Goal: Task Accomplishment & Management: Manage account settings

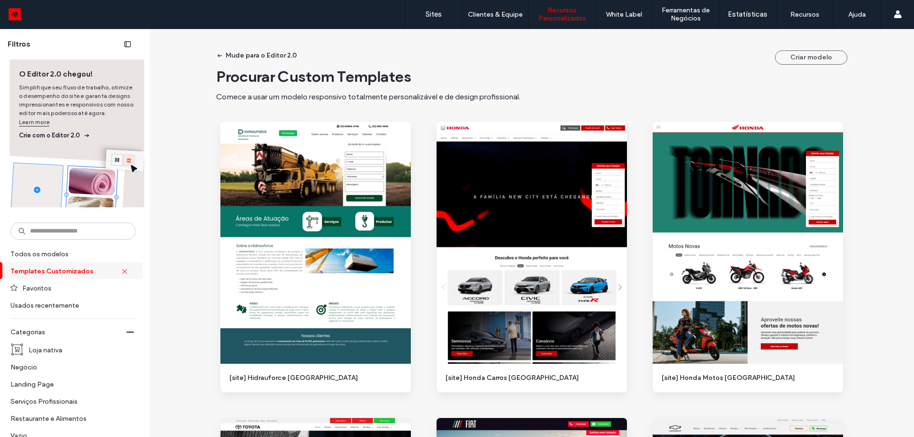
click at [66, 65] on div "O Editor 2.0 chegou! Simplifique seu fluxo de trabalho, otimize o desempenho do…" at bounding box center [77, 100] width 135 height 83
click at [89, 233] on input at bounding box center [72, 231] width 125 height 17
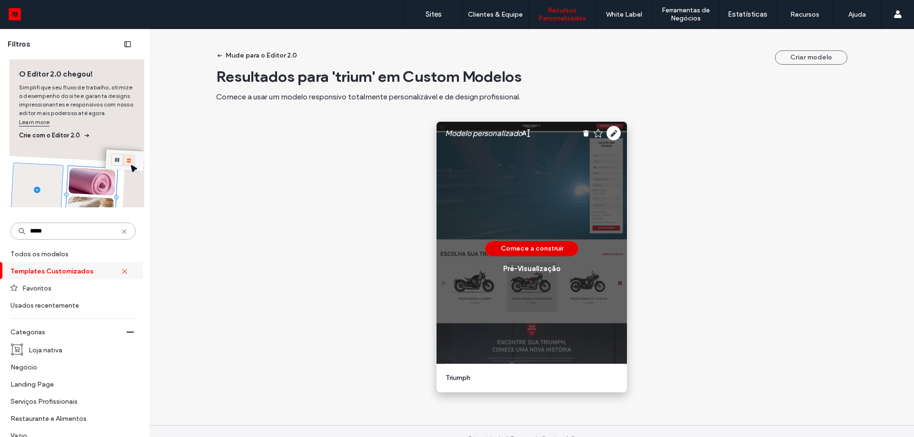
type input "*****"
click at [549, 249] on button "Comece a construir" at bounding box center [531, 248] width 93 height 15
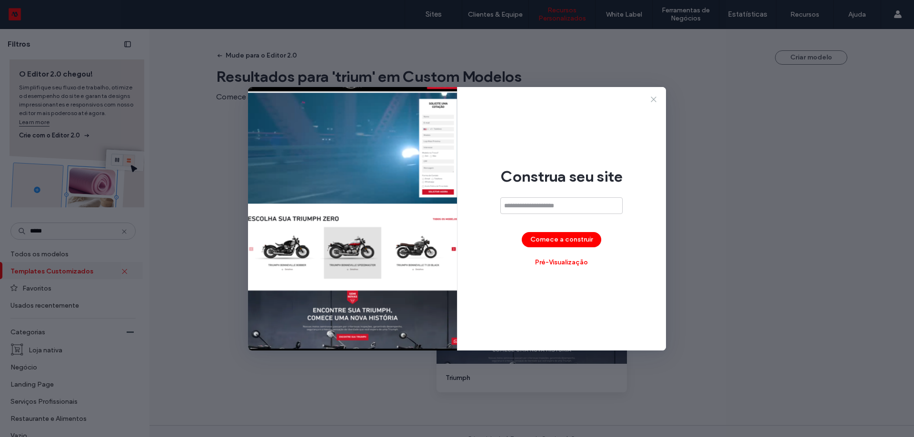
click at [651, 101] on icon at bounding box center [654, 100] width 10 height 10
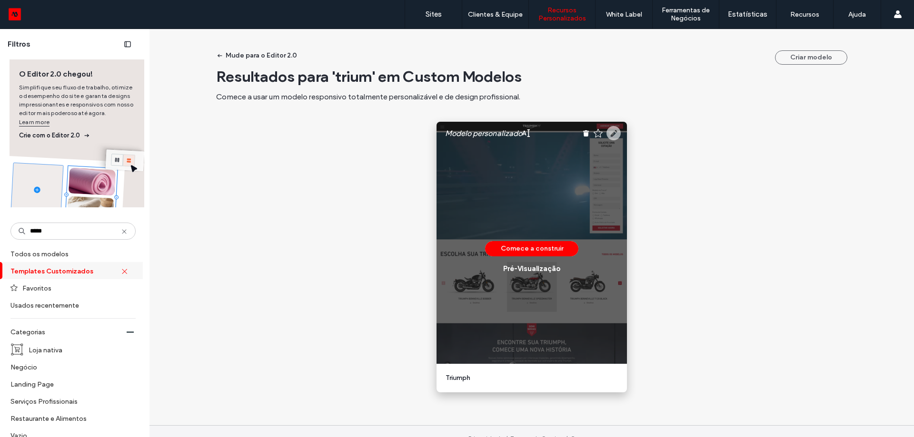
click at [611, 132] on icon at bounding box center [613, 133] width 14 height 14
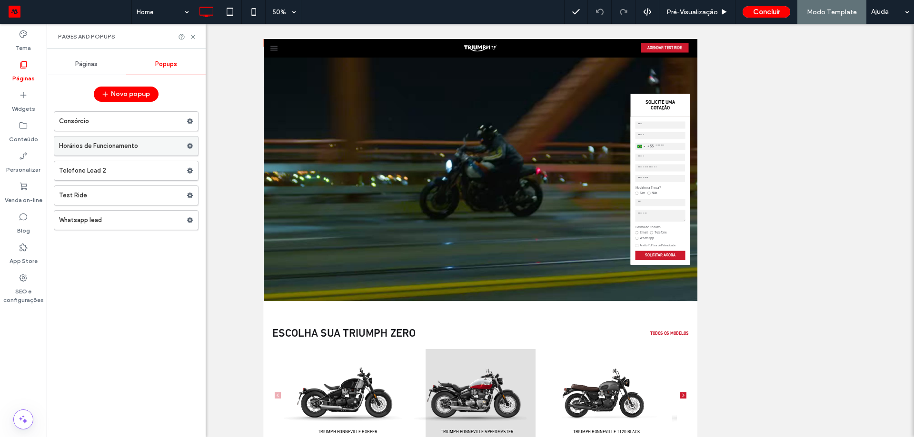
click at [123, 148] on label "Horários de Funcionamento" at bounding box center [123, 146] width 128 height 19
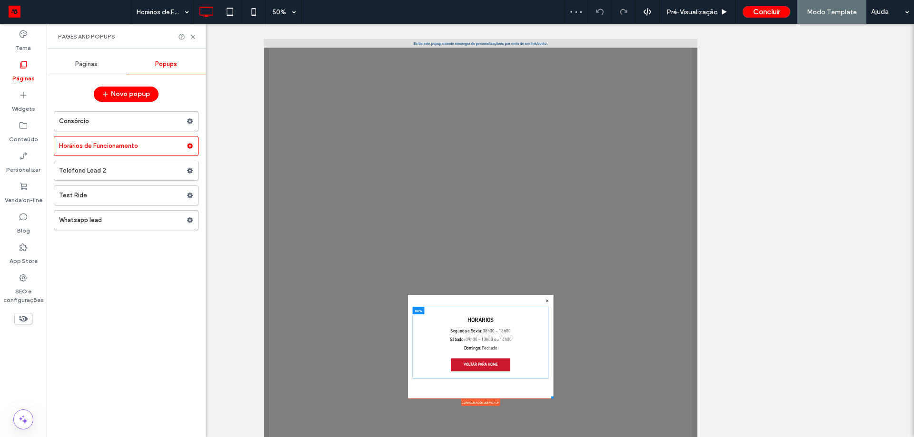
scroll to position [10, 0]
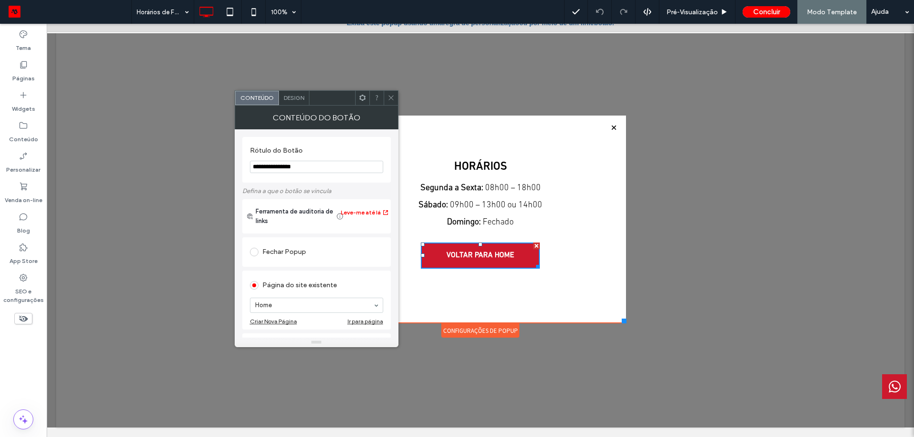
drag, startPoint x: 391, startPoint y: 100, endPoint x: 395, endPoint y: 151, distance: 51.5
click at [391, 100] on icon at bounding box center [390, 97] width 7 height 7
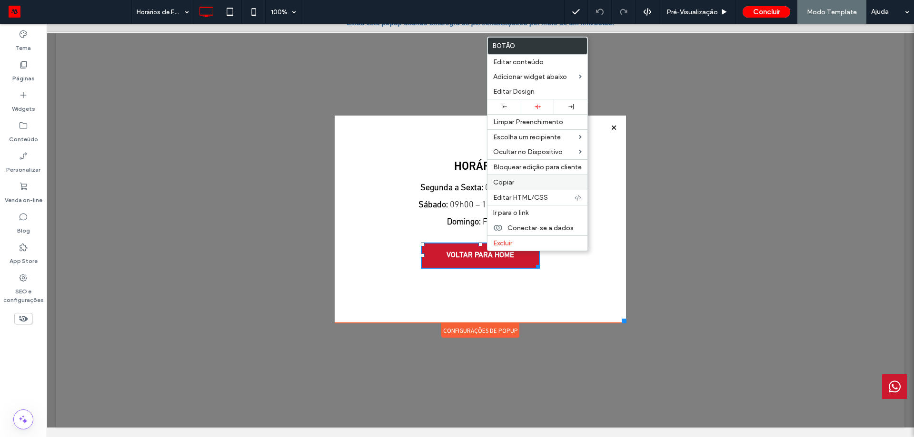
click at [537, 179] on label "Copiar" at bounding box center [537, 182] width 89 height 8
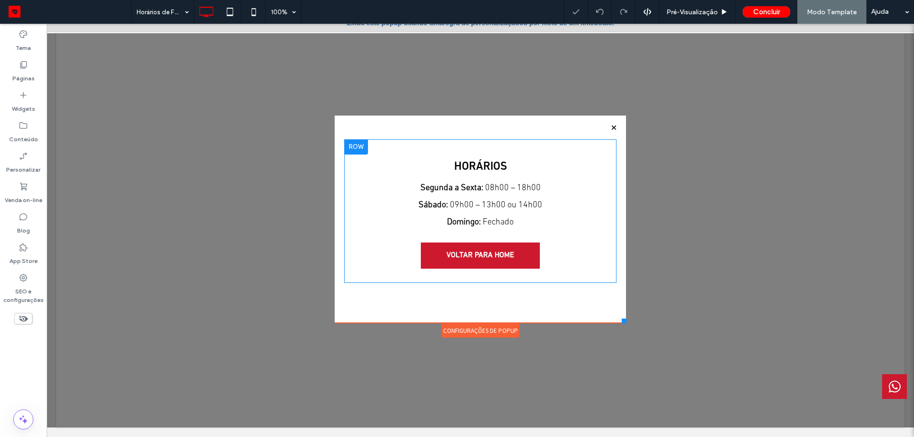
click at [548, 258] on div "HORÁRIOS Segunda a Sexta: 08h00 – 18h00 Sábado: 09h00 – 13h00 ou 14h00 Domingo:…" at bounding box center [480, 211] width 272 height 125
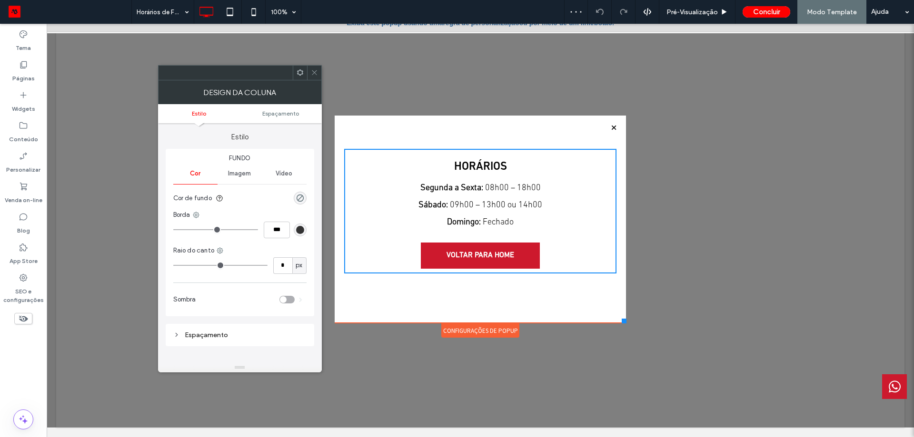
click at [316, 77] on span at bounding box center [314, 73] width 7 height 14
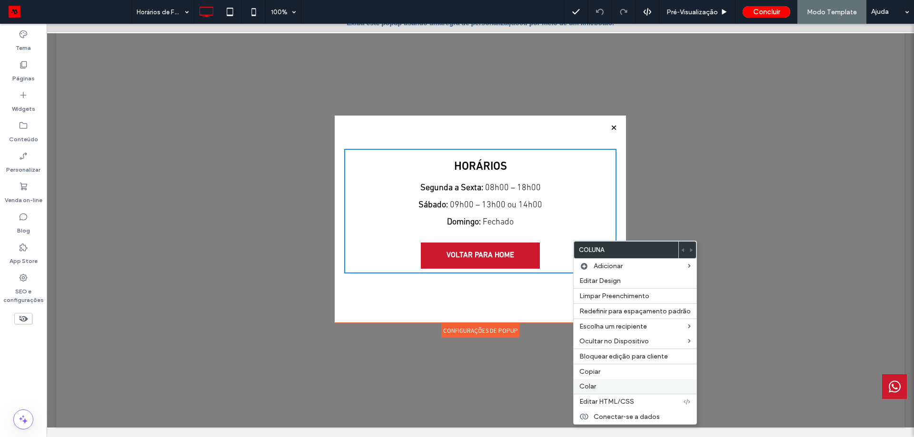
click at [622, 385] on label "Colar" at bounding box center [634, 387] width 111 height 8
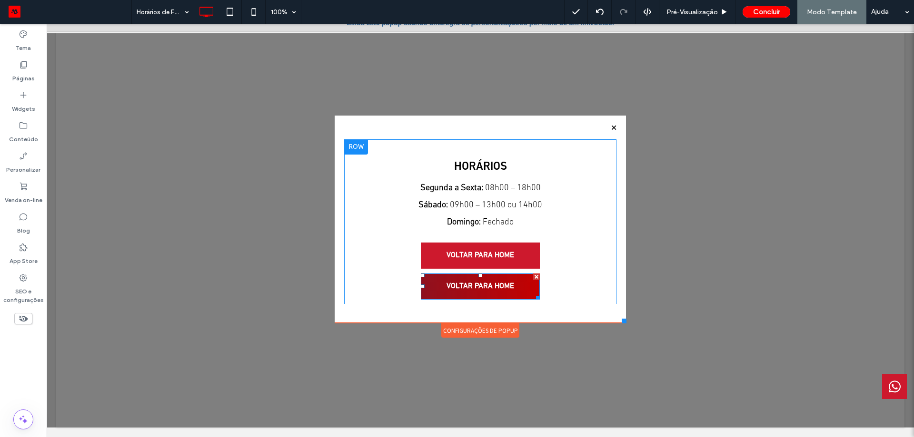
click at [474, 283] on span "VOLTAR PARA HOME" at bounding box center [480, 286] width 74 height 19
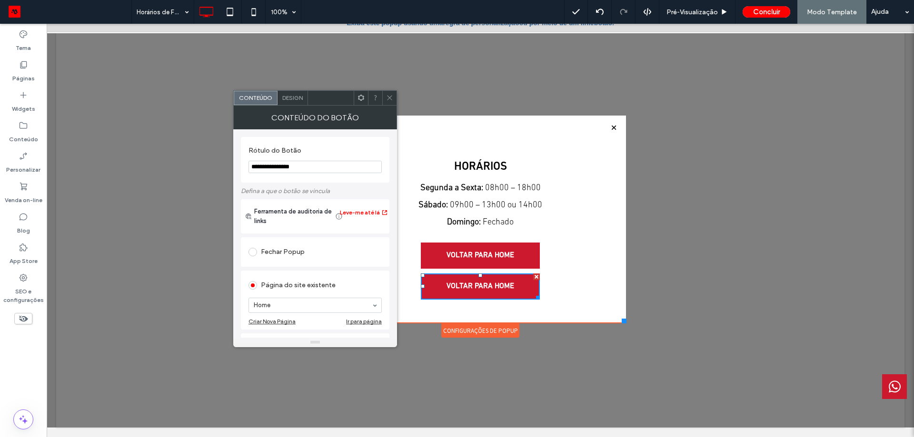
click at [387, 99] on icon at bounding box center [389, 97] width 7 height 7
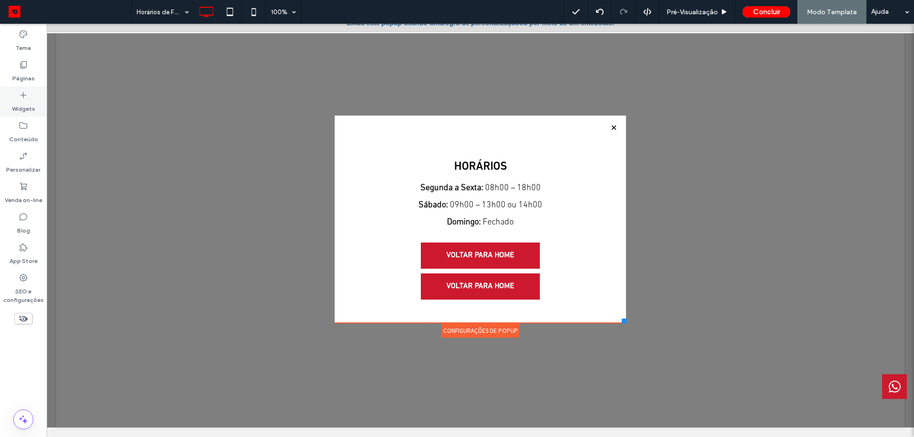
click at [30, 103] on label "Widgets" at bounding box center [23, 106] width 23 height 13
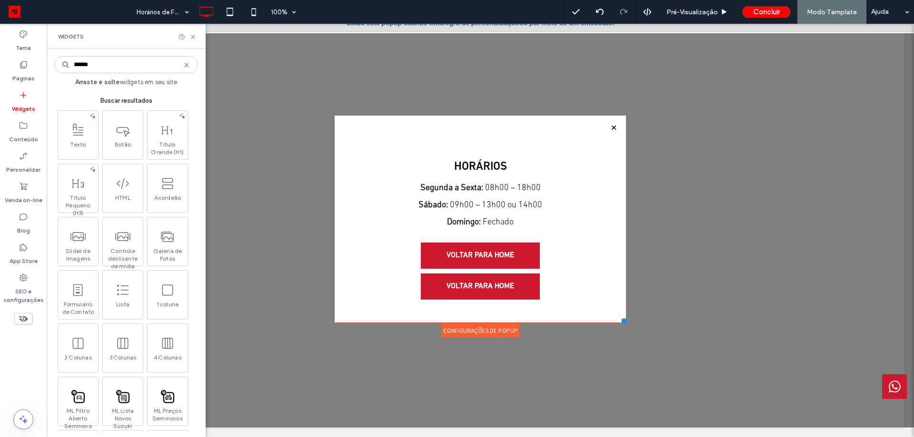
type input "*******"
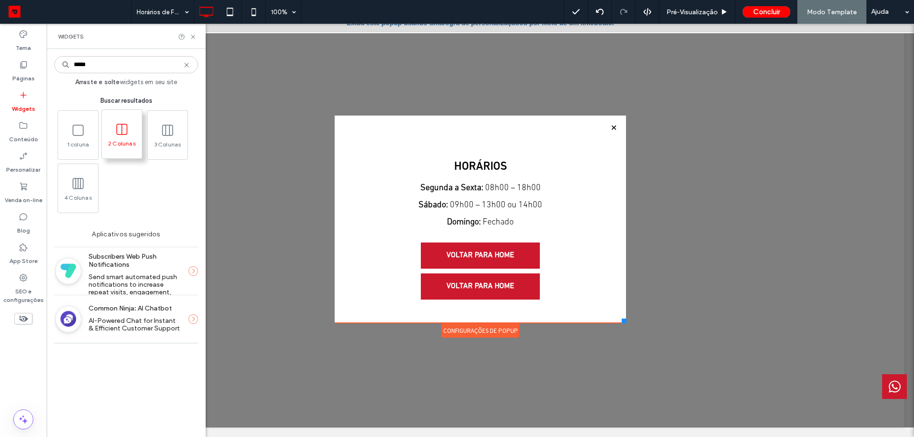
type input "*****"
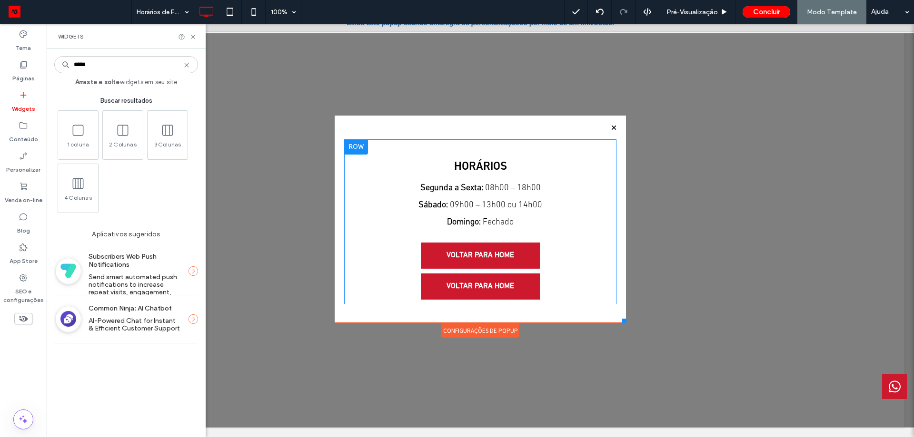
click at [563, 270] on div "HORÁRIOS Segunda a Sexta: 08h00 – 18h00 Sábado: 09h00 – 13h00 ou 14h00 Domingo:…" at bounding box center [480, 227] width 272 height 156
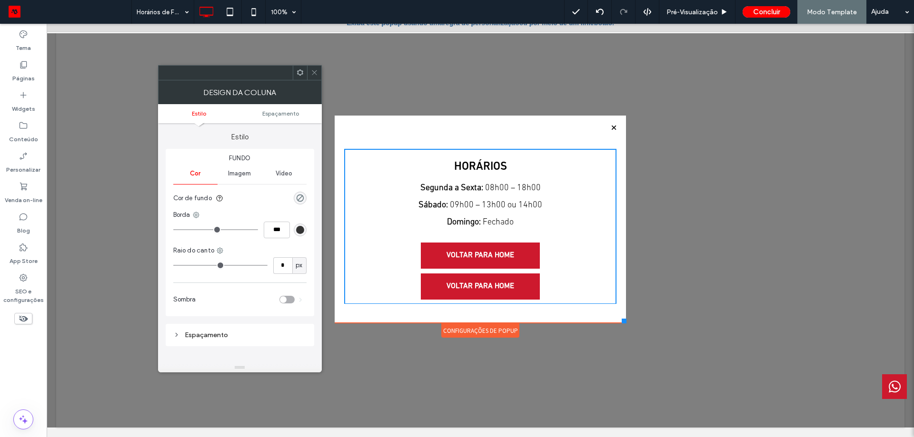
click at [312, 72] on icon at bounding box center [314, 72] width 7 height 7
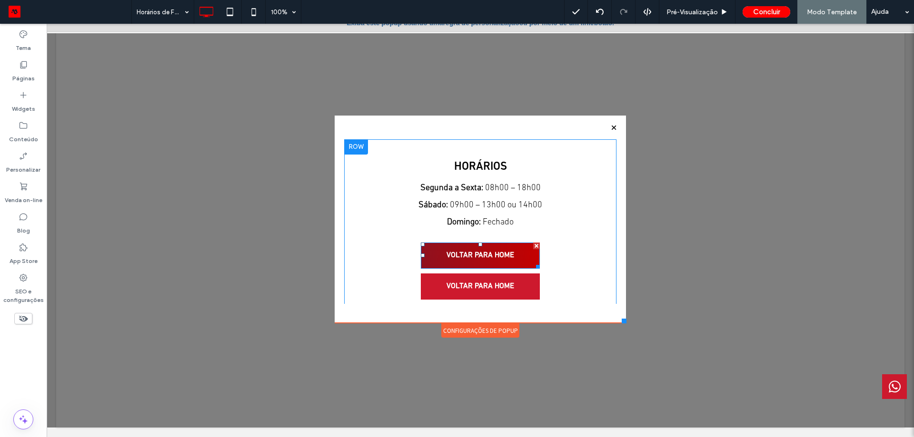
click at [482, 261] on span "VOLTAR PARA HOME" at bounding box center [480, 256] width 74 height 19
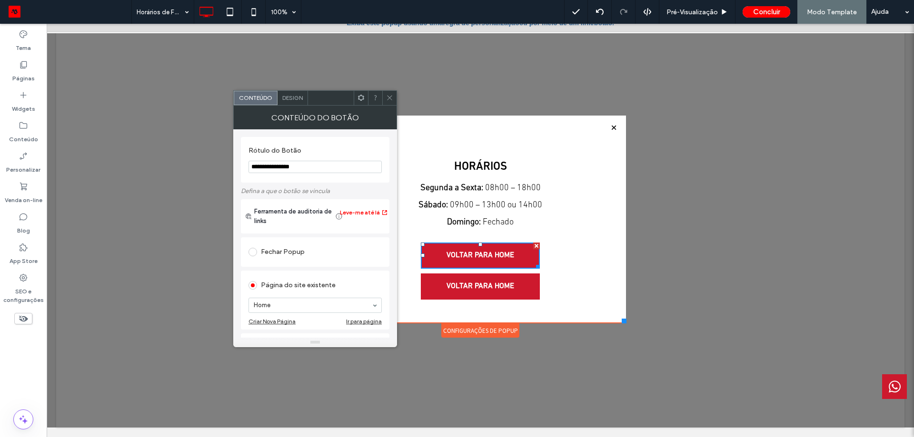
drag, startPoint x: 390, startPoint y: 96, endPoint x: 394, endPoint y: 102, distance: 7.5
click at [390, 95] on icon at bounding box center [389, 97] width 7 height 7
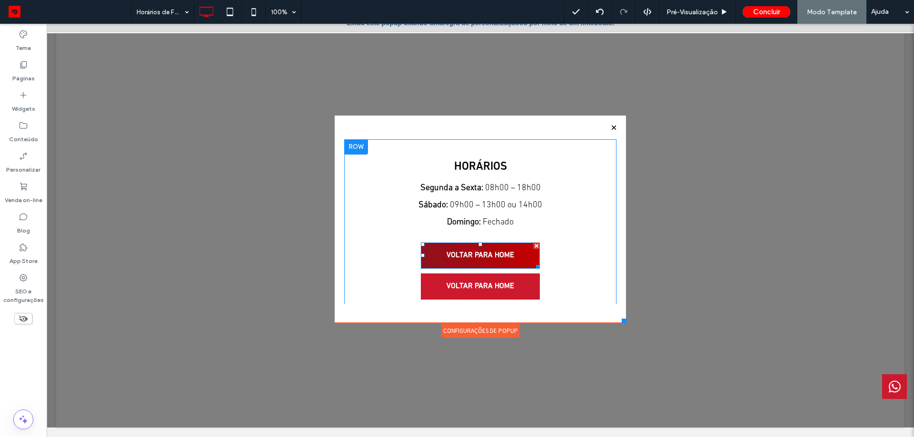
click at [463, 253] on span "VOLTAR PARA HOME" at bounding box center [480, 256] width 74 height 19
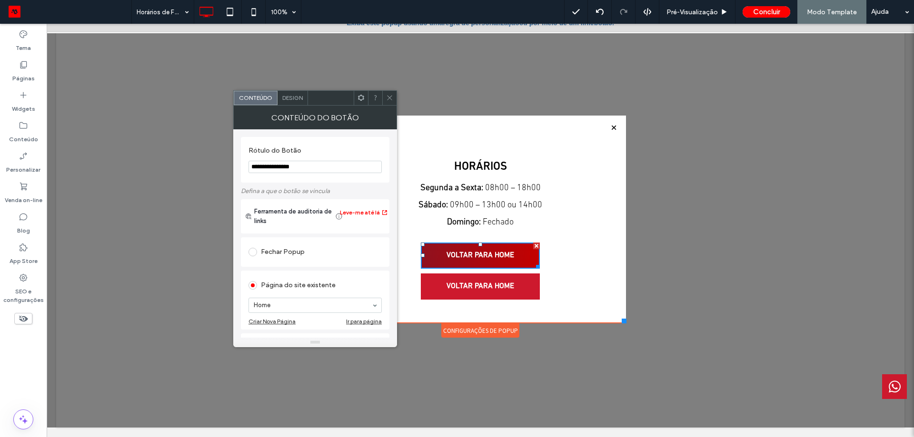
click at [463, 253] on span "VOLTAR PARA HOME" at bounding box center [480, 256] width 74 height 19
click at [384, 94] on div at bounding box center [389, 98] width 14 height 14
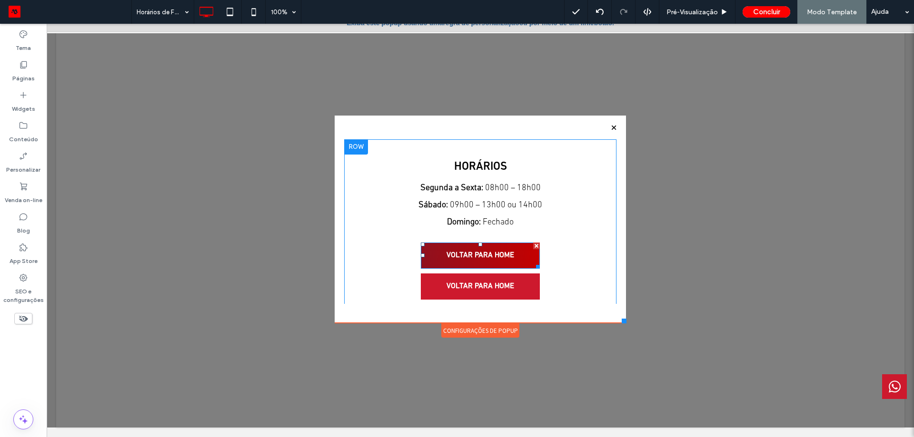
click at [533, 243] on div at bounding box center [536, 246] width 7 height 7
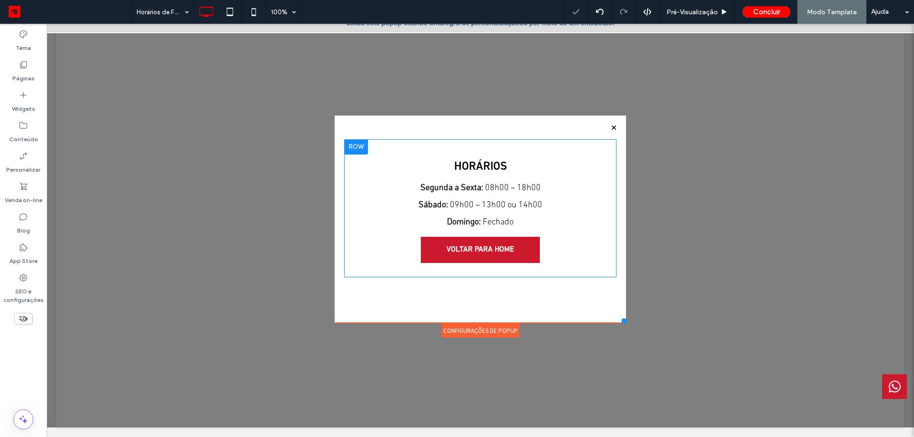
click at [547, 257] on div "HORÁRIOS Segunda a Sexta: 08h00 – 18h00 Sábado: 09h00 – 13h00 ou 14h00 Domingo:…" at bounding box center [480, 208] width 272 height 119
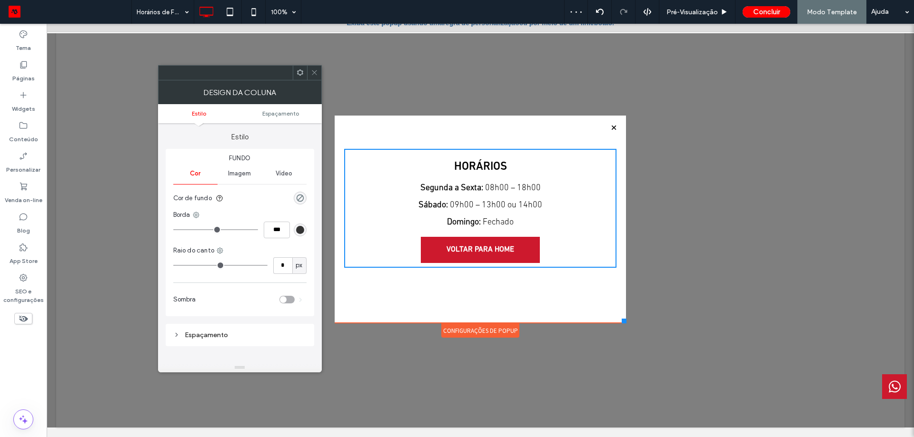
click at [313, 74] on icon at bounding box center [314, 72] width 7 height 7
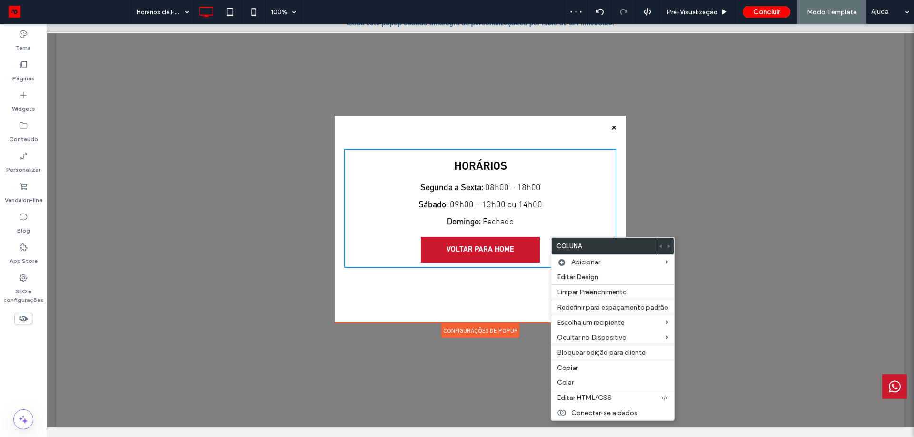
click at [564, 220] on p "Segunda a Sexta: 08h00 – 18h00 Sábado: 09h00 – 13h00 ou 14h00 Domingo: Fechado" at bounding box center [480, 205] width 272 height 51
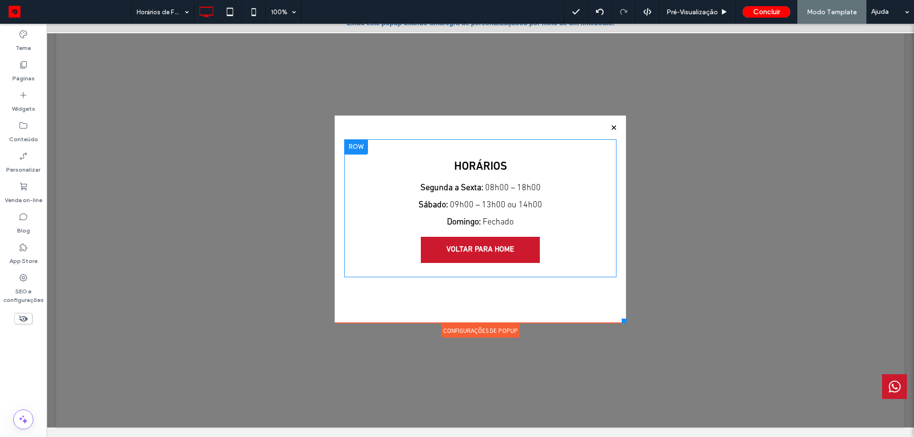
click at [553, 256] on div "HORÁRIOS Segunda a Sexta: 08h00 – 18h00 Sábado: 09h00 – 13h00 ou 14h00 Domingo:…" at bounding box center [480, 208] width 272 height 119
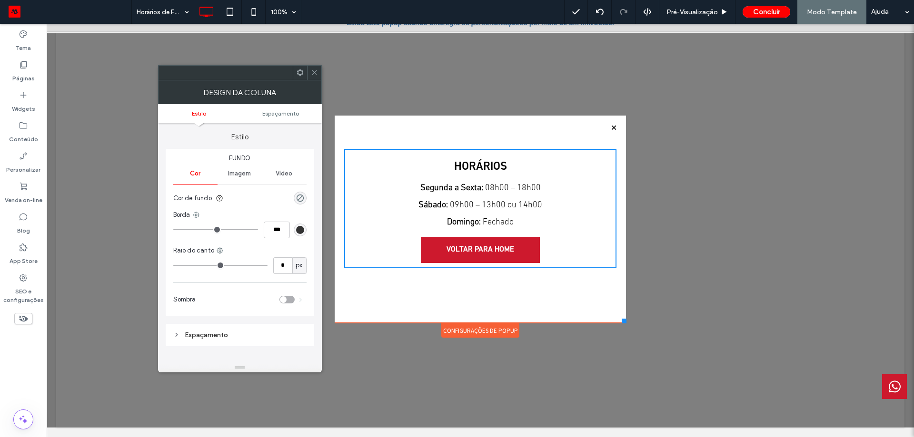
click at [315, 75] on icon at bounding box center [314, 72] width 7 height 7
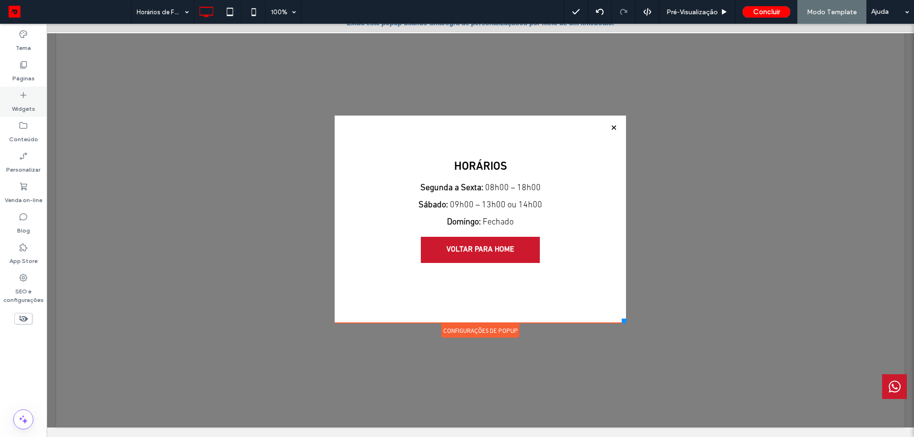
click at [18, 94] on div "Widgets" at bounding box center [23, 102] width 47 height 30
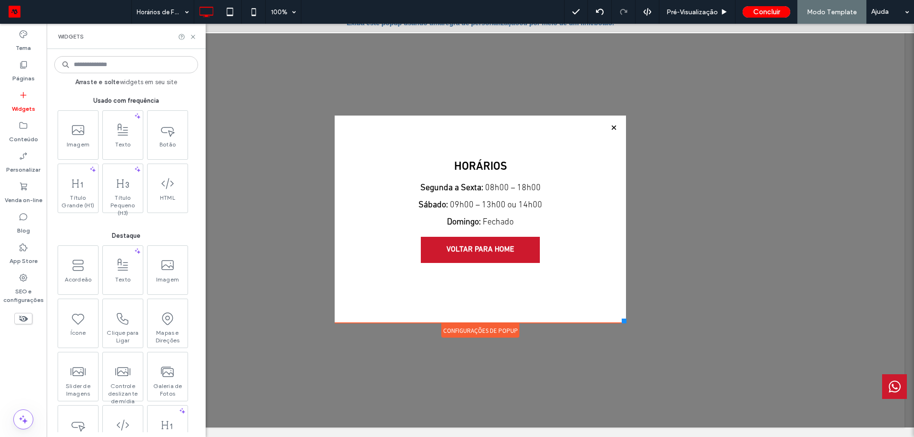
click at [101, 69] on input at bounding box center [126, 64] width 144 height 17
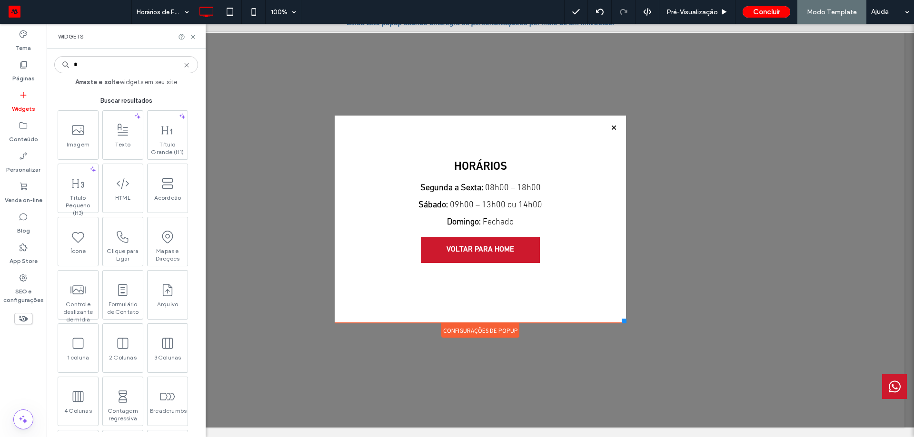
type input "*"
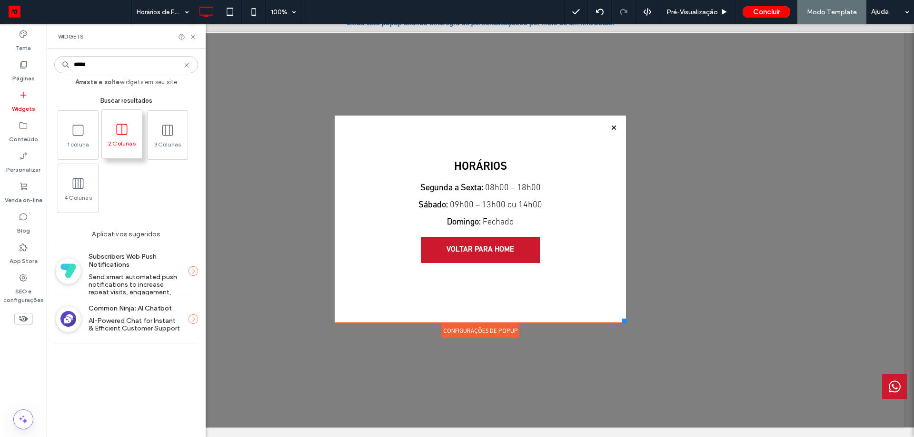
type input "*****"
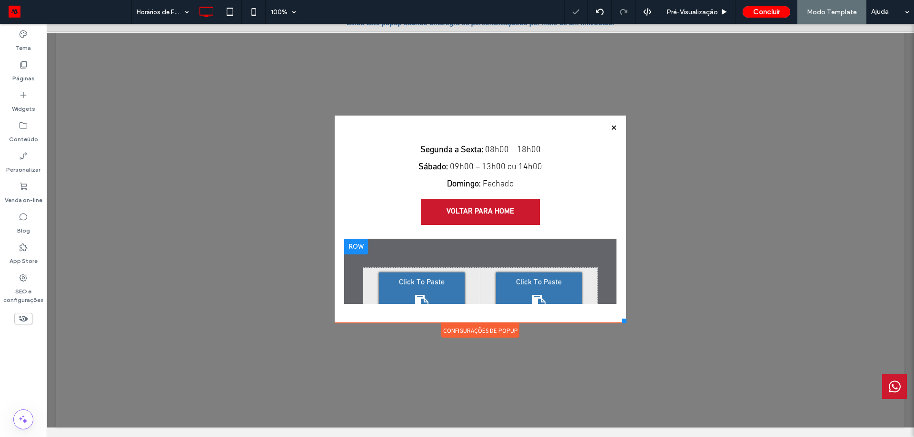
scroll to position [78, 0]
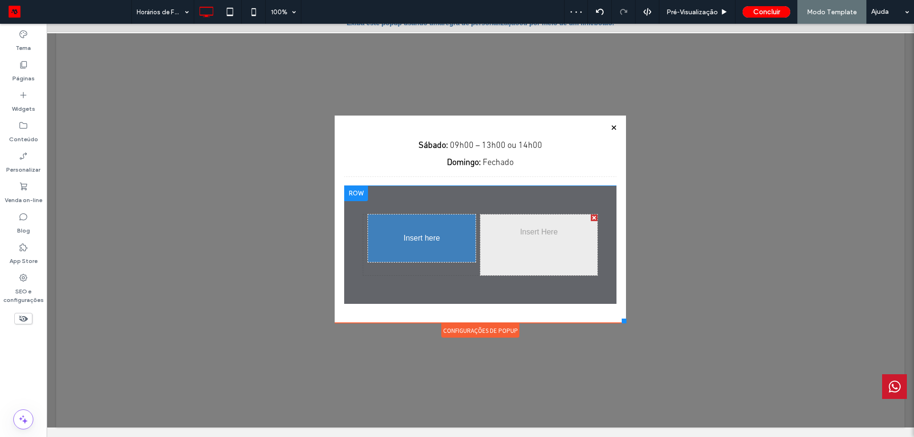
drag, startPoint x: 490, startPoint y: 173, endPoint x: 443, endPoint y: 227, distance: 71.5
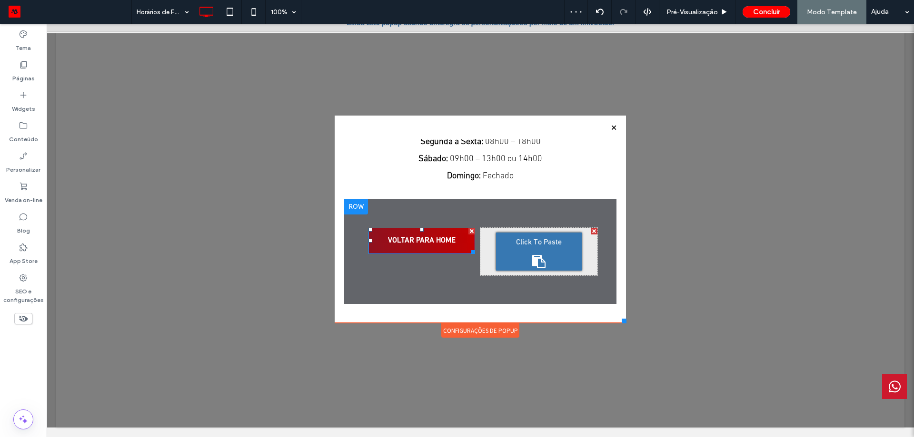
scroll to position [46, 0]
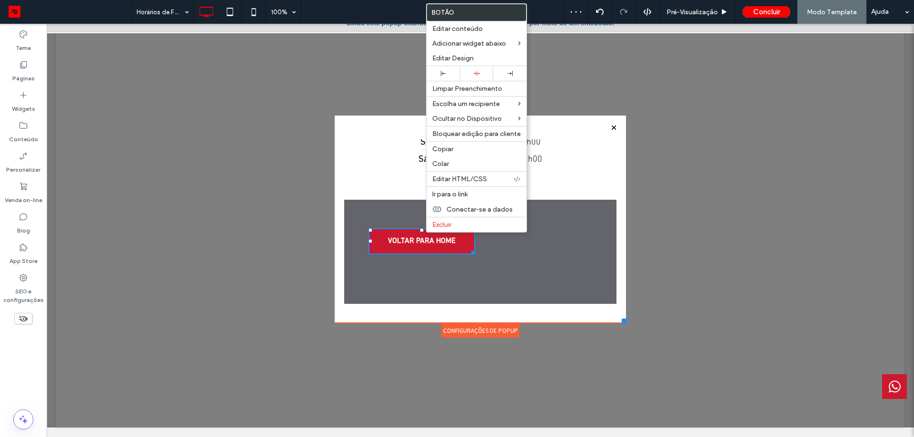
click at [516, 248] on div "Click To Paste Click To Paste" at bounding box center [538, 252] width 117 height 48
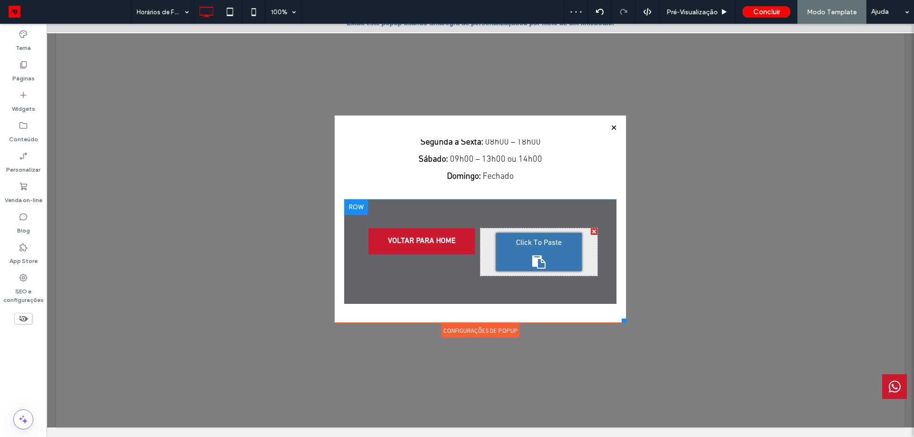
click at [532, 260] on icon at bounding box center [538, 262] width 13 height 13
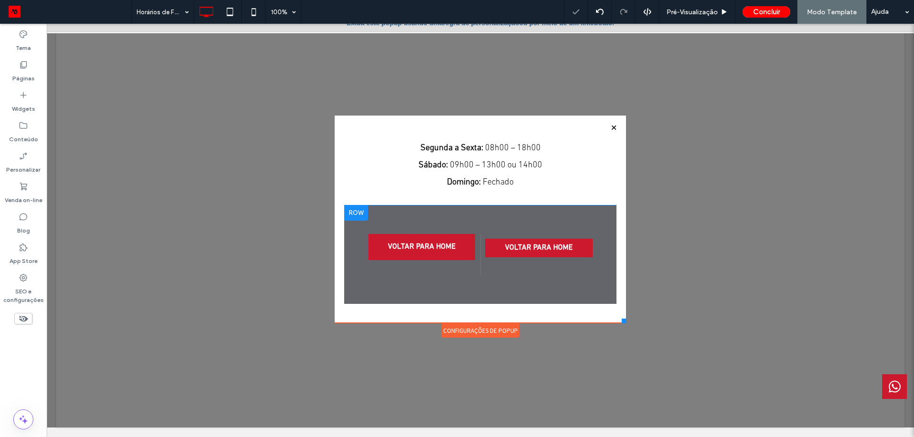
scroll to position [40, 0]
drag, startPoint x: 527, startPoint y: 260, endPoint x: 474, endPoint y: 205, distance: 76.1
click at [474, 206] on div "Click To Paste Click To Paste VOLTAR PARA HOME Click To Paste Click To Paste VO…" at bounding box center [480, 255] width 272 height 99
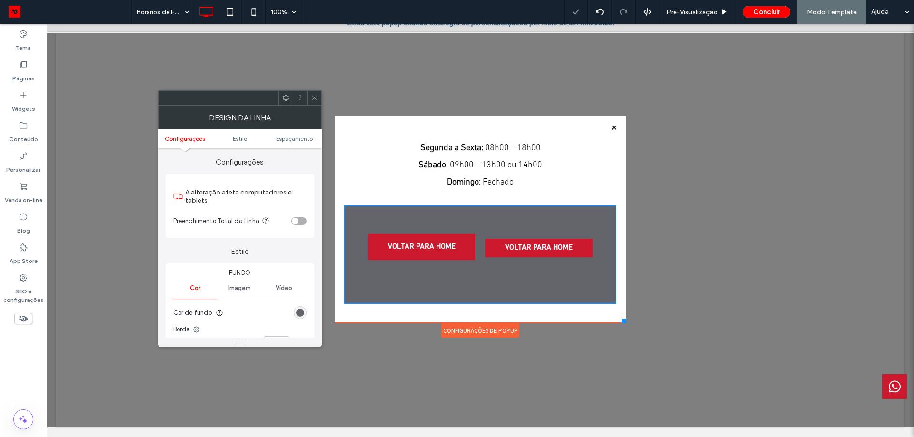
scroll to position [0, 0]
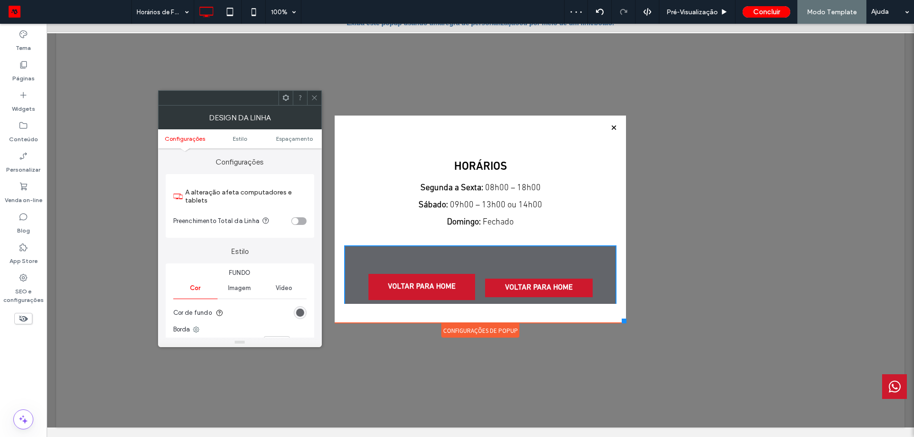
drag, startPoint x: 315, startPoint y: 95, endPoint x: 291, endPoint y: 121, distance: 35.1
click at [315, 95] on icon at bounding box center [314, 97] width 7 height 7
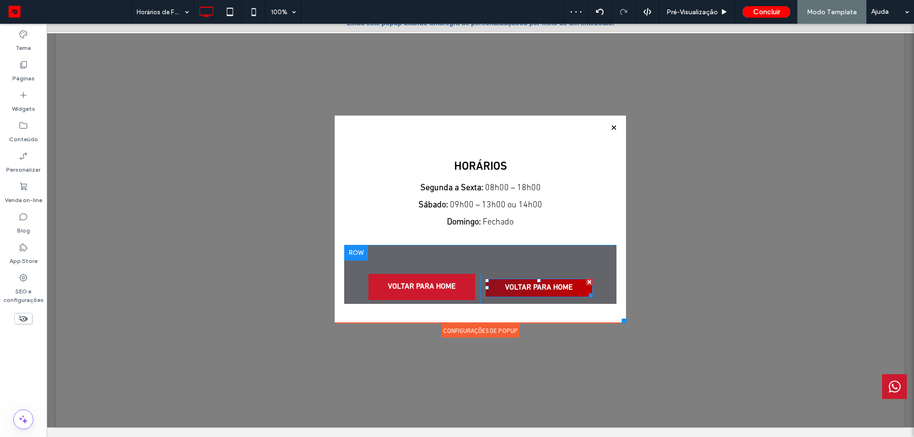
click at [552, 291] on span "VOLTAR PARA HOME" at bounding box center [539, 288] width 74 height 19
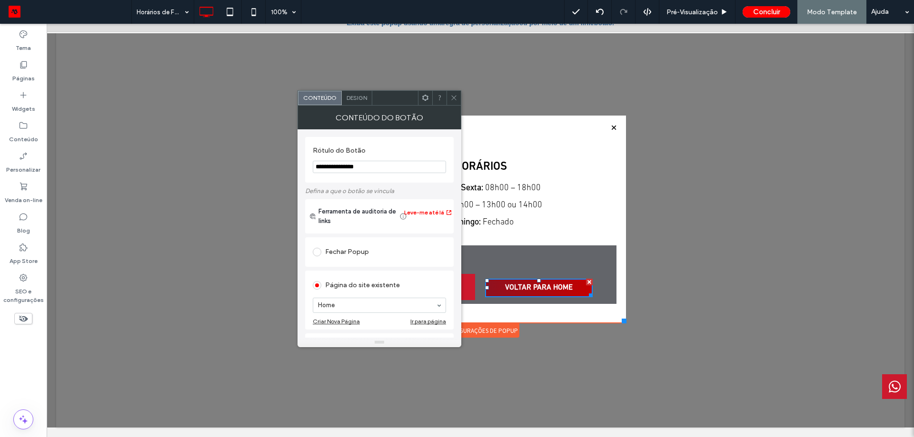
click at [586, 279] on div at bounding box center [589, 282] width 7 height 7
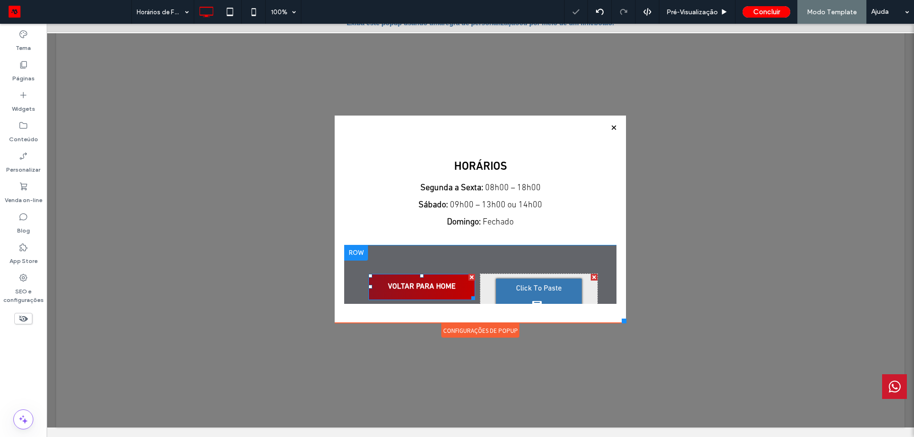
click at [426, 289] on span "VOLTAR PARA HOME" at bounding box center [422, 287] width 74 height 19
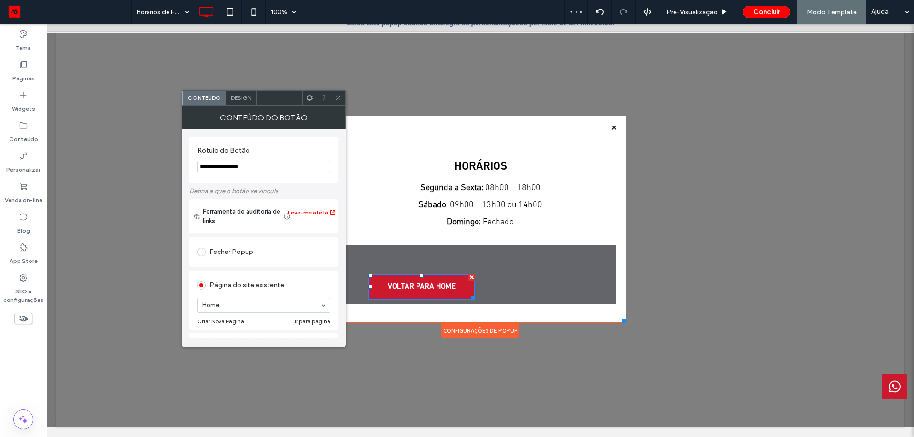
click at [340, 97] on icon at bounding box center [338, 97] width 7 height 7
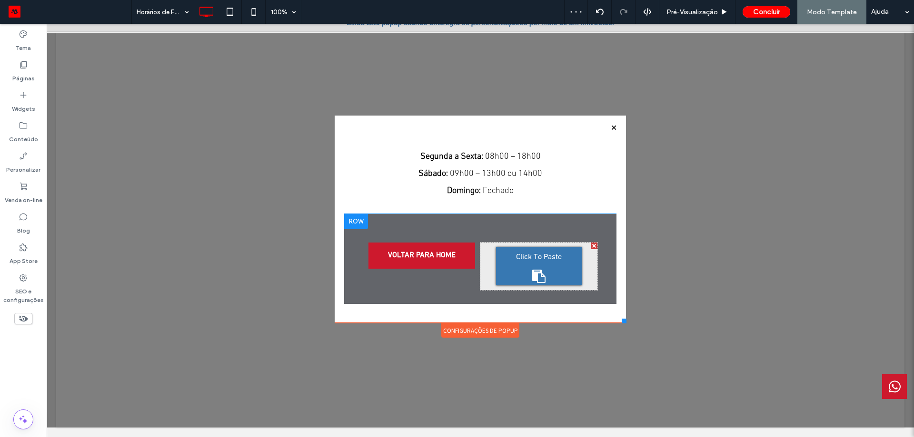
scroll to position [46, 0]
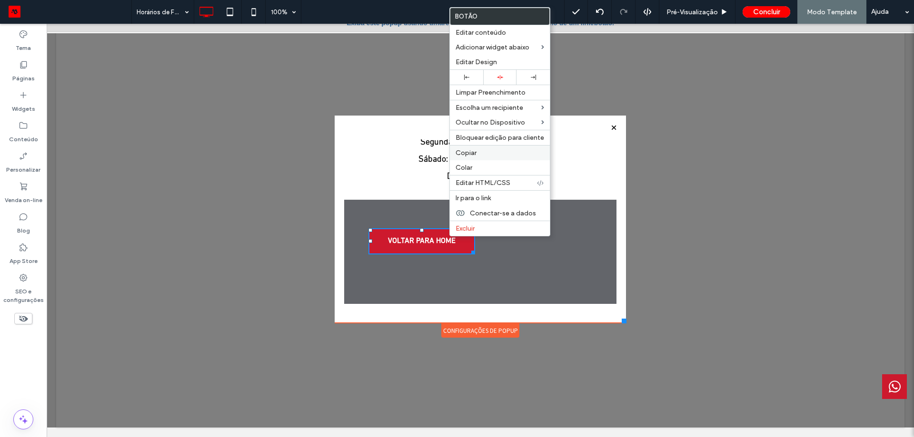
click at [480, 148] on div "Copiar" at bounding box center [500, 152] width 100 height 15
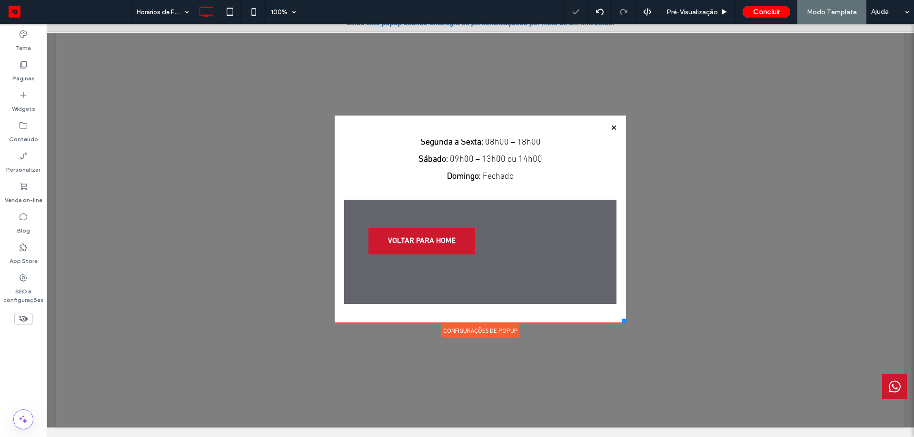
click at [529, 244] on span "Click To Paste" at bounding box center [539, 243] width 46 height 15
drag, startPoint x: 529, startPoint y: 244, endPoint x: 493, endPoint y: 205, distance: 53.2
click at [493, 205] on div "Click To Paste Click To Paste VOLTAR PARA HOME Click To Paste Click To Paste VO…" at bounding box center [480, 253] width 272 height 106
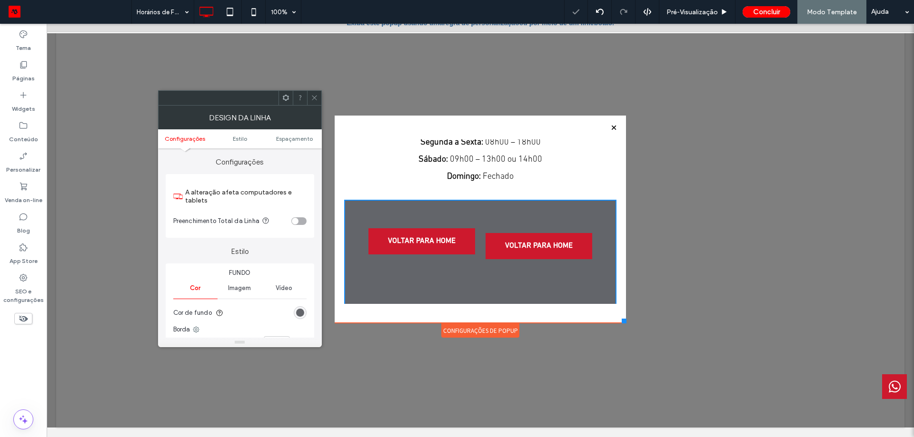
scroll to position [0, 0]
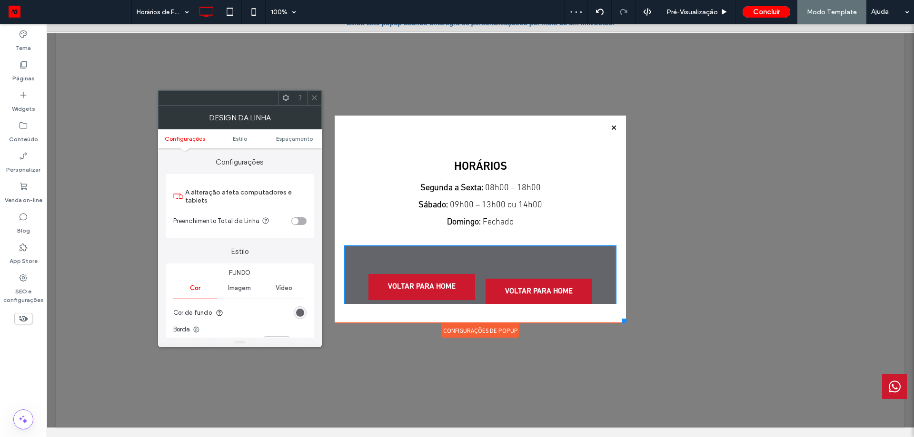
click at [312, 93] on span at bounding box center [314, 98] width 7 height 14
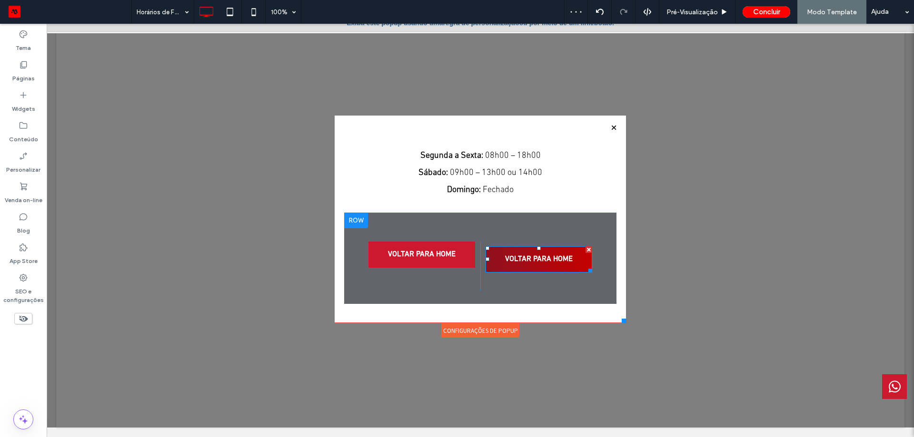
scroll to position [47, 0]
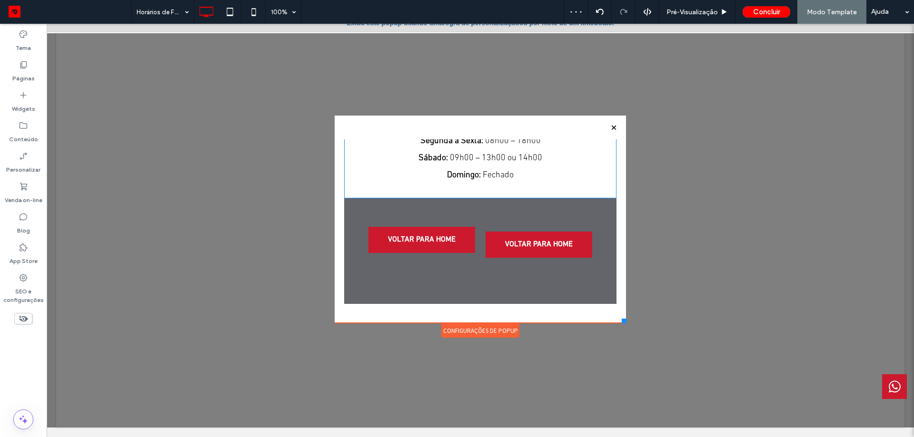
click at [590, 214] on div "Click To Paste Click To Paste VOLTAR PARA HOME Click To Paste Click To Paste VO…" at bounding box center [480, 251] width 272 height 106
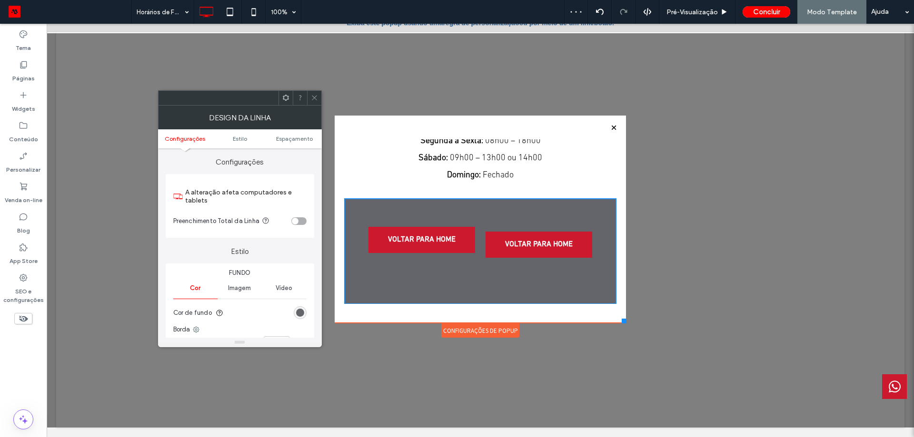
scroll to position [0, 0]
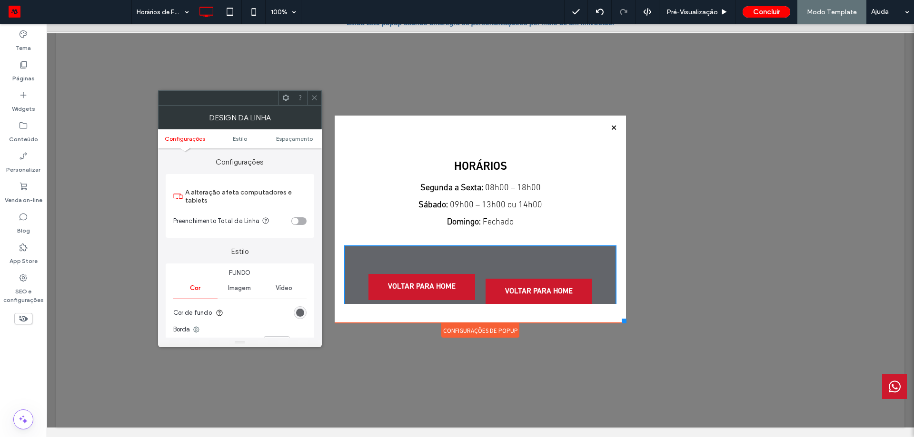
click at [303, 306] on section "Cor de fundo" at bounding box center [239, 313] width 133 height 24
click at [301, 310] on div "rgb(99, 101, 106)" at bounding box center [300, 313] width 8 height 8
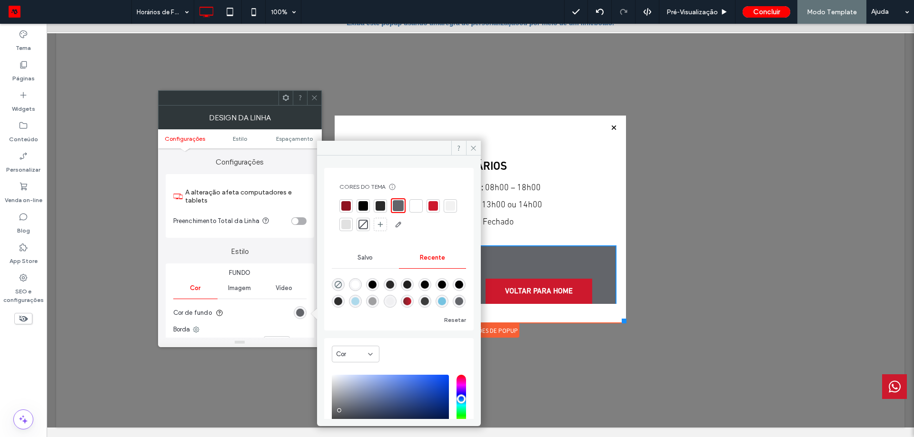
click at [415, 208] on div at bounding box center [416, 206] width 10 height 10
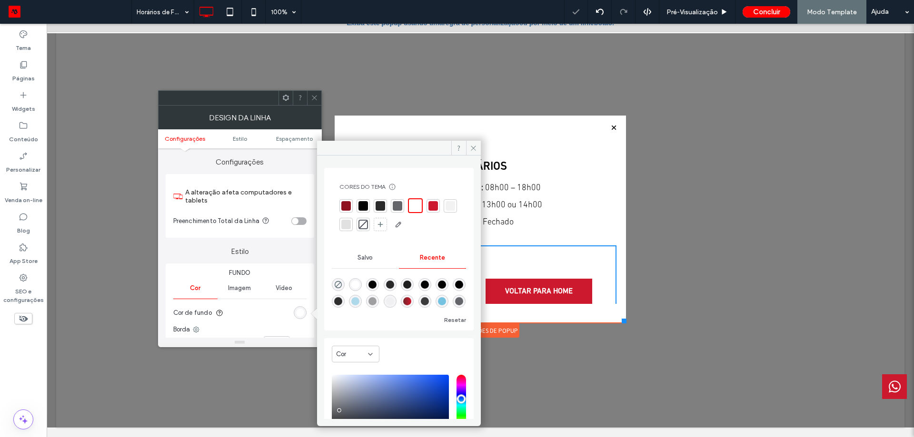
click at [314, 97] on icon at bounding box center [314, 97] width 7 height 7
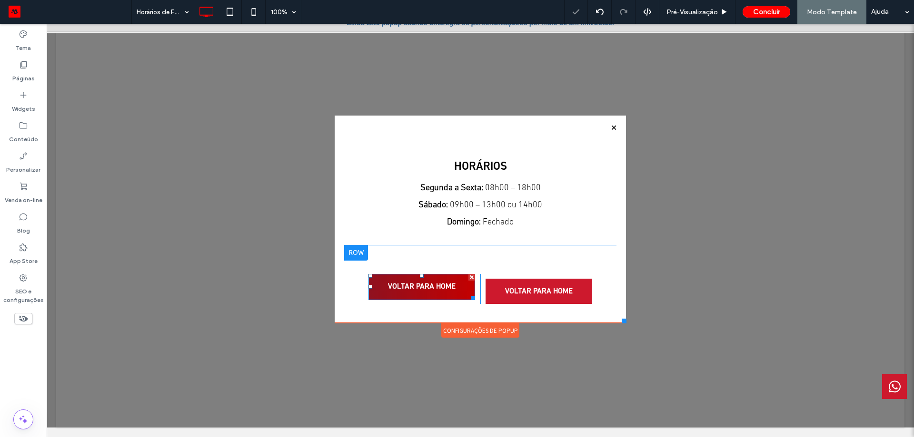
click at [433, 285] on span "VOLTAR PARA HOME" at bounding box center [422, 287] width 74 height 19
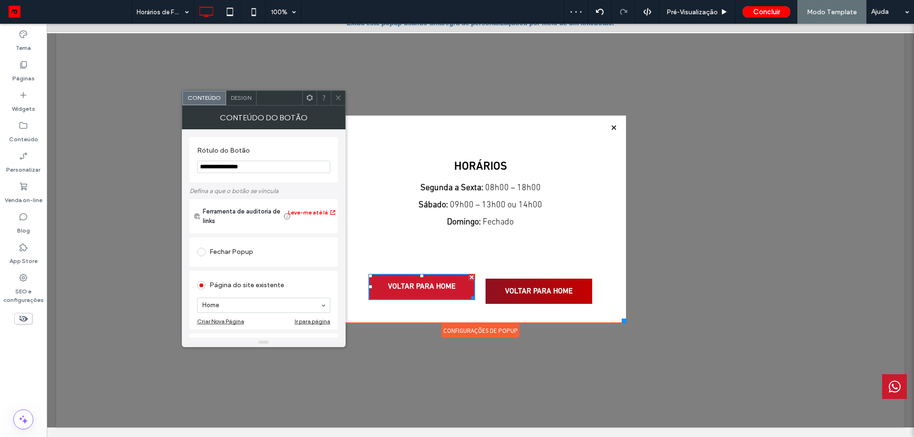
click at [505, 295] on span "VOLTAR PARA HOME" at bounding box center [539, 292] width 74 height 19
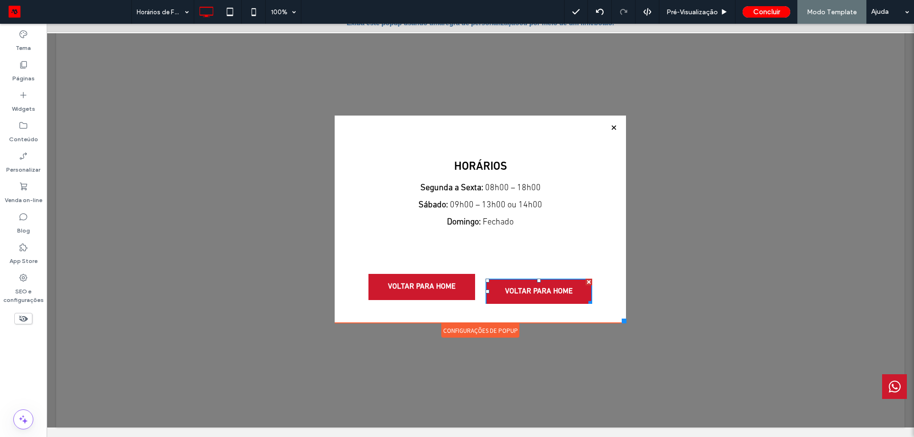
click at [493, 327] on div "Configurações de Popup" at bounding box center [480, 331] width 78 height 14
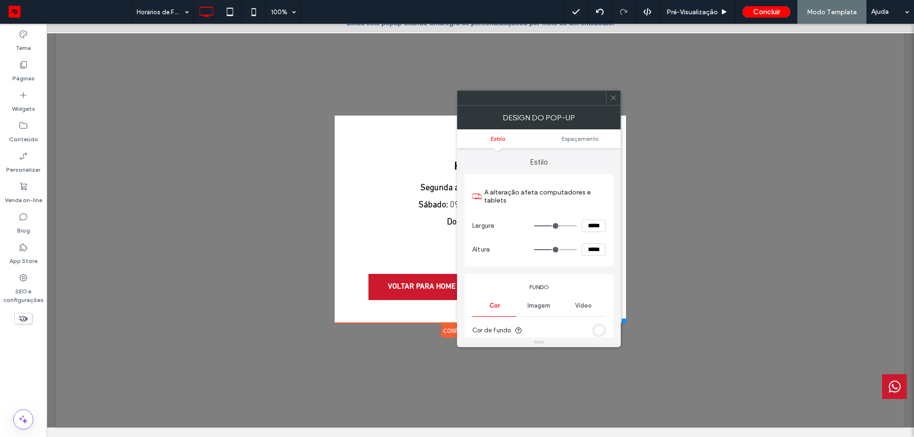
click at [580, 143] on ul "Estilo Espaçamento" at bounding box center [539, 138] width 164 height 19
click at [586, 138] on span "Espaçamento" at bounding box center [580, 138] width 37 height 7
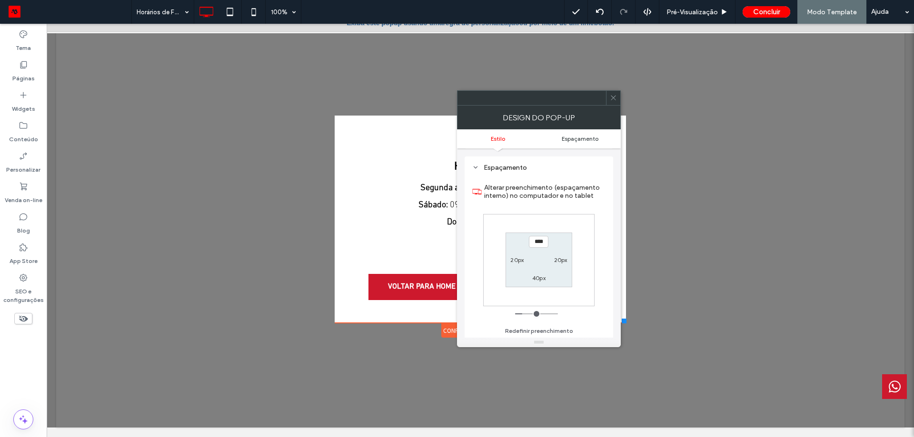
scroll to position [349, 0]
type input "***"
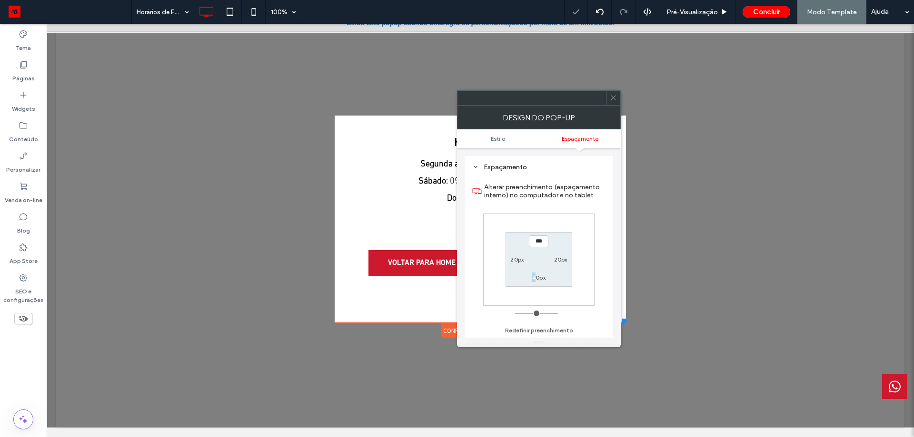
click at [534, 277] on label "40px" at bounding box center [538, 277] width 13 height 7
type input "**"
type input "*"
type input "***"
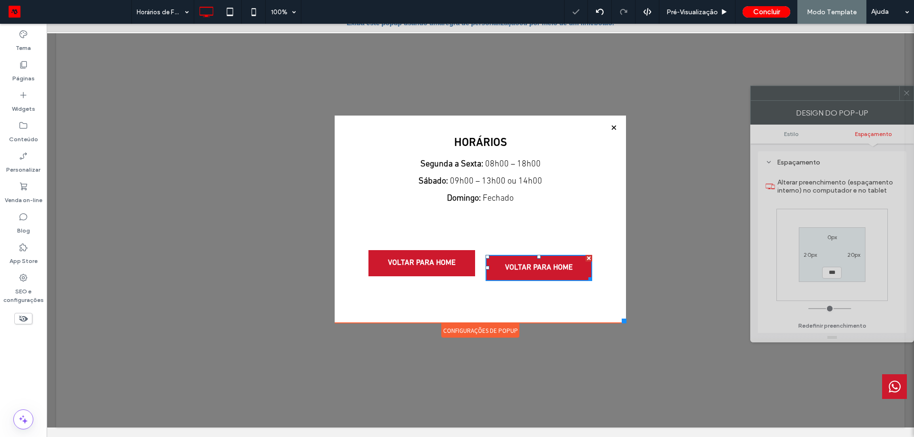
drag, startPoint x: 567, startPoint y: 98, endPoint x: 817, endPoint y: 99, distance: 249.4
click at [854, 93] on div at bounding box center [825, 93] width 148 height 14
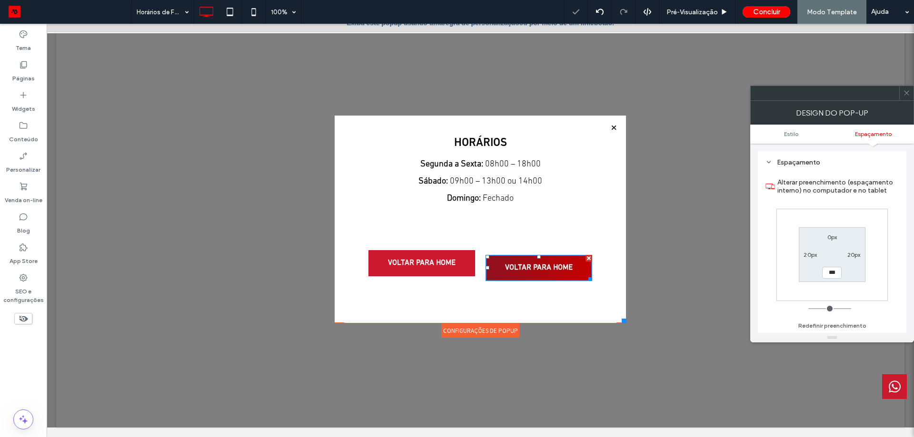
click at [527, 279] on link "VOLTAR PARA HOME" at bounding box center [538, 268] width 107 height 26
click at [526, 268] on span "VOLTAR PARA HOME" at bounding box center [539, 268] width 74 height 19
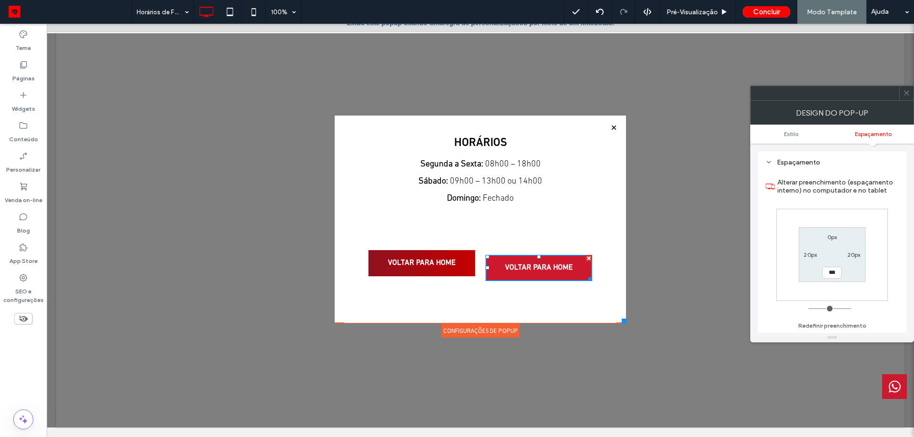
click at [447, 260] on span "VOLTAR PARA HOME" at bounding box center [422, 263] width 74 height 19
click at [908, 94] on icon at bounding box center [906, 92] width 7 height 7
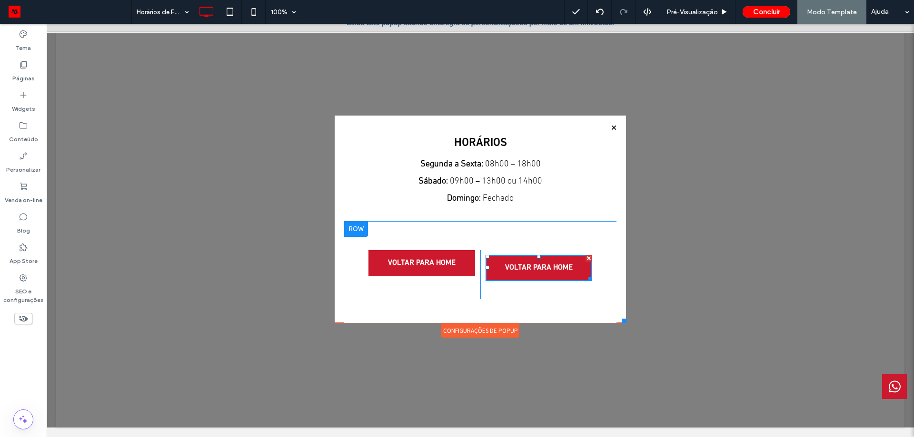
click at [494, 243] on div "Click To Paste Click To Paste VOLTAR PARA HOME Click To Paste Click To Paste VO…" at bounding box center [480, 275] width 272 height 106
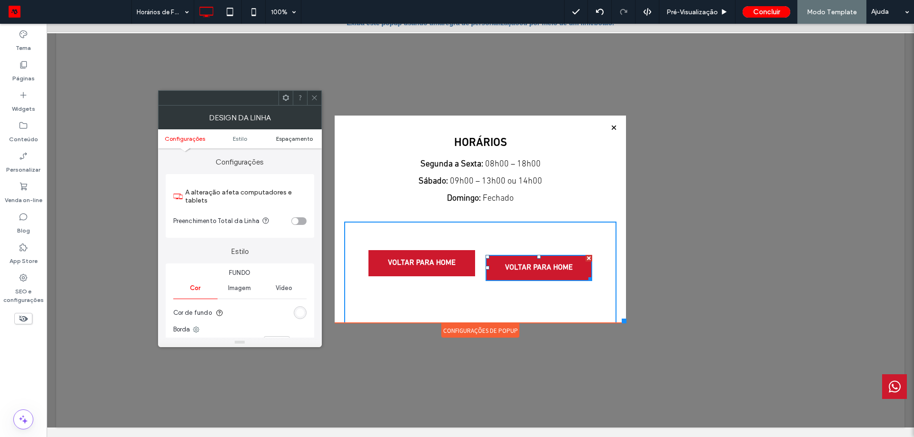
click at [278, 140] on span "Espaçamento" at bounding box center [294, 138] width 37 height 7
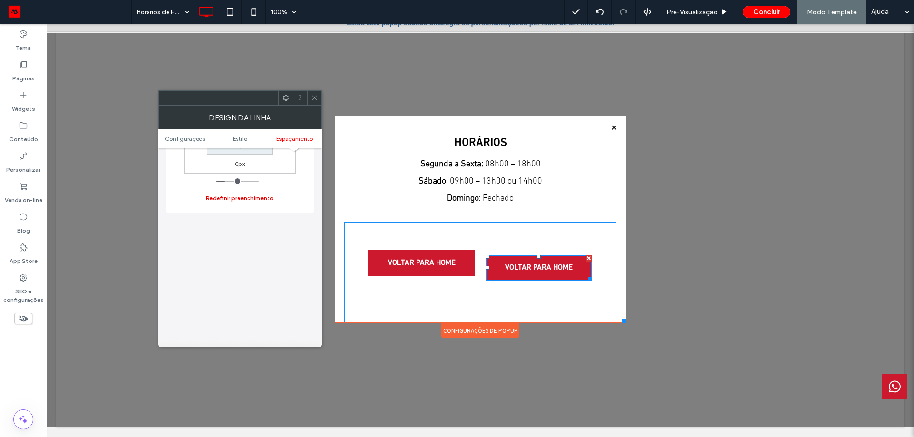
scroll to position [414, 0]
click at [308, 95] on div at bounding box center [314, 98] width 14 height 14
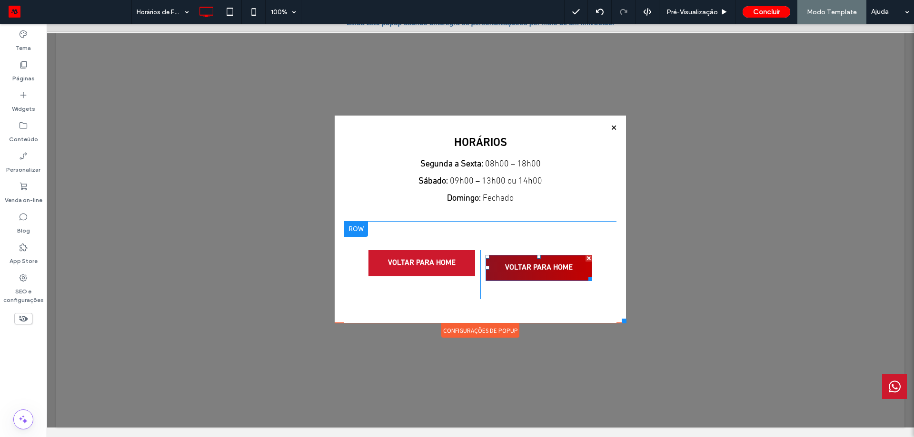
click at [510, 260] on span "VOLTAR PARA HOME" at bounding box center [539, 268] width 74 height 19
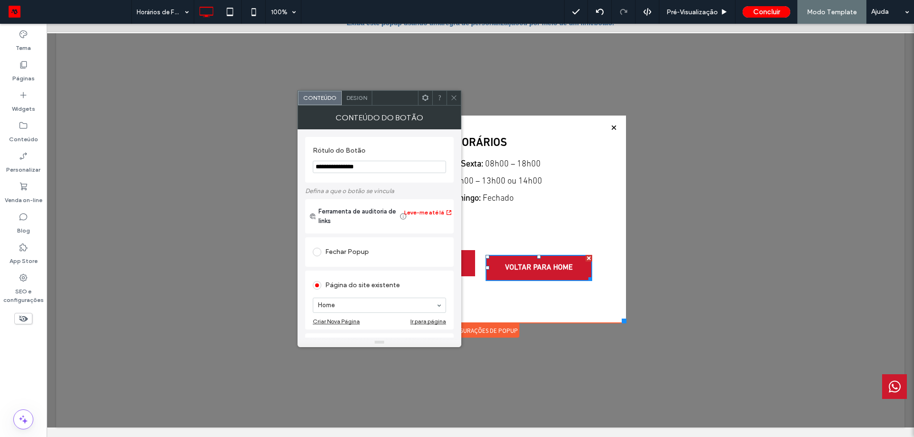
click at [366, 106] on div "Conteúdo do botão" at bounding box center [379, 118] width 164 height 24
click at [365, 101] on div "Design" at bounding box center [357, 98] width 30 height 14
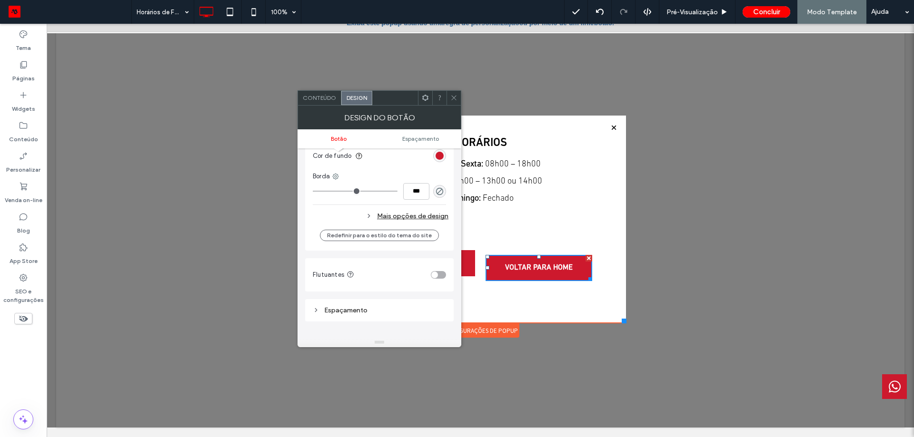
scroll to position [333, 0]
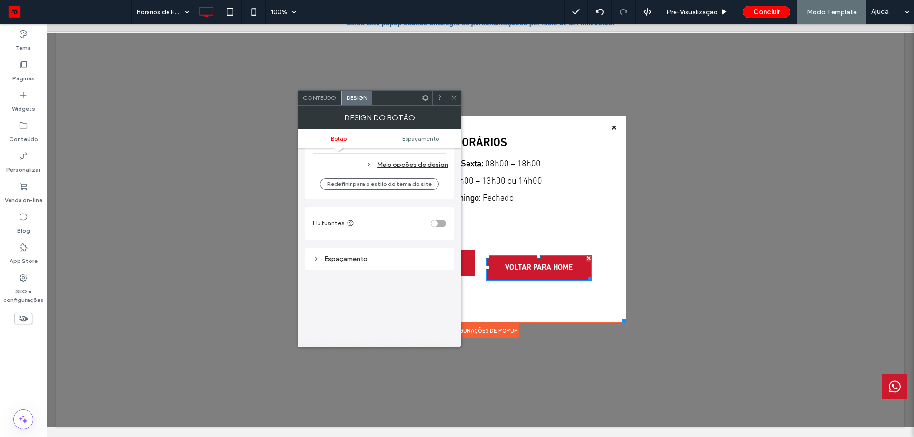
click at [368, 256] on div "Espaçamento" at bounding box center [379, 259] width 133 height 8
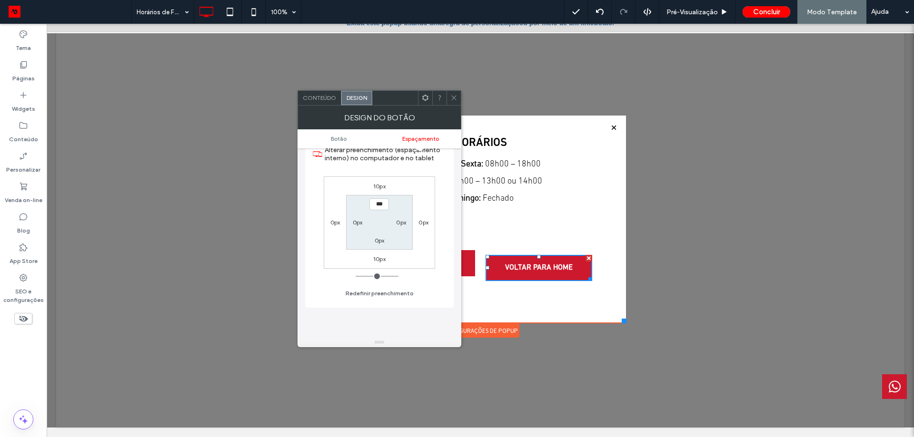
scroll to position [476, 0]
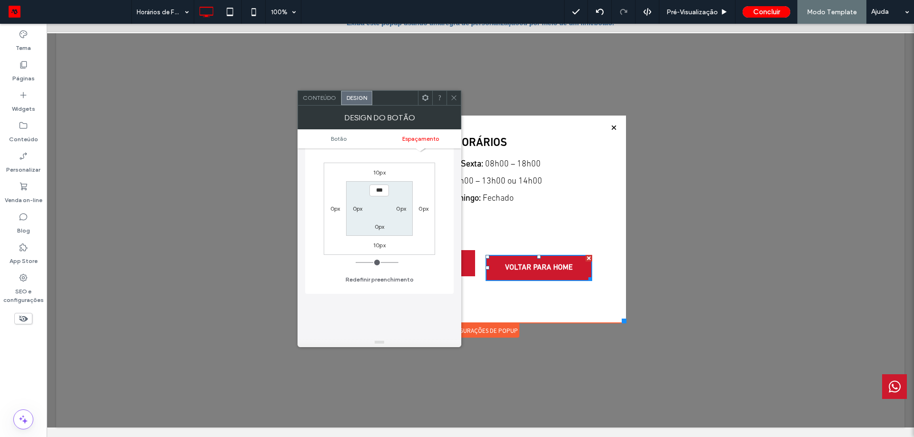
click at [381, 171] on label "10px" at bounding box center [379, 172] width 12 height 7
type input "**"
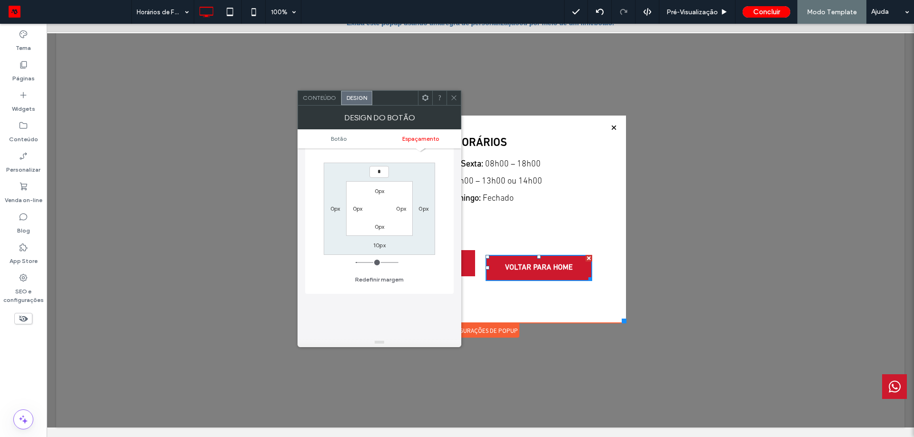
type input "*"
type input "***"
click at [376, 242] on label "10px" at bounding box center [379, 245] width 12 height 7
type input "**"
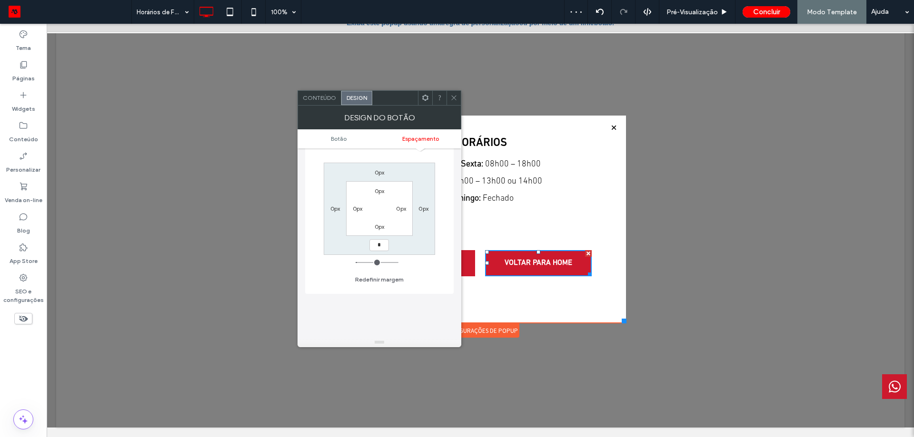
type input "*"
type input "***"
click at [451, 95] on icon at bounding box center [453, 97] width 7 height 7
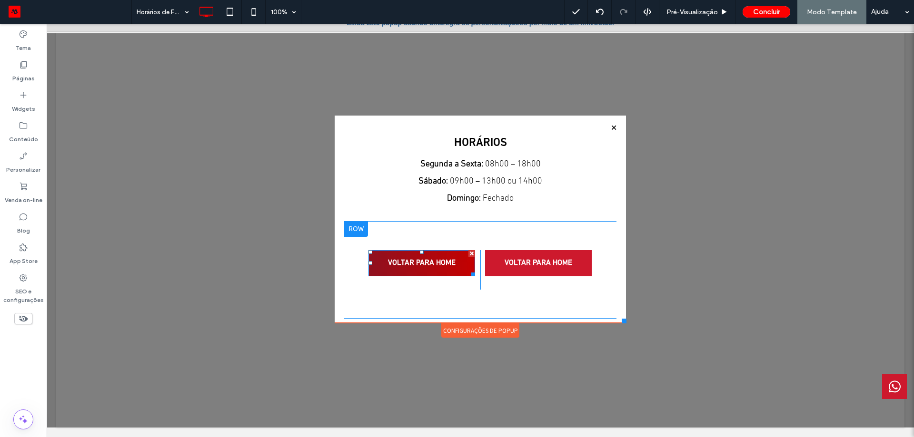
click at [415, 263] on span "VOLTAR PARA HOME" at bounding box center [422, 263] width 74 height 19
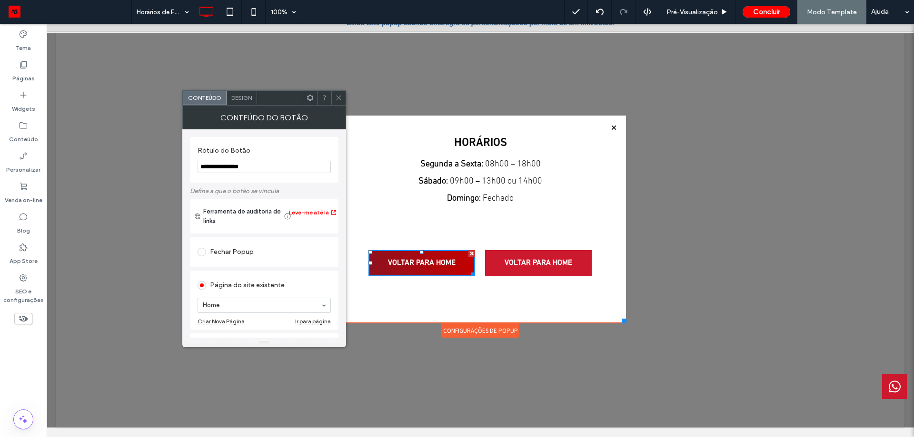
click at [415, 263] on span "VOLTAR PARA HOME" at bounding box center [422, 263] width 74 height 19
drag, startPoint x: 324, startPoint y: 188, endPoint x: 60, endPoint y: 137, distance: 268.5
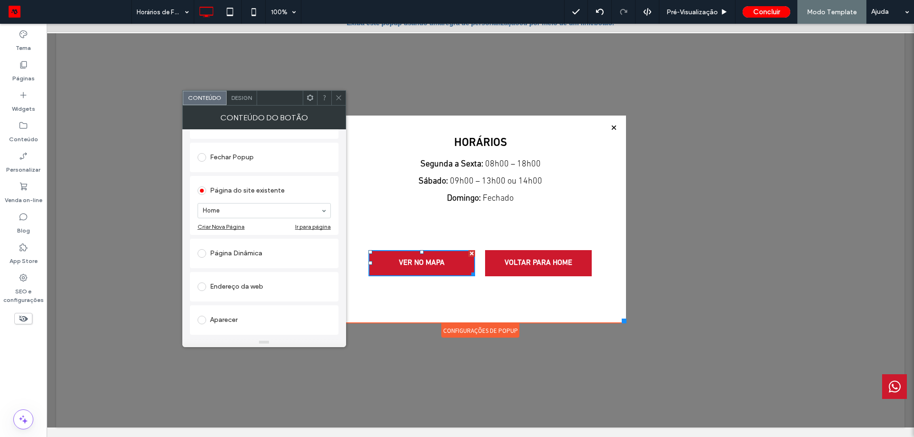
scroll to position [95, 0]
type input "**********"
click at [259, 286] on div "Endereço da web" at bounding box center [264, 286] width 133 height 15
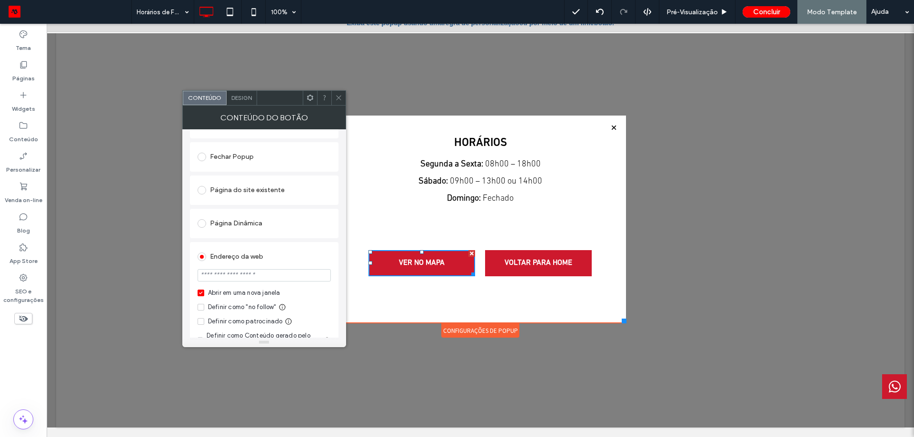
click at [287, 278] on input "url" at bounding box center [264, 275] width 133 height 12
paste input "**********"
type input "**********"
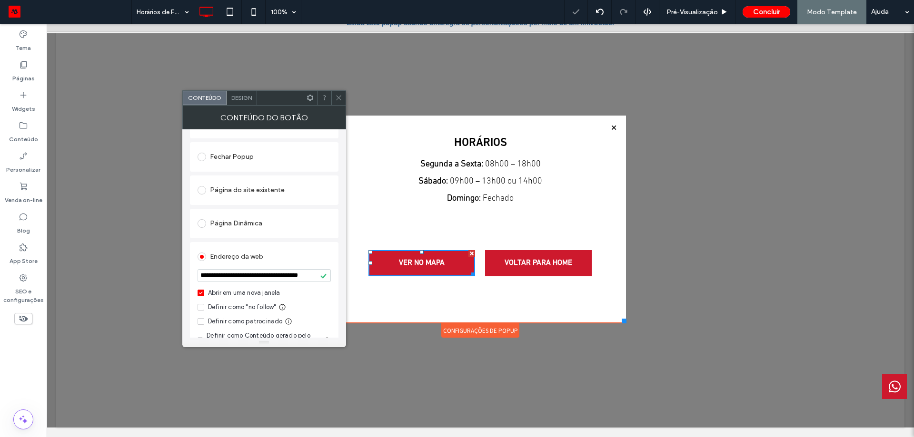
click at [342, 102] on span at bounding box center [338, 98] width 7 height 14
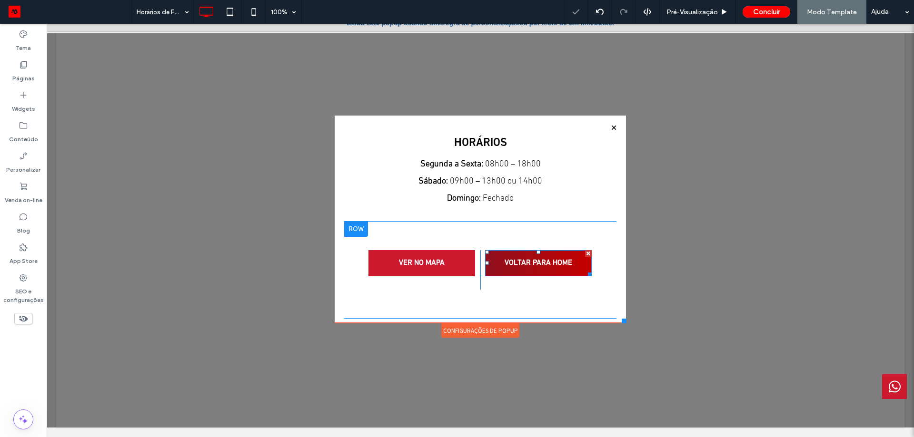
click at [558, 271] on span "VOLTAR PARA HOME" at bounding box center [538, 263] width 74 height 19
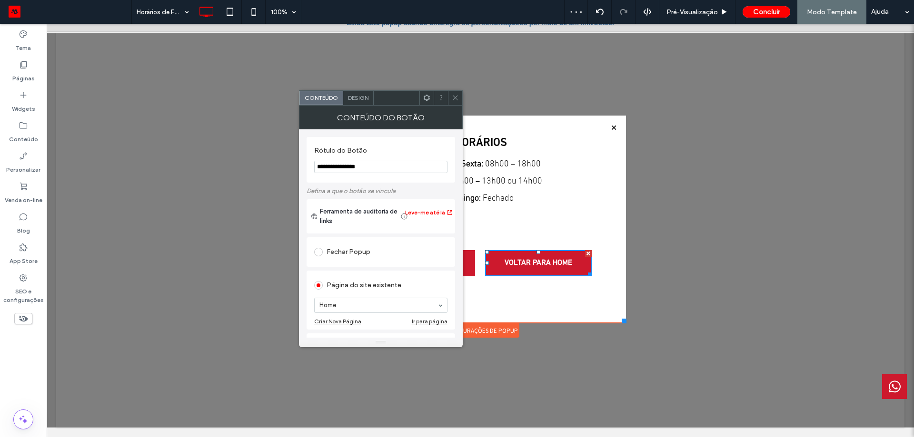
click at [361, 104] on div "Design" at bounding box center [358, 98] width 30 height 14
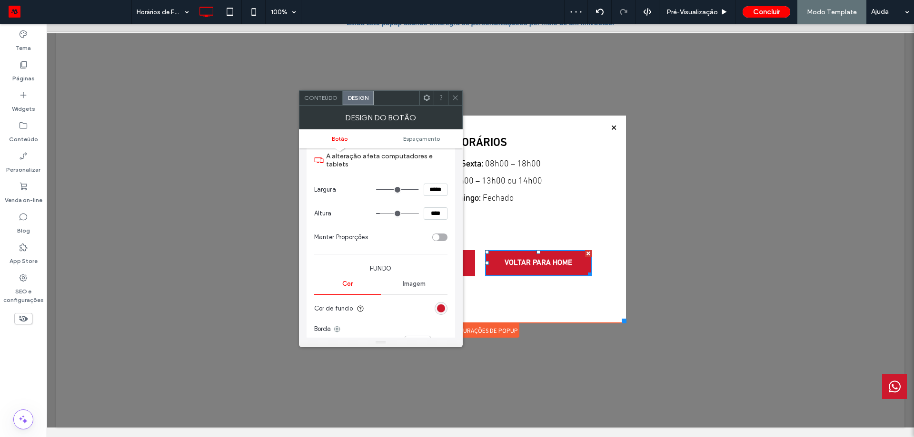
scroll to position [238, 0]
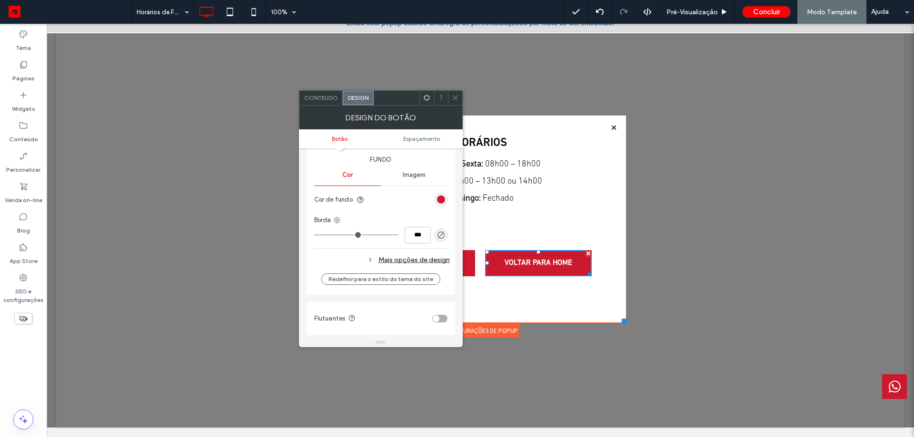
click at [441, 205] on div "rgb(205, 25, 45)" at bounding box center [441, 199] width 13 height 13
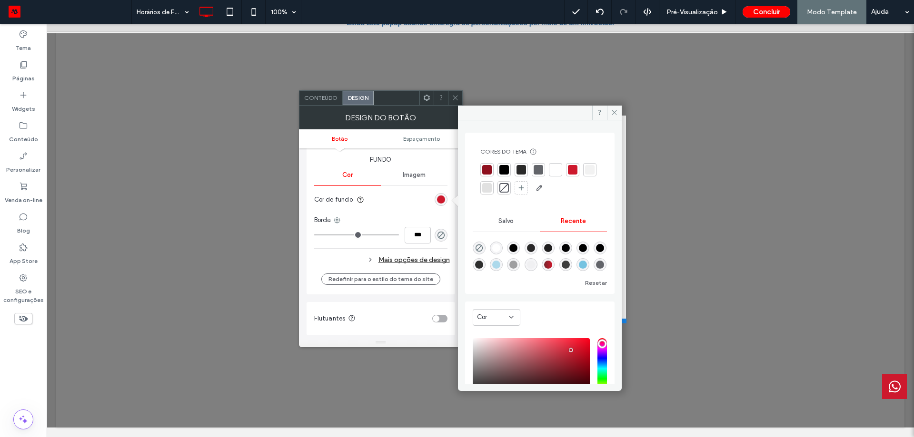
click at [502, 176] on div at bounding box center [503, 169] width 13 height 13
click at [416, 261] on div "Mais opções de design" at bounding box center [382, 260] width 136 height 13
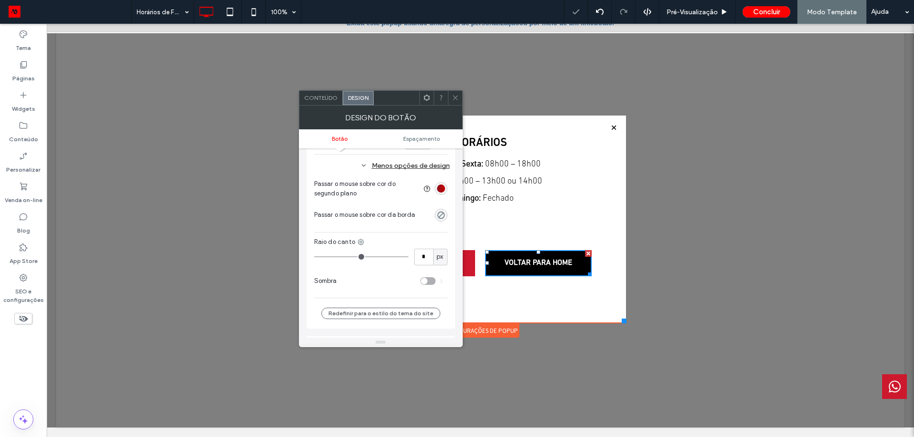
scroll to position [333, 0]
click at [438, 190] on div "linear-gradient(90deg, rgb(143, 17, 31) 0%, rgb(196, 0, 0) 100%)" at bounding box center [441, 188] width 8 height 8
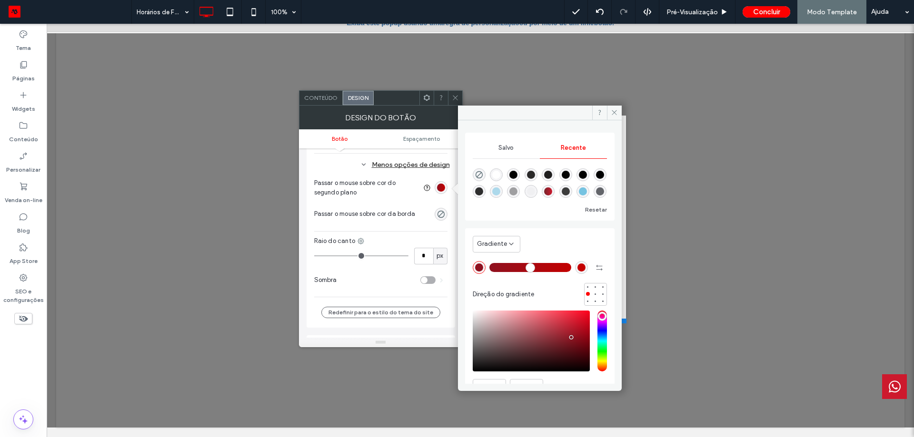
click at [512, 141] on div "Salvo" at bounding box center [506, 148] width 67 height 21
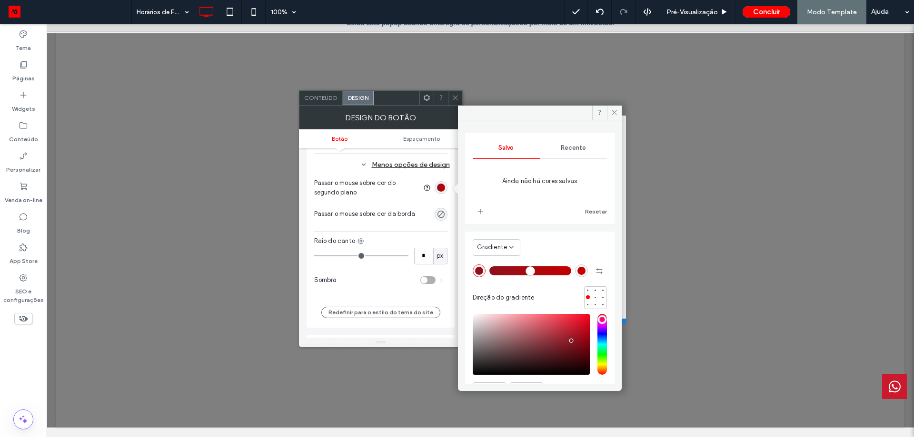
click at [573, 154] on div "Recente" at bounding box center [573, 148] width 67 height 21
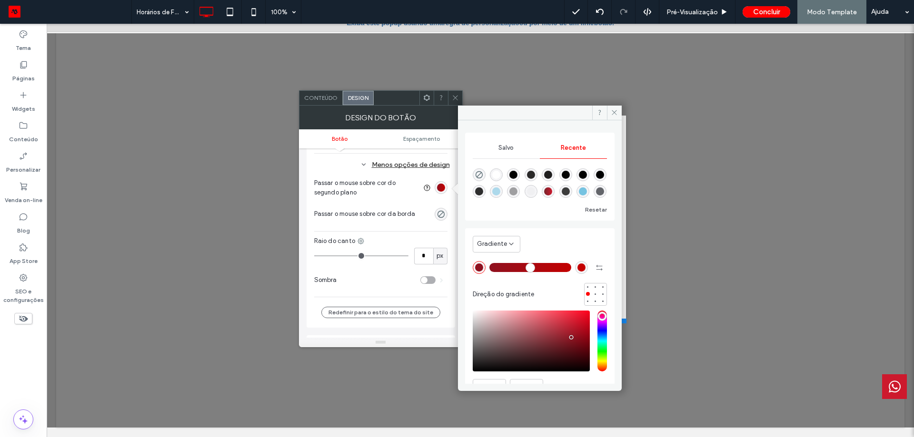
click at [504, 246] on span "Gradiente" at bounding box center [492, 244] width 30 height 10
click at [502, 257] on div "Cor" at bounding box center [496, 261] width 47 height 17
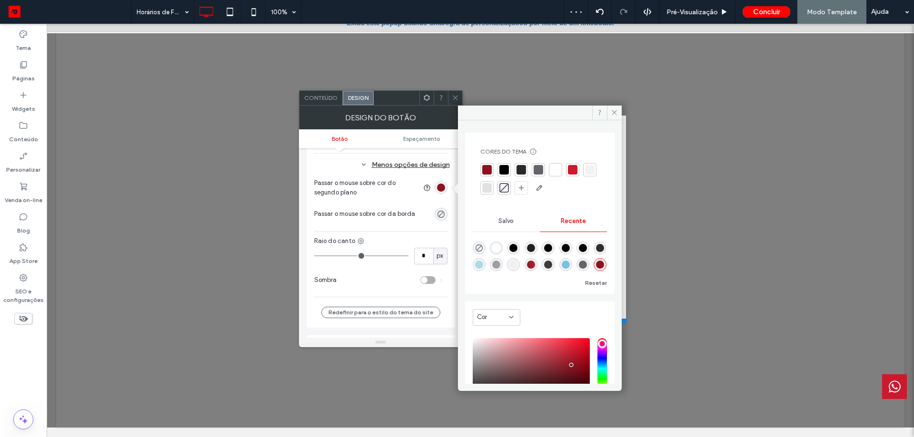
click at [538, 172] on div at bounding box center [538, 170] width 10 height 10
click at [620, 112] on span at bounding box center [614, 113] width 15 height 14
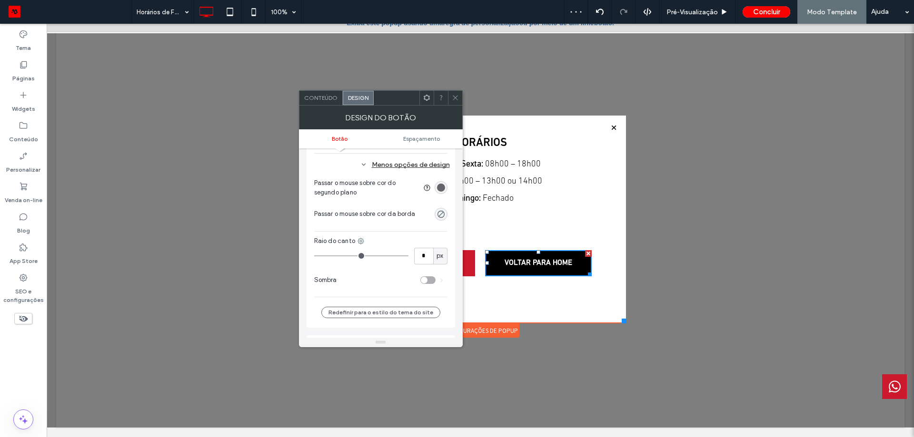
click at [456, 97] on icon at bounding box center [455, 97] width 7 height 7
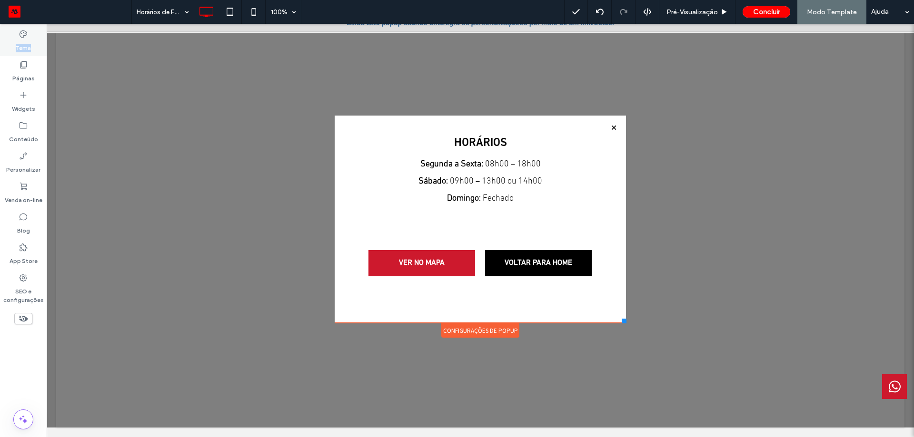
click at [30, 38] on div "Tema" at bounding box center [23, 41] width 47 height 30
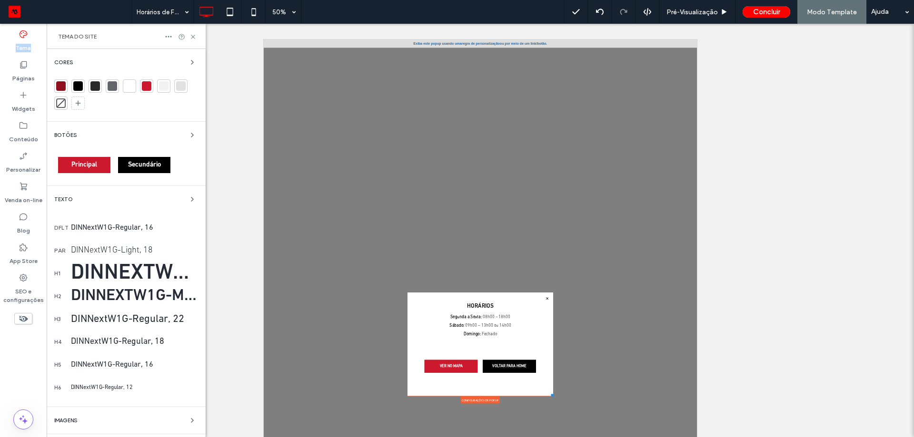
scroll to position [0, 0]
click at [17, 70] on label "Páginas" at bounding box center [23, 75] width 22 height 13
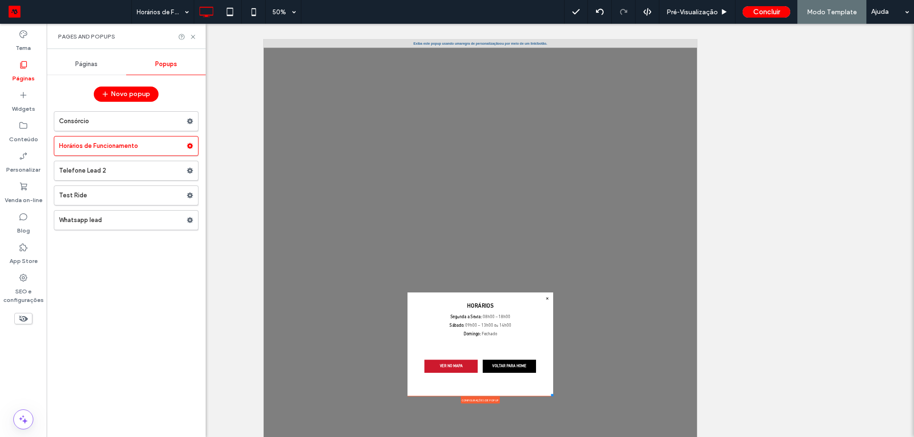
click at [93, 70] on div "Páginas" at bounding box center [86, 64] width 79 height 21
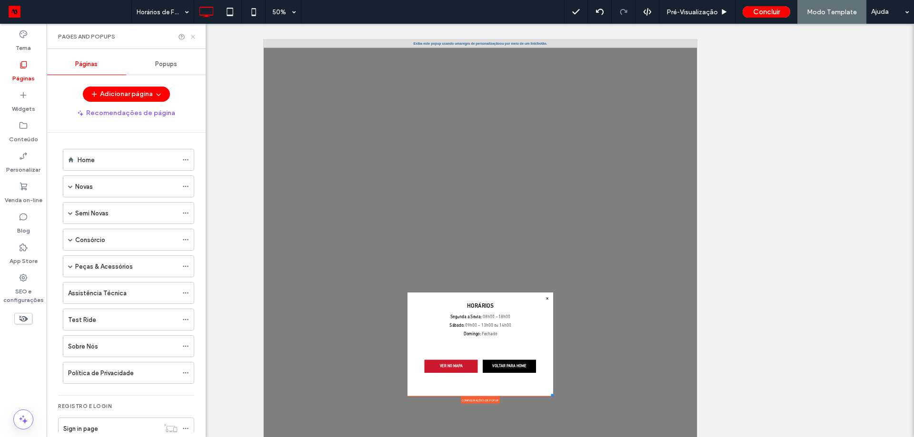
drag, startPoint x: 195, startPoint y: 38, endPoint x: 158, endPoint y: 17, distance: 42.2
click at [195, 38] on icon at bounding box center [192, 36] width 7 height 7
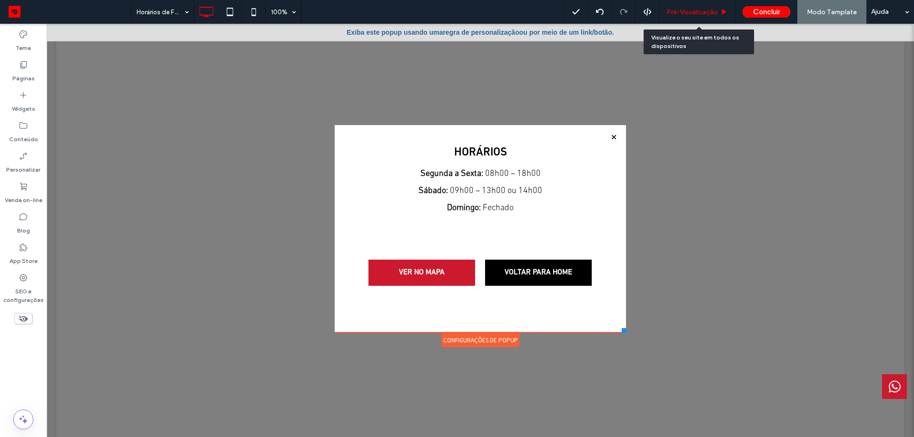
drag, startPoint x: 675, startPoint y: 8, endPoint x: 647, endPoint y: 0, distance: 28.5
click at [675, 8] on span "Pré-Visualizaçāo" at bounding box center [691, 12] width 51 height 8
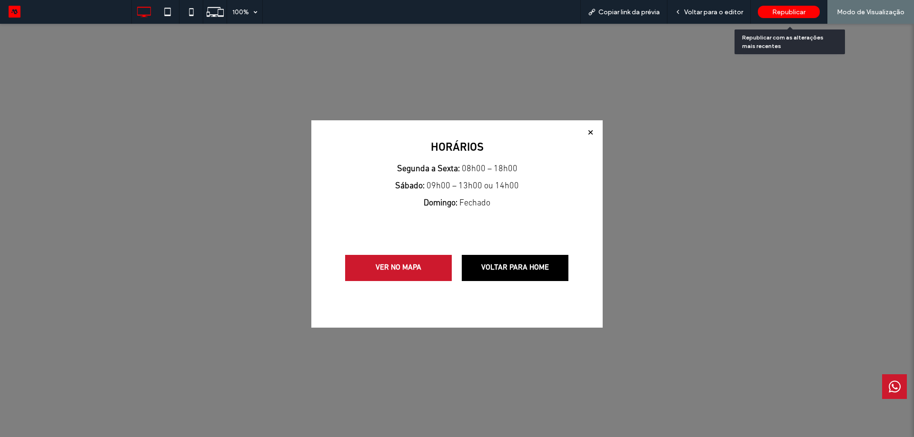
click at [792, 15] on span "Republicar" at bounding box center [788, 12] width 33 height 8
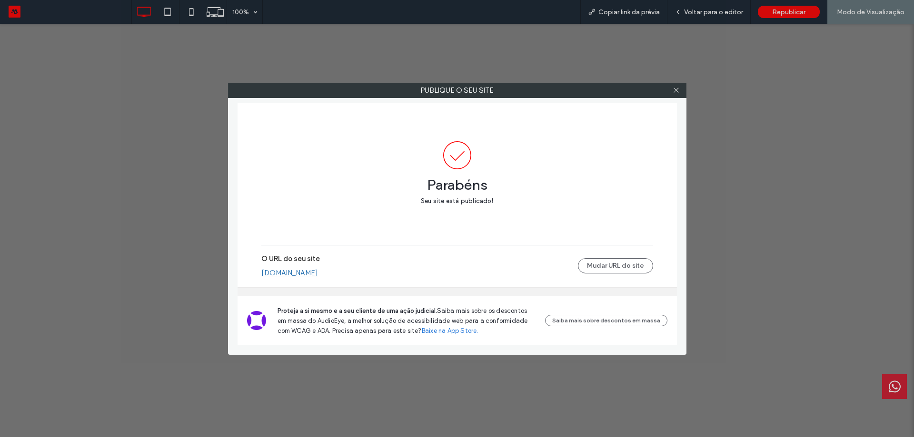
click at [292, 275] on link "[DOMAIN_NAME]" at bounding box center [289, 273] width 57 height 9
click at [680, 95] on div at bounding box center [676, 90] width 14 height 14
click at [677, 91] on use at bounding box center [675, 90] width 5 height 5
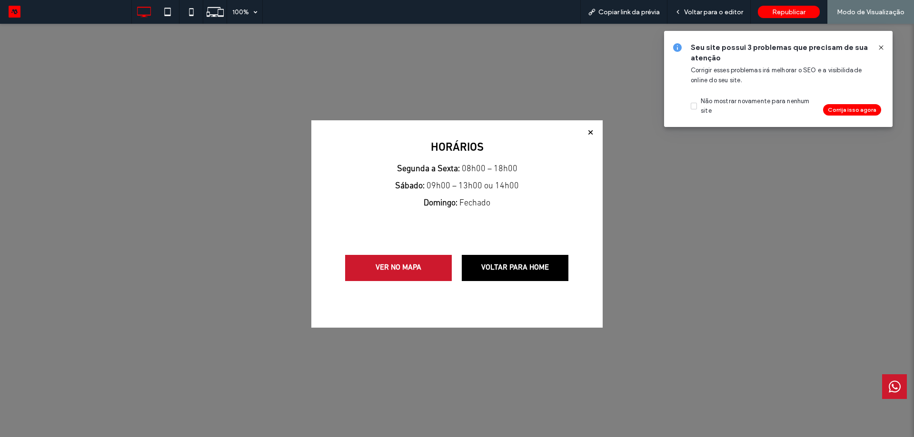
click at [592, 131] on div at bounding box center [590, 132] width 13 height 13
click at [885, 41] on div "Seu site possui 3 problemas que precisam de sua atenção Corrigir esses problema…" at bounding box center [778, 79] width 228 height 96
click at [882, 46] on icon at bounding box center [881, 48] width 8 height 8
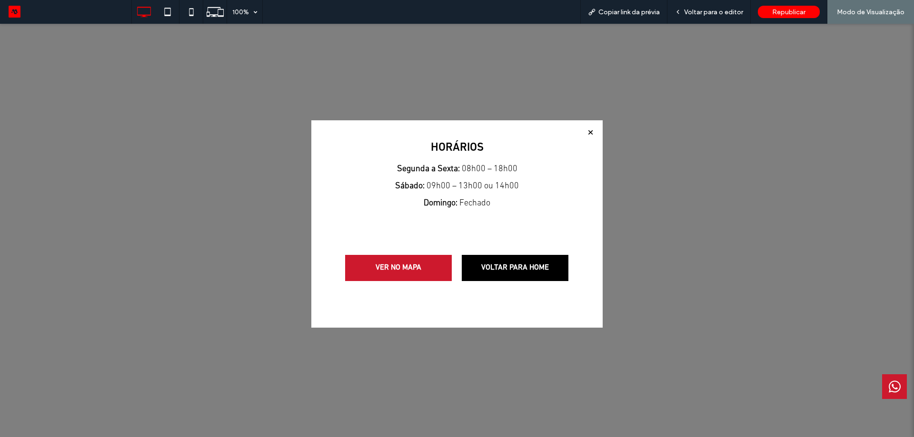
click at [590, 133] on div at bounding box center [590, 132] width 13 height 13
click at [523, 267] on span "VOLTAR PARA HOME" at bounding box center [515, 268] width 74 height 19
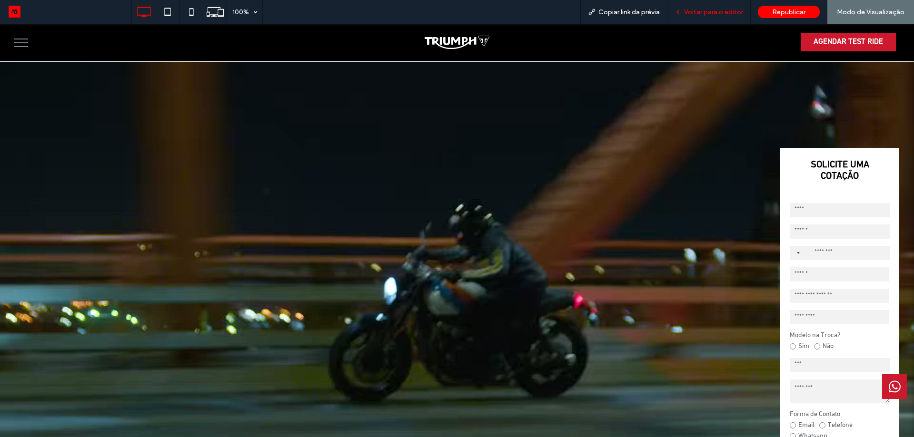
click at [717, 12] on span "Voltar para o editor" at bounding box center [713, 12] width 59 height 8
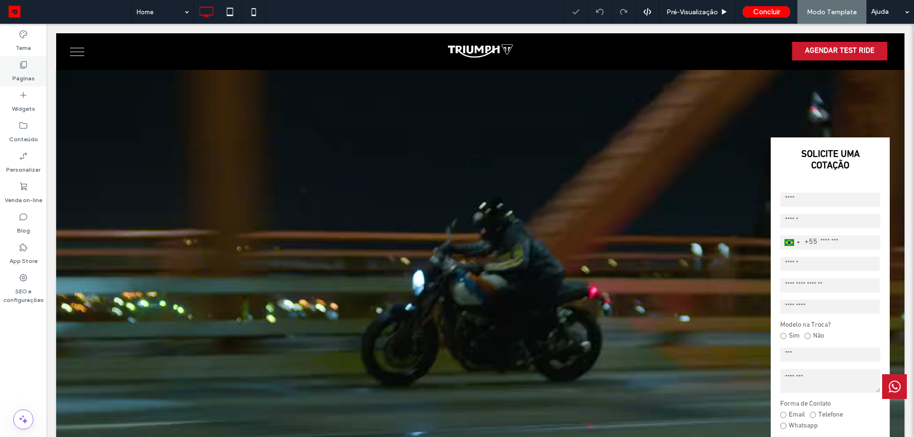
click at [16, 79] on label "Páginas" at bounding box center [23, 75] width 22 height 13
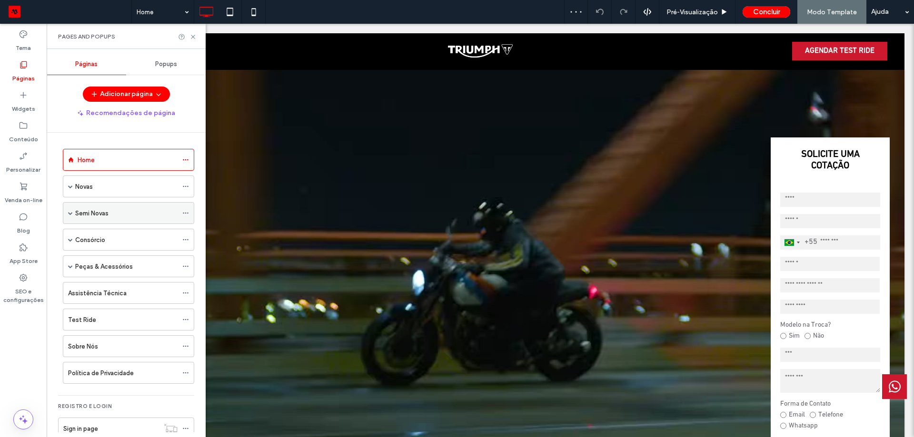
click at [186, 211] on icon at bounding box center [185, 213] width 7 height 7
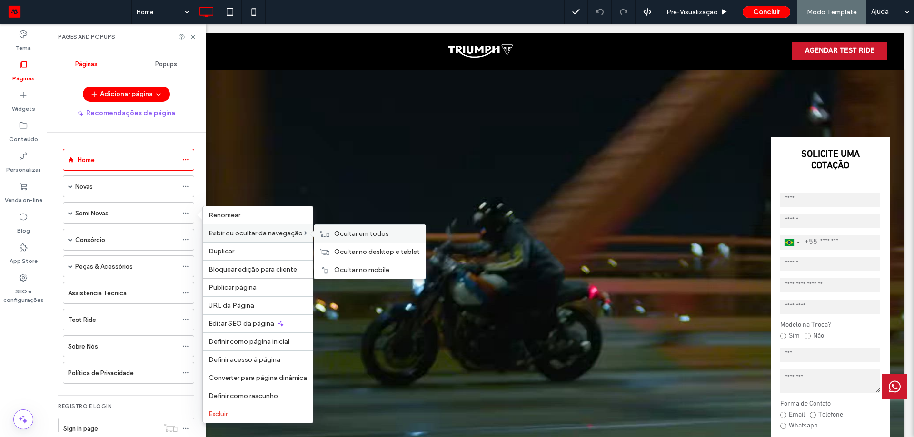
click at [363, 236] on span "Ocultar em todos" at bounding box center [361, 234] width 55 height 8
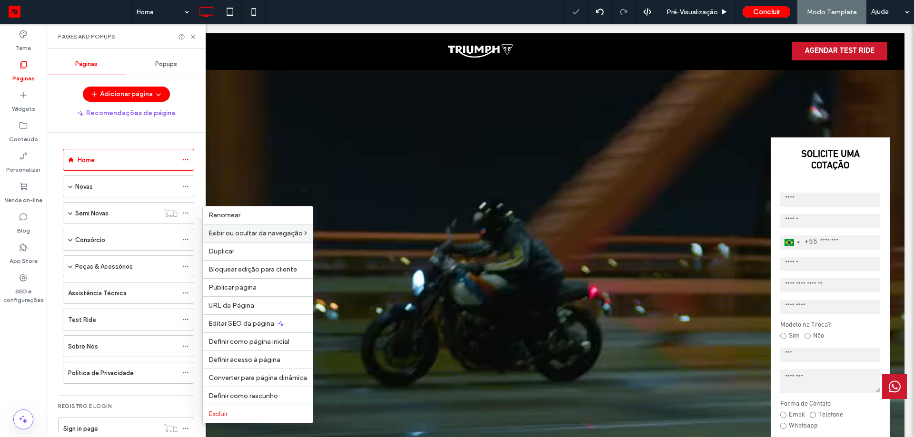
click at [194, 40] on div "Pages and Popups" at bounding box center [126, 36] width 159 height 25
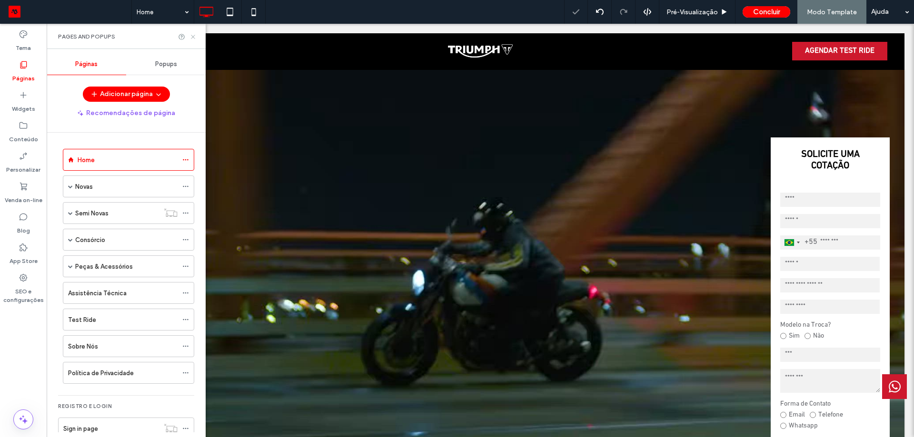
click at [194, 39] on icon at bounding box center [192, 36] width 7 height 7
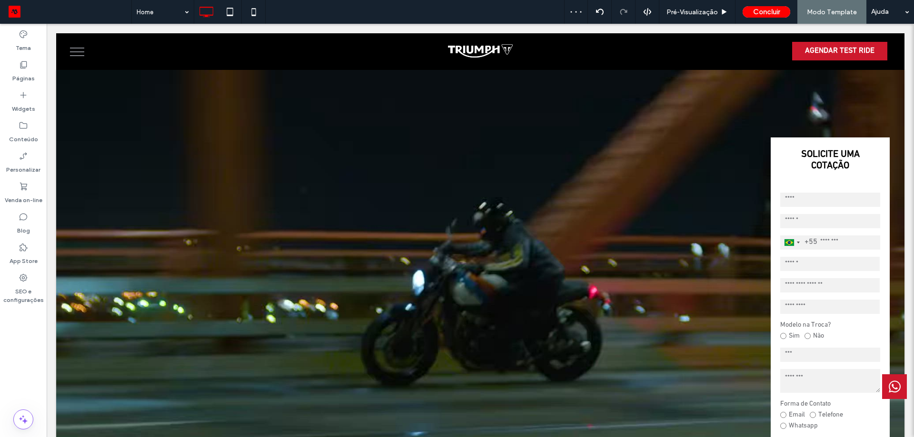
click at [77, 53] on button "menu" at bounding box center [77, 52] width 25 height 25
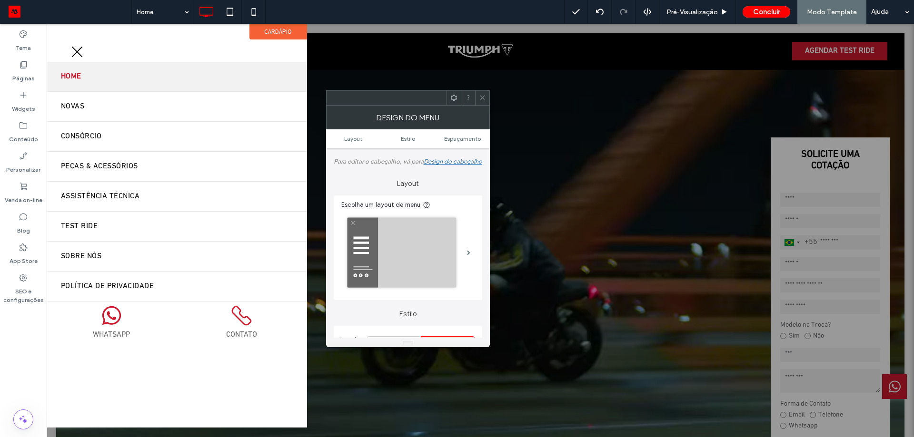
click at [77, 53] on span "menu" at bounding box center [77, 51] width 11 height 11
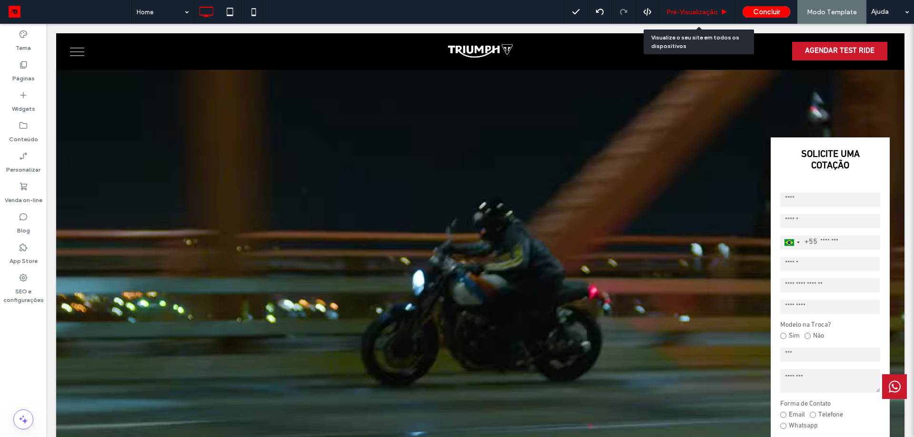
click at [690, 7] on div "Pré-Visualizaçāo" at bounding box center [697, 12] width 76 height 24
click at [693, 11] on span "Pré-Visualizaçāo" at bounding box center [691, 12] width 51 height 8
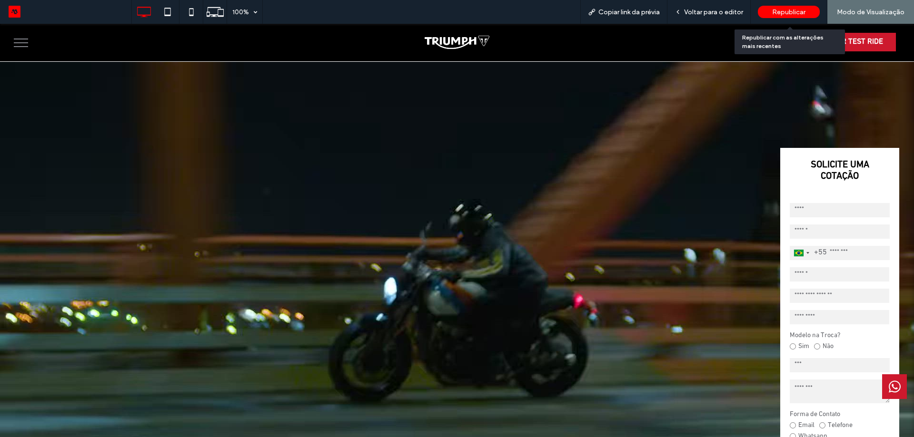
click at [803, 13] on span "Republicar" at bounding box center [788, 12] width 33 height 8
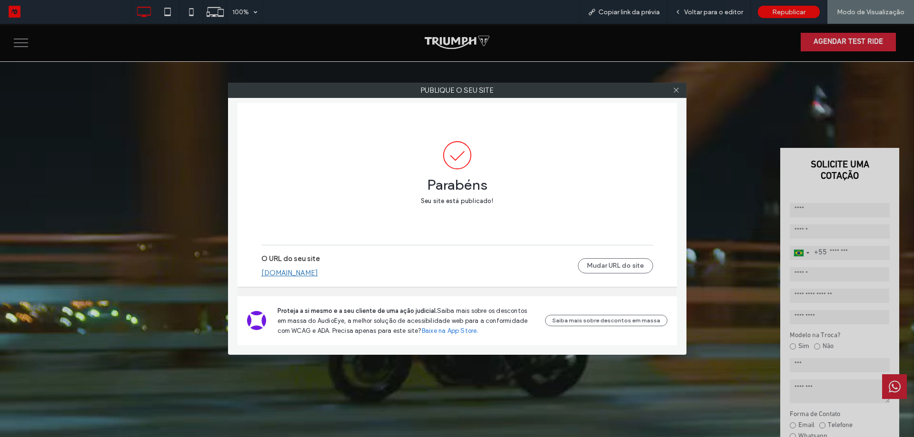
click at [682, 93] on div at bounding box center [676, 90] width 14 height 14
click at [677, 93] on icon at bounding box center [675, 90] width 7 height 7
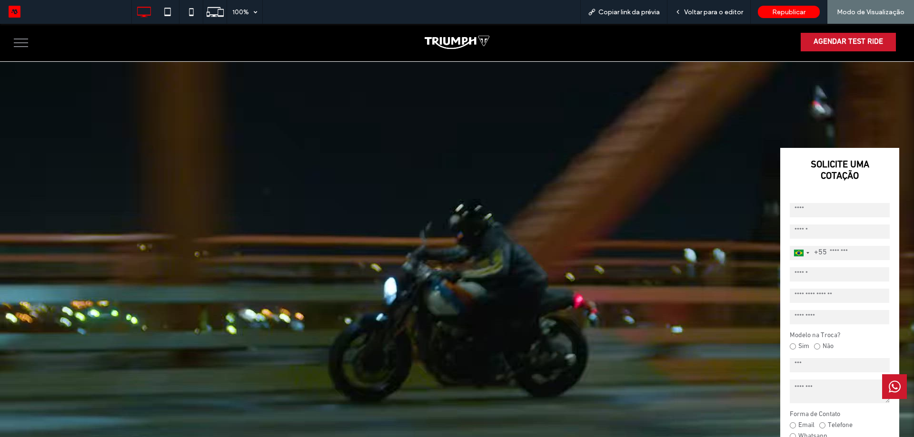
click at [29, 44] on button "menu" at bounding box center [21, 42] width 25 height 25
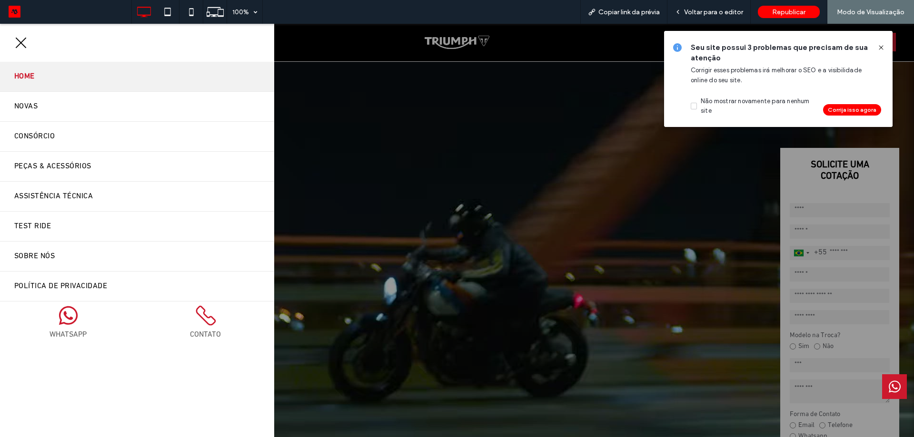
click at [24, 46] on span "menu" at bounding box center [21, 43] width 11 height 11
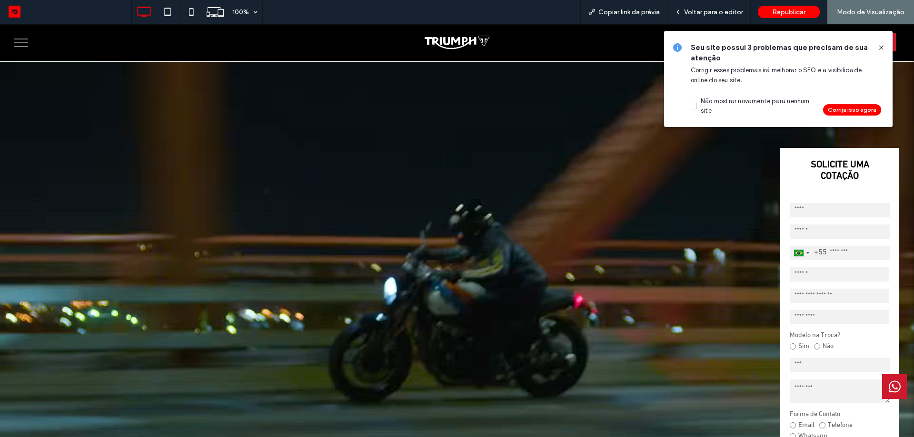
click at [884, 48] on icon at bounding box center [881, 48] width 8 height 8
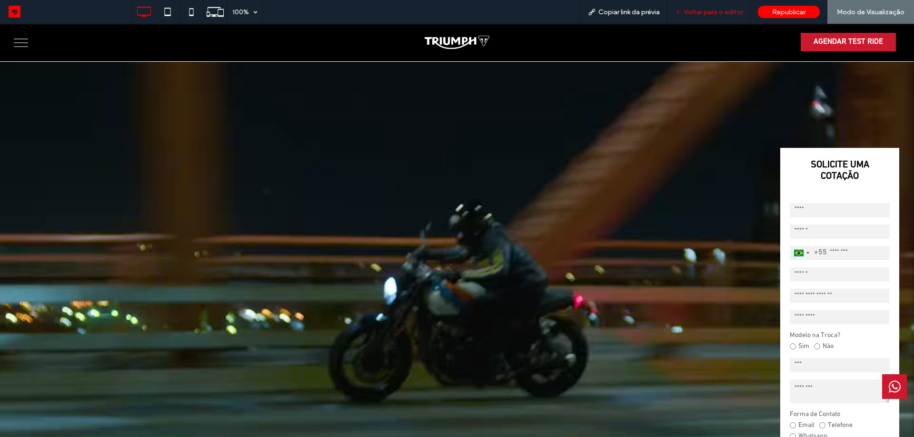
click at [702, 16] on span "Voltar para o editor" at bounding box center [713, 12] width 59 height 8
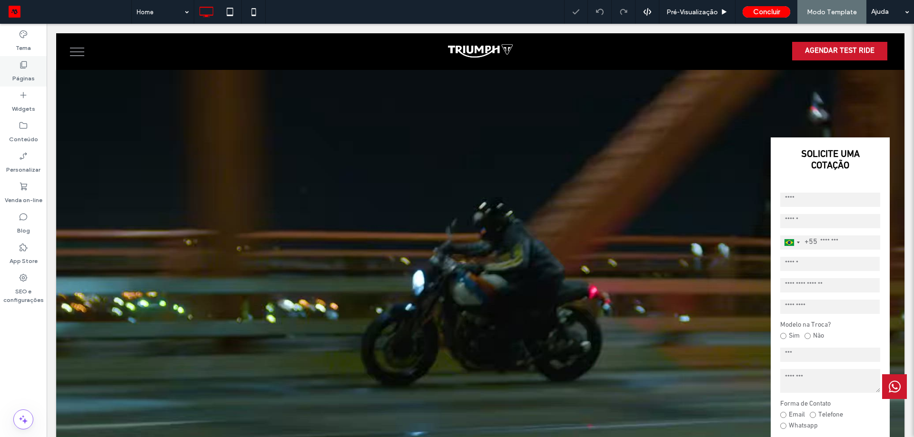
click at [25, 59] on div "Páginas" at bounding box center [23, 71] width 47 height 30
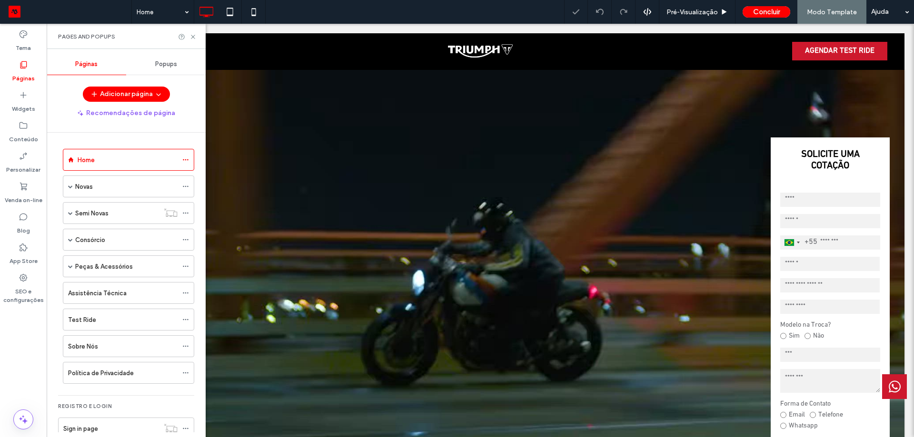
click at [171, 64] on span "Popups" at bounding box center [166, 64] width 22 height 8
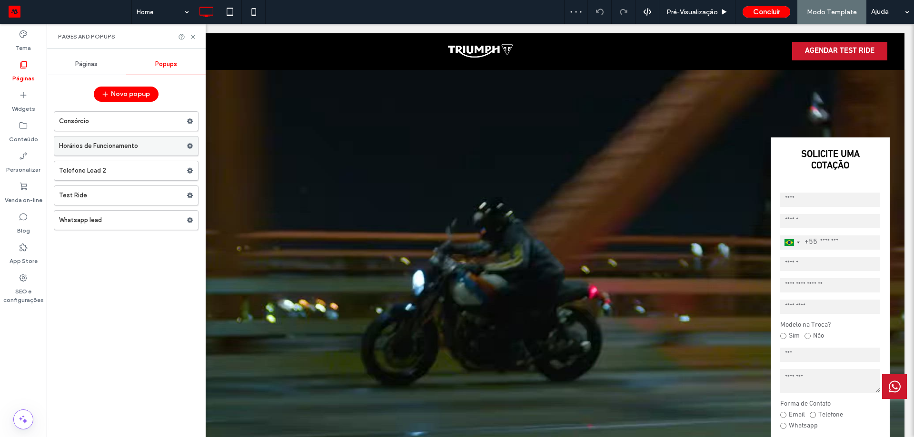
click at [115, 146] on label "Horários de Funcionamento" at bounding box center [123, 146] width 128 height 19
click at [196, 39] on div at bounding box center [457, 218] width 914 height 437
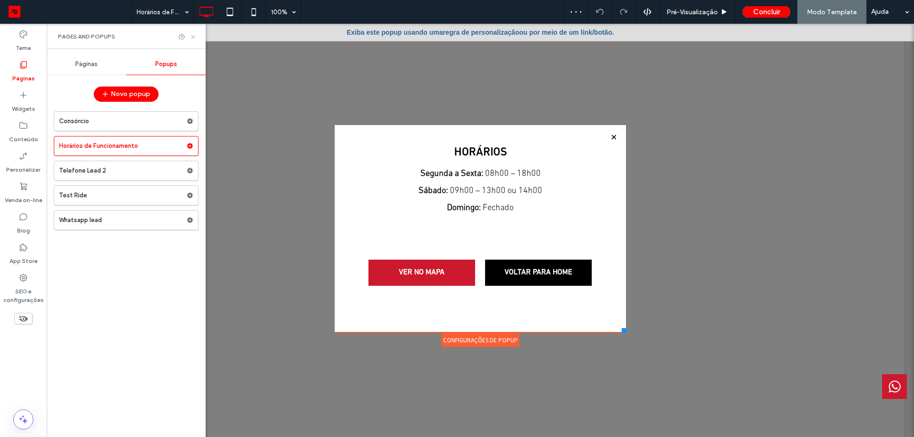
click at [194, 38] on use at bounding box center [193, 37] width 4 height 4
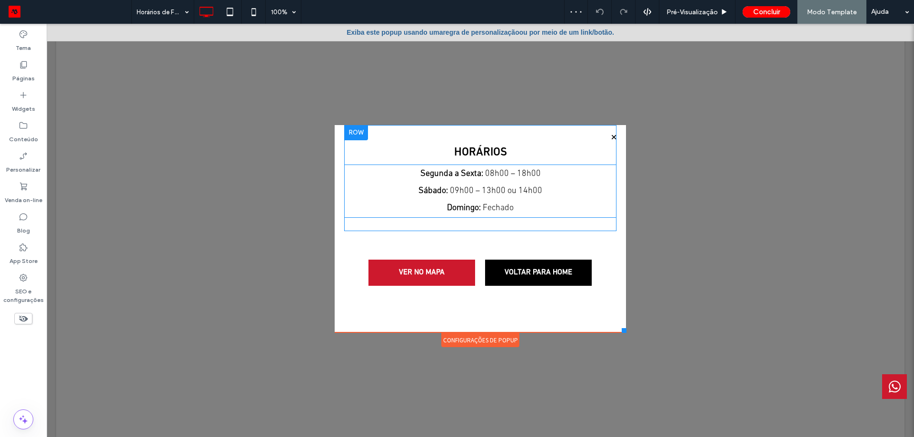
click at [468, 180] on p "Segunda a Sexta: 08h00 – 18h00 Sábado: 09h00 – 13h00 ou 14h00 Domingo: Fechado" at bounding box center [480, 191] width 272 height 51
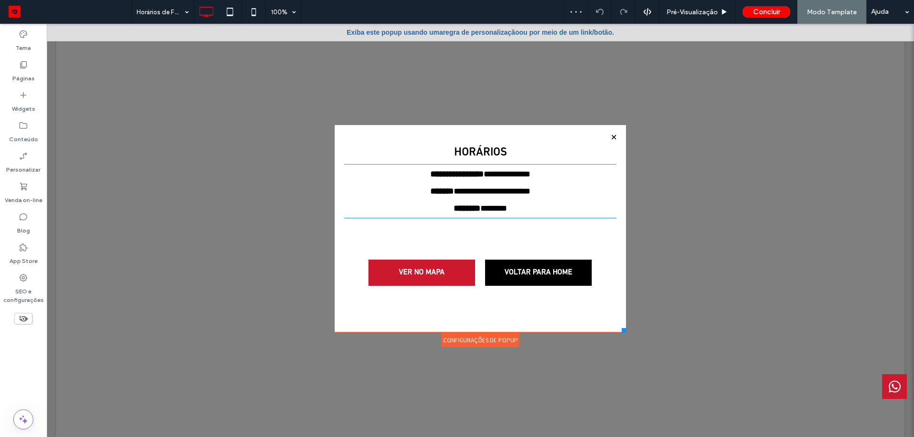
type input "**********"
type input "**"
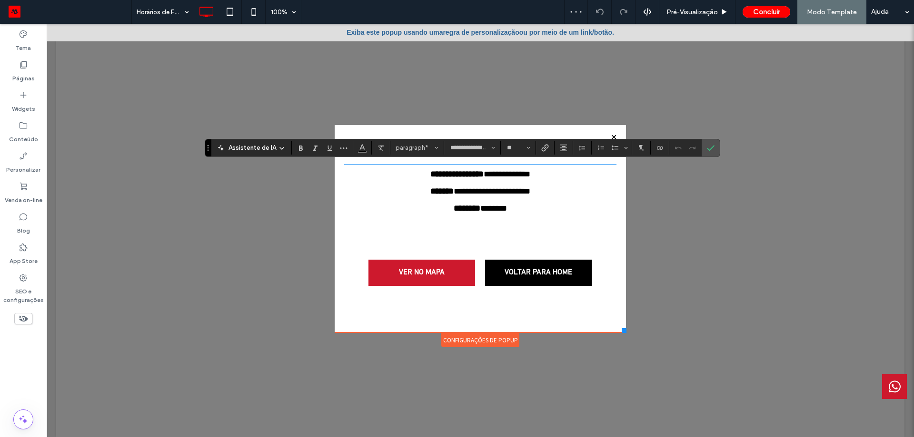
click at [614, 244] on div "**********" at bounding box center [480, 228] width 291 height 207
click at [483, 335] on div "Configurações de Popup" at bounding box center [480, 340] width 78 height 14
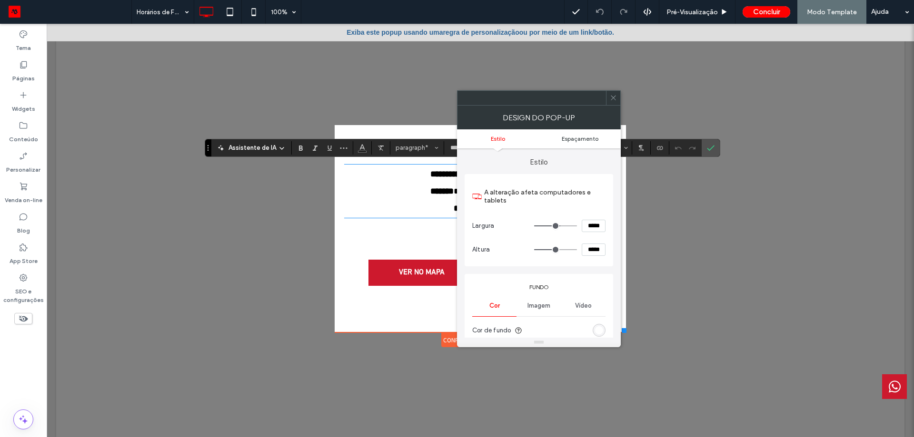
click at [591, 138] on span "Espaçamento" at bounding box center [580, 138] width 37 height 7
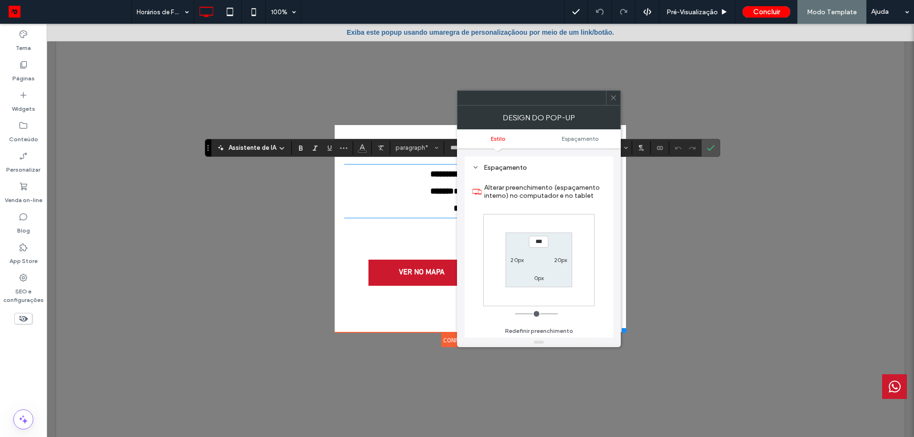
scroll to position [349, 0]
type input "****"
type input "**"
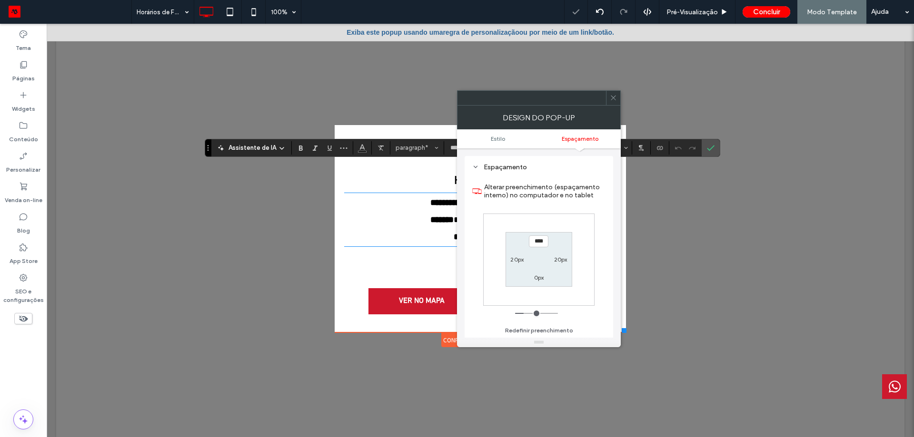
drag, startPoint x: 544, startPoint y: 243, endPoint x: 485, endPoint y: 234, distance: 59.8
click at [522, 241] on section "**** 20px 0px 20px" at bounding box center [538, 259] width 66 height 55
type input "****"
type input "**"
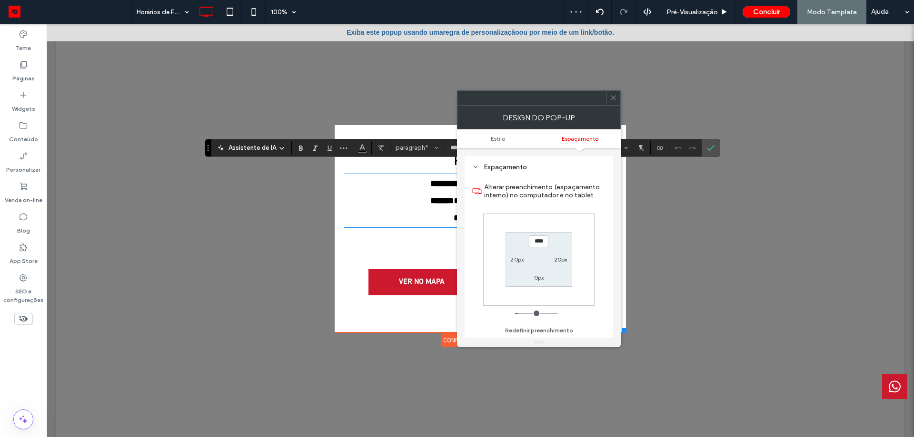
click at [613, 100] on icon at bounding box center [613, 97] width 7 height 7
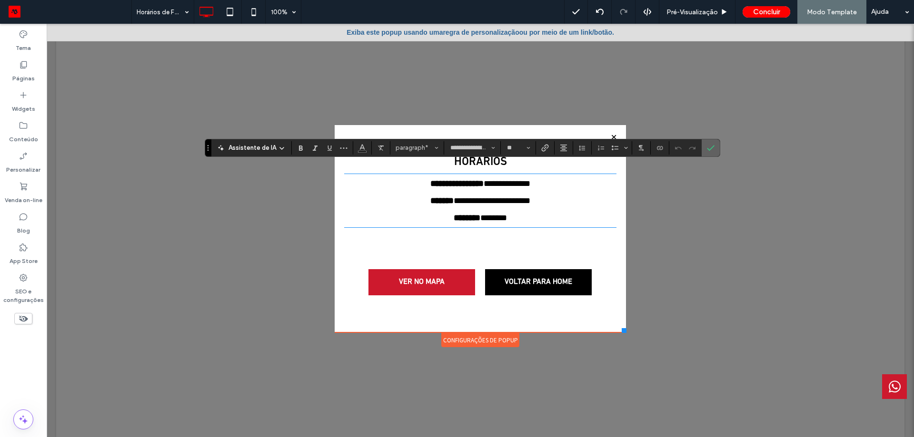
click at [708, 149] on icon "Confirmar" at bounding box center [711, 148] width 8 height 8
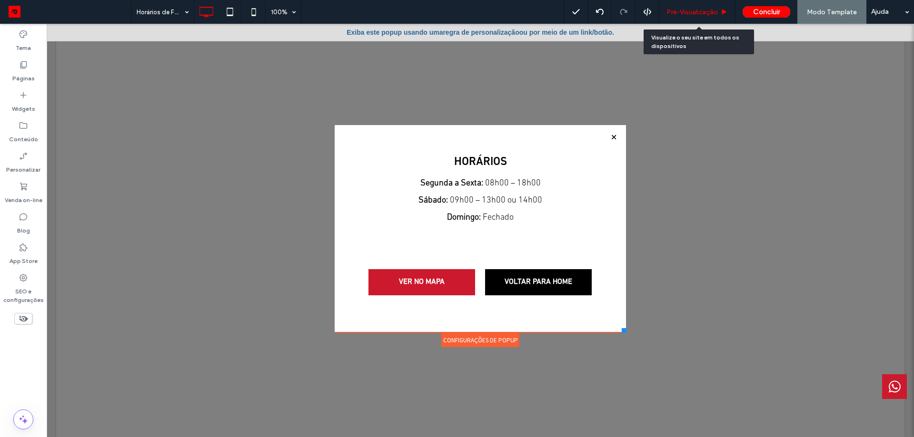
click at [721, 12] on div "Pré-Visualizaçāo" at bounding box center [697, 12] width 76 height 8
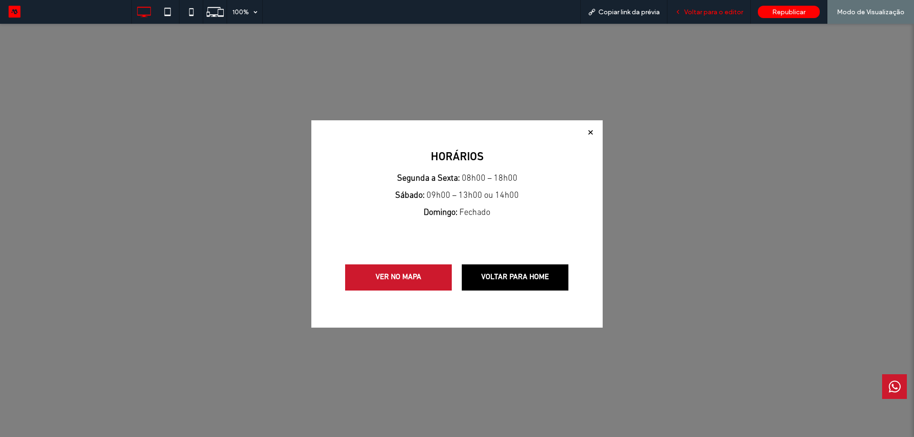
drag, startPoint x: 728, startPoint y: 16, endPoint x: 553, endPoint y: 85, distance: 187.8
click at [728, 16] on div "Voltar para o editor" at bounding box center [708, 12] width 83 height 24
click at [527, 123] on div "HORÁRIOS Segunda a Sexta: 08h00 – 18h00 Sábado: 09h00 – 13h00 ou 14h00 Domingo:…" at bounding box center [456, 223] width 291 height 207
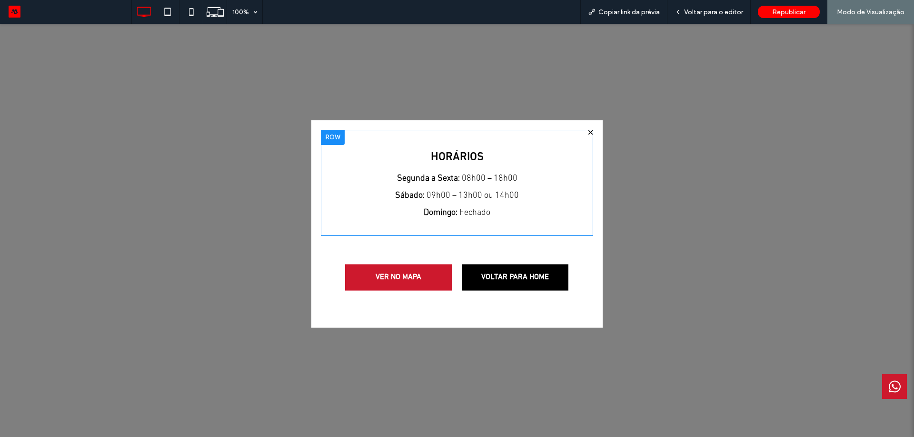
click at [523, 135] on div "HORÁRIOS Segunda a Sexta: 08h00 – 18h00 Sábado: 09h00 – 13h00 ou 14h00 Domingo:…" at bounding box center [457, 183] width 272 height 106
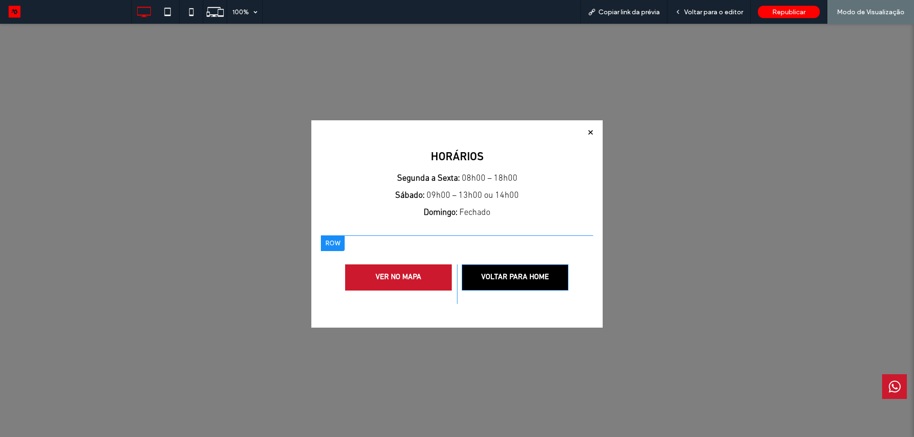
click at [555, 316] on div "VER NO MAPA Click To Paste VOLTAR PARA HOME Click To Paste" at bounding box center [457, 284] width 272 height 97
click at [721, 11] on span "Voltar para o editor" at bounding box center [713, 12] width 59 height 8
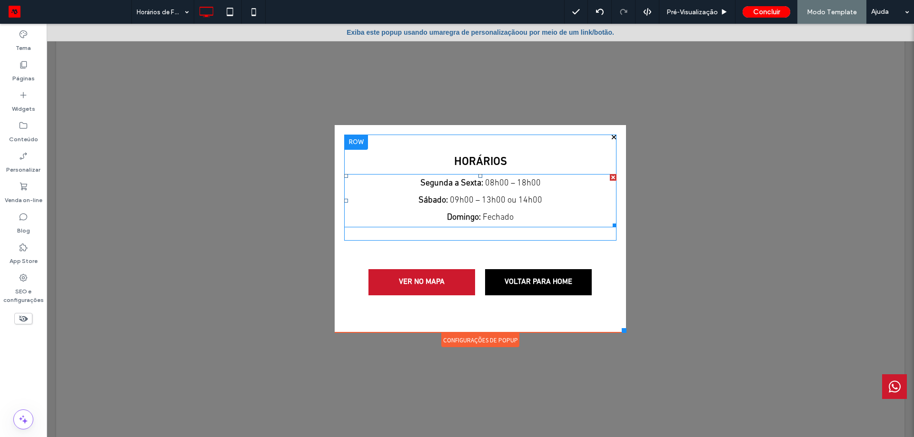
click at [592, 214] on p "Segunda a Sexta: 08h00 – 18h00 Sábado: 09h00 – 13h00 ou 14h00 Domingo: Fechado" at bounding box center [480, 200] width 272 height 51
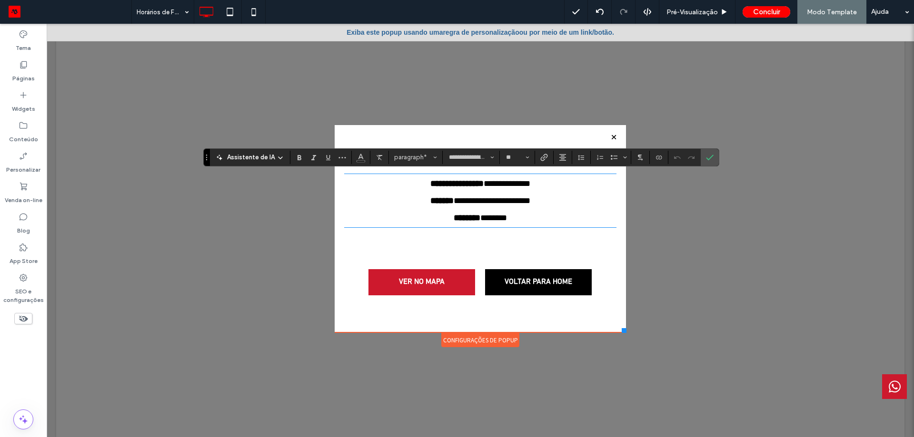
click at [596, 137] on div "**********" at bounding box center [480, 188] width 272 height 106
click at [706, 158] on use "Confirmar" at bounding box center [710, 158] width 8 height 6
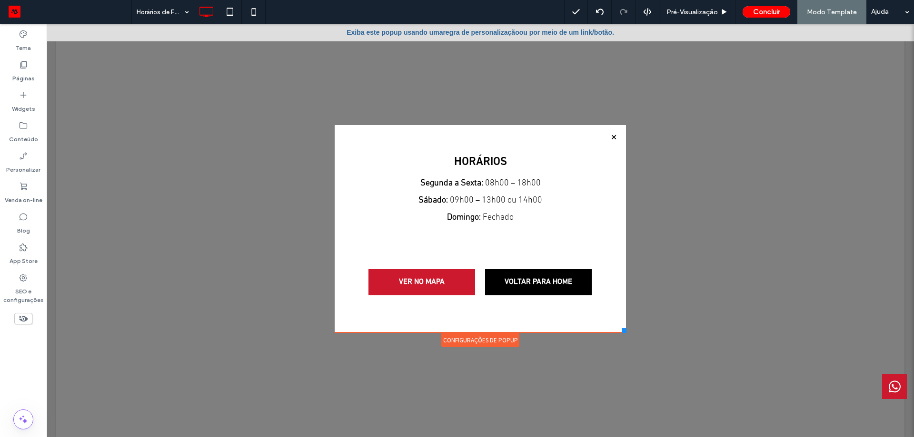
click at [585, 149] on div "HORÁRIOS Segunda a Sexta: 08h00 – 18h00 Sábado: 09h00 – 13h00 ou 14h00 Domingo:…" at bounding box center [480, 187] width 272 height 87
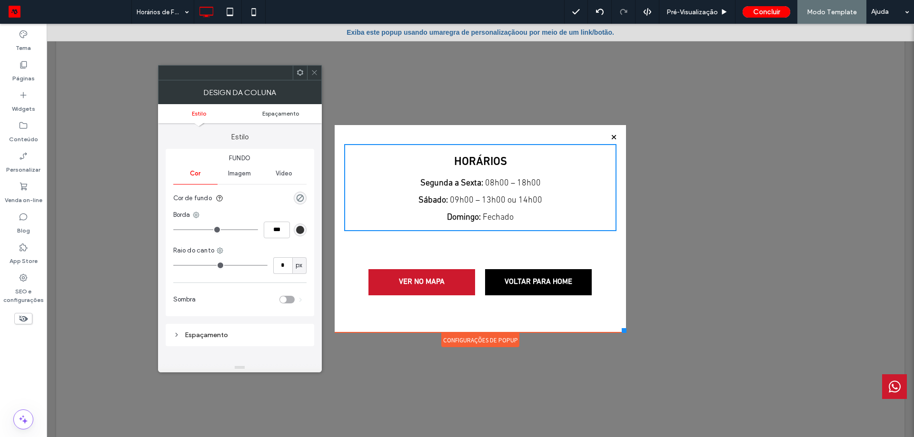
click at [274, 113] on span "Espaçamento" at bounding box center [280, 113] width 37 height 7
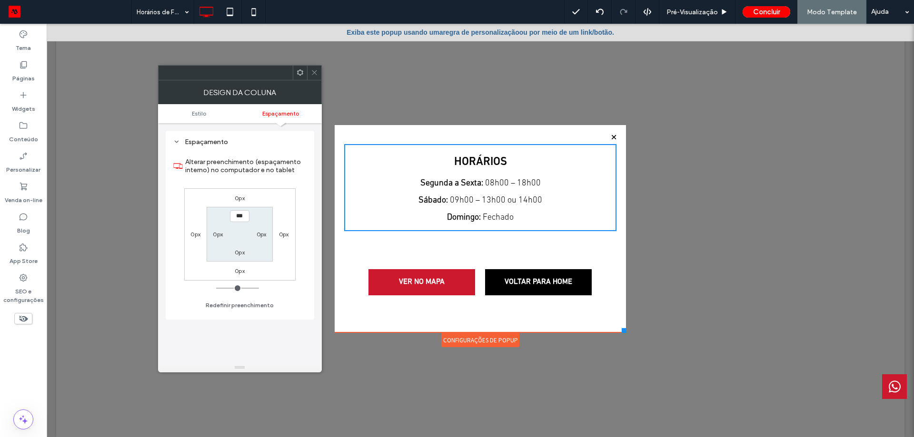
scroll to position [193, 0]
click at [542, 136] on div "HORÁRIOS Segunda a Sexta: 08h00 – 18h00 Sábado: 09h00 – 13h00 ou 14h00 Domingo:…" at bounding box center [480, 188] width 272 height 106
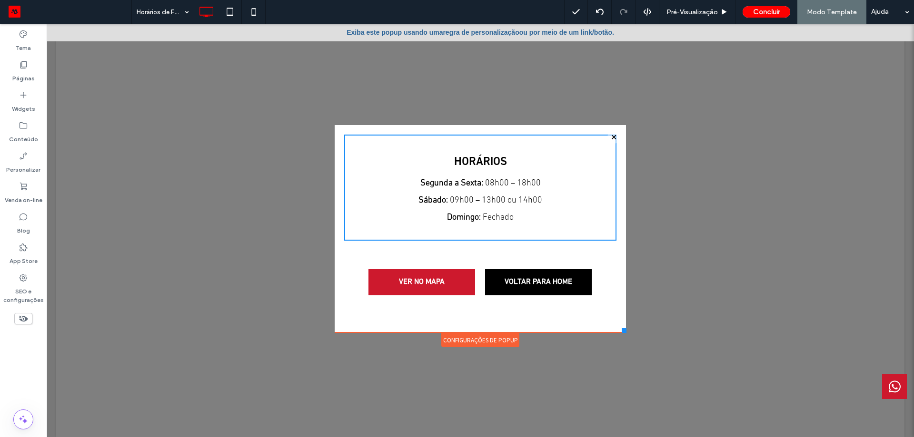
click at [464, 336] on div "Configurações de Popup" at bounding box center [480, 340] width 78 height 14
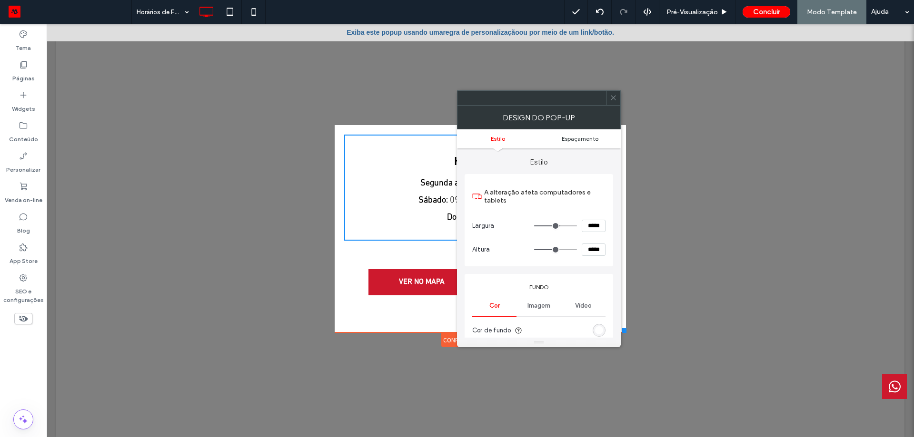
click at [586, 137] on span "Espaçamento" at bounding box center [580, 138] width 37 height 7
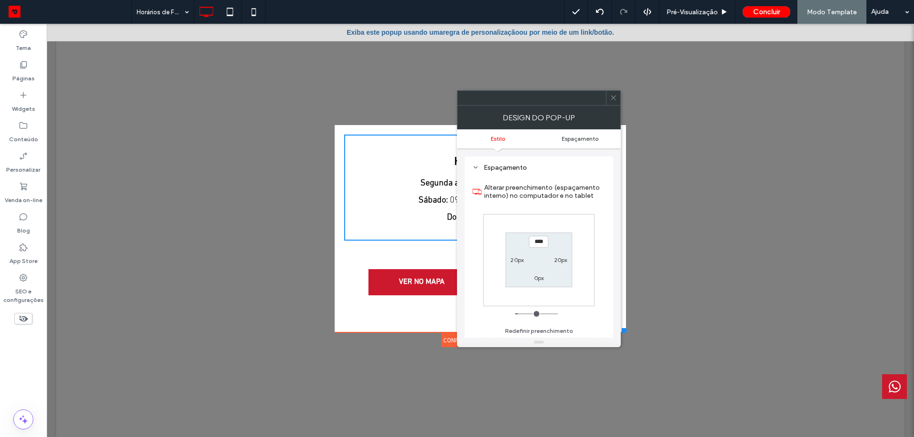
scroll to position [349, 0]
type input "****"
type input "**"
drag, startPoint x: 545, startPoint y: 247, endPoint x: 516, endPoint y: 242, distance: 29.3
click at [525, 245] on section "**** 20px 0px 20px" at bounding box center [538, 259] width 66 height 55
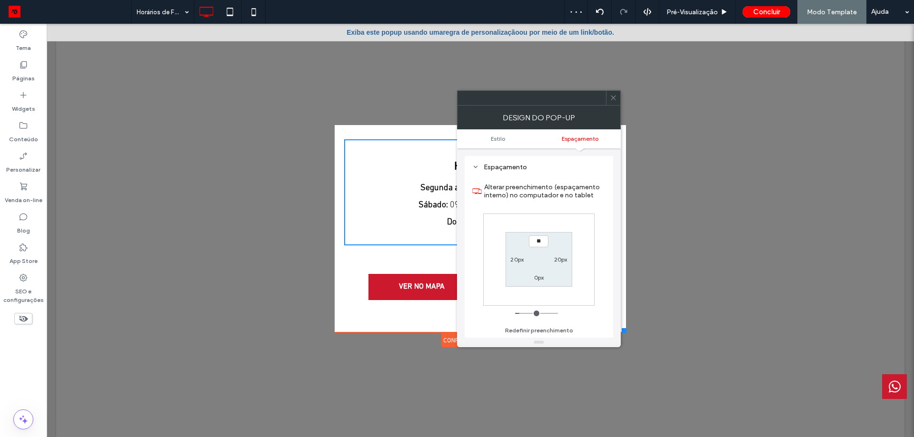
type input "****"
type input "**"
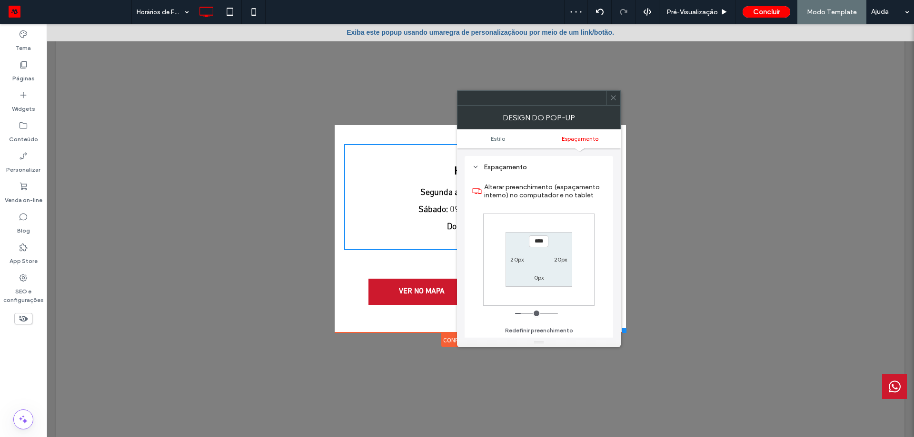
click at [616, 98] on icon at bounding box center [613, 97] width 7 height 7
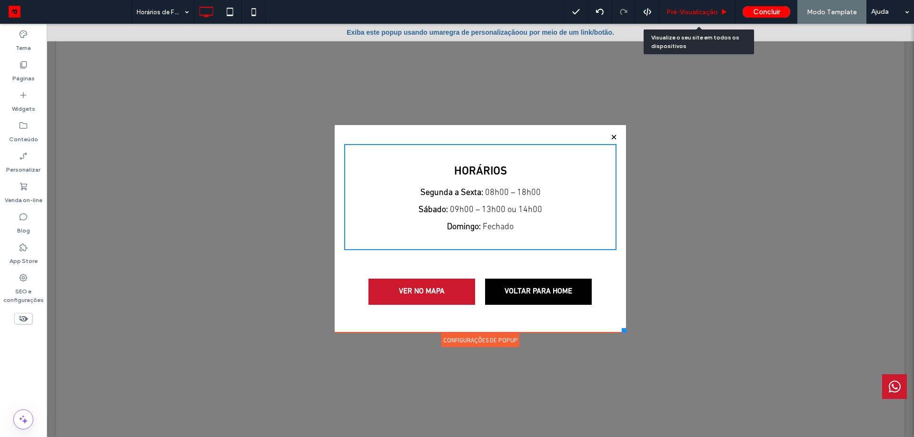
click at [699, 11] on span "Pré-Visualizaçāo" at bounding box center [691, 12] width 51 height 8
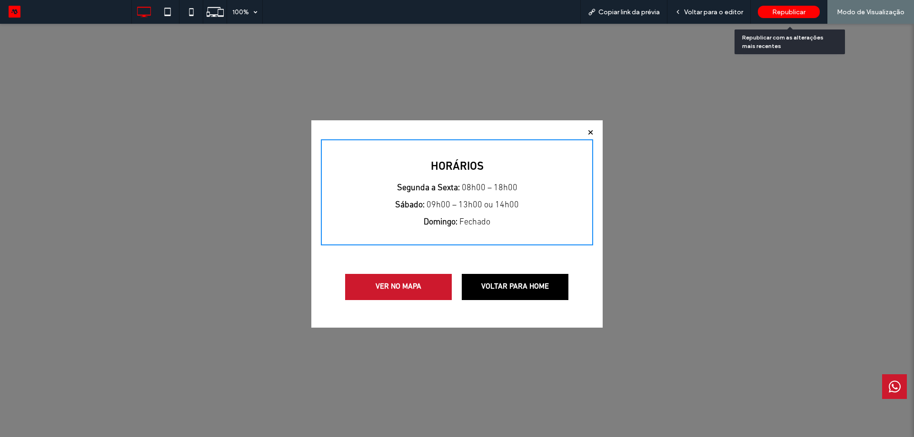
click at [776, 12] on span "Republicar" at bounding box center [788, 12] width 33 height 8
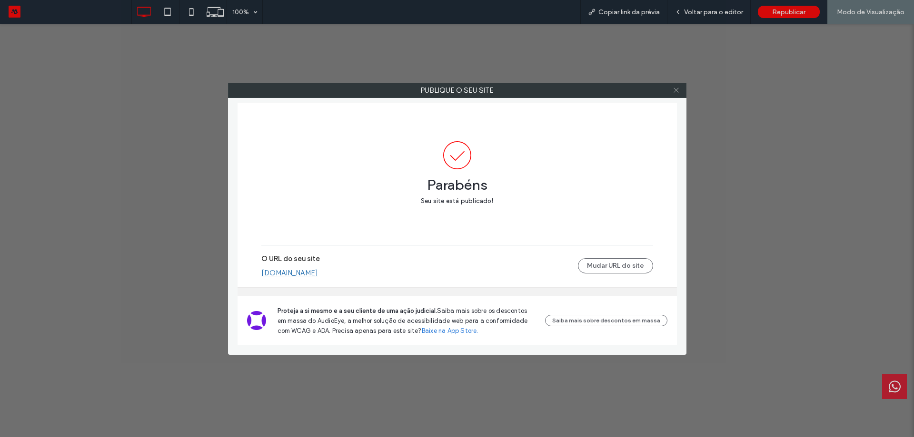
click at [679, 85] on span at bounding box center [675, 90] width 7 height 14
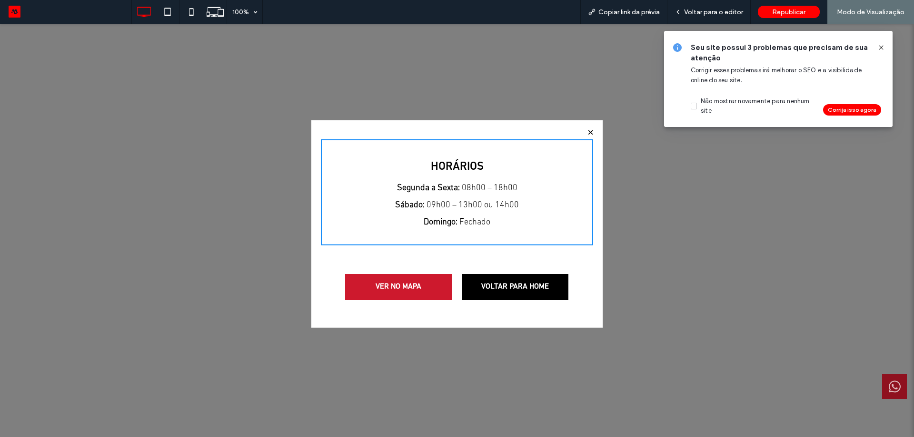
click at [892, 381] on icon at bounding box center [895, 387] width 12 height 24
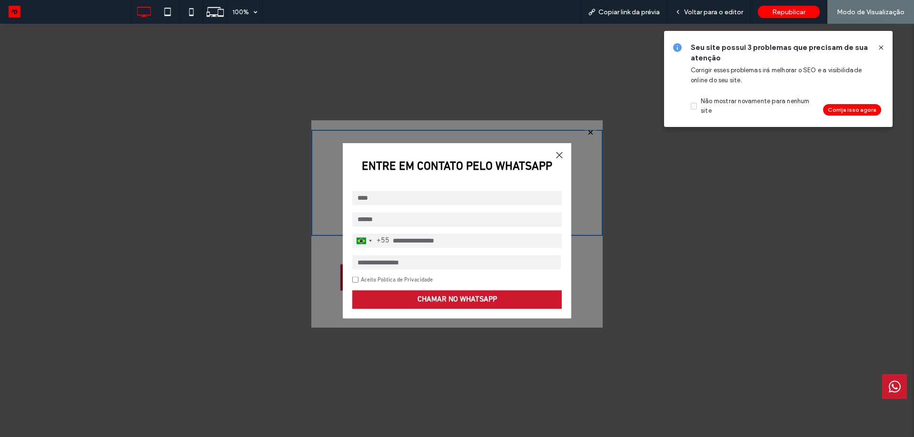
click at [563, 148] on div "Share by: ENTRE EM CONTATO PELO WHATSAPP Brazil +55 +55 244 results found Afgha…" at bounding box center [457, 231] width 228 height 176
click at [563, 156] on div at bounding box center [559, 154] width 13 height 13
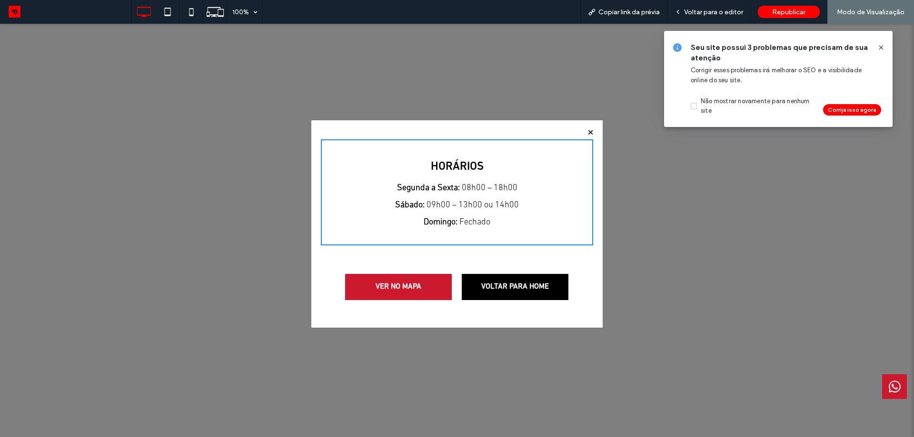
click at [591, 133] on div at bounding box center [590, 132] width 13 height 13
click at [695, 9] on span "Voltar para o editor" at bounding box center [713, 12] width 59 height 8
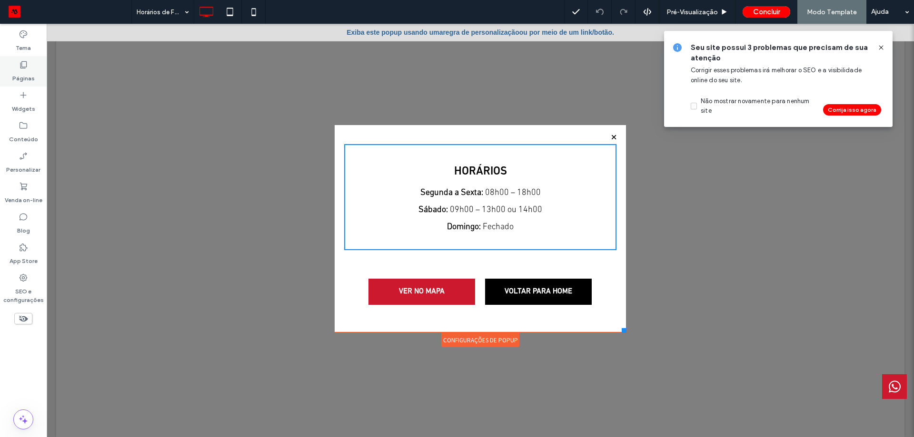
click at [11, 70] on div "Páginas" at bounding box center [23, 71] width 47 height 30
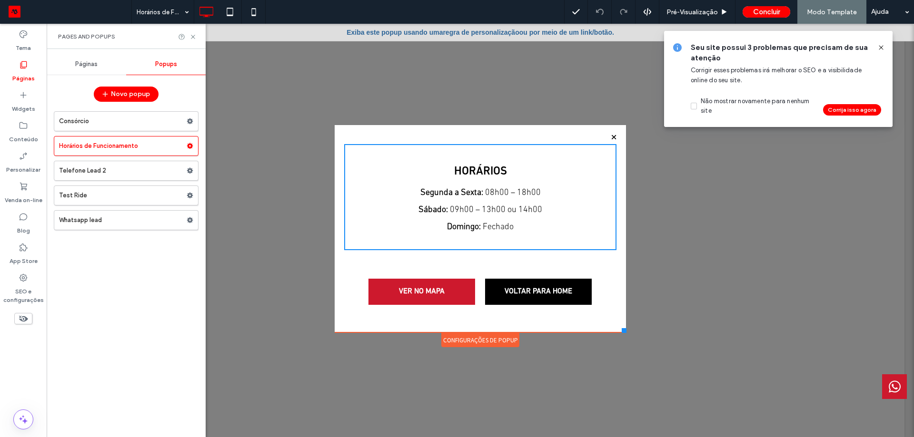
click at [108, 62] on div "Páginas" at bounding box center [86, 64] width 79 height 21
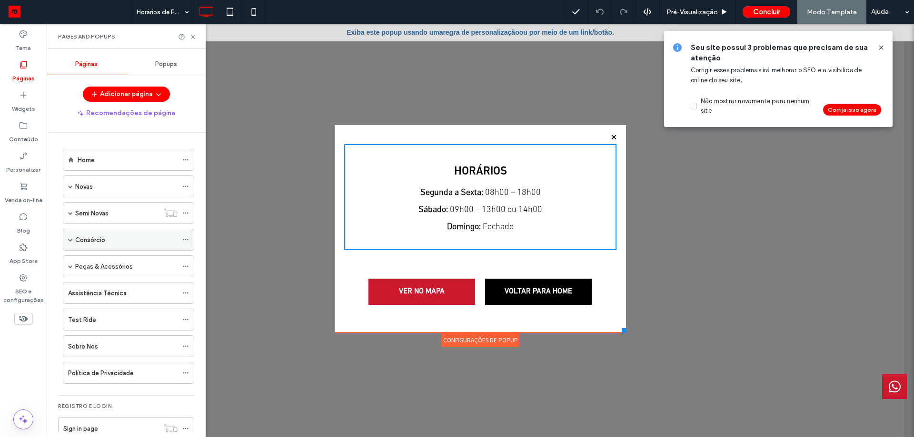
click at [82, 237] on label "Consórcio" at bounding box center [90, 240] width 30 height 17
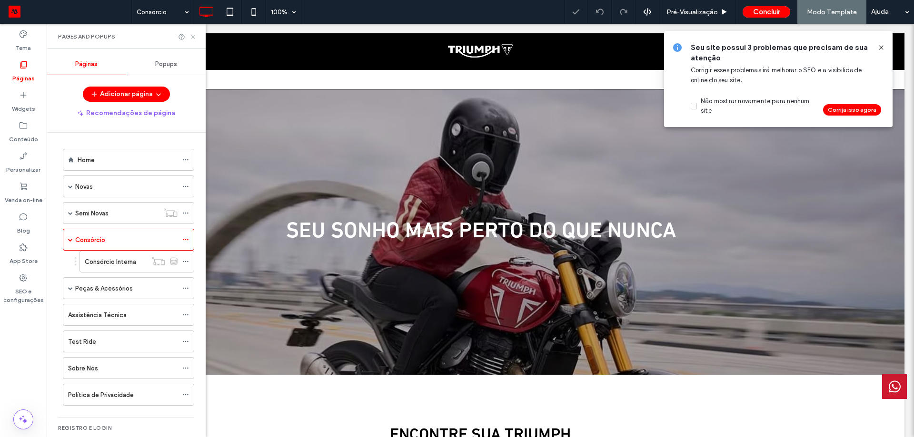
click at [196, 37] on icon at bounding box center [192, 36] width 7 height 7
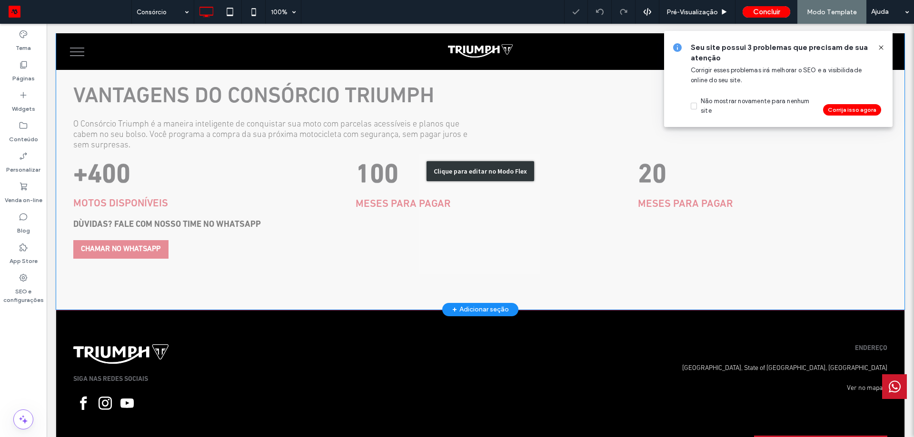
click at [126, 242] on div "Clique para editar no Modo Flex" at bounding box center [480, 170] width 848 height 277
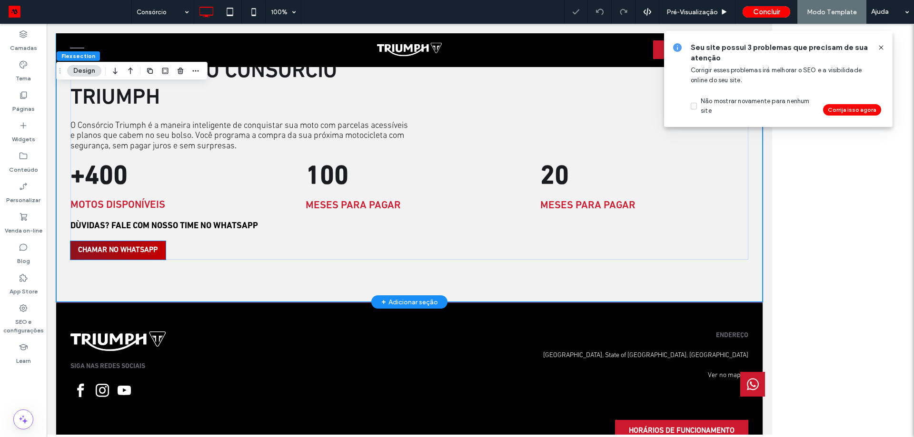
scroll to position [583, 0]
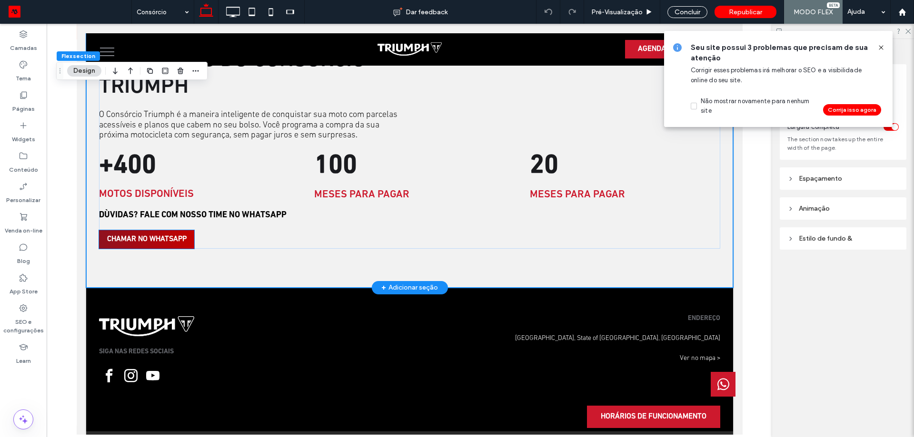
click at [121, 247] on link "CHAMAR NO WHATSAPP" at bounding box center [146, 239] width 95 height 19
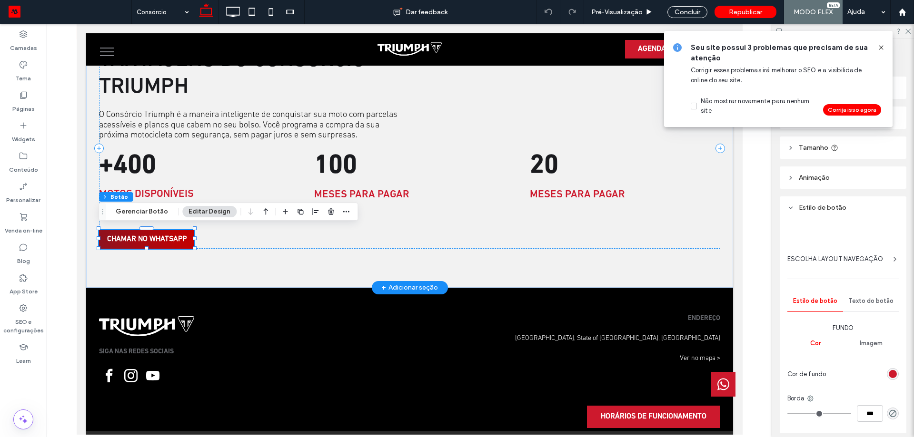
type input "**"
click at [133, 244] on link "CHAMAR NO WHATSAPP" at bounding box center [146, 239] width 95 height 19
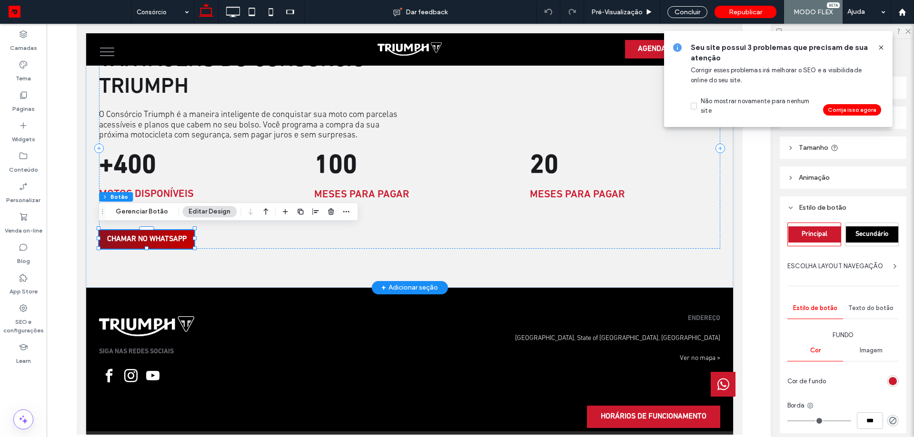
click at [133, 244] on link "CHAMAR NO WHATSAPP" at bounding box center [146, 239] width 95 height 19
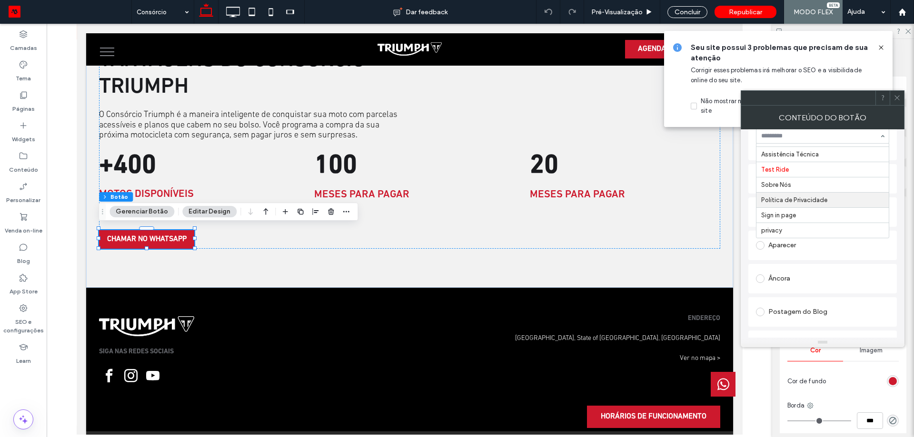
scroll to position [143, 0]
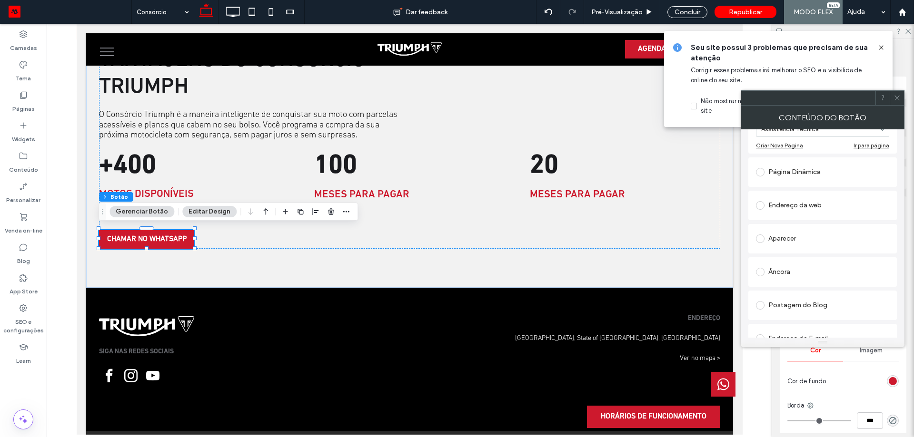
click at [817, 169] on div "Página Dinâmica" at bounding box center [822, 172] width 133 height 15
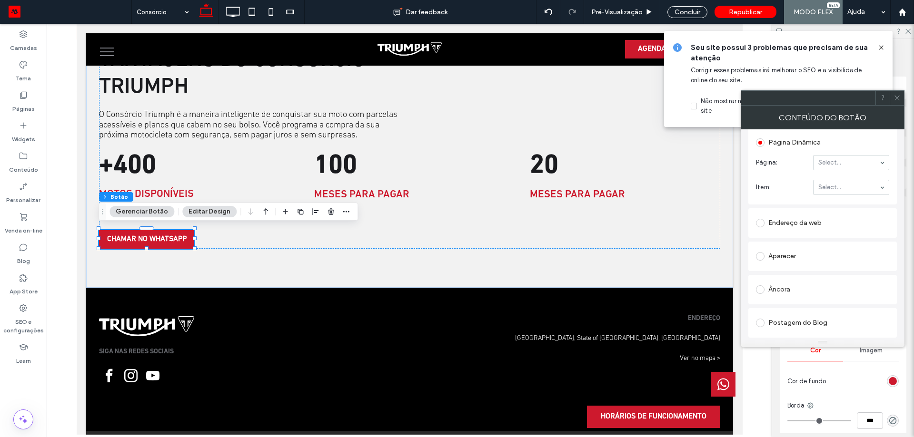
drag, startPoint x: 794, startPoint y: 275, endPoint x: 798, endPoint y: 253, distance: 22.6
click at [794, 275] on div "Página do site existente Assistência Técnica Criar Nova Página Ir para página P…" at bounding box center [822, 265] width 148 height 345
click at [798, 251] on div "Aparecer" at bounding box center [822, 256] width 133 height 15
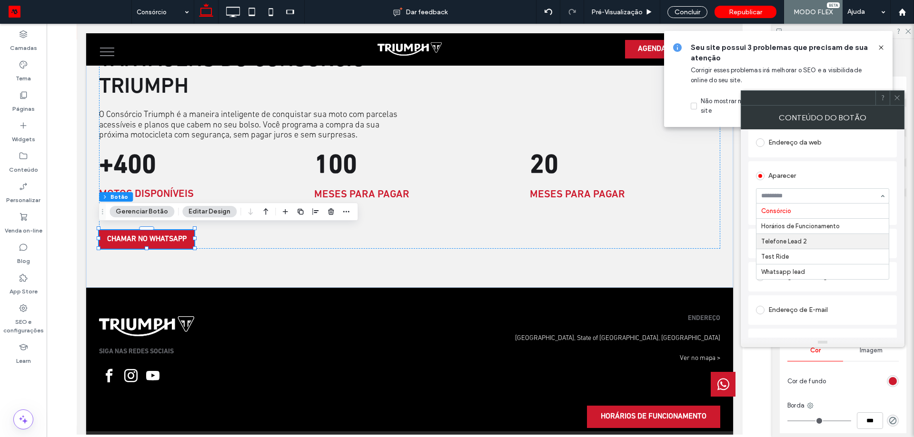
scroll to position [190, 0]
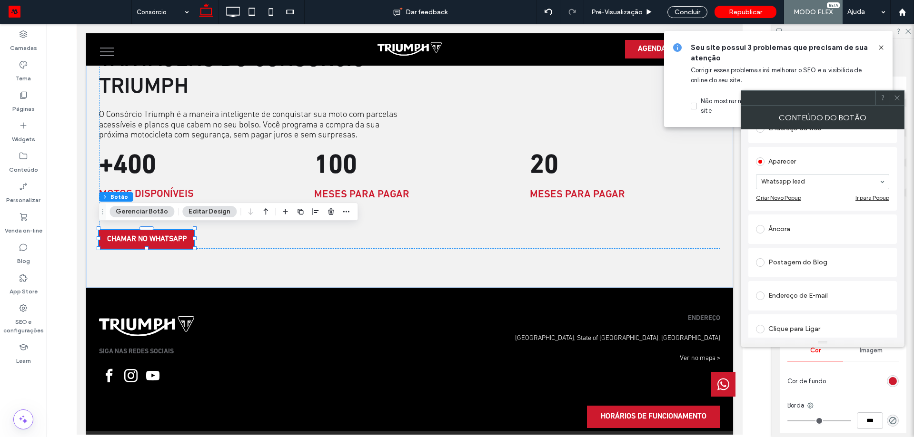
click at [880, 44] on icon at bounding box center [881, 48] width 8 height 8
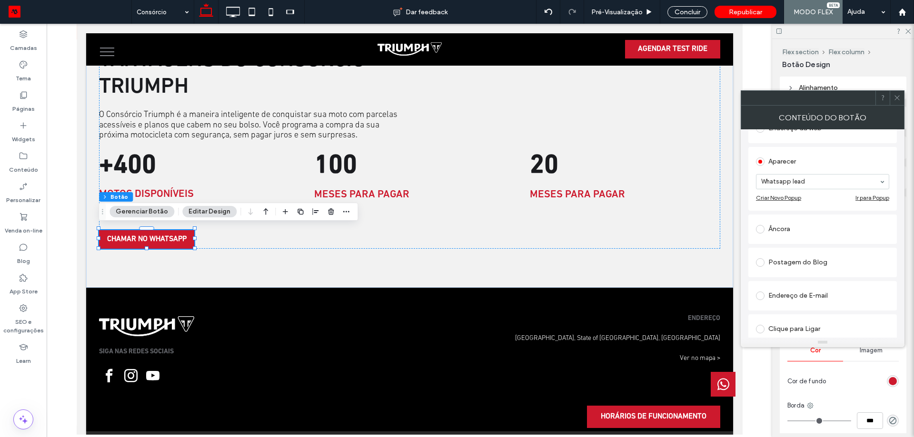
click at [895, 95] on icon at bounding box center [896, 97] width 7 height 7
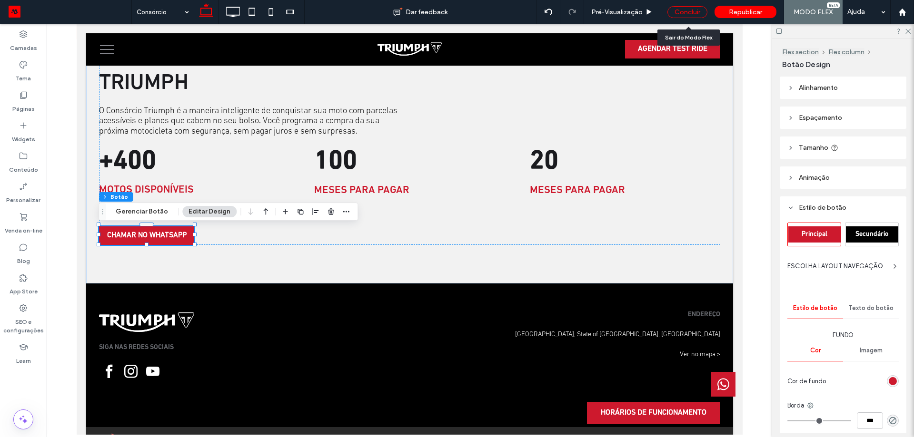
click at [682, 10] on div "Concluir" at bounding box center [687, 12] width 40 height 12
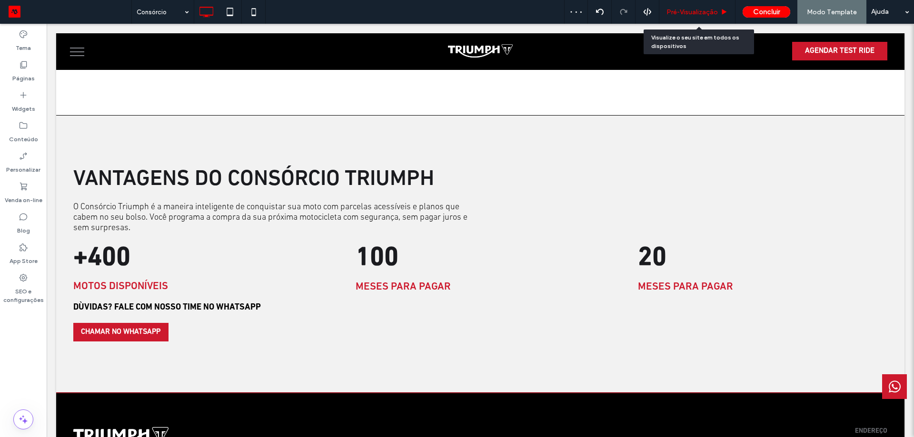
click at [687, 7] on div "Pré-Visualizaçāo" at bounding box center [697, 12] width 76 height 24
click at [688, 12] on span "Pré-Visualizaçāo" at bounding box center [691, 12] width 51 height 8
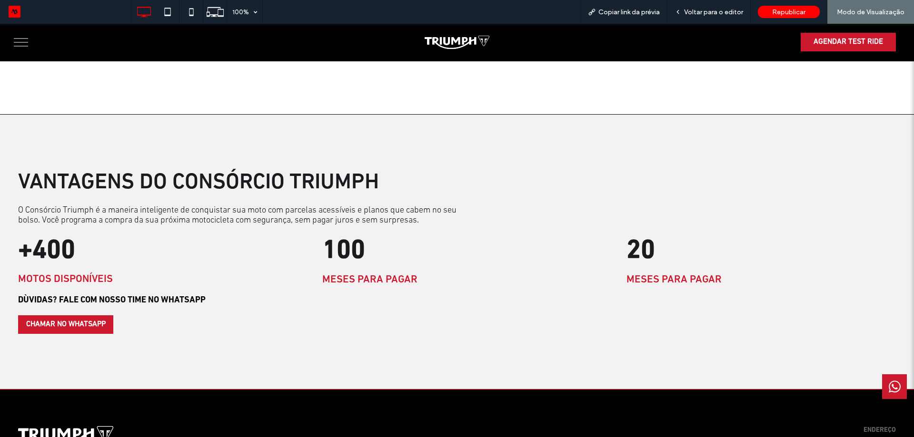
scroll to position [587, 0]
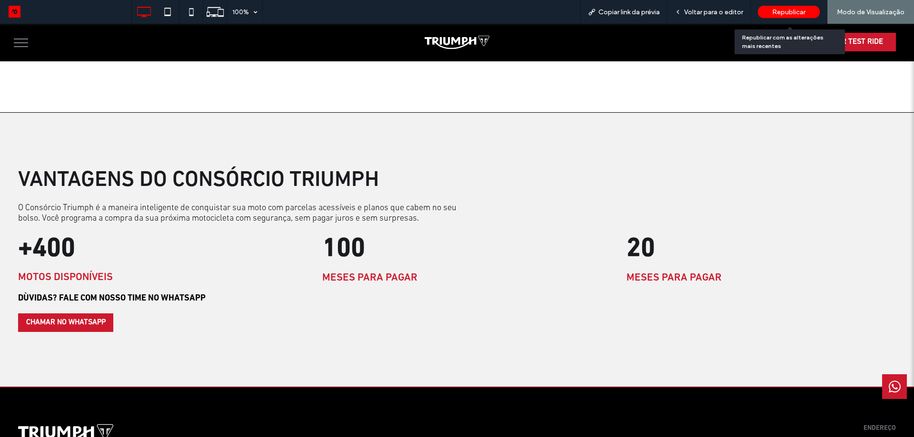
click at [802, 17] on div "Republicar" at bounding box center [789, 12] width 62 height 12
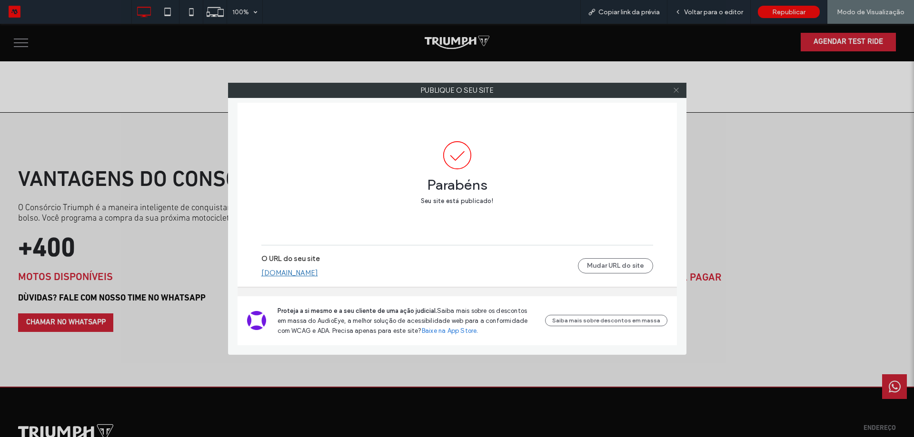
click at [677, 88] on icon at bounding box center [675, 90] width 7 height 7
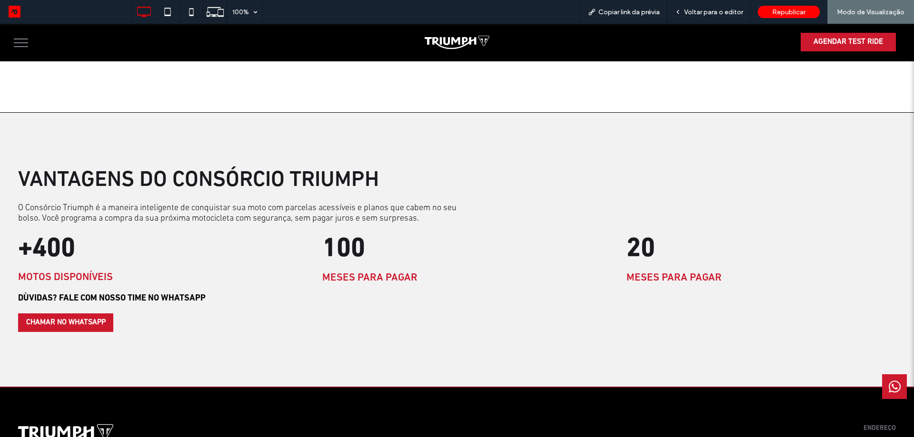
click at [68, 328] on link "CHAMAR NO WHATSAPP" at bounding box center [65, 323] width 95 height 19
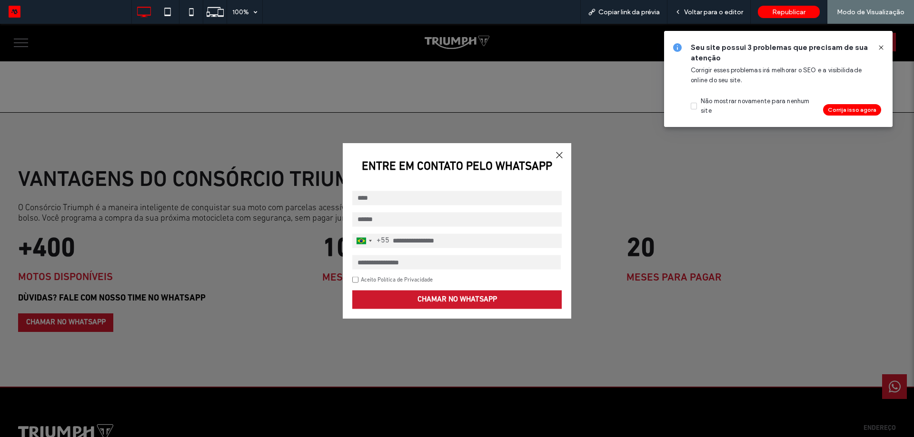
click at [563, 157] on strong "ENTRE EM CONTATO PELO WHATSAPP" at bounding box center [457, 166] width 228 height 29
click at [876, 46] on div at bounding box center [876, 47] width 15 height 10
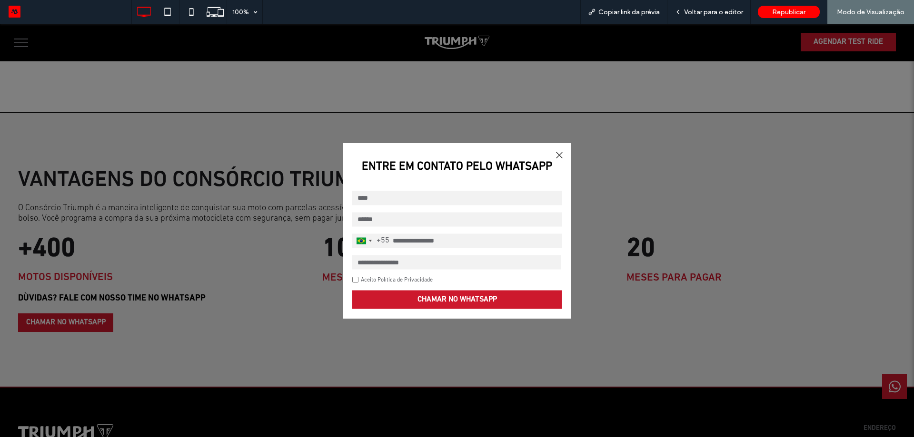
click at [878, 46] on div at bounding box center [457, 231] width 914 height 414
drag, startPoint x: 558, startPoint y: 153, endPoint x: 554, endPoint y: 157, distance: 5.4
click at [558, 153] on div at bounding box center [559, 154] width 13 height 13
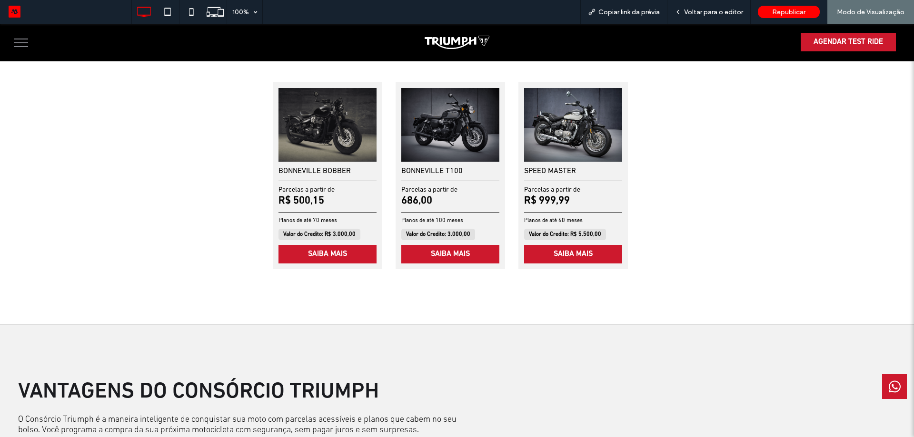
scroll to position [301, 0]
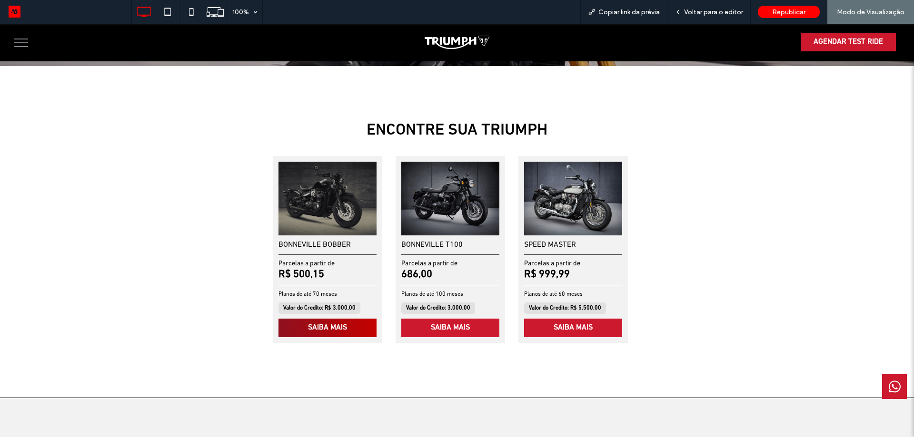
click at [352, 331] on link "SAIBA MAIS" at bounding box center [327, 328] width 98 height 19
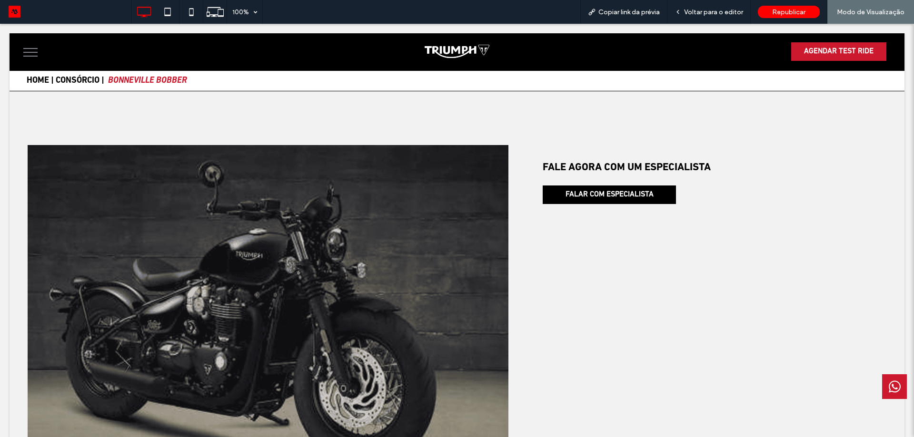
scroll to position [0, 0]
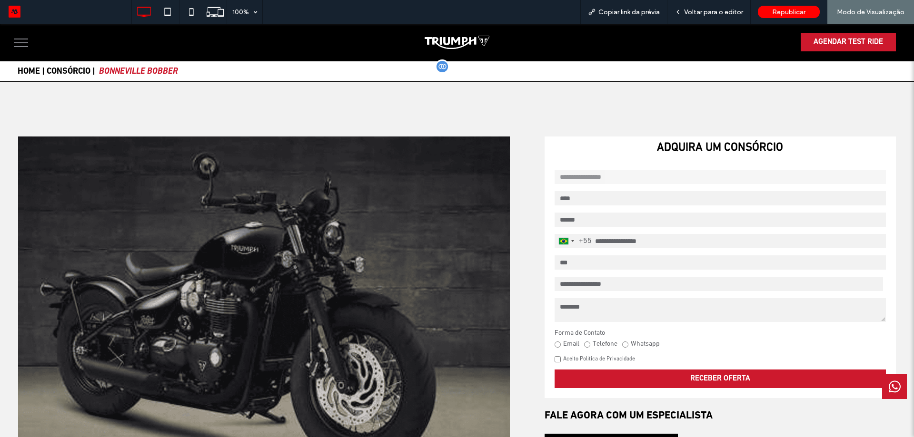
click at [26, 70] on link "HOME |" at bounding box center [31, 72] width 27 height 9
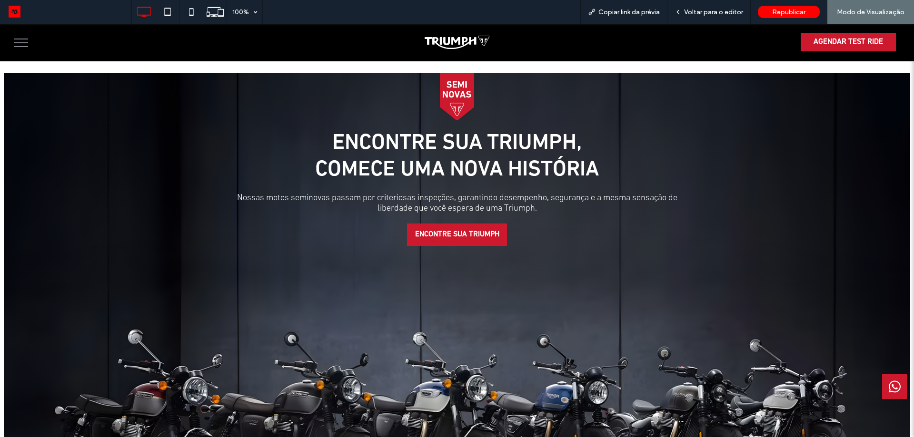
scroll to position [999, 0]
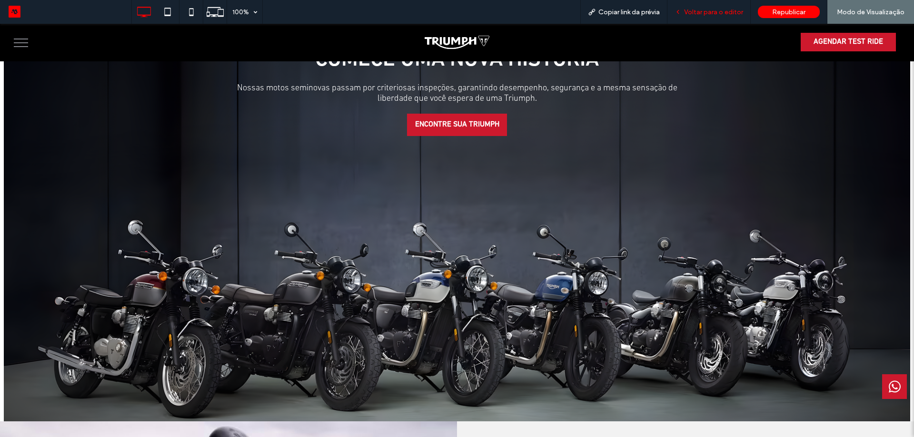
click at [720, 11] on span "Voltar para o editor" at bounding box center [713, 12] width 59 height 8
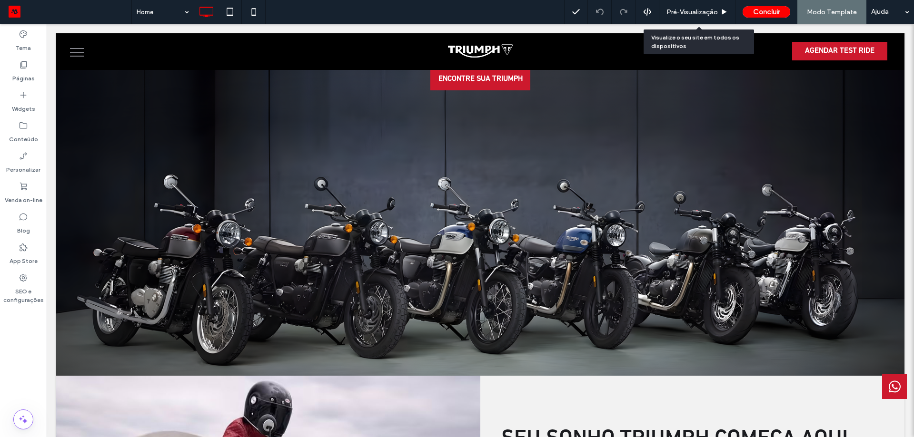
scroll to position [951, 0]
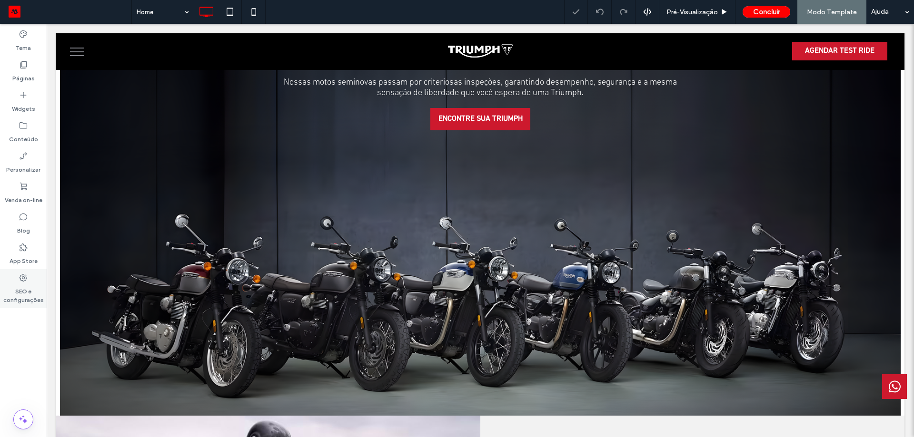
click at [7, 305] on div "SEO e configurações" at bounding box center [23, 288] width 47 height 39
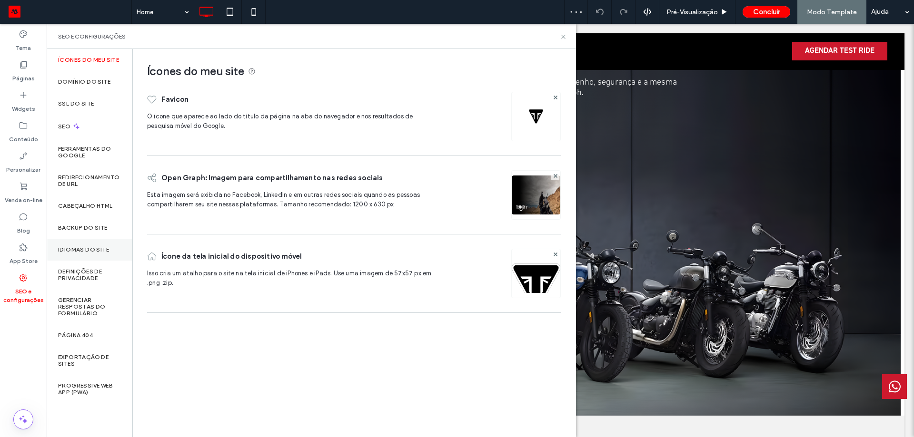
click at [96, 251] on label "Idiomas do site" at bounding box center [83, 250] width 51 height 7
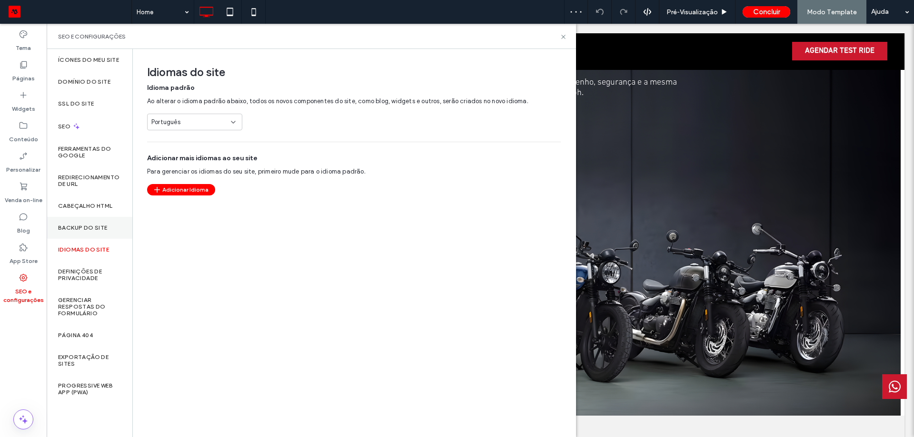
click at [97, 234] on div "Backup do Site" at bounding box center [90, 228] width 86 height 22
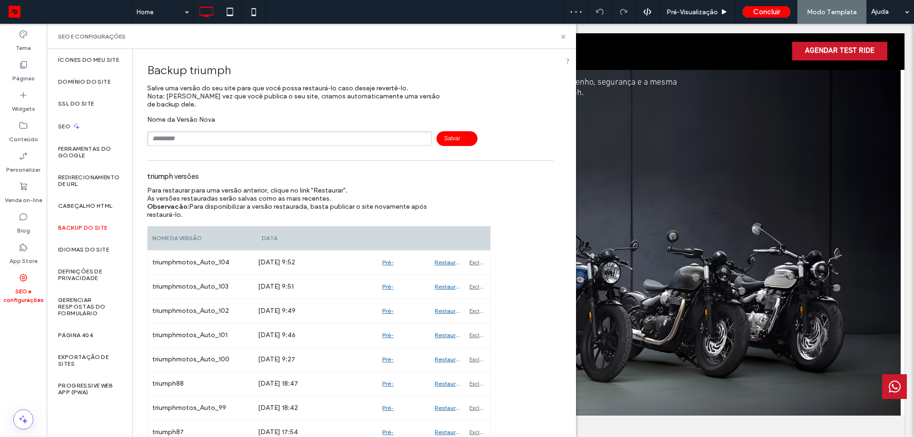
click at [168, 145] on input "text" at bounding box center [289, 138] width 285 height 15
type input "*********"
click at [454, 140] on span "Salvar" at bounding box center [456, 138] width 41 height 15
click at [559, 36] on div "SEO e configurações" at bounding box center [311, 37] width 506 height 8
drag, startPoint x: 563, startPoint y: 35, endPoint x: 477, endPoint y: 48, distance: 87.1
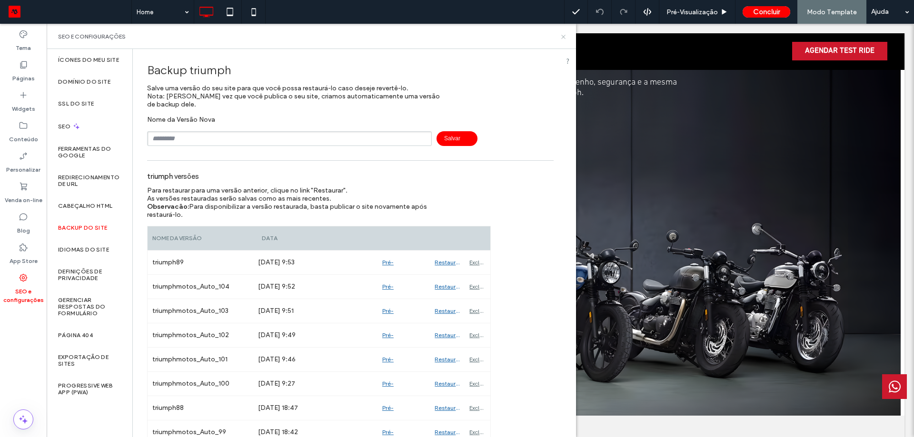
click at [563, 35] on icon at bounding box center [563, 36] width 7 height 7
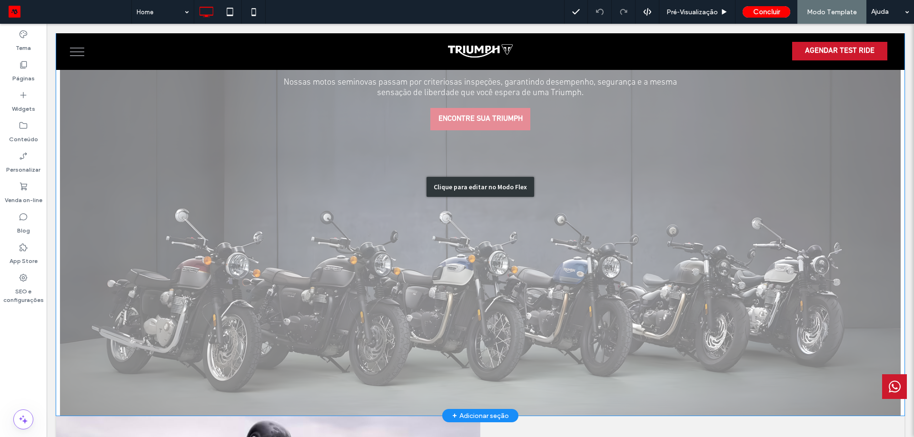
scroll to position [761, 0]
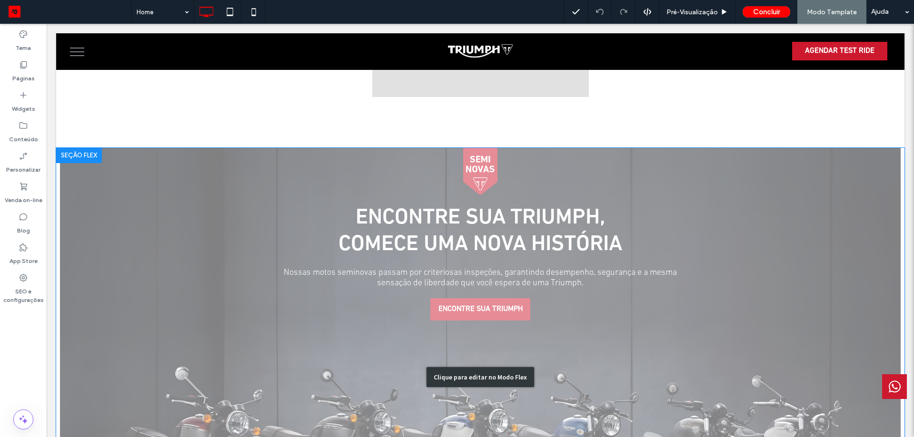
click at [480, 159] on div "Clique para editar no Modo Flex" at bounding box center [480, 377] width 848 height 459
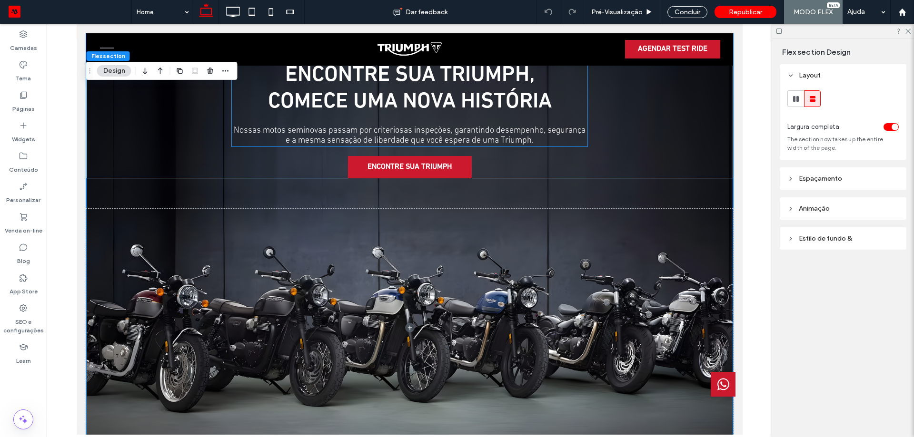
scroll to position [578, 0]
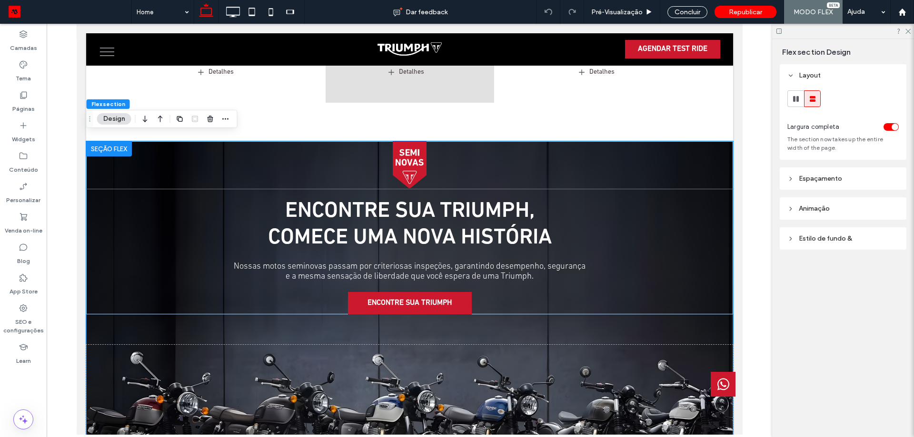
click at [415, 159] on img at bounding box center [409, 165] width 647 height 48
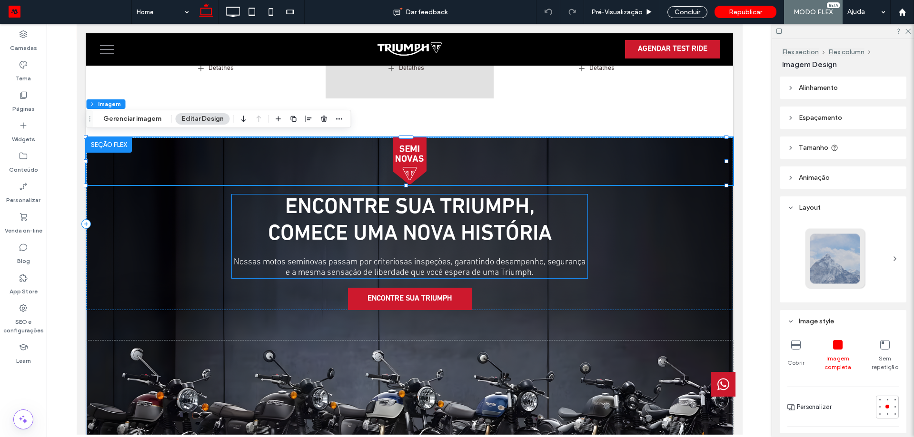
click at [427, 231] on span "COMECE UMA NOVA história" at bounding box center [409, 234] width 284 height 22
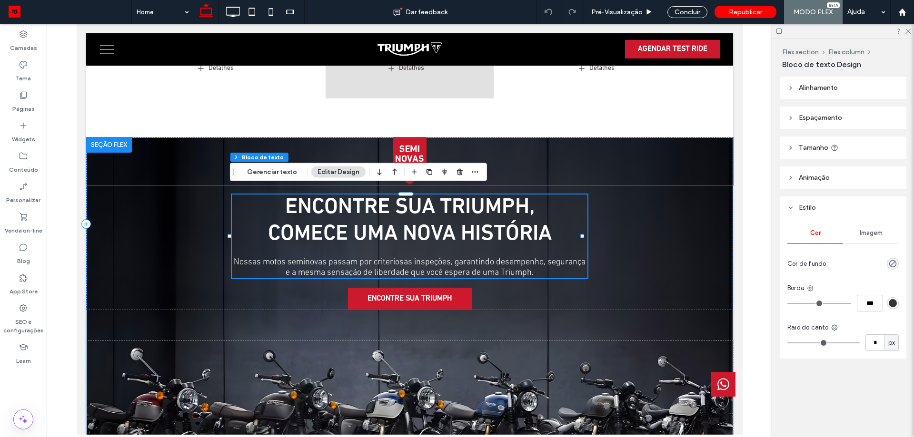
click at [563, 146] on img at bounding box center [409, 162] width 647 height 48
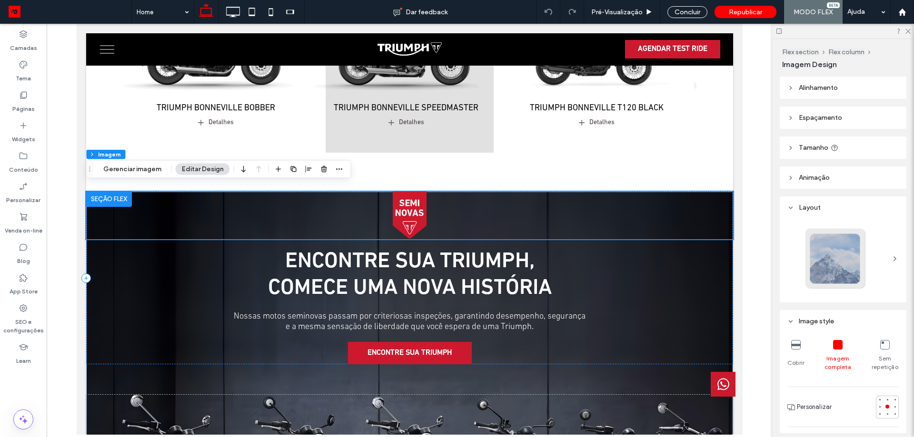
scroll to position [619, 0]
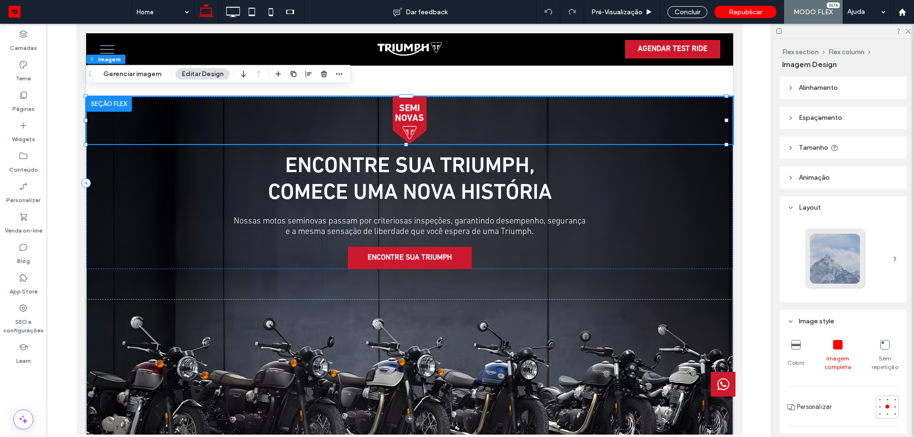
click at [397, 119] on img at bounding box center [409, 121] width 647 height 48
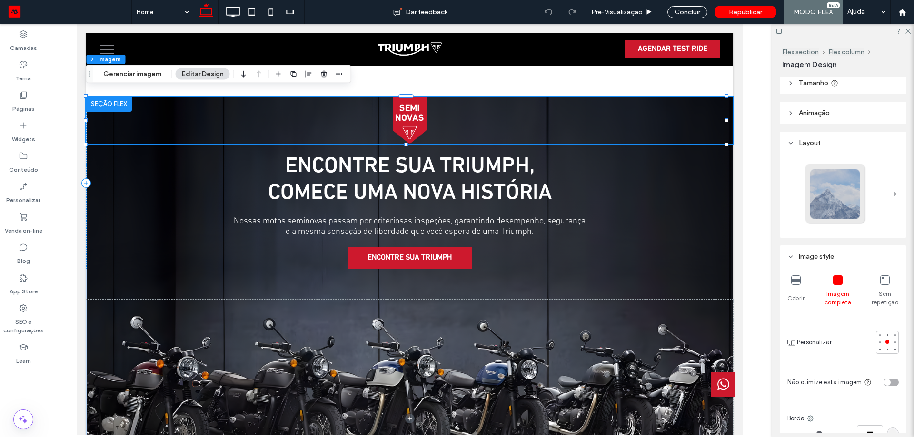
scroll to position [190, 0]
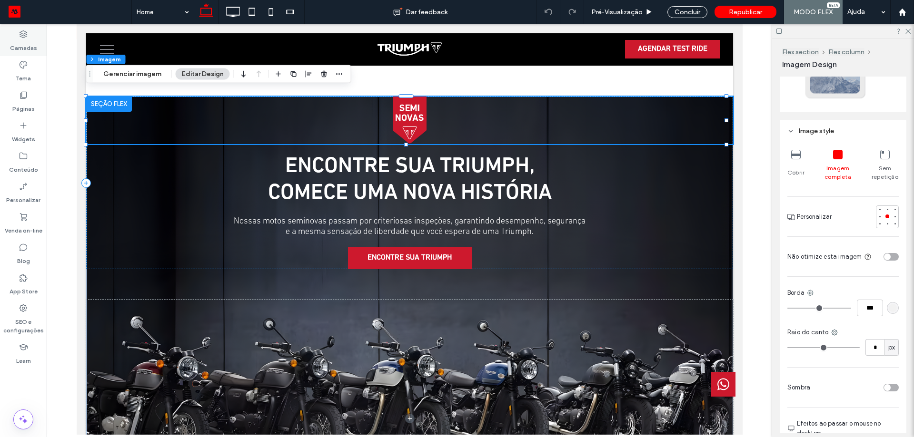
click at [35, 44] on label "Camadas" at bounding box center [23, 45] width 27 height 13
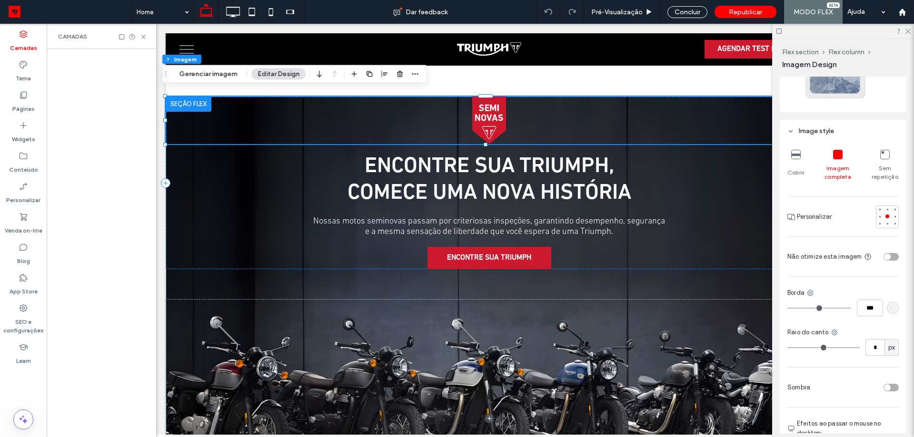
scroll to position [0, 50]
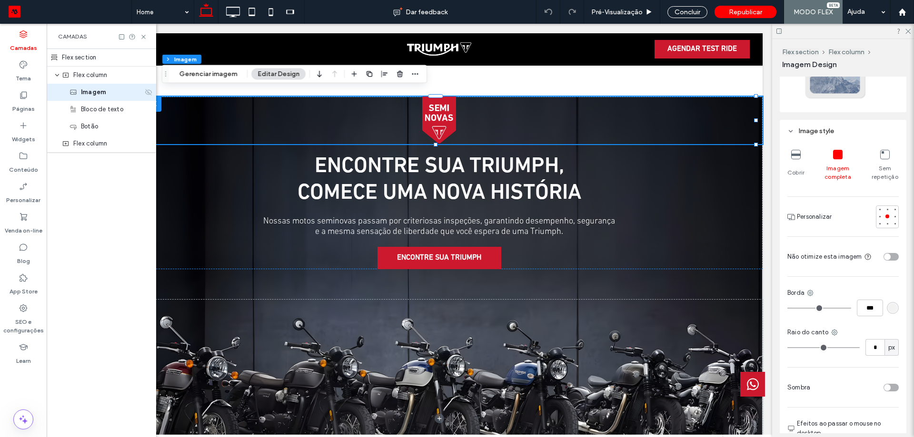
click at [152, 91] on icon at bounding box center [149, 93] width 8 height 8
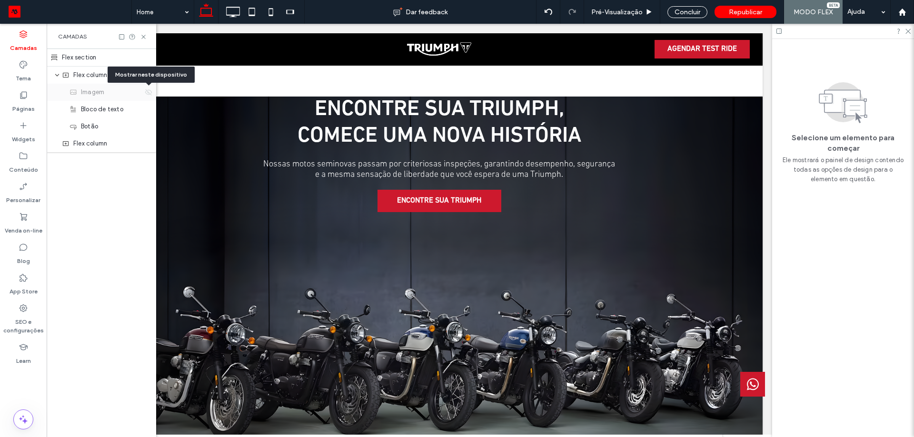
click at [151, 91] on icon at bounding box center [149, 93] width 8 height 8
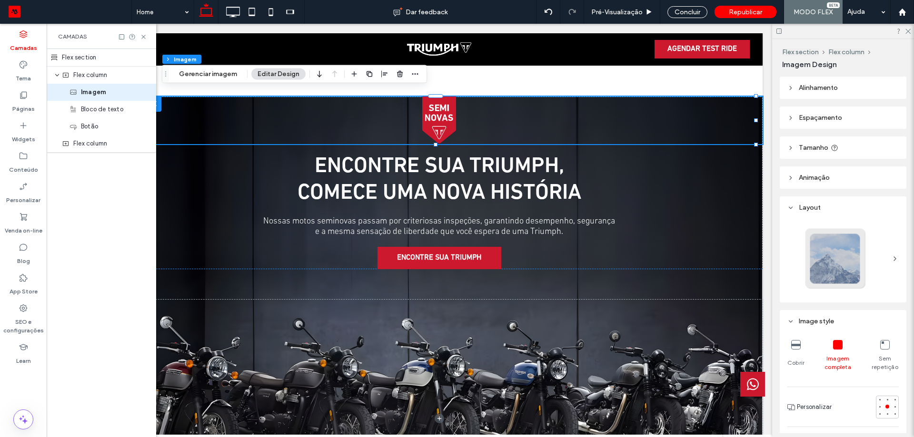
click at [435, 107] on img at bounding box center [439, 121] width 647 height 48
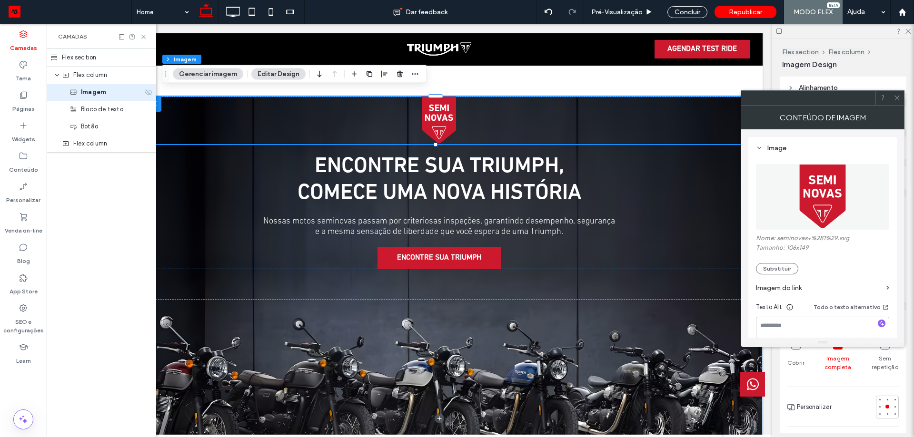
click at [146, 93] on icon at bounding box center [149, 93] width 8 height 8
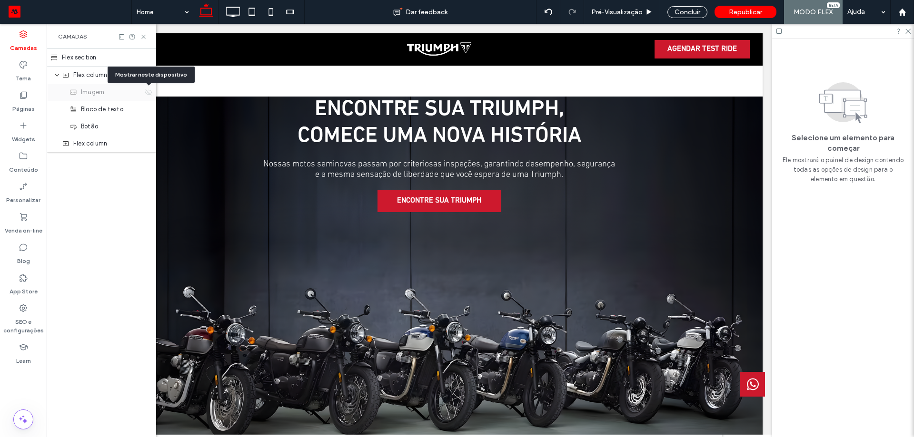
click at [146, 93] on use at bounding box center [148, 92] width 7 height 6
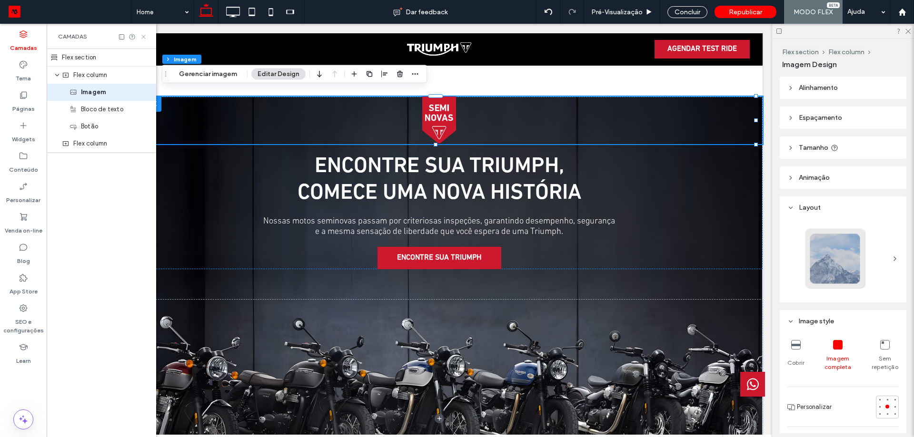
click at [145, 35] on icon at bounding box center [143, 36] width 7 height 7
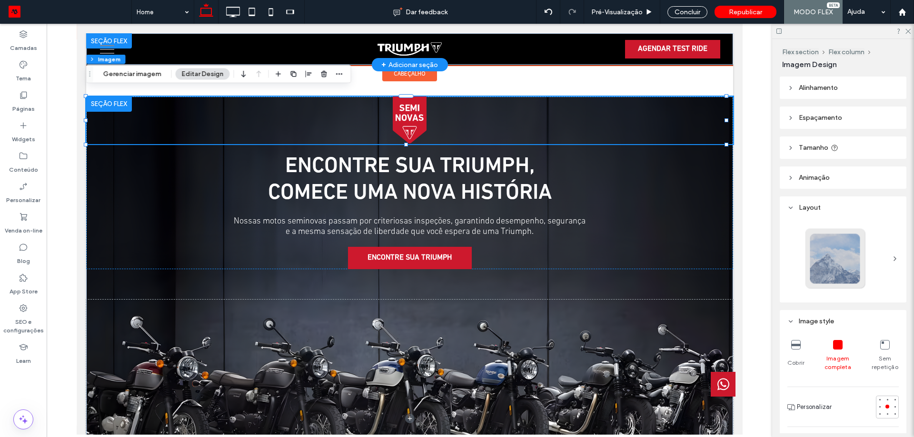
scroll to position [0, 0]
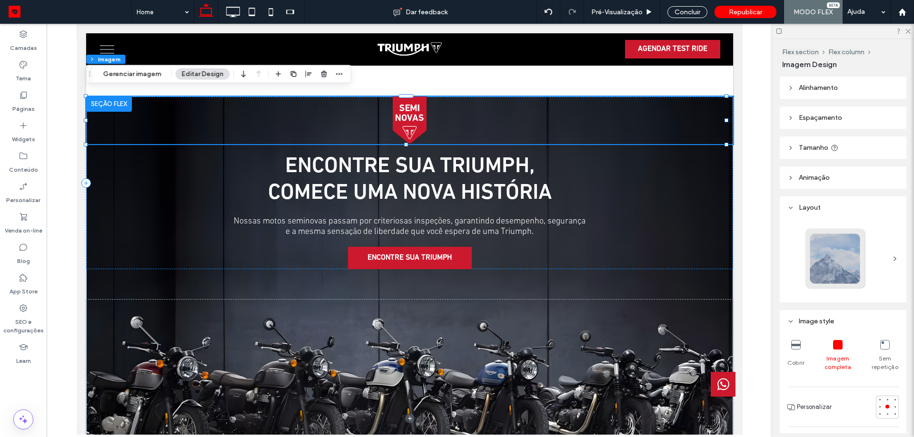
click at [572, 122] on img at bounding box center [409, 121] width 647 height 48
click at [143, 66] on div "Flex section Flex column Imagem Gerenciar imagem Editar Design" at bounding box center [218, 74] width 265 height 18
click at [141, 71] on button "Gerenciar imagem" at bounding box center [132, 74] width 70 height 11
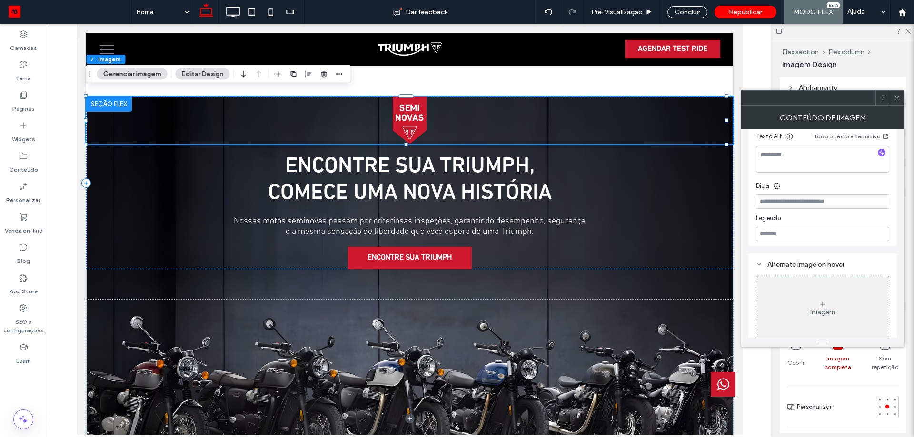
scroll to position [179, 0]
click at [895, 94] on span at bounding box center [896, 98] width 7 height 14
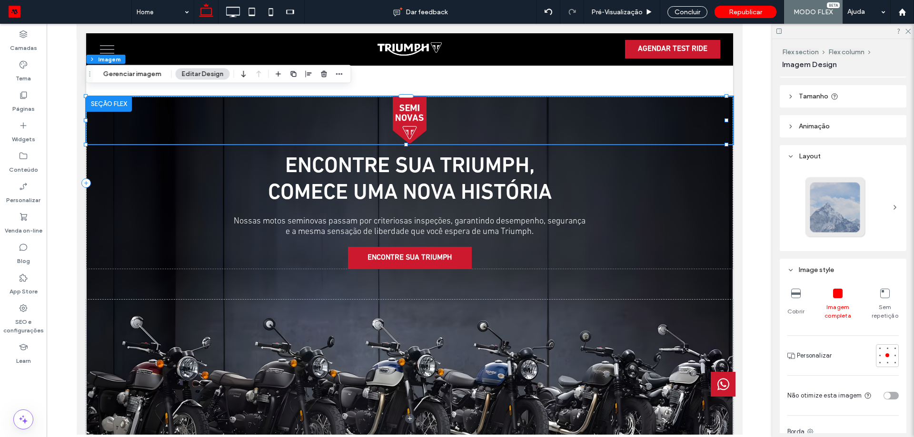
scroll to position [39, 0]
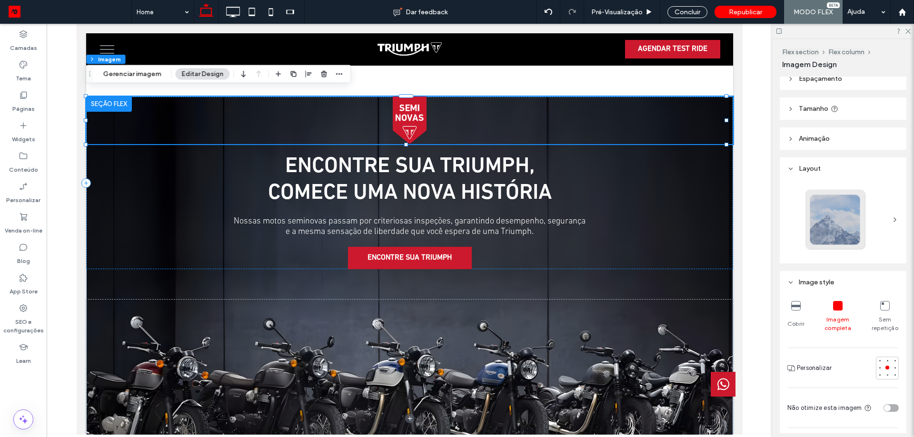
click at [797, 310] on icon at bounding box center [796, 306] width 10 height 10
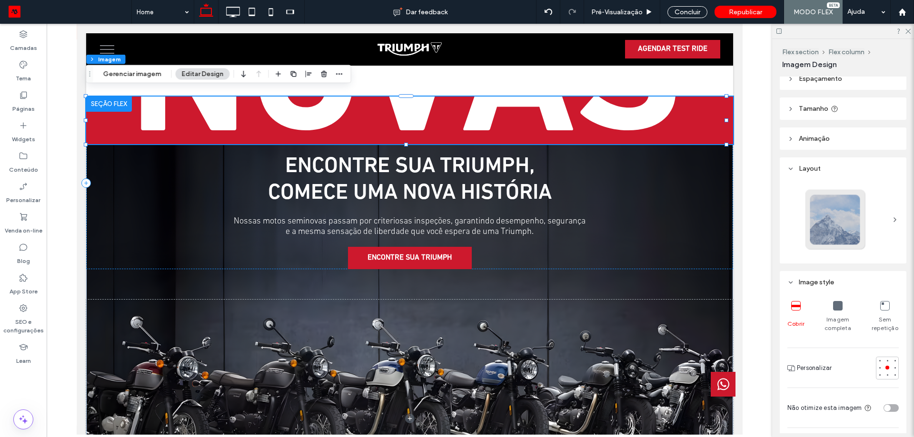
click at [842, 308] on div "Imagem completa" at bounding box center [838, 316] width 28 height 39
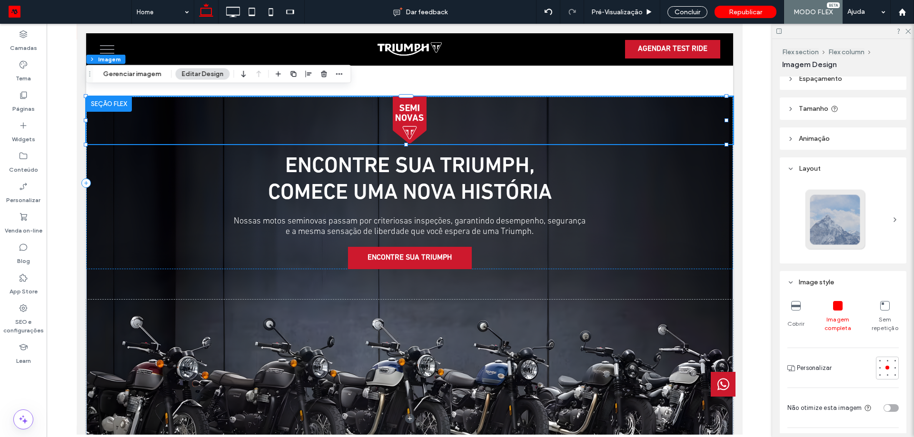
click at [111, 99] on div at bounding box center [109, 104] width 46 height 15
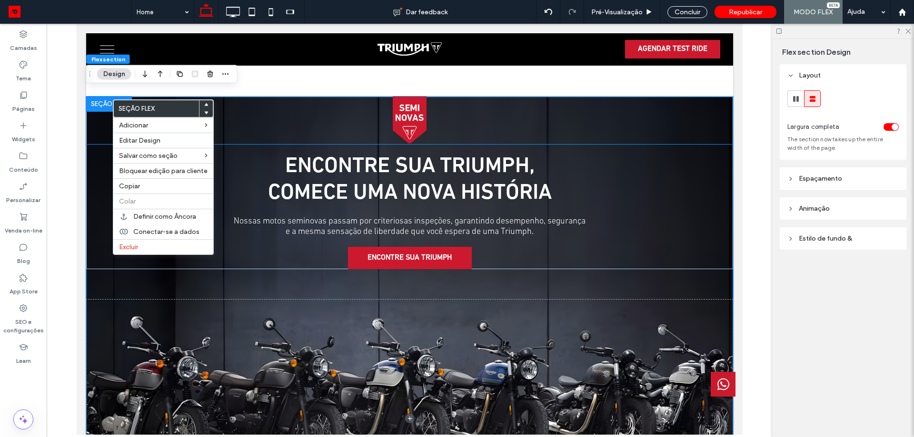
click at [223, 101] on img at bounding box center [409, 121] width 647 height 48
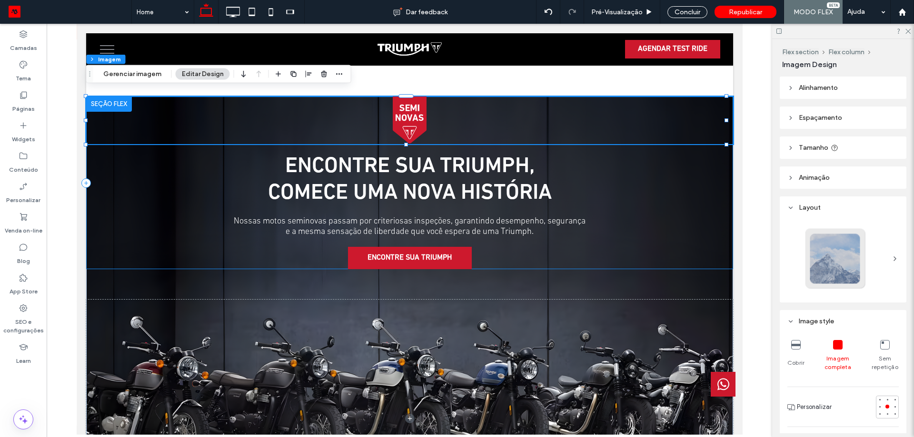
click at [227, 217] on div "Encontre sua Triumph, COMECE UMA NOVA história Nossas motos seminovas passam po…" at bounding box center [409, 183] width 647 height 173
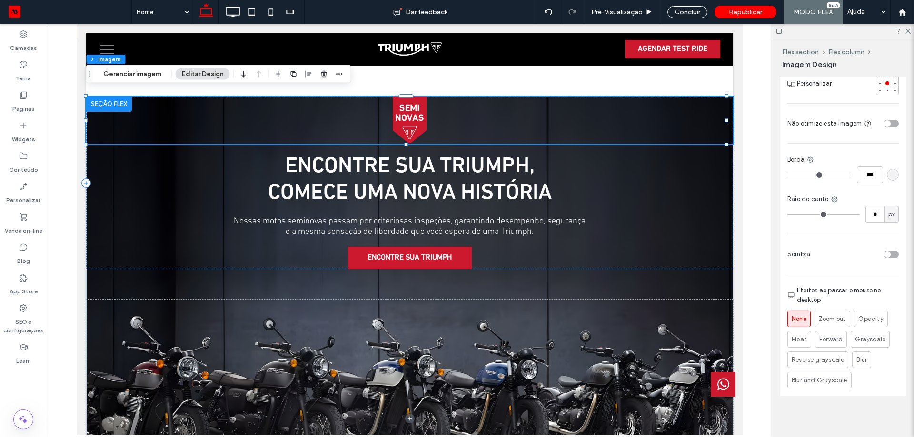
scroll to position [325, 0]
click at [30, 49] on label "Camadas" at bounding box center [23, 45] width 27 height 13
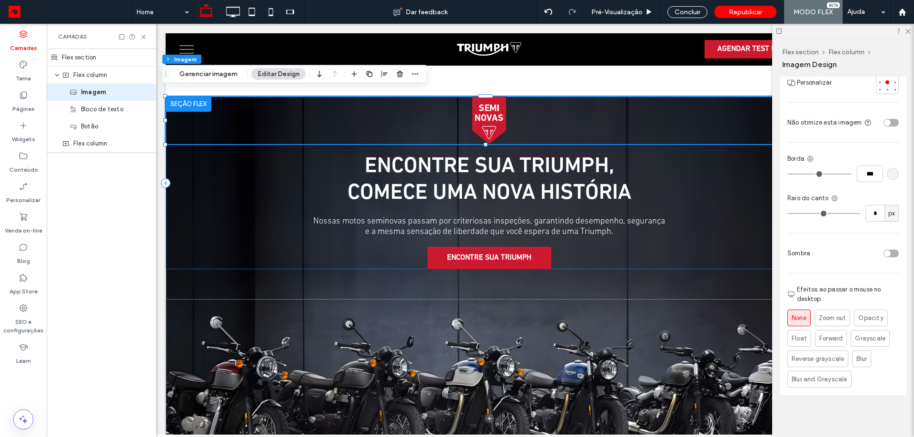
scroll to position [0, 50]
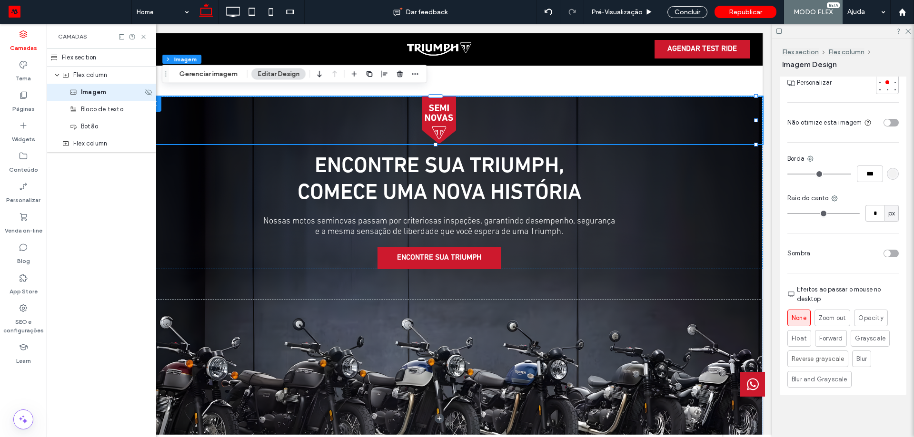
click at [102, 95] on span "Imagem" at bounding box center [93, 93] width 25 height 10
click at [151, 95] on use at bounding box center [148, 92] width 7 height 6
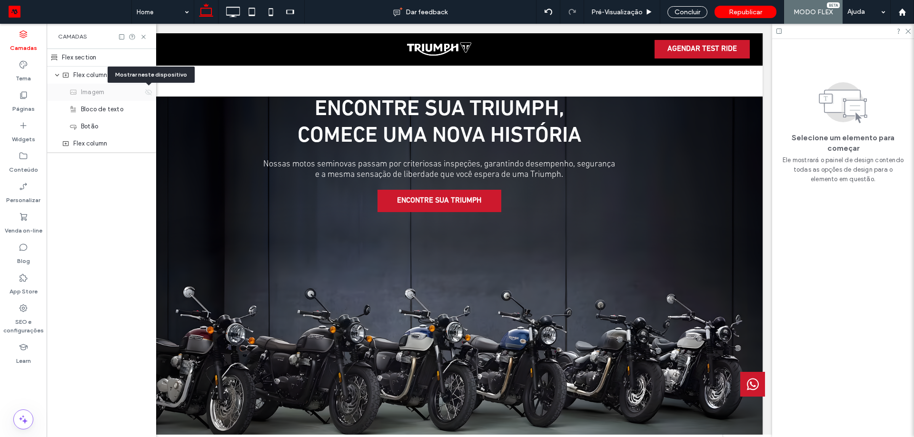
click at [151, 95] on use at bounding box center [148, 92] width 7 height 6
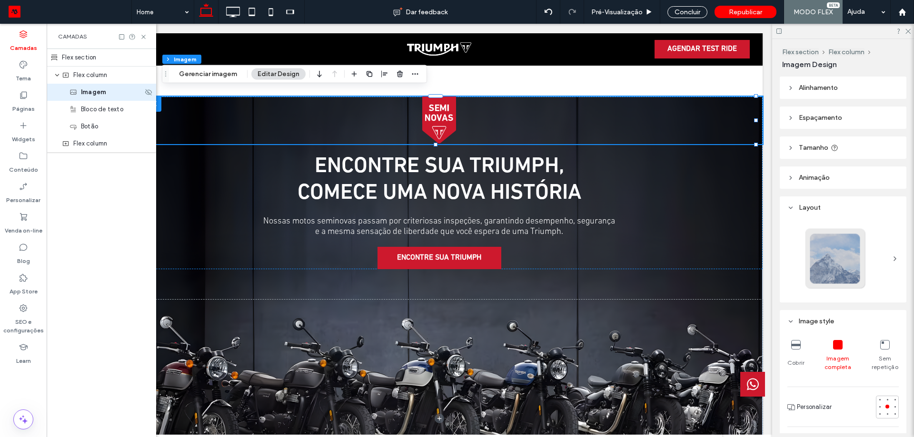
click at [106, 84] on div "Imagem" at bounding box center [101, 92] width 109 height 17
click at [106, 82] on div "Flex column" at bounding box center [101, 75] width 109 height 17
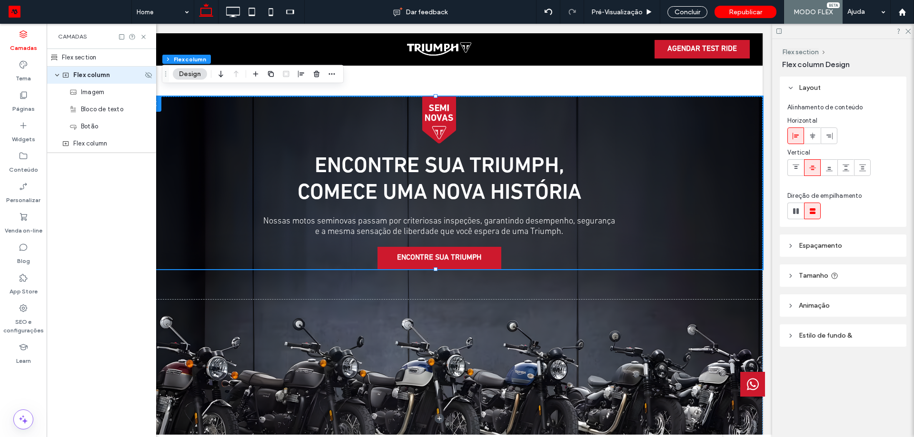
click at [149, 81] on div "Flex column" at bounding box center [101, 75] width 109 height 17
click at [150, 81] on div "Flex column" at bounding box center [101, 75] width 109 height 17
click at [149, 78] on use at bounding box center [148, 75] width 7 height 6
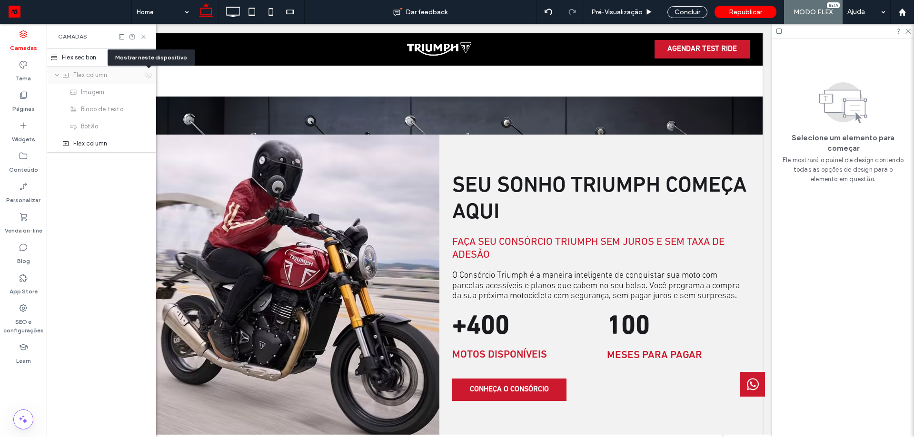
click at [149, 78] on use at bounding box center [148, 75] width 7 height 6
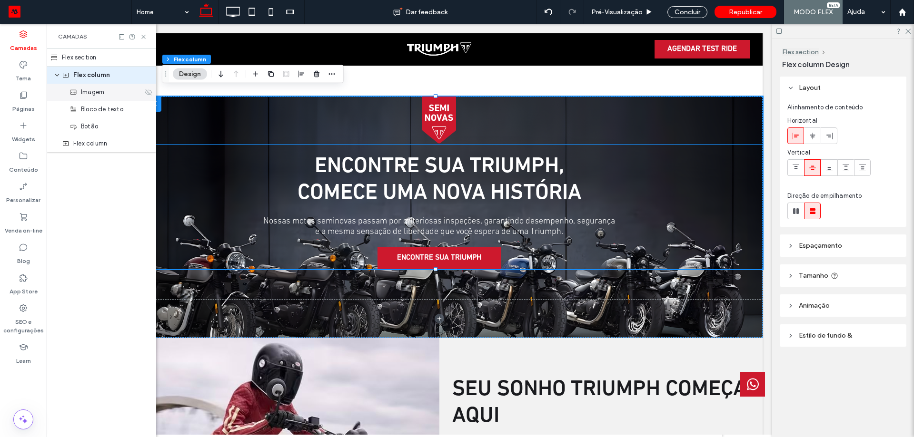
click at [149, 95] on icon at bounding box center [149, 93] width 8 height 8
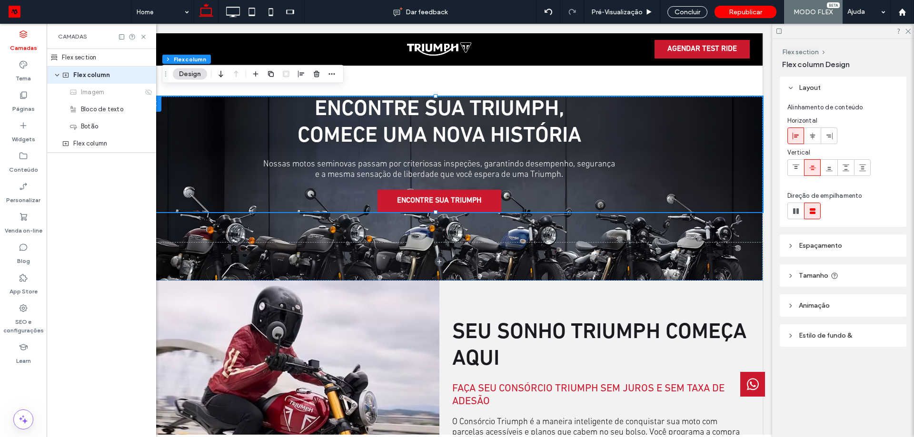
click at [839, 254] on header "Espaçamento" at bounding box center [843, 246] width 127 height 22
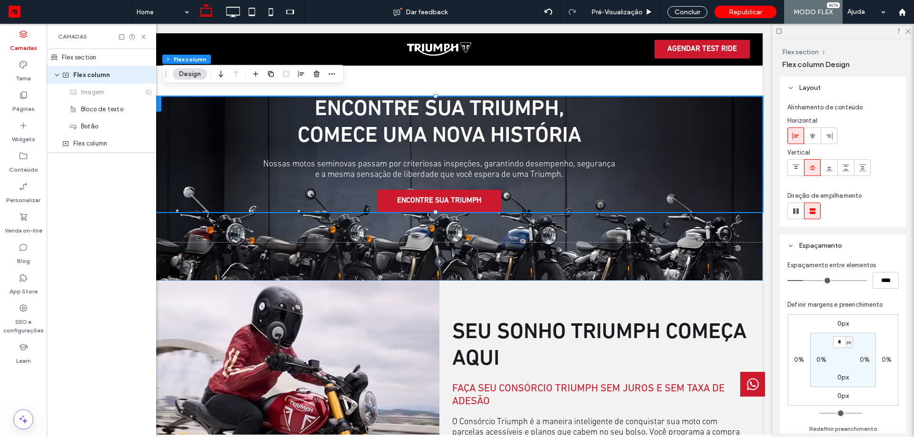
click at [845, 343] on div "px" at bounding box center [849, 342] width 8 height 12
drag, startPoint x: 850, startPoint y: 372, endPoint x: 849, endPoint y: 356, distance: 15.8
click at [850, 372] on div "%" at bounding box center [845, 373] width 13 height 17
click at [837, 343] on input "*" at bounding box center [839, 342] width 12 height 12
type input "*"
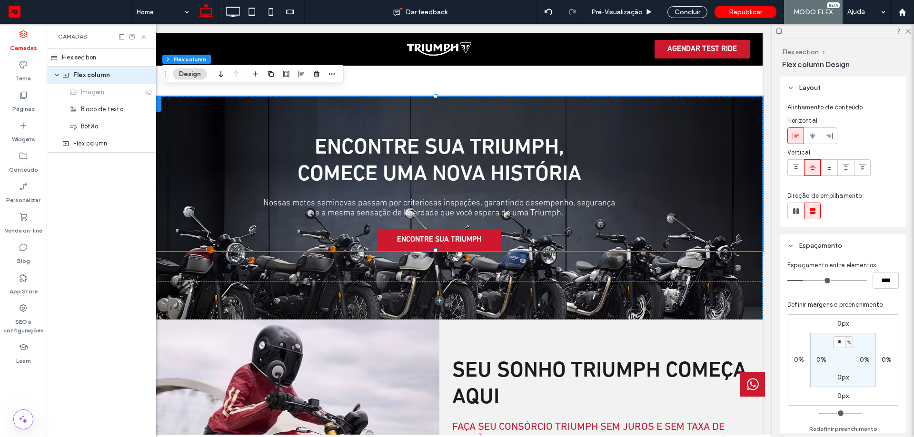
click at [840, 378] on label "0px" at bounding box center [843, 378] width 12 height 8
type input "*"
click at [853, 378] on section "6% 0% * px 0%" at bounding box center [843, 360] width 66 height 54
click at [849, 379] on span "px" at bounding box center [849, 378] width 4 height 10
click at [847, 329] on span "%" at bounding box center [845, 331] width 6 height 10
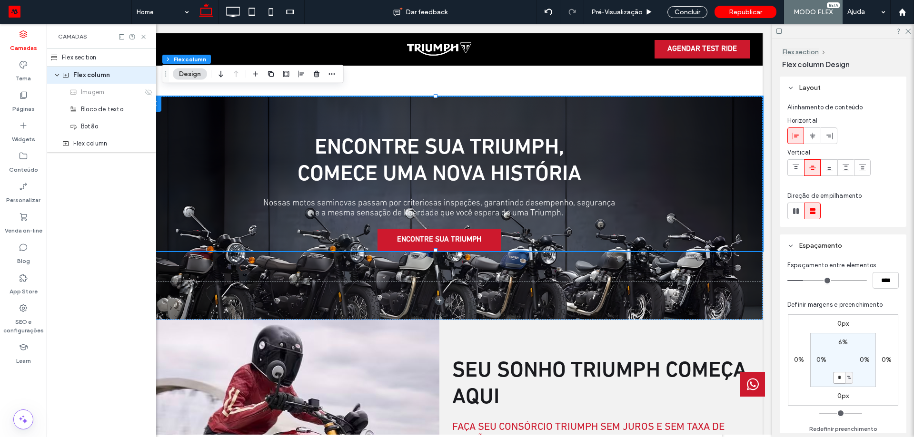
click at [840, 378] on input "*" at bounding box center [839, 378] width 12 height 12
type input "*"
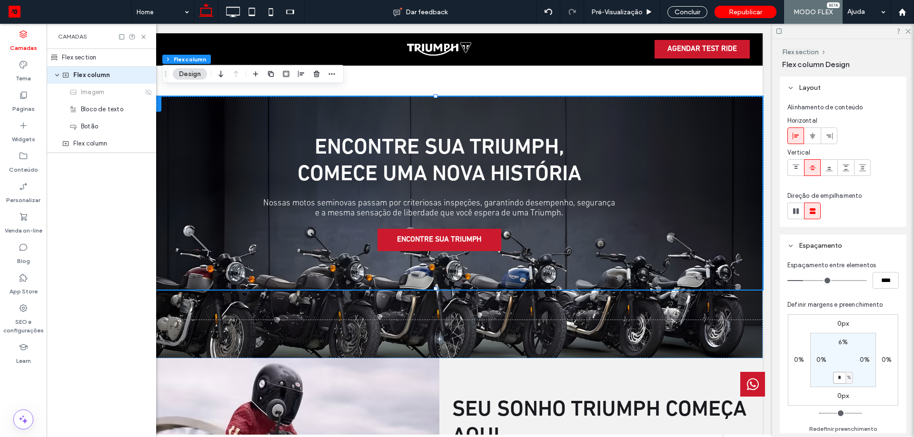
drag, startPoint x: 844, startPoint y: 378, endPoint x: 819, endPoint y: 370, distance: 26.5
click at [821, 374] on section "6% 0% * % 0%" at bounding box center [843, 360] width 66 height 54
type input "**"
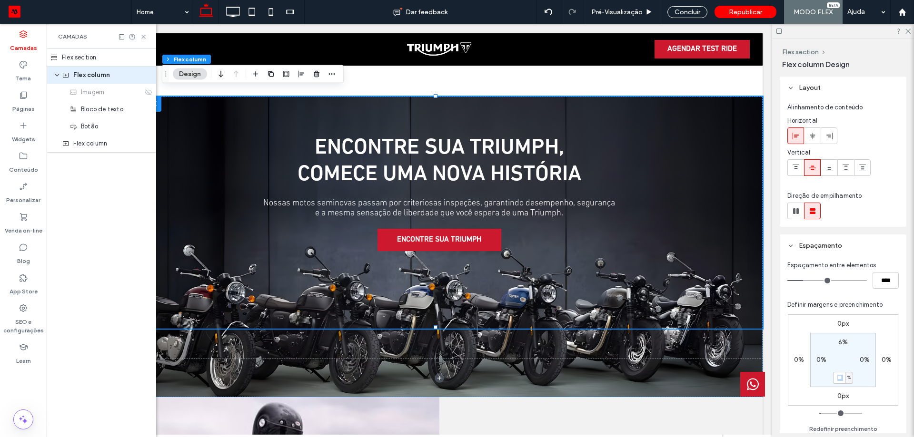
drag, startPoint x: 844, startPoint y: 381, endPoint x: 834, endPoint y: 381, distance: 10.0
click at [834, 381] on div "** %" at bounding box center [843, 378] width 20 height 12
click at [834, 377] on input "**" at bounding box center [839, 378] width 12 height 12
click at [841, 379] on input "**" at bounding box center [839, 378] width 12 height 12
type input "*"
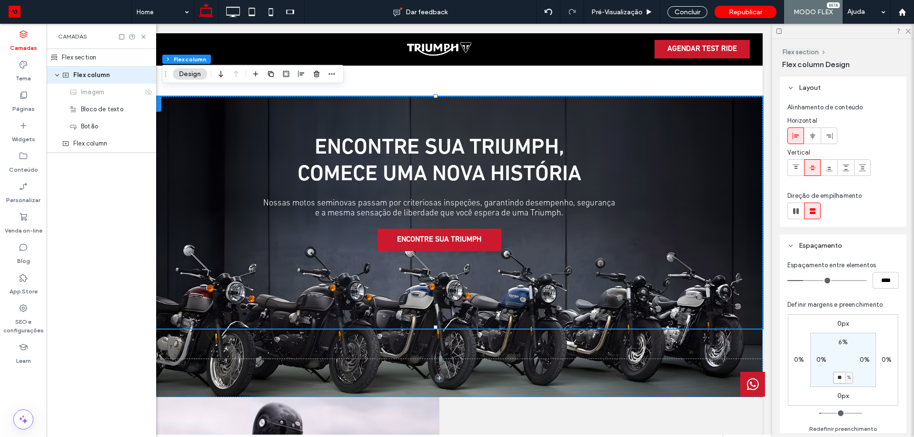
type input "**"
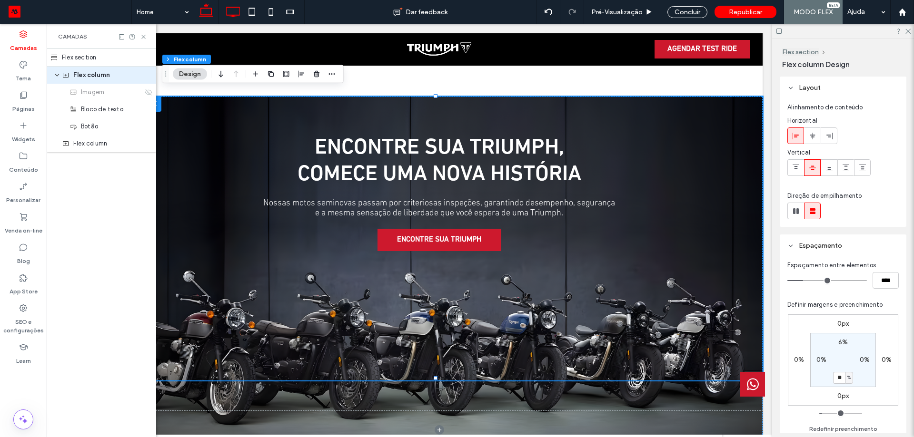
click at [228, 11] on icon at bounding box center [232, 11] width 19 height 19
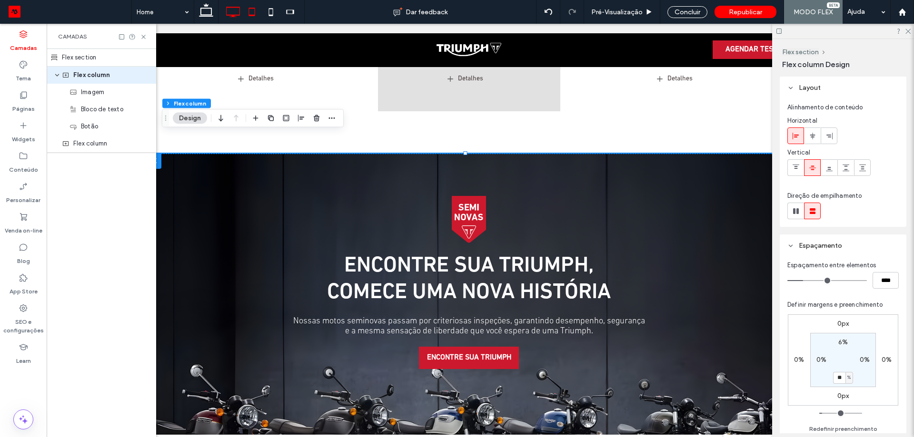
click at [256, 13] on icon at bounding box center [251, 11] width 19 height 19
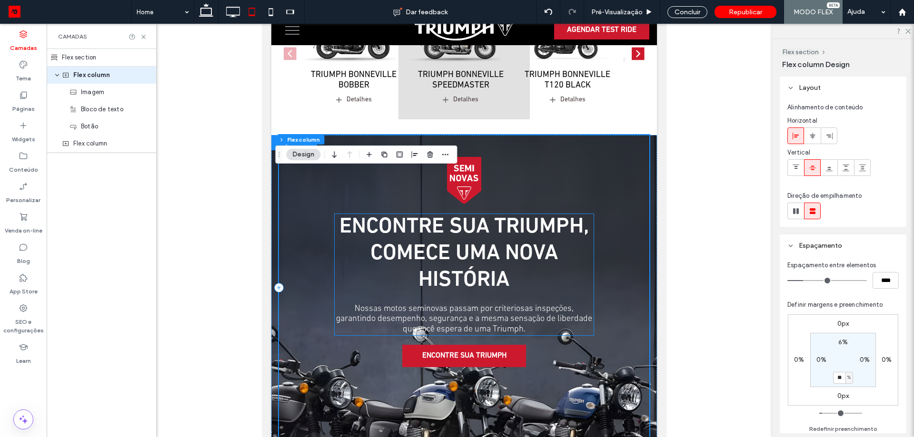
scroll to position [476, 0]
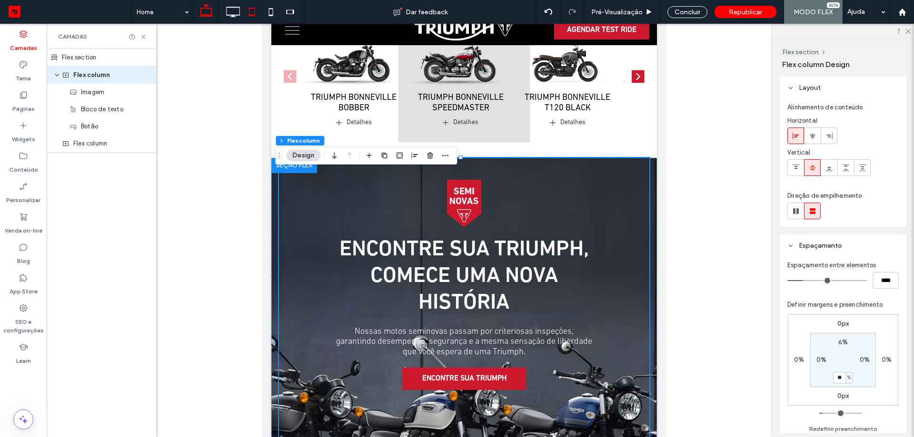
click at [212, 10] on icon at bounding box center [206, 11] width 19 height 19
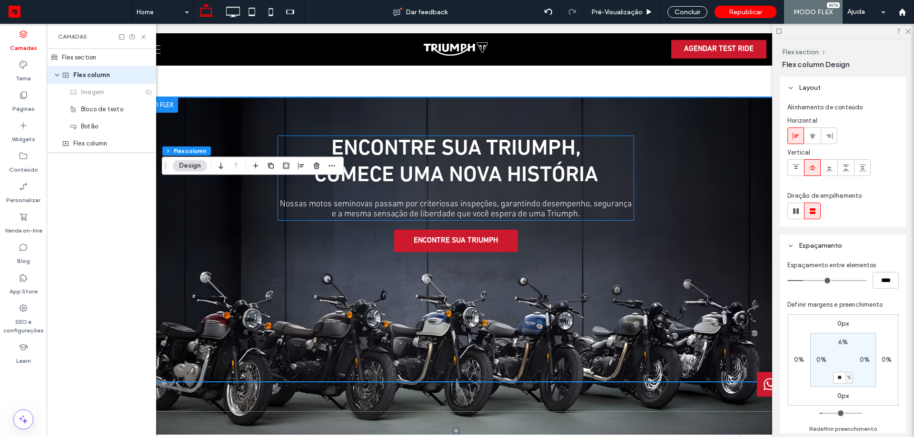
scroll to position [619, 0]
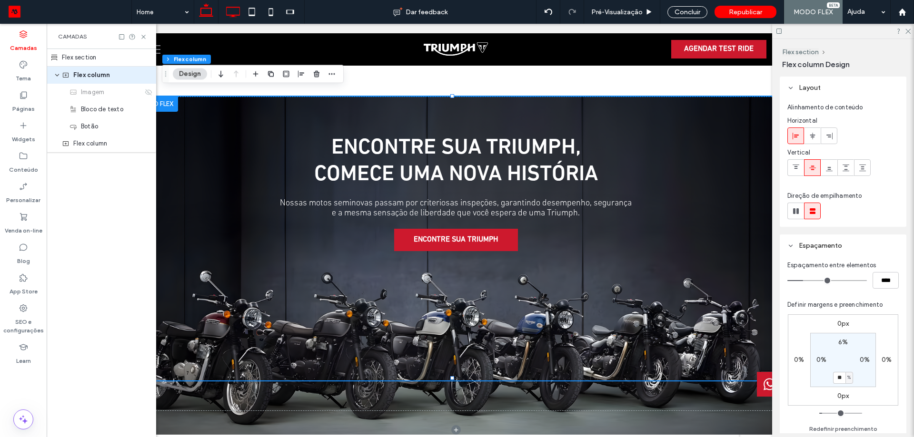
click at [232, 14] on icon at bounding box center [232, 11] width 19 height 19
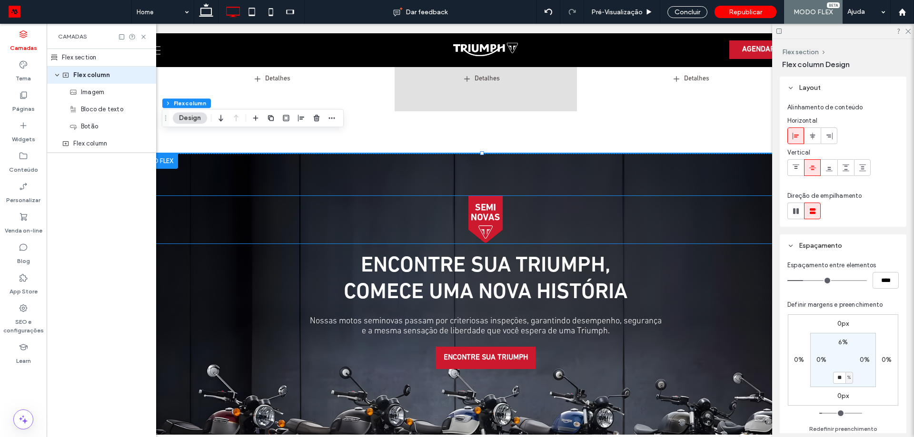
click at [482, 208] on img at bounding box center [485, 220] width 706 height 48
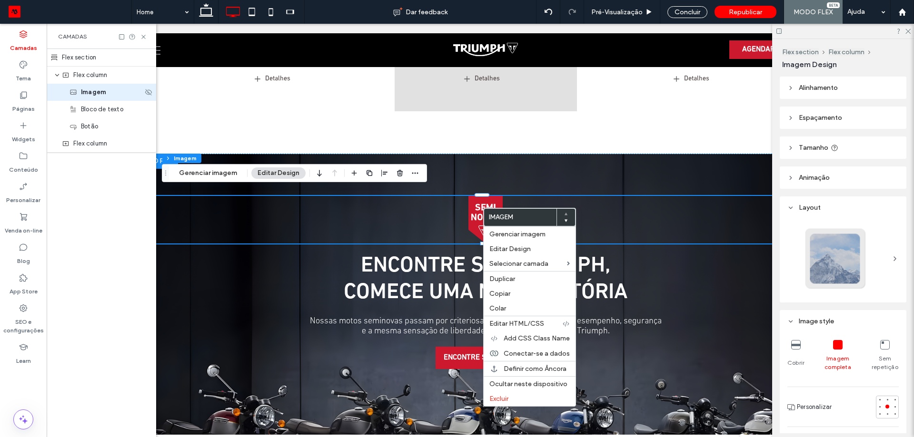
click at [152, 90] on div "Imagem" at bounding box center [101, 92] width 109 height 17
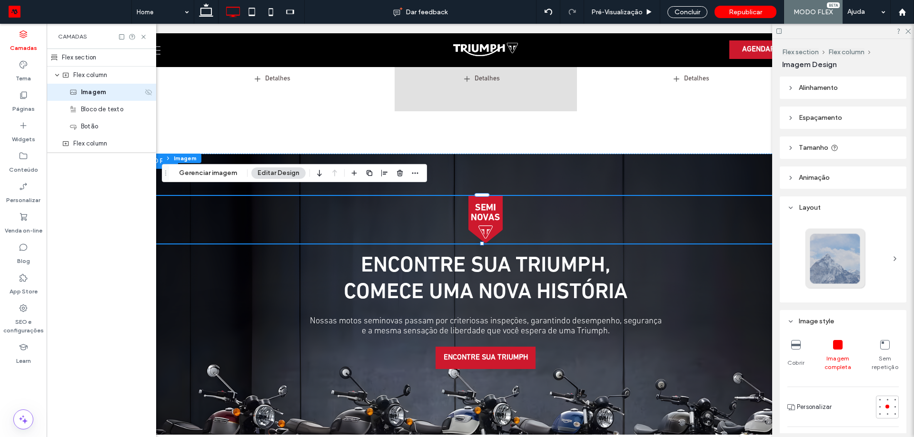
click at [148, 92] on icon at bounding box center [149, 93] width 8 height 8
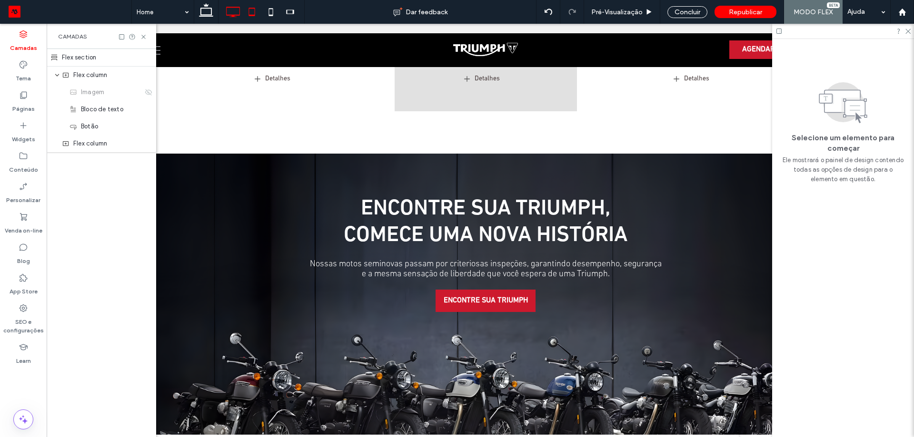
click at [257, 12] on icon at bounding box center [251, 11] width 19 height 19
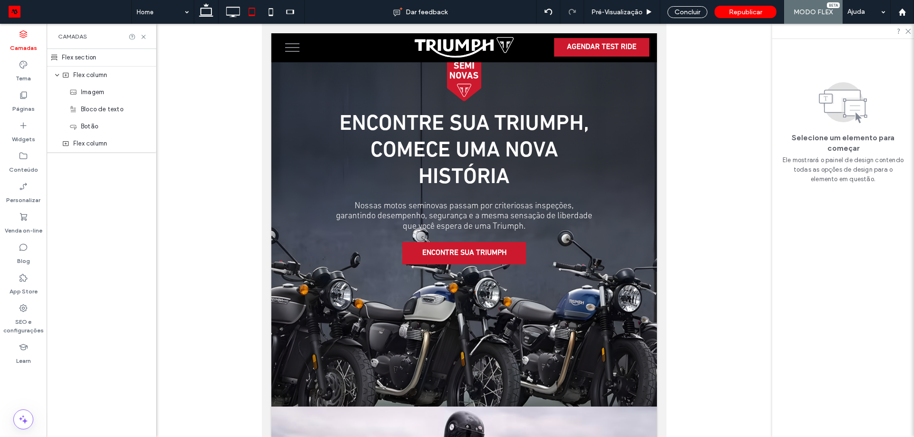
scroll to position [0, 0]
click at [466, 86] on img at bounding box center [464, 78] width 370 height 48
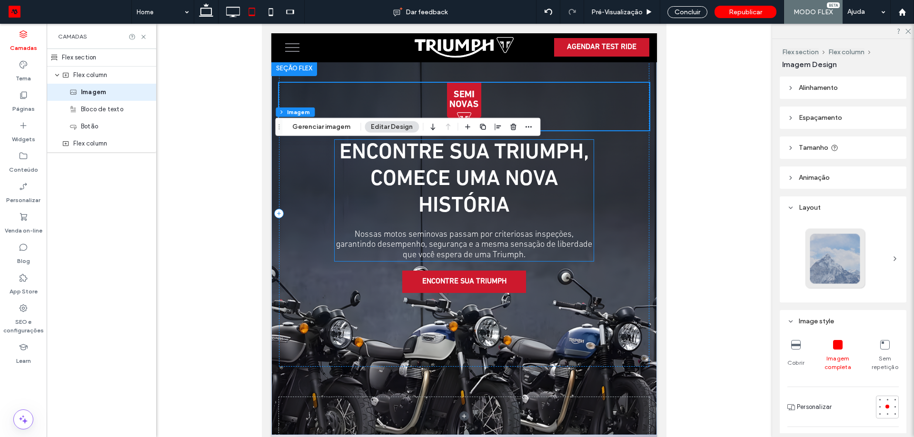
scroll to position [476, 0]
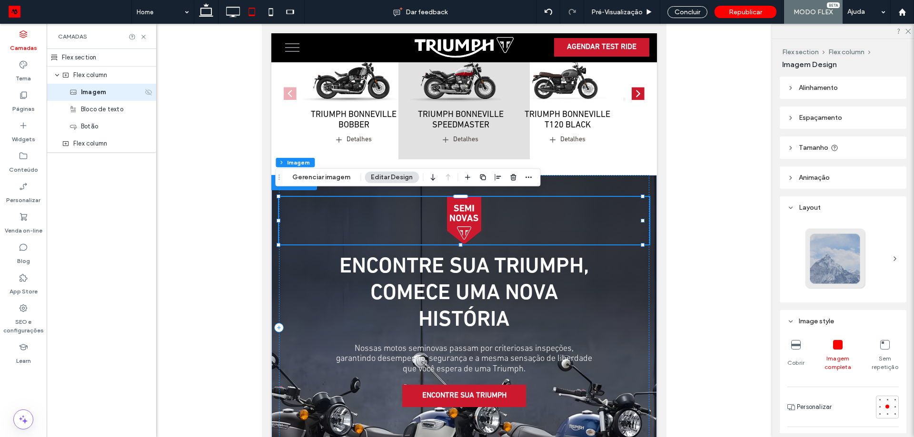
click at [149, 92] on icon at bounding box center [149, 93] width 8 height 8
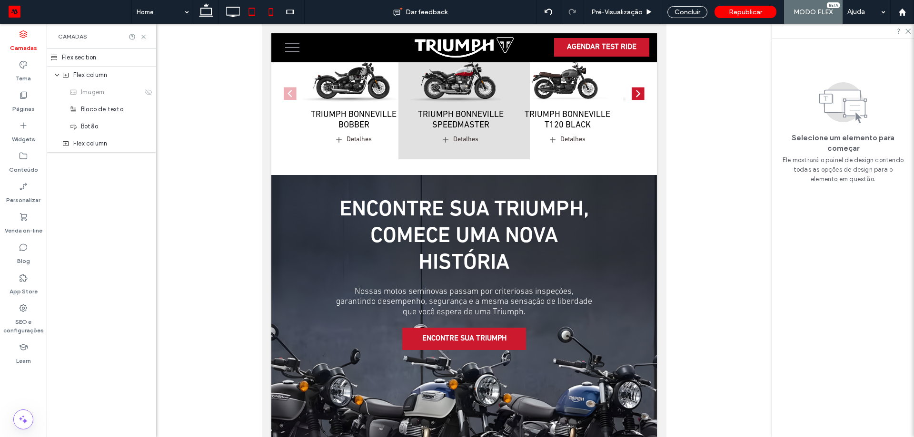
click at [264, 16] on icon at bounding box center [270, 11] width 19 height 19
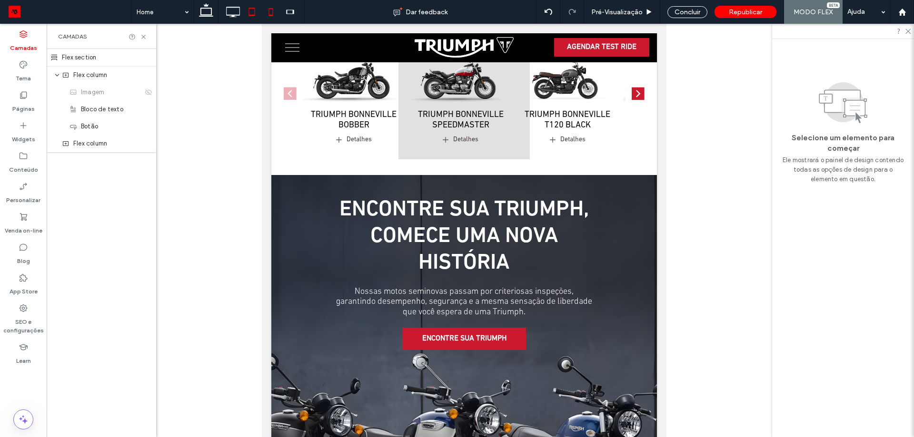
scroll to position [0, 0]
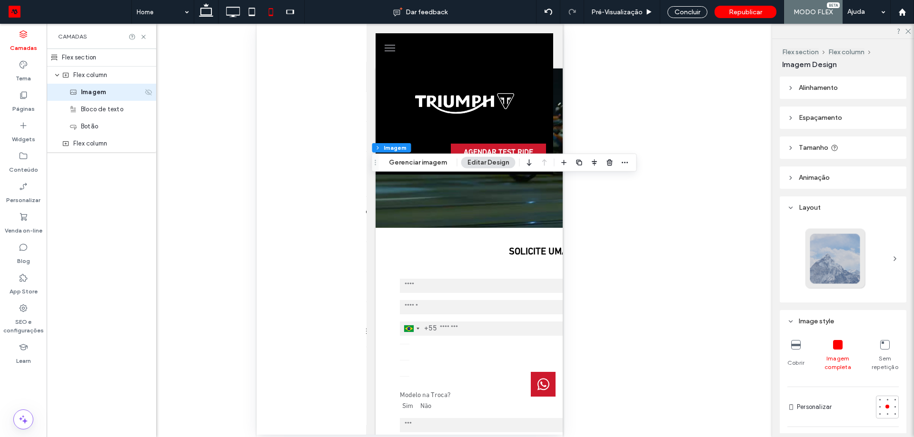
click at [148, 92] on icon at bounding box center [149, 93] width 8 height 8
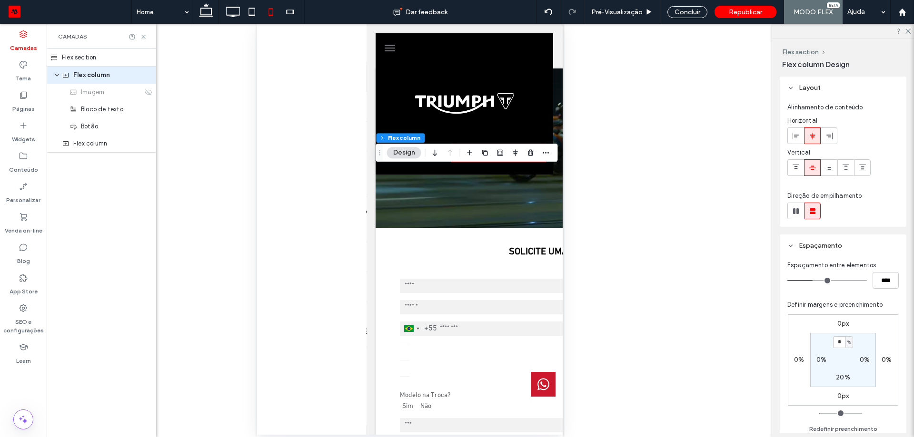
scroll to position [137, 0]
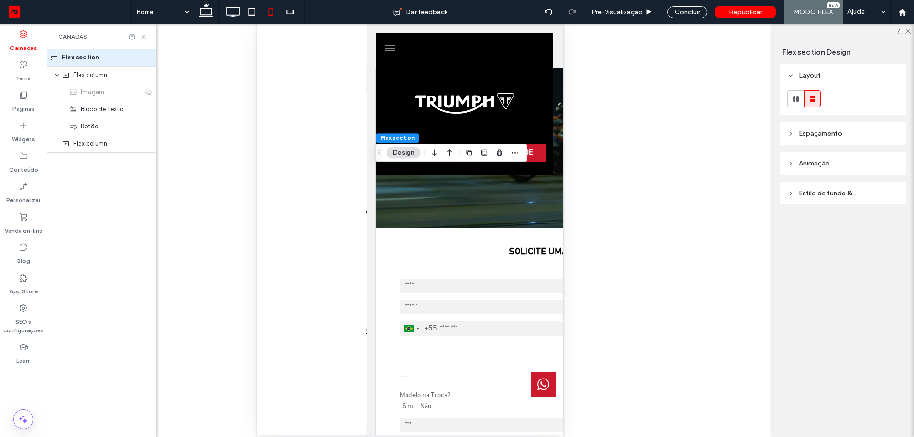
click at [816, 137] on span "Espaçamento" at bounding box center [820, 133] width 43 height 8
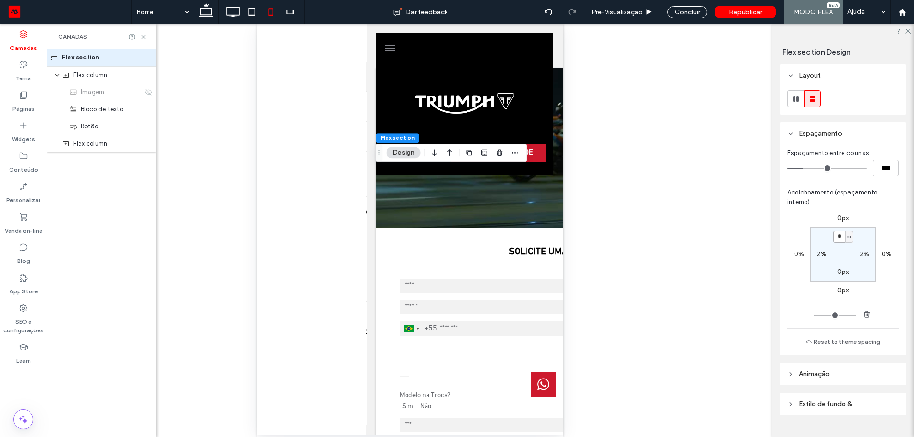
click at [837, 235] on input "*" at bounding box center [839, 237] width 12 height 12
click at [850, 240] on div "px" at bounding box center [849, 237] width 8 height 12
drag, startPoint x: 846, startPoint y: 268, endPoint x: 840, endPoint y: 266, distance: 6.0
click at [845, 268] on span "%" at bounding box center [843, 268] width 6 height 10
click at [839, 236] on input "*" at bounding box center [839, 237] width 12 height 12
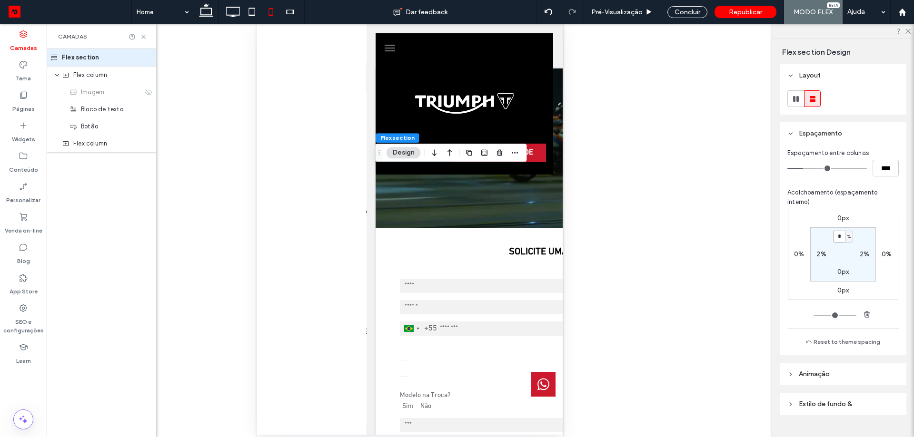
type input "*"
drag, startPoint x: 838, startPoint y: 237, endPoint x: 830, endPoint y: 234, distance: 7.9
click at [833, 235] on input "*" at bounding box center [839, 237] width 12 height 12
type input "**"
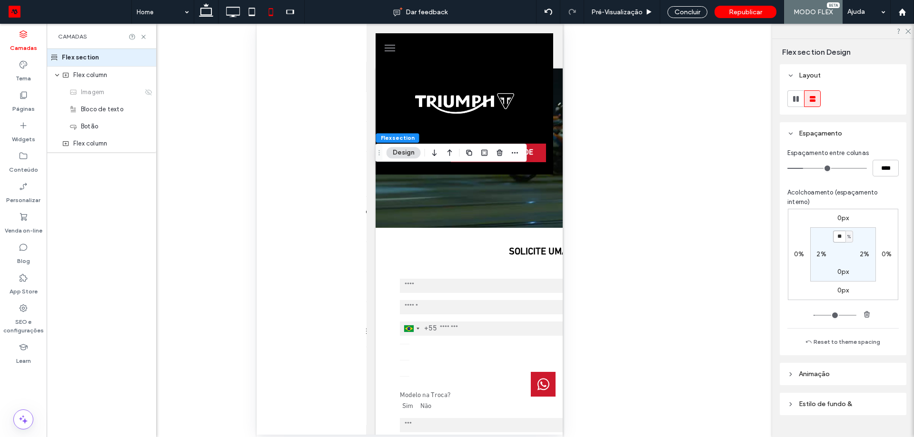
type input "**"
click at [197, 11] on icon at bounding box center [206, 11] width 19 height 19
type input "**"
type input "****"
type input "*"
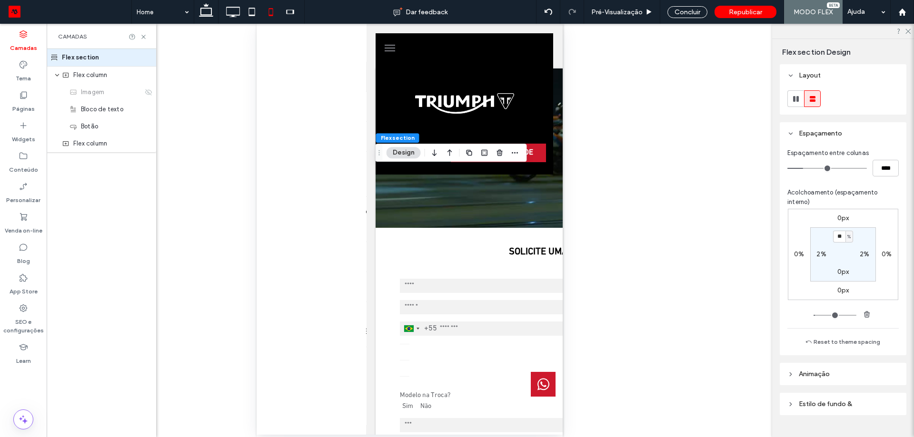
type input "*"
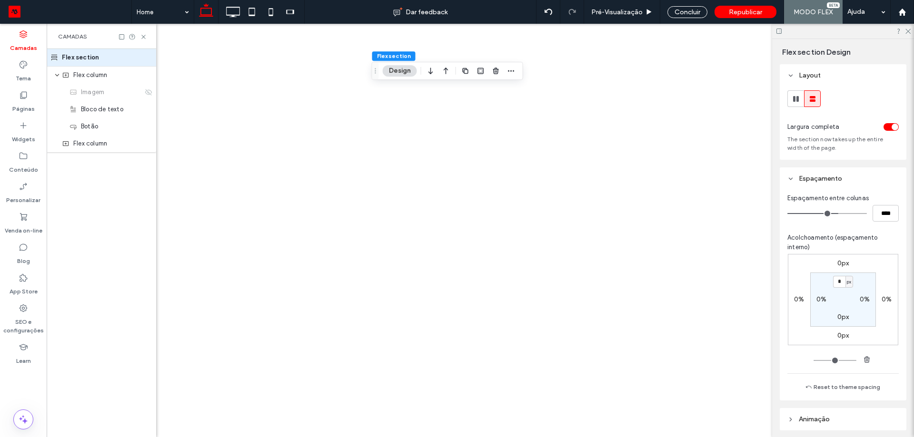
click at [202, 14] on div at bounding box center [457, 218] width 914 height 437
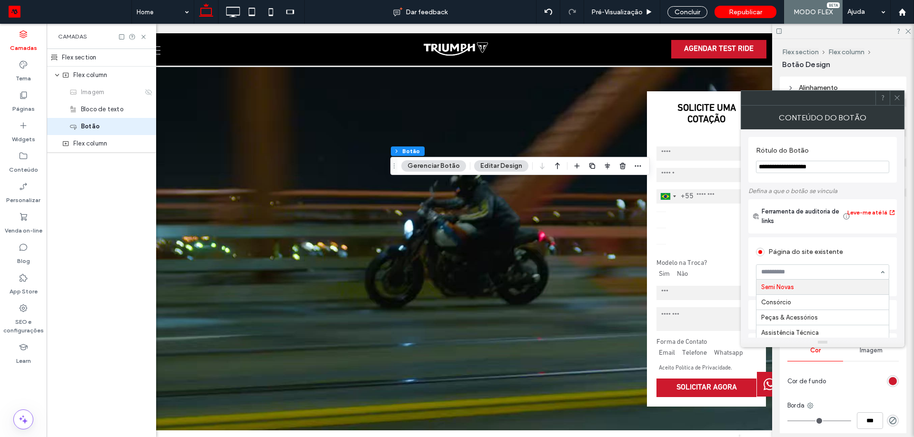
scroll to position [0, 0]
click at [898, 99] on icon at bounding box center [896, 97] width 7 height 7
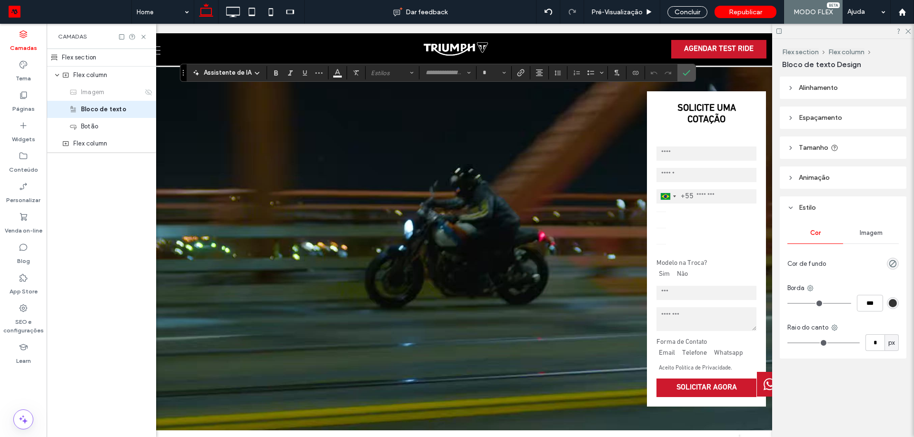
type input "**********"
type input "**"
type input "**********"
type input "**"
type input "*"
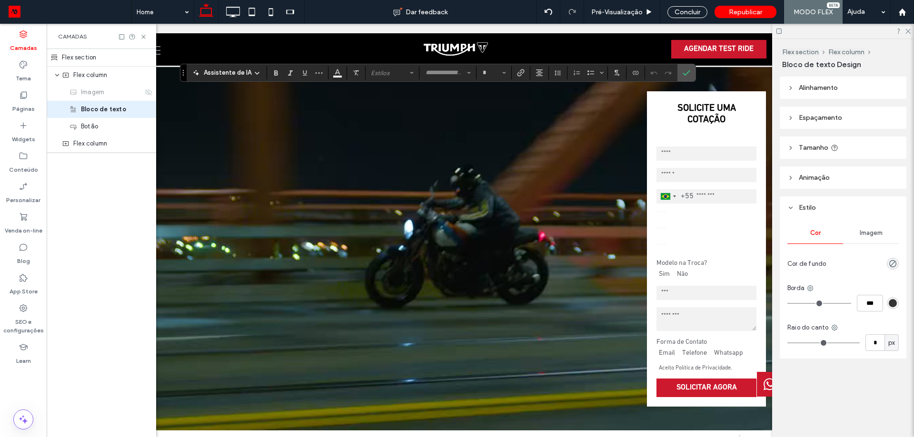
type input "**********"
type input "**"
type input "**********"
type input "**"
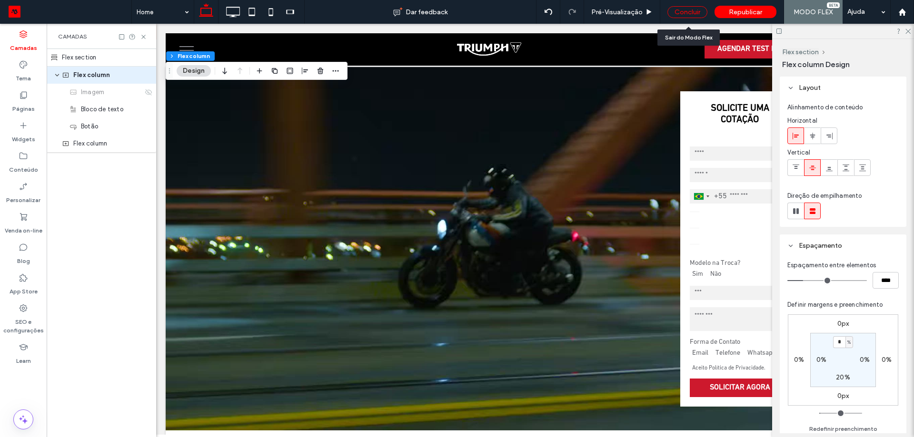
click at [702, 8] on div "Concluir" at bounding box center [687, 12] width 40 height 12
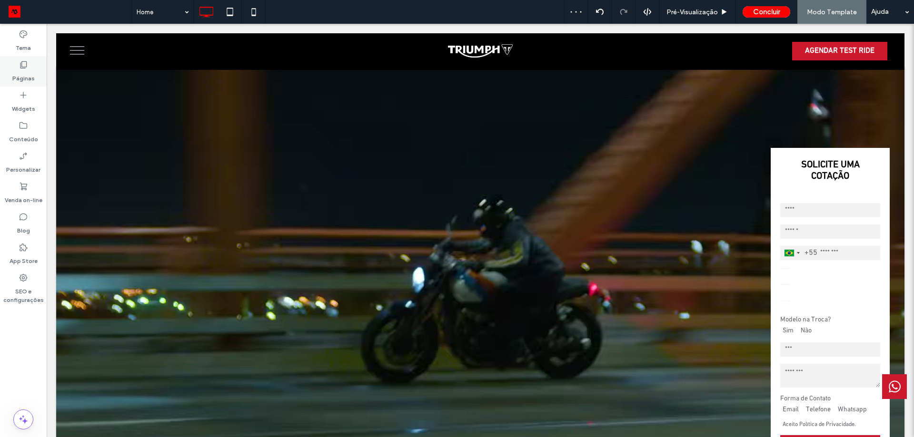
click at [25, 74] on label "Páginas" at bounding box center [23, 75] width 22 height 13
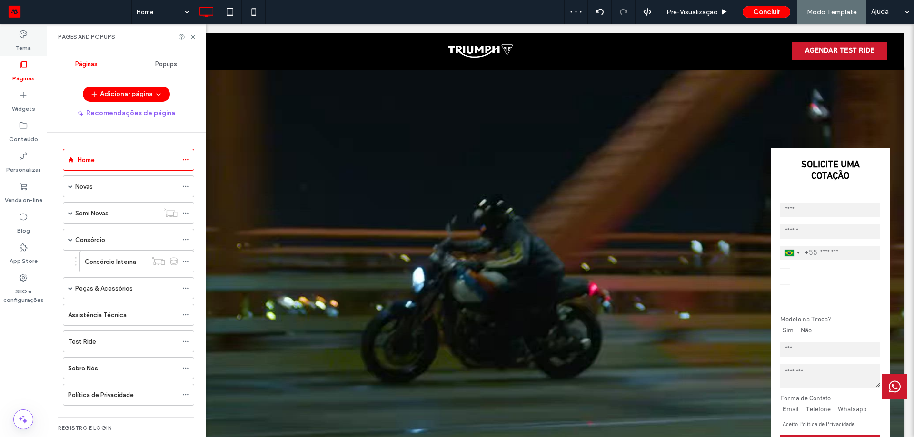
click at [26, 48] on label "Tema" at bounding box center [23, 45] width 15 height 13
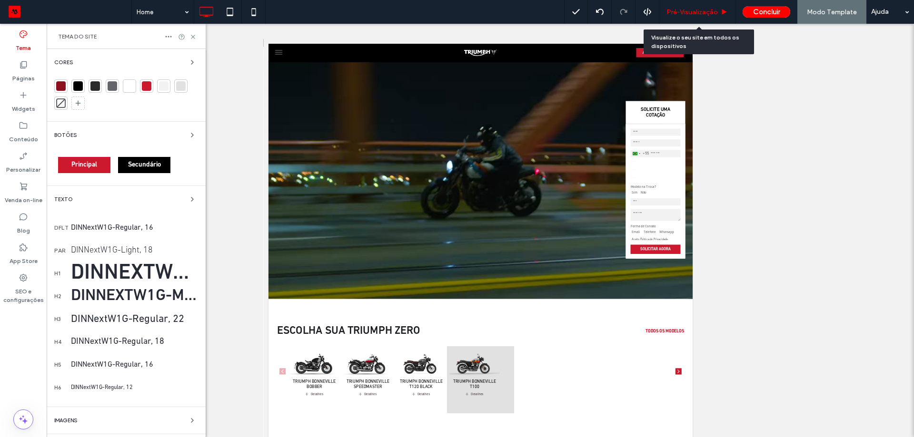
click at [698, 8] on div "Pré-Visualizaçāo" at bounding box center [697, 12] width 76 height 24
click at [698, 10] on span "Pré-Visualizaçāo" at bounding box center [691, 12] width 51 height 8
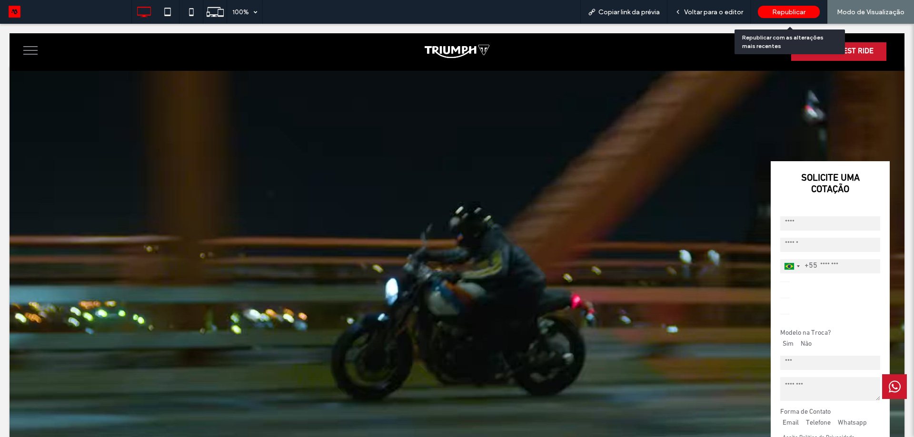
click at [782, 11] on span "Republicar" at bounding box center [788, 12] width 33 height 8
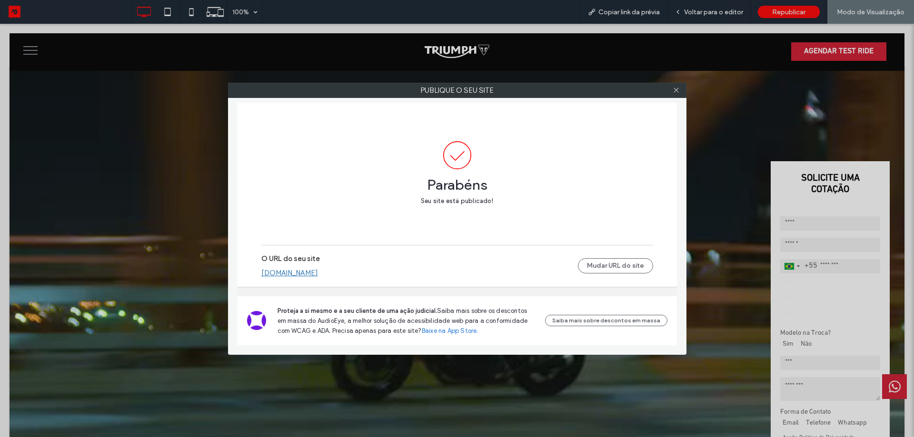
click at [303, 272] on link "triumphmotos.motorleads.co" at bounding box center [289, 273] width 57 height 9
click at [675, 89] on use at bounding box center [675, 90] width 5 height 5
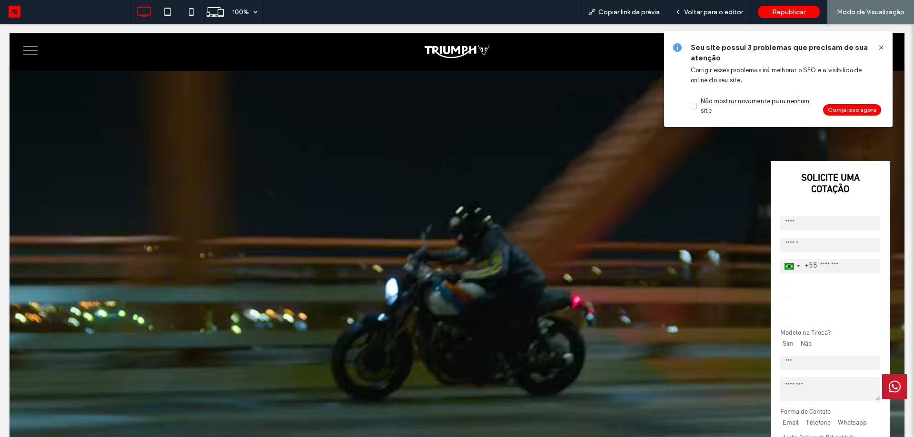
click at [879, 46] on use at bounding box center [881, 47] width 4 height 4
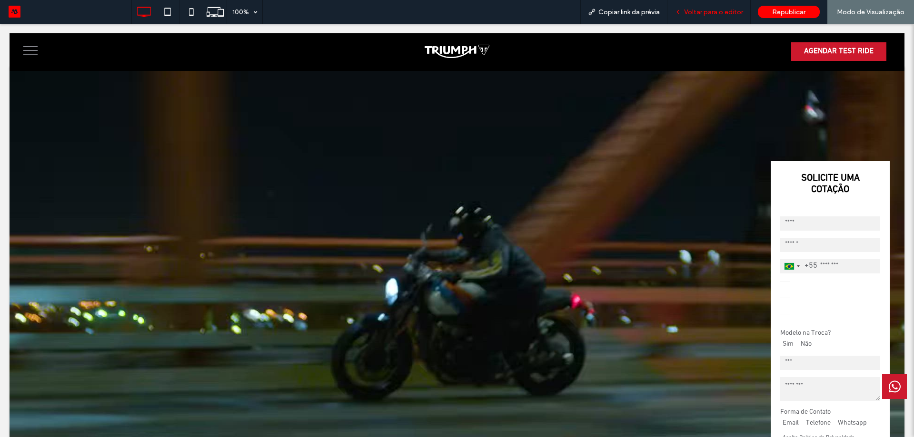
click at [700, 10] on span "Voltar para o editor" at bounding box center [713, 12] width 59 height 8
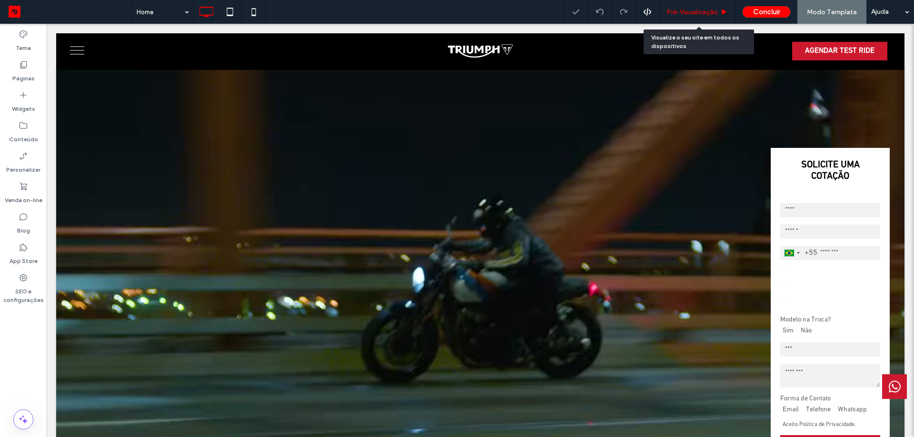
click at [699, 10] on span "Pré-Visualizaçāo" at bounding box center [691, 12] width 51 height 8
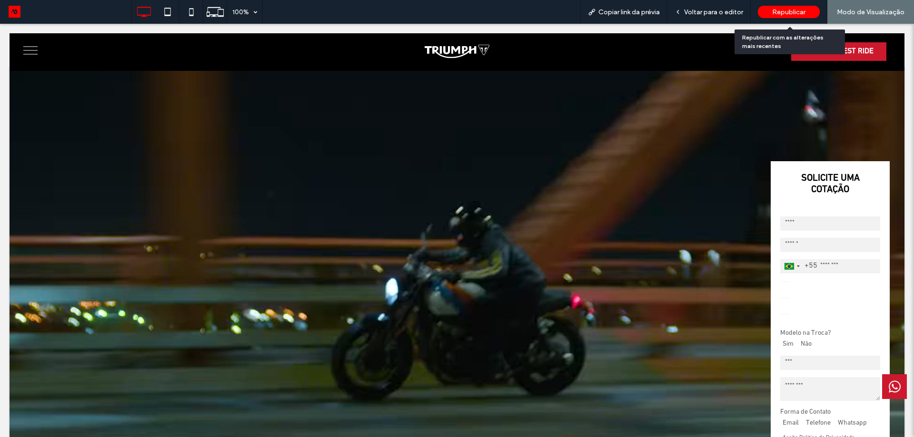
click at [791, 13] on span "Republicar" at bounding box center [788, 12] width 33 height 8
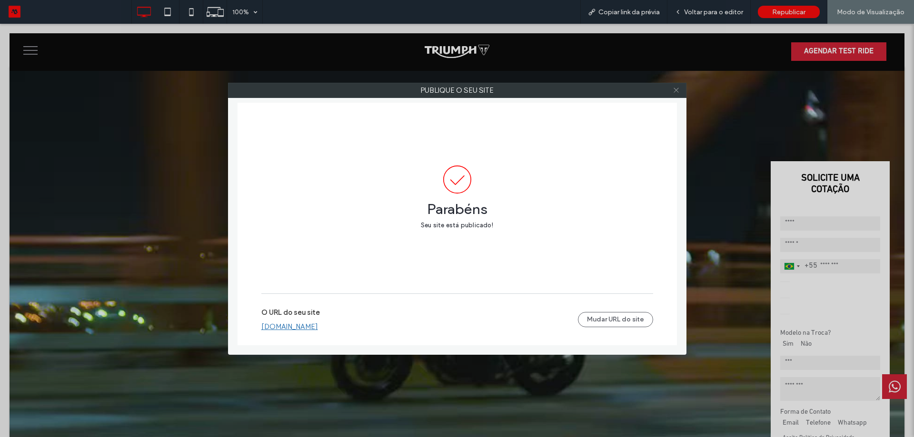
click at [677, 90] on icon at bounding box center [675, 90] width 7 height 7
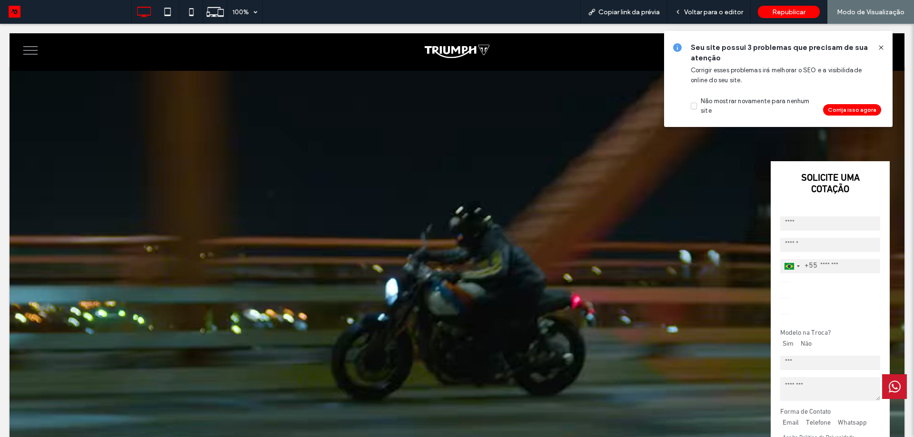
click at [882, 47] on icon at bounding box center [881, 48] width 8 height 8
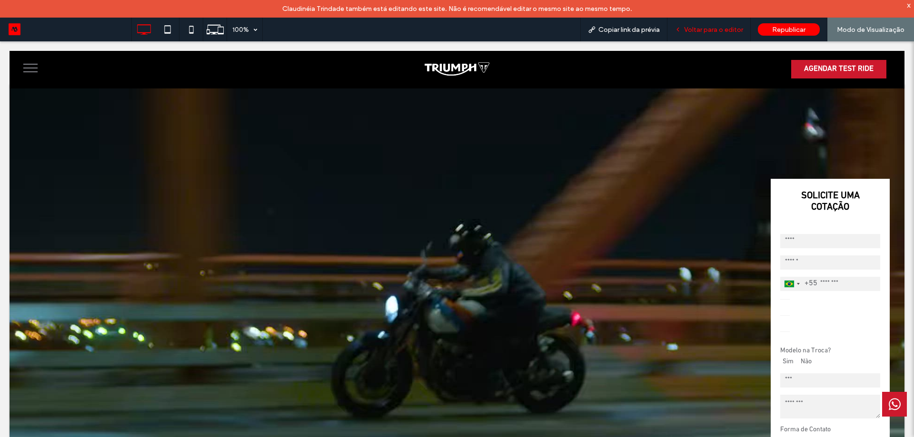
click at [701, 27] on span "Voltar para o editor" at bounding box center [713, 30] width 59 height 8
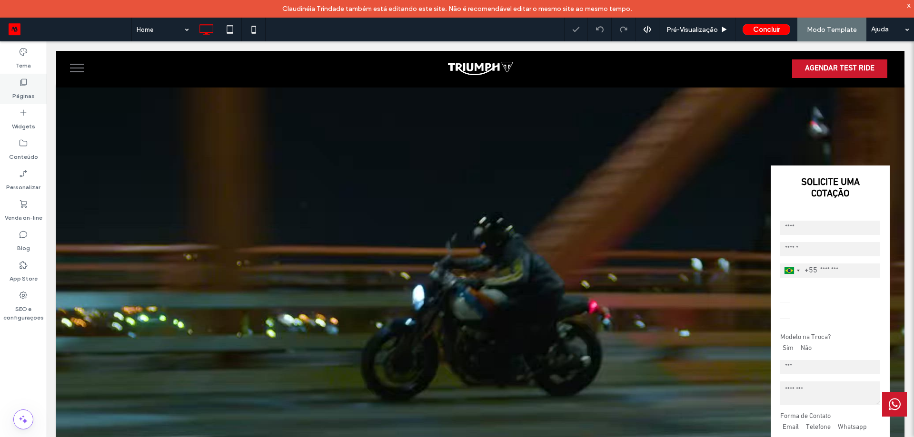
click at [26, 87] on label "Páginas" at bounding box center [23, 93] width 22 height 13
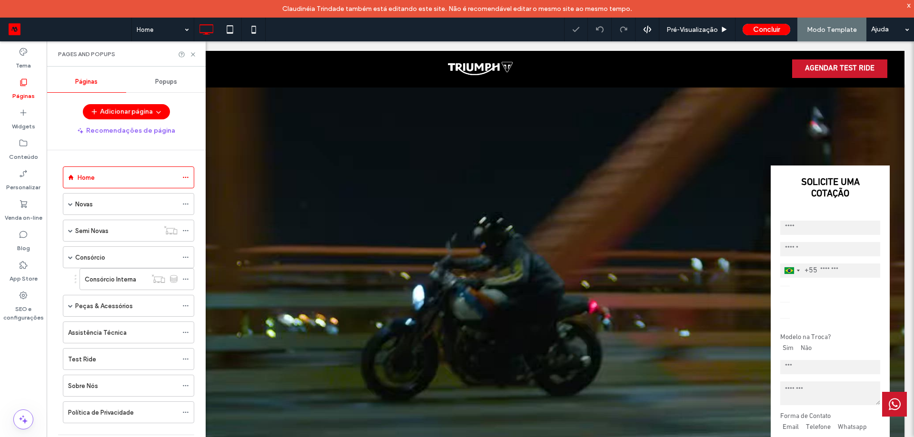
click at [26, 87] on label "Páginas" at bounding box center [23, 93] width 22 height 13
click at [193, 55] on icon at bounding box center [192, 54] width 7 height 7
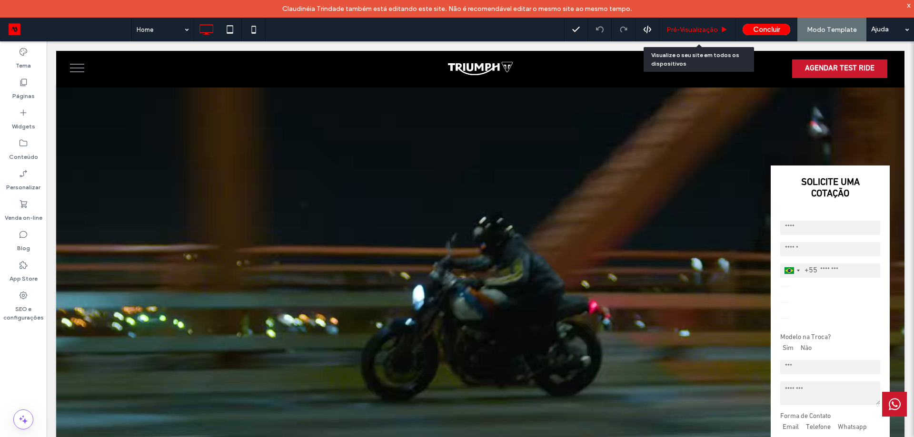
click at [701, 32] on span "Pré-Visualizaçāo" at bounding box center [691, 30] width 51 height 8
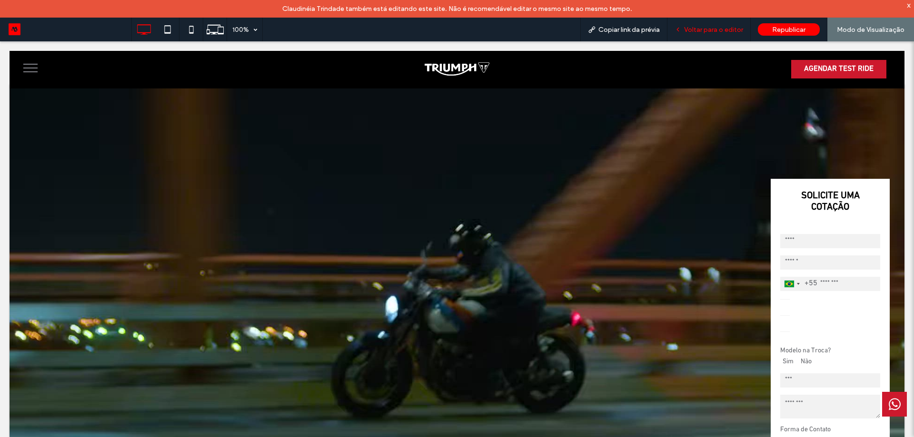
click at [711, 32] on span "Voltar para o editor" at bounding box center [713, 30] width 59 height 8
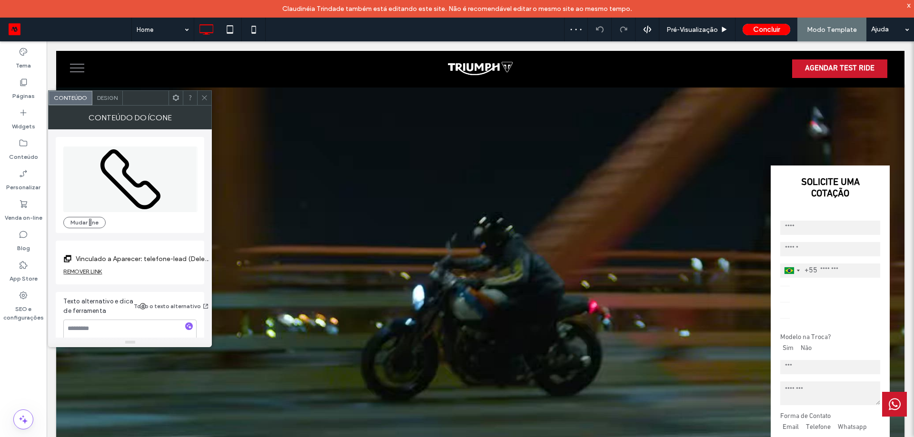
click at [158, 260] on label "Vinculado a Aparecer: telefone-lead (Deleted)" at bounding box center [142, 259] width 133 height 18
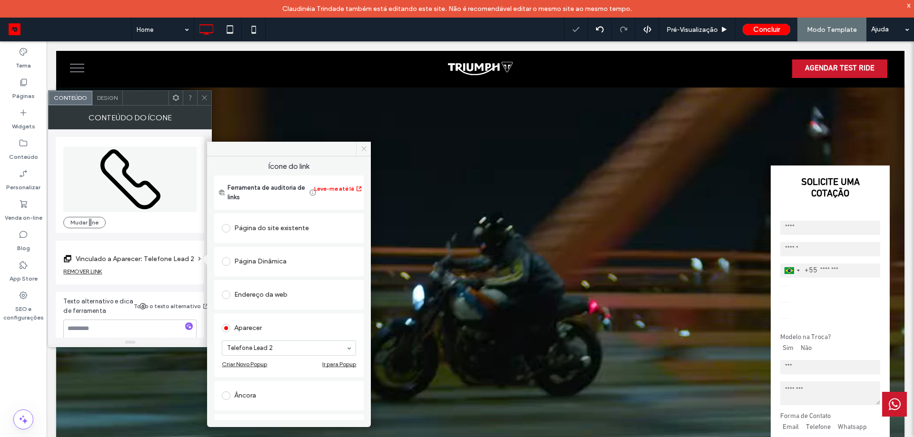
click at [365, 152] on icon at bounding box center [363, 148] width 7 height 7
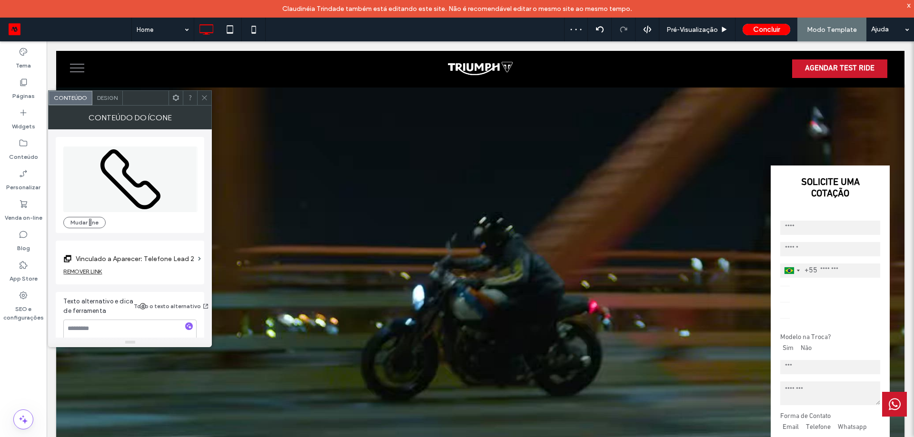
click at [207, 101] on span at bounding box center [204, 98] width 7 height 14
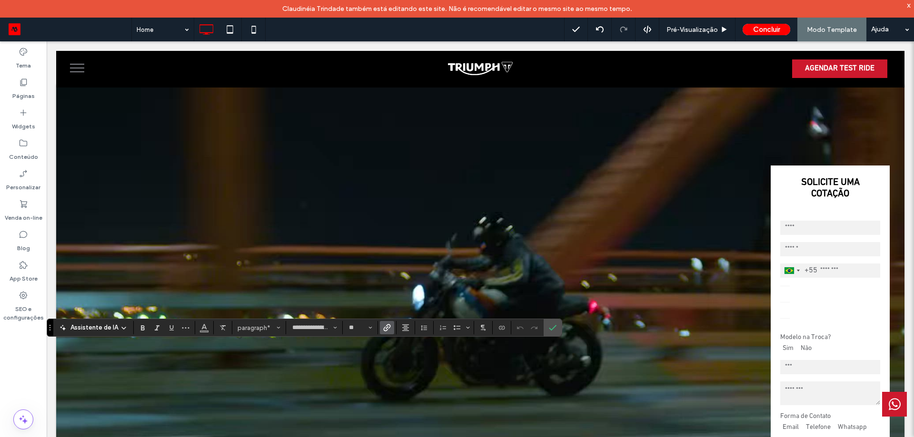
click at [387, 326] on icon "Link" at bounding box center [387, 328] width 8 height 8
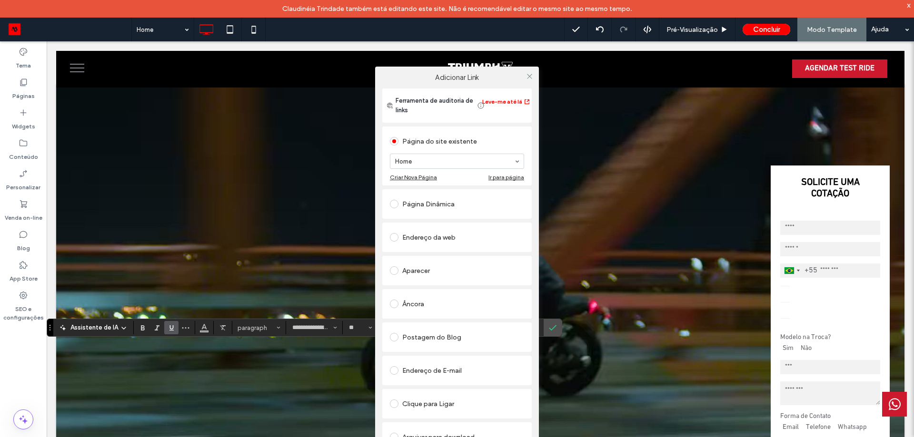
click at [431, 270] on div "Aparecer" at bounding box center [457, 270] width 134 height 15
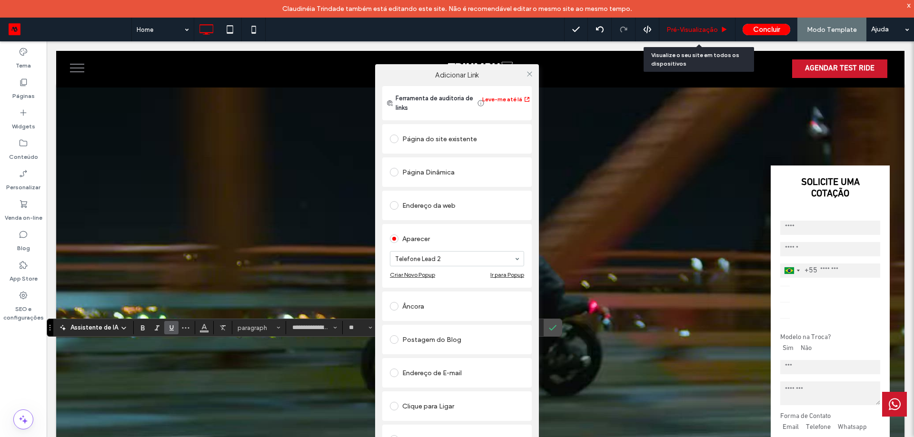
click at [685, 28] on span "Pré-Visualizaçāo" at bounding box center [691, 30] width 51 height 8
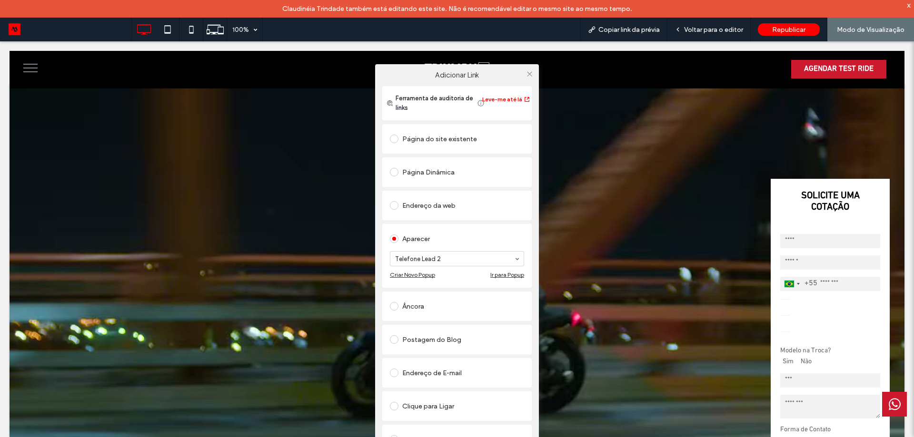
click at [204, 337] on div "Adicionar Link Ferramenta de auditoria de links Leve-me até lá Página do site e…" at bounding box center [457, 272] width 914 height 437
click at [530, 75] on icon at bounding box center [529, 73] width 7 height 7
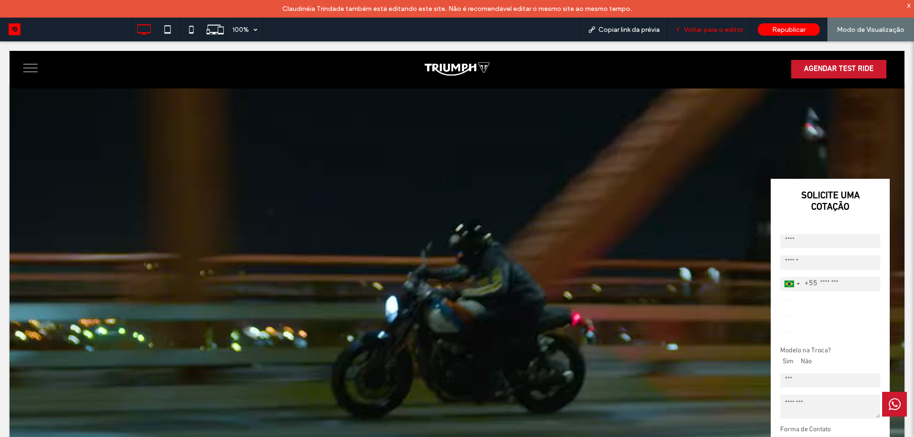
click at [711, 30] on span "Voltar para o editor" at bounding box center [713, 30] width 59 height 8
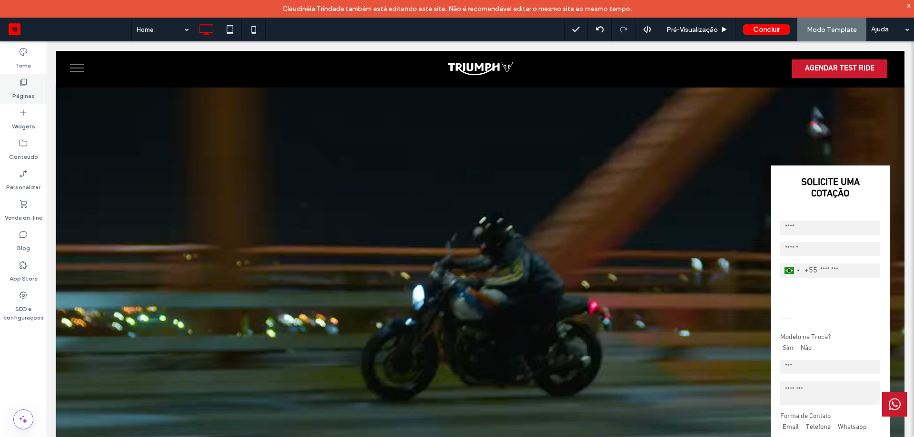
type input "**********"
type input "**"
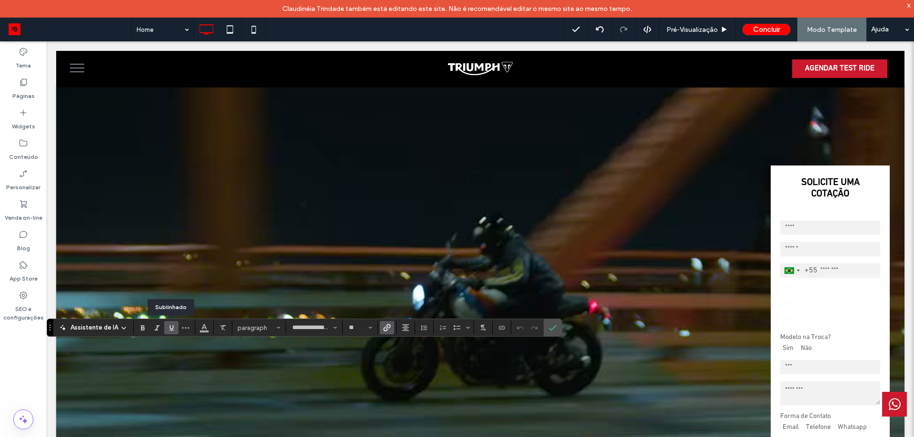
click at [170, 330] on icon "Sublinhado" at bounding box center [172, 328] width 8 height 8
click at [200, 328] on icon "Cor" at bounding box center [204, 327] width 8 height 8
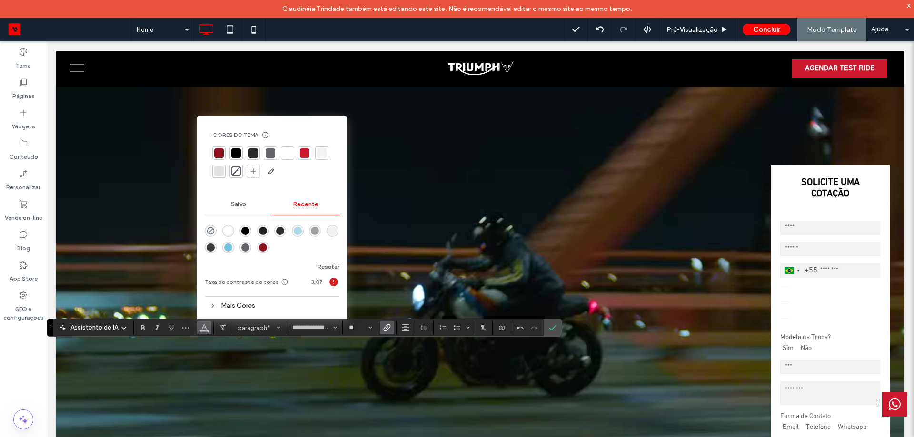
click at [269, 152] on div at bounding box center [271, 153] width 10 height 10
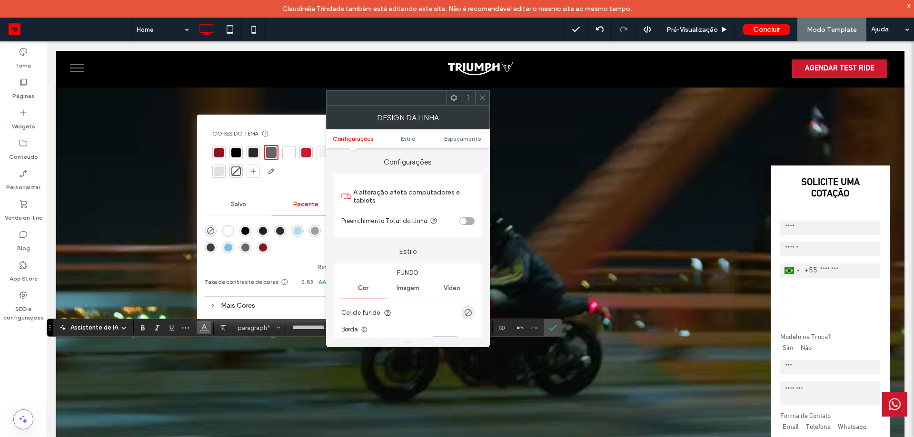
click at [481, 95] on icon at bounding box center [482, 97] width 7 height 7
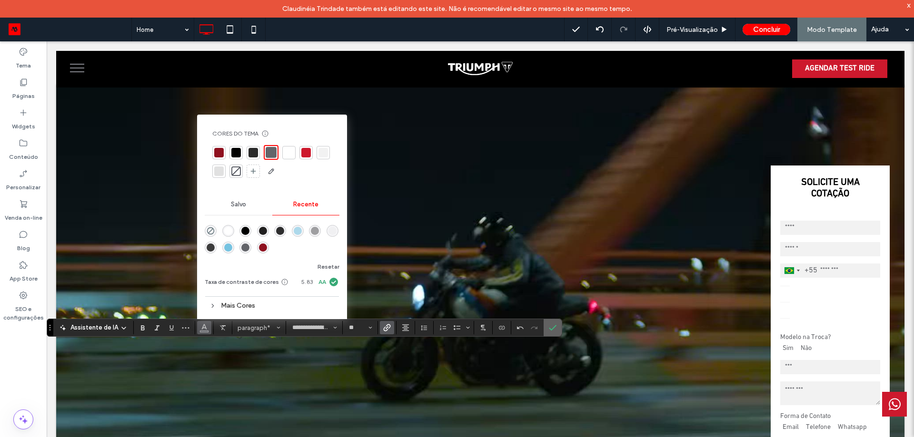
click at [547, 330] on label "Confirmar" at bounding box center [552, 327] width 14 height 17
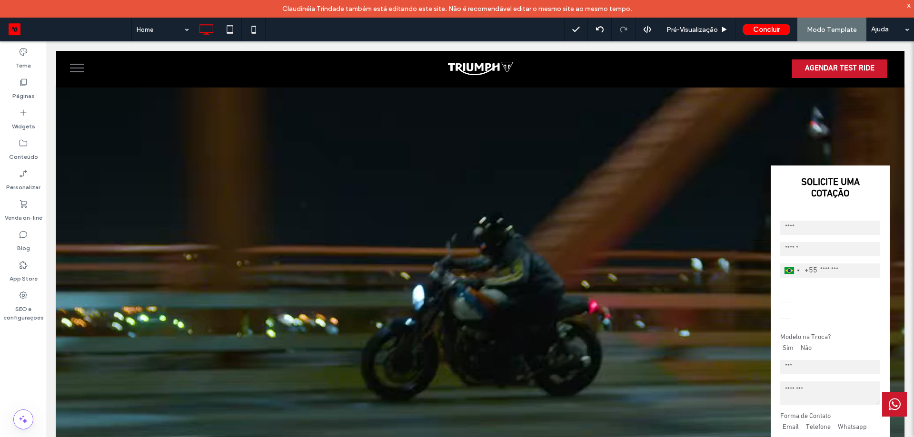
type input "**********"
type input "**"
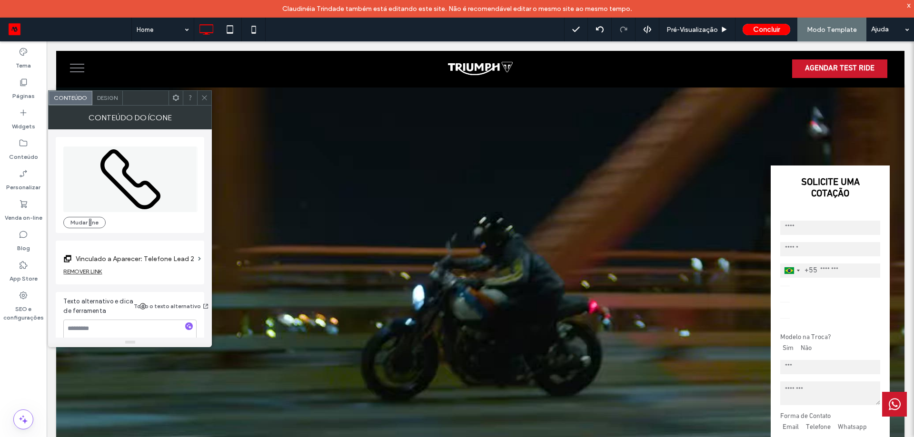
click at [130, 258] on label "Vinculado a Aparecer: Telefone Lead 2" at bounding box center [135, 259] width 119 height 18
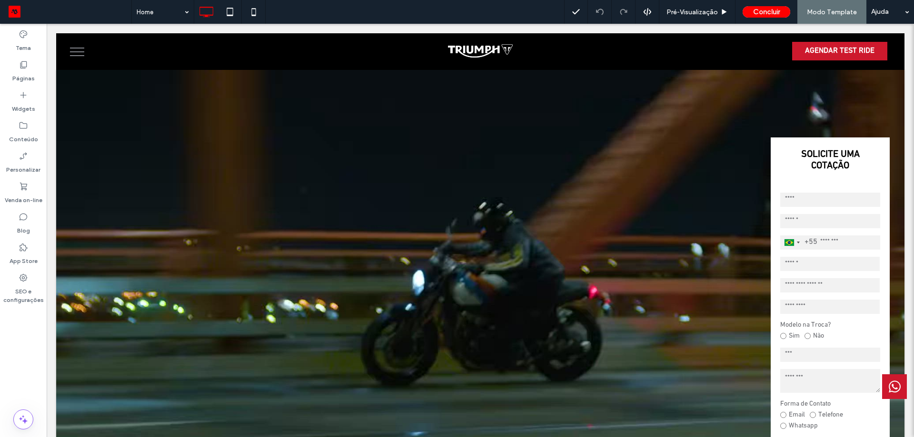
click at [78, 49] on button "menu" at bounding box center [77, 52] width 25 height 25
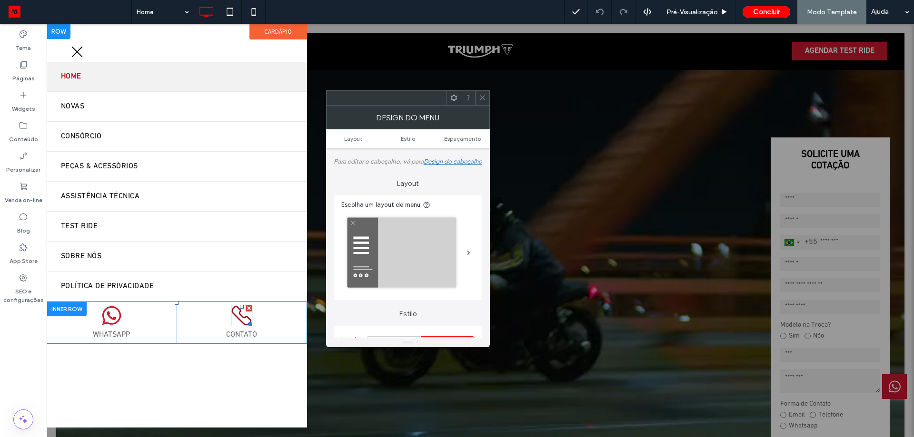
click at [245, 321] on div at bounding box center [248, 322] width 7 height 7
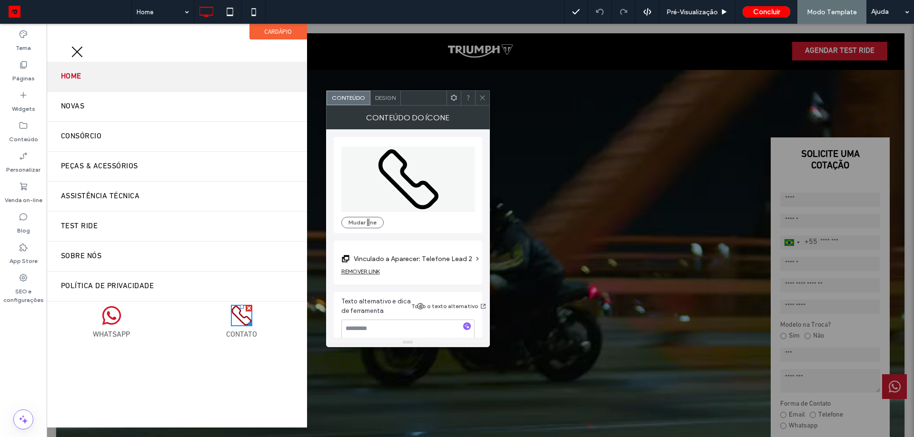
click at [245, 321] on icon at bounding box center [241, 315] width 21 height 21
click at [448, 265] on label "Vinculado a Aparecer: Telefone Lead 2" at bounding box center [413, 259] width 119 height 18
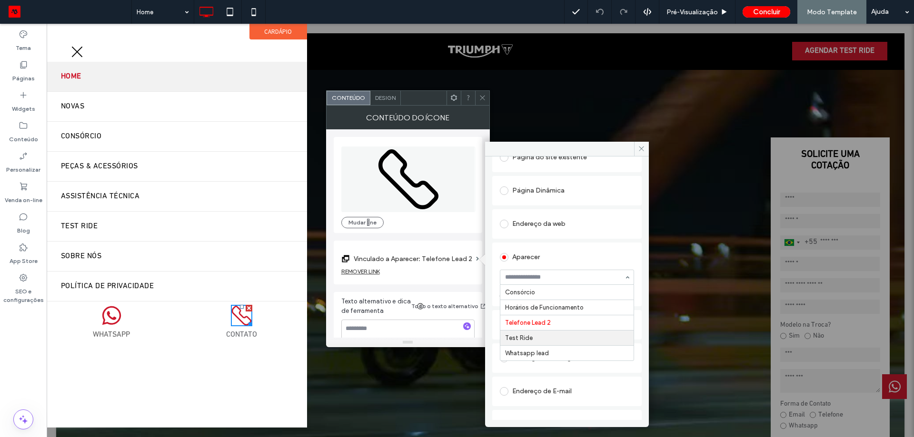
scroll to position [48, 0]
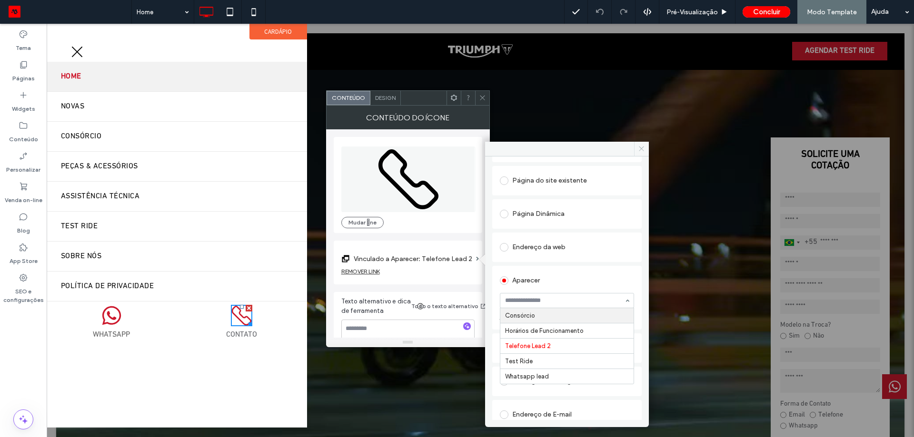
click at [641, 143] on span at bounding box center [641, 149] width 15 height 14
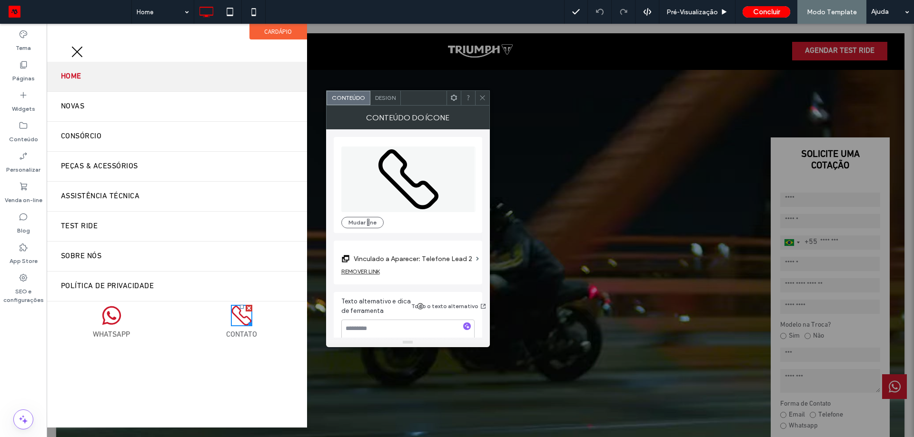
click at [485, 97] on icon at bounding box center [482, 97] width 7 height 7
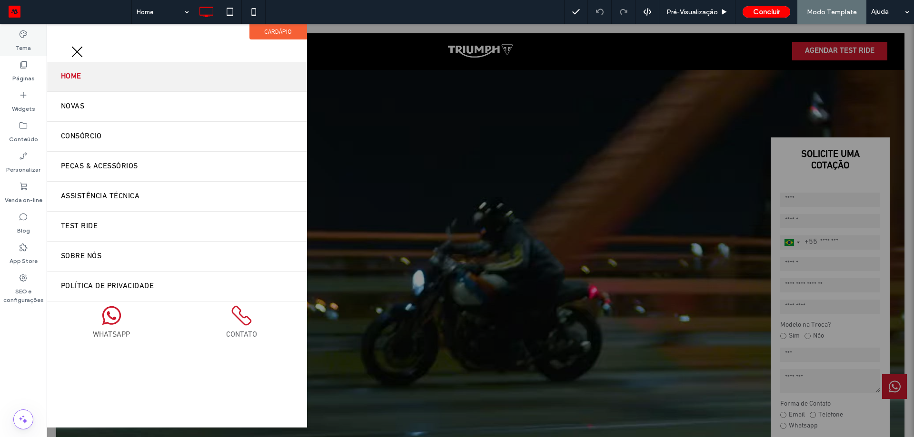
click at [23, 44] on label "Tema" at bounding box center [23, 45] width 15 height 13
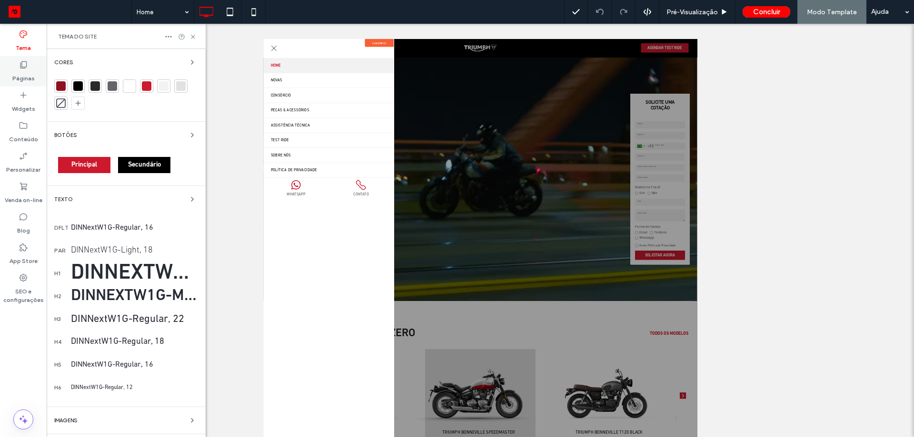
click at [25, 61] on use at bounding box center [23, 64] width 7 height 7
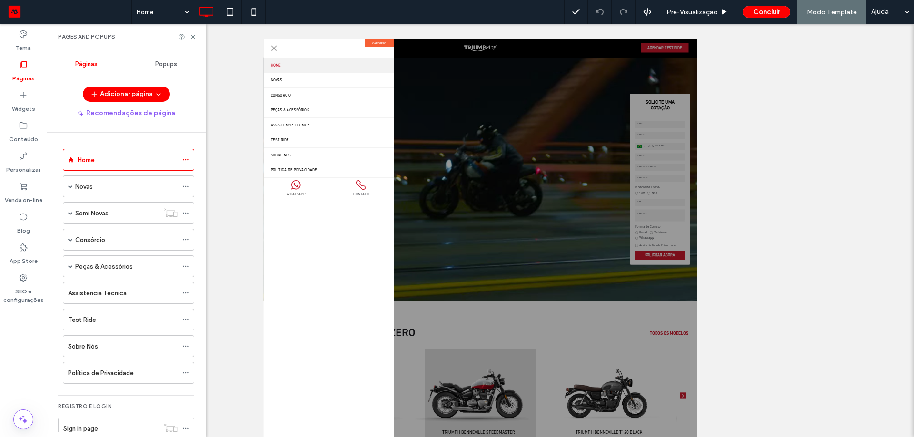
click at [153, 59] on div "Popups" at bounding box center [165, 64] width 79 height 21
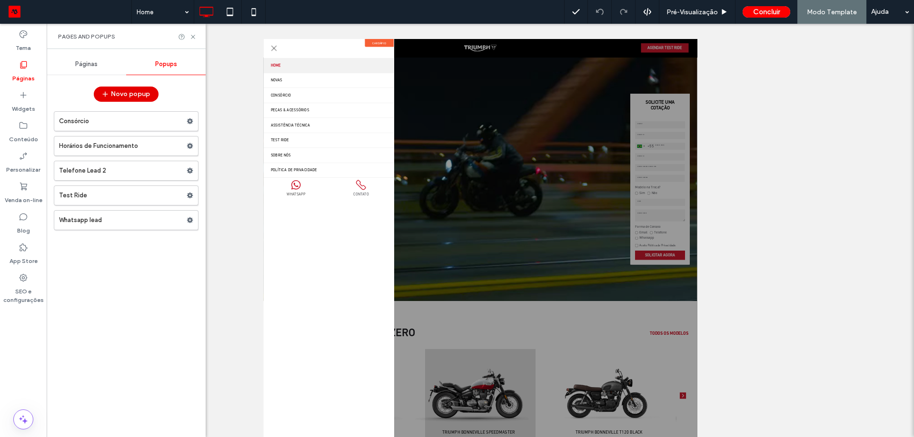
click at [122, 91] on button "Novo popup" at bounding box center [126, 94] width 65 height 15
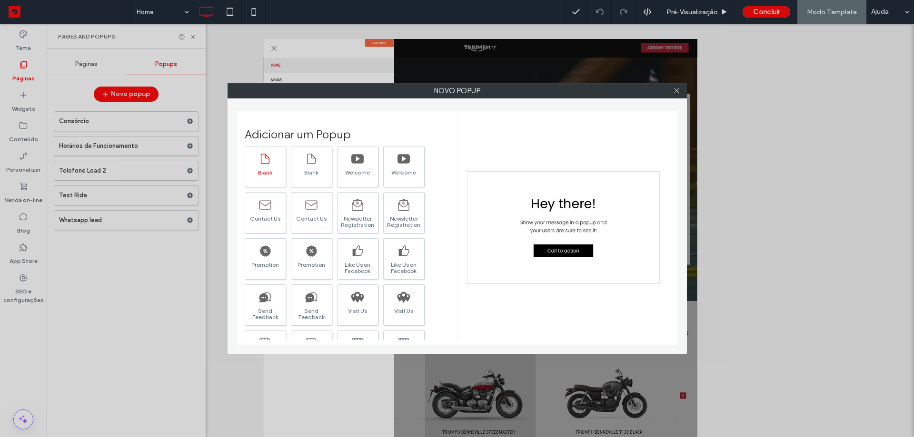
click at [268, 168] on div at bounding box center [264, 158] width 13 height 20
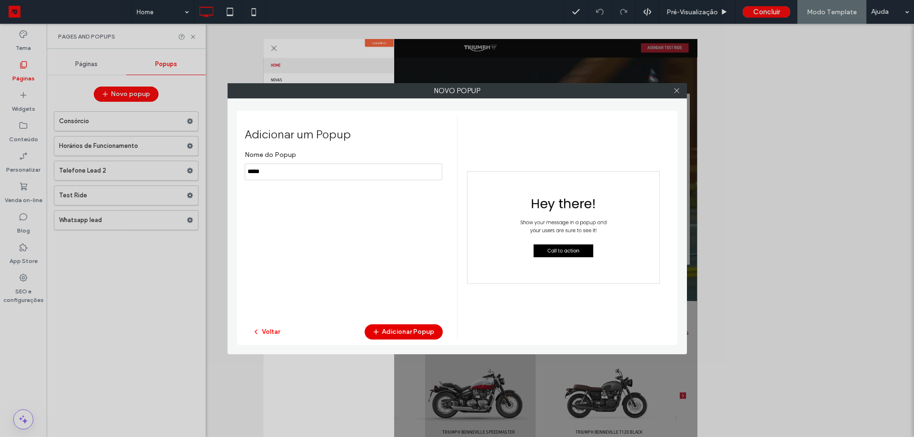
click at [419, 335] on button "Adicionar Popup" at bounding box center [404, 332] width 78 height 15
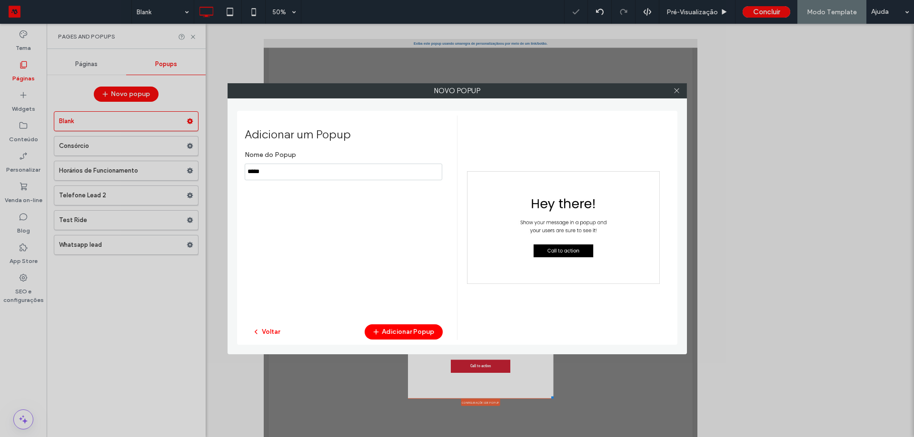
scroll to position [0, 0]
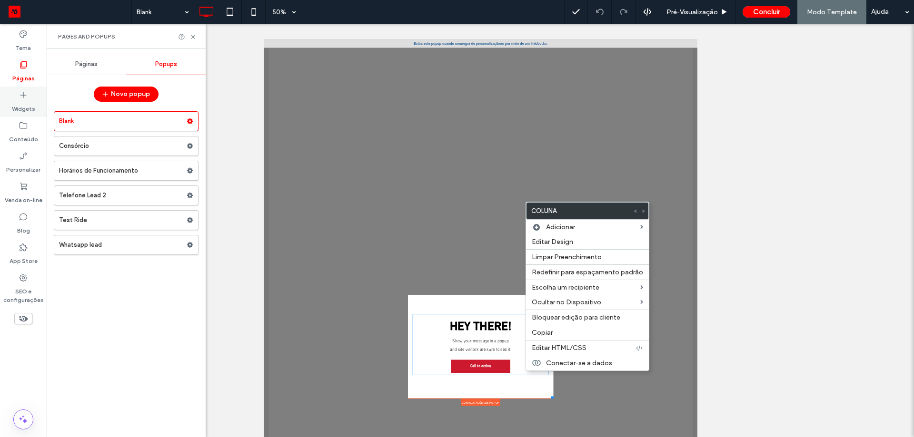
click at [33, 97] on div "Widgets" at bounding box center [23, 102] width 47 height 30
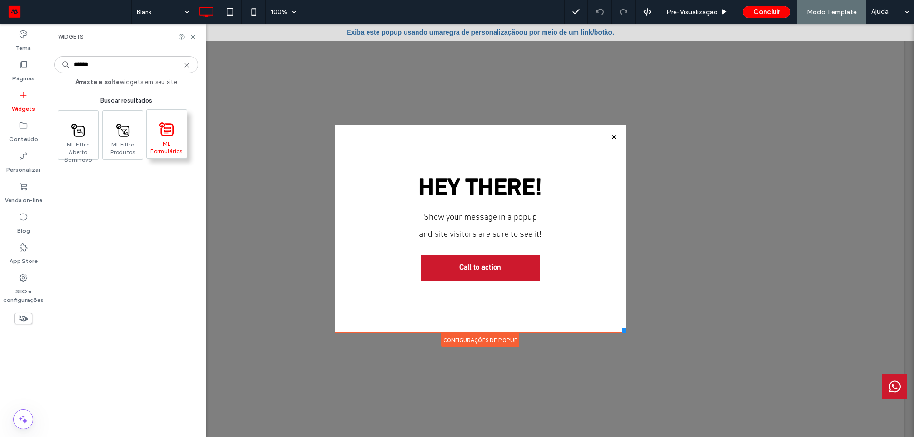
type input "******"
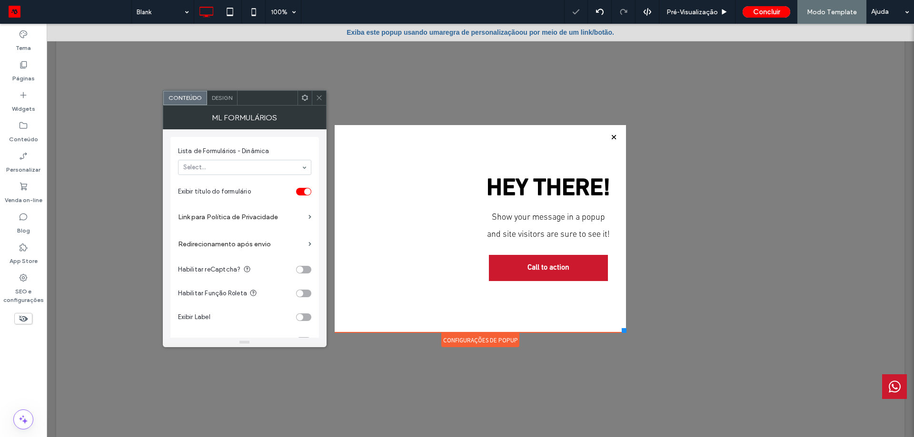
click at [317, 99] on icon at bounding box center [319, 97] width 7 height 7
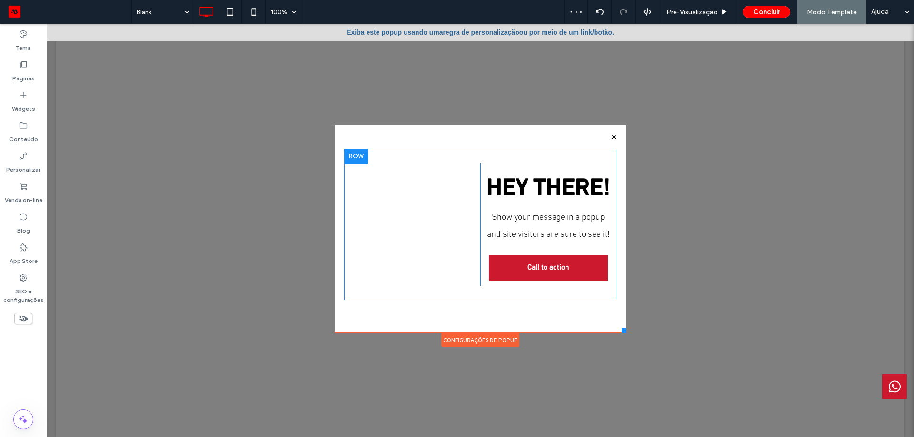
click at [385, 182] on div "Click To Paste Click To Paste" at bounding box center [412, 224] width 136 height 123
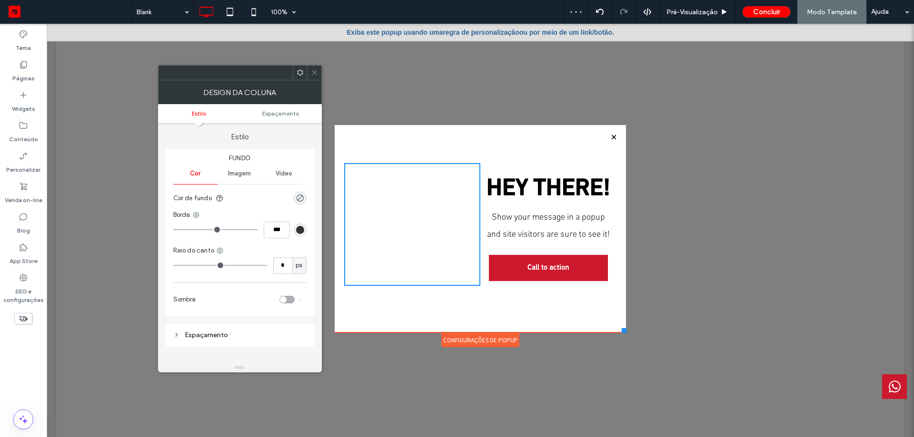
click at [375, 185] on div "Click To Paste Click To Paste" at bounding box center [412, 224] width 136 height 123
click at [361, 207] on div "Click To Paste Click To Paste" at bounding box center [412, 224] width 136 height 123
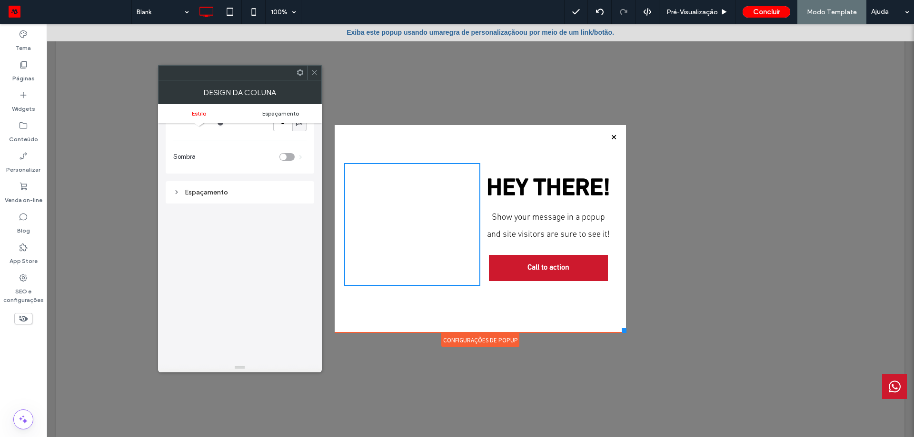
click at [270, 112] on span "Espaçamento" at bounding box center [280, 113] width 37 height 7
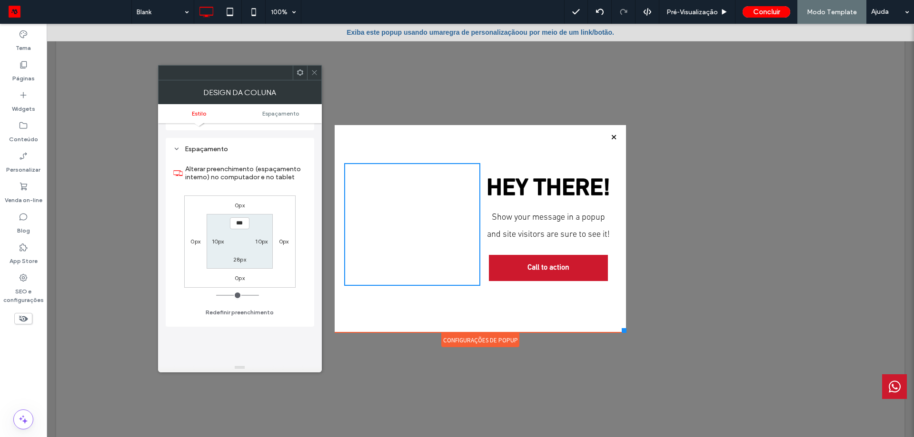
scroll to position [193, 0]
click at [302, 75] on icon at bounding box center [299, 72] width 7 height 7
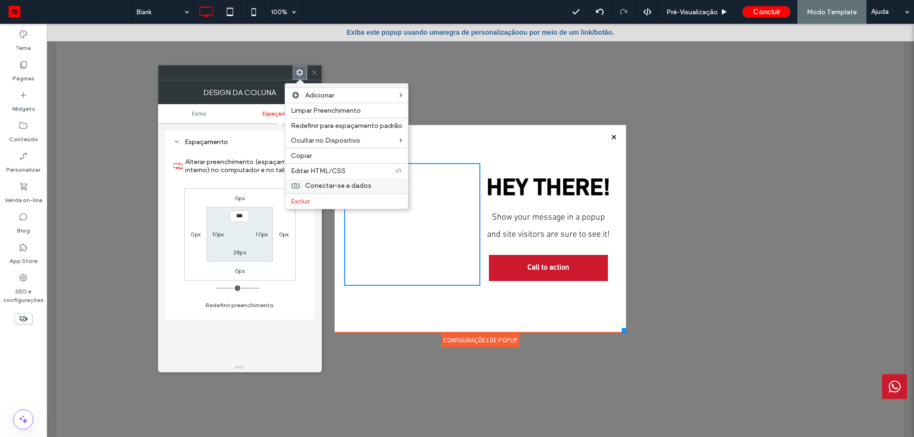
click at [344, 186] on span "Conectar-se a dados" at bounding box center [338, 186] width 66 height 8
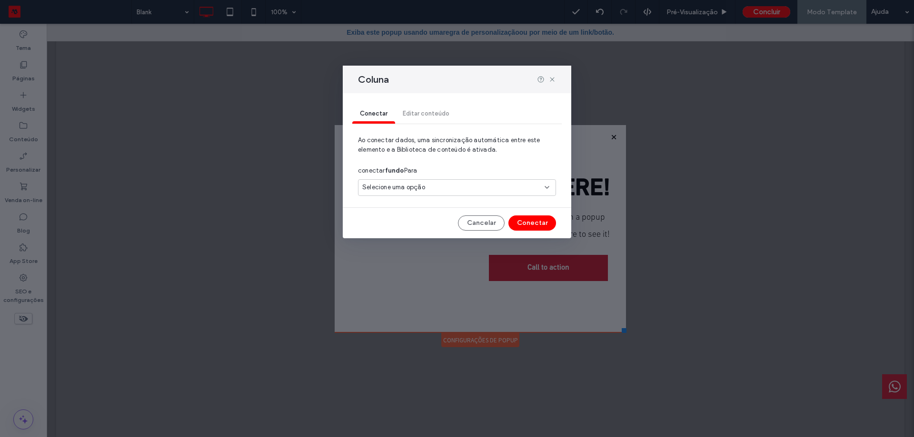
click at [416, 187] on span "Selecione uma opção" at bounding box center [393, 188] width 63 height 10
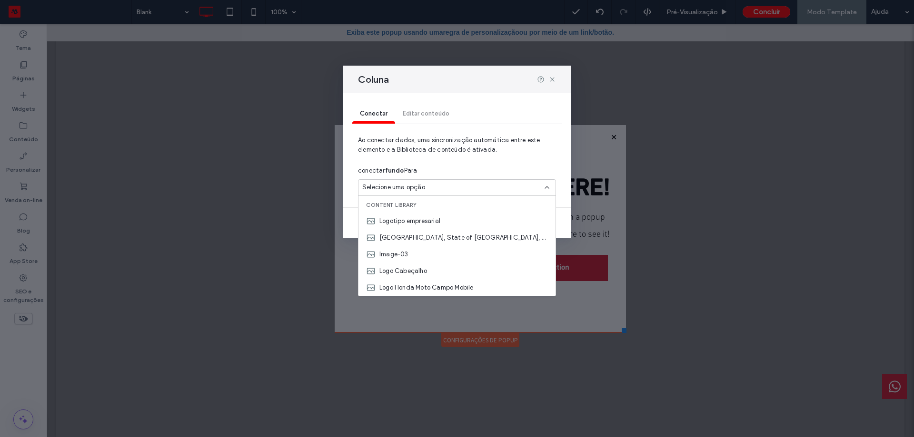
click at [418, 188] on span "Selecione uma opção" at bounding box center [393, 188] width 63 height 10
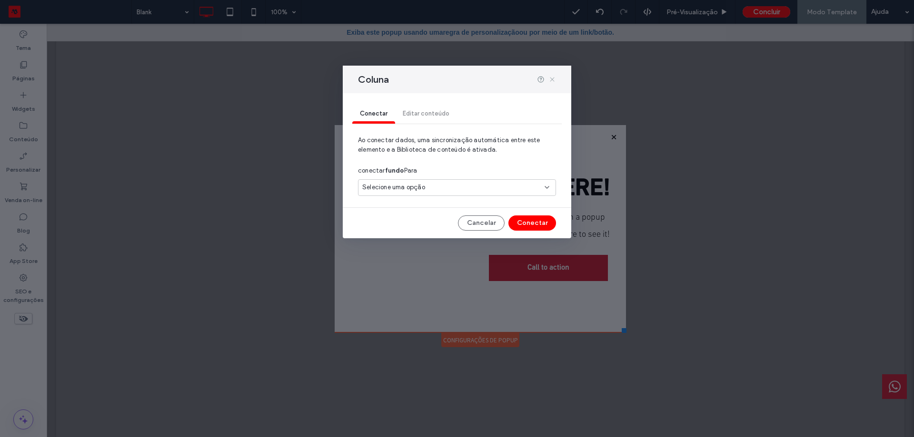
click at [553, 79] on use at bounding box center [552, 79] width 4 height 4
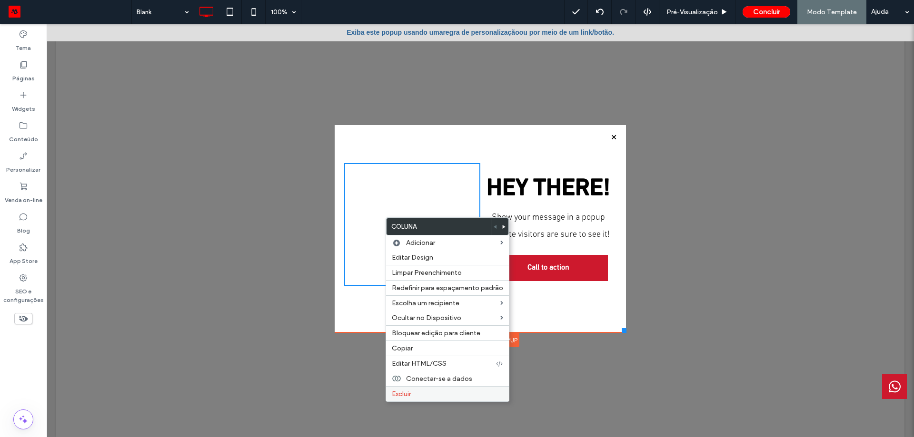
click at [417, 387] on div "Excluir" at bounding box center [447, 393] width 123 height 15
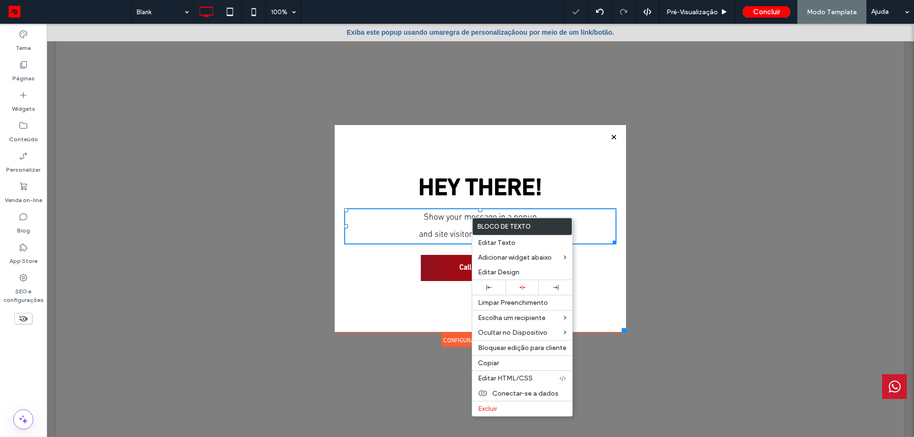
click at [428, 279] on link "Call to action" at bounding box center [480, 268] width 119 height 26
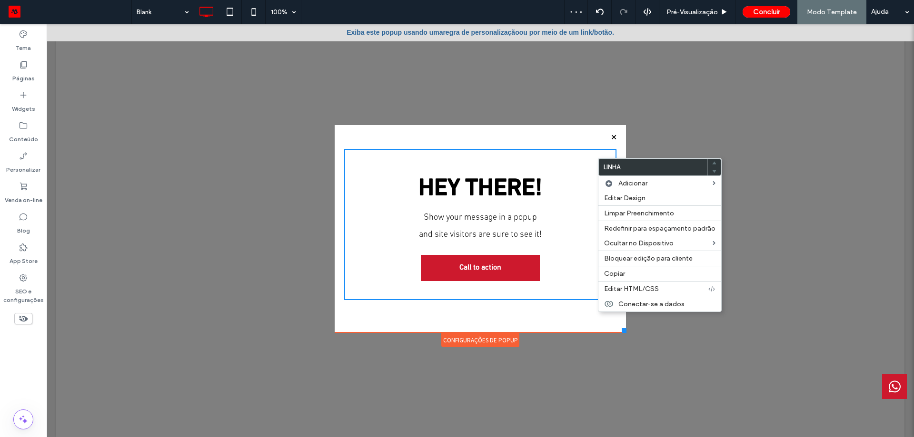
click at [572, 278] on div "Hey There! Show your message in a popup and site visitors are sure to see it! C…" at bounding box center [480, 224] width 272 height 123
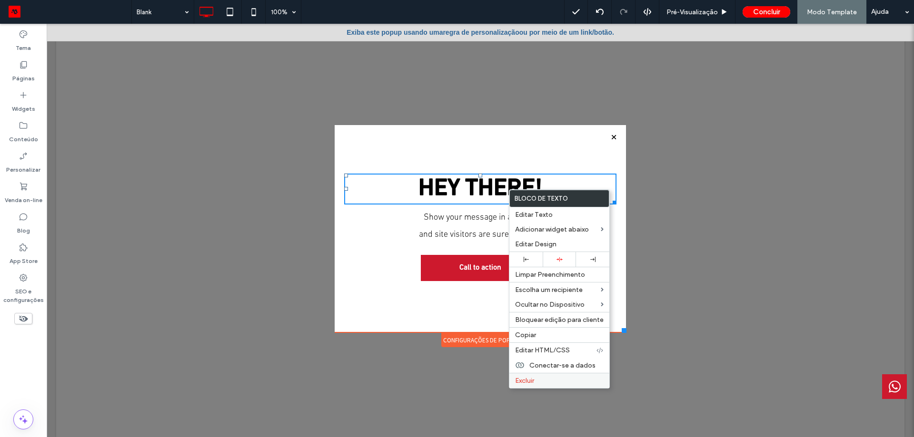
click at [532, 378] on span "Excluir" at bounding box center [524, 381] width 19 height 8
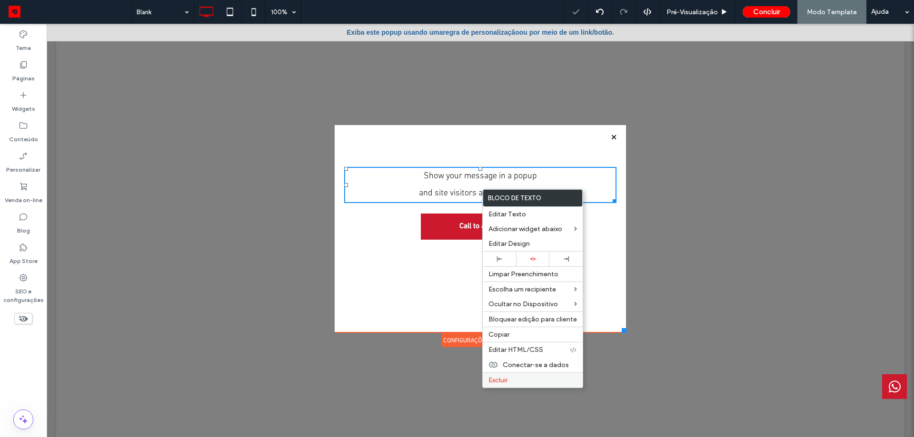
click at [510, 384] on label "Excluir" at bounding box center [532, 380] width 89 height 8
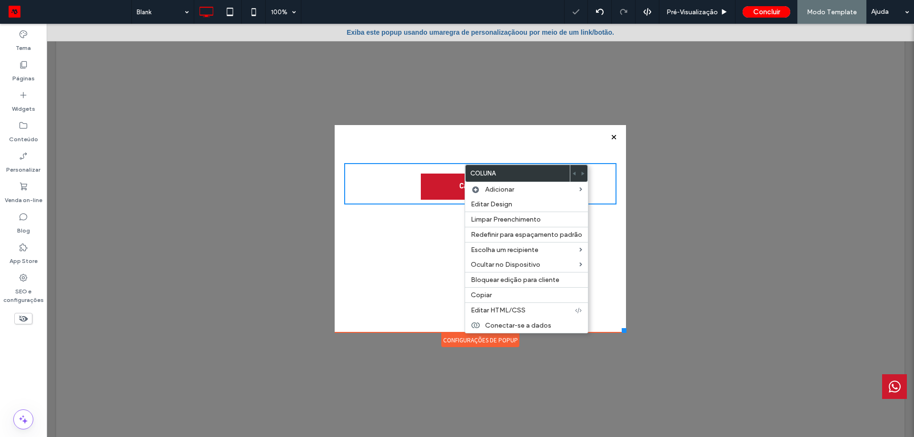
drag, startPoint x: 429, startPoint y: 177, endPoint x: 439, endPoint y: 216, distance: 39.8
click at [441, 231] on div "Call to action Click To Paste" at bounding box center [480, 231] width 272 height 165
click at [413, 248] on div "Call to action Click To Paste" at bounding box center [480, 231] width 272 height 165
drag, startPoint x: 409, startPoint y: 323, endPoint x: 412, endPoint y: 317, distance: 6.4
click at [409, 321] on div "Call to action Click To Paste" at bounding box center [480, 228] width 291 height 207
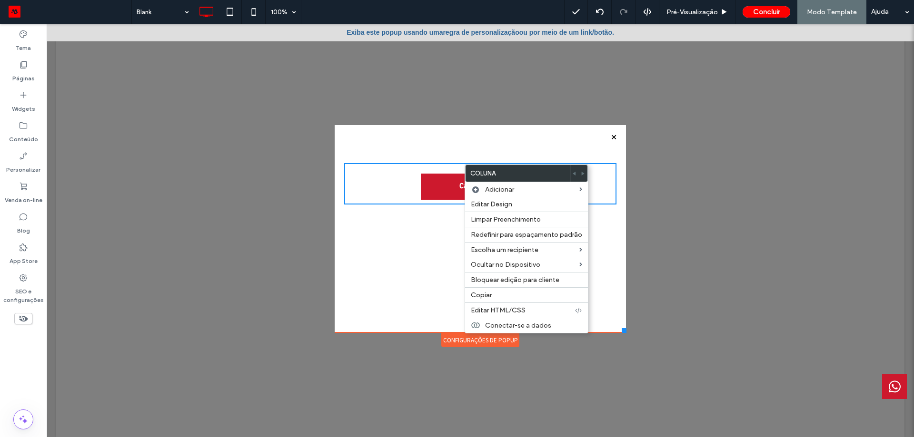
click at [474, 154] on div "Call to action Click To Paste" at bounding box center [480, 184] width 272 height 70
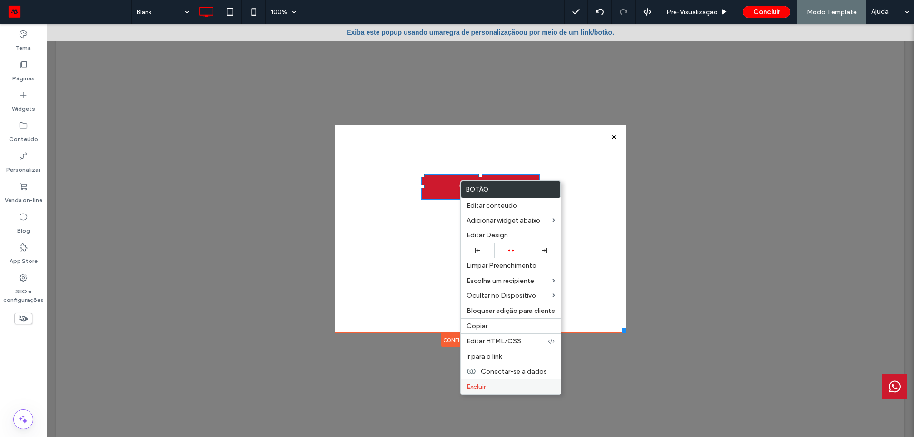
click at [485, 386] on span "Excluir" at bounding box center [475, 387] width 19 height 8
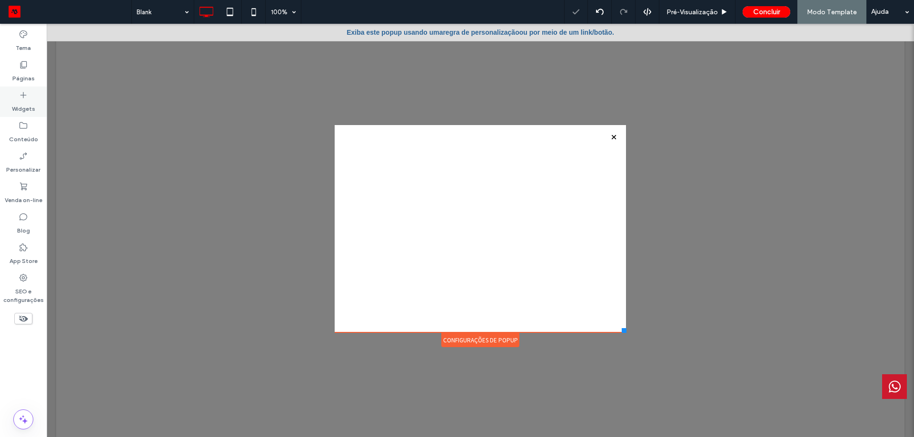
drag, startPoint x: 16, startPoint y: 101, endPoint x: 51, endPoint y: 71, distance: 46.6
click at [16, 101] on label "Widgets" at bounding box center [23, 106] width 23 height 13
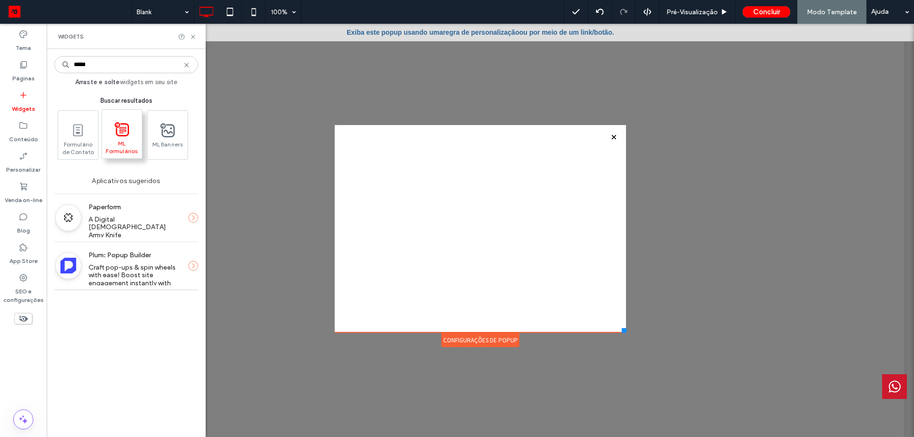
type input "*****"
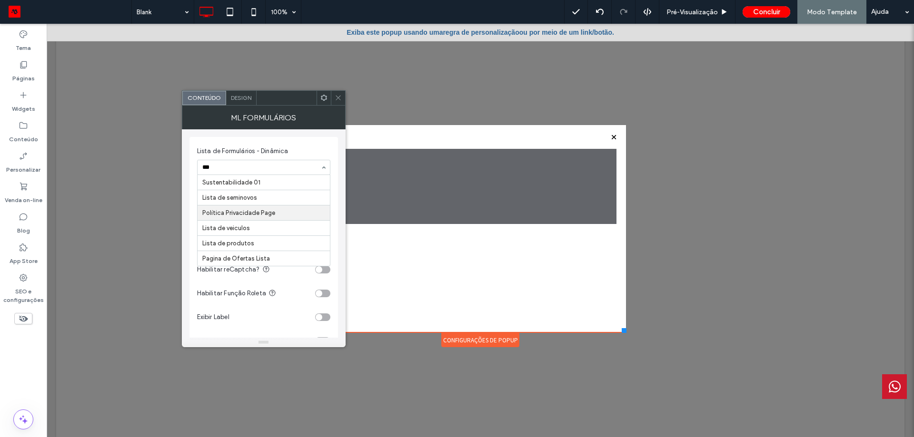
scroll to position [0, 0]
type input "*****"
click at [280, 172] on div "*****" at bounding box center [264, 167] width 132 height 14
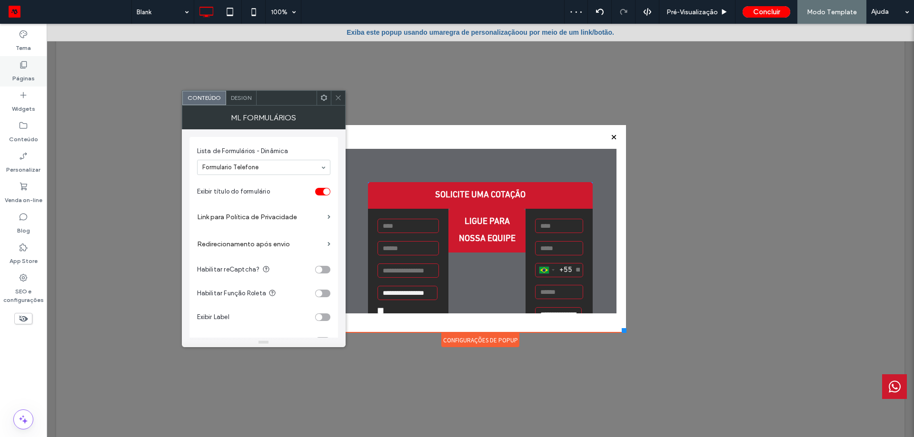
click at [23, 66] on icon at bounding box center [24, 65] width 10 height 10
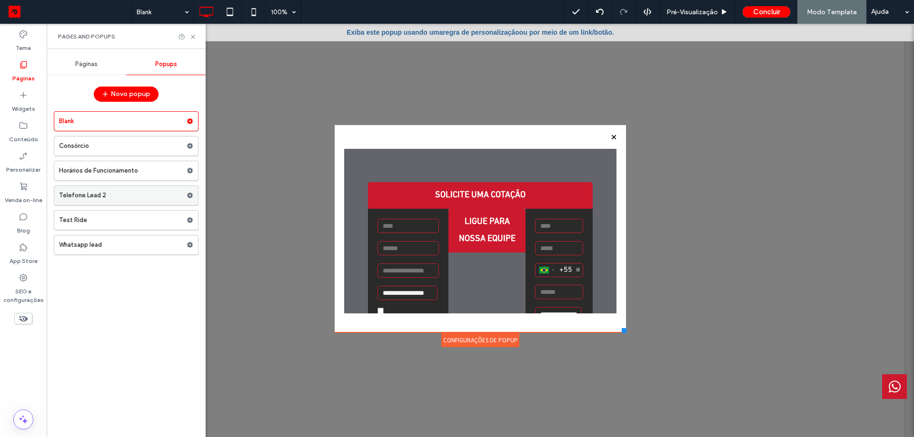
click at [107, 196] on label "Telefone Lead 2" at bounding box center [123, 195] width 128 height 19
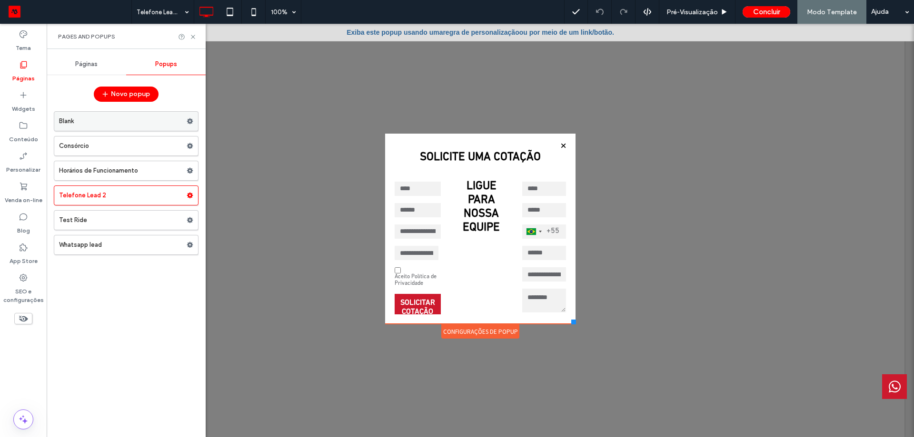
click at [190, 121] on icon at bounding box center [190, 121] width 7 height 7
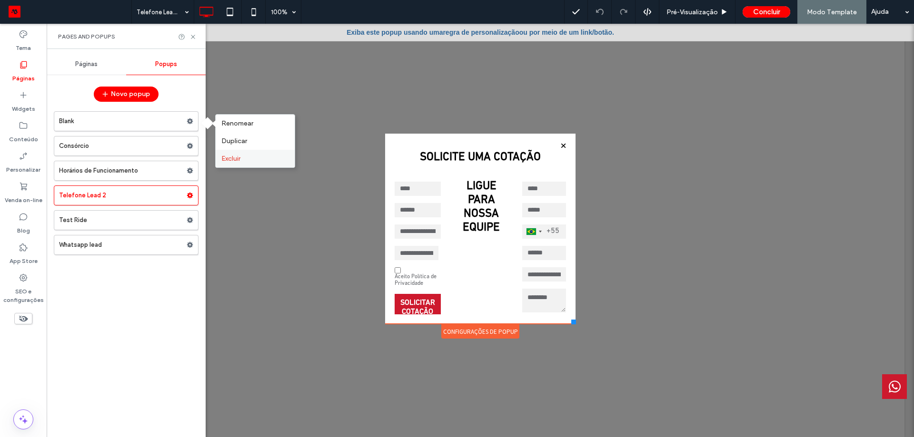
click at [228, 161] on span "Excluir" at bounding box center [230, 159] width 19 height 8
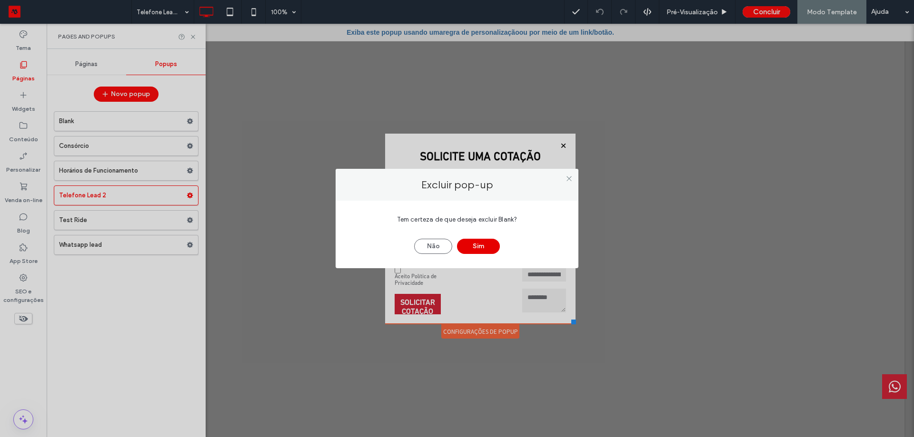
click at [470, 244] on button "Sim" at bounding box center [478, 246] width 43 height 15
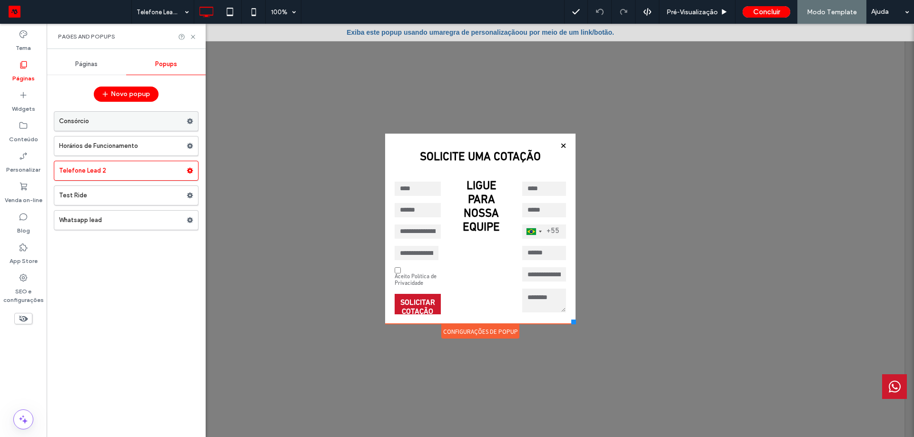
click at [136, 116] on label "Consórcio" at bounding box center [123, 121] width 128 height 19
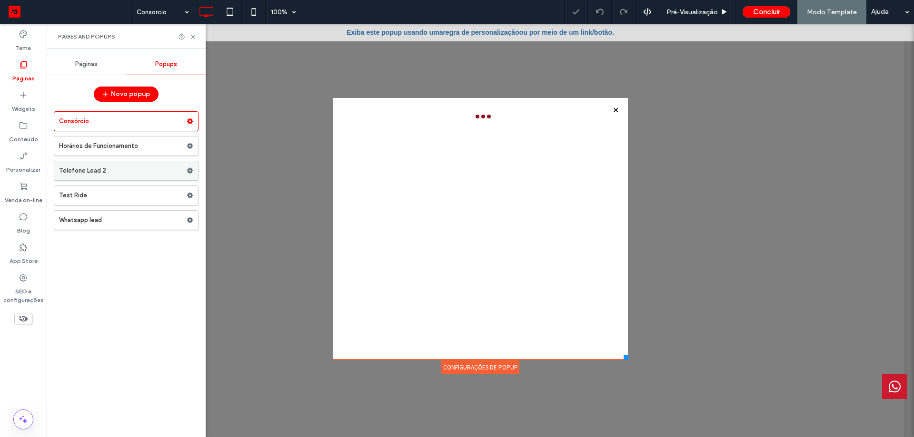
click at [92, 169] on label "Telefone Lead 2" at bounding box center [123, 170] width 128 height 19
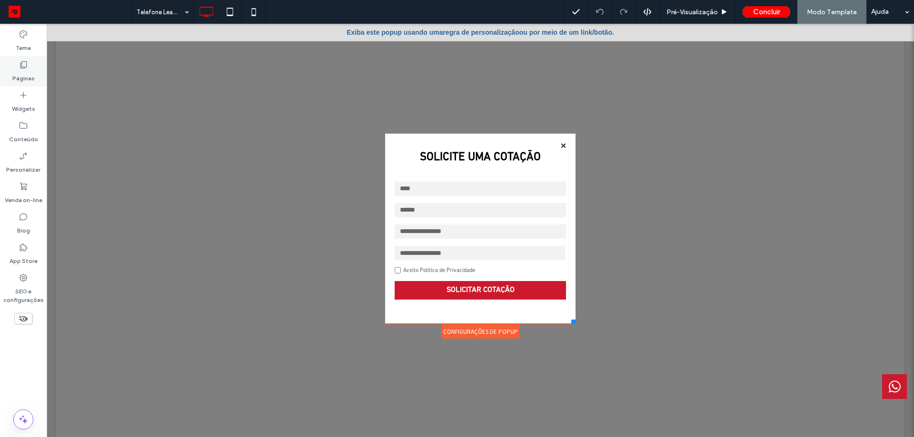
click at [20, 68] on icon at bounding box center [24, 65] width 10 height 10
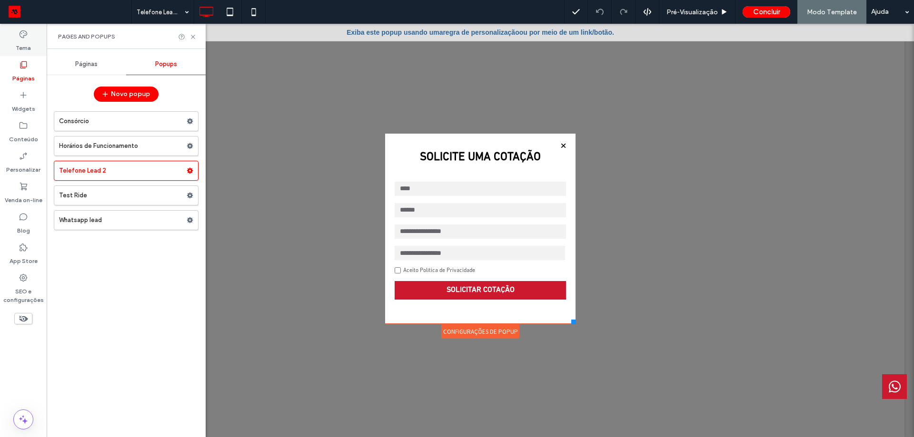
click at [33, 37] on div "Tema" at bounding box center [23, 41] width 47 height 30
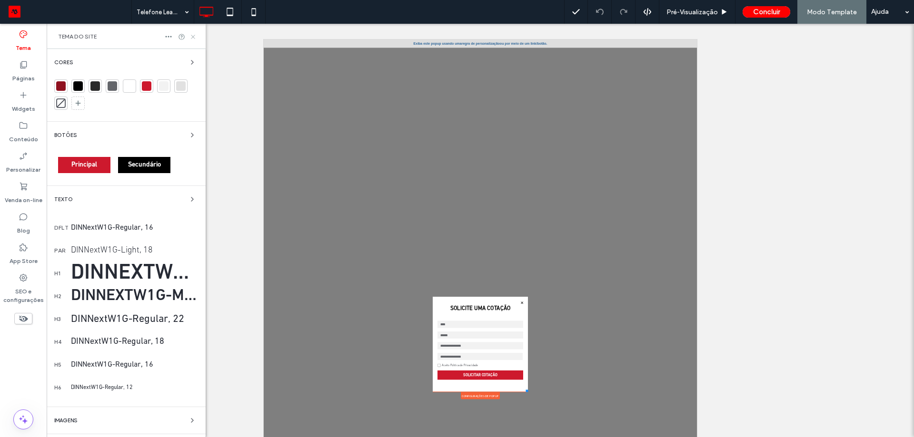
click at [192, 37] on icon at bounding box center [192, 36] width 7 height 7
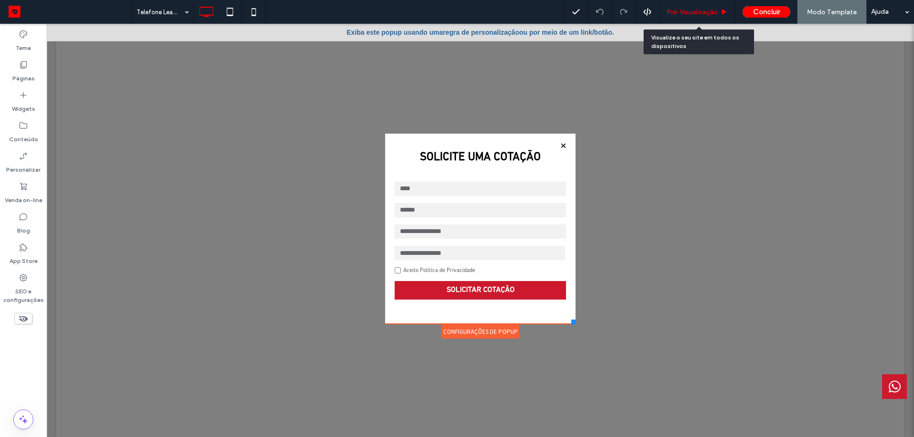
click at [692, 13] on span "Pré-Visualizaçāo" at bounding box center [691, 12] width 51 height 8
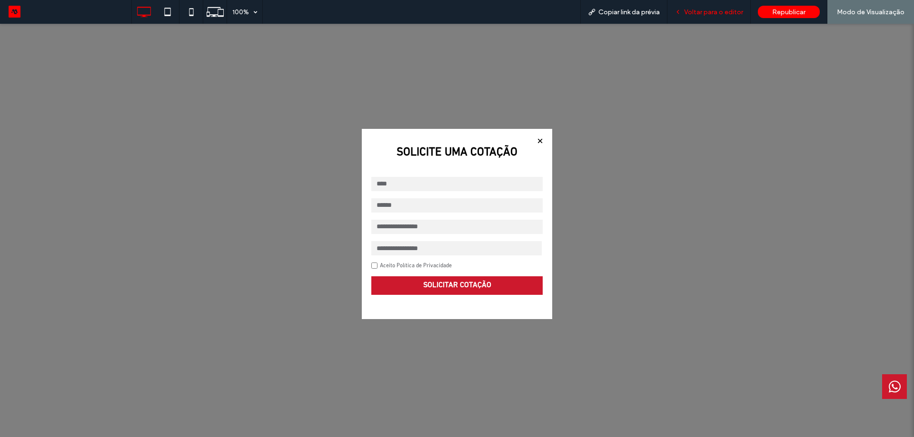
click at [716, 11] on span "Voltar para o editor" at bounding box center [713, 12] width 59 height 8
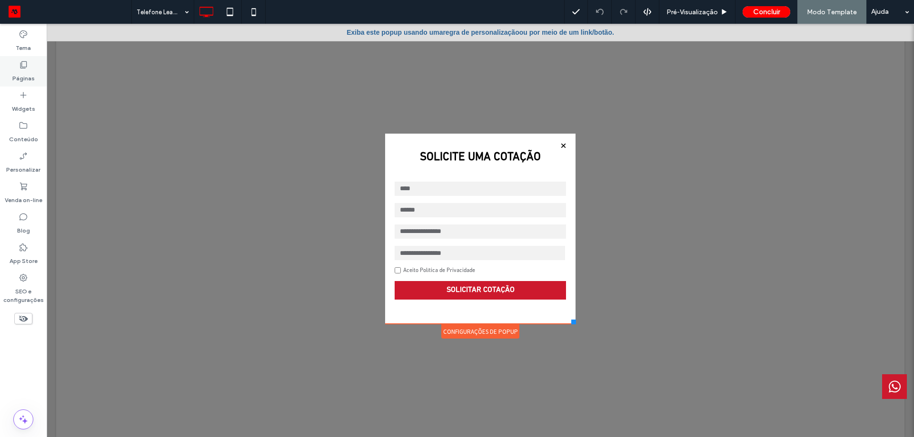
click at [30, 70] on label "Páginas" at bounding box center [23, 75] width 22 height 13
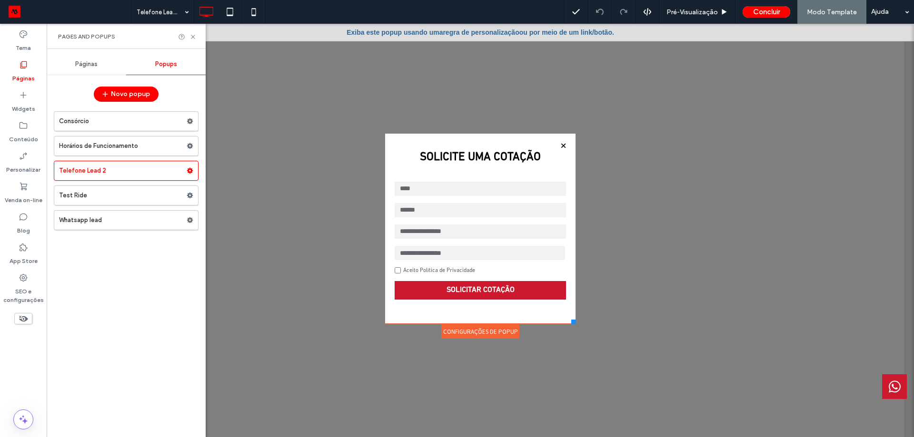
click at [90, 62] on span "Páginas" at bounding box center [86, 64] width 22 height 8
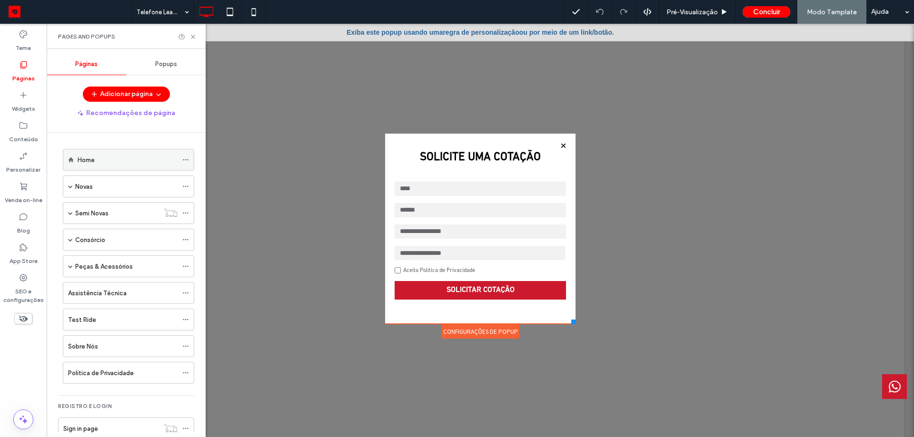
click at [94, 158] on label "Home" at bounding box center [86, 160] width 17 height 17
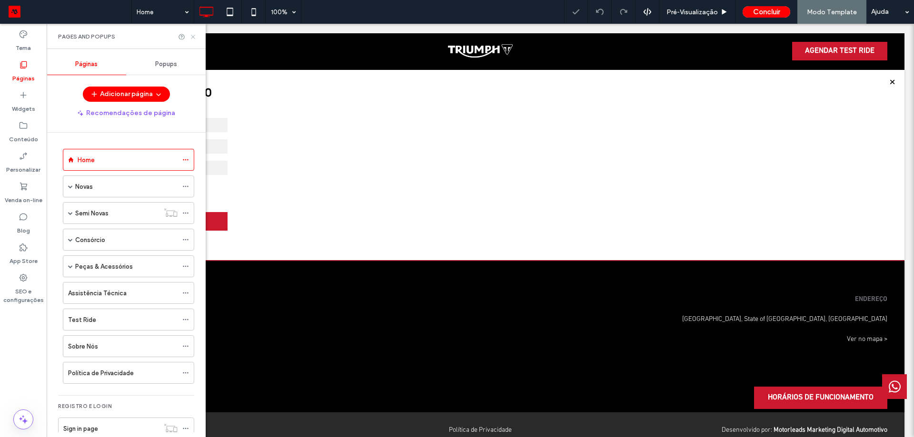
click at [192, 37] on use at bounding box center [193, 37] width 4 height 4
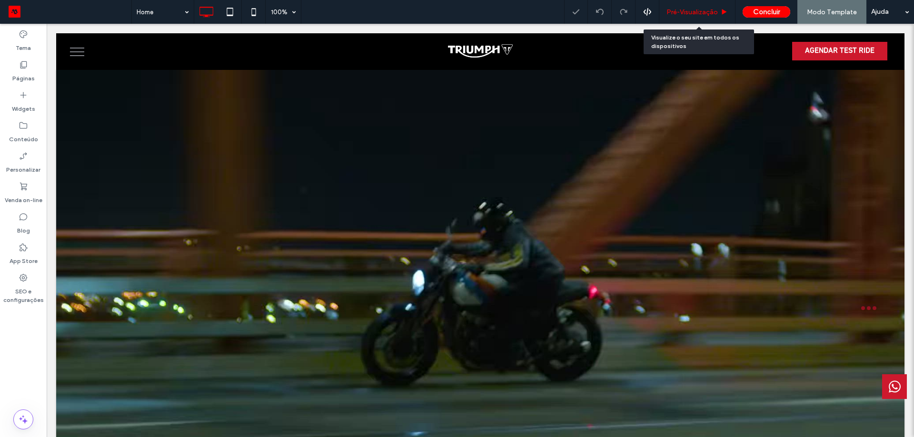
drag, startPoint x: 676, startPoint y: 9, endPoint x: 395, endPoint y: 14, distance: 281.3
click at [676, 9] on span "Pré-Visualizaçāo" at bounding box center [691, 12] width 51 height 8
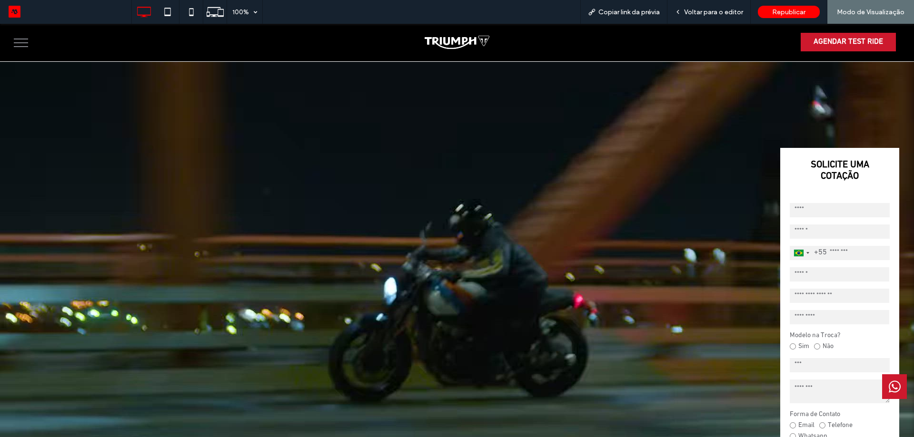
click at [24, 45] on button "menu" at bounding box center [21, 42] width 25 height 25
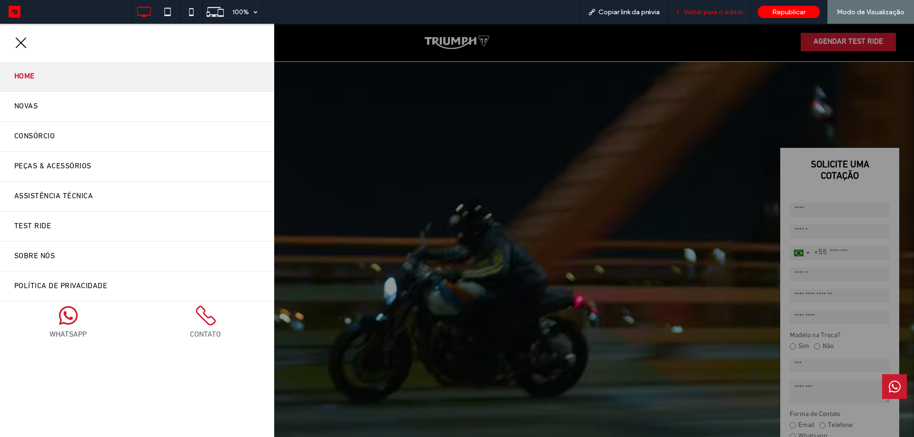
click at [701, 14] on span "Voltar para o editor" at bounding box center [713, 12] width 59 height 8
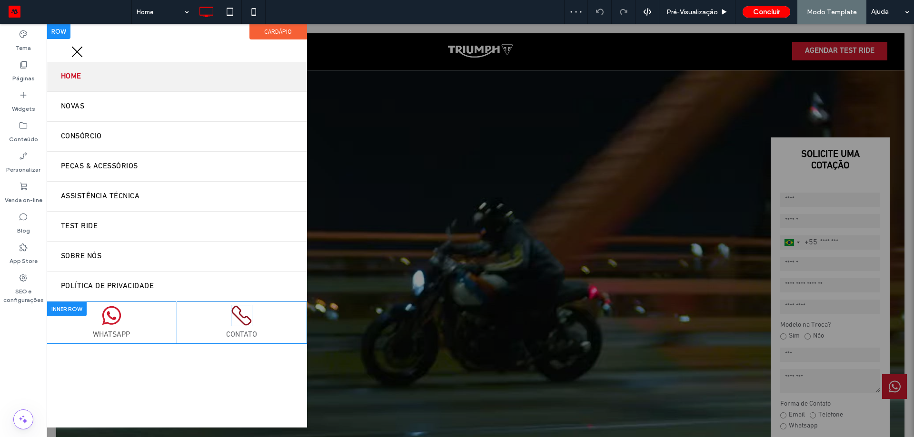
click at [242, 314] on icon at bounding box center [241, 315] width 21 height 21
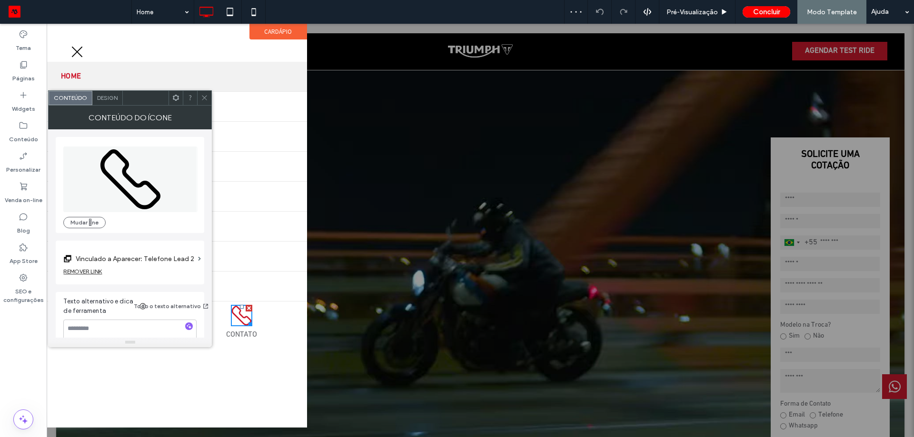
click at [158, 266] on label "Vinculado a Aparecer: Telefone Lead 2" at bounding box center [135, 259] width 119 height 18
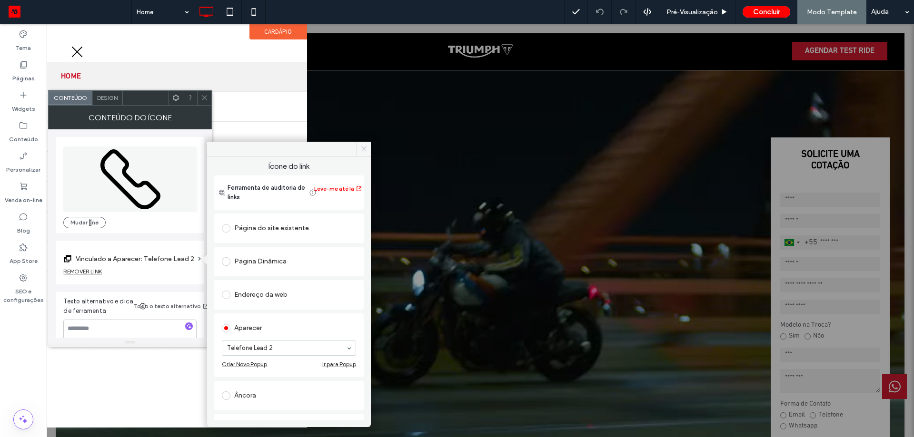
click at [366, 148] on icon at bounding box center [363, 148] width 7 height 7
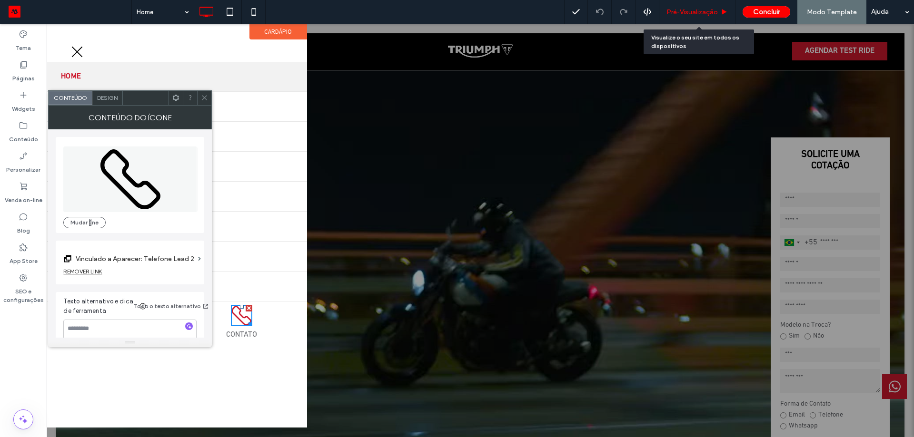
click at [710, 9] on span "Pré-Visualizaçāo" at bounding box center [691, 12] width 51 height 8
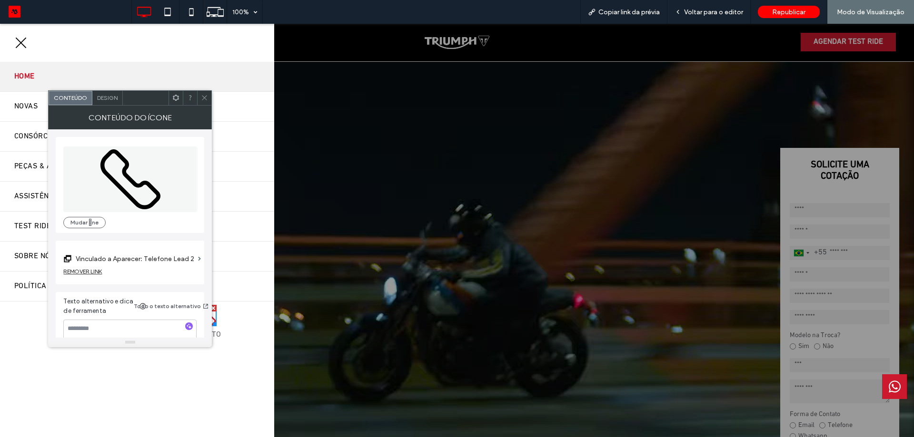
click at [207, 97] on icon at bounding box center [204, 97] width 7 height 7
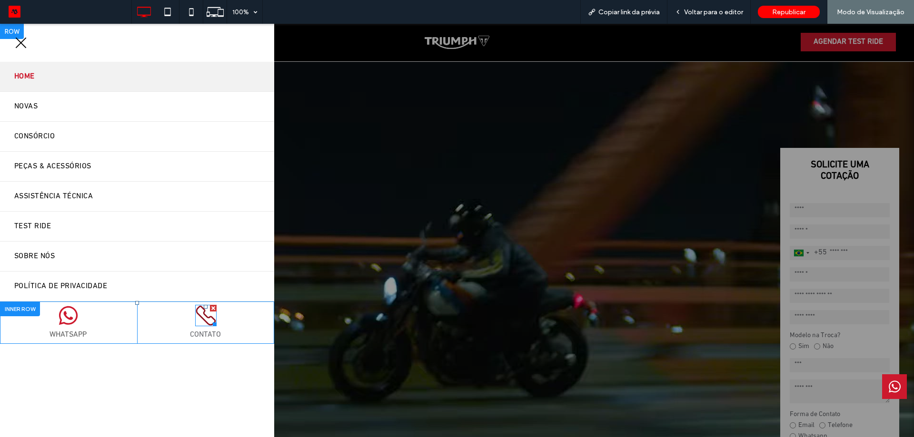
click at [198, 318] on icon at bounding box center [206, 316] width 20 height 20
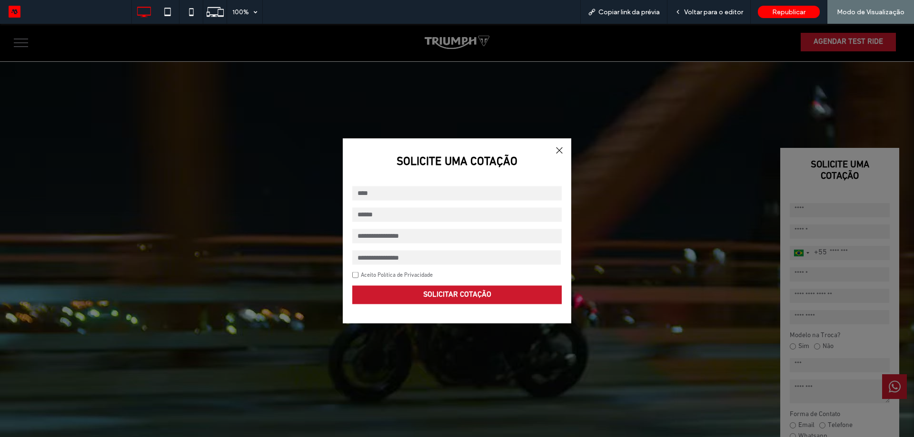
click at [558, 148] on div at bounding box center [559, 150] width 13 height 13
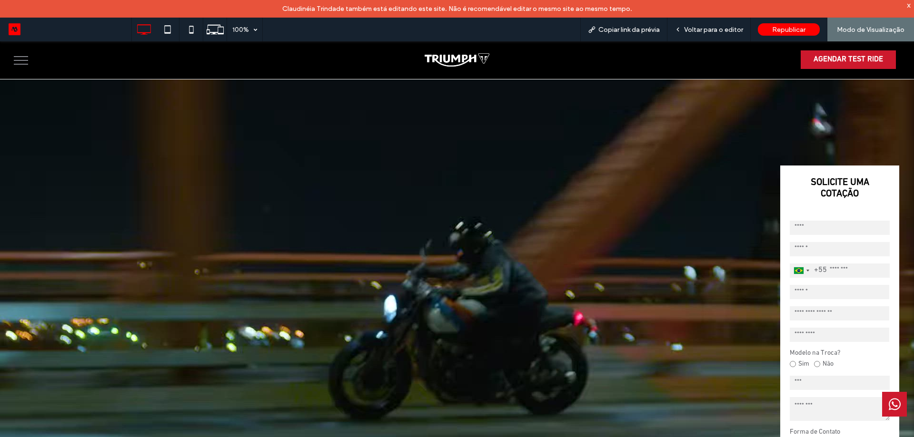
click at [25, 68] on button "menu" at bounding box center [21, 60] width 25 height 25
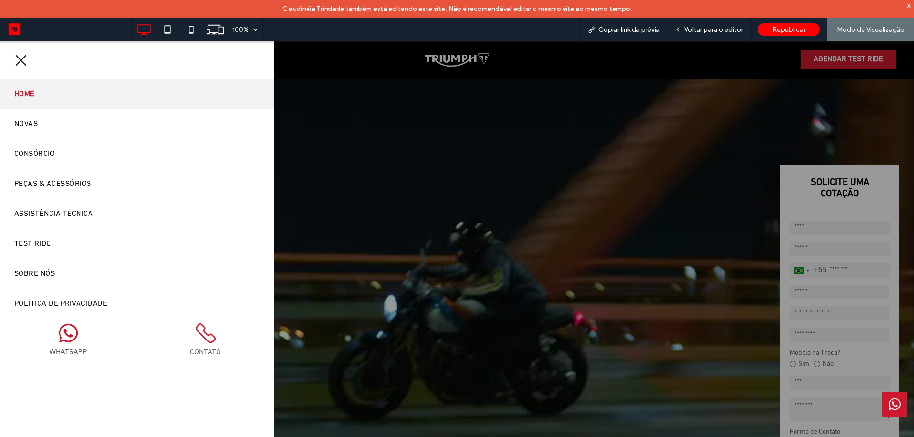
click at [201, 352] on link "CONTATO" at bounding box center [205, 353] width 31 height 8
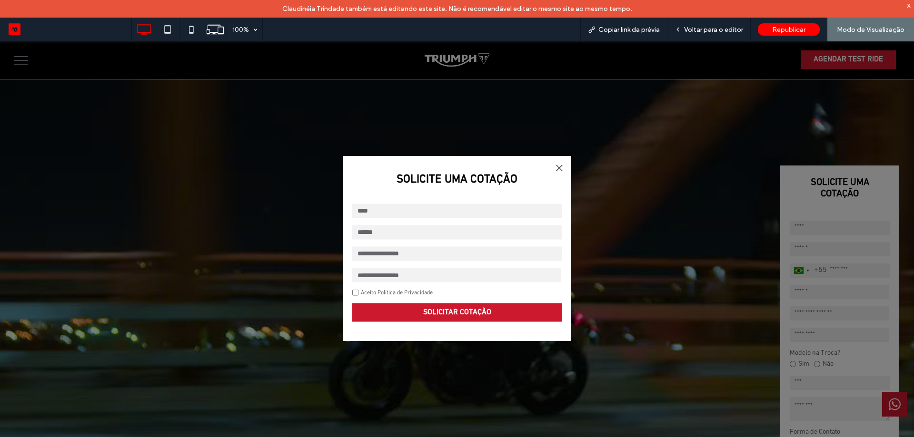
click at [556, 168] on div at bounding box center [559, 167] width 13 height 13
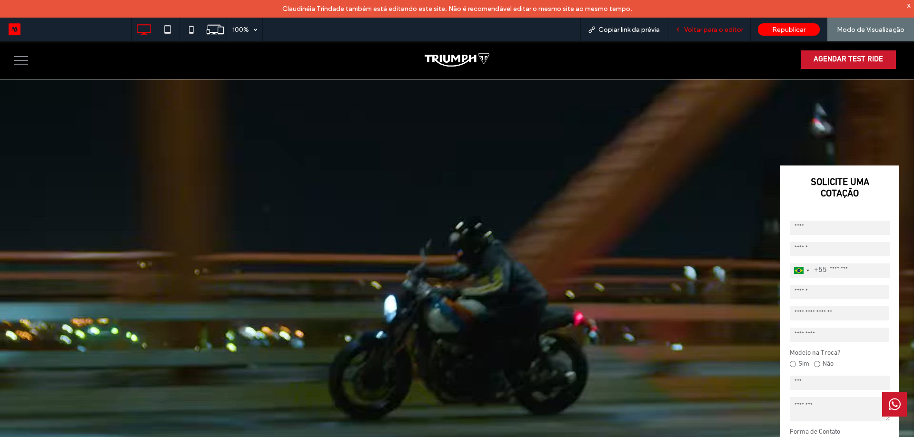
click at [727, 29] on span "Voltar para o editor" at bounding box center [713, 30] width 59 height 8
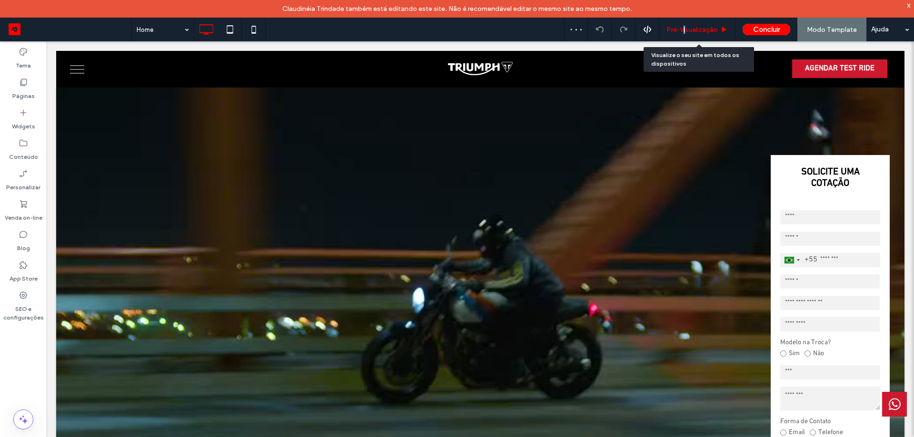
click at [686, 30] on span "Pré-Visualizaçāo" at bounding box center [691, 30] width 51 height 8
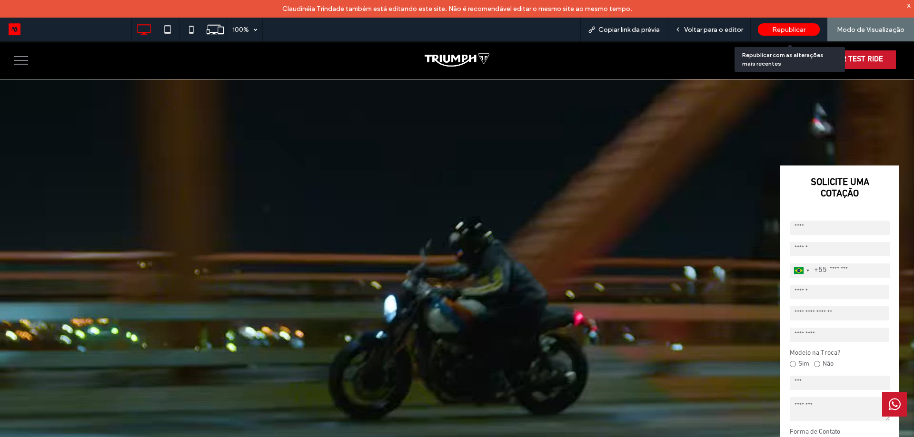
click at [800, 30] on span "Republicar" at bounding box center [788, 30] width 33 height 8
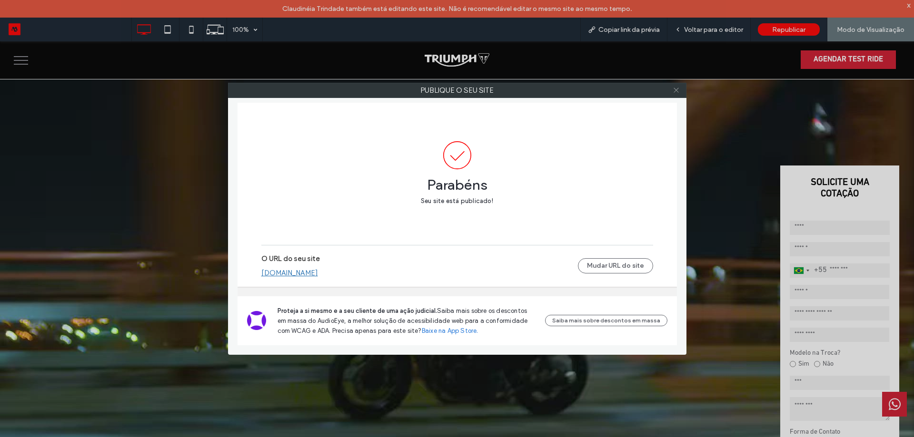
click at [675, 89] on use at bounding box center [675, 90] width 5 height 5
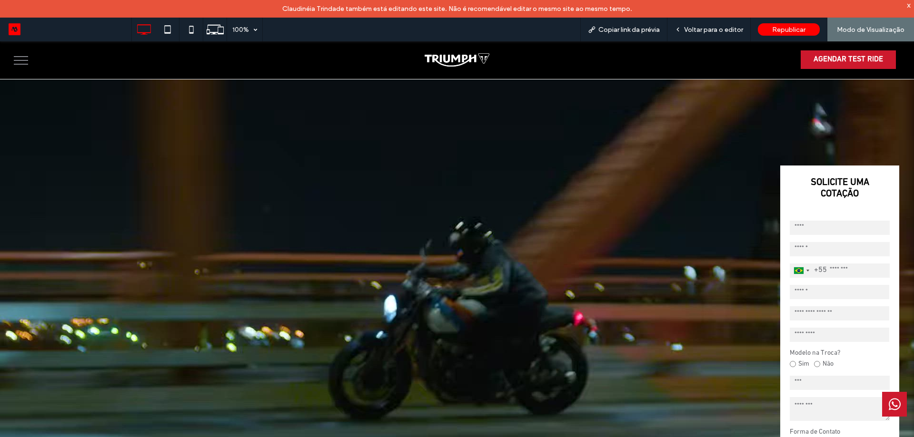
click at [29, 69] on button "menu" at bounding box center [21, 60] width 25 height 25
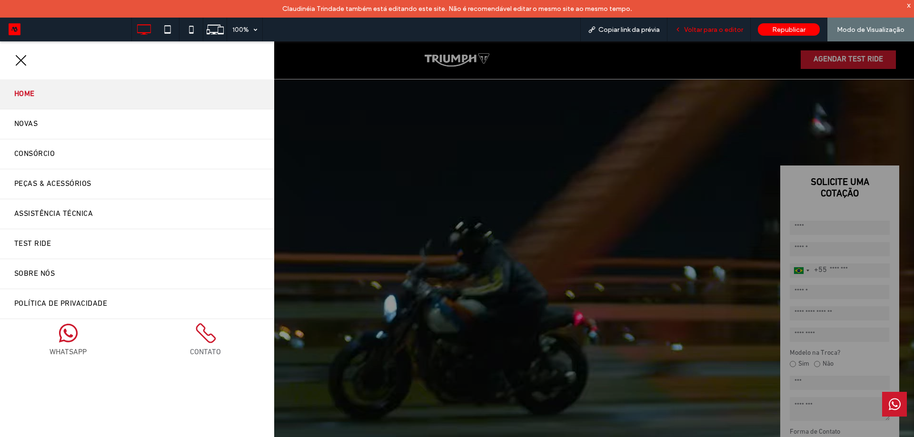
click at [723, 29] on span "Voltar para o editor" at bounding box center [713, 30] width 59 height 8
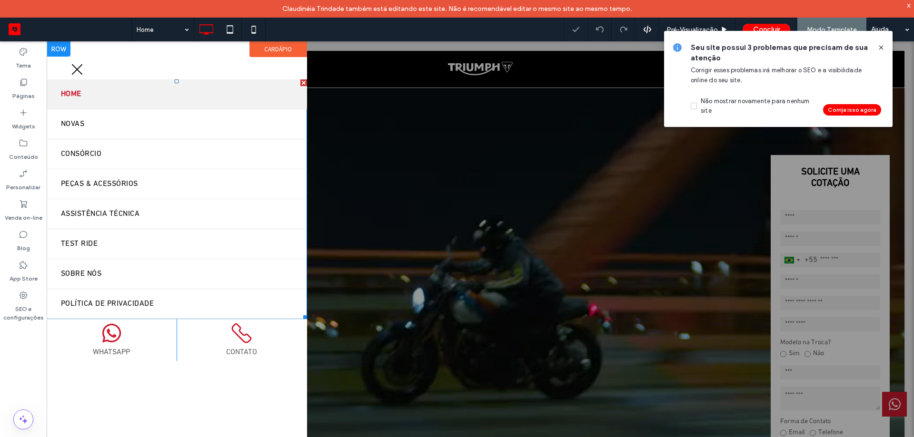
click at [80, 93] on span "Home" at bounding box center [71, 94] width 20 height 15
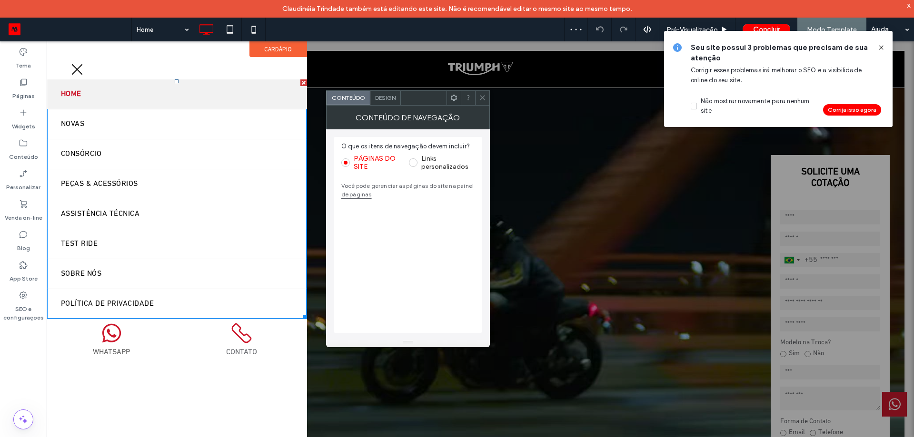
click at [80, 93] on span "Home" at bounding box center [71, 94] width 20 height 15
drag, startPoint x: 485, startPoint y: 101, endPoint x: 472, endPoint y: 98, distance: 13.7
click at [485, 101] on span at bounding box center [482, 98] width 7 height 14
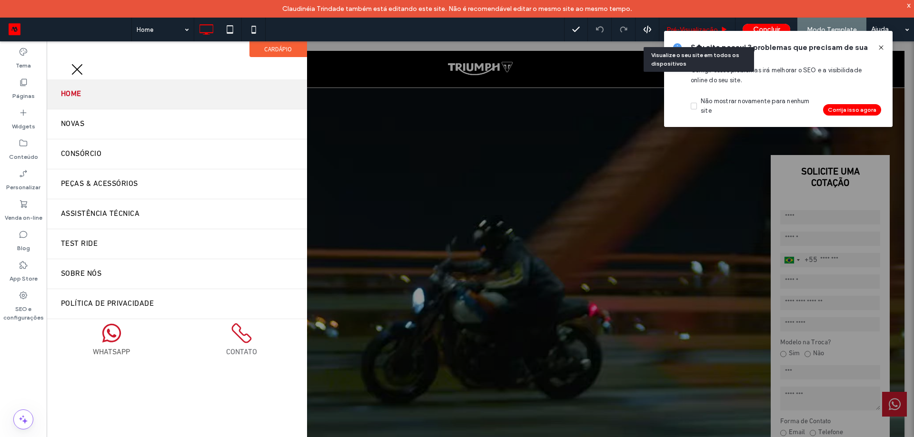
click at [684, 24] on div "Pré-Visualizaçāo" at bounding box center [697, 30] width 76 height 24
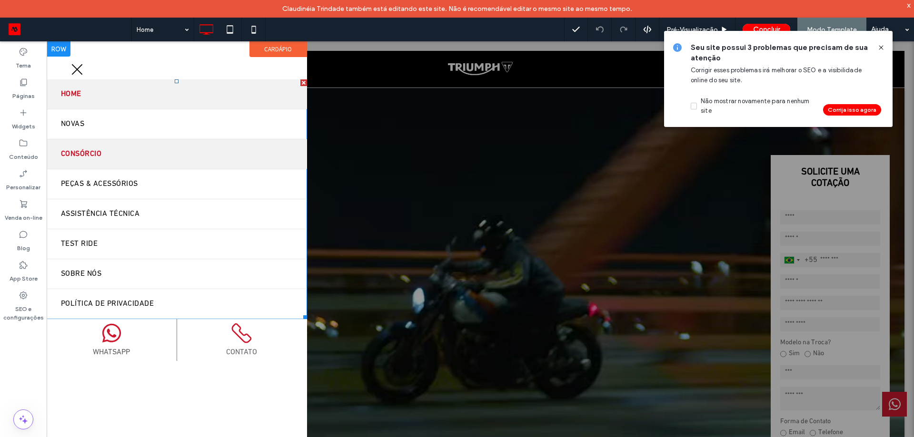
click at [98, 157] on span "Consórcio" at bounding box center [81, 154] width 40 height 15
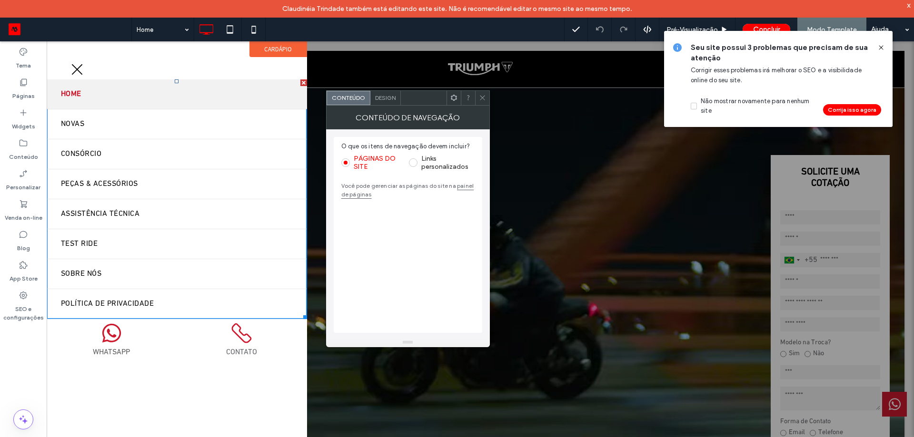
click at [486, 99] on div at bounding box center [482, 98] width 14 height 14
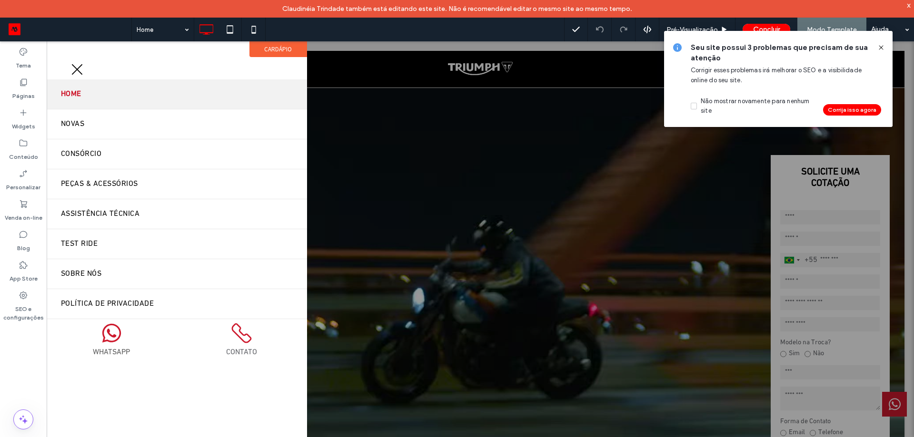
click at [879, 44] on icon at bounding box center [881, 48] width 8 height 8
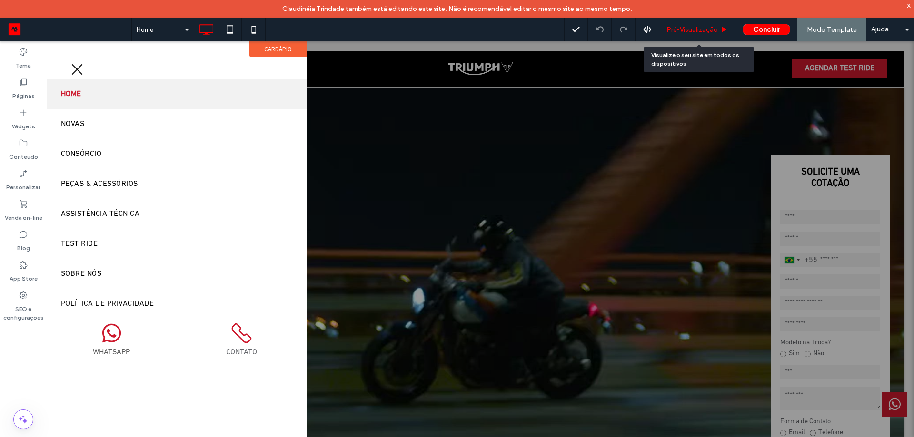
click at [703, 25] on div "Pré-Visualizaçāo" at bounding box center [697, 30] width 76 height 24
click at [704, 32] on span "Pré-Visualizaçāo" at bounding box center [691, 30] width 51 height 8
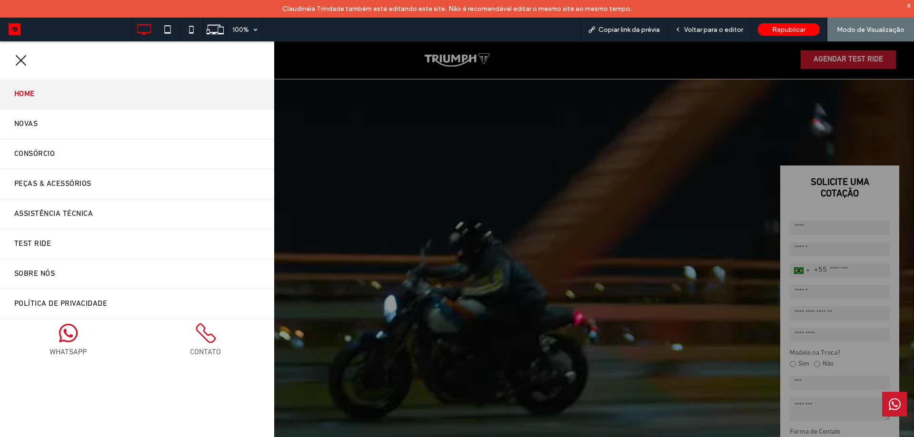
click at [62, 109] on link "Home" at bounding box center [137, 94] width 274 height 30
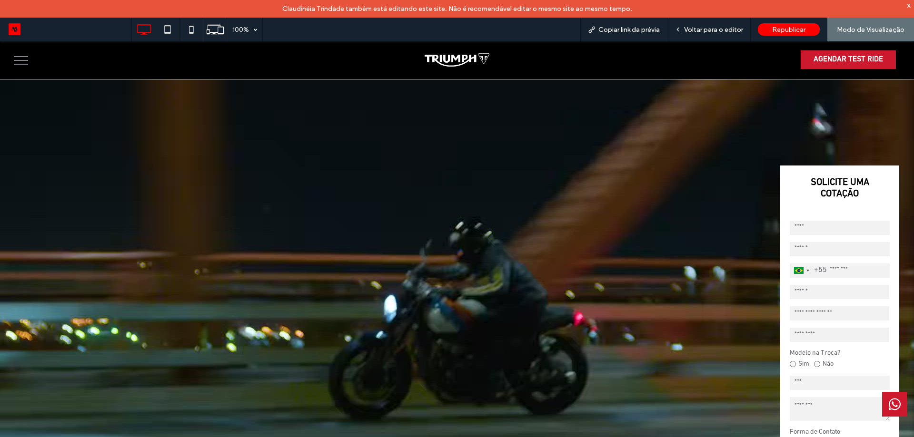
click at [42, 125] on div at bounding box center [457, 218] width 914 height 437
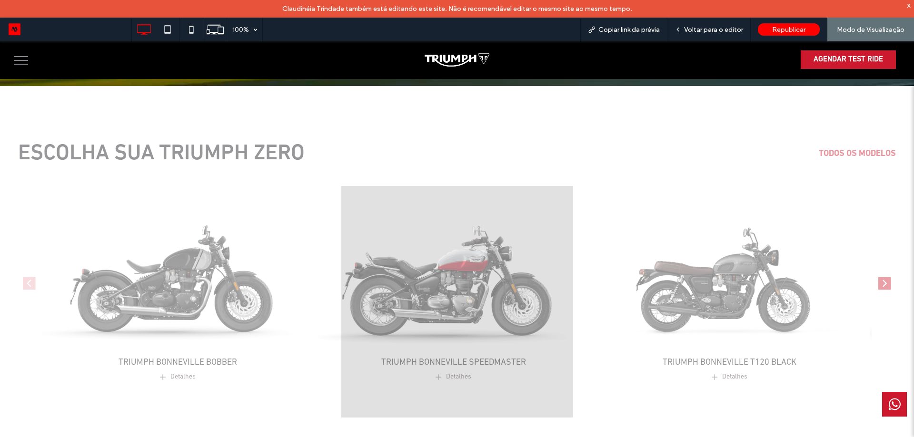
scroll to position [524, 0]
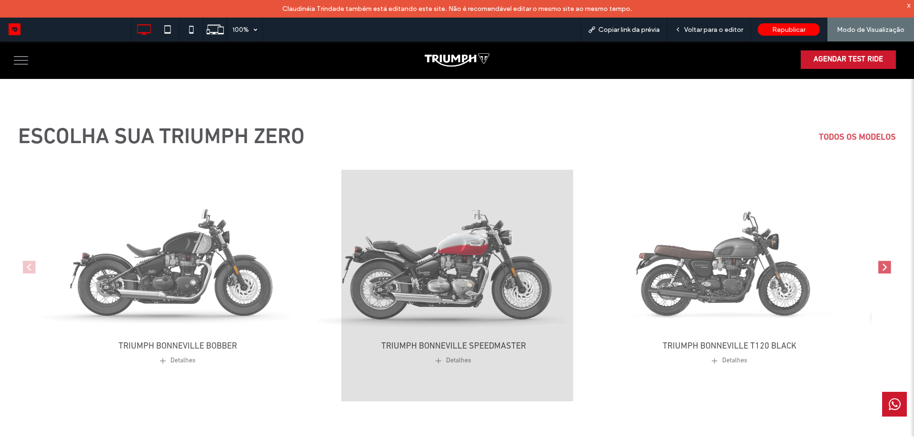
click at [443, 236] on img "2 / 4" at bounding box center [453, 255] width 285 height 178
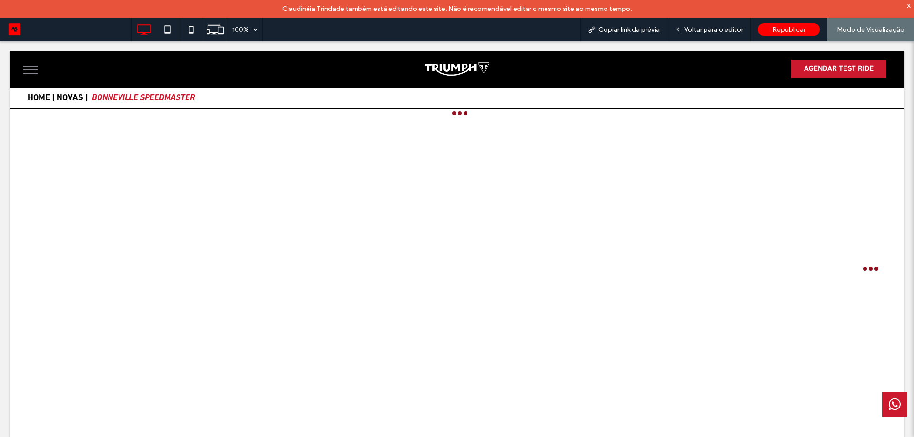
scroll to position [0, 0]
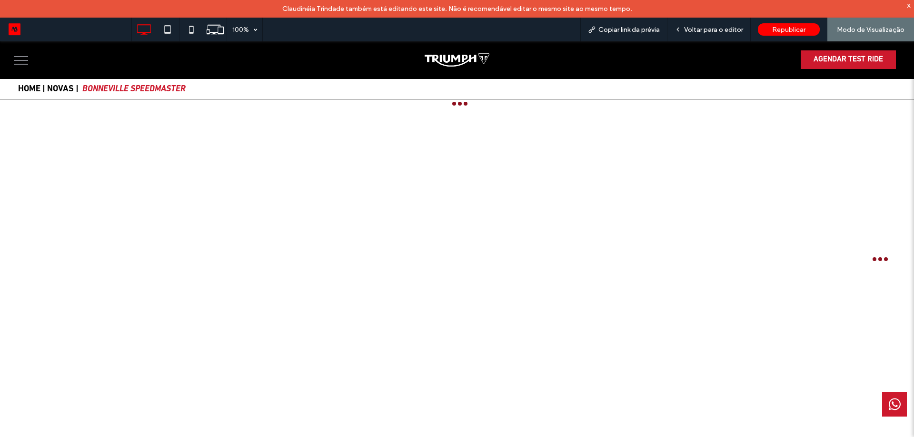
click at [28, 72] on button "menu" at bounding box center [21, 60] width 25 height 25
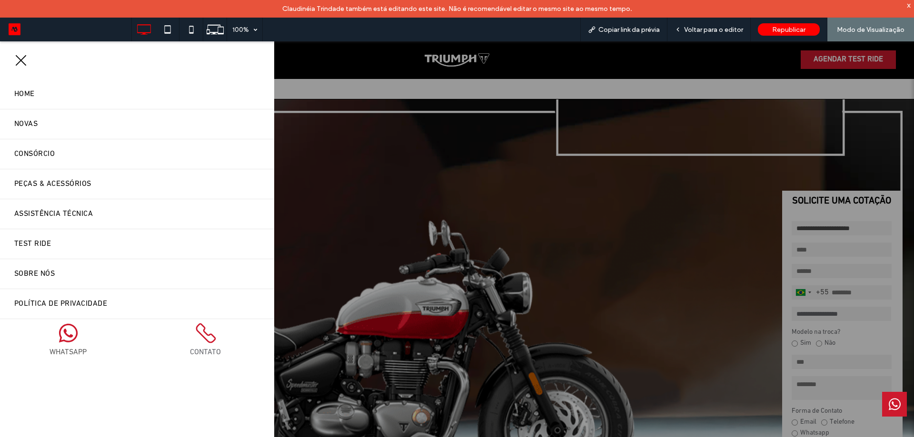
click at [16, 59] on button "menu" at bounding box center [21, 60] width 25 height 25
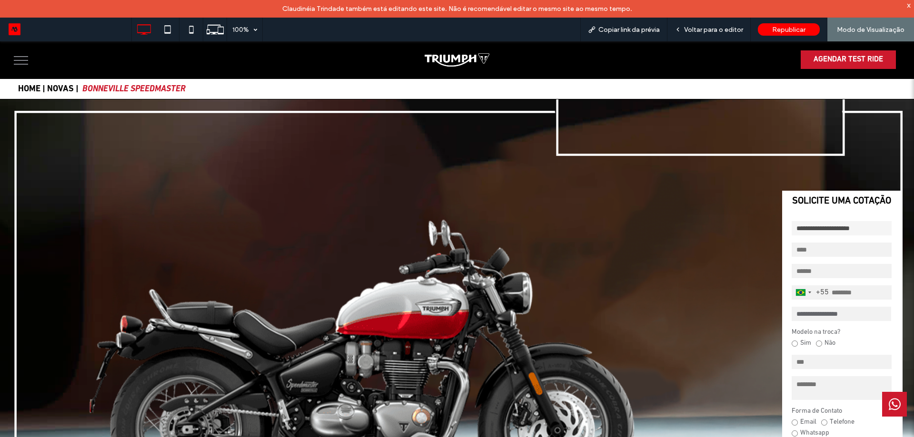
click at [448, 60] on img at bounding box center [457, 59] width 64 height 13
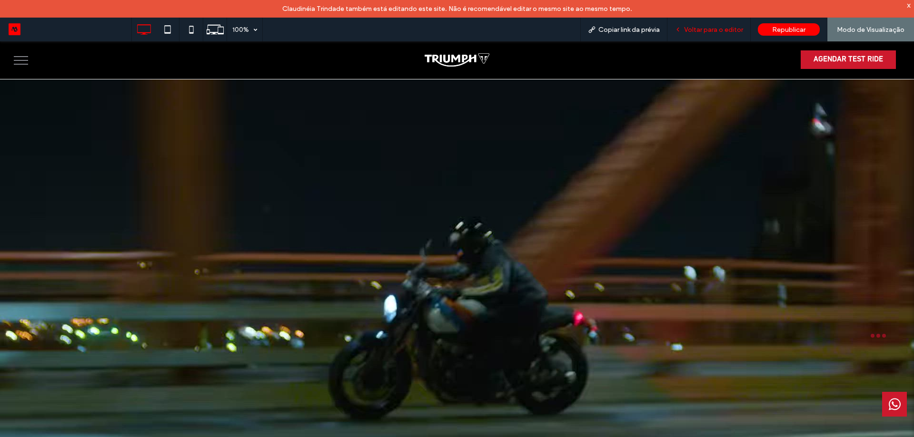
click at [718, 30] on span "Voltar para o editor" at bounding box center [713, 30] width 59 height 8
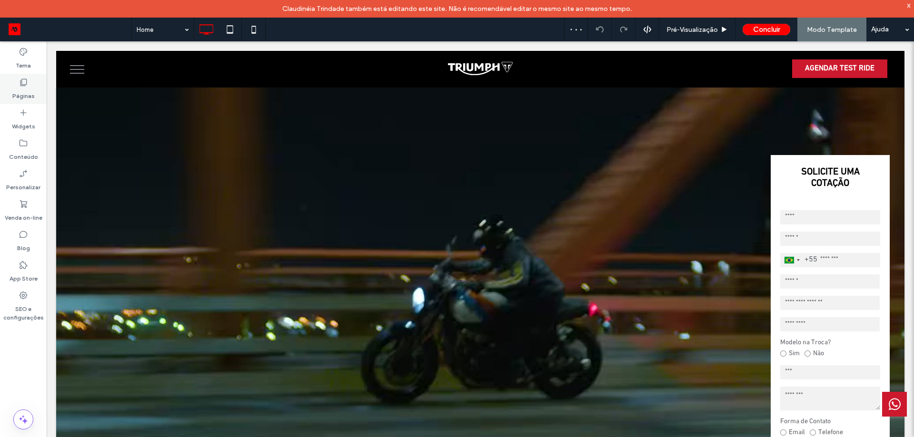
click at [22, 85] on use at bounding box center [23, 82] width 7 height 7
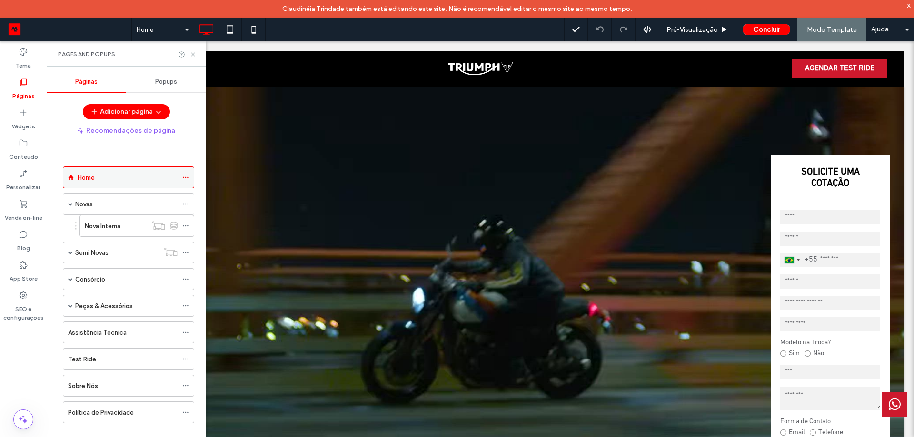
click at [189, 177] on div at bounding box center [187, 177] width 11 height 14
click at [187, 177] on icon at bounding box center [185, 177] width 7 height 7
click at [153, 159] on div "Home Novas Nova Interna Semi Novas Semi Novas - interna Consórcio Consórcio Int…" at bounding box center [132, 300] width 148 height 300
click at [187, 178] on icon at bounding box center [185, 177] width 7 height 7
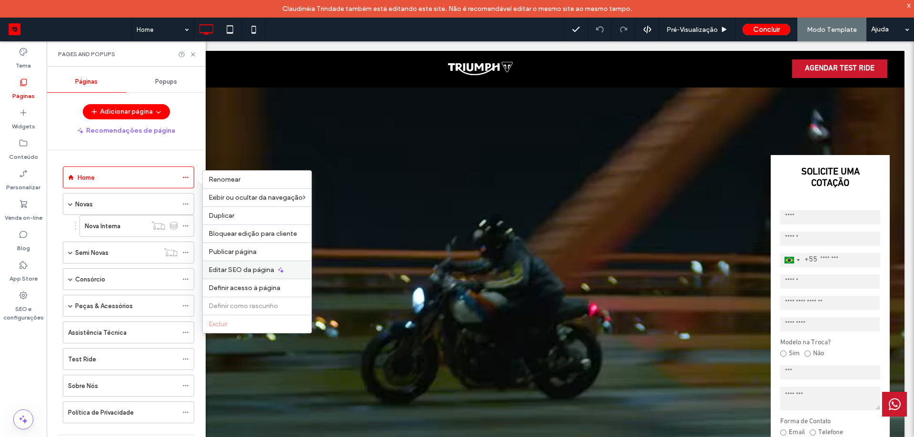
click at [240, 266] on div "Editar SEO da página" at bounding box center [257, 270] width 109 height 18
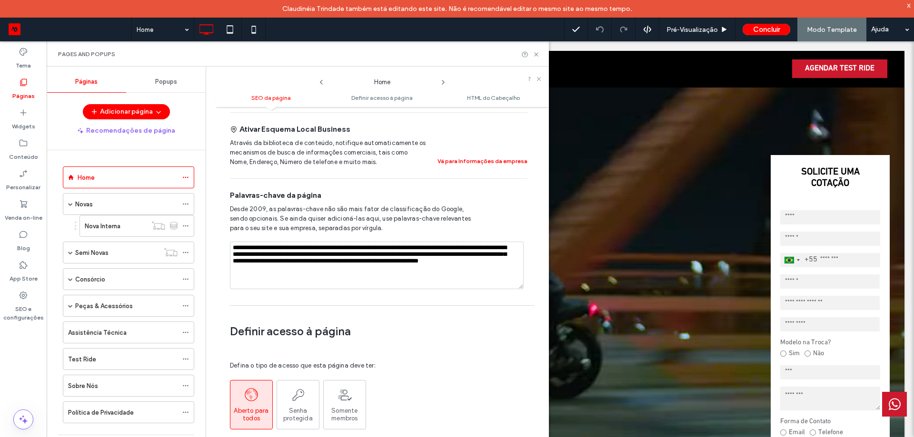
scroll to position [385, 0]
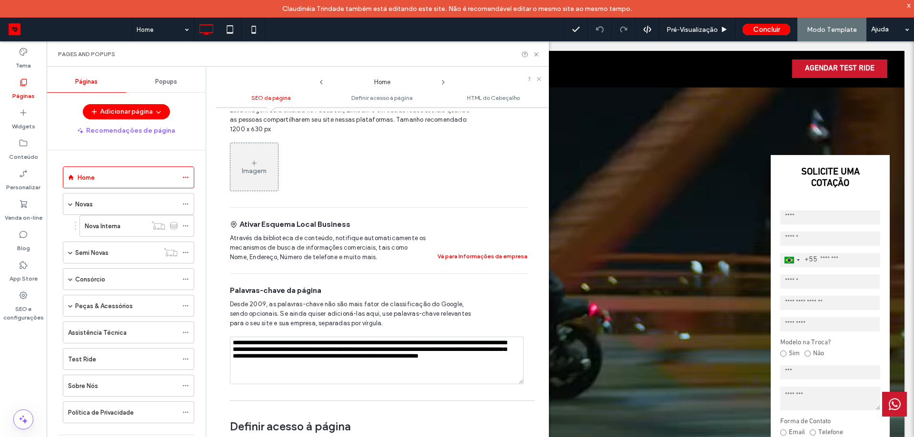
drag, startPoint x: 413, startPoint y: 359, endPoint x: 219, endPoint y: 328, distance: 196.2
click at [219, 328] on div "**********" at bounding box center [382, 281] width 333 height 338
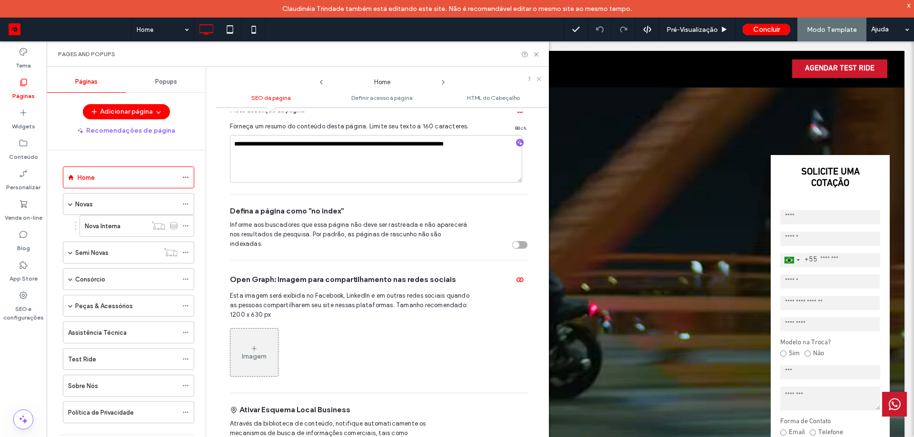
scroll to position [195, 0]
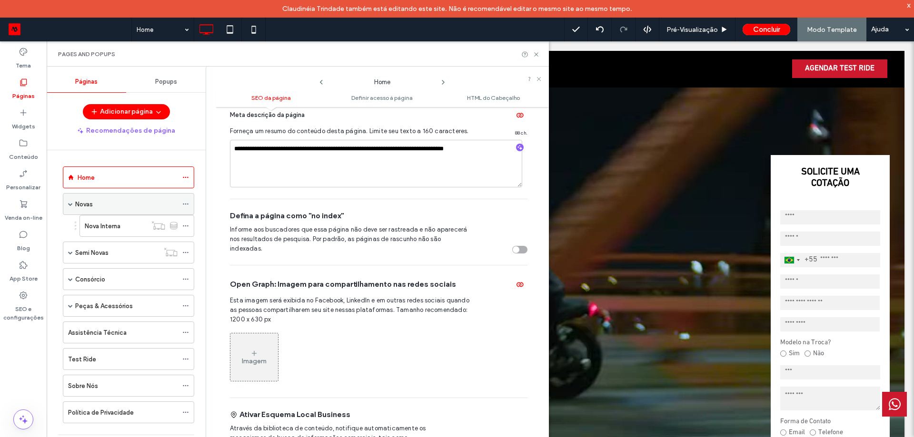
click at [182, 205] on icon at bounding box center [185, 204] width 7 height 7
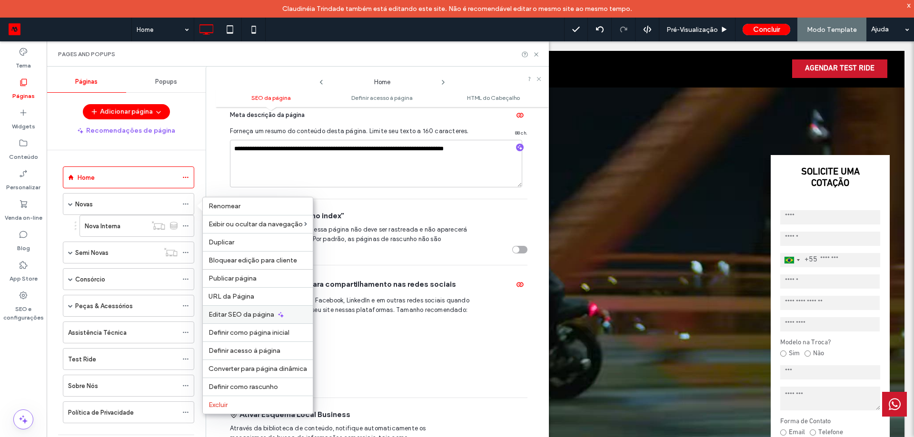
click at [242, 319] on div "Editar SEO da página" at bounding box center [258, 315] width 110 height 18
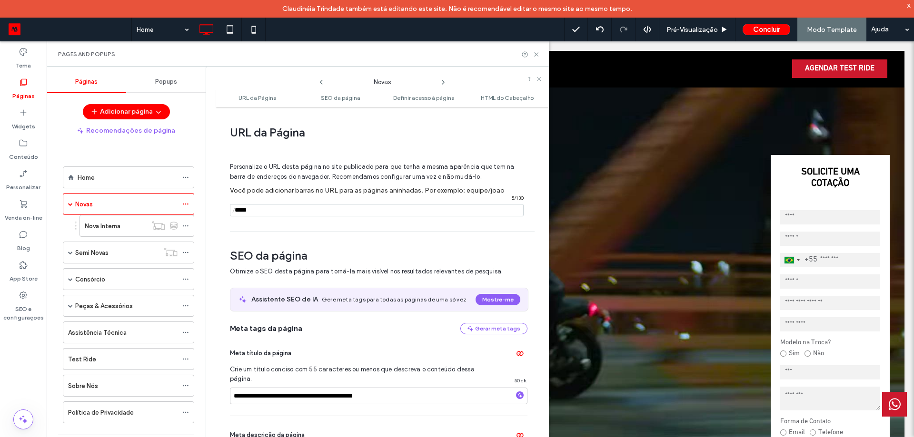
scroll to position [130, 0]
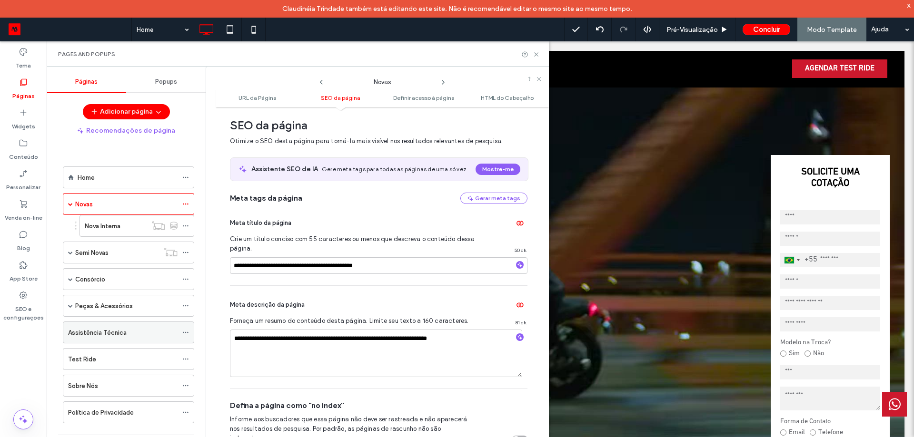
click at [185, 331] on icon at bounding box center [185, 332] width 7 height 7
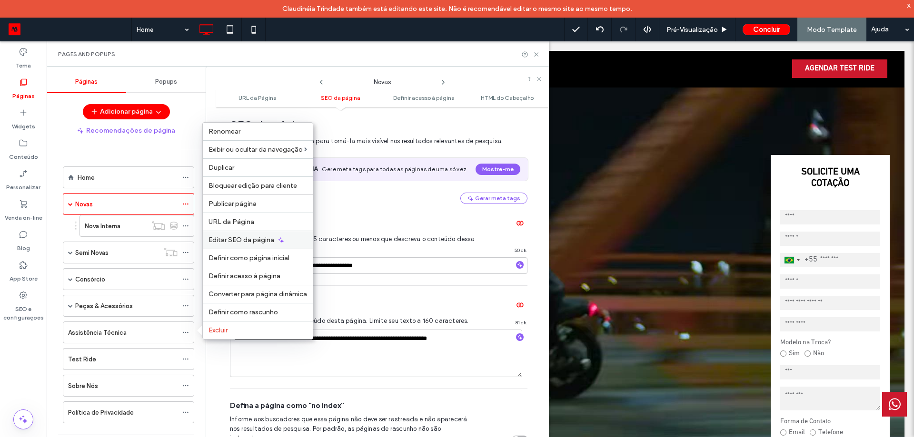
click at [236, 242] on span "Editar SEO da página" at bounding box center [241, 240] width 66 height 8
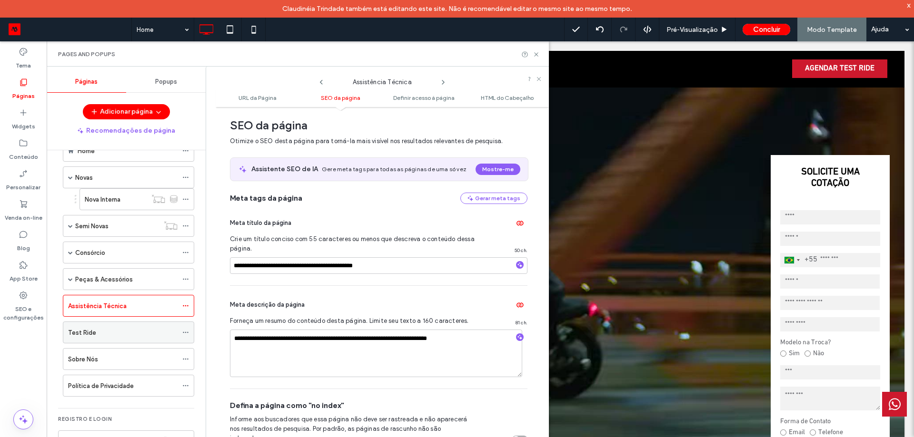
scroll to position [41, 0]
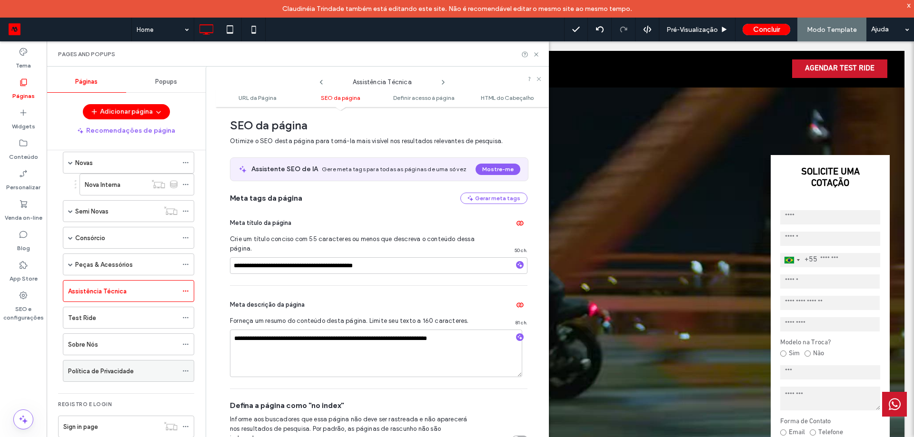
click at [186, 368] on icon at bounding box center [185, 371] width 7 height 7
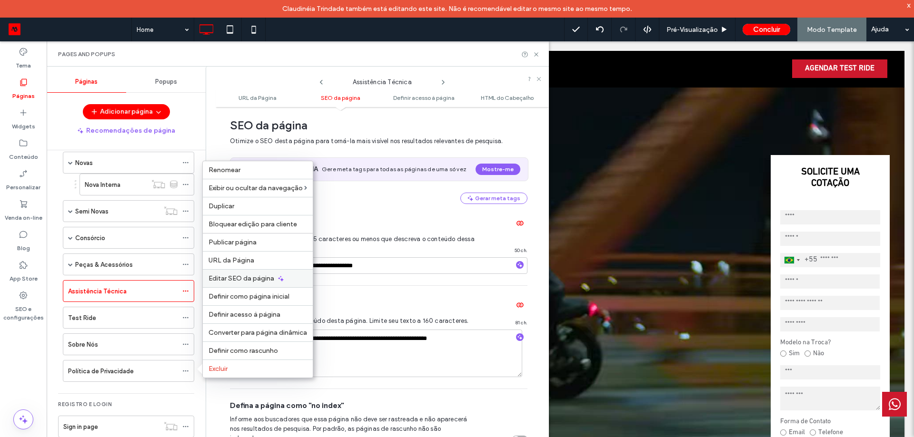
click at [249, 282] on span "Editar SEO da página" at bounding box center [241, 279] width 66 height 8
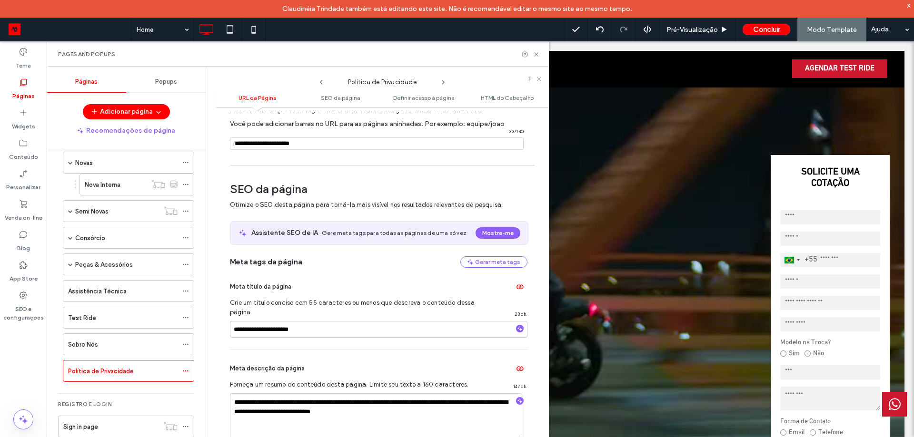
scroll to position [130, 0]
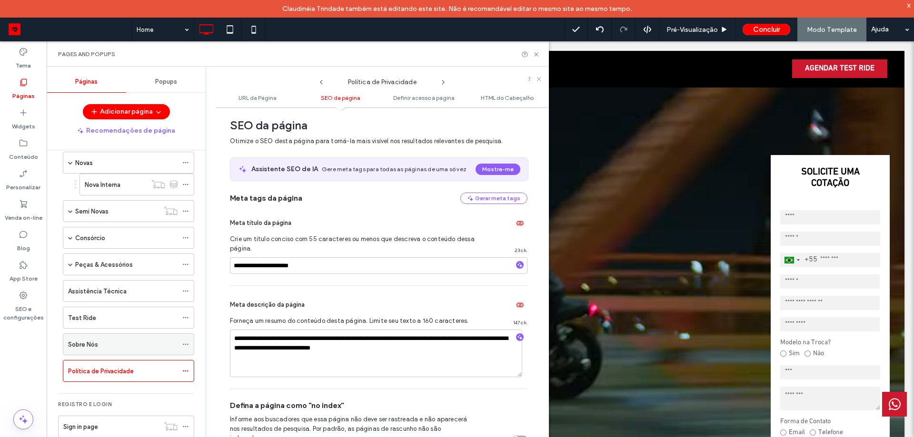
click at [187, 345] on icon at bounding box center [185, 344] width 7 height 7
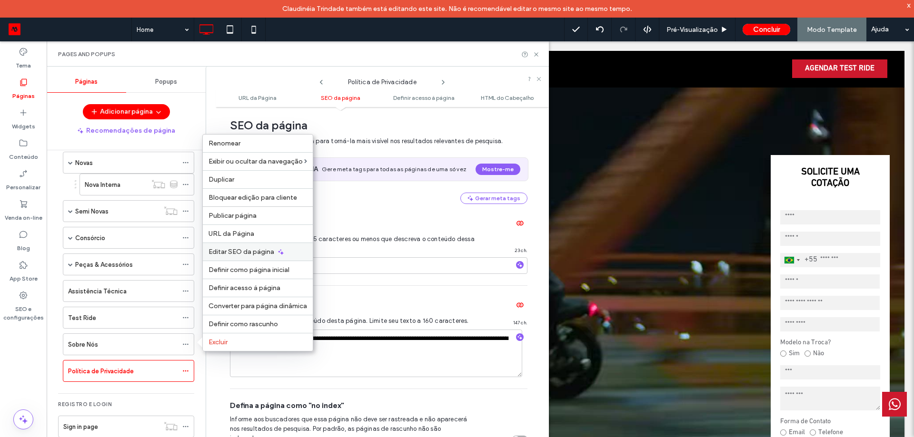
click at [240, 252] on span "Editar SEO da página" at bounding box center [241, 252] width 66 height 8
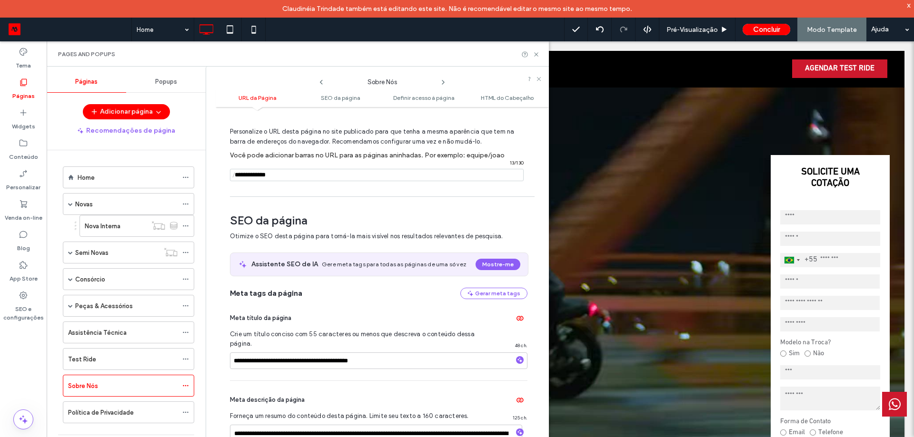
scroll to position [0, 0]
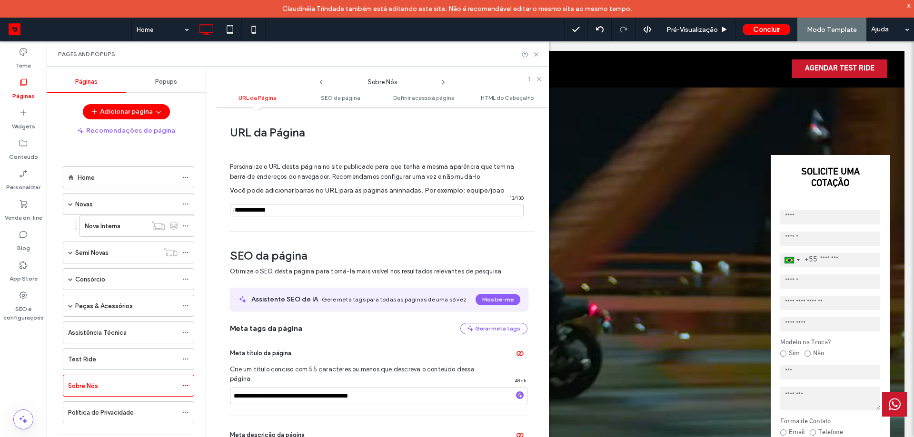
click at [334, 199] on label "Você pode adicionar barras no URL para as páginas aninhadas. Por exemplo: equip…" at bounding box center [378, 191] width 297 height 18
click at [338, 207] on input "notEmpty" at bounding box center [377, 210] width 294 height 12
drag, startPoint x: 336, startPoint y: 210, endPoint x: 233, endPoint y: 212, distance: 102.3
click at [233, 212] on div "/ 13 / 130" at bounding box center [377, 210] width 294 height 12
click at [271, 232] on hr at bounding box center [382, 232] width 305 height 0
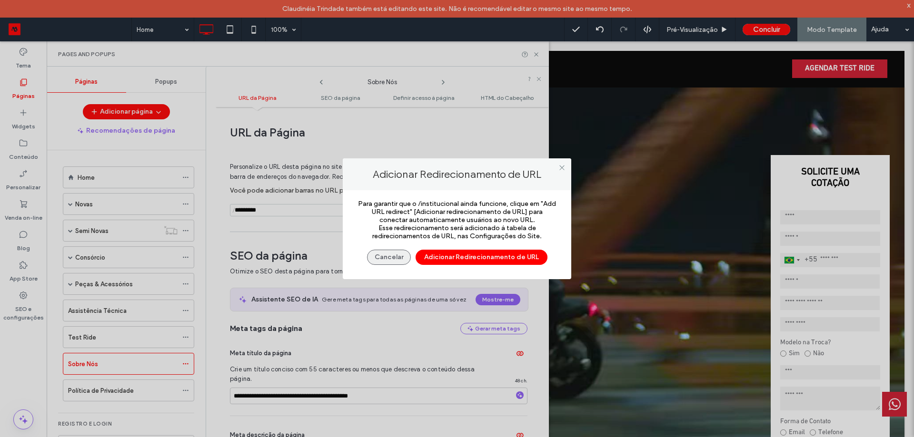
click at [391, 257] on button "Cancelar" at bounding box center [389, 257] width 44 height 15
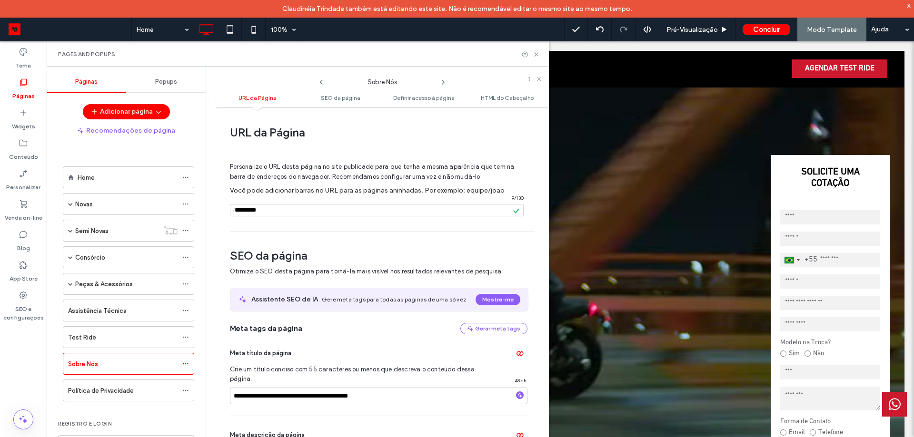
drag, startPoint x: 269, startPoint y: 209, endPoint x: 236, endPoint y: 214, distance: 33.1
click at [236, 214] on div "/ 9 / 130" at bounding box center [377, 210] width 294 height 12
type input "**********"
click at [188, 179] on icon at bounding box center [185, 177] width 7 height 7
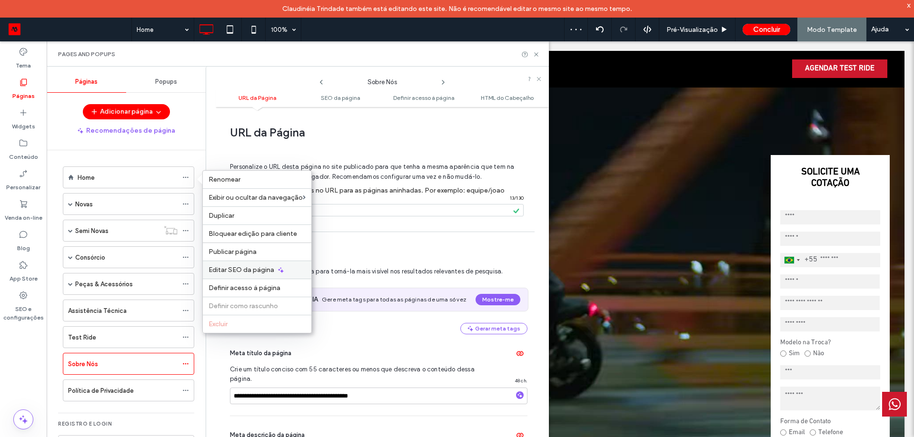
click at [257, 273] on span "Editar SEO da página" at bounding box center [241, 270] width 66 height 8
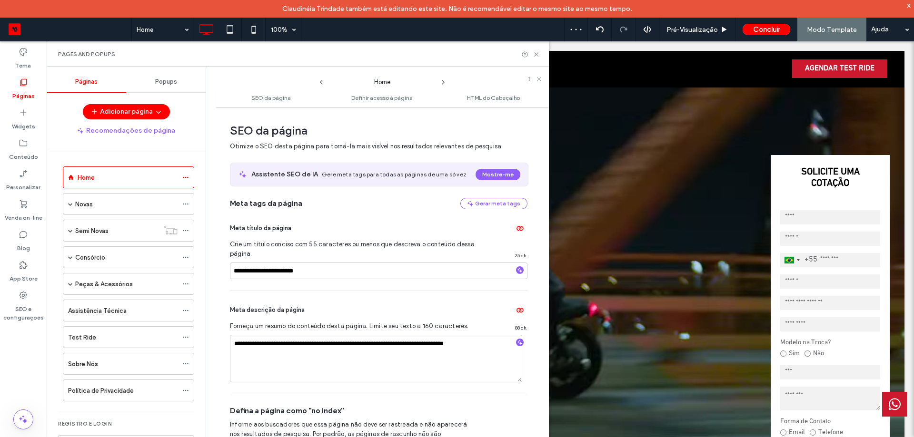
scroll to position [5, 0]
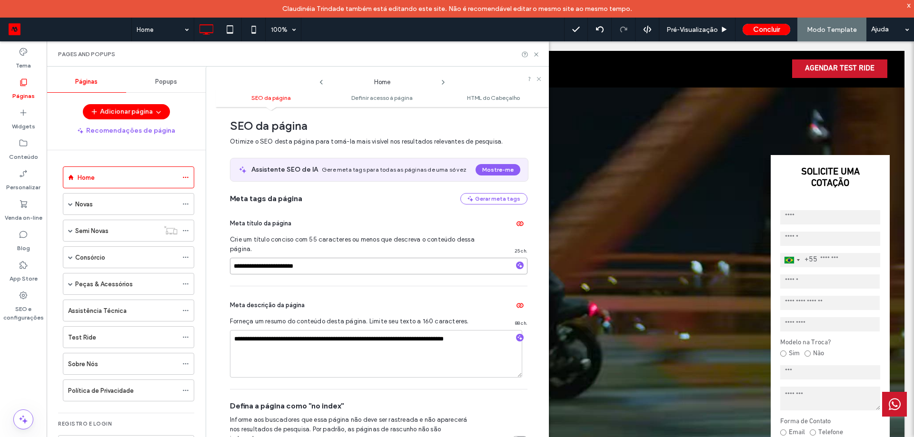
drag, startPoint x: 362, startPoint y: 267, endPoint x: 218, endPoint y: 250, distance: 144.2
click at [311, 262] on input "**********" at bounding box center [378, 266] width 297 height 17
click at [298, 265] on input "**********" at bounding box center [378, 266] width 297 height 17
paste input "**********"
type input "**********"
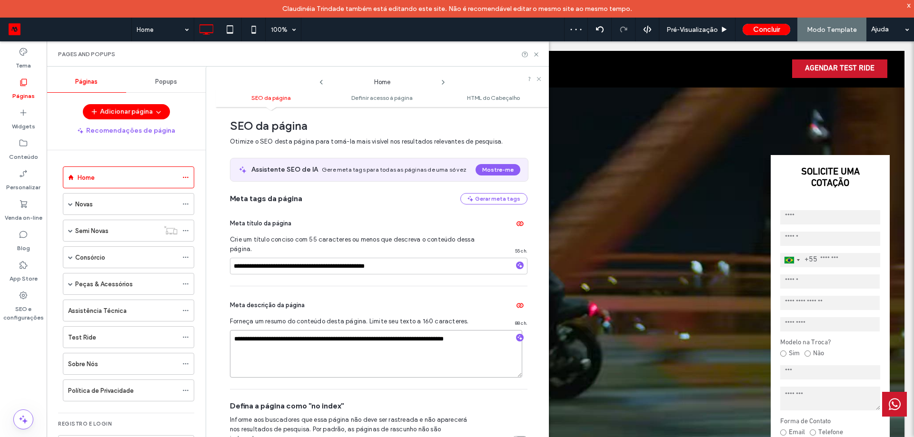
click at [309, 341] on textarea "**********" at bounding box center [376, 354] width 292 height 48
paste textarea "**********"
type textarea "**********"
click at [186, 205] on icon at bounding box center [185, 204] width 7 height 7
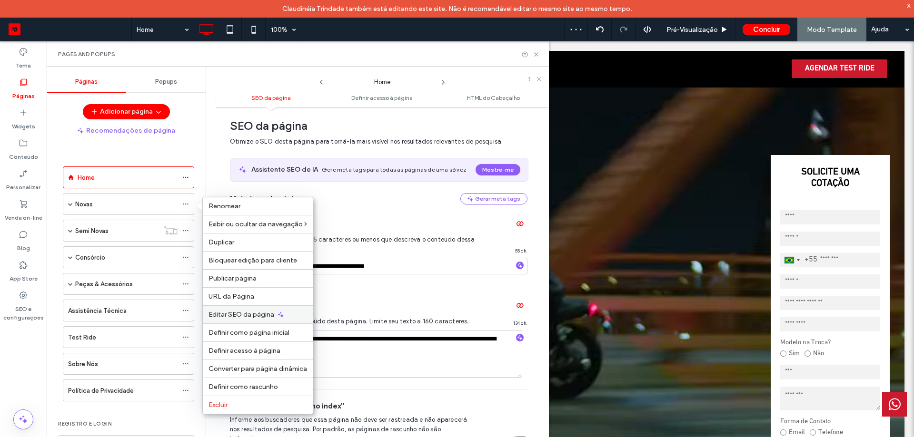
click at [246, 317] on span "Editar SEO da página" at bounding box center [241, 315] width 66 height 8
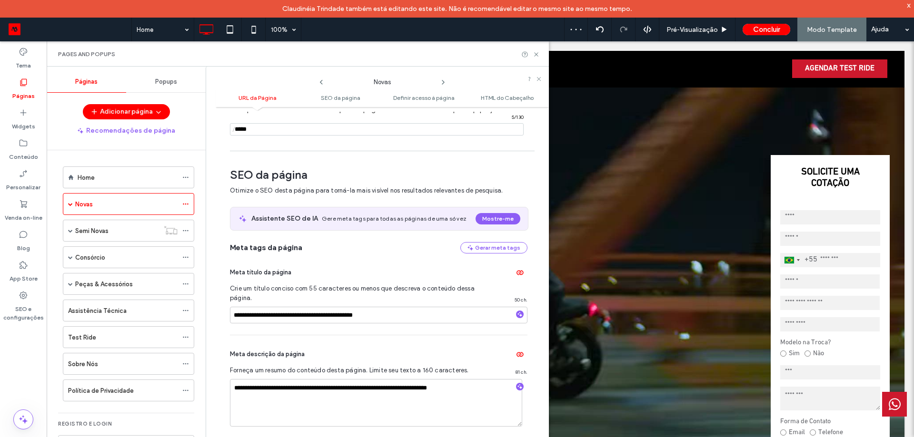
scroll to position [130, 0]
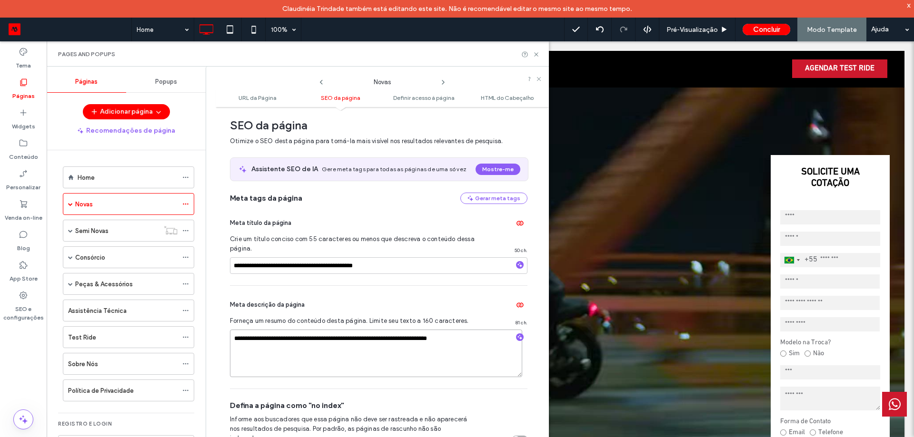
click at [291, 350] on textarea "**********" at bounding box center [376, 354] width 292 height 48
paste textarea "**********"
type textarea "**********"
drag, startPoint x: 401, startPoint y: 264, endPoint x: 76, endPoint y: 226, distance: 327.3
click at [105, 235] on div "Páginas Popups Adicionar página Recomendações de página Home Novas Nova Interna…" at bounding box center [298, 261] width 502 height 388
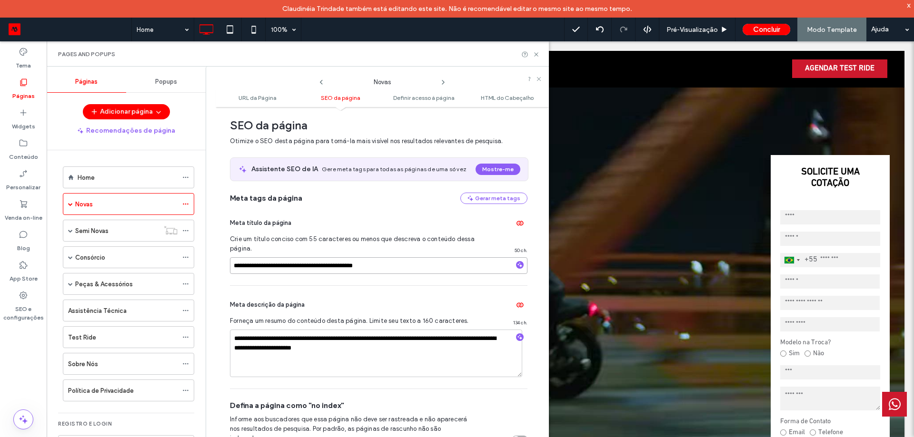
paste input "*****"
type input "**********"
click at [364, 232] on div "**********" at bounding box center [378, 244] width 297 height 81
click at [187, 232] on icon at bounding box center [185, 230] width 7 height 7
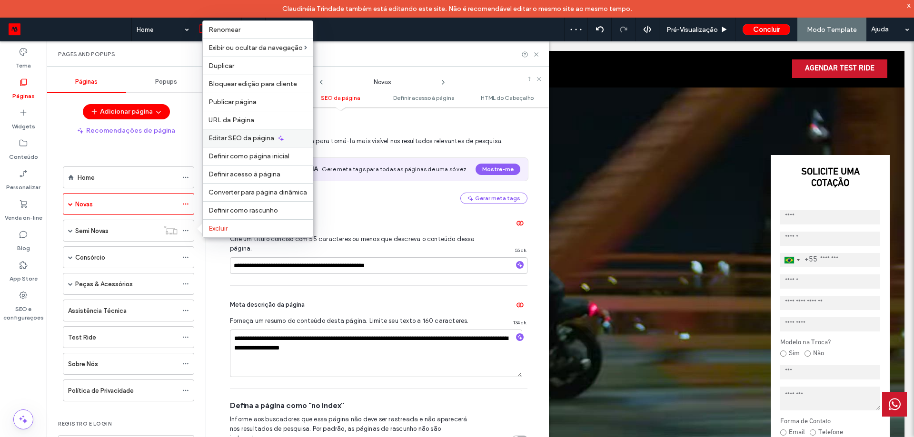
click at [244, 138] on span "Editar SEO da página" at bounding box center [241, 138] width 66 height 8
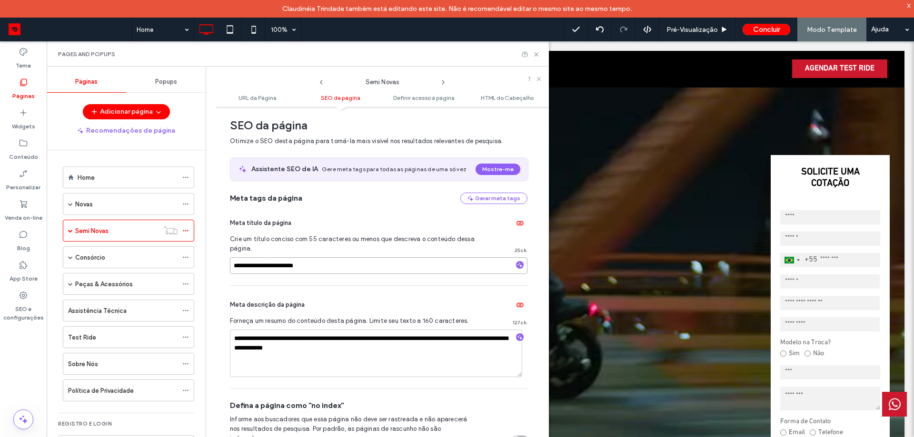
click at [325, 267] on input "**********" at bounding box center [378, 265] width 297 height 17
paste input "**********"
type input "**********"
click at [187, 258] on icon at bounding box center [185, 257] width 7 height 7
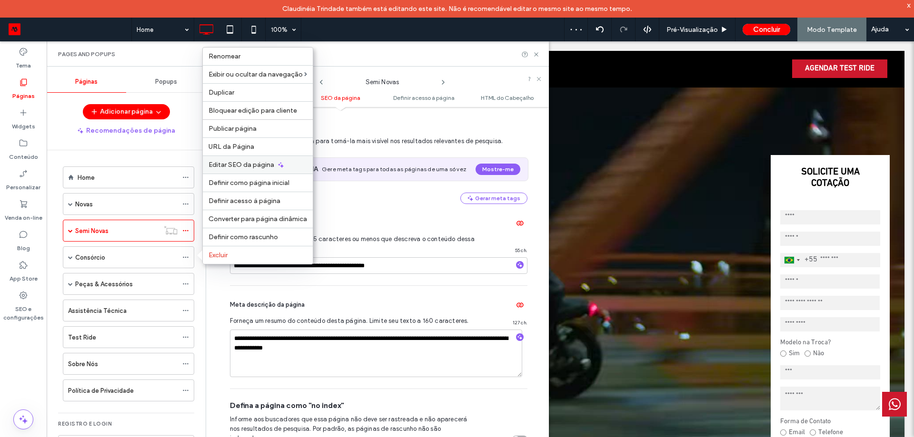
click at [255, 162] on span "Editar SEO da página" at bounding box center [241, 165] width 66 height 8
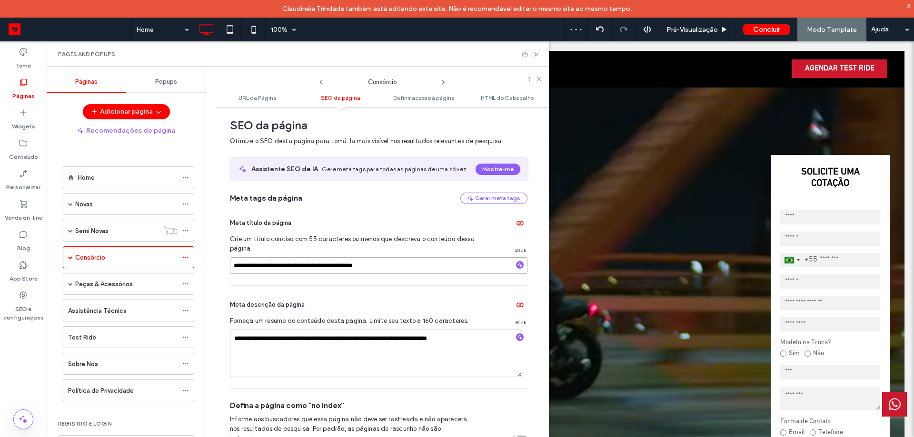
click at [298, 265] on input "**********" at bounding box center [378, 265] width 297 height 17
paste input "*****"
type input "**********"
click at [71, 254] on span at bounding box center [70, 257] width 5 height 21
click at [186, 281] on icon at bounding box center [185, 279] width 7 height 7
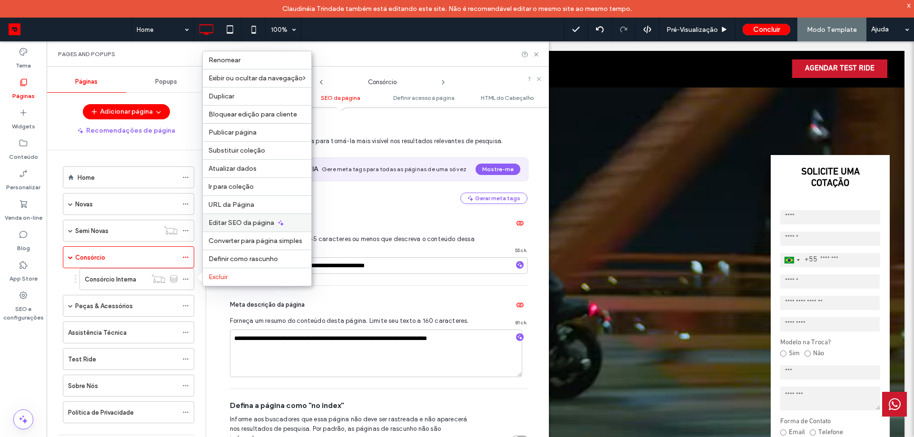
click at [258, 223] on span "Editar SEO da página" at bounding box center [241, 223] width 66 height 8
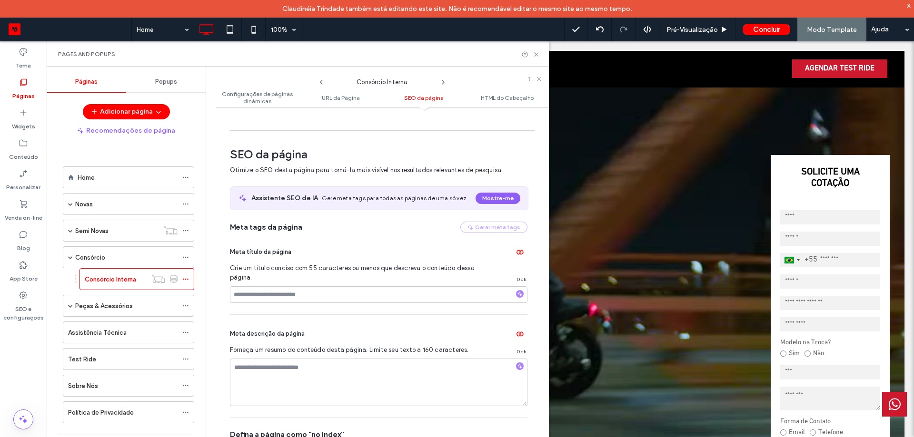
scroll to position [315, 0]
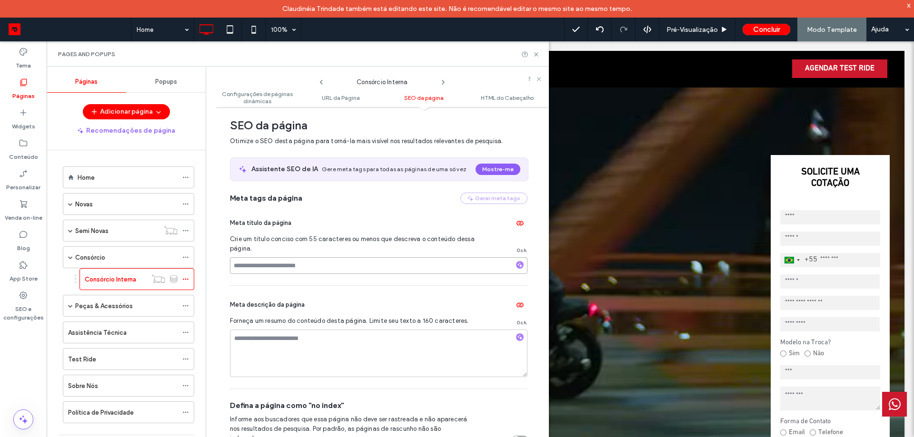
click at [294, 263] on input at bounding box center [378, 265] width 297 height 17
paste input "**********"
type input "**********"
click at [186, 306] on use at bounding box center [185, 306] width 5 height 1
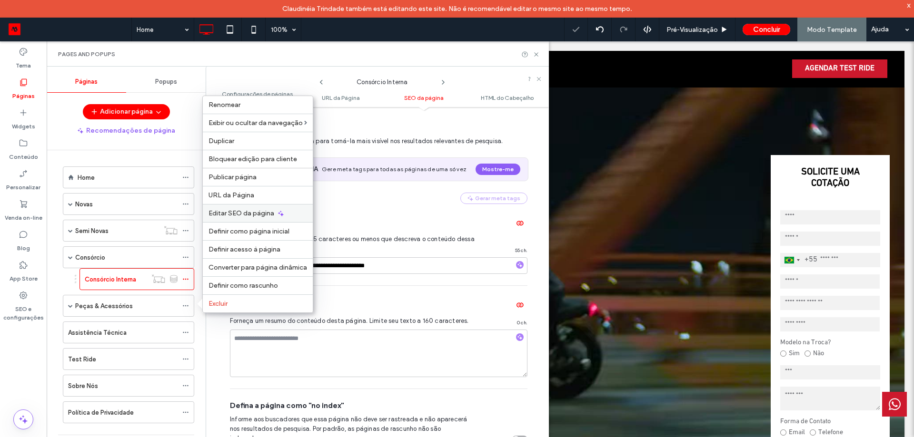
click at [252, 216] on span "Editar SEO da página" at bounding box center [241, 213] width 66 height 8
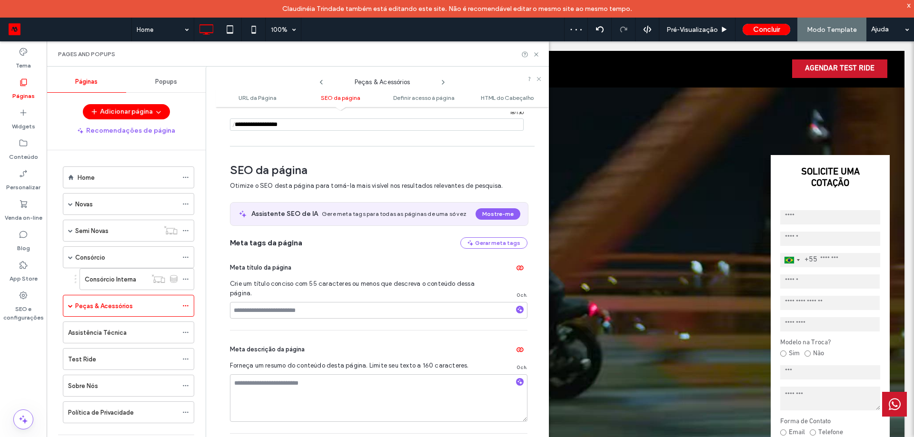
scroll to position [130, 0]
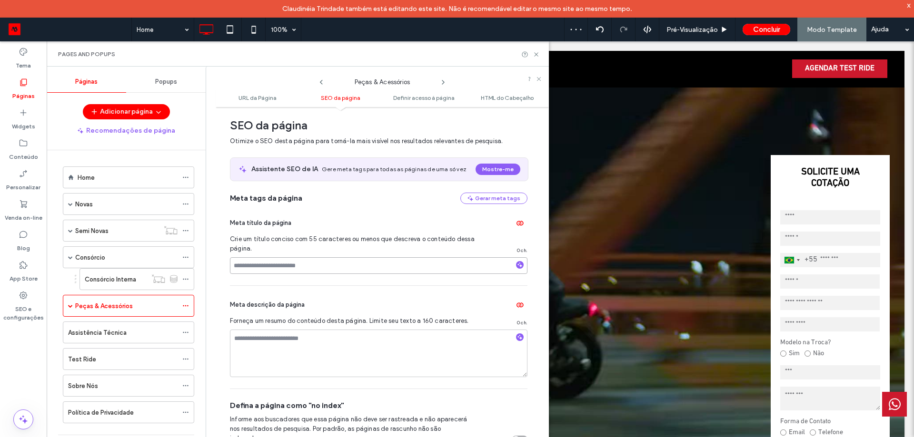
click at [294, 268] on input at bounding box center [378, 265] width 297 height 17
paste input "**********"
type input "**********"
click at [247, 335] on textarea at bounding box center [378, 354] width 297 height 48
click at [70, 306] on span at bounding box center [70, 306] width 5 height 5
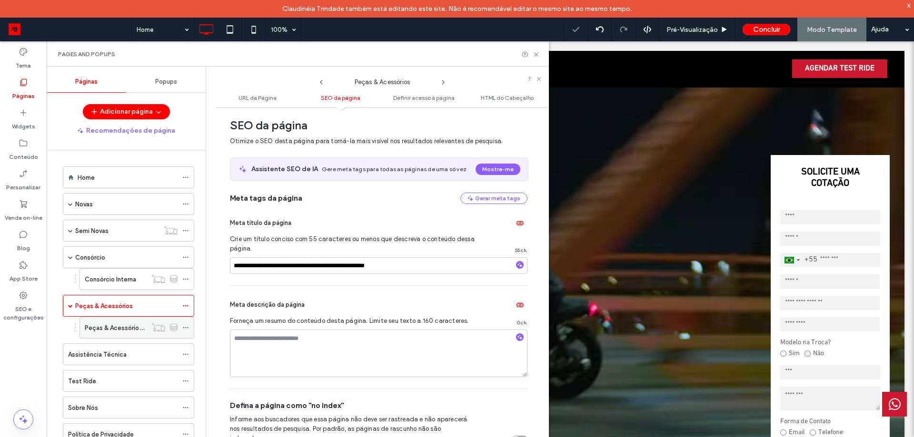
click at [114, 327] on label "Peças & Acessórios Interna" at bounding box center [124, 328] width 79 height 17
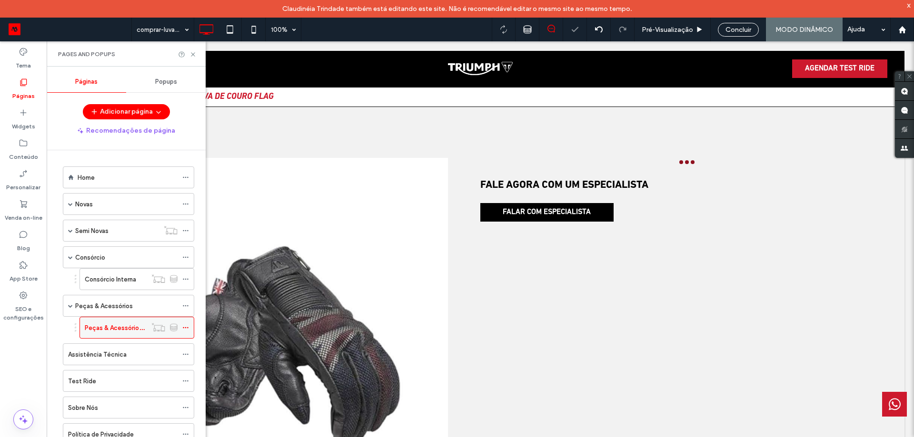
click at [186, 329] on icon at bounding box center [185, 328] width 7 height 7
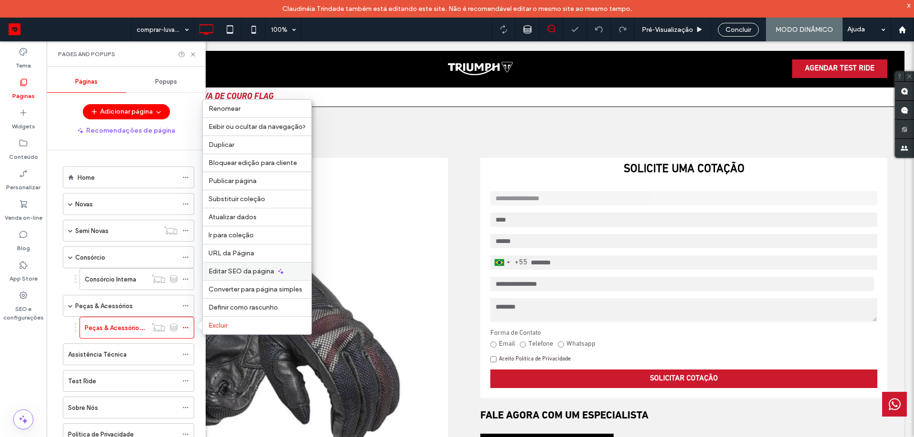
click at [241, 270] on span "Editar SEO da página" at bounding box center [241, 271] width 66 height 8
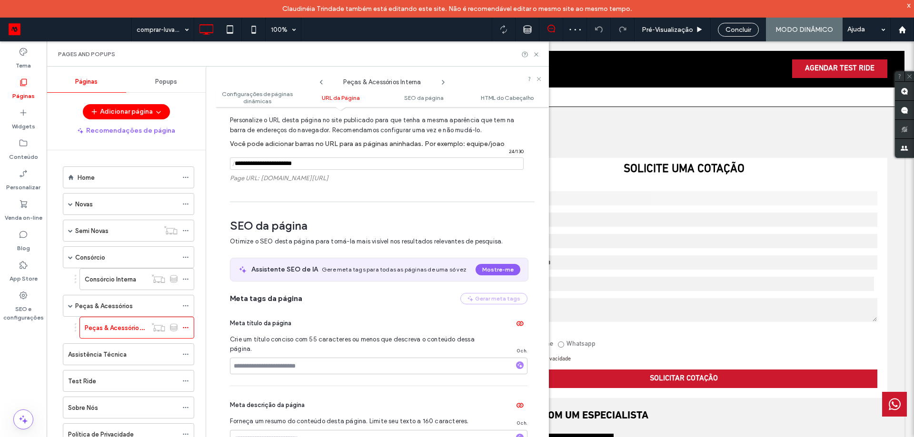
scroll to position [315, 0]
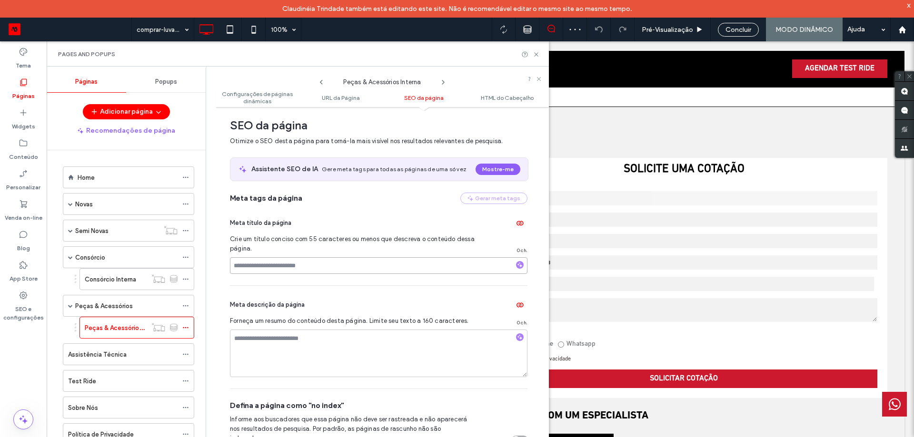
click at [276, 259] on input at bounding box center [378, 265] width 297 height 17
paste input "**********"
type input "**********"
click at [189, 354] on div at bounding box center [187, 354] width 11 height 14
click at [187, 355] on icon at bounding box center [185, 354] width 7 height 7
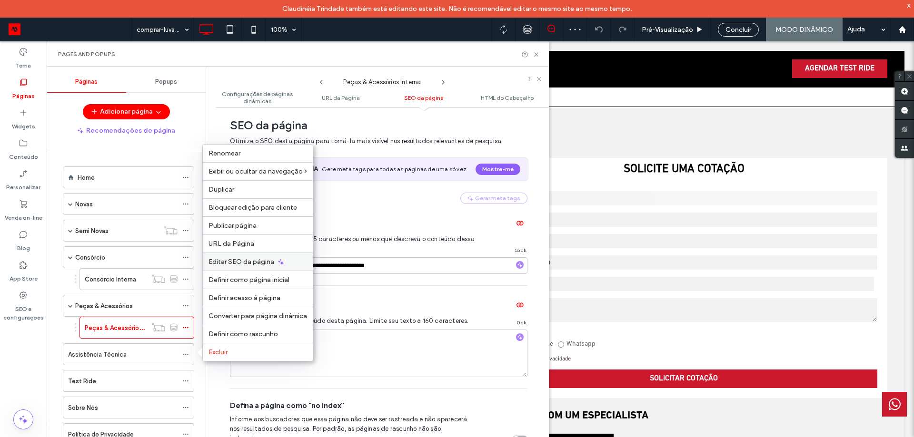
click at [240, 265] on span "Editar SEO da página" at bounding box center [241, 262] width 66 height 8
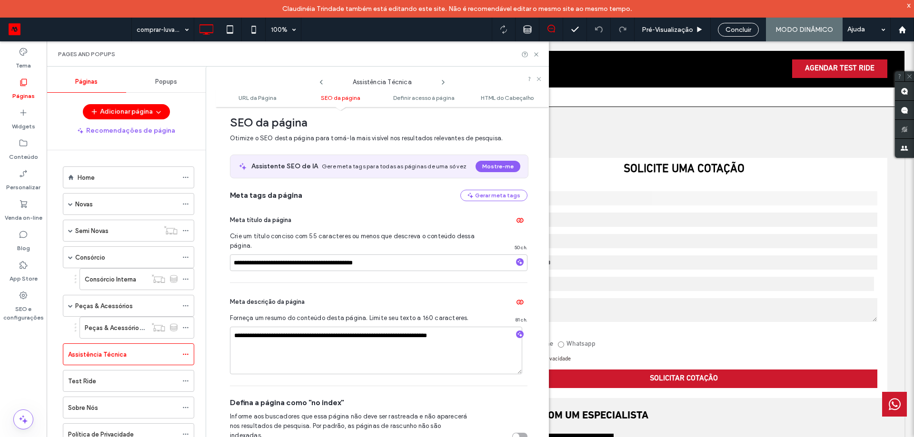
scroll to position [130, 0]
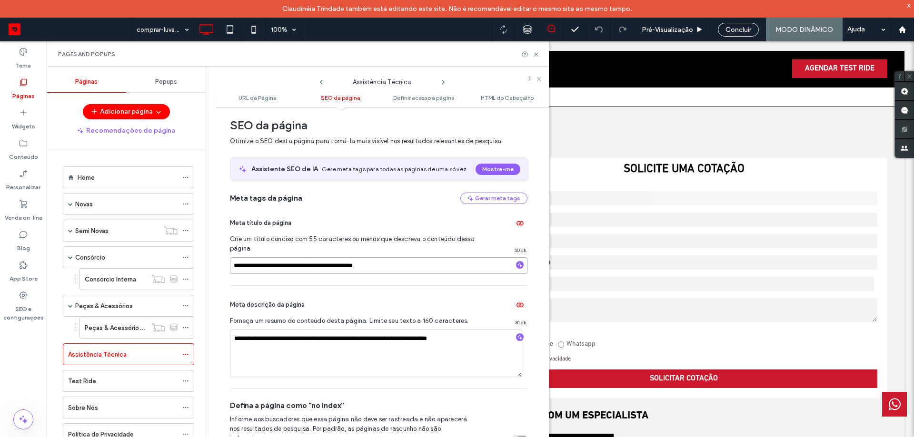
click at [272, 268] on input "**********" at bounding box center [378, 265] width 297 height 17
paste input "*****"
type input "**********"
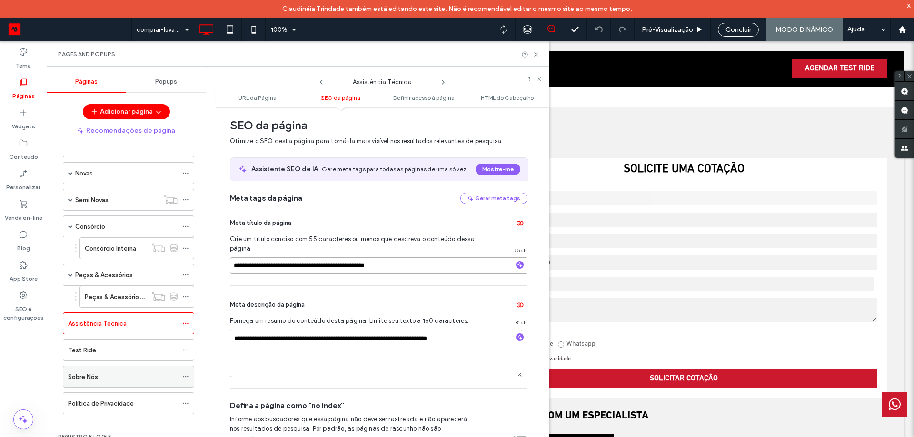
scroll to position [63, 0]
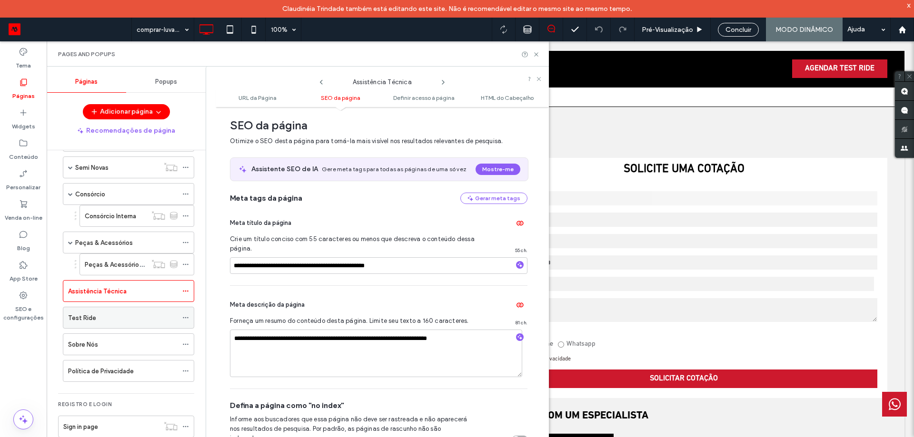
click at [185, 321] on span at bounding box center [185, 318] width 7 height 14
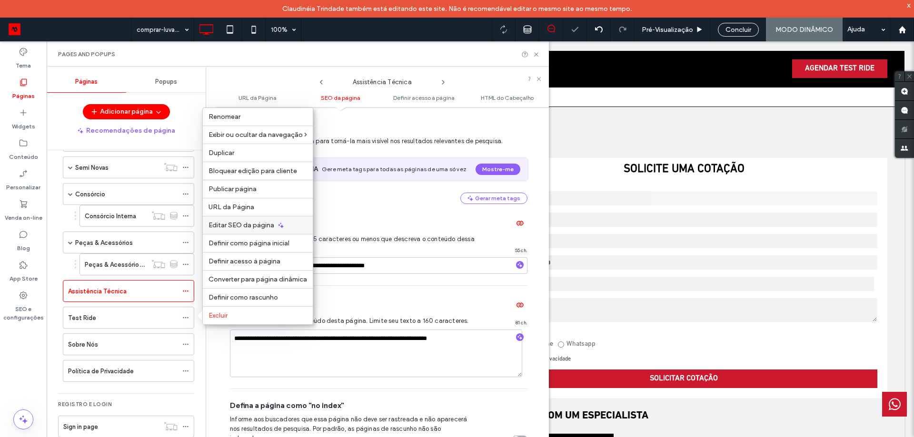
click at [232, 225] on span "Editar SEO da página" at bounding box center [241, 225] width 66 height 8
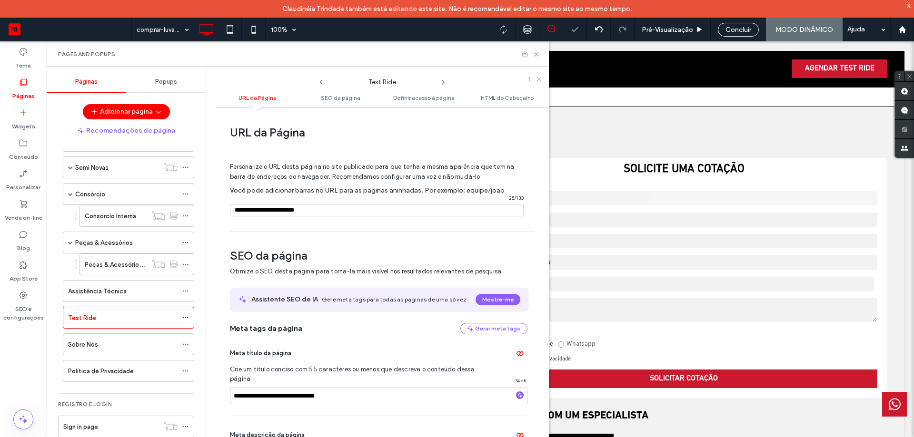
scroll to position [130, 0]
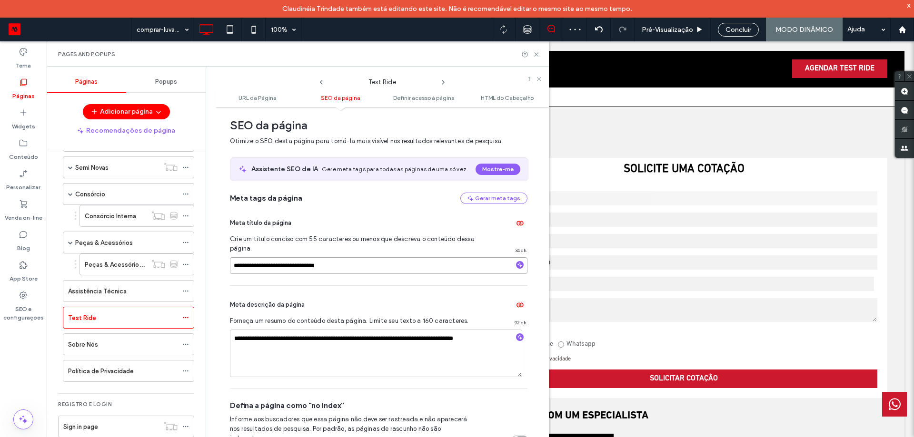
click at [270, 267] on input "**********" at bounding box center [378, 265] width 297 height 17
paste input "**********"
type input "**********"
click at [188, 344] on use at bounding box center [185, 344] width 5 height 1
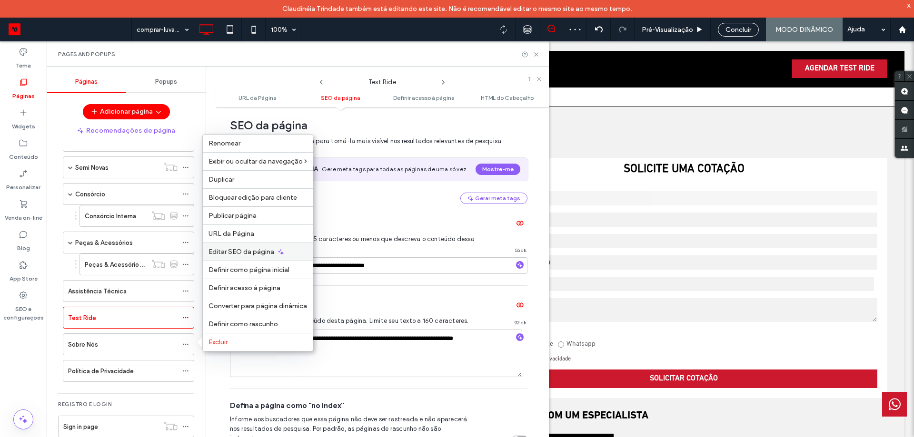
click at [252, 255] on span "Editar SEO da página" at bounding box center [241, 252] width 66 height 8
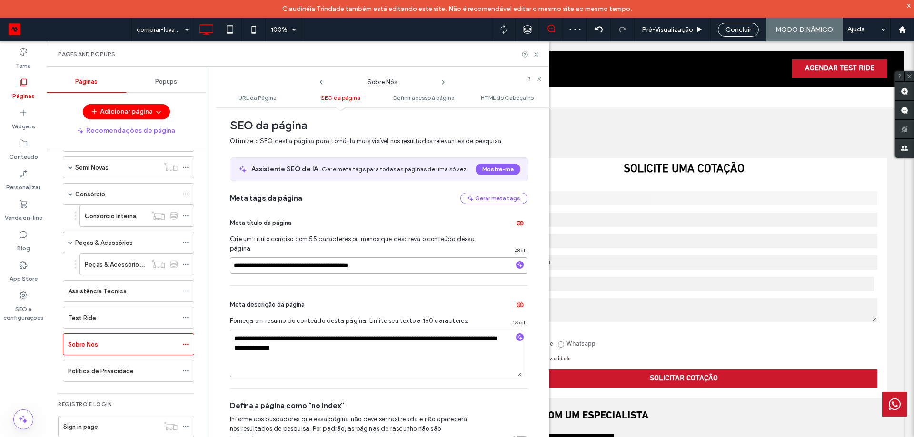
click at [268, 268] on input "**********" at bounding box center [378, 265] width 297 height 17
paste input "*******"
type input "**********"
click at [187, 362] on div "Política de Privacidade" at bounding box center [128, 371] width 131 height 22
click at [188, 371] on use at bounding box center [185, 371] width 5 height 1
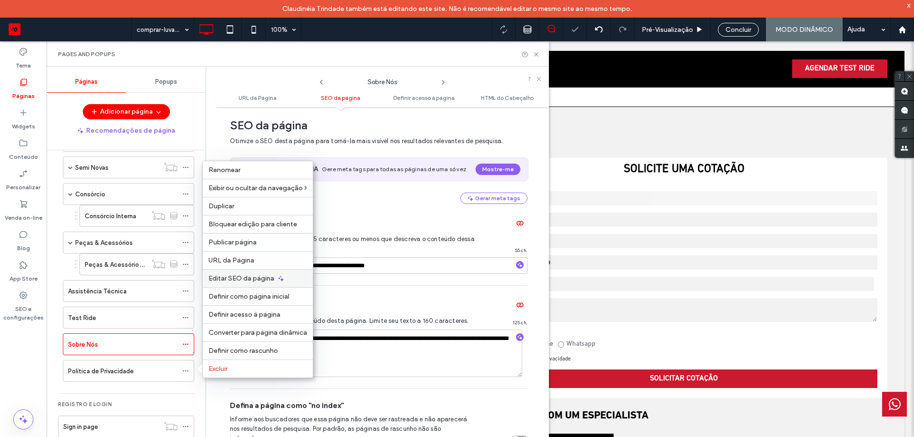
click at [250, 279] on span "Editar SEO da página" at bounding box center [241, 279] width 66 height 8
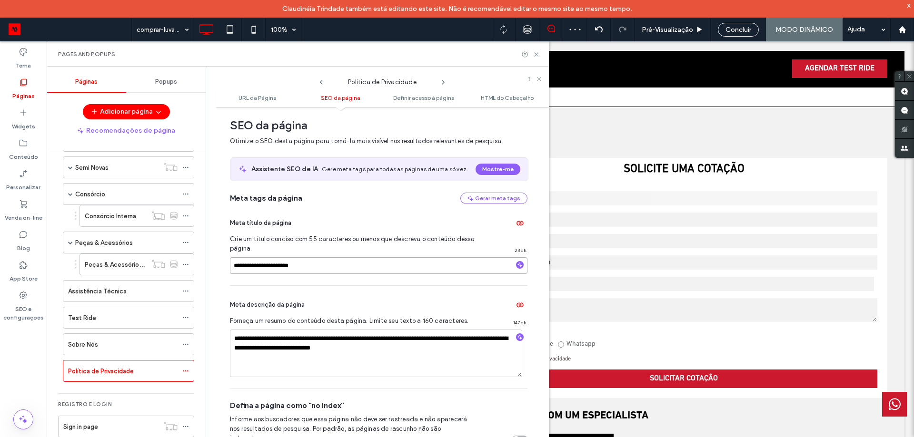
click at [290, 264] on input "**********" at bounding box center [378, 265] width 297 height 17
paste input "**********"
click at [325, 269] on input "**********" at bounding box center [378, 265] width 297 height 17
type input "**********"
drag, startPoint x: 281, startPoint y: 350, endPoint x: 392, endPoint y: 357, distance: 111.1
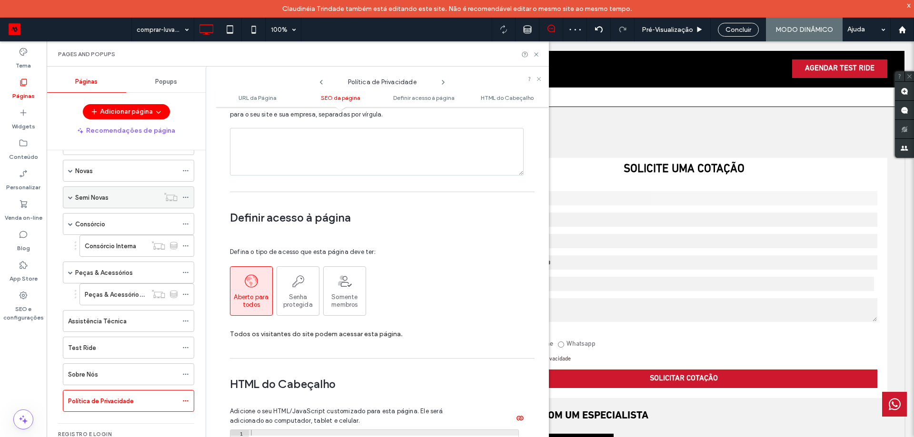
scroll to position [0, 0]
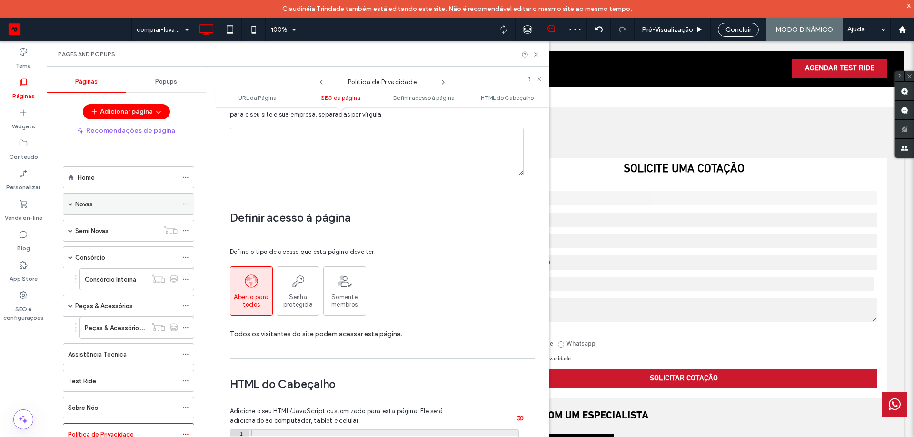
click at [189, 205] on div at bounding box center [187, 204] width 11 height 14
click at [185, 202] on icon at bounding box center [185, 204] width 7 height 7
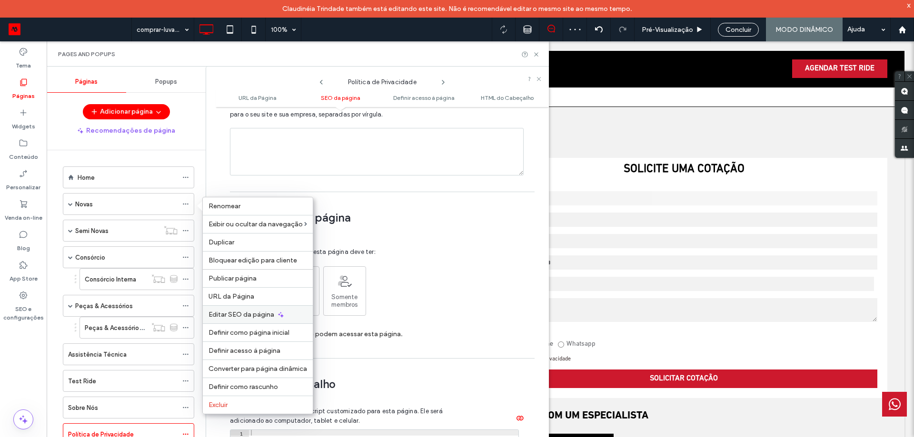
click at [242, 316] on span "Editar SEO da página" at bounding box center [241, 315] width 66 height 8
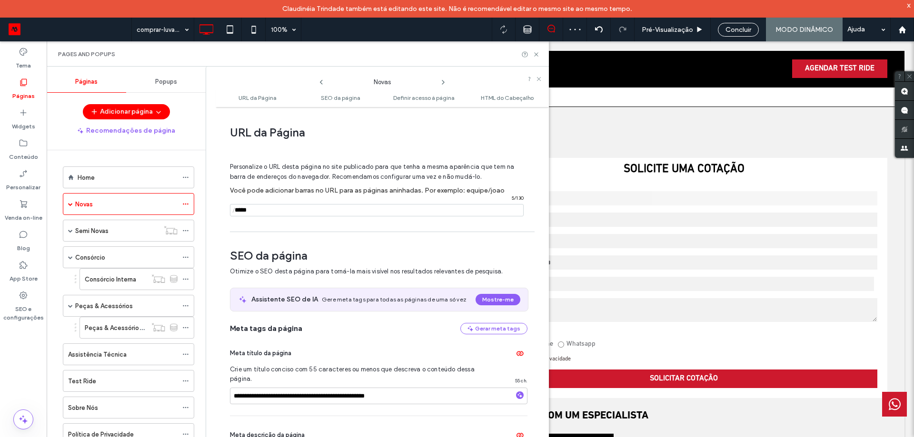
scroll to position [130, 0]
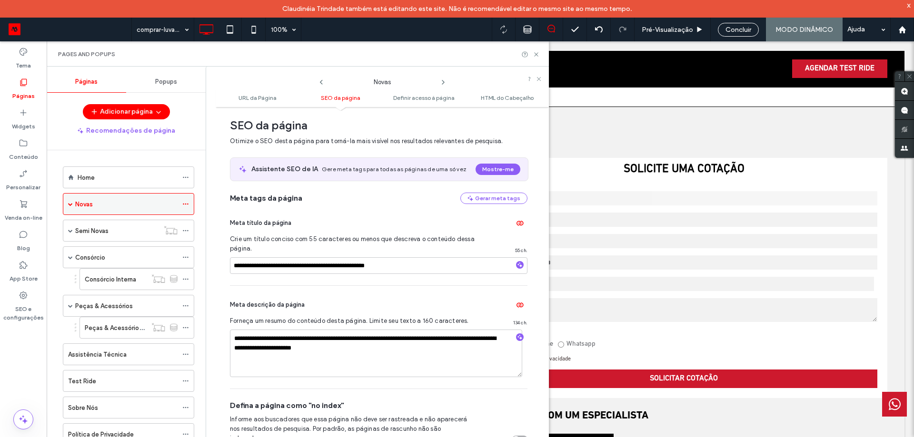
click at [68, 206] on span at bounding box center [70, 204] width 5 height 5
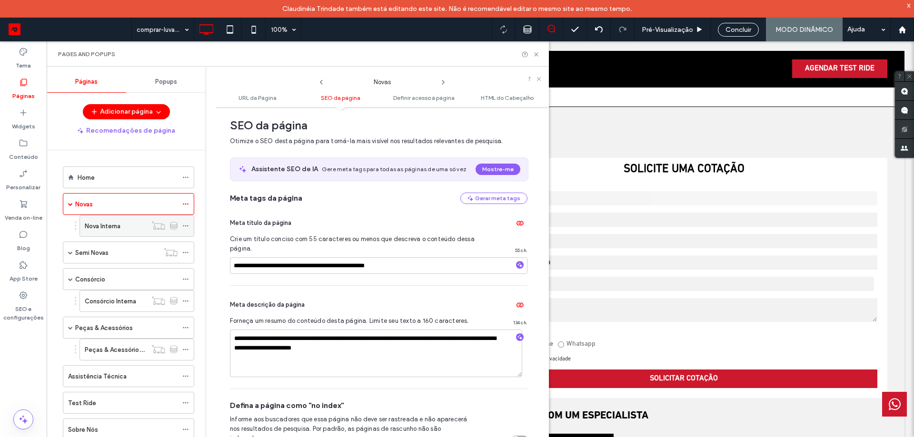
click at [185, 228] on icon at bounding box center [185, 226] width 7 height 7
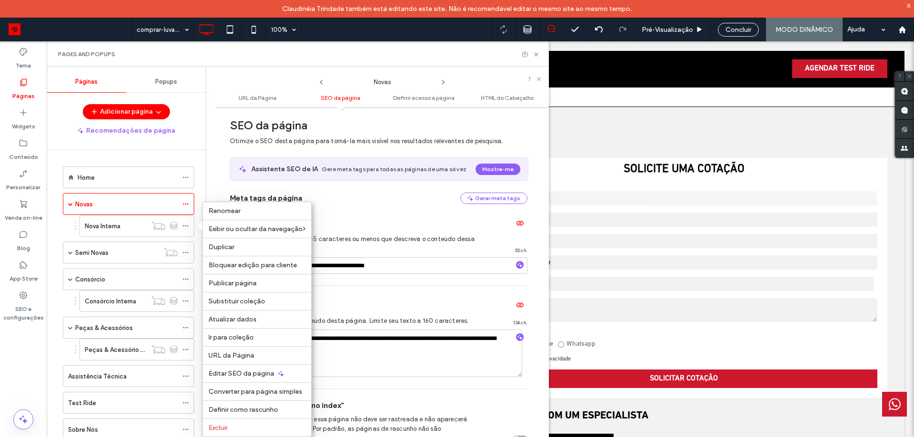
click at [407, 300] on div "Meta descrição da página" at bounding box center [378, 304] width 297 height 15
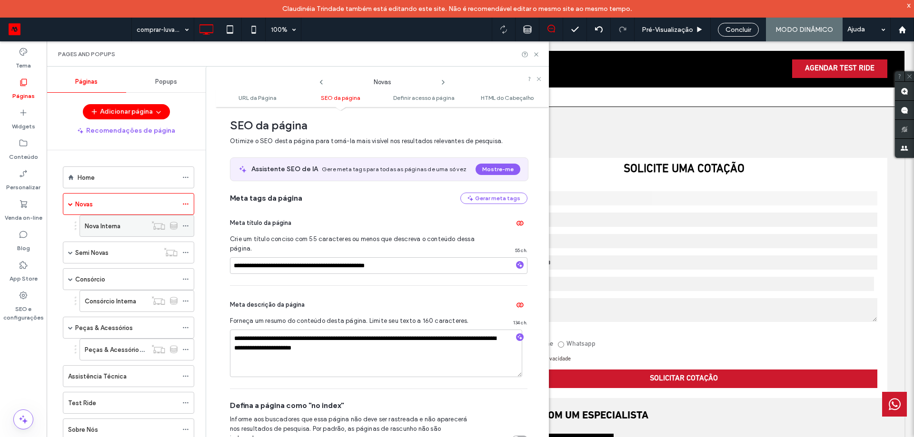
click at [186, 226] on use at bounding box center [185, 226] width 5 height 1
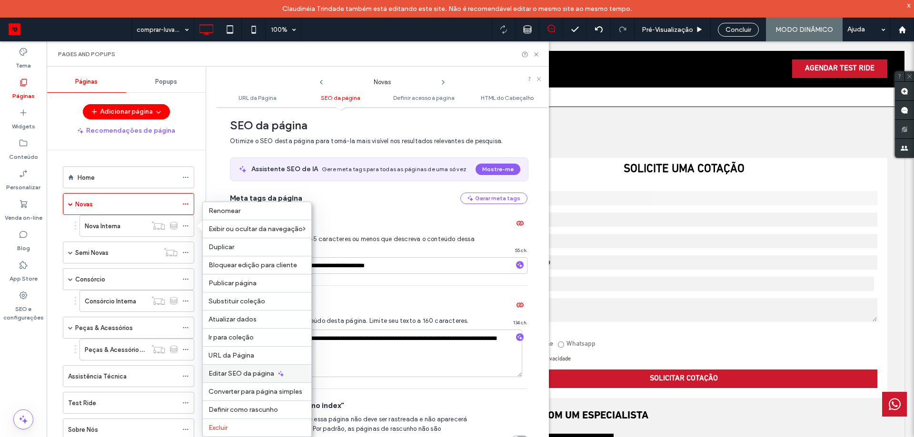
click at [242, 371] on span "Editar SEO da página" at bounding box center [241, 374] width 66 height 8
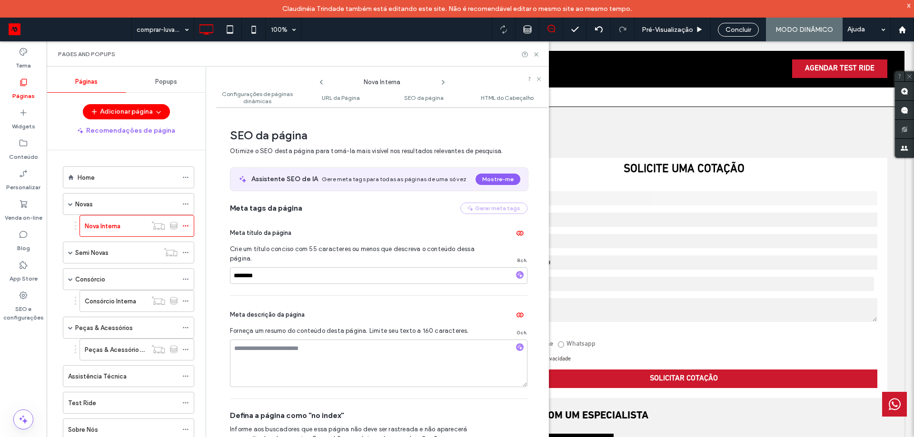
scroll to position [315, 0]
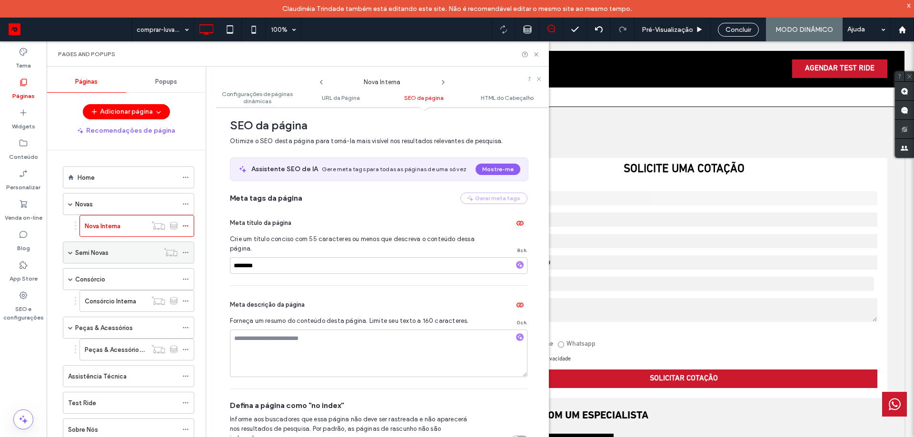
click at [189, 253] on div at bounding box center [187, 253] width 11 height 14
click at [188, 253] on icon at bounding box center [185, 252] width 7 height 7
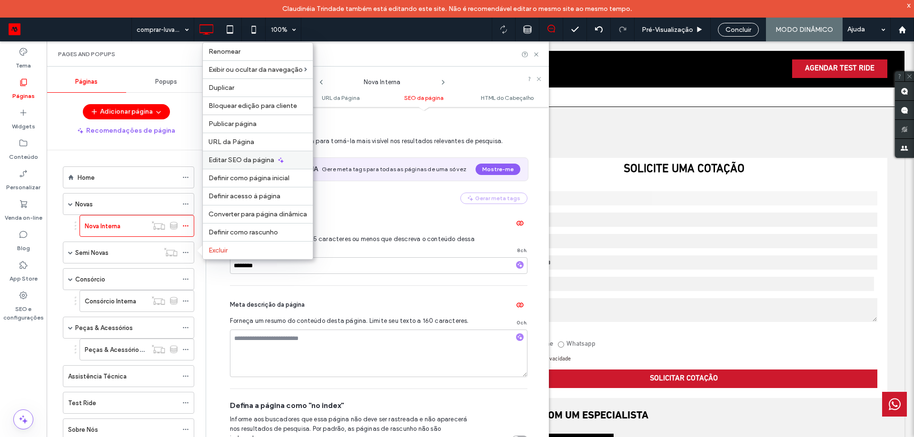
click at [237, 162] on span "Editar SEO da página" at bounding box center [241, 160] width 66 height 8
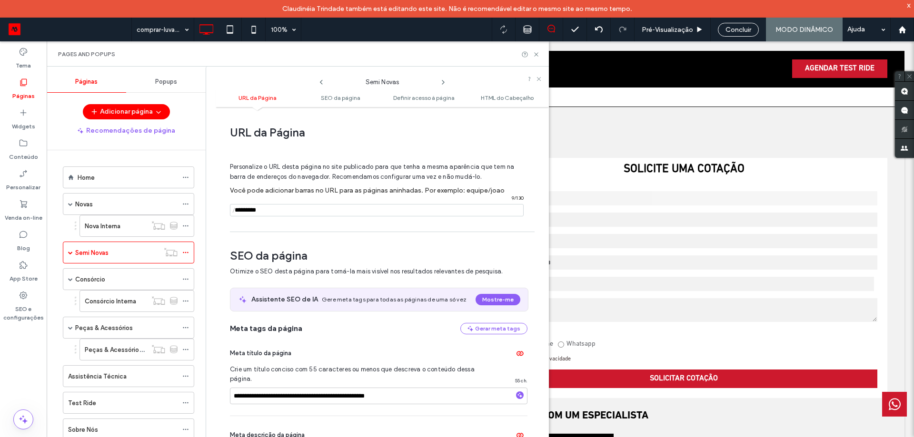
scroll to position [130, 0]
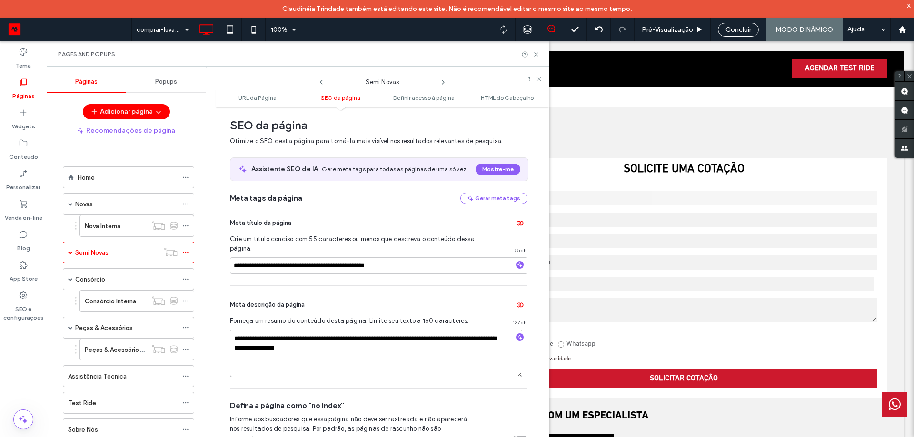
click at [305, 343] on textarea "**********" at bounding box center [376, 354] width 292 height 48
paste textarea "*******"
type textarea "**********"
click at [188, 278] on icon at bounding box center [185, 279] width 7 height 7
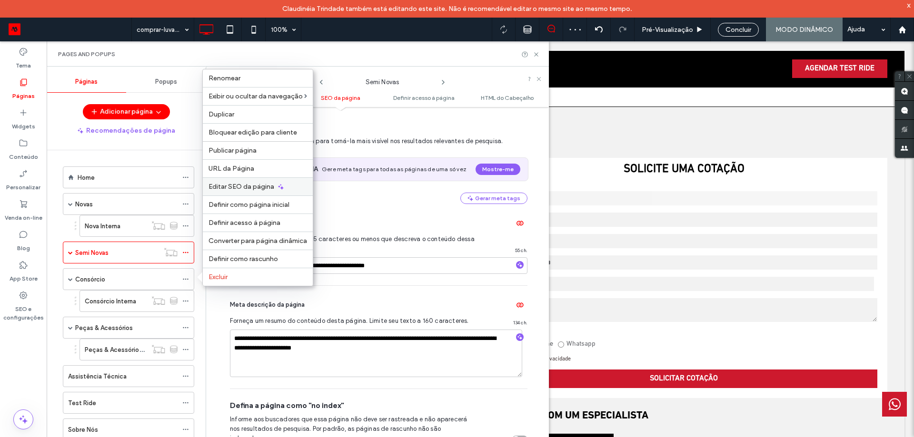
click at [246, 183] on span "Editar SEO da página" at bounding box center [241, 187] width 66 height 8
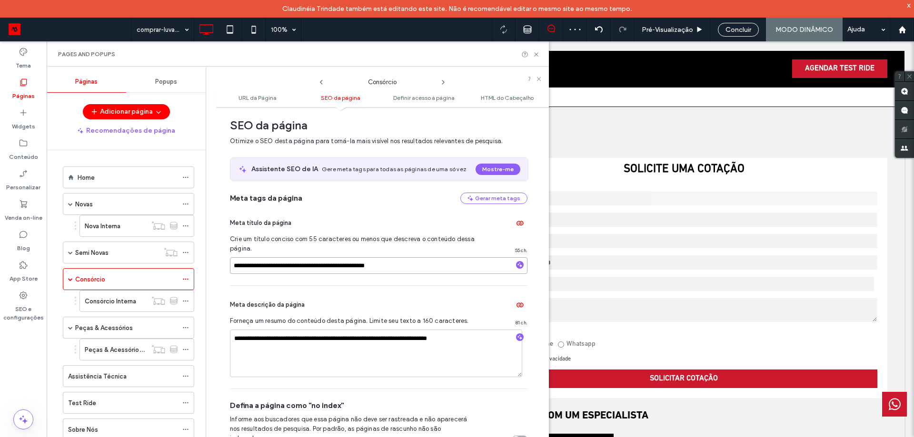
click at [312, 264] on input "**********" at bounding box center [378, 265] width 297 height 17
paste textarea "**********"
type textarea "**********"
click at [185, 302] on icon at bounding box center [185, 301] width 7 height 7
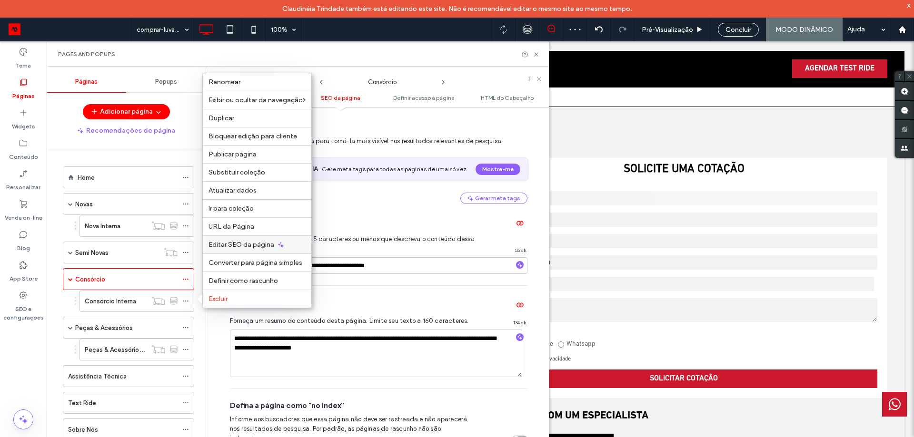
click at [236, 246] on span "Editar SEO da página" at bounding box center [241, 245] width 66 height 8
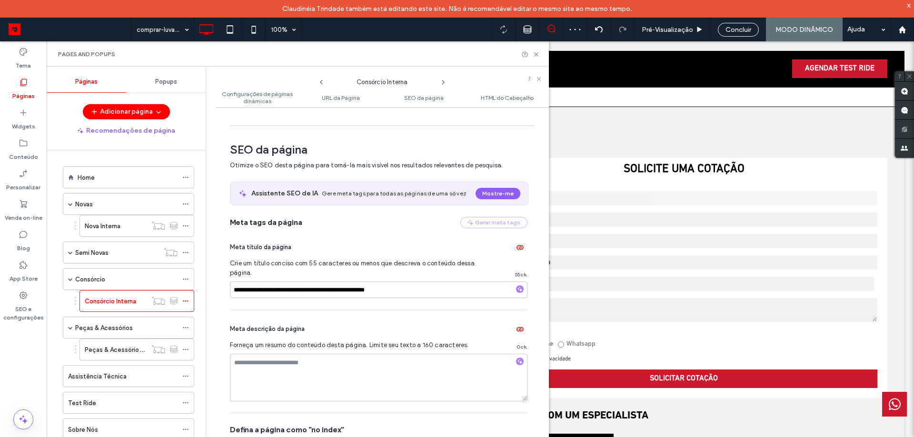
scroll to position [315, 0]
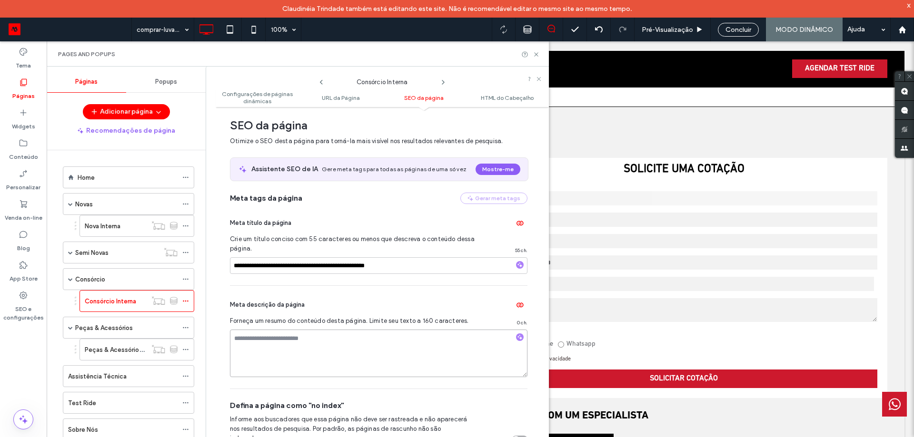
click at [272, 352] on textarea at bounding box center [378, 354] width 297 height 48
paste textarea "**********"
type textarea "**********"
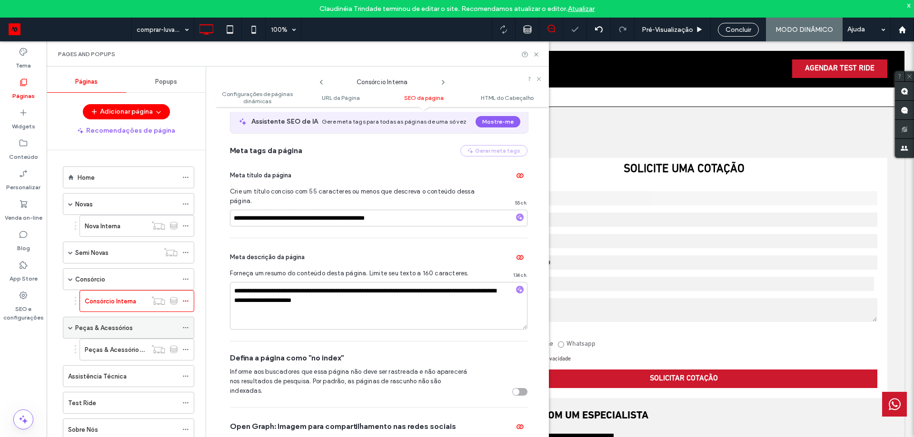
click at [187, 326] on icon at bounding box center [185, 328] width 7 height 7
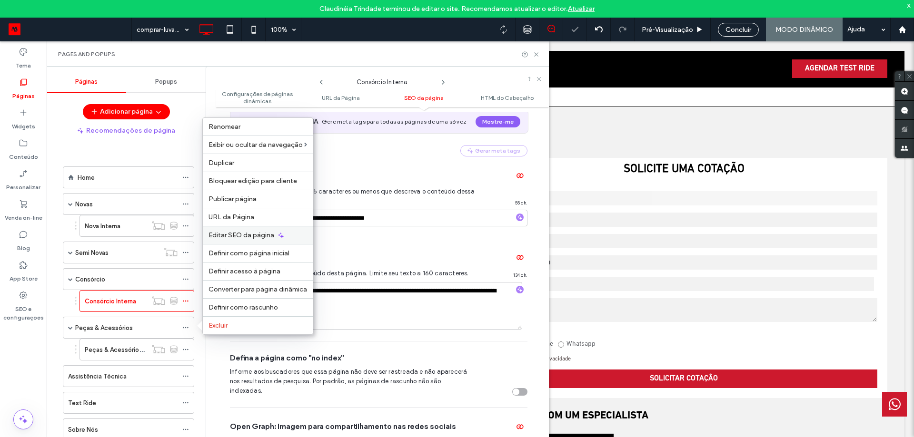
click at [243, 235] on span "Editar SEO da página" at bounding box center [241, 235] width 66 height 8
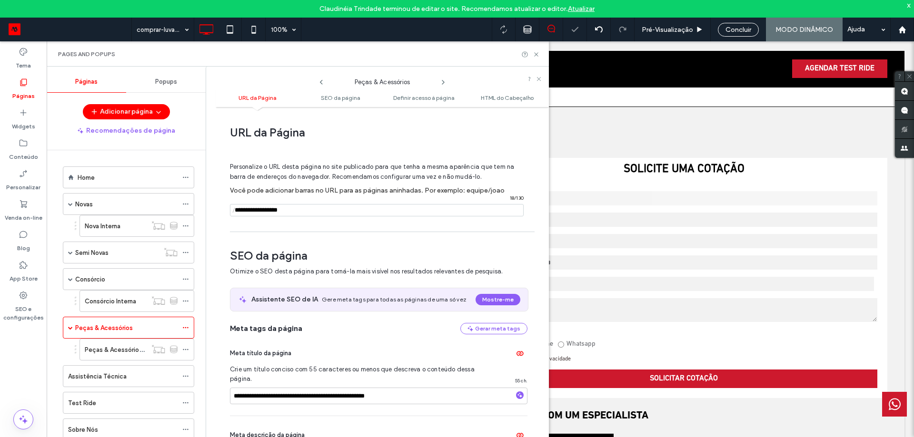
scroll to position [130, 0]
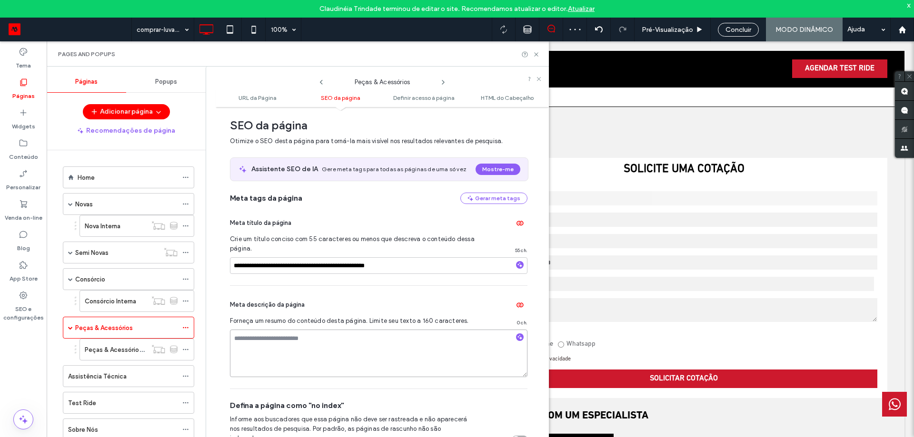
click at [268, 348] on textarea at bounding box center [378, 354] width 297 height 48
paste textarea "**********"
type textarea "**********"
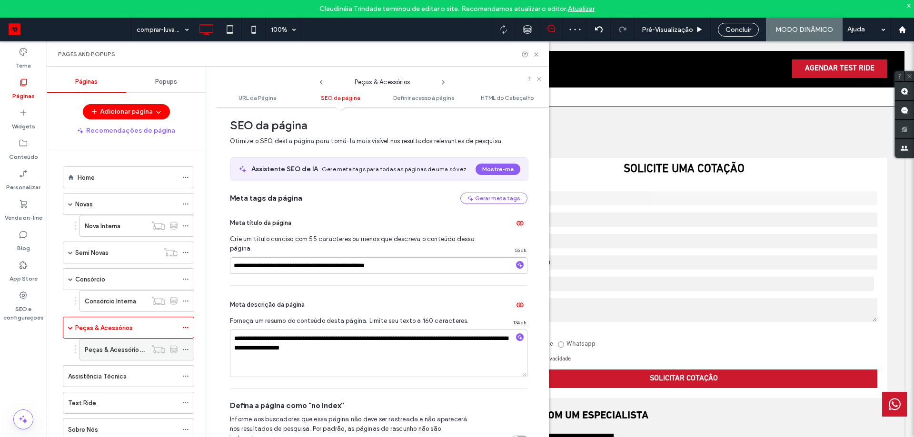
click at [187, 350] on icon at bounding box center [185, 349] width 7 height 7
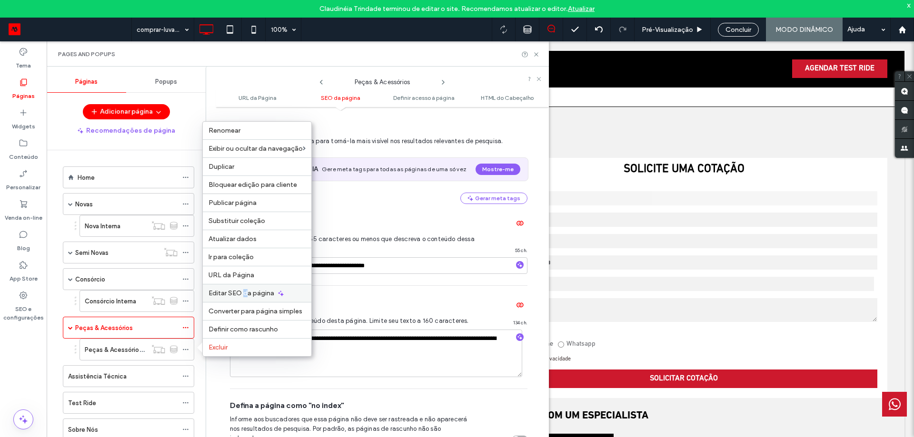
click at [245, 293] on span "Editar SEO da página" at bounding box center [241, 293] width 66 height 8
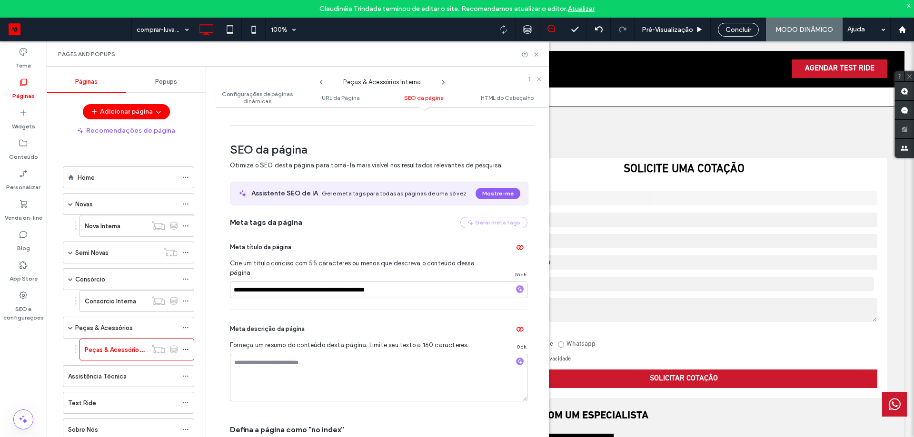
scroll to position [315, 0]
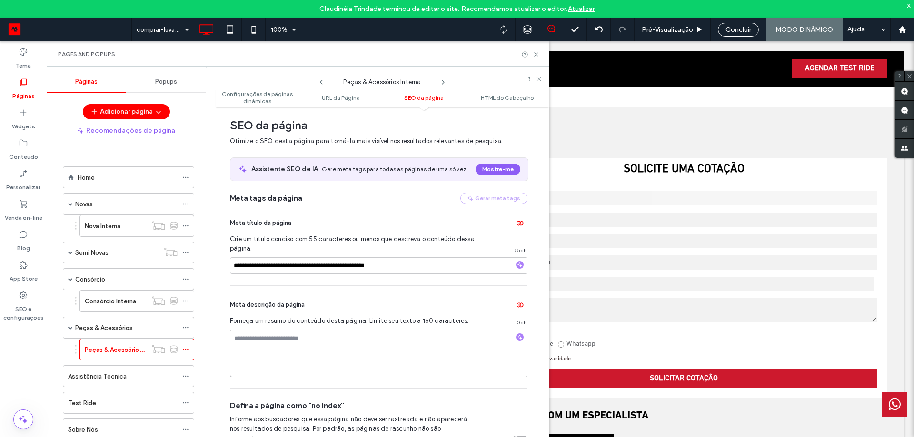
click at [283, 333] on textarea at bounding box center [378, 354] width 297 height 48
paste textarea "**********"
type textarea "**********"
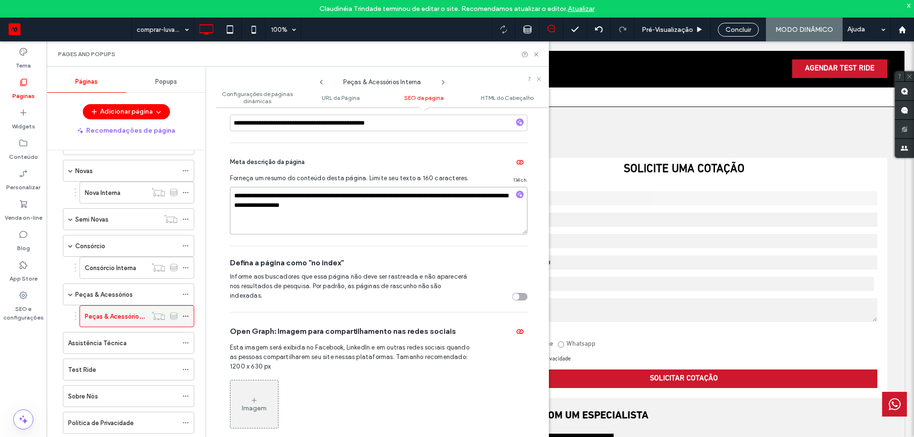
scroll to position [48, 0]
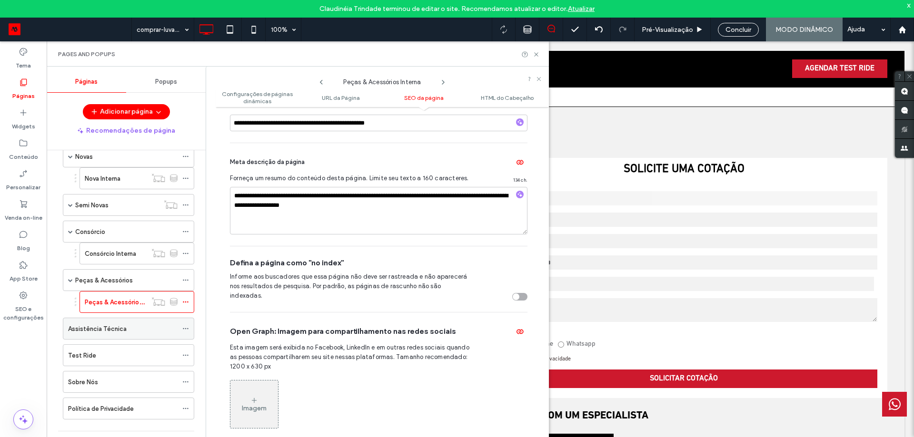
click at [184, 331] on icon at bounding box center [185, 329] width 7 height 7
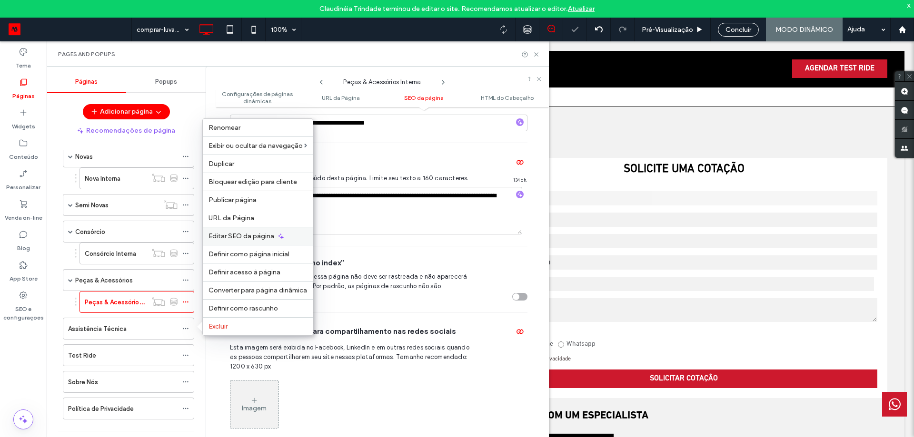
click at [237, 237] on span "Editar SEO da página" at bounding box center [241, 236] width 66 height 8
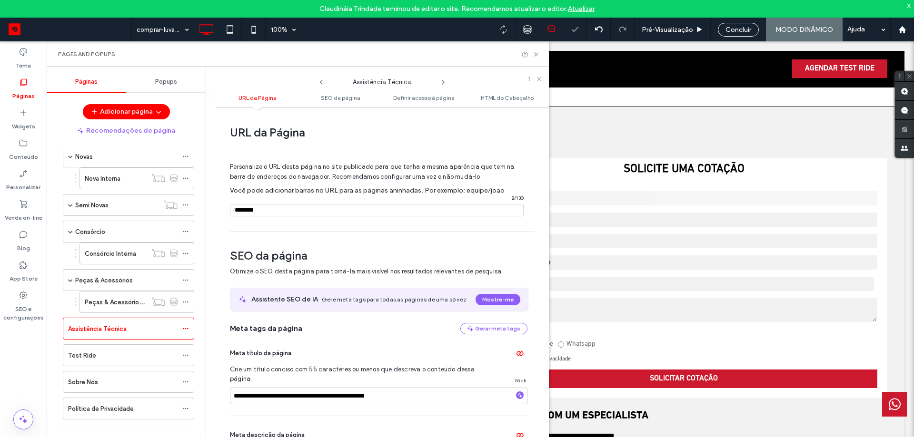
scroll to position [130, 0]
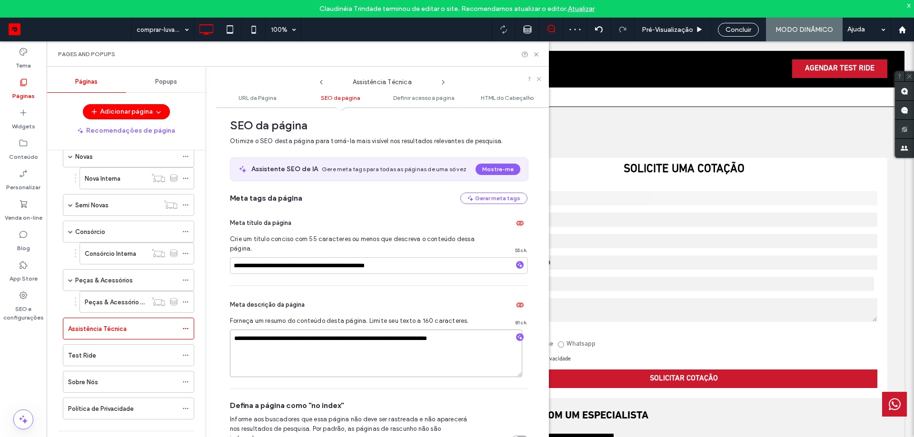
click at [286, 350] on textarea "**********" at bounding box center [376, 354] width 292 height 48
paste textarea "**********"
type textarea "**********"
click at [189, 354] on div at bounding box center [187, 355] width 11 height 14
click at [187, 358] on icon at bounding box center [185, 355] width 7 height 7
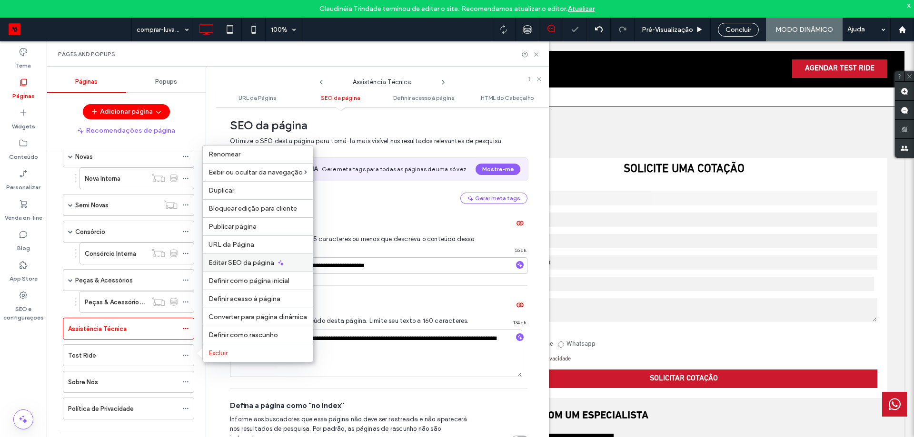
click at [237, 262] on span "Editar SEO da página" at bounding box center [241, 263] width 66 height 8
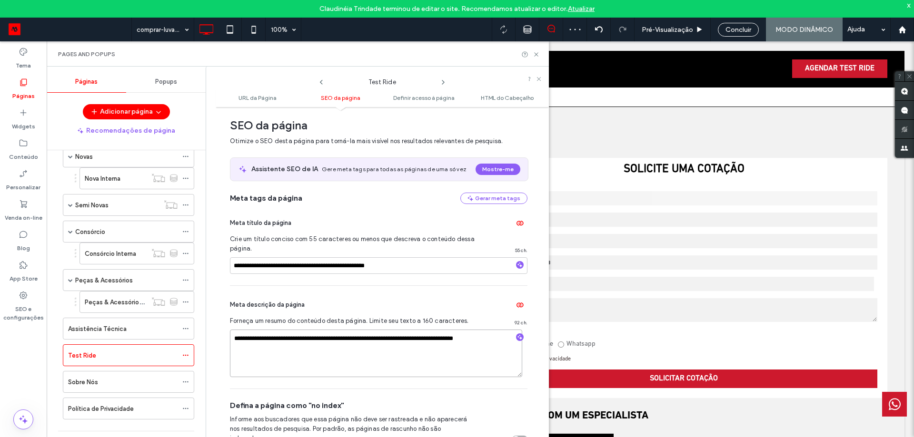
click at [263, 347] on textarea "**********" at bounding box center [376, 354] width 292 height 48
paste textarea "**********"
type textarea "**********"
click at [185, 381] on icon at bounding box center [185, 382] width 7 height 7
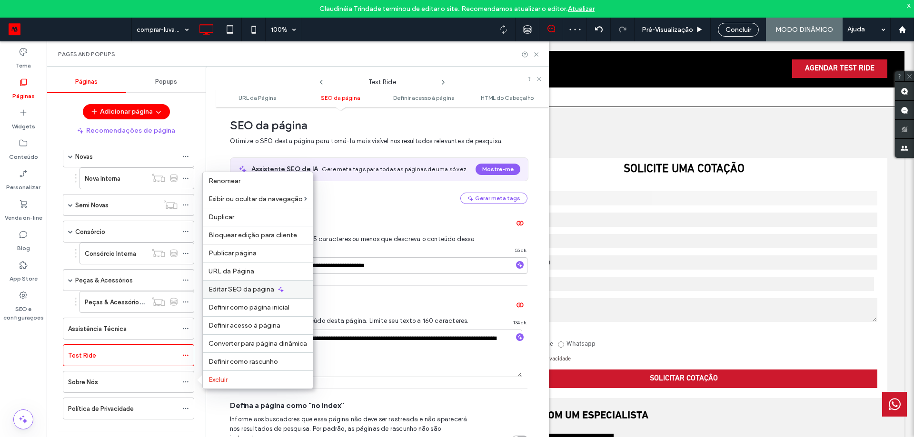
click at [237, 290] on span "Editar SEO da página" at bounding box center [241, 290] width 66 height 8
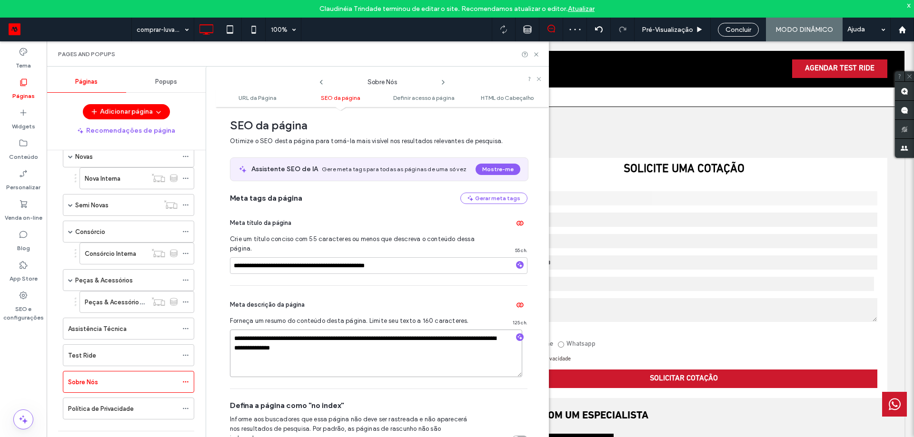
click at [271, 346] on textarea "**********" at bounding box center [376, 354] width 292 height 48
paste textarea "**********"
paste textarea
type textarea "**********"
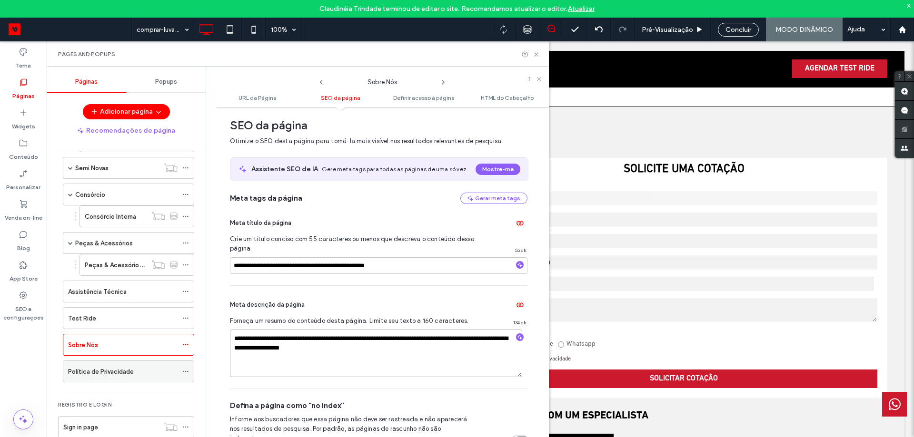
scroll to position [85, 0]
click at [191, 369] on div at bounding box center [187, 371] width 11 height 14
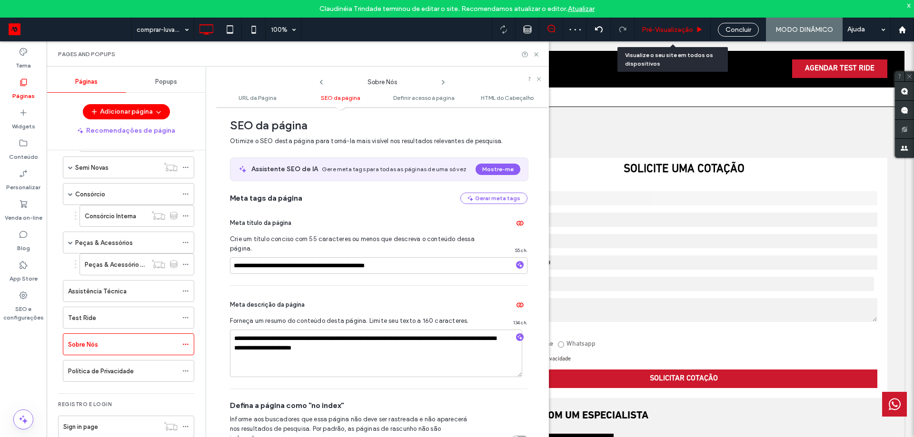
click at [664, 28] on span "Pré-Visualizaçāo" at bounding box center [667, 30] width 51 height 8
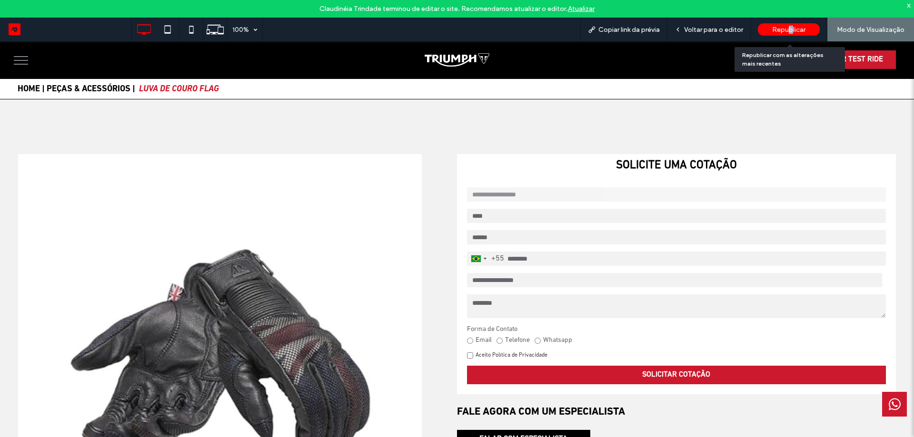
click at [791, 29] on span "Republicar" at bounding box center [788, 30] width 33 height 8
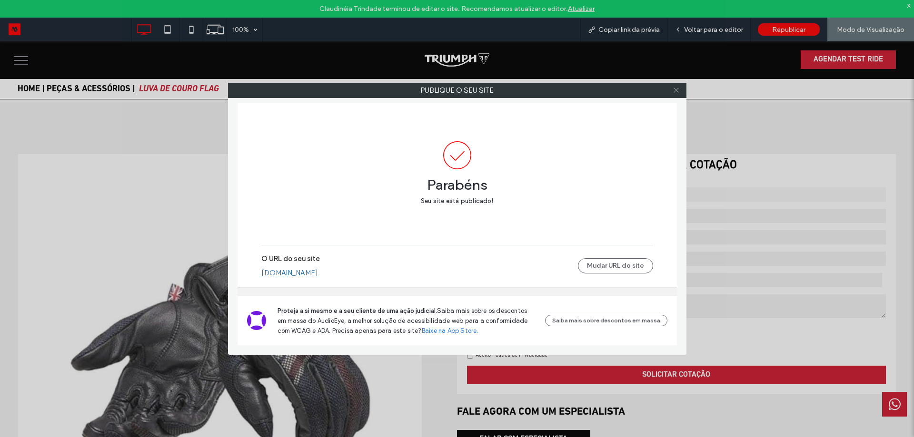
click at [676, 88] on icon at bounding box center [675, 90] width 7 height 7
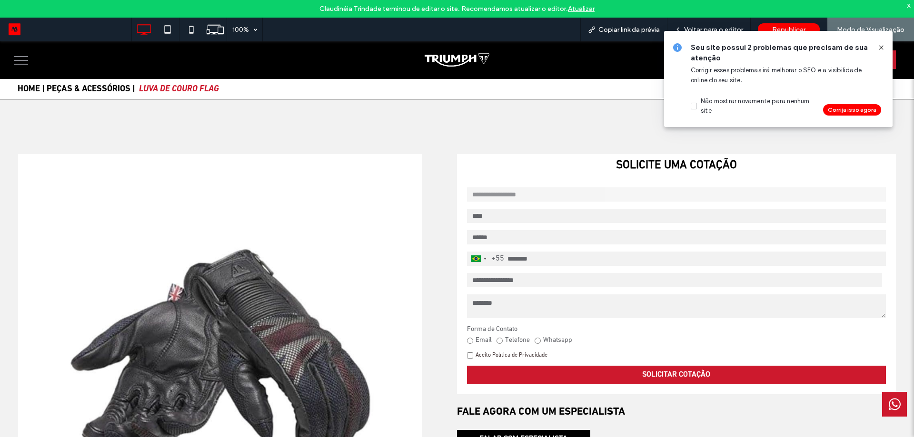
click at [883, 48] on icon at bounding box center [881, 48] width 8 height 8
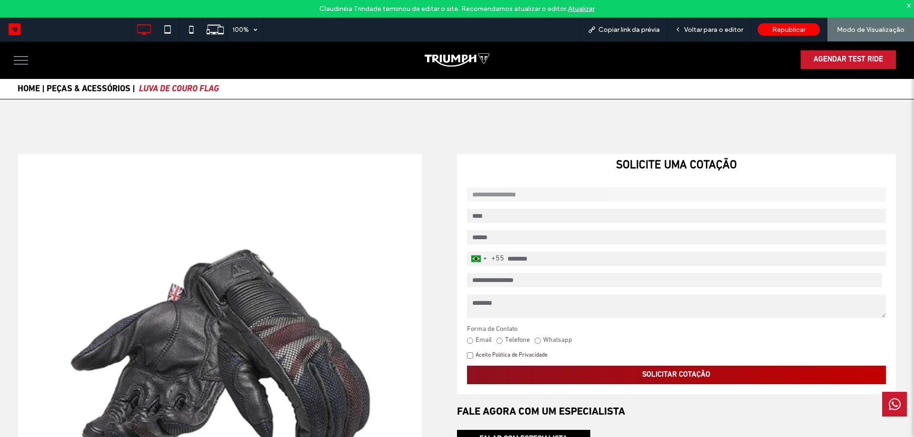
click at [698, 379] on button "SOLICITAR COTAÇÃO" at bounding box center [676, 375] width 419 height 19
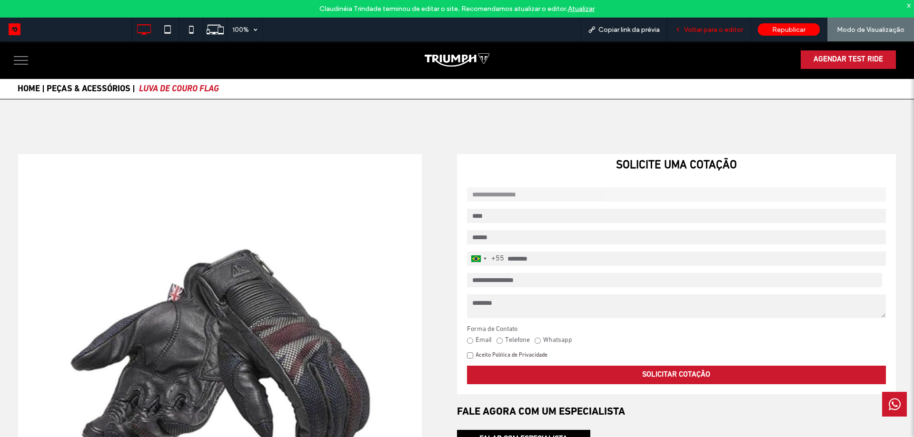
click at [711, 27] on span "Voltar para o editor" at bounding box center [713, 30] width 59 height 8
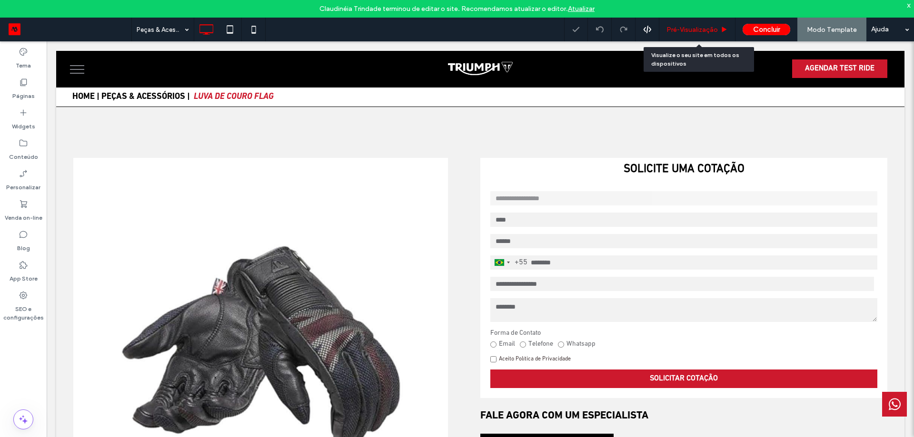
click at [698, 26] on span "Pré-Visualizaçāo" at bounding box center [691, 30] width 51 height 8
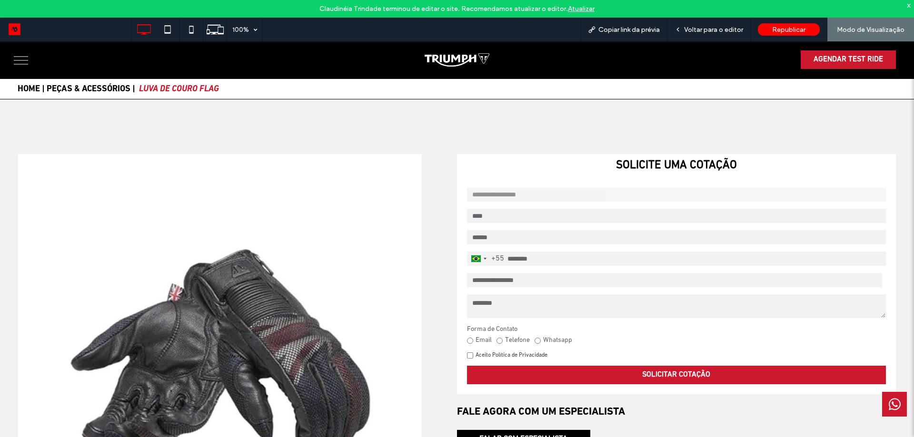
drag, startPoint x: 514, startPoint y: 224, endPoint x: 514, endPoint y: 265, distance: 40.9
click at [514, 224] on div "**********" at bounding box center [676, 286] width 438 height 216
click at [516, 216] on div at bounding box center [457, 218] width 914 height 437
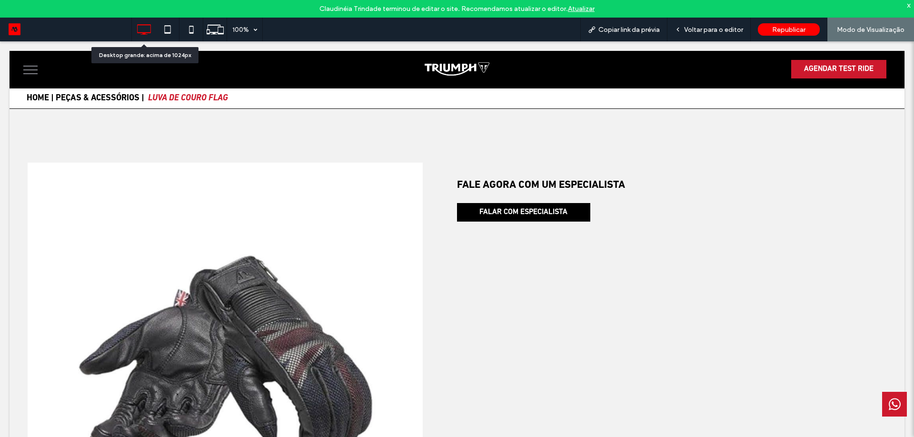
scroll to position [10, 0]
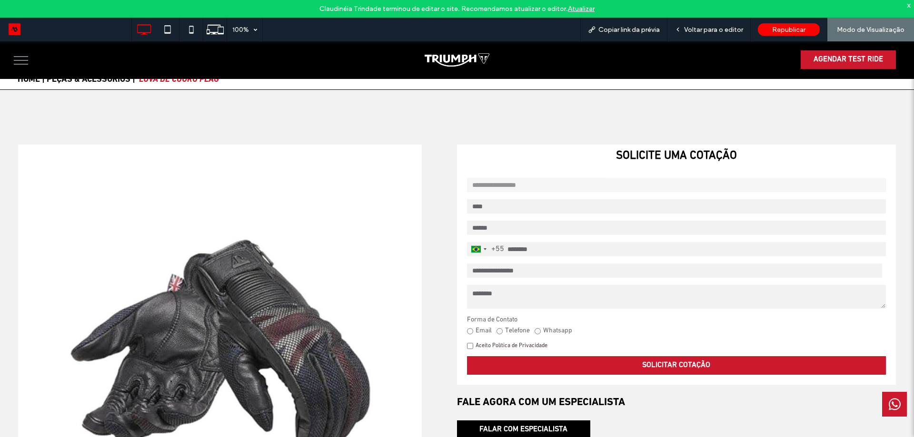
click at [548, 180] on input "**********" at bounding box center [676, 185] width 419 height 14
click at [518, 199] on input "text" at bounding box center [676, 206] width 419 height 14
type input "**********"
click at [514, 226] on input "email" at bounding box center [676, 228] width 419 height 14
type input "**********"
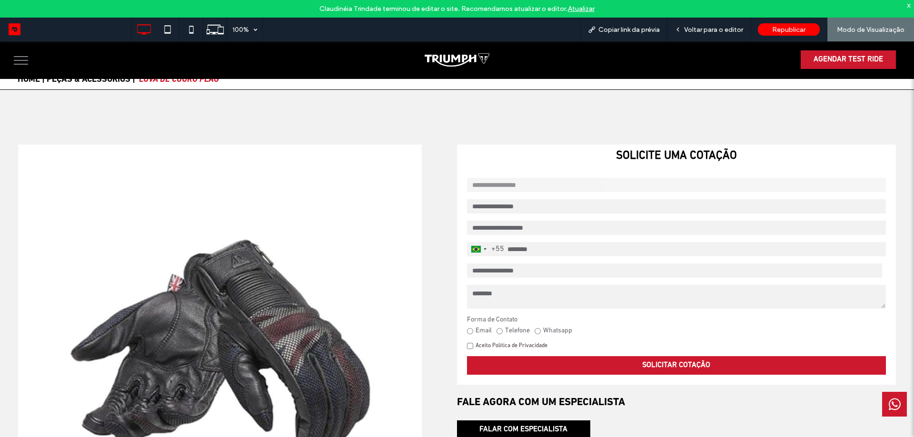
click at [521, 253] on input "tel" at bounding box center [676, 249] width 419 height 14
click at [543, 251] on input "tel" at bounding box center [676, 249] width 419 height 14
type input "**********"
click at [513, 268] on select "**********" at bounding box center [674, 271] width 415 height 14
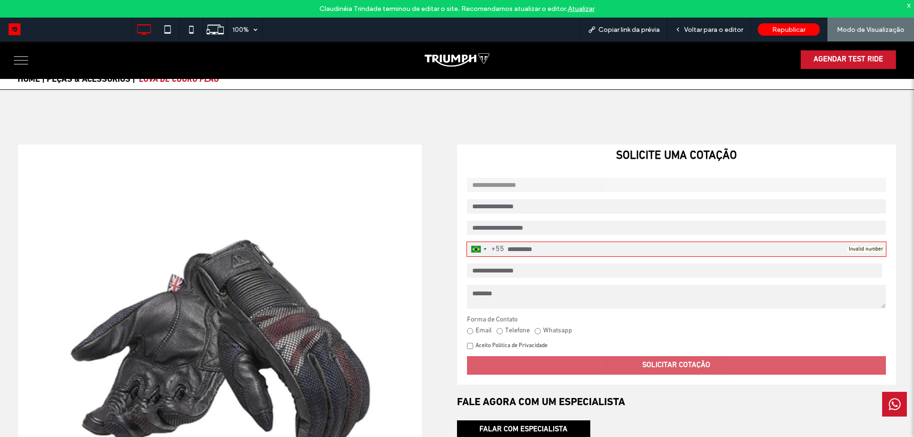
click at [509, 272] on select "**********" at bounding box center [674, 271] width 415 height 14
click at [510, 272] on select "**********" at bounding box center [674, 271] width 415 height 14
click at [505, 268] on select "**********" at bounding box center [674, 271] width 415 height 14
drag, startPoint x: 494, startPoint y: 287, endPoint x: 490, endPoint y: 294, distance: 7.7
click at [494, 288] on textarea at bounding box center [676, 297] width 419 height 24
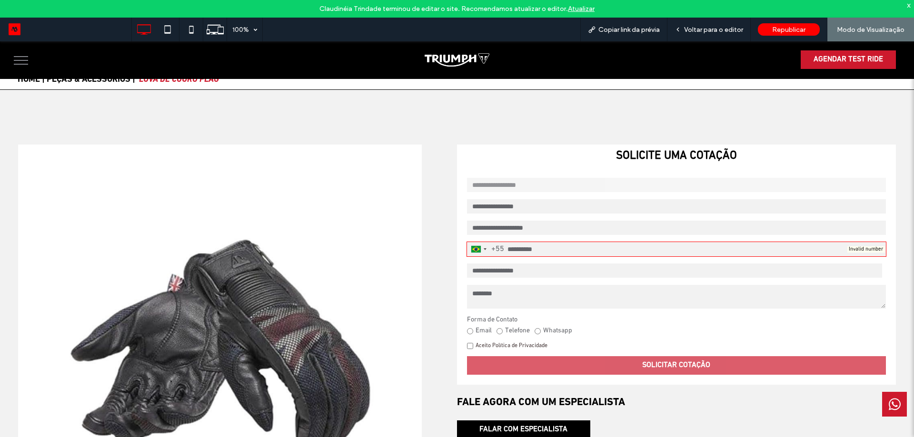
click at [475, 325] on div "Forma de Contato Email Telefone Whatsapp" at bounding box center [676, 326] width 419 height 20
click at [479, 332] on label "Email" at bounding box center [479, 331] width 25 height 9
click at [484, 304] on textarea at bounding box center [676, 297] width 419 height 24
type textarea "****"
drag, startPoint x: 504, startPoint y: 267, endPoint x: 501, endPoint y: 276, distance: 9.4
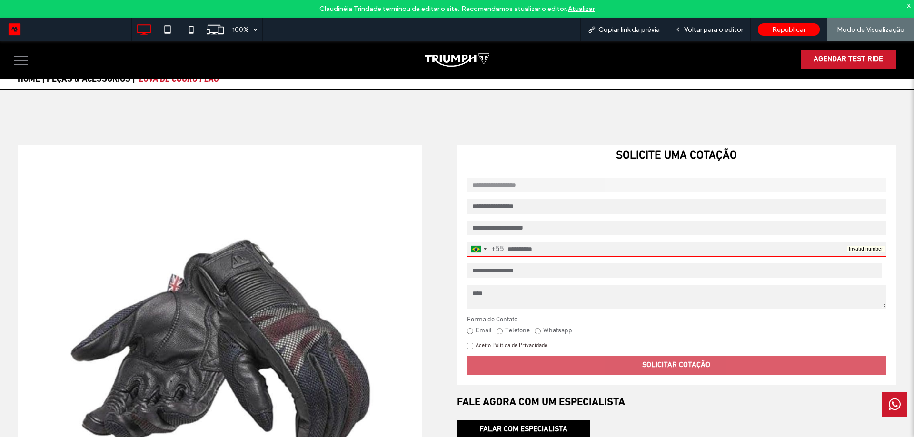
click at [504, 267] on select "**********" at bounding box center [674, 271] width 415 height 14
click at [484, 345] on link "Aceito Política de Privacidade" at bounding box center [511, 346] width 72 height 6
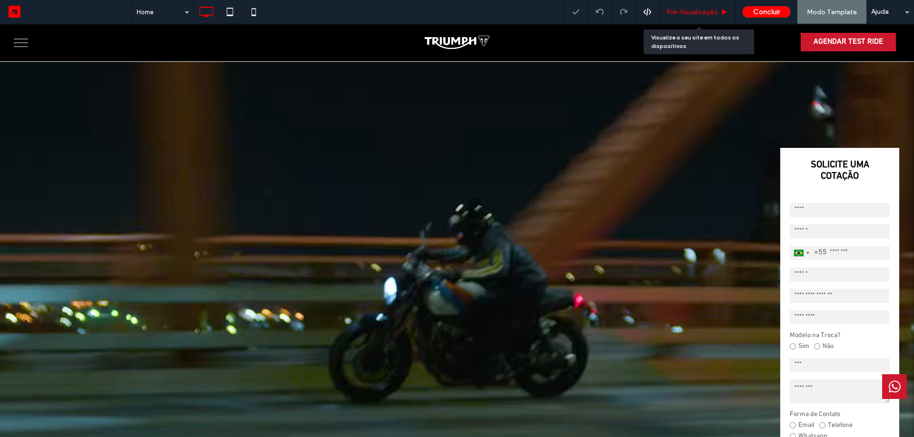
click at [698, 6] on div "Pré-Visualizaçāo" at bounding box center [697, 12] width 76 height 24
click at [695, 11] on span "Pré-Visualizaçāo" at bounding box center [691, 12] width 51 height 8
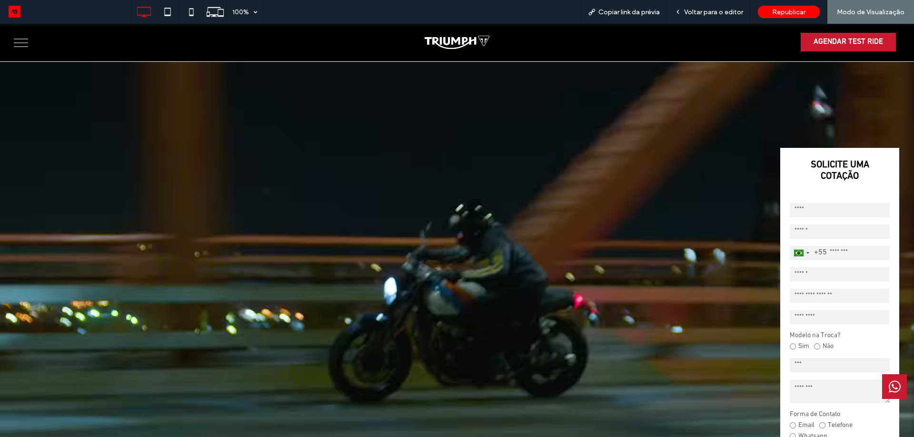
click at [14, 42] on button "menu" at bounding box center [21, 42] width 25 height 25
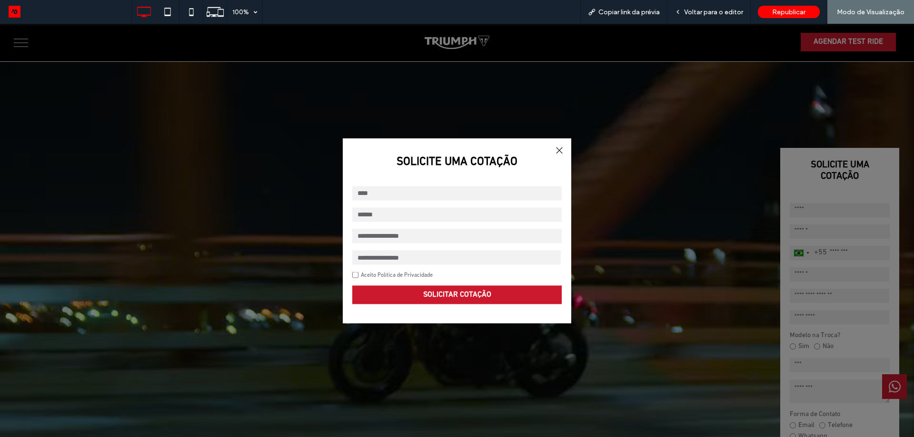
click at [558, 149] on div at bounding box center [559, 150] width 13 height 13
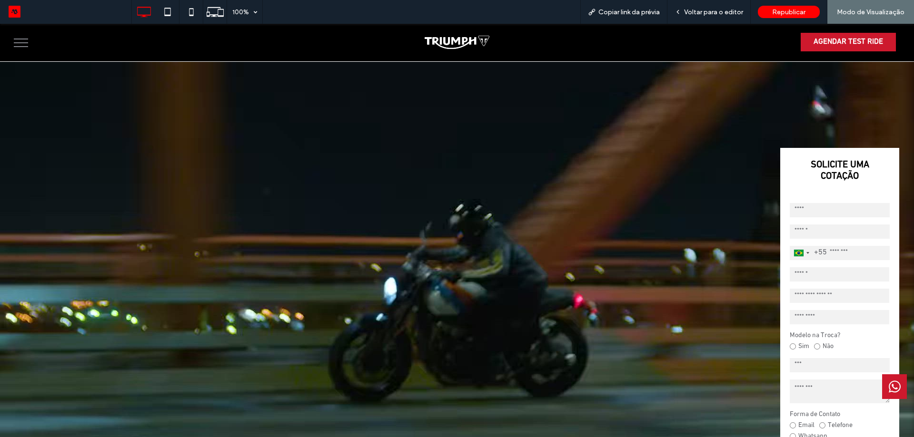
click at [15, 42] on button "menu" at bounding box center [21, 42] width 25 height 25
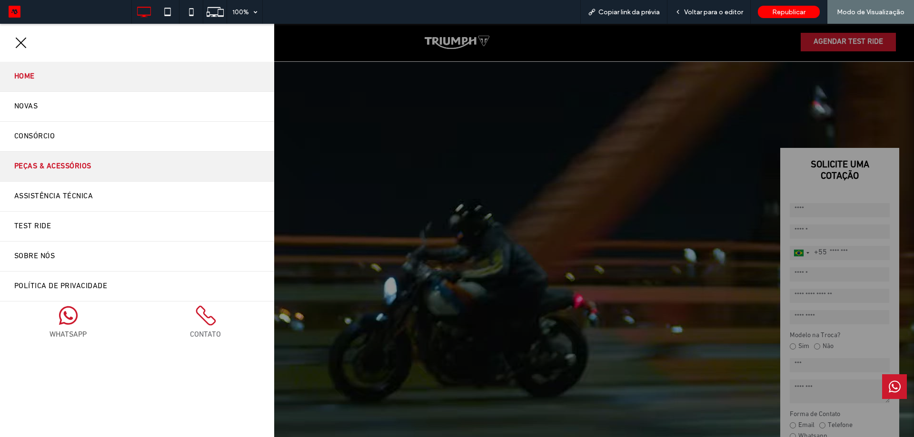
click at [105, 171] on link "Peças & Acessórios" at bounding box center [137, 167] width 274 height 30
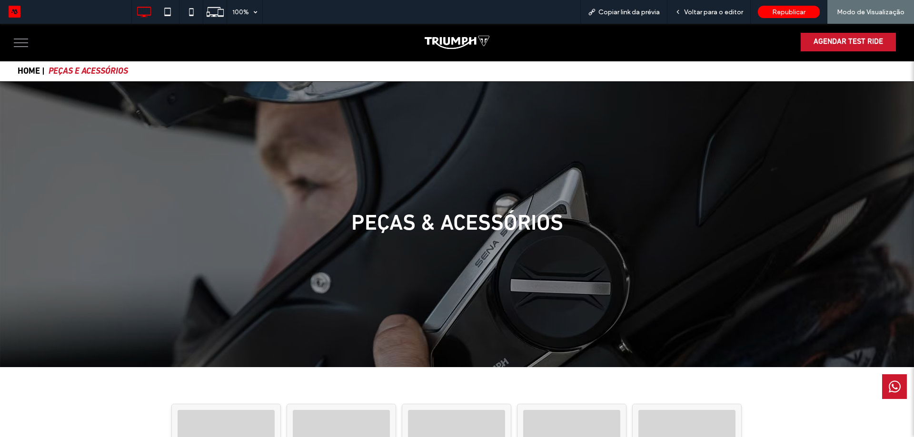
scroll to position [190, 0]
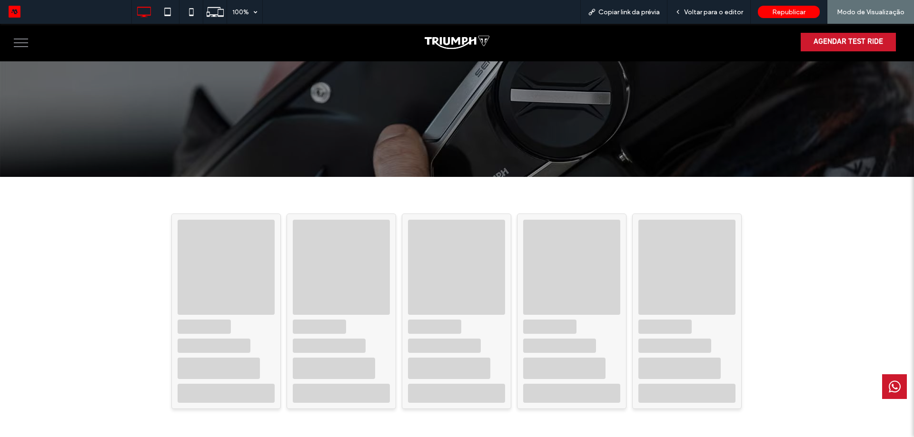
click at [347, 329] on div at bounding box center [340, 312] width 109 height 196
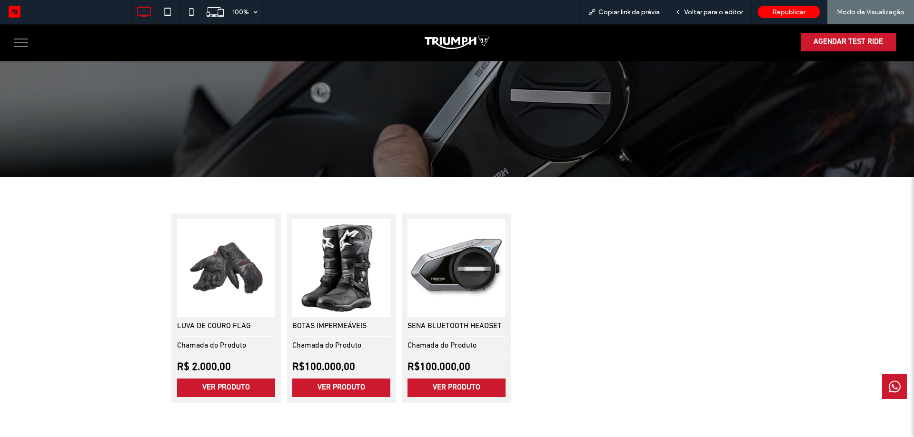
click at [377, 293] on img at bounding box center [341, 268] width 103 height 103
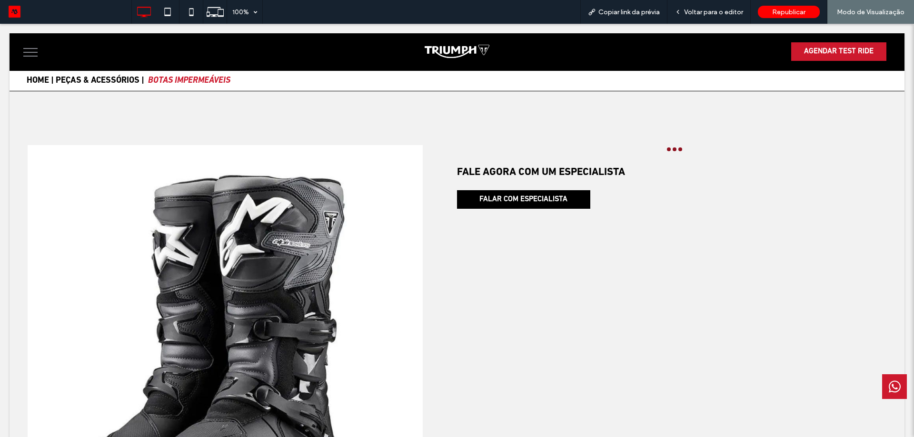
scroll to position [0, 0]
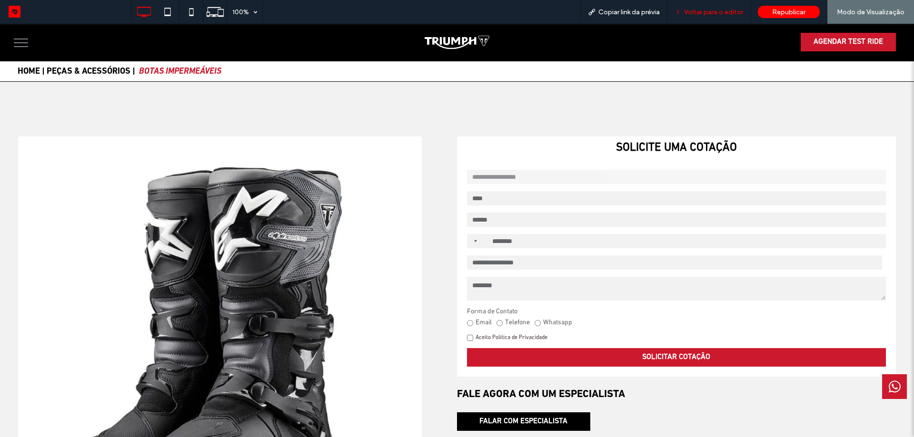
click at [709, 9] on span "Voltar para o editor" at bounding box center [713, 12] width 59 height 8
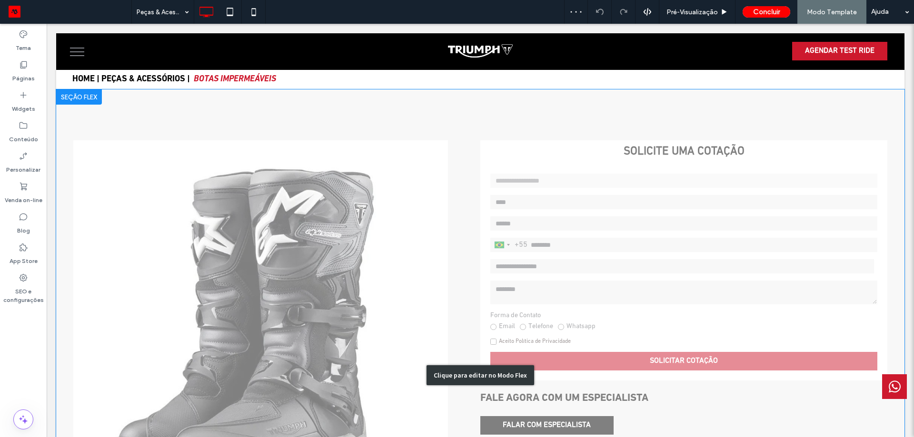
click at [613, 224] on div "Clique para editar no Modo Flex" at bounding box center [480, 375] width 848 height 572
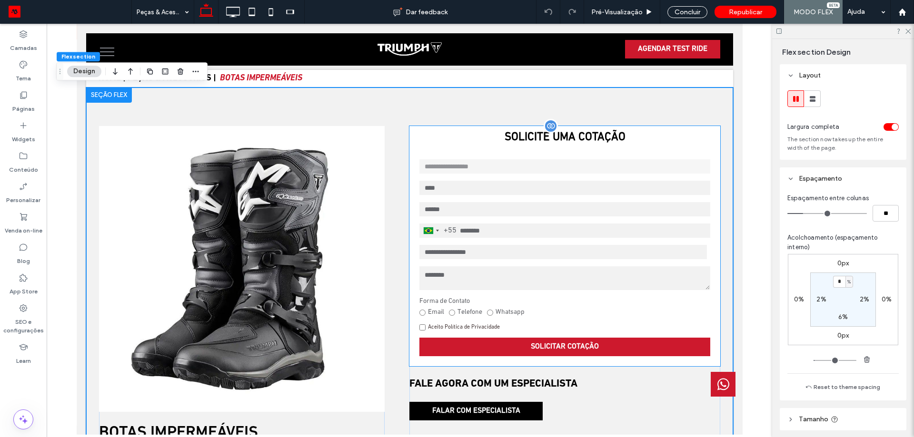
click at [612, 212] on input "email" at bounding box center [564, 209] width 290 height 14
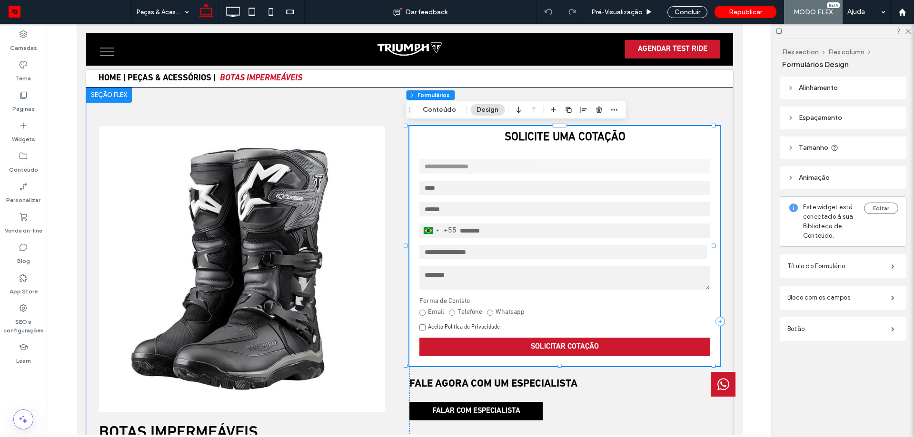
click at [839, 145] on header "Tamanho" at bounding box center [843, 148] width 127 height 22
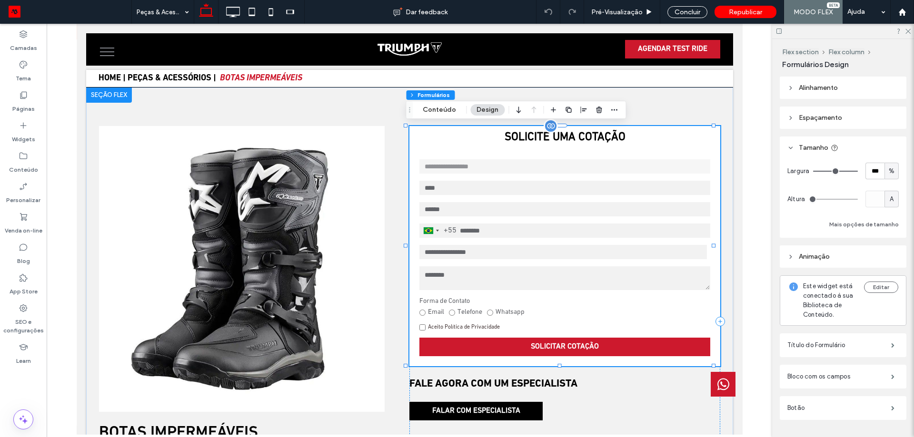
click at [448, 253] on select "**********" at bounding box center [562, 252] width 287 height 14
click at [449, 251] on select "**********" at bounding box center [562, 252] width 287 height 14
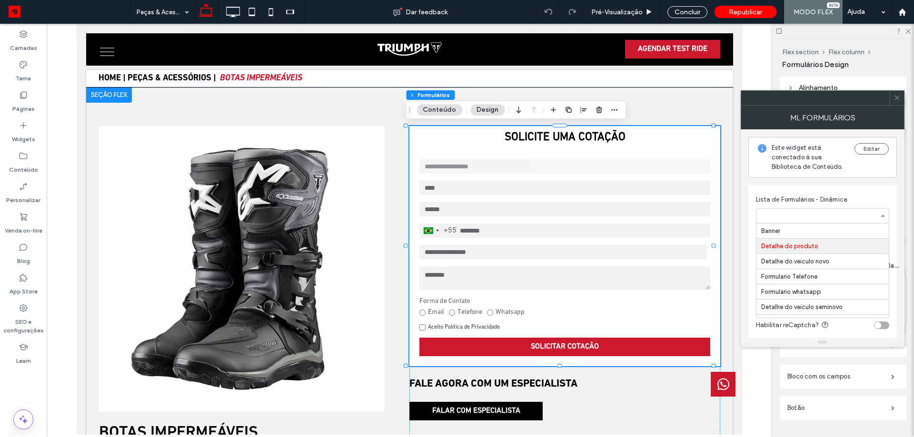
click at [795, 223] on div "Banner Detalhe do produto Detalhe do veículo novo Formulario Telefone Formulári…" at bounding box center [822, 215] width 133 height 15
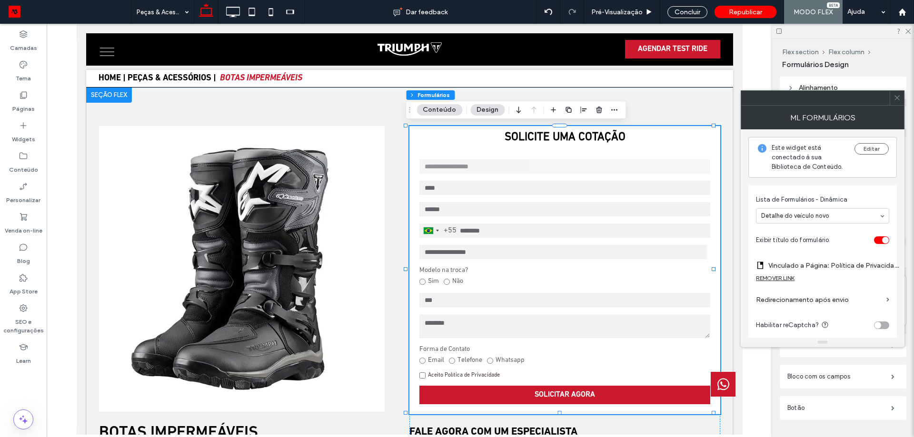
click at [805, 219] on input at bounding box center [820, 216] width 118 height 7
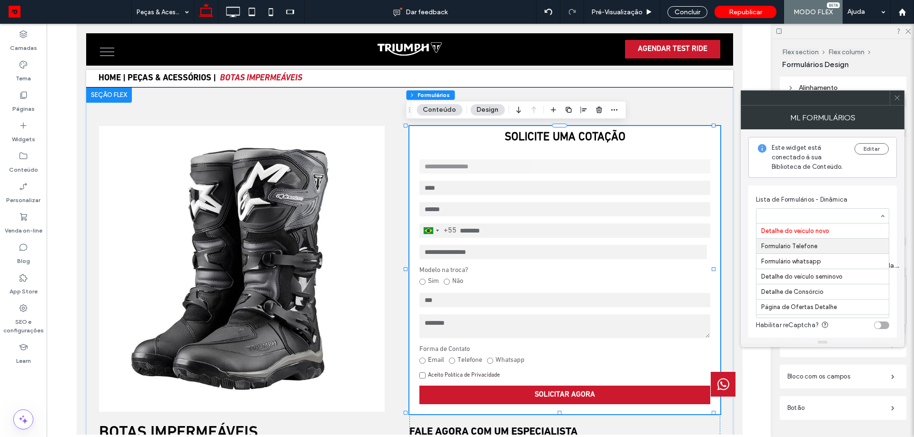
scroll to position [0, 0]
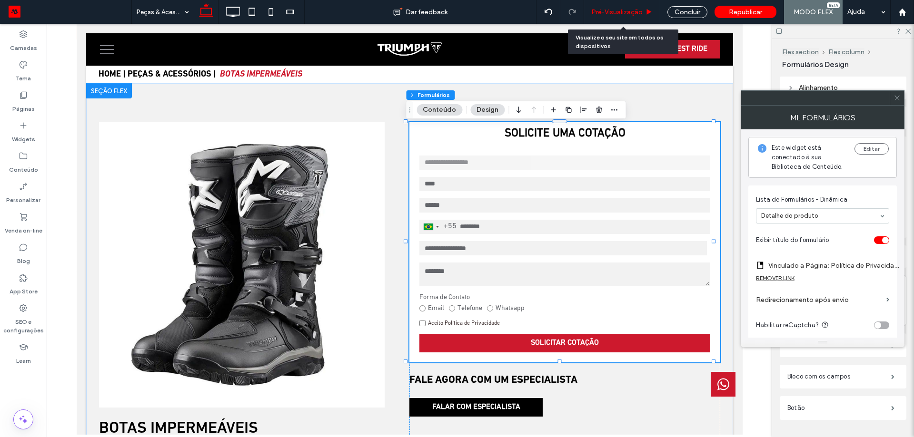
drag, startPoint x: 617, startPoint y: 9, endPoint x: 432, endPoint y: 172, distance: 246.5
click at [617, 9] on span "Pré-Visualizaçāo" at bounding box center [616, 12] width 51 height 8
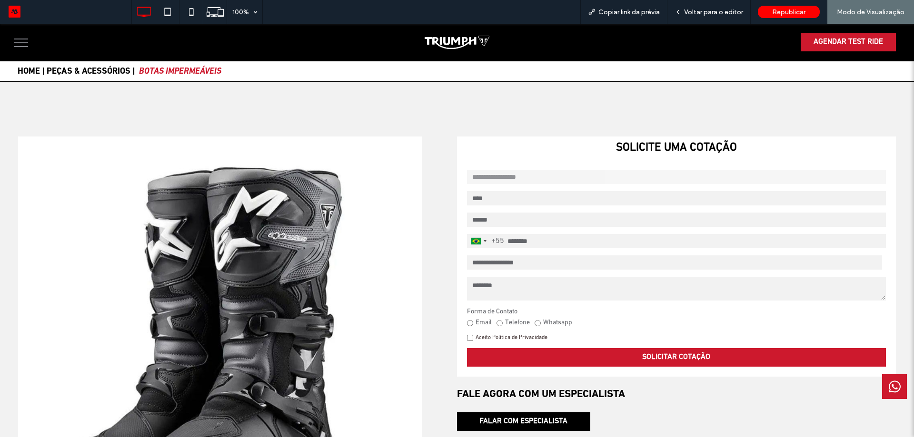
click at [482, 258] on select "**********" at bounding box center [674, 263] width 415 height 14
click at [484, 262] on select "**********" at bounding box center [674, 263] width 415 height 14
click at [527, 257] on select "**********" at bounding box center [674, 263] width 415 height 14
click at [534, 263] on select "**********" at bounding box center [674, 263] width 415 height 14
click at [533, 266] on select "**********" at bounding box center [674, 263] width 415 height 14
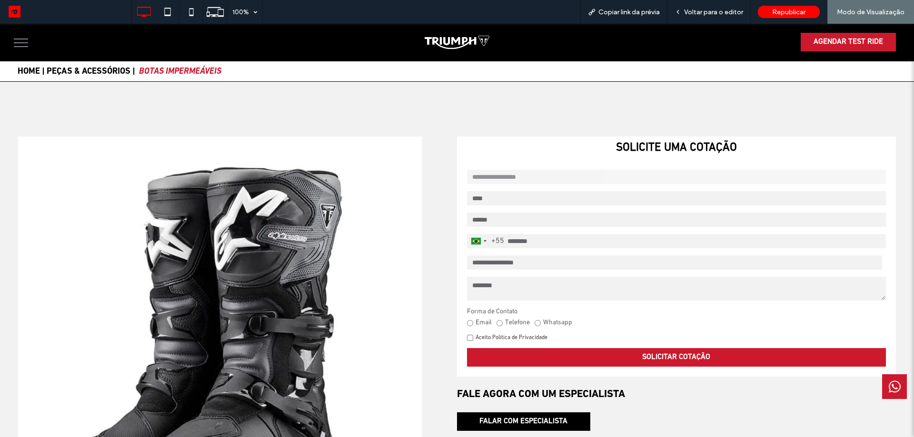
click at [512, 240] on input "tel" at bounding box center [676, 241] width 419 height 14
click at [512, 258] on select "**********" at bounding box center [674, 263] width 415 height 14
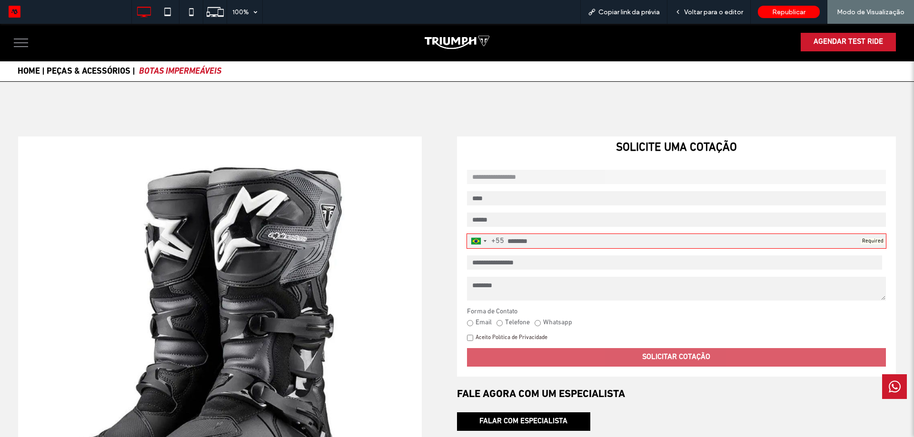
click at [513, 265] on select "**********" at bounding box center [674, 263] width 415 height 14
click at [514, 265] on select "**********" at bounding box center [674, 263] width 415 height 14
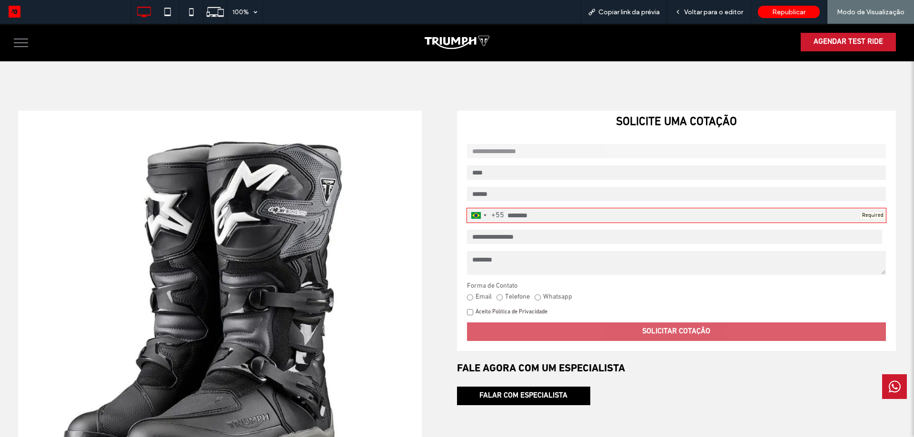
scroll to position [95, 0]
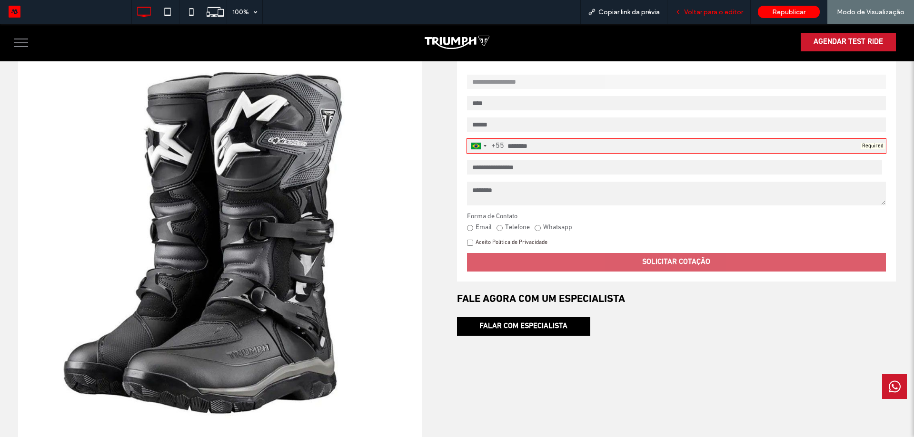
click at [705, 11] on span "Voltar para o editor" at bounding box center [713, 12] width 59 height 8
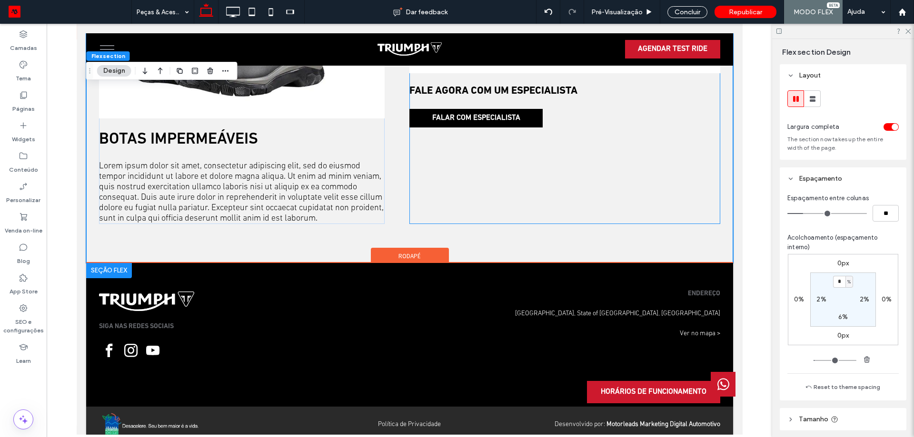
scroll to position [290, 0]
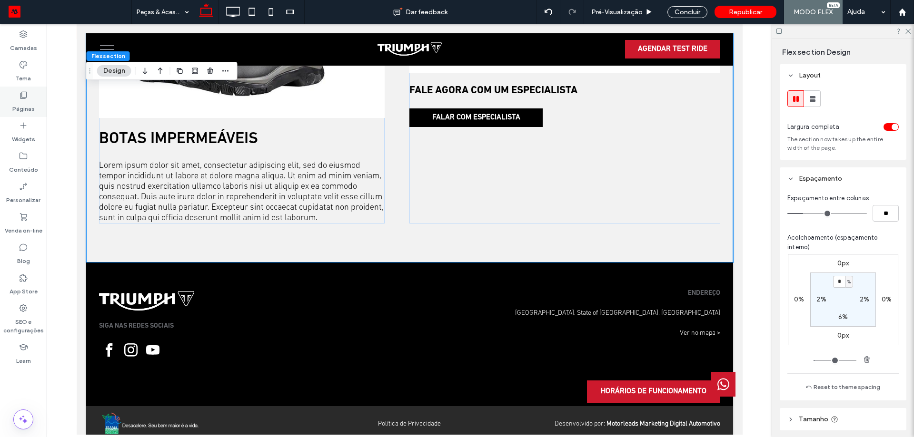
click at [32, 90] on div "Páginas" at bounding box center [23, 102] width 47 height 30
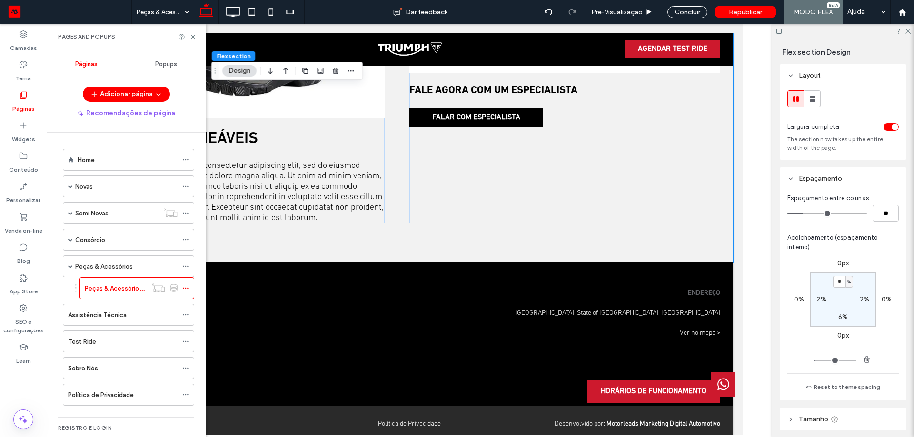
click at [106, 154] on div "Home" at bounding box center [128, 159] width 100 height 21
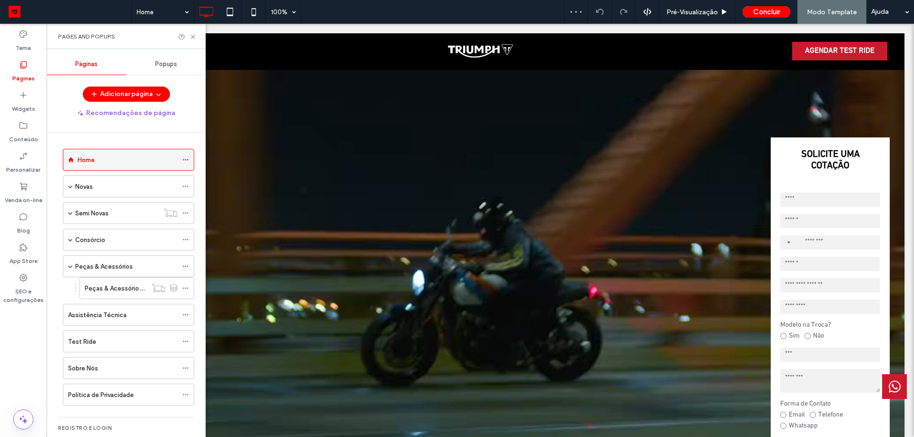
click at [185, 162] on icon at bounding box center [185, 160] width 7 height 7
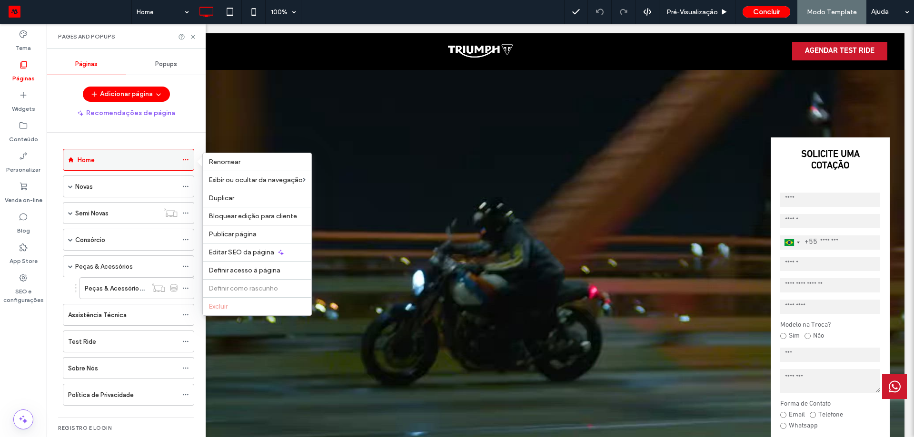
click at [186, 162] on icon at bounding box center [185, 160] width 7 height 7
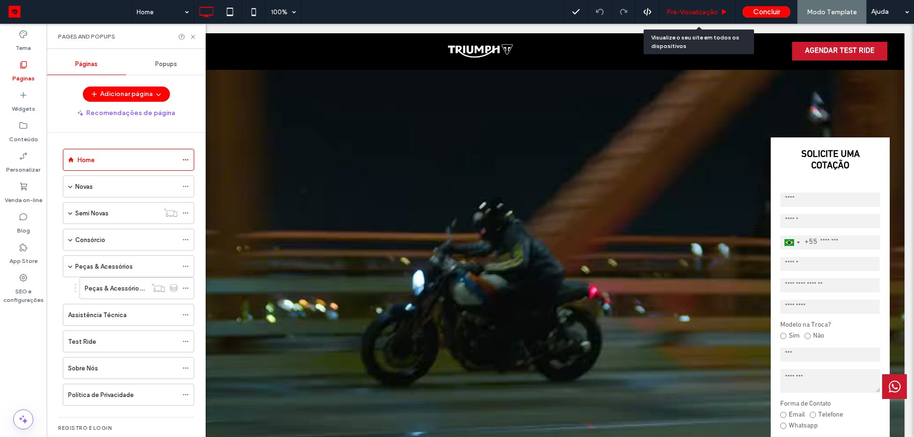
click at [693, 12] on span "Pré-Visualizaçāo" at bounding box center [691, 12] width 51 height 8
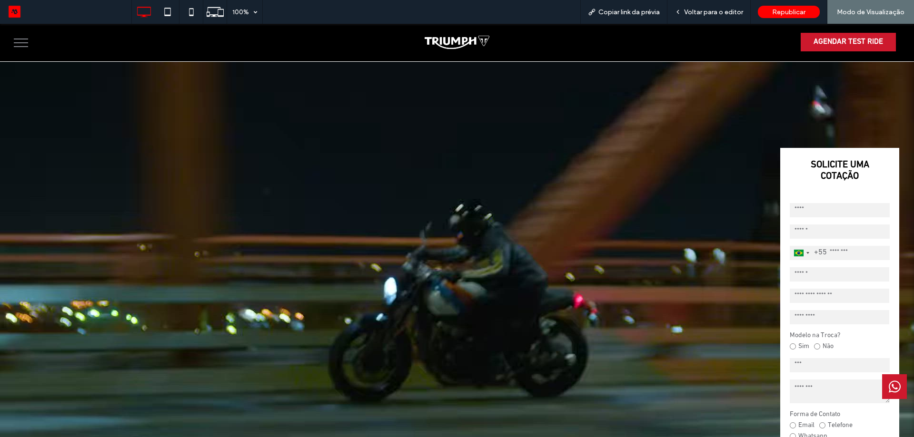
click at [20, 45] on button "menu" at bounding box center [21, 42] width 25 height 25
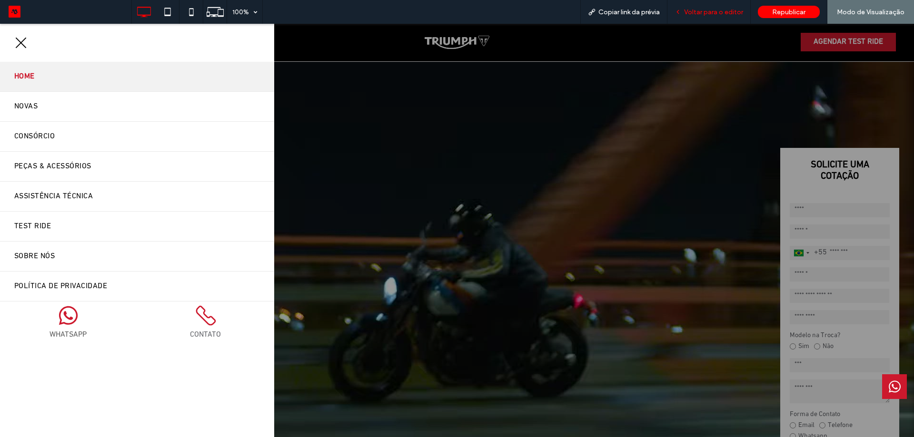
drag, startPoint x: 695, startPoint y: 4, endPoint x: 693, endPoint y: 14, distance: 10.3
click at [697, 5] on div "Voltar para o editor" at bounding box center [708, 12] width 83 height 24
click at [699, 13] on span "Voltar para o editor" at bounding box center [713, 12] width 59 height 8
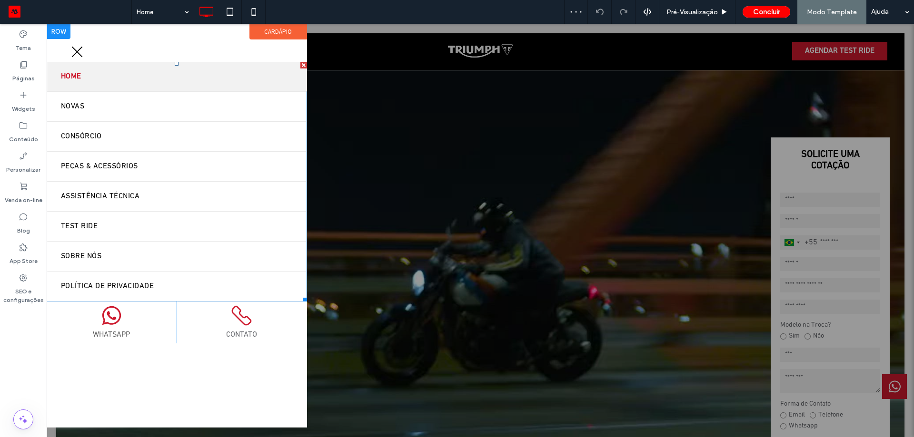
click at [119, 82] on link "Home" at bounding box center [177, 77] width 260 height 30
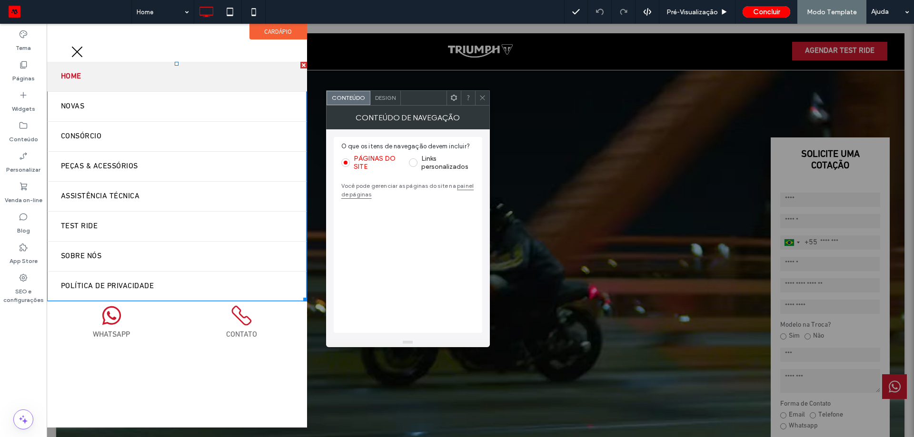
click at [431, 158] on label "Links personalizados" at bounding box center [447, 163] width 53 height 16
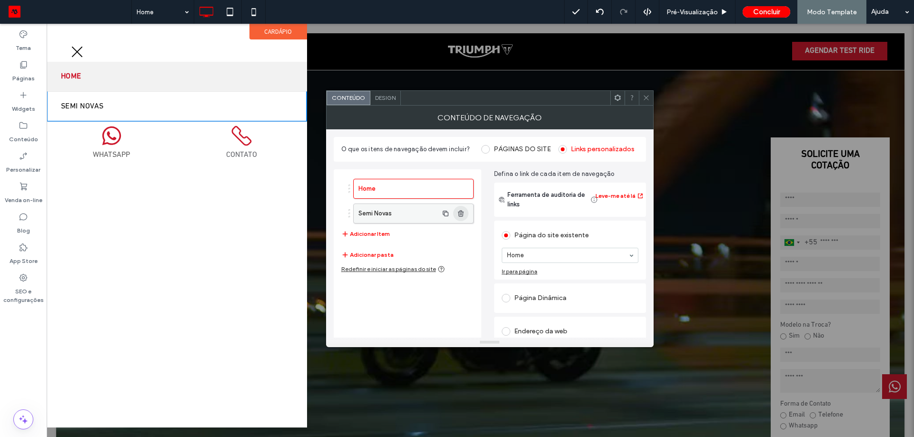
click at [461, 213] on use "button" at bounding box center [461, 213] width 6 height 6
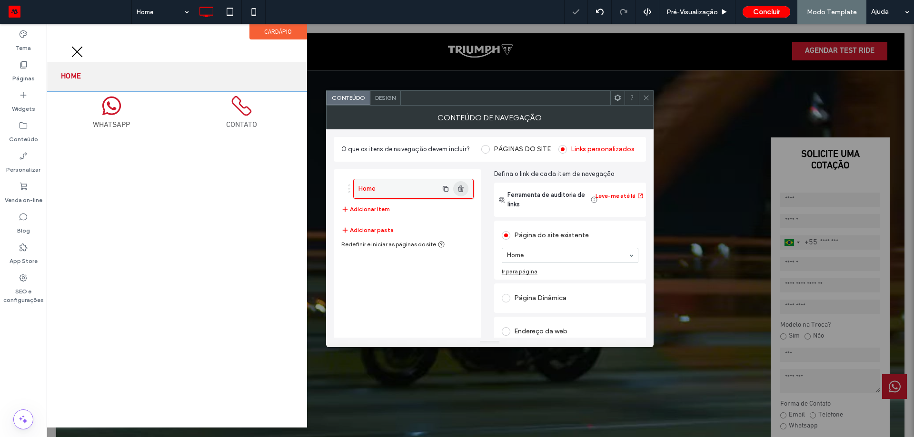
click at [462, 190] on icon "button" at bounding box center [461, 189] width 8 height 8
click at [383, 209] on button "Adicionar Item" at bounding box center [365, 209] width 49 height 11
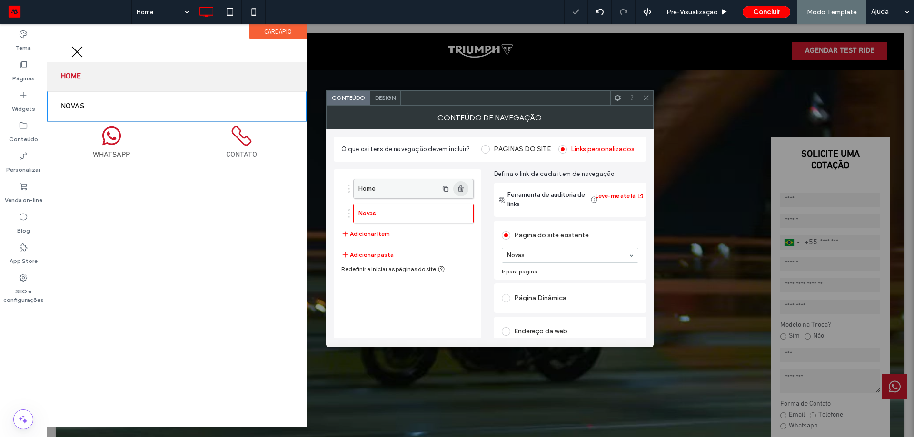
click at [464, 189] on span "button" at bounding box center [460, 188] width 15 height 15
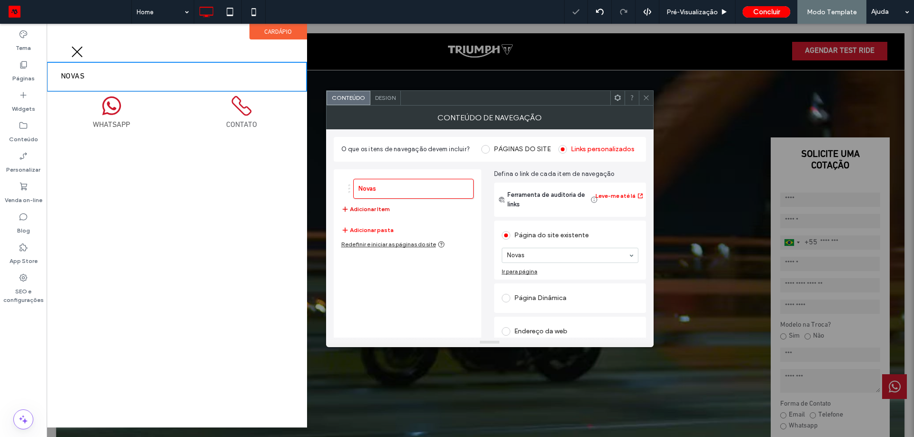
click at [381, 210] on button "Adicionar Item" at bounding box center [365, 209] width 49 height 11
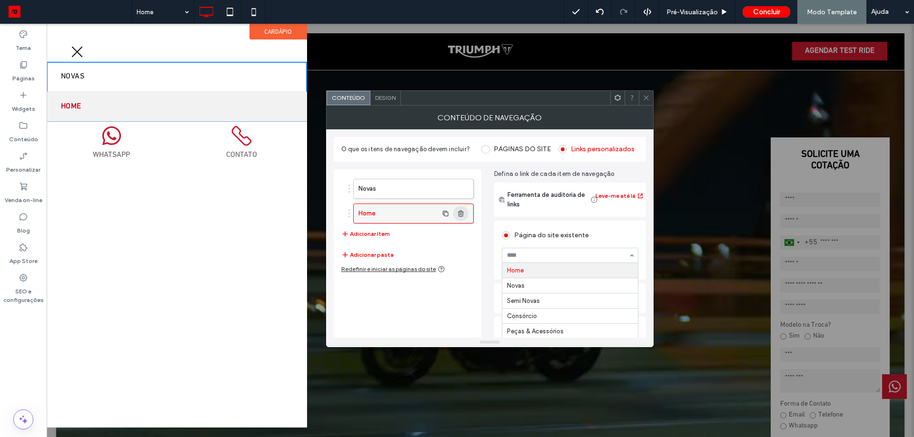
click at [458, 209] on span "button" at bounding box center [460, 213] width 15 height 15
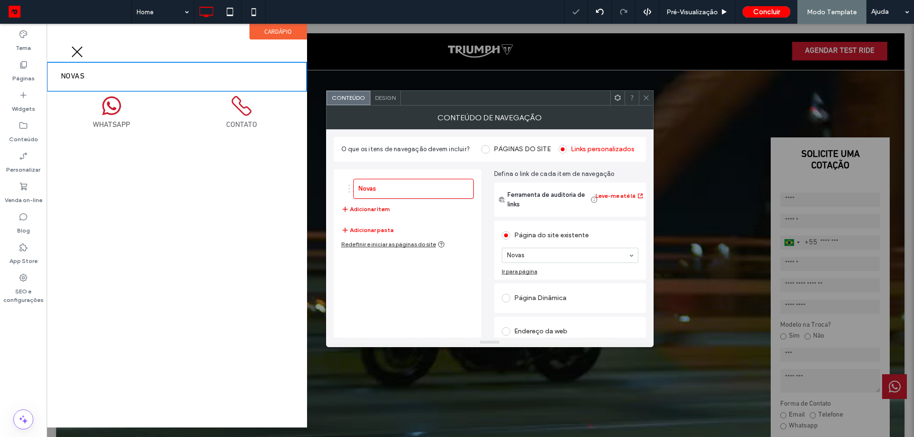
click at [374, 209] on button "Adicionar Item" at bounding box center [365, 209] width 49 height 11
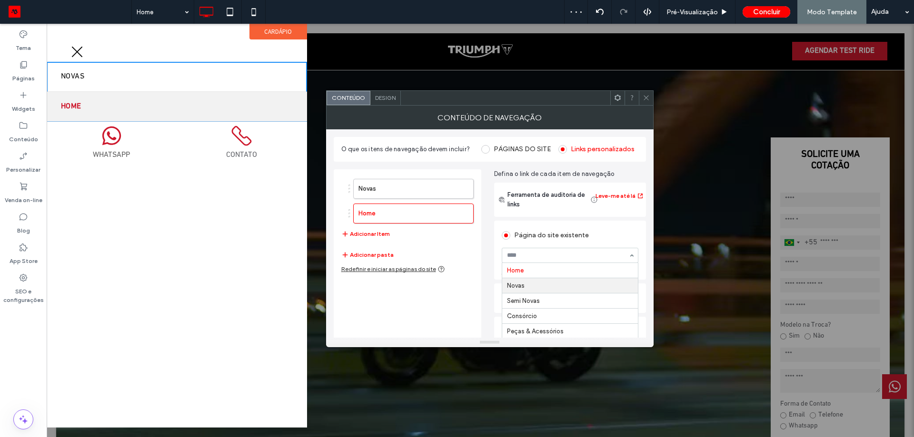
scroll to position [48, 0]
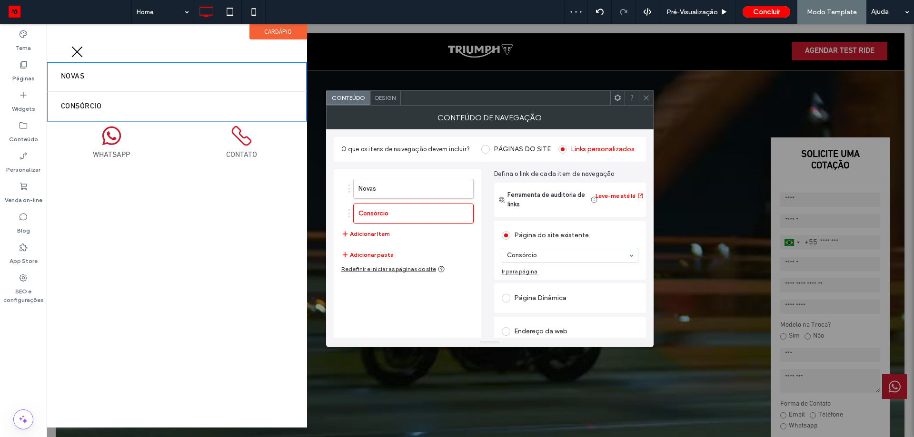
click at [371, 235] on button "Adicionar Item" at bounding box center [365, 233] width 49 height 11
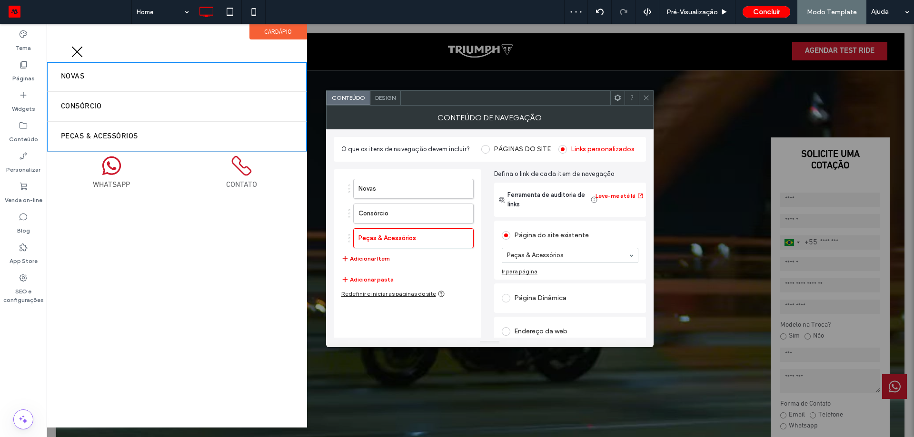
click at [380, 256] on button "Adicionar Item" at bounding box center [365, 258] width 49 height 11
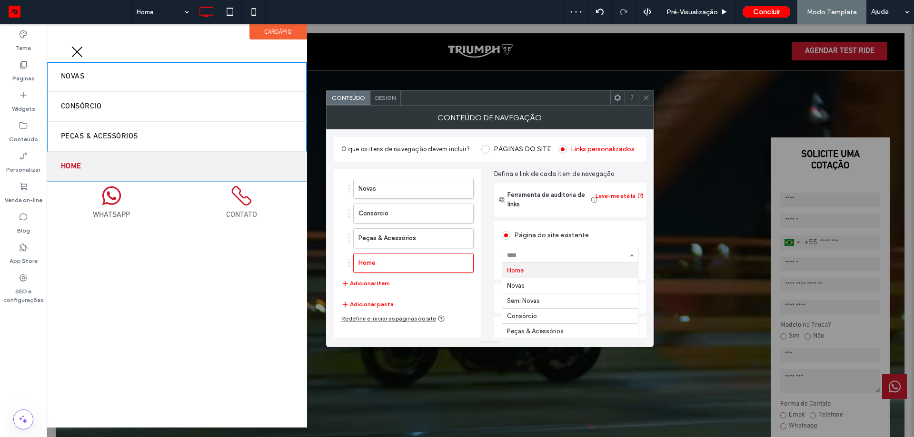
click at [545, 263] on div "Home Novas Semi Novas Consórcio Peças & Acessórios Assistência Técnica Test Rid…" at bounding box center [570, 255] width 137 height 15
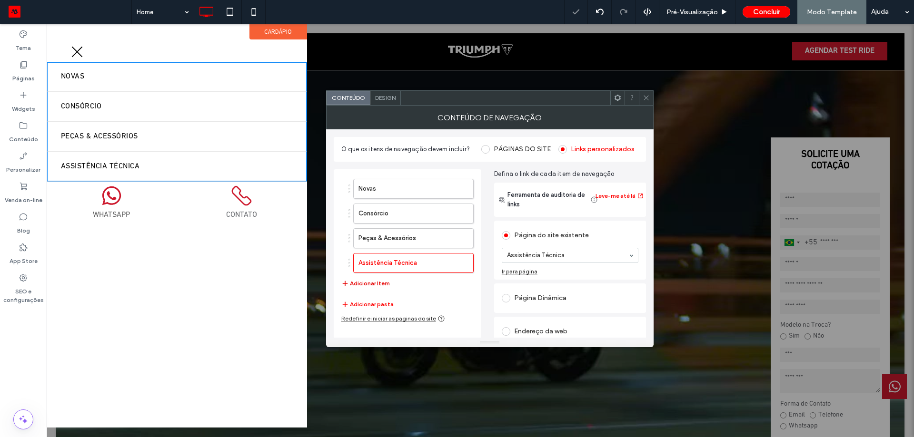
click at [378, 283] on button "Adicionar Item" at bounding box center [365, 283] width 49 height 11
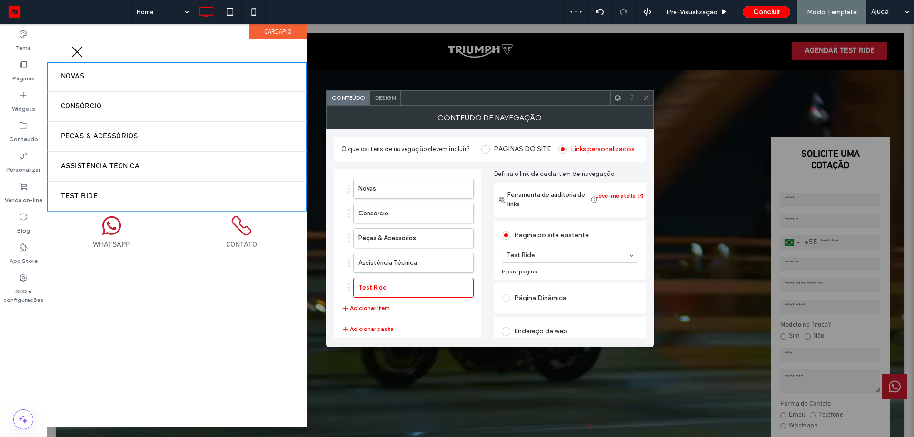
click at [379, 306] on button "Adicionar Item" at bounding box center [365, 308] width 49 height 11
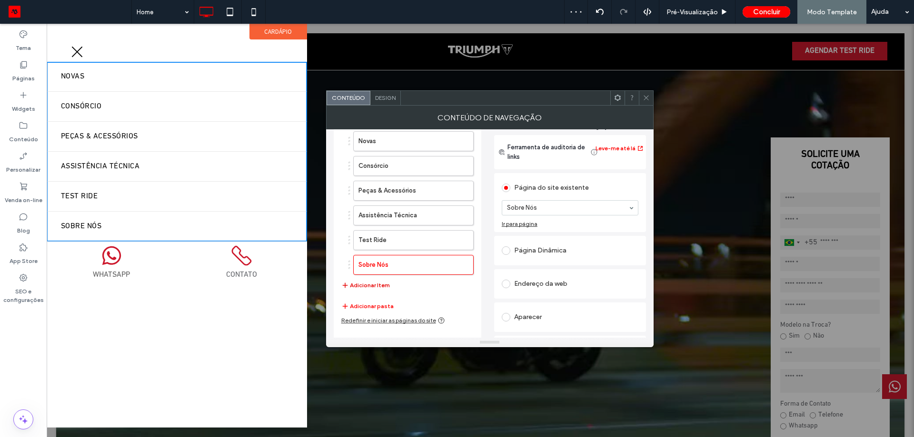
click at [379, 284] on button "Adicionar Item" at bounding box center [365, 285] width 49 height 11
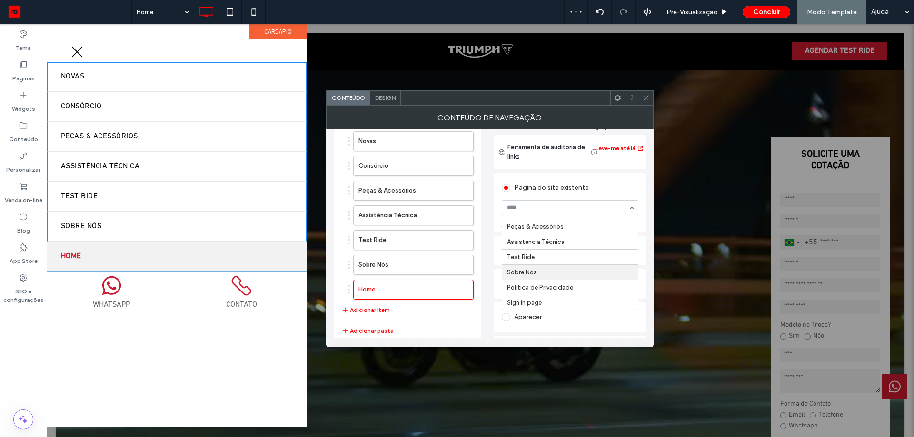
scroll to position [58, 0]
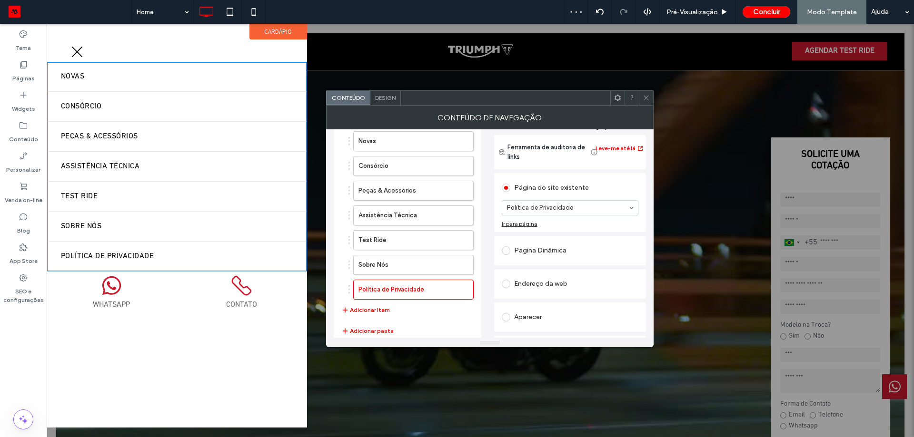
click at [645, 100] on icon at bounding box center [645, 97] width 7 height 7
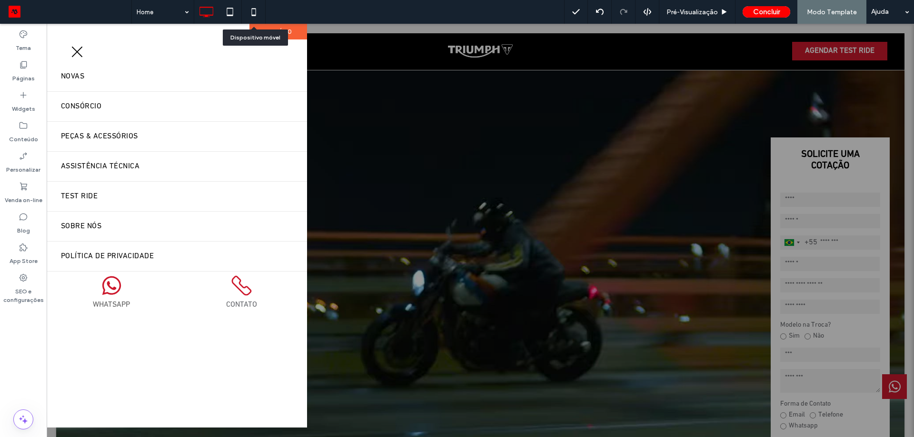
click at [252, 9] on use at bounding box center [253, 12] width 4 height 8
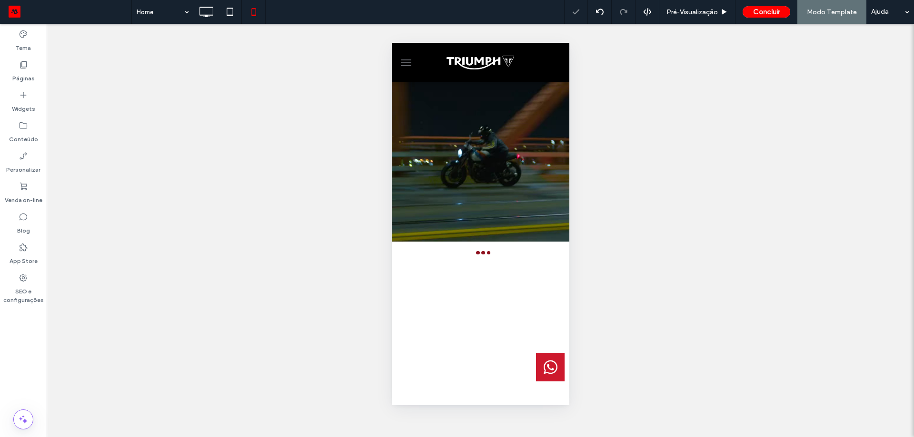
scroll to position [0, 0]
click at [403, 62] on span "menu" at bounding box center [405, 62] width 10 height 1
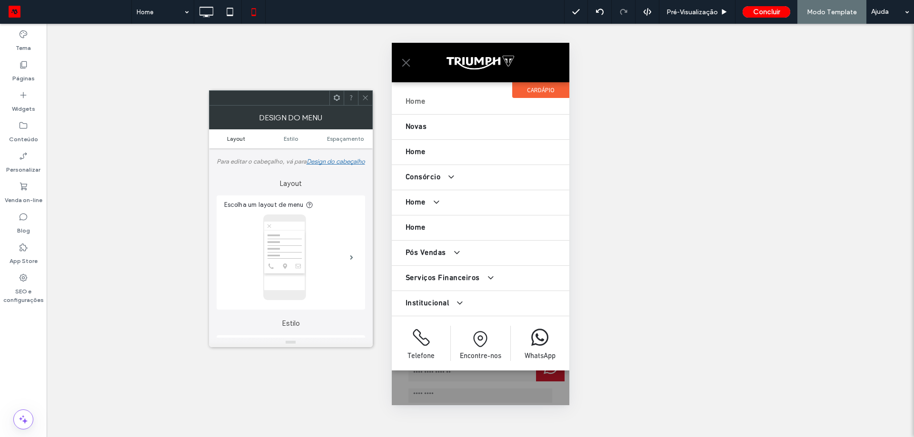
click at [246, 140] on link "Layout" at bounding box center [236, 138] width 55 height 7
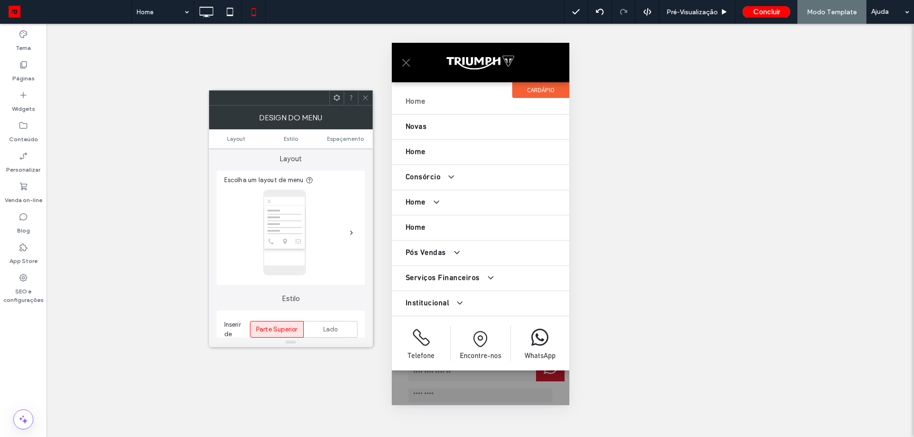
scroll to position [29, 0]
click at [543, 90] on label "CARDÁPIO" at bounding box center [540, 90] width 57 height 16
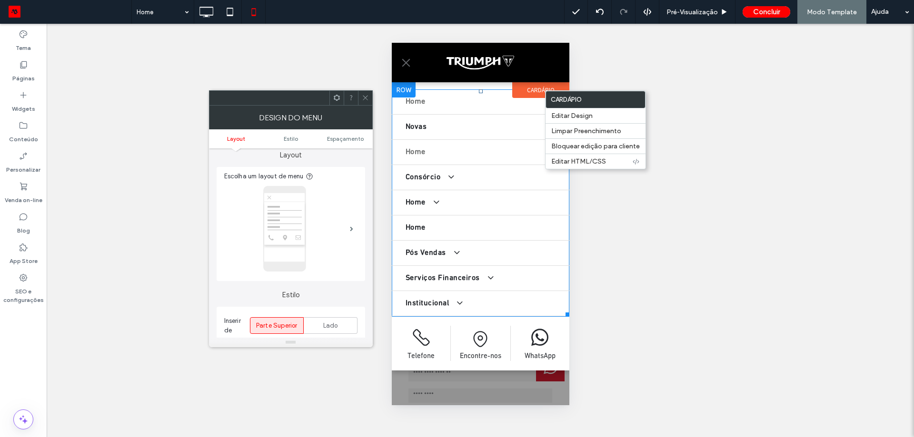
click at [451, 140] on link "Home" at bounding box center [480, 152] width 178 height 25
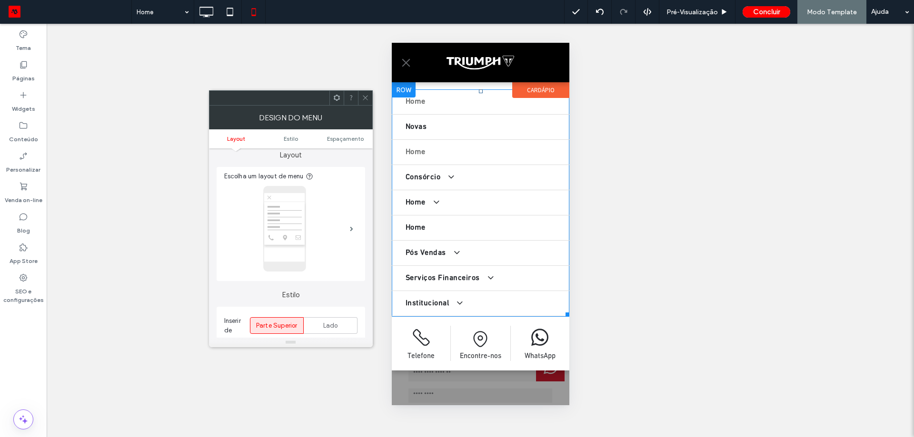
click at [451, 140] on link "Home" at bounding box center [480, 152] width 178 height 25
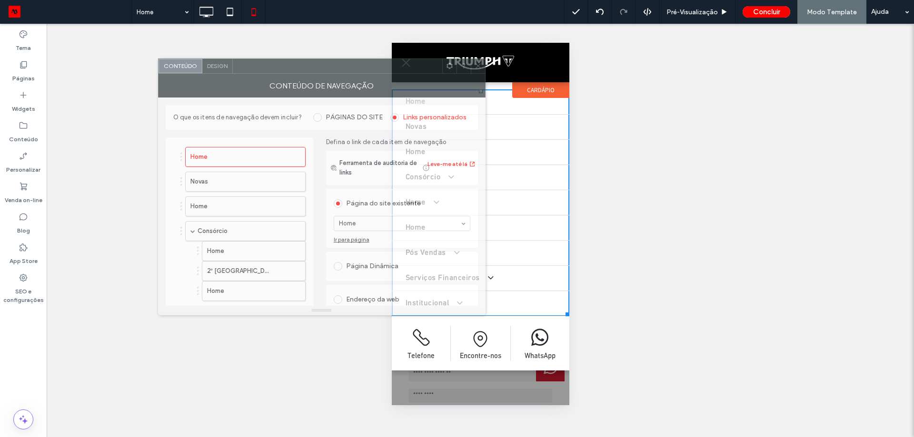
drag, startPoint x: 364, startPoint y: 100, endPoint x: 309, endPoint y: 83, distance: 57.2
click at [315, 70] on div at bounding box center [337, 66] width 209 height 14
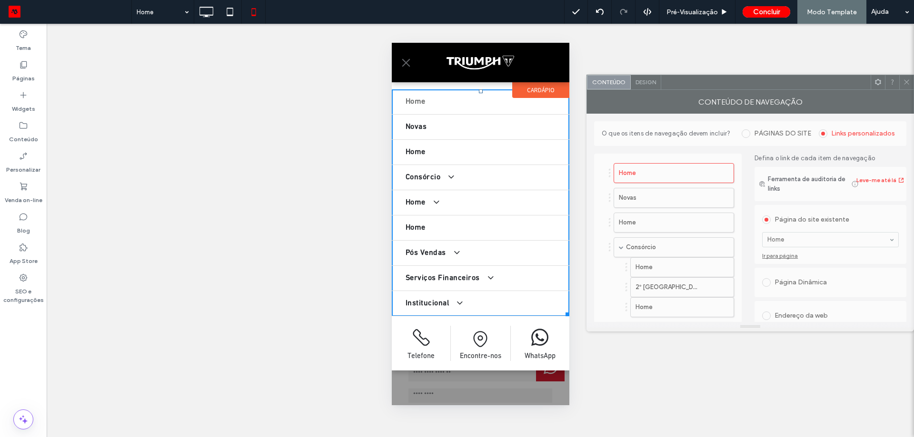
drag, startPoint x: 386, startPoint y: 67, endPoint x: 806, endPoint y: 90, distance: 419.9
click at [821, 83] on div at bounding box center [765, 82] width 209 height 14
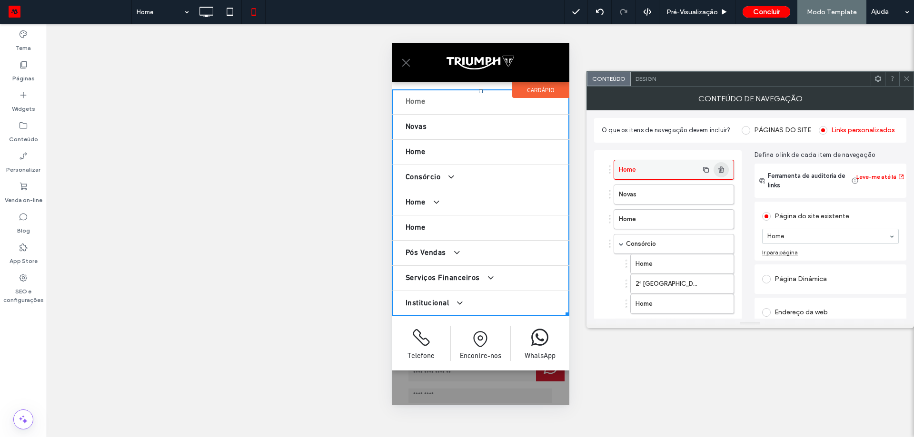
click at [722, 170] on use "button" at bounding box center [721, 170] width 6 height 6
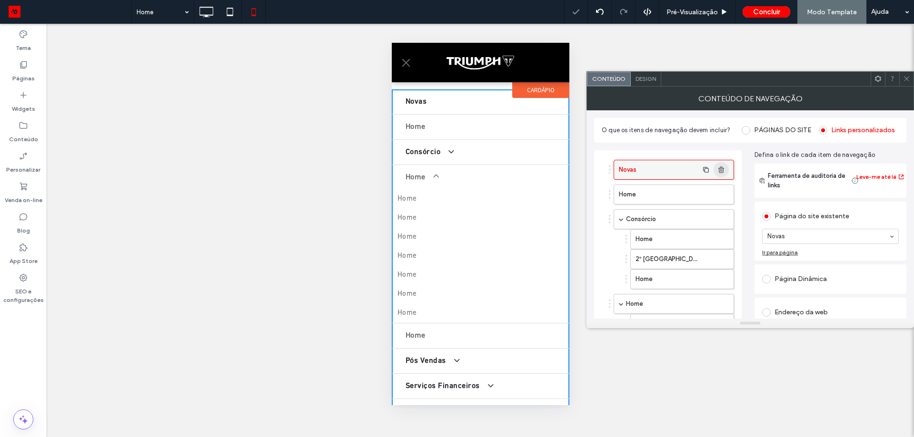
click at [722, 170] on use "button" at bounding box center [721, 170] width 6 height 6
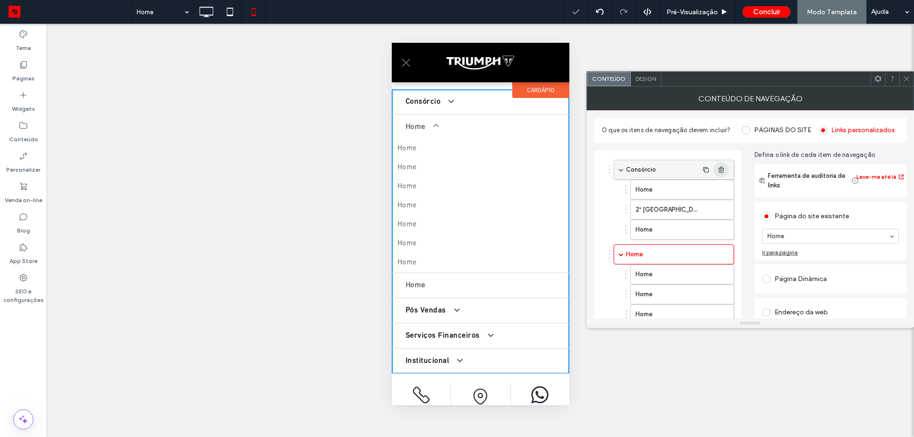
click at [722, 170] on use "button" at bounding box center [721, 170] width 6 height 6
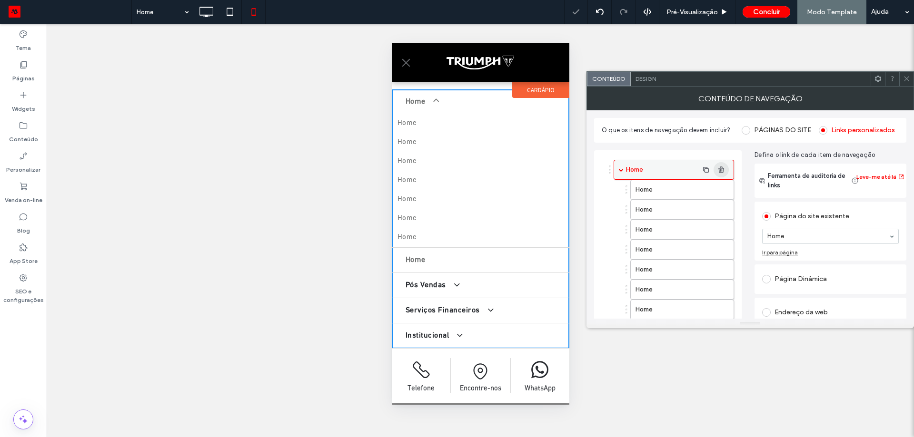
click at [722, 170] on use "button" at bounding box center [721, 170] width 6 height 6
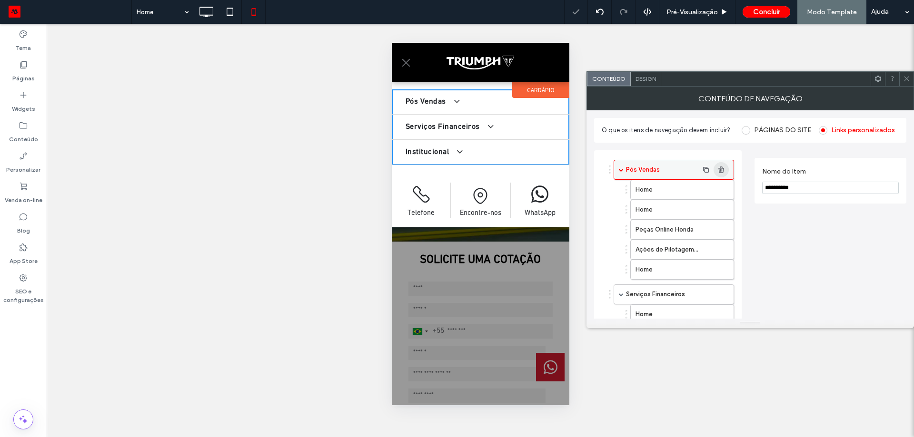
click at [722, 170] on use "button" at bounding box center [721, 170] width 6 height 6
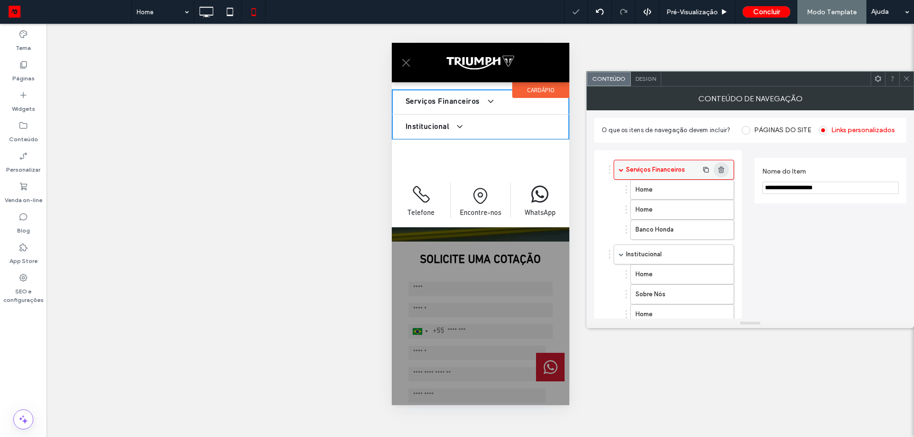
click at [722, 170] on use "button" at bounding box center [721, 170] width 6 height 6
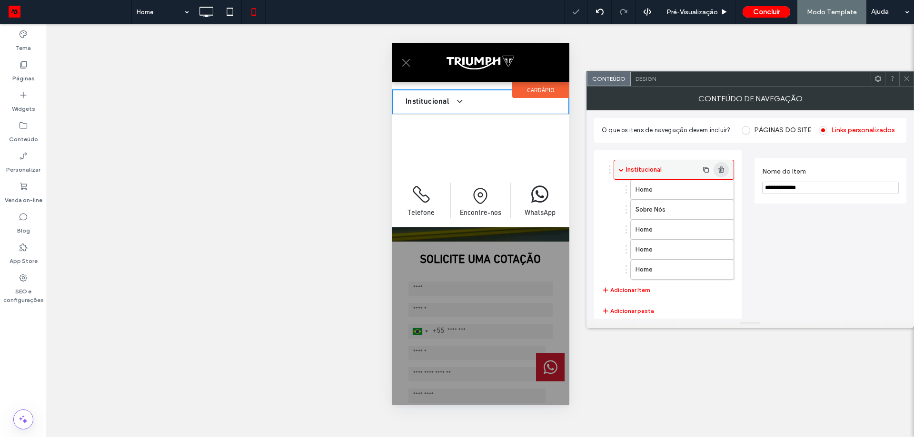
click at [722, 170] on use "button" at bounding box center [721, 170] width 6 height 6
click at [731, 190] on div at bounding box center [715, 189] width 35 height 15
click at [725, 190] on icon "button" at bounding box center [721, 190] width 8 height 8
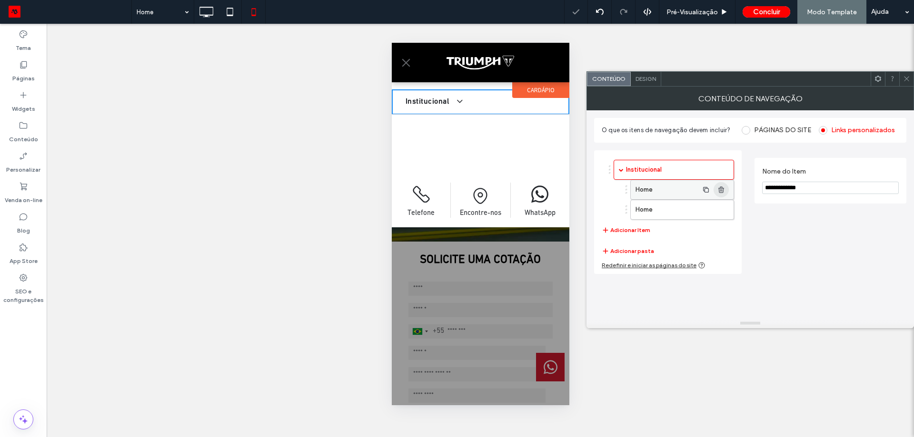
click at [725, 190] on icon "button" at bounding box center [721, 190] width 8 height 8
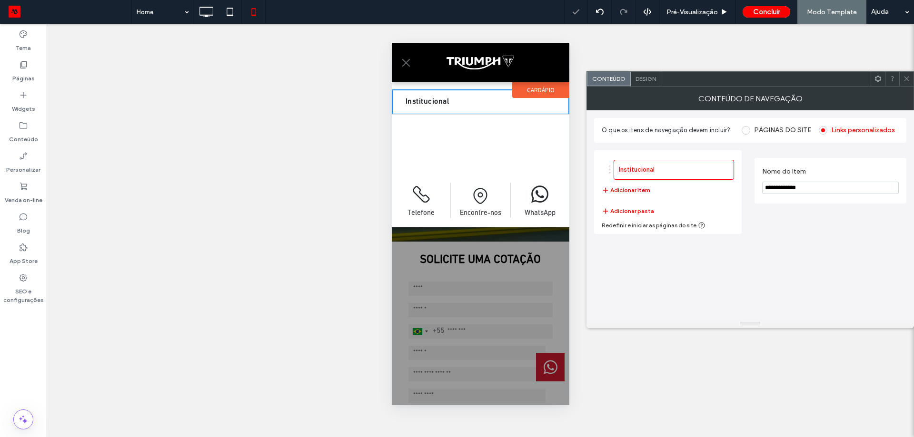
click at [624, 191] on button "Adicionar Item" at bounding box center [626, 190] width 49 height 11
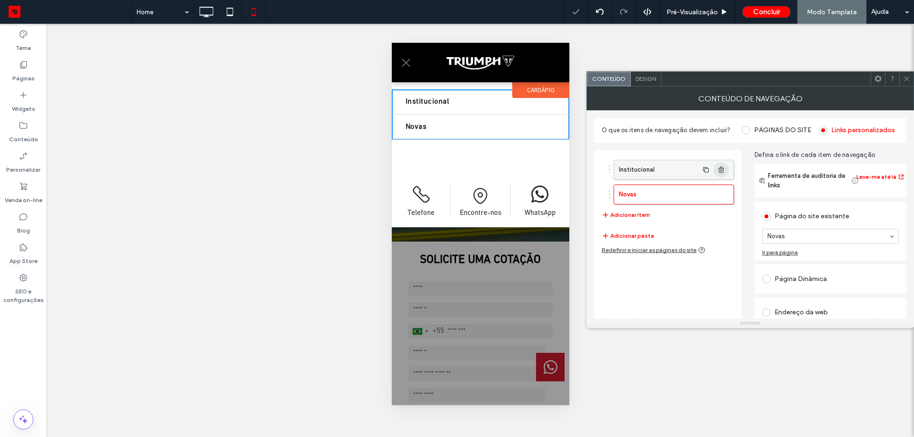
click at [721, 171] on icon "button" at bounding box center [721, 170] width 8 height 8
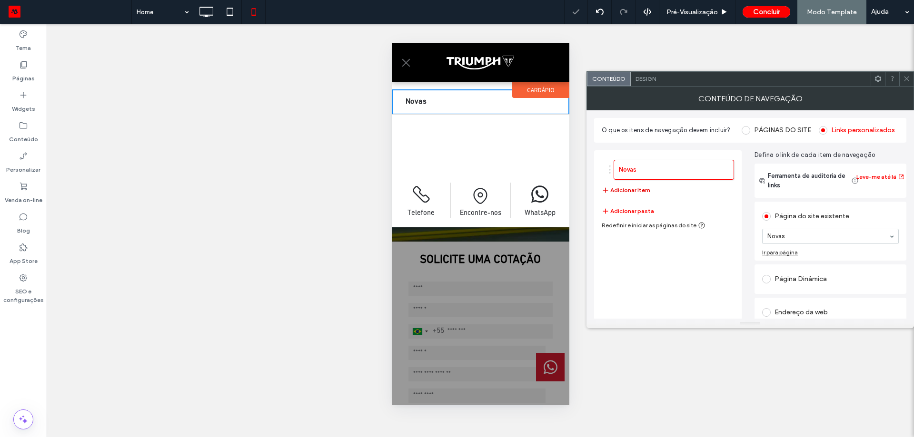
click at [626, 188] on button "Adicionar Item" at bounding box center [626, 190] width 49 height 11
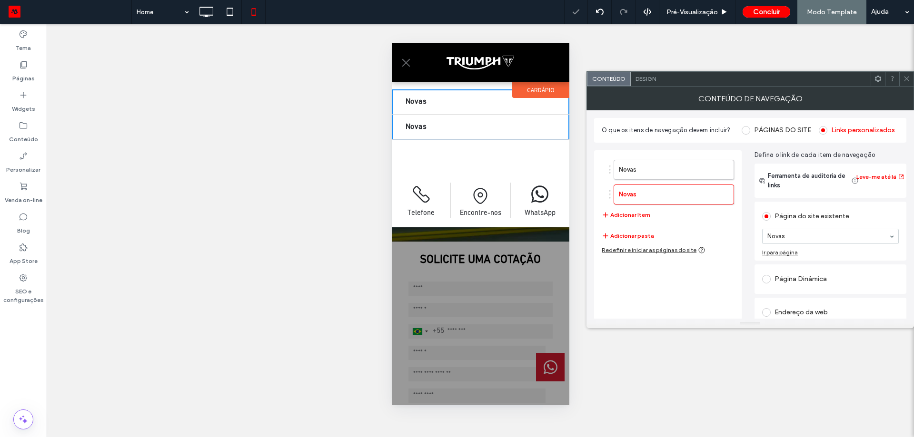
click at [791, 241] on div at bounding box center [830, 236] width 136 height 14
click at [634, 212] on button "Adicionar Item" at bounding box center [626, 214] width 49 height 11
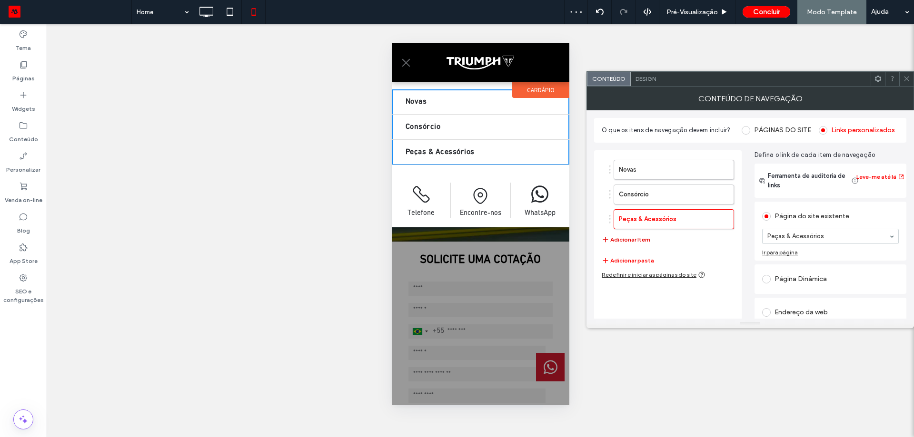
click at [643, 237] on button "Adicionar Item" at bounding box center [626, 239] width 49 height 11
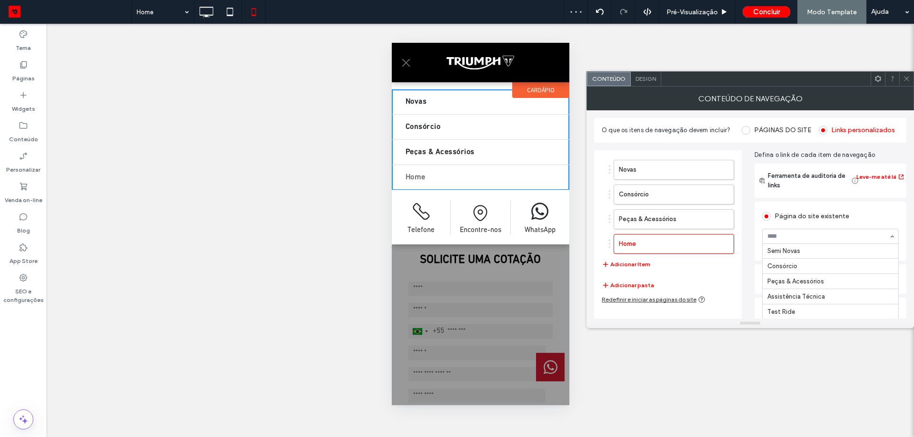
scroll to position [58, 0]
click at [634, 262] on button "Adicionar Item" at bounding box center [626, 264] width 49 height 11
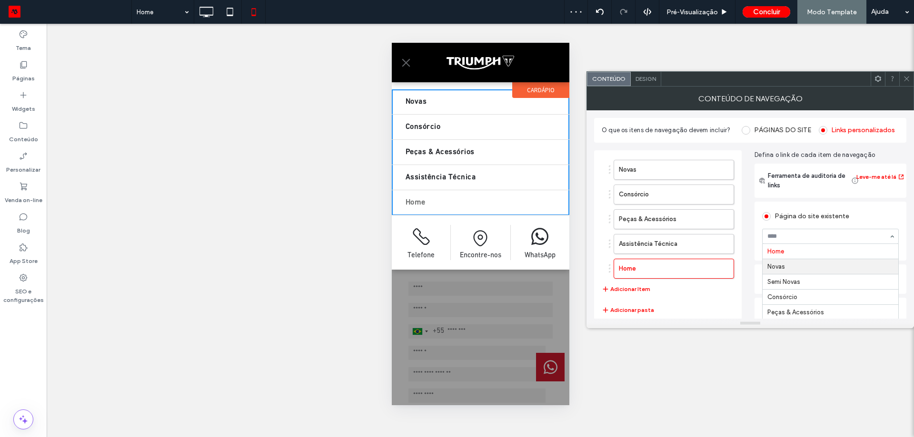
scroll to position [48, 0]
click at [634, 286] on button "Adicionar Item" at bounding box center [626, 289] width 49 height 11
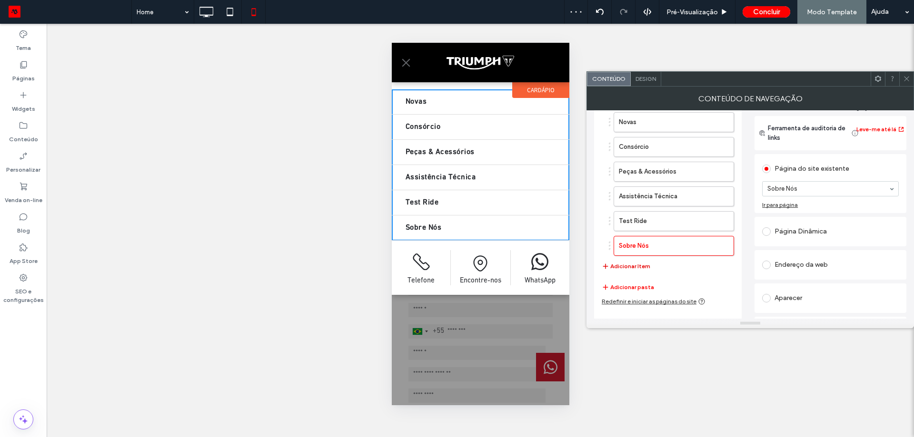
click at [642, 269] on button "Adicionar Item" at bounding box center [626, 266] width 49 height 11
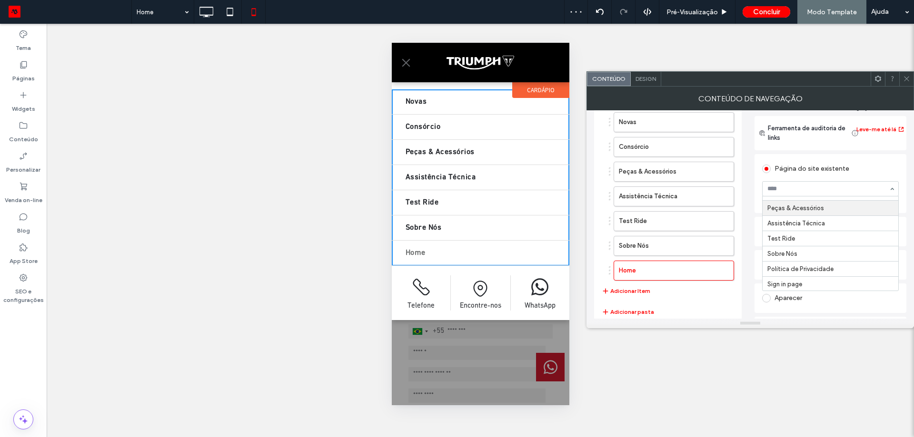
scroll to position [58, 0]
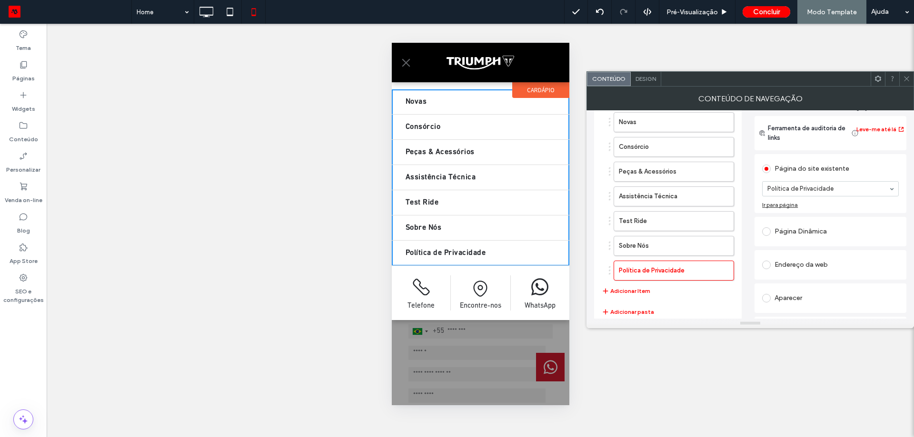
click at [906, 77] on icon at bounding box center [906, 78] width 7 height 7
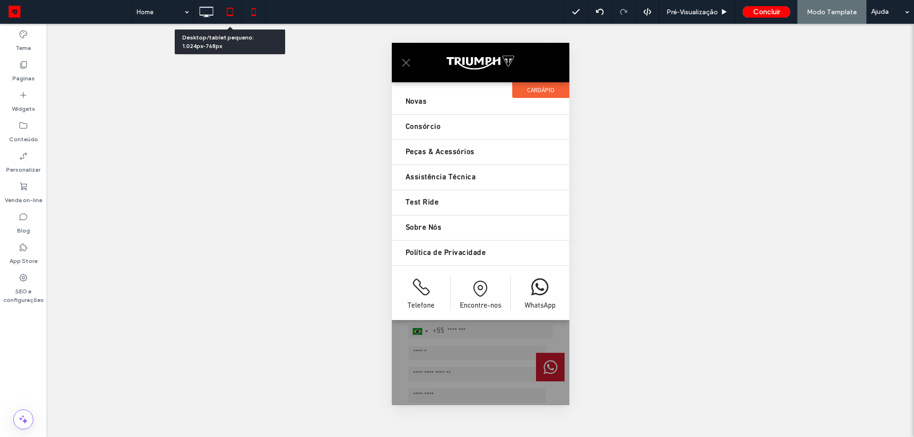
click at [236, 15] on icon at bounding box center [229, 11] width 19 height 19
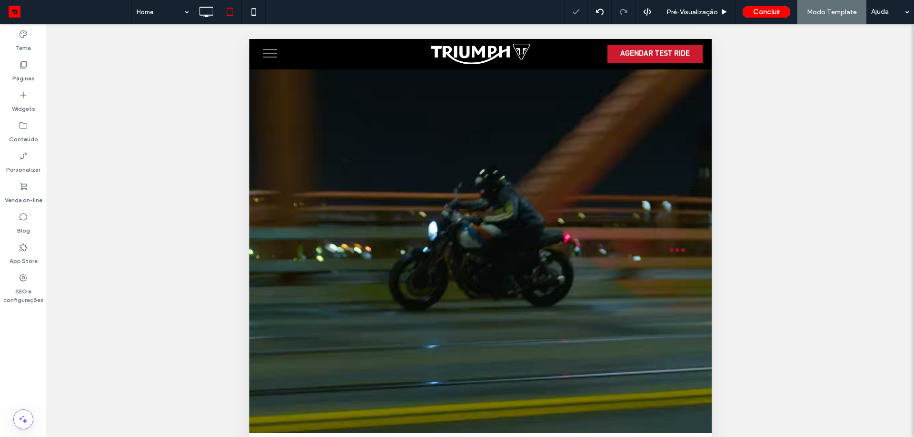
scroll to position [0, 0]
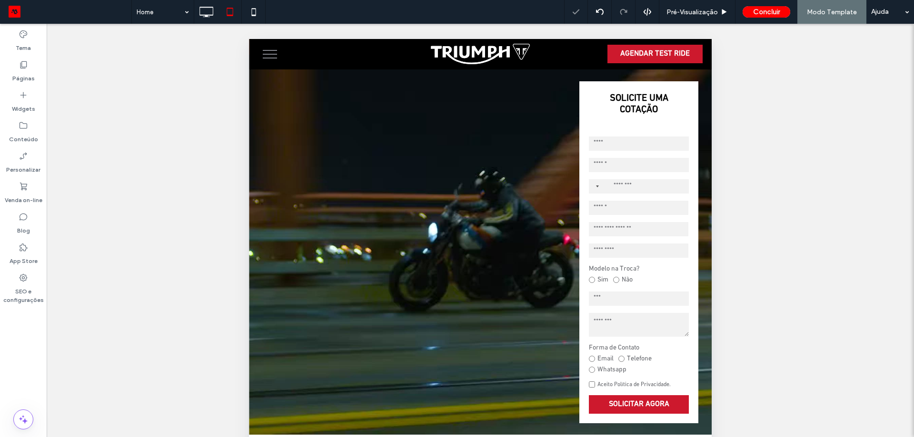
click at [275, 53] on button "menu" at bounding box center [269, 54] width 25 height 25
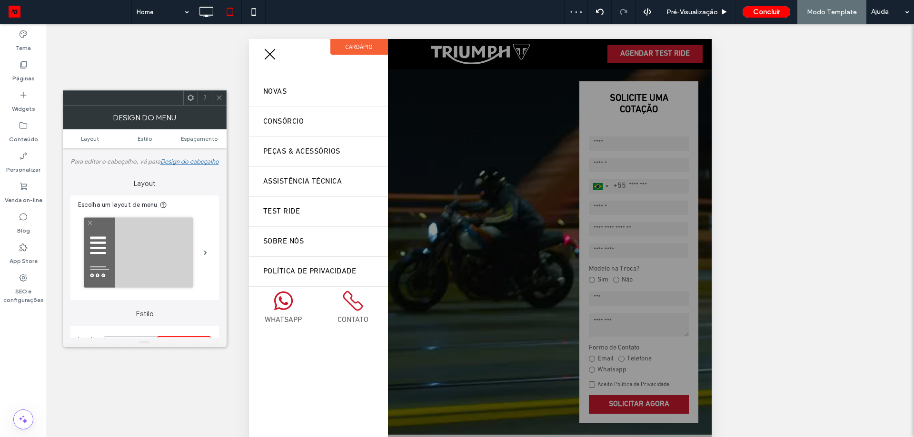
click at [221, 100] on icon at bounding box center [219, 97] width 7 height 7
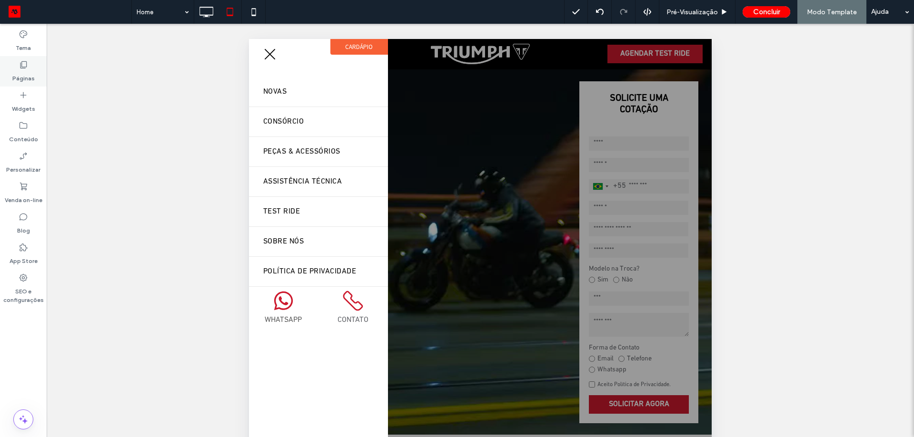
click at [21, 66] on icon at bounding box center [24, 65] width 10 height 10
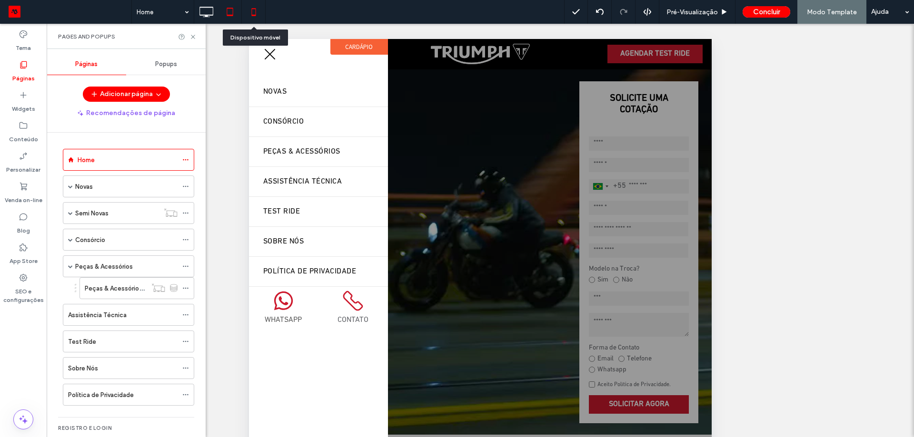
click at [252, 13] on icon at bounding box center [253, 11] width 19 height 19
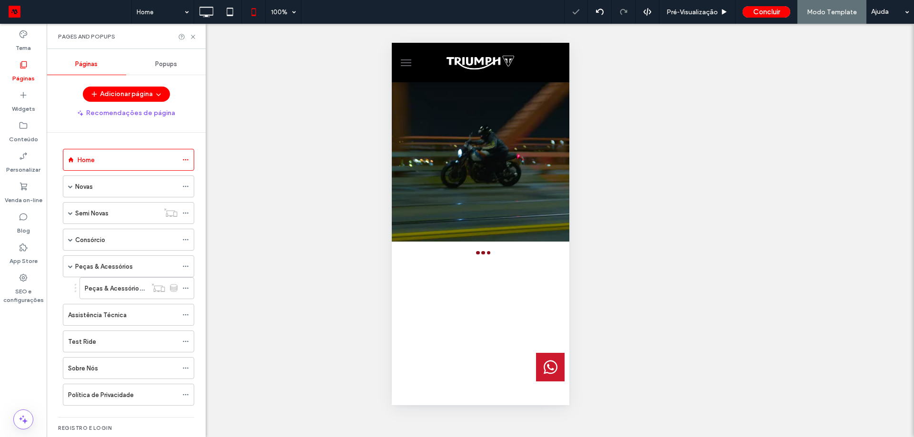
click at [409, 61] on button "menu" at bounding box center [405, 62] width 19 height 19
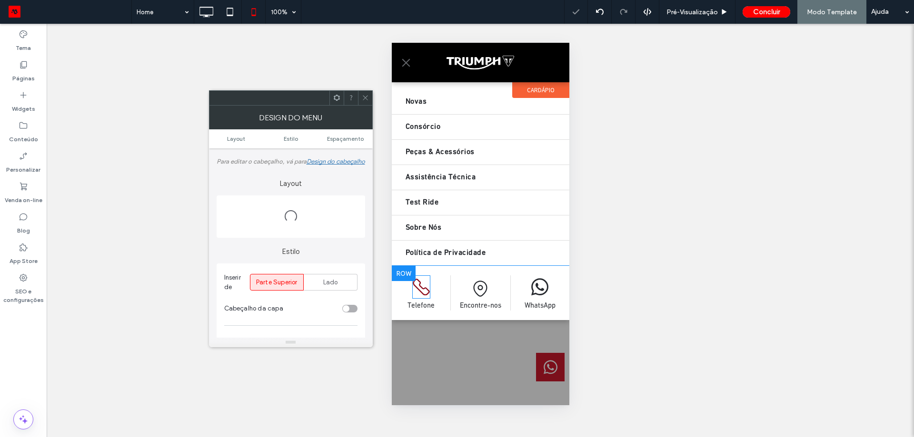
click at [423, 289] on icon at bounding box center [420, 287] width 17 height 17
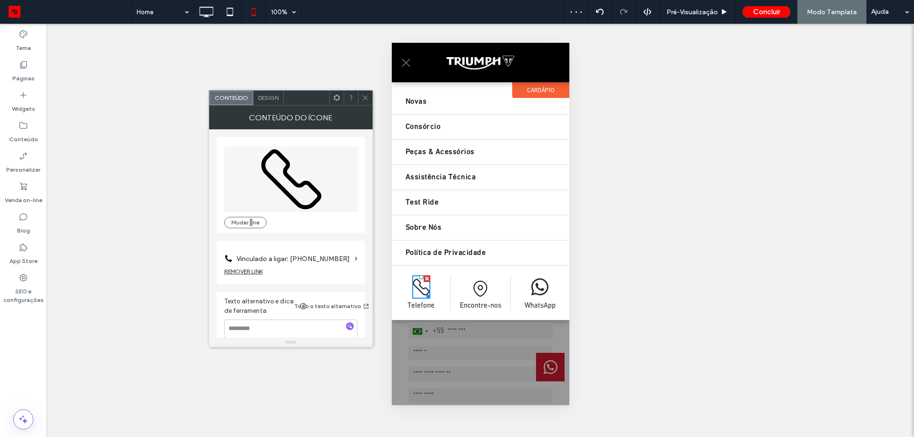
click at [274, 94] on span "Design" at bounding box center [268, 97] width 20 height 7
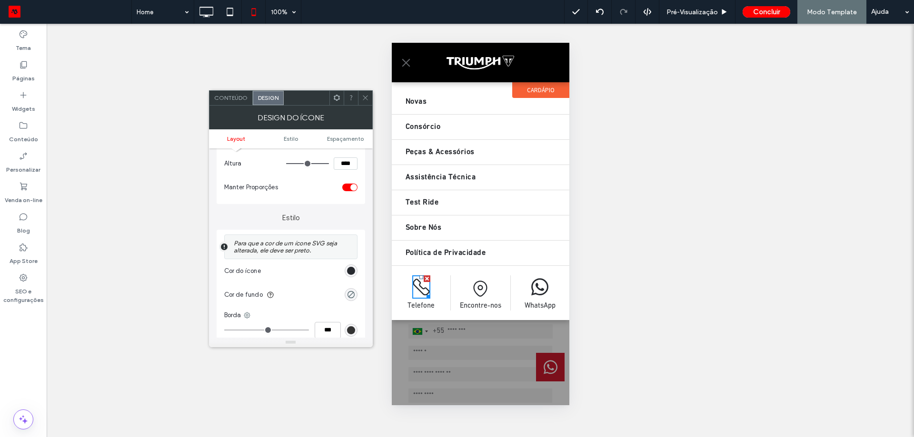
scroll to position [190, 0]
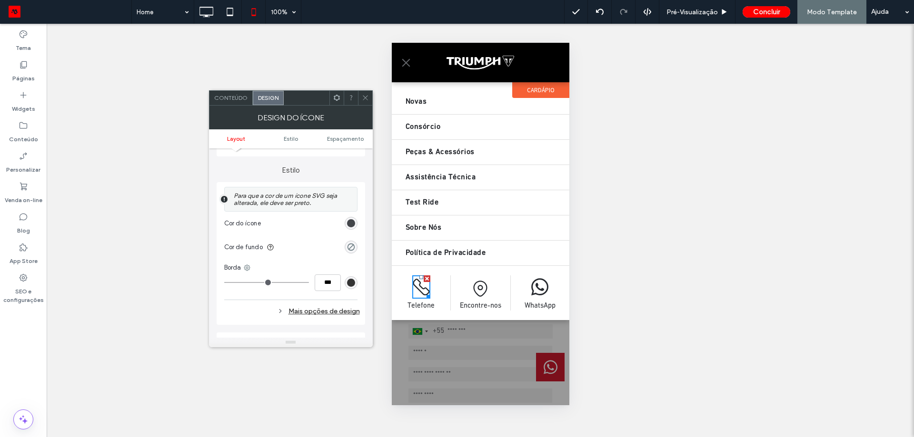
click at [347, 225] on div "rgb(39, 42, 47)" at bounding box center [351, 223] width 13 height 13
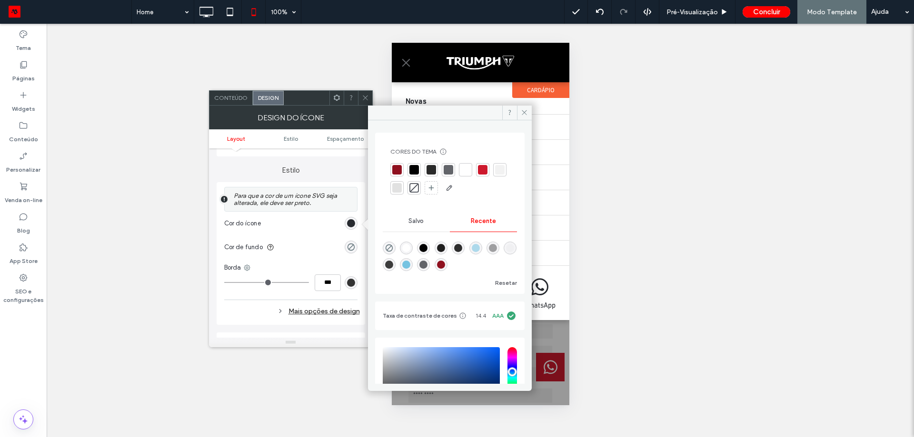
click at [482, 172] on div at bounding box center [483, 170] width 10 height 10
click at [364, 99] on use at bounding box center [365, 98] width 5 height 5
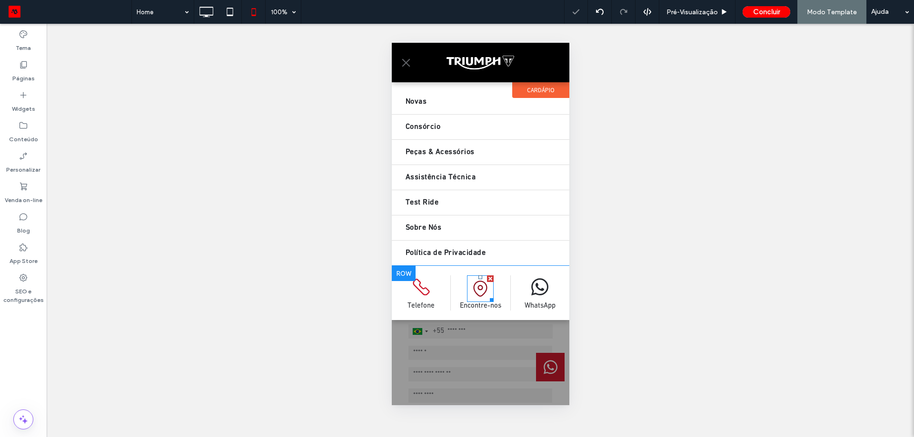
click at [472, 288] on icon at bounding box center [479, 289] width 27 height 27
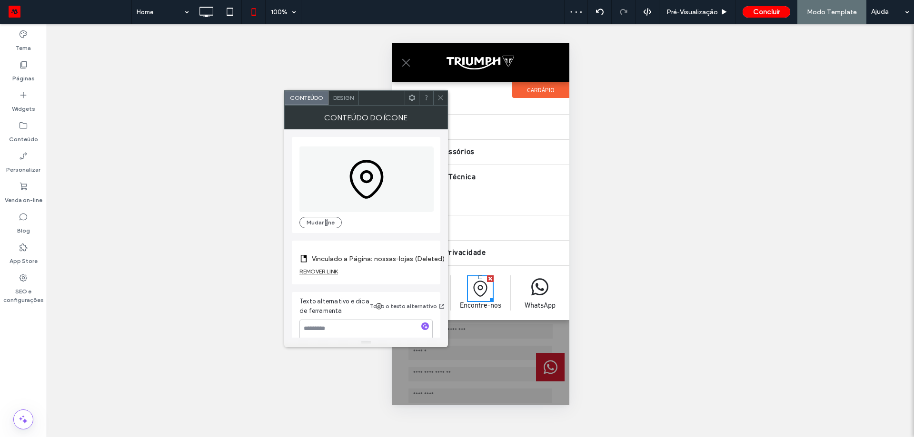
click at [348, 94] on span "Design" at bounding box center [343, 97] width 20 height 7
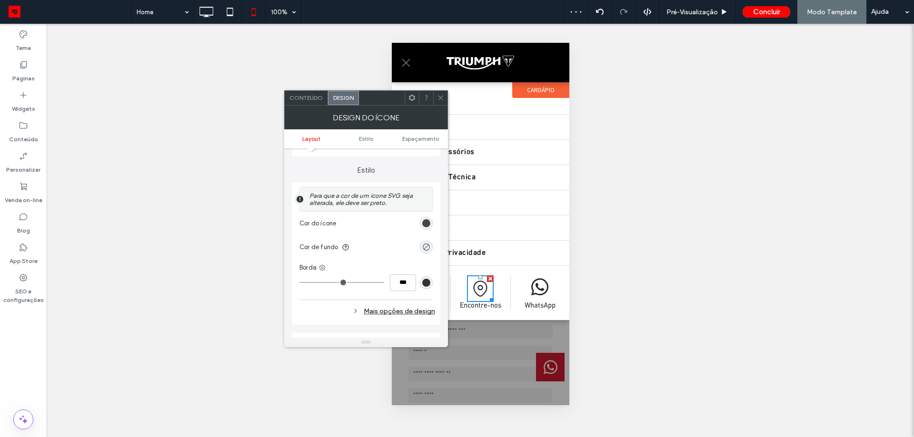
click at [422, 223] on div "rgb(39, 42, 47)" at bounding box center [426, 223] width 8 height 8
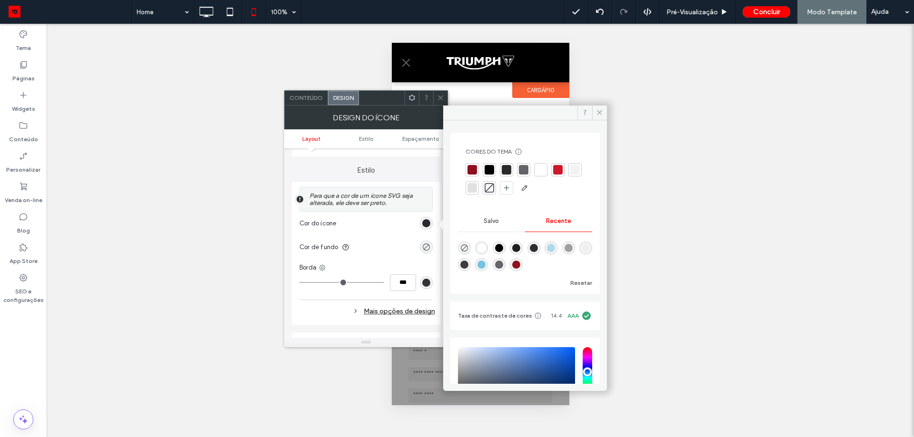
click at [559, 170] on div at bounding box center [558, 170] width 10 height 10
drag, startPoint x: 439, startPoint y: 98, endPoint x: 444, endPoint y: 97, distance: 5.0
click at [441, 98] on icon at bounding box center [440, 97] width 7 height 7
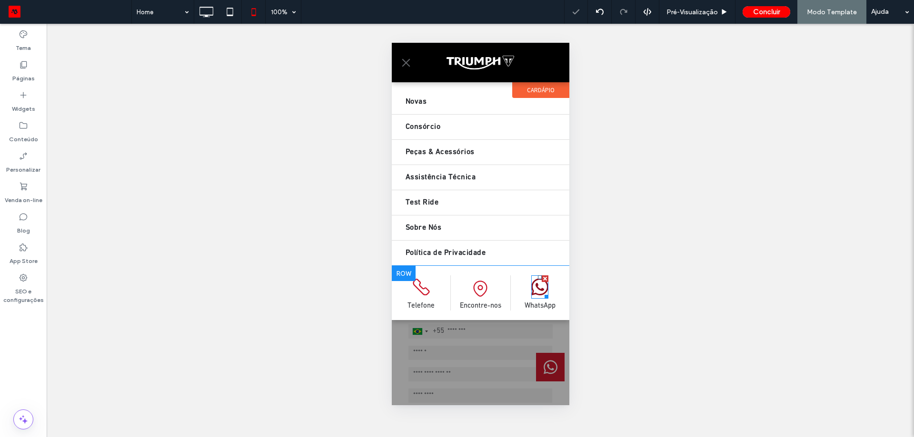
click at [538, 290] on icon at bounding box center [539, 287] width 17 height 23
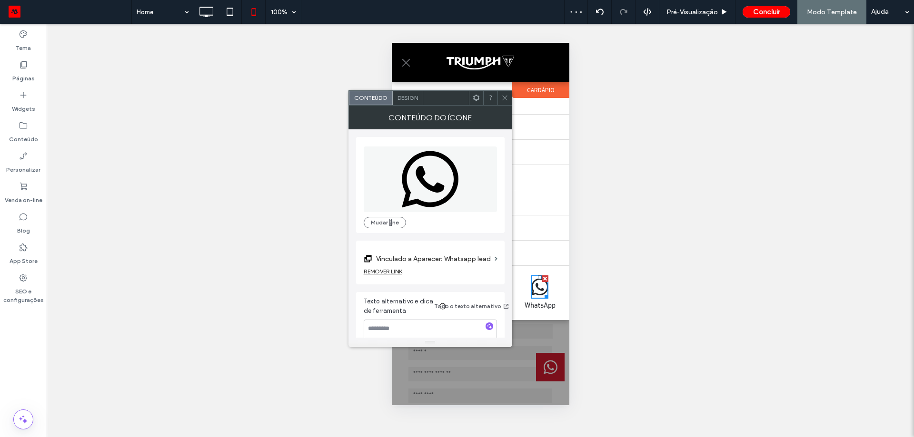
click at [404, 101] on div "Design" at bounding box center [408, 98] width 30 height 14
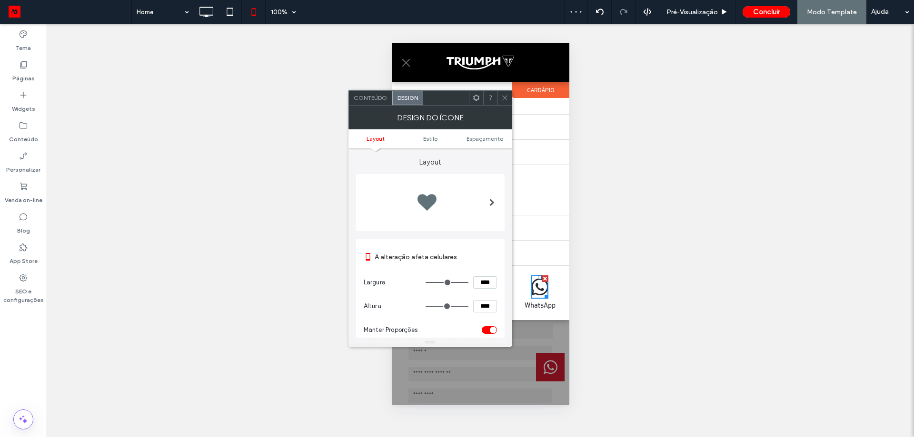
scroll to position [95, 0]
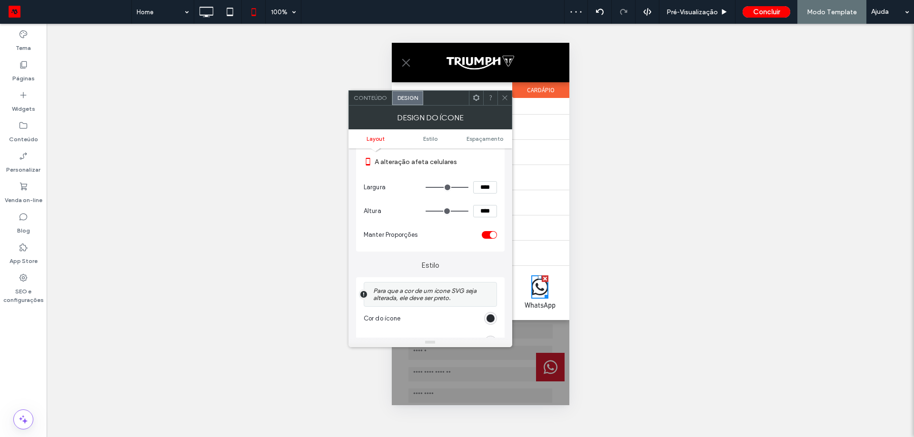
click at [495, 318] on div "rgb(39, 42, 47)" at bounding box center [490, 318] width 13 height 13
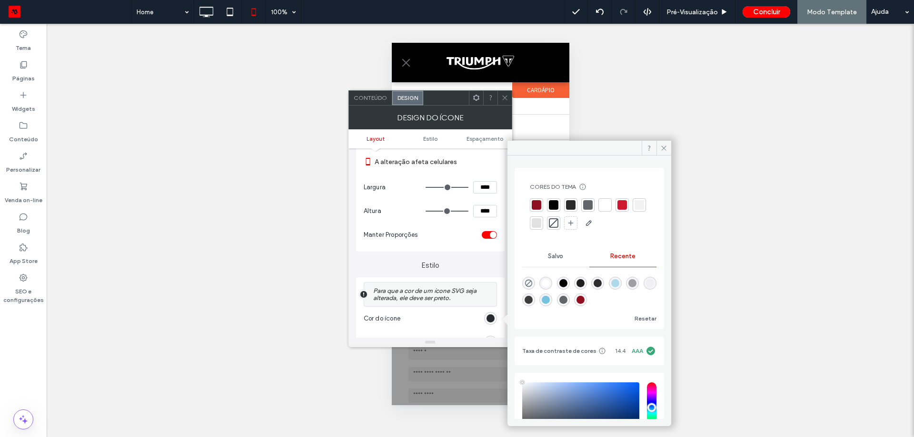
type input "****"
click at [623, 206] on div at bounding box center [622, 205] width 10 height 10
click at [502, 100] on icon at bounding box center [504, 97] width 7 height 7
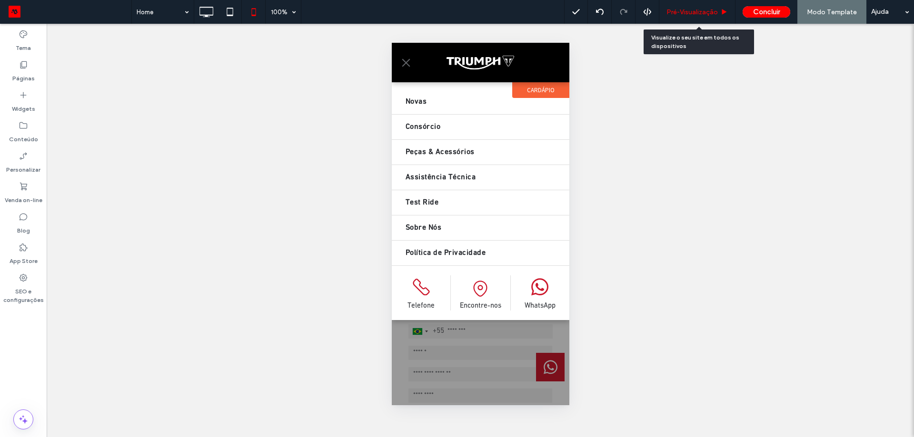
click at [700, 7] on div "Pré-Visualizaçāo" at bounding box center [697, 12] width 76 height 24
click at [697, 14] on span "Pré-Visualizaçāo" at bounding box center [691, 12] width 51 height 8
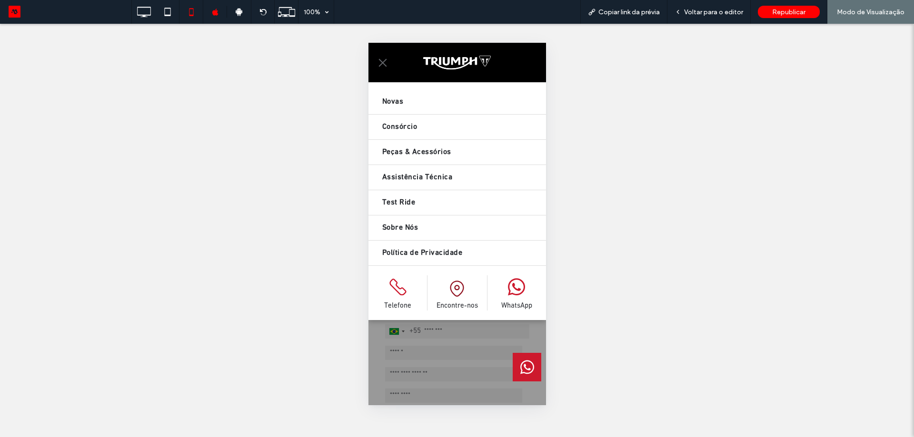
click at [454, 293] on icon at bounding box center [456, 289] width 27 height 27
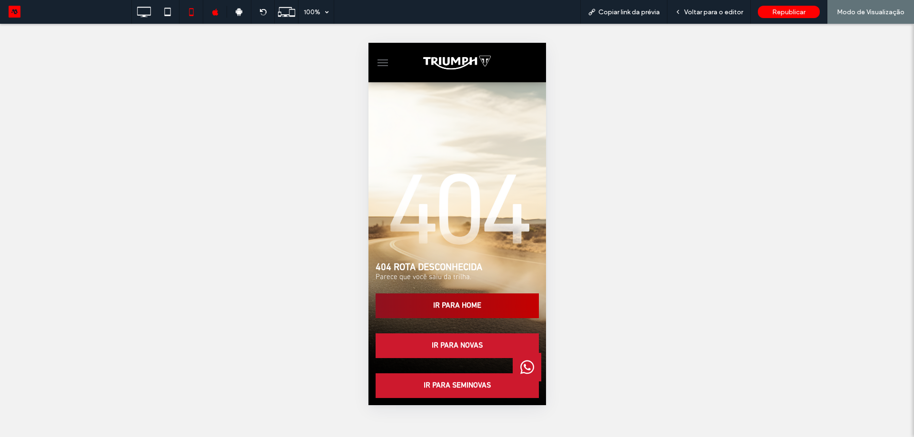
click at [471, 297] on span "IR PARA HOME" at bounding box center [456, 306] width 55 height 19
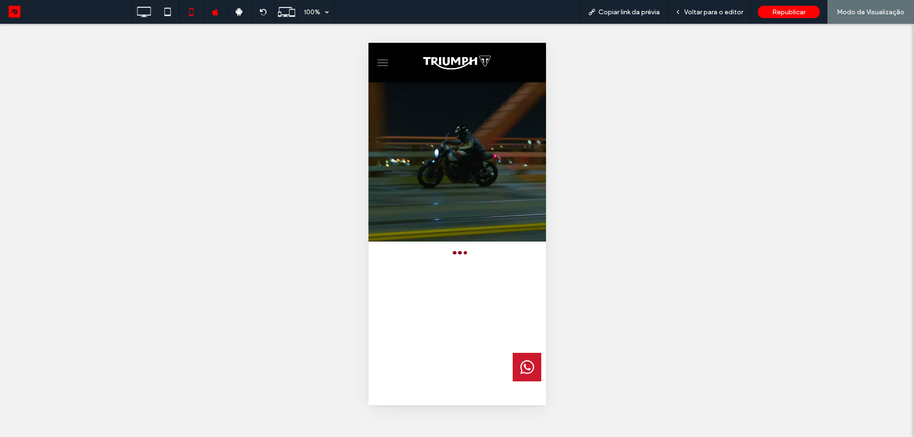
click at [382, 62] on span "menu" at bounding box center [382, 62] width 10 height 1
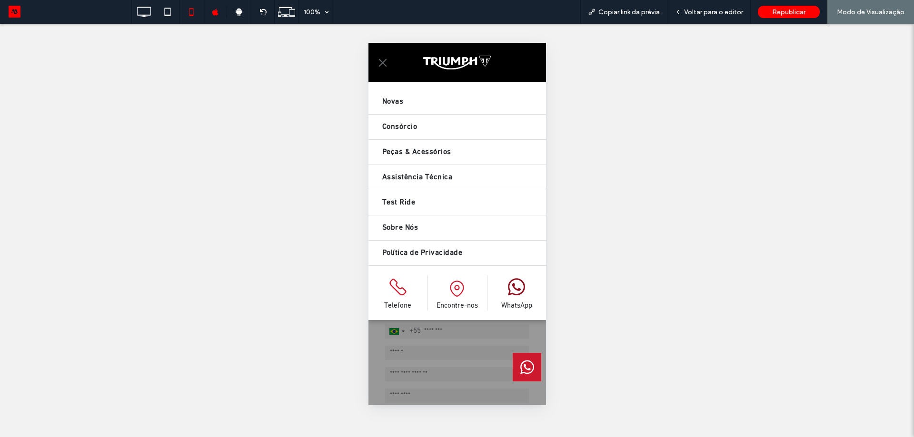
click at [515, 293] on icon at bounding box center [515, 287] width 17 height 23
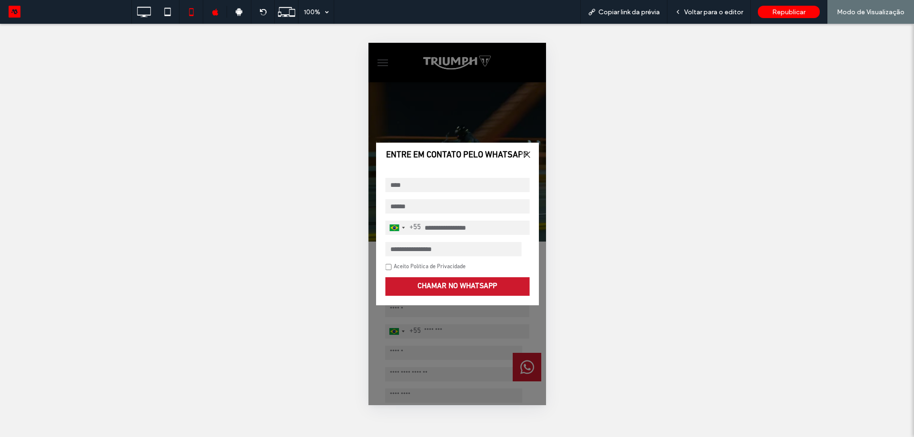
click at [487, 123] on div at bounding box center [457, 224] width 178 height 363
click at [520, 155] on div at bounding box center [526, 154] width 13 height 13
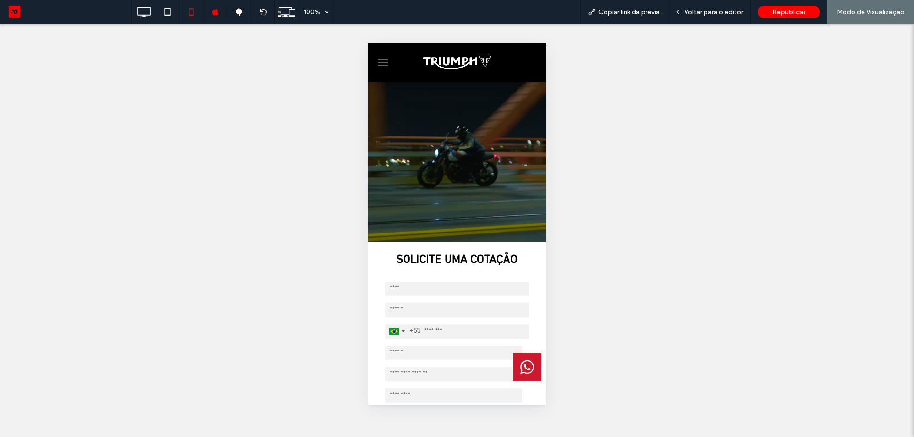
click at [376, 63] on button "menu" at bounding box center [382, 62] width 19 height 19
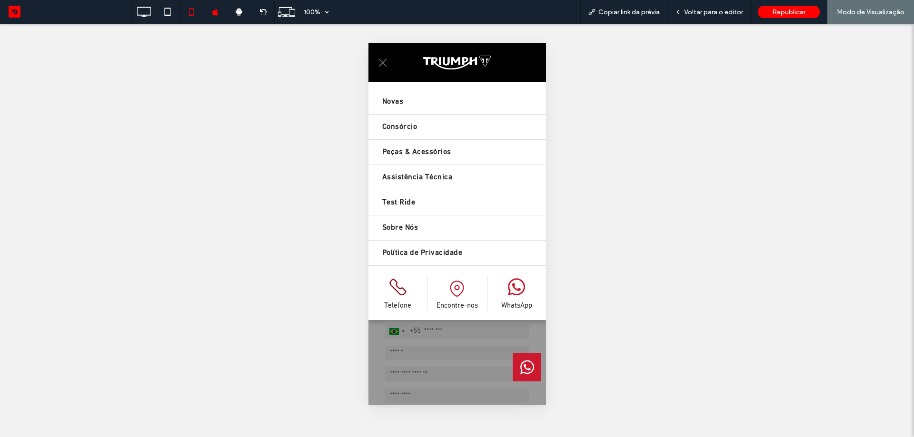
click at [398, 293] on icon at bounding box center [397, 287] width 17 height 17
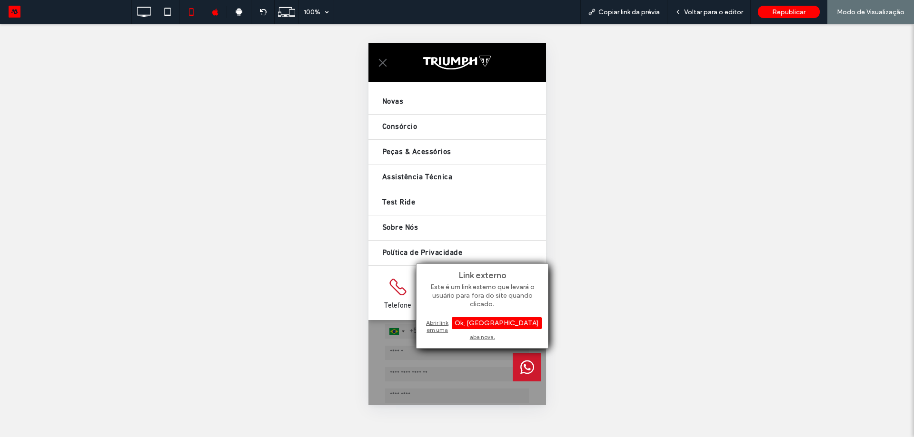
click at [441, 320] on div "Abrir link em uma aba nova." at bounding box center [482, 330] width 119 height 24
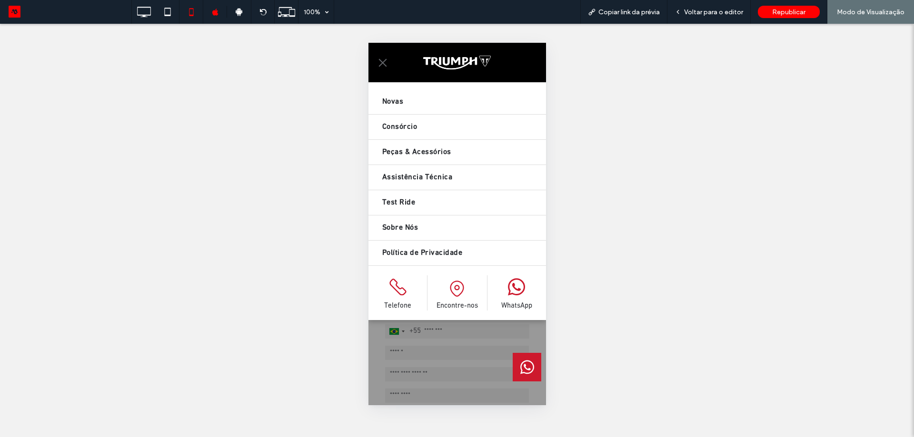
click at [381, 63] on span "menu" at bounding box center [382, 63] width 8 height 8
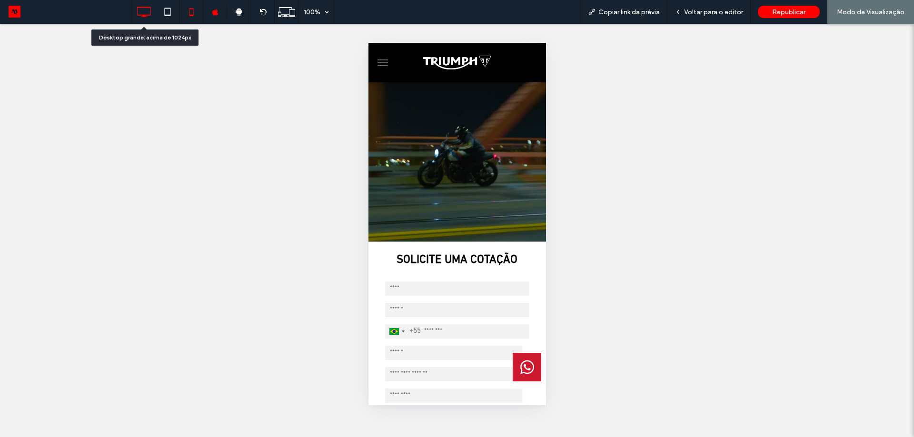
click at [142, 11] on icon at bounding box center [143, 11] width 19 height 19
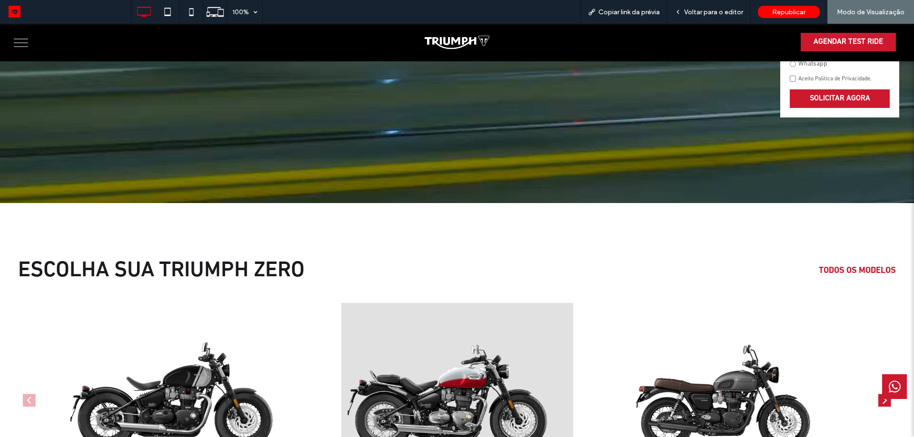
scroll to position [619, 0]
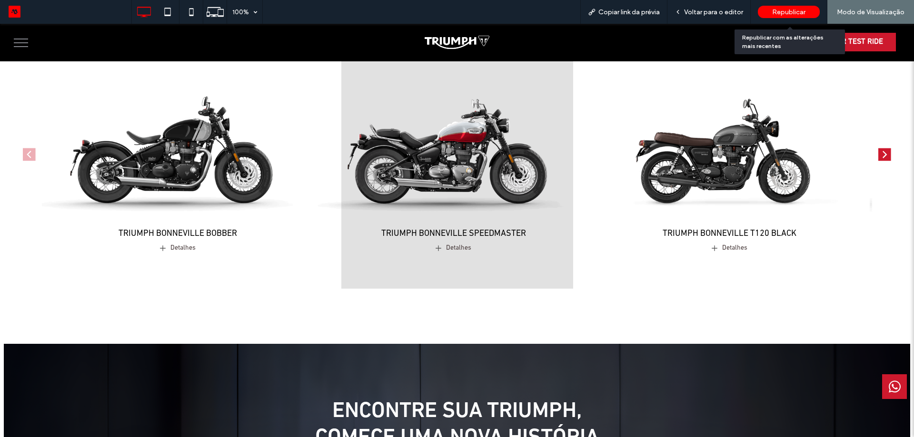
click at [775, 7] on div "Republicar" at bounding box center [789, 12] width 62 height 12
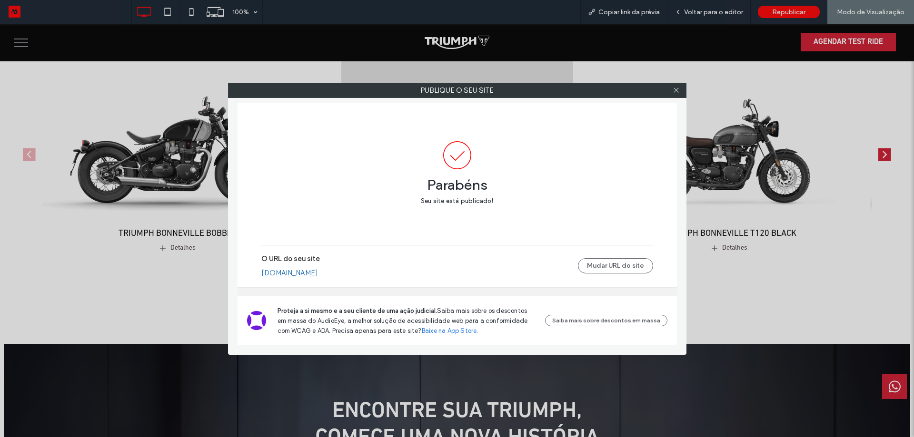
click at [679, 89] on icon at bounding box center [675, 90] width 7 height 7
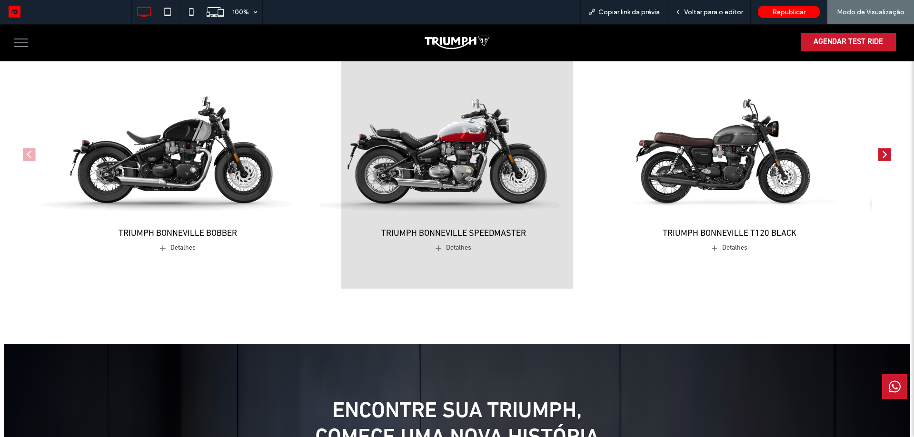
click at [20, 47] on button "menu" at bounding box center [21, 42] width 25 height 25
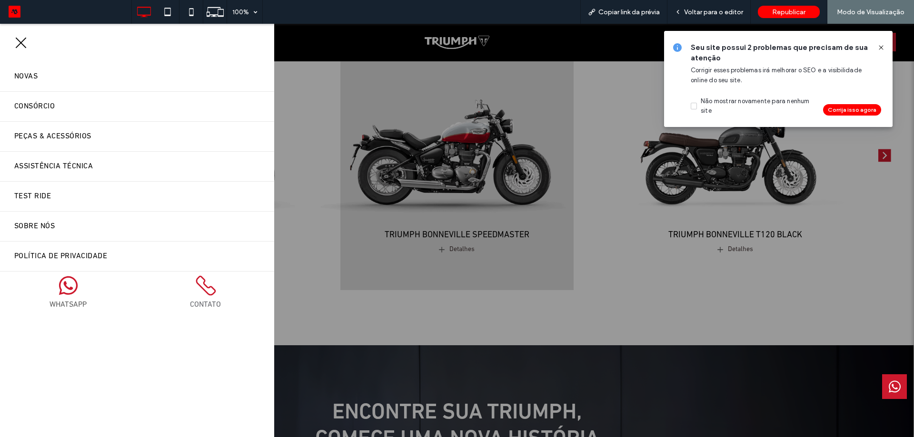
click at [883, 47] on icon at bounding box center [881, 48] width 8 height 8
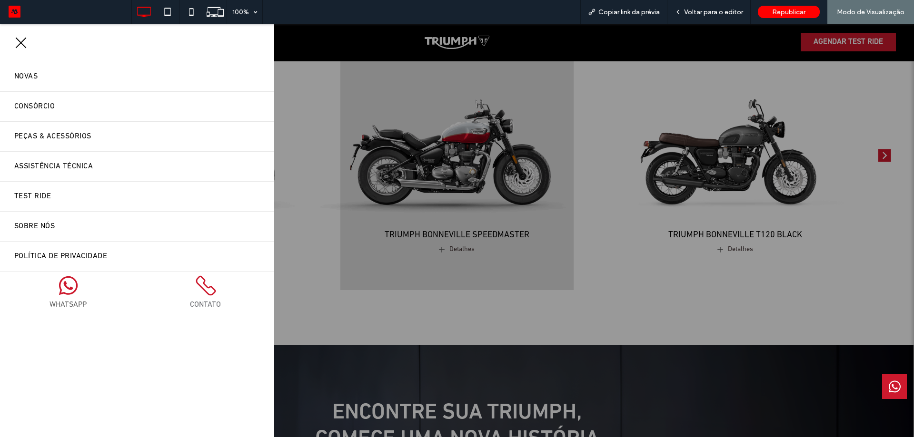
click at [384, 102] on div at bounding box center [457, 231] width 914 height 414
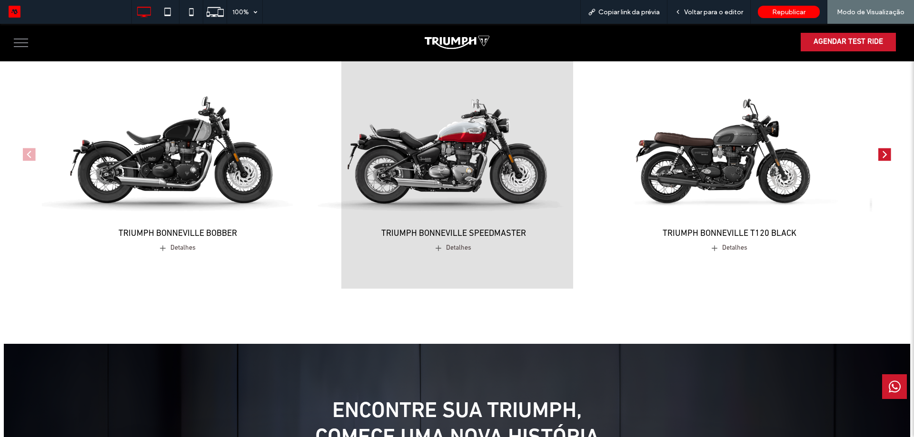
click at [20, 47] on span "menu" at bounding box center [21, 46] width 14 height 1
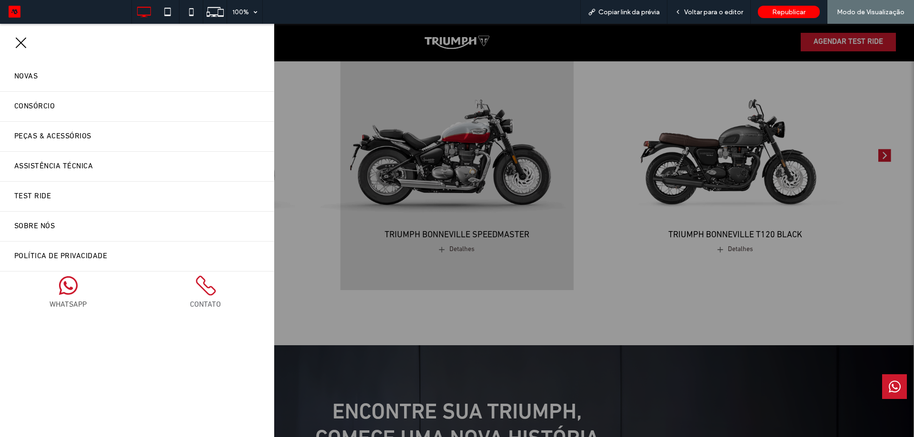
click at [492, 310] on div at bounding box center [457, 231] width 914 height 414
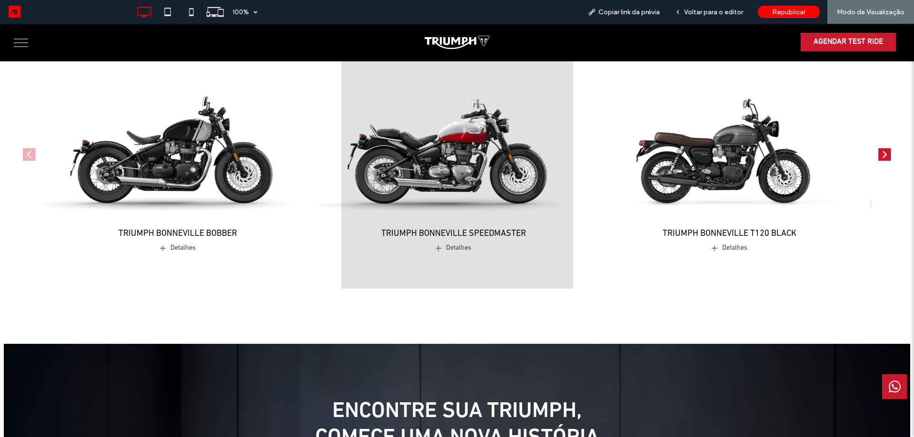
click at [27, 41] on button "menu" at bounding box center [21, 42] width 25 height 25
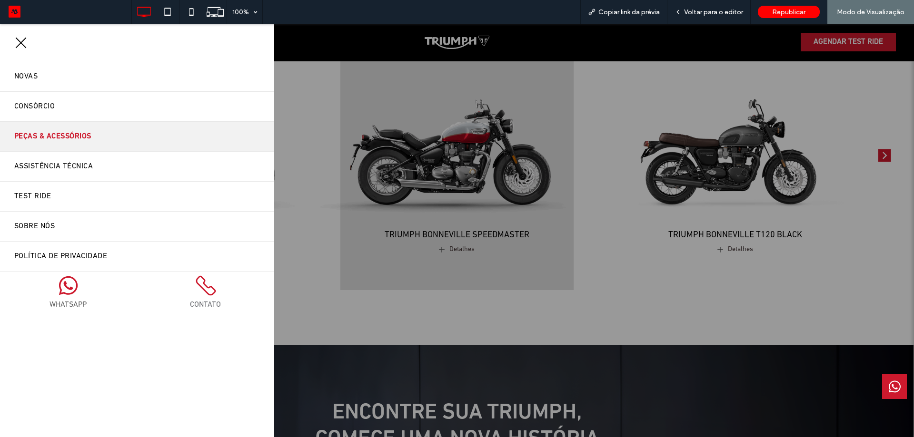
click at [116, 140] on link "Peças & Acessórios" at bounding box center [137, 137] width 274 height 30
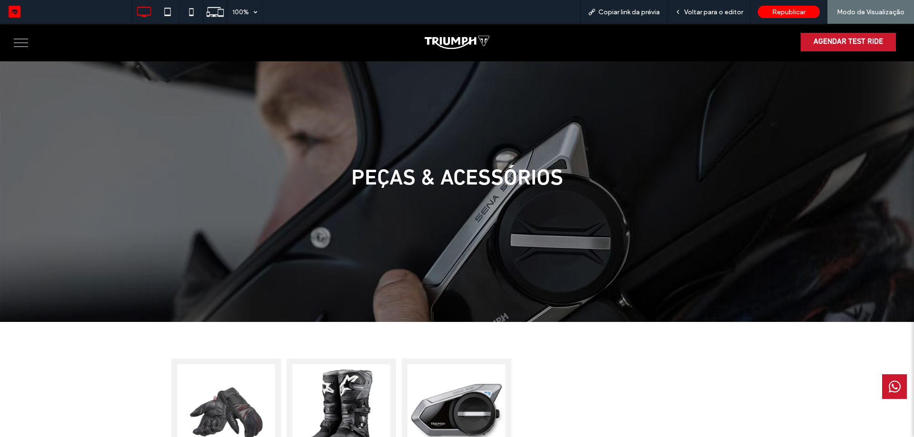
scroll to position [238, 0]
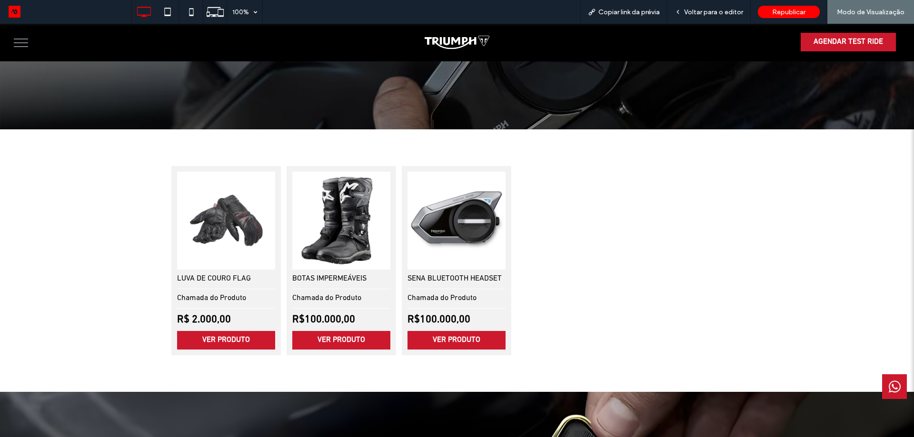
drag, startPoint x: 352, startPoint y: 237, endPoint x: 355, endPoint y: 241, distance: 5.1
click at [352, 237] on img at bounding box center [341, 220] width 103 height 103
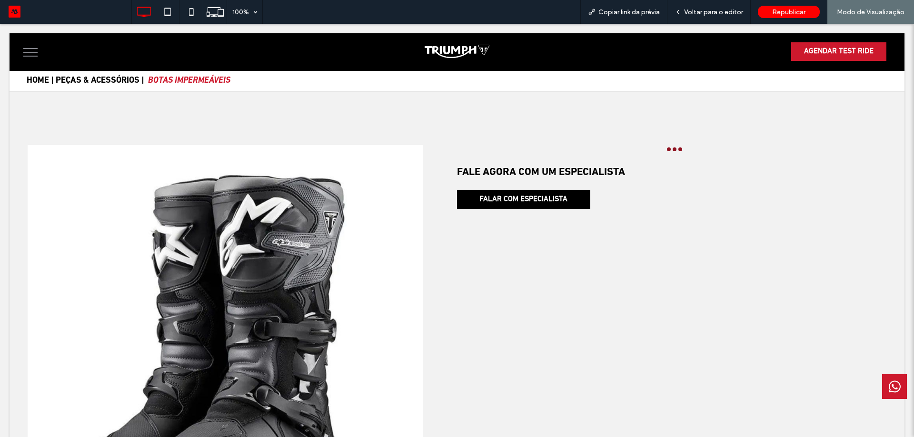
scroll to position [0, 0]
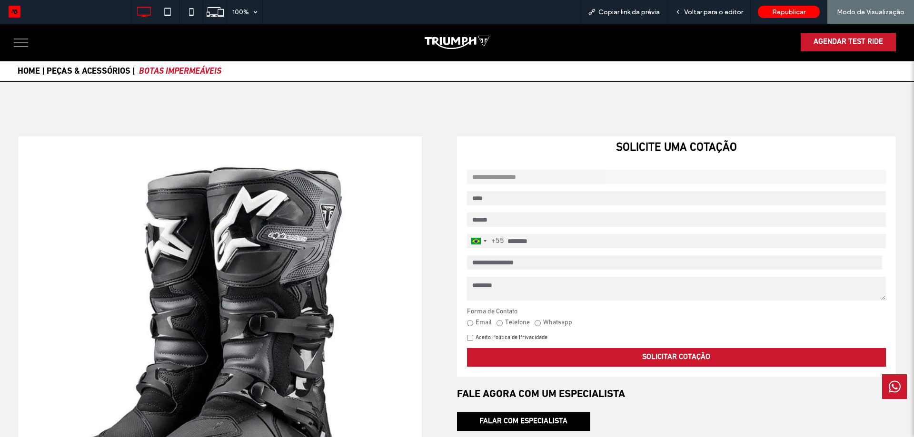
click at [526, 116] on div "**********" at bounding box center [457, 386] width 914 height 608
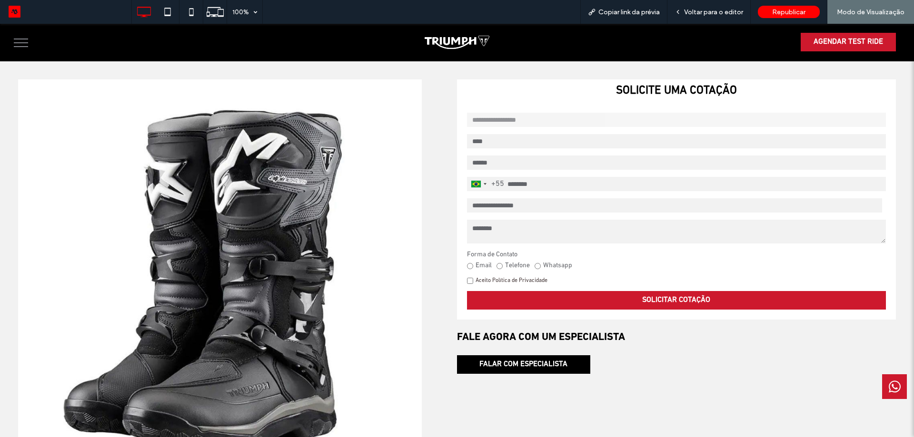
scroll to position [143, 0]
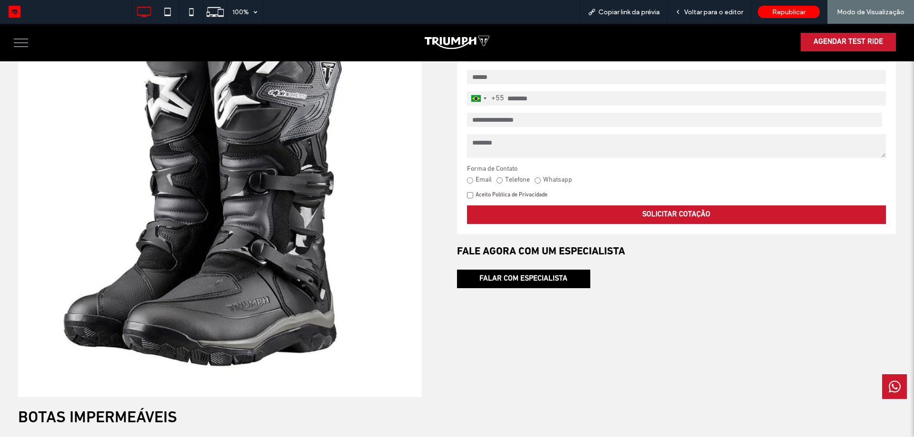
click at [506, 122] on select "**********" at bounding box center [674, 120] width 415 height 14
click at [525, 123] on select "**********" at bounding box center [674, 120] width 415 height 14
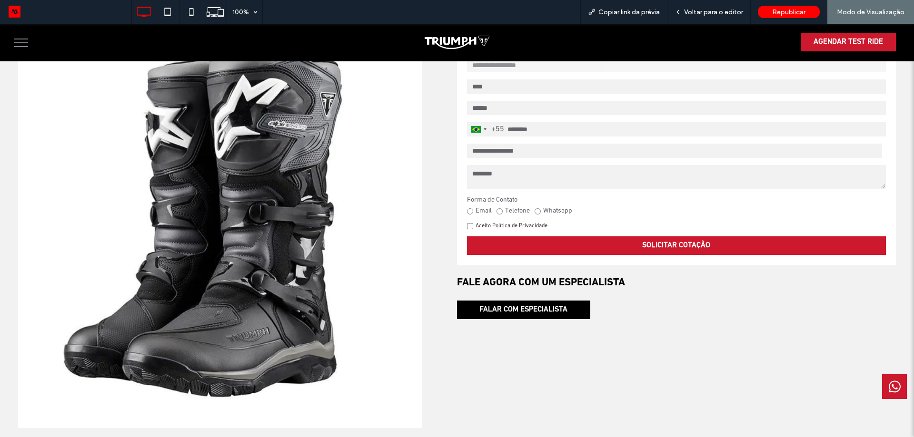
scroll to position [95, 0]
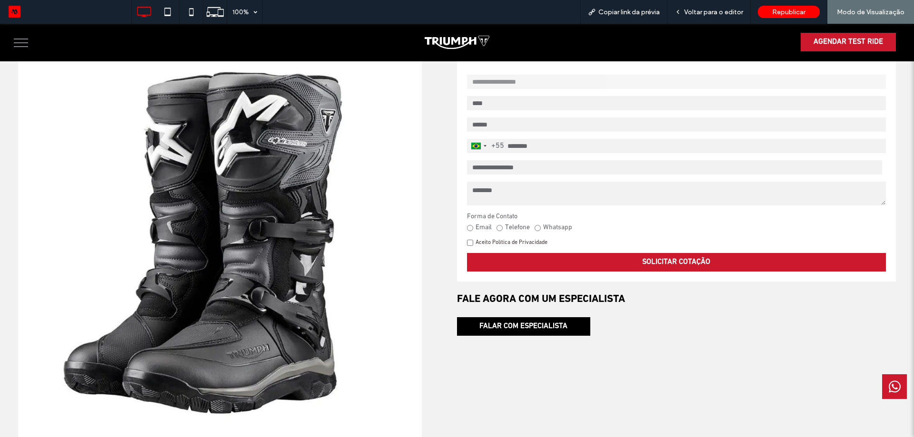
click at [5, 44] on div "AGENDAR TEST RIDE" at bounding box center [457, 42] width 914 height 37
click at [37, 45] on div at bounding box center [152, 42] width 269 height 19
click at [18, 48] on button "menu" at bounding box center [21, 42] width 25 height 25
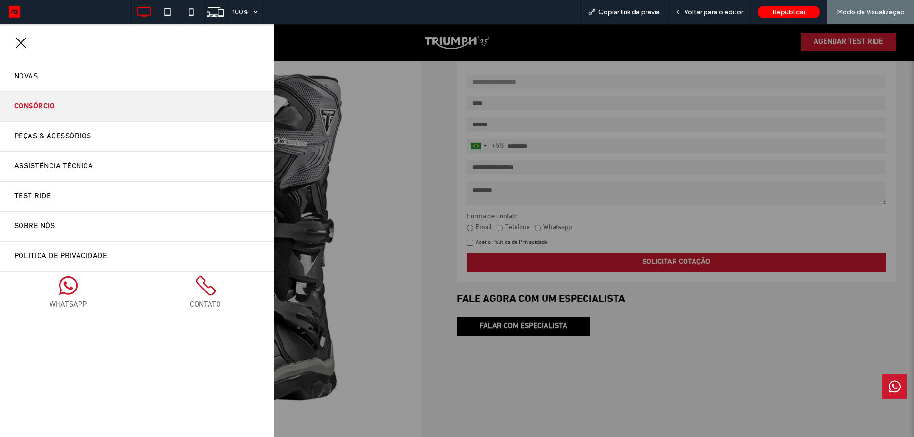
click at [75, 115] on link "Consórcio" at bounding box center [137, 107] width 274 height 30
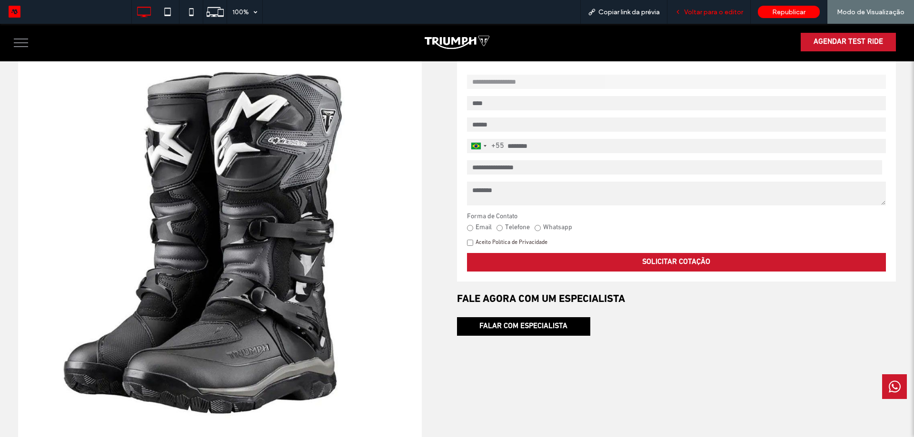
click at [691, 16] on span "Voltar para o editor" at bounding box center [713, 12] width 59 height 8
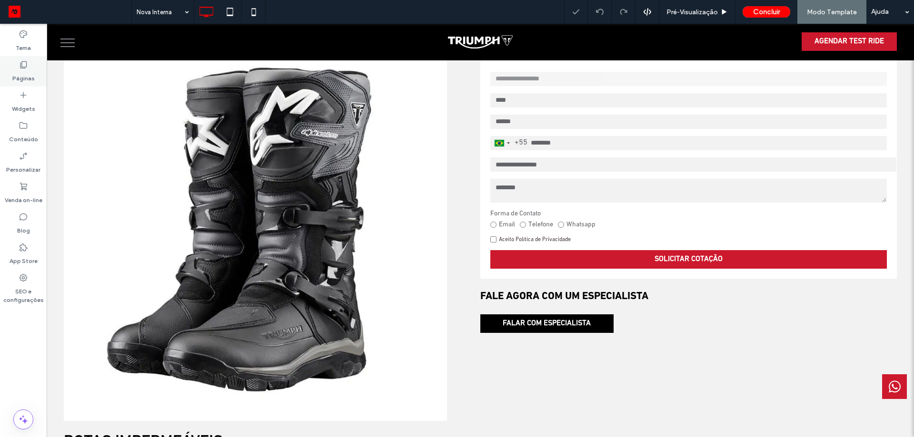
click at [21, 72] on label "Páginas" at bounding box center [23, 75] width 22 height 13
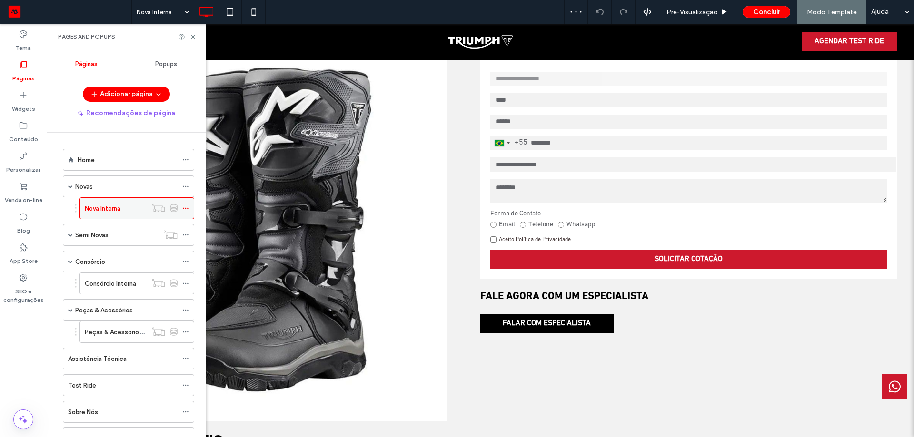
click at [183, 207] on icon at bounding box center [185, 208] width 7 height 7
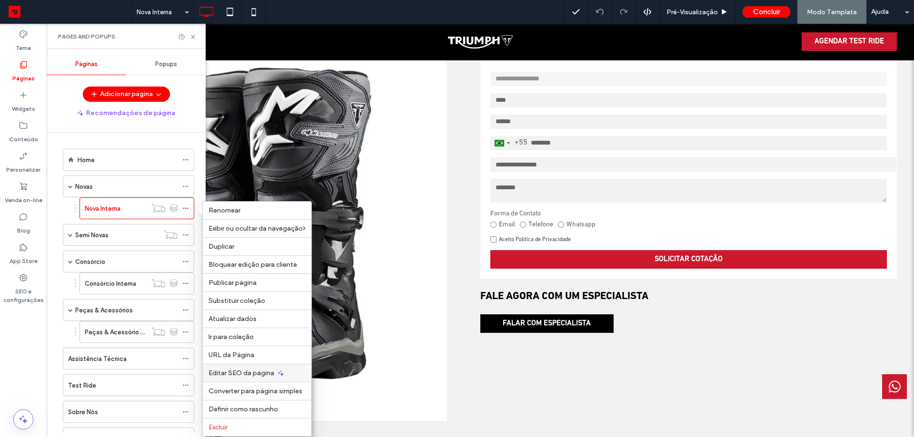
click at [230, 375] on span "Editar SEO da página" at bounding box center [241, 373] width 66 height 8
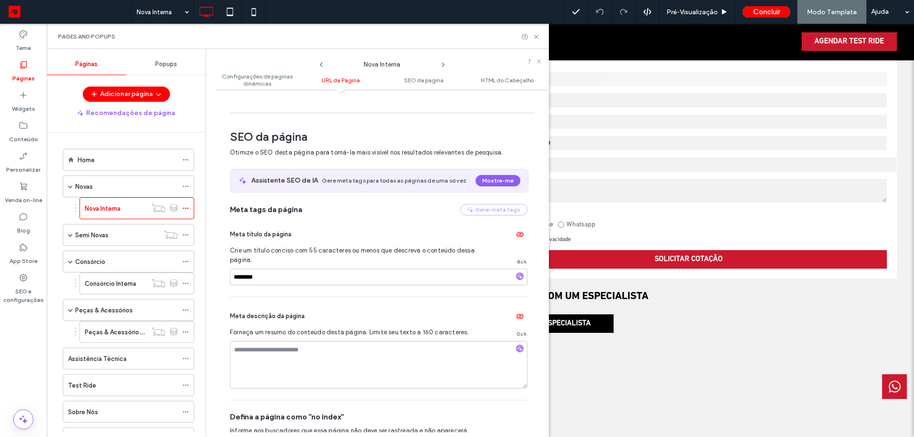
scroll to position [315, 0]
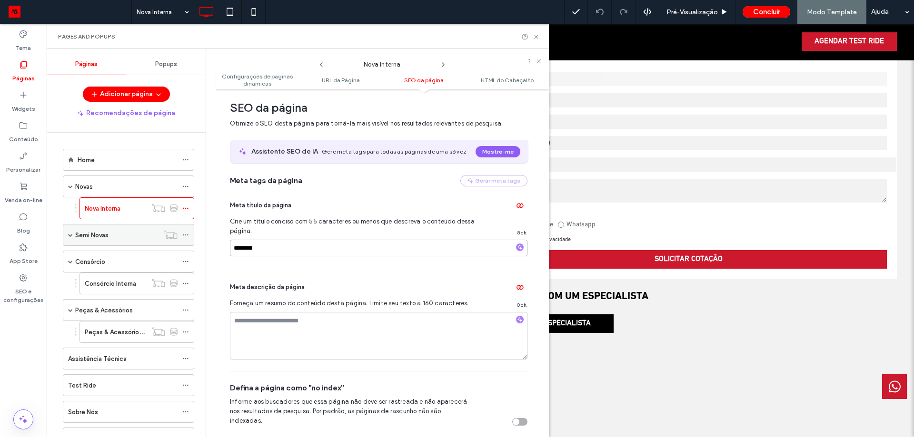
drag, startPoint x: 316, startPoint y: 252, endPoint x: 137, endPoint y: 232, distance: 181.0
click at [143, 232] on div "Páginas Popups Adicionar página Recomendações de página Home Novas Nova Interna…" at bounding box center [298, 243] width 502 height 388
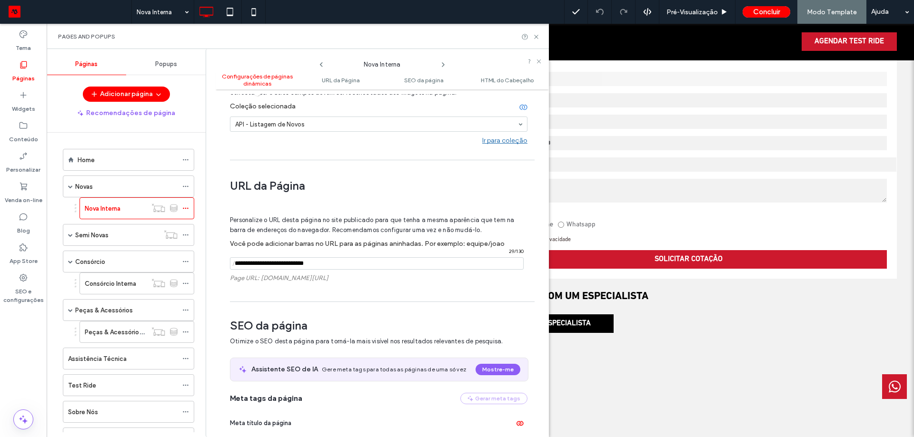
scroll to position [77, 0]
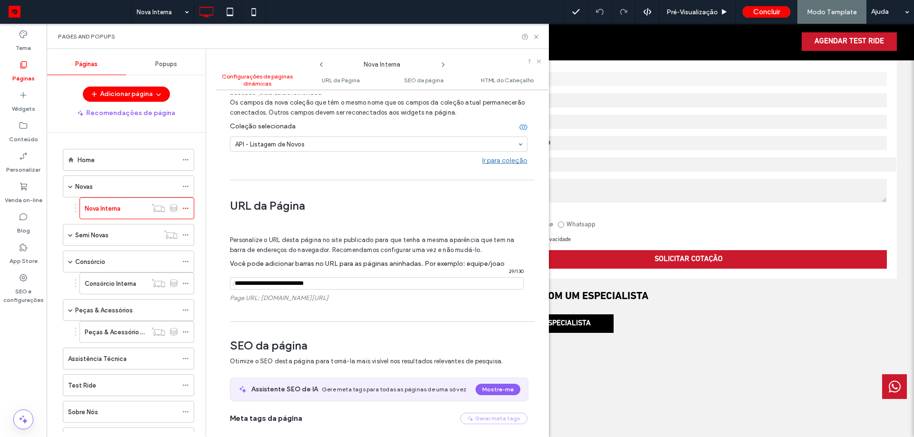
click at [344, 286] on input "notEmpty" at bounding box center [377, 283] width 294 height 12
drag, startPoint x: 362, startPoint y: 282, endPoint x: 236, endPoint y: 287, distance: 126.2
click at [236, 287] on div "/ 29 / 130" at bounding box center [377, 283] width 294 height 12
type input "*"
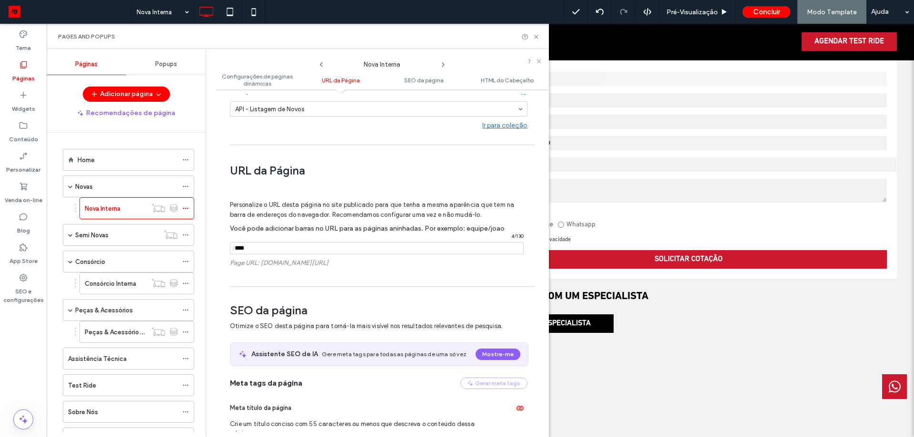
scroll to position [172, 0]
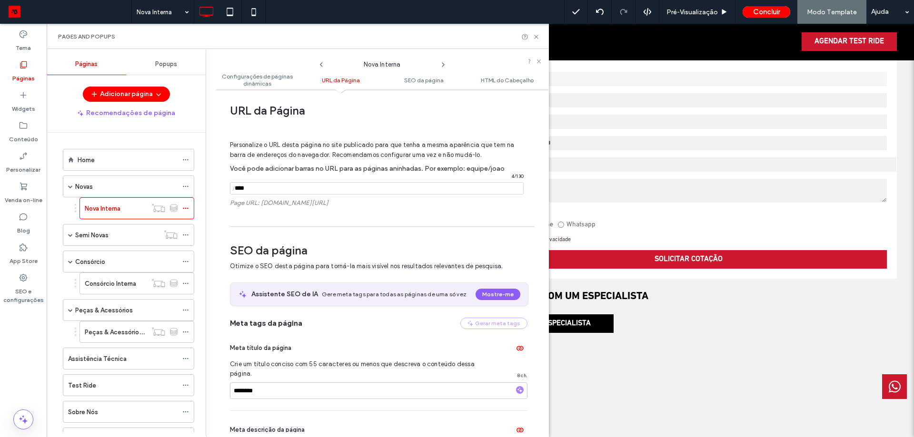
type input "****"
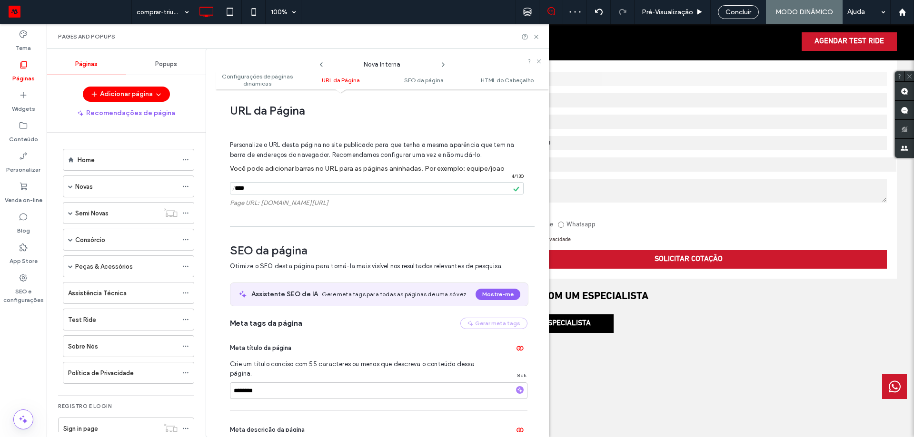
click at [278, 188] on div at bounding box center [457, 218] width 914 height 437
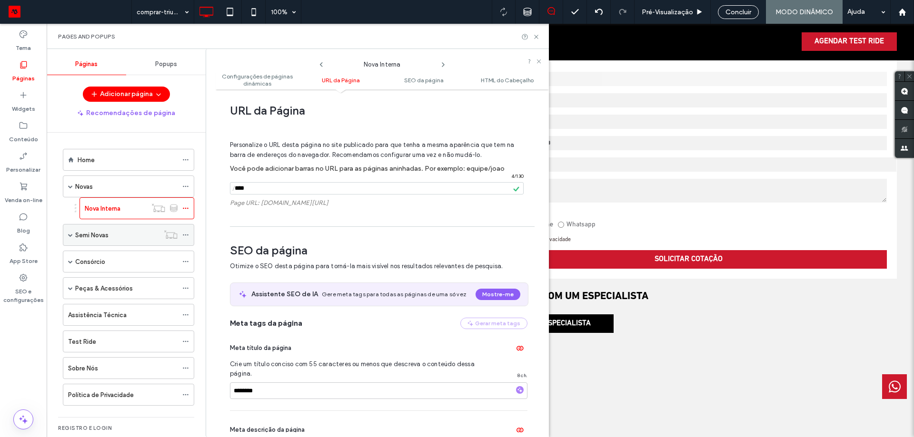
click at [101, 244] on div "Semi Novas" at bounding box center [117, 235] width 84 height 21
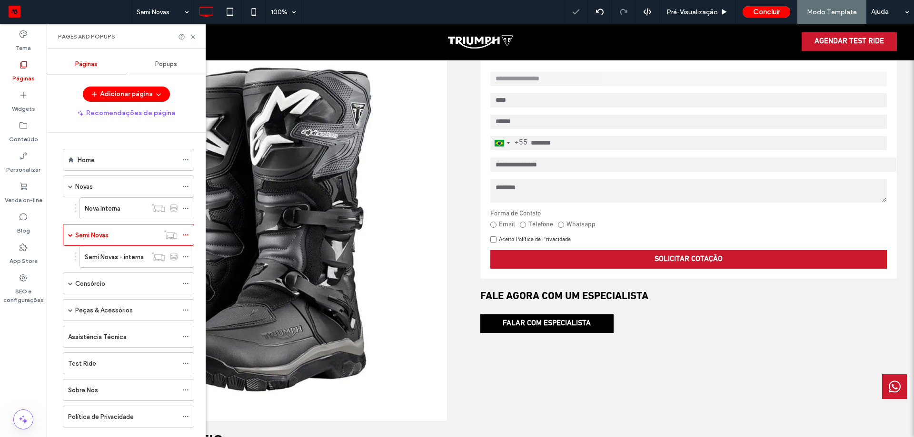
click at [103, 258] on div "Semi Novas 100% Pré-Visualizaçāo Concluir Modo Template Ajuda Comentários do si…" at bounding box center [457, 218] width 914 height 437
click at [105, 261] on label "Semi Novas - interna" at bounding box center [114, 257] width 59 height 17
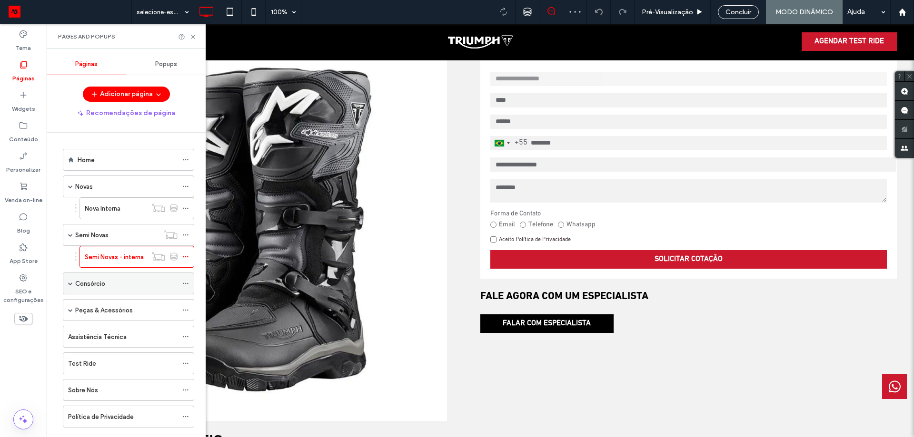
click at [94, 291] on div "Consórcio" at bounding box center [126, 283] width 102 height 21
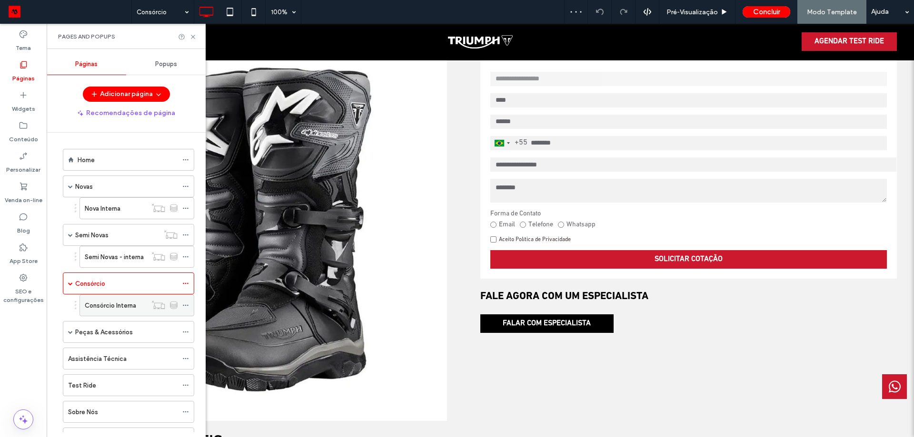
click at [93, 305] on label "Consórcio Interna" at bounding box center [110, 305] width 51 height 17
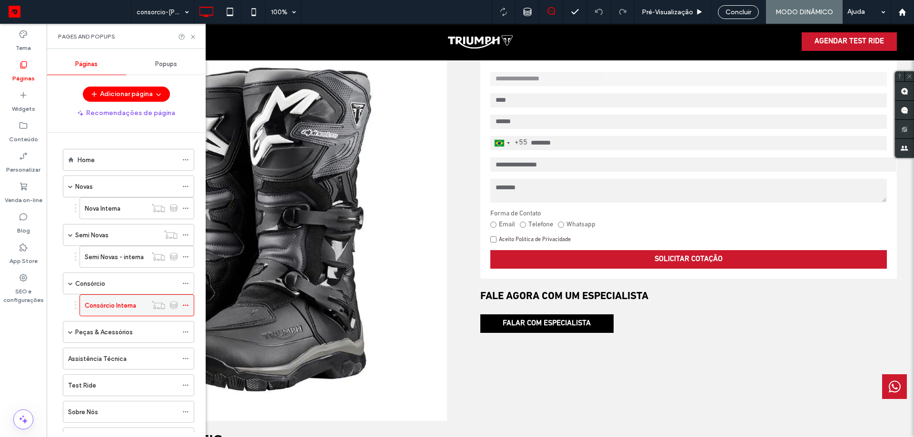
click at [191, 306] on div at bounding box center [187, 305] width 11 height 14
click at [186, 305] on icon at bounding box center [185, 305] width 7 height 7
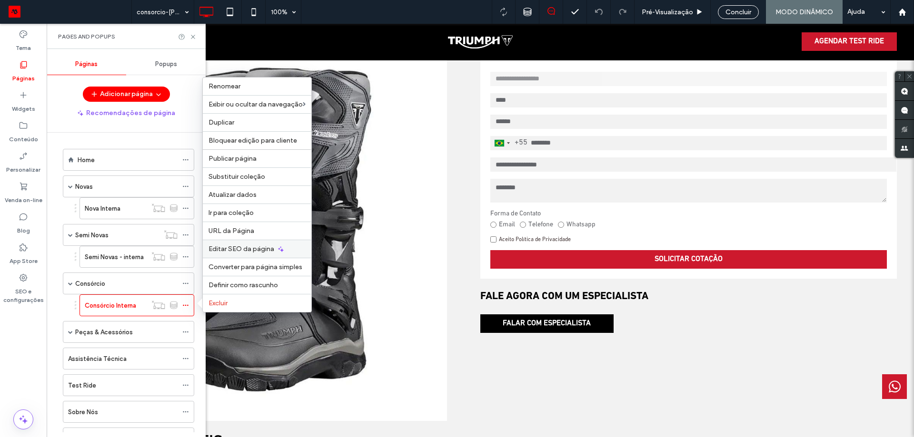
click at [227, 251] on span "Editar SEO da página" at bounding box center [241, 249] width 66 height 8
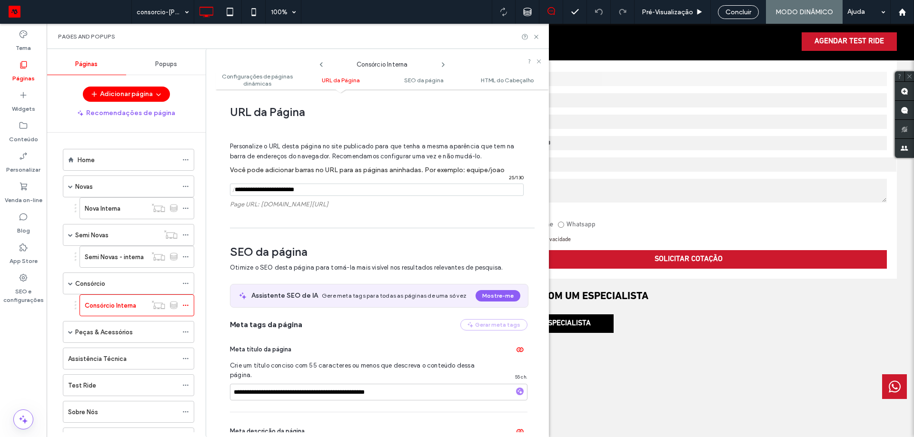
scroll to position [124, 0]
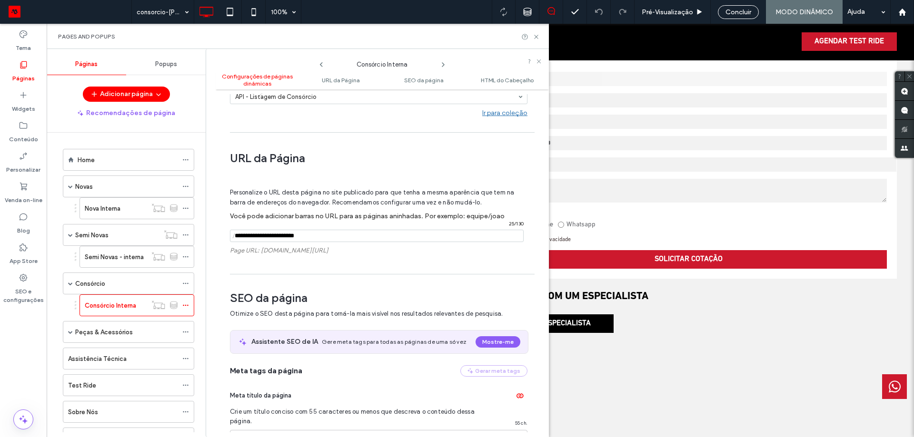
click at [326, 234] on input "notEmpty" at bounding box center [377, 236] width 294 height 12
type input "**********"
click at [358, 215] on span "Você pode adicionar barras no URL para as páginas aninhadas. Por exemplo: equip…" at bounding box center [367, 216] width 275 height 8
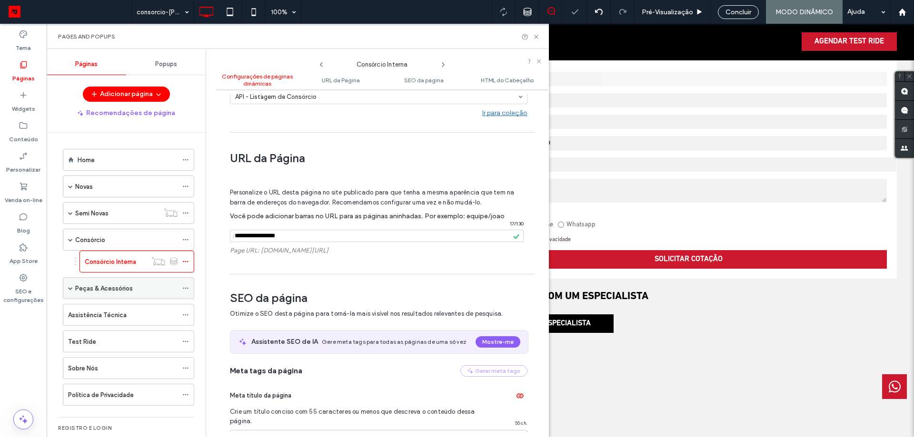
click at [107, 291] on label "Peças & Acessórios" at bounding box center [104, 288] width 58 height 17
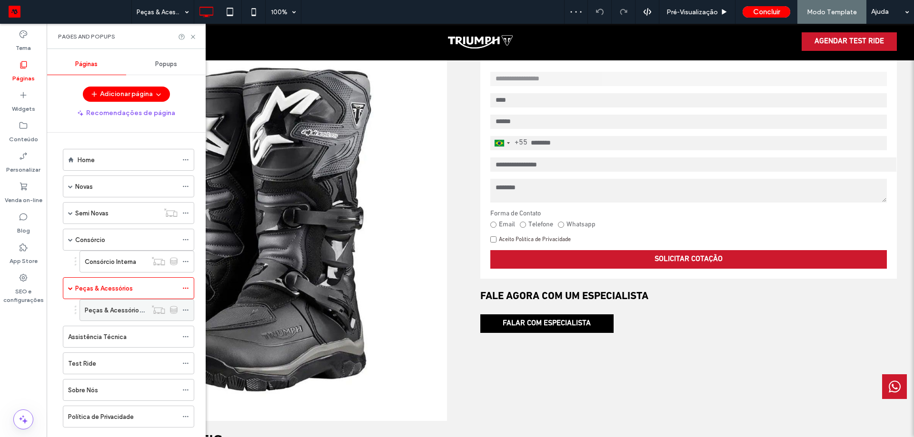
click at [100, 317] on div "Peças & Acessórios Interna" at bounding box center [116, 310] width 62 height 21
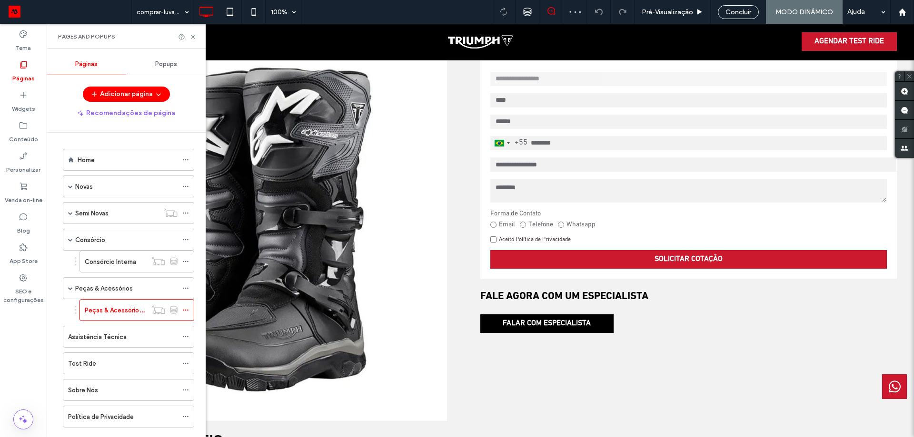
click at [188, 309] on div at bounding box center [457, 218] width 914 height 437
click at [184, 312] on icon at bounding box center [185, 310] width 7 height 7
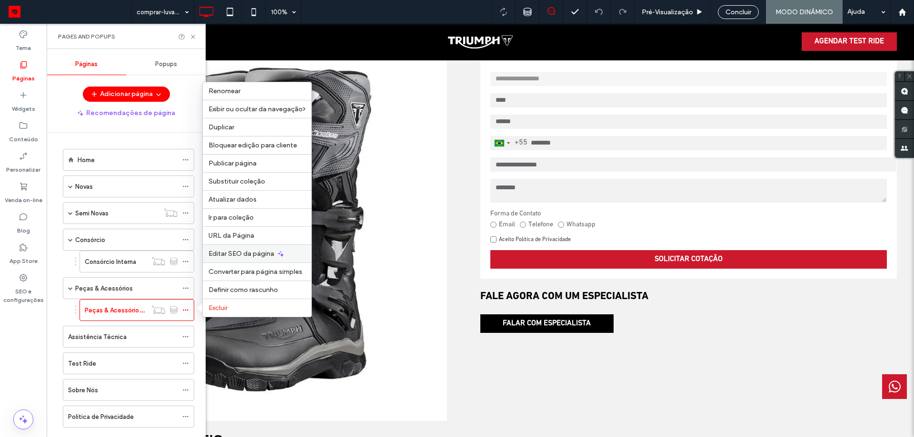
click at [234, 251] on span "Editar SEO da página" at bounding box center [241, 254] width 66 height 8
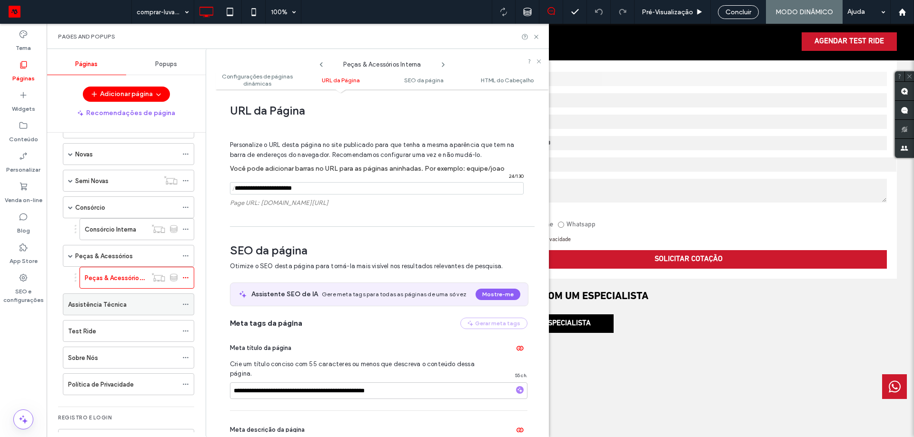
scroll to position [48, 0]
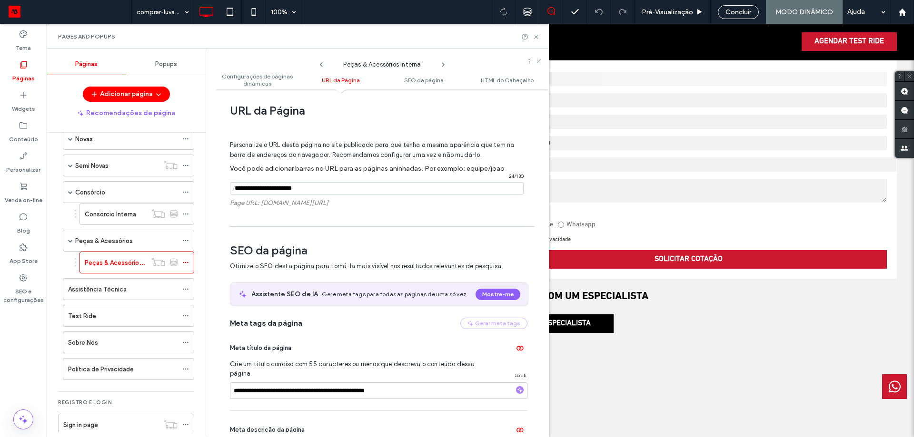
click at [532, 33] on div "Pages and Popups" at bounding box center [297, 37] width 479 height 8
click at [537, 39] on icon at bounding box center [536, 36] width 7 height 7
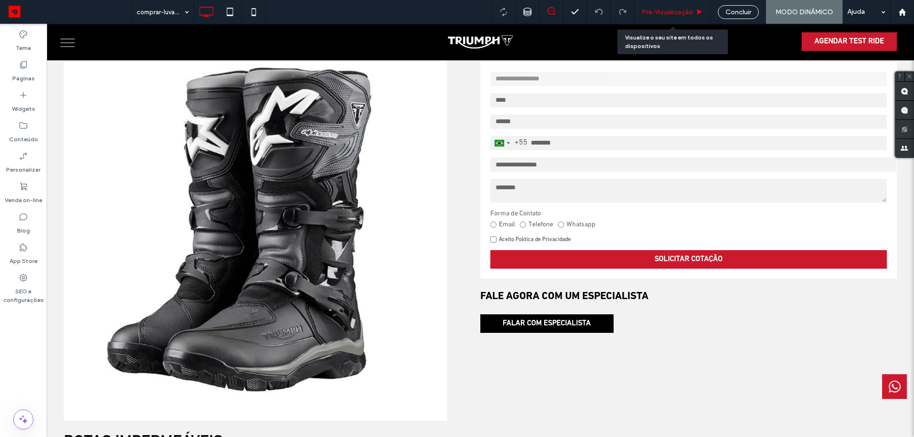
click at [670, 10] on span "Pré-Visualizaçāo" at bounding box center [667, 12] width 51 height 8
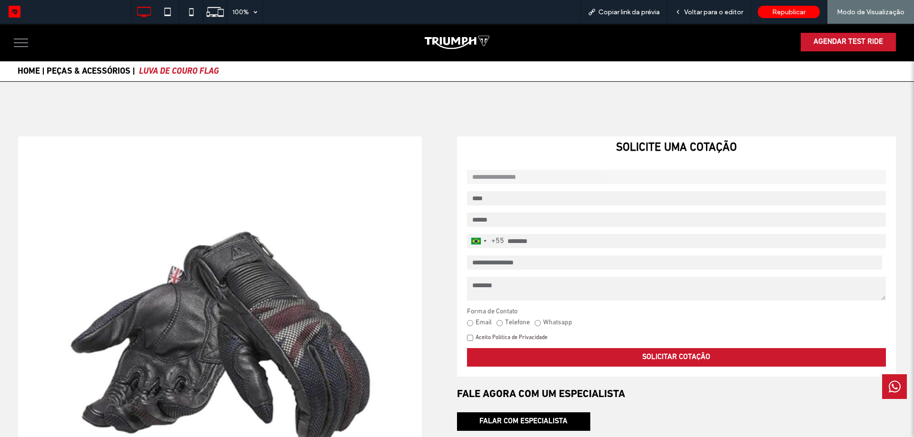
click at [503, 261] on select "**********" at bounding box center [674, 263] width 415 height 14
click at [504, 266] on select "**********" at bounding box center [674, 263] width 415 height 14
click at [467, 256] on select "**********" at bounding box center [674, 263] width 415 height 14
click at [501, 263] on select "**********" at bounding box center [674, 263] width 415 height 14
select select "*****"
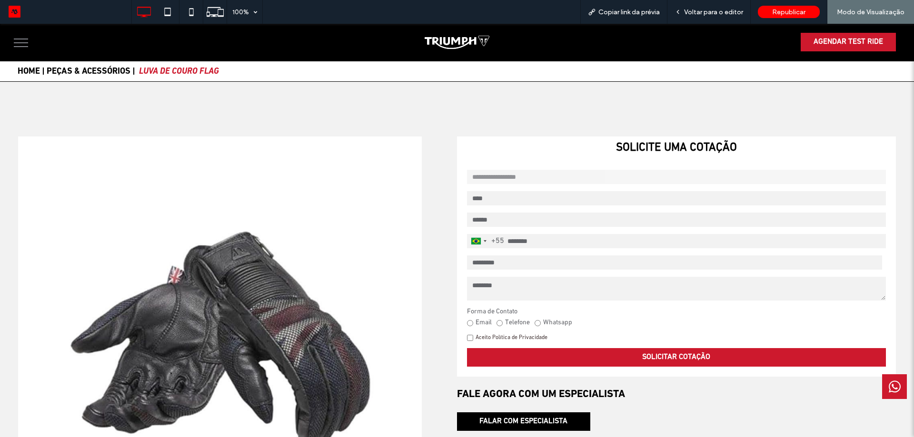
click at [467, 256] on select "**********" at bounding box center [674, 263] width 415 height 14
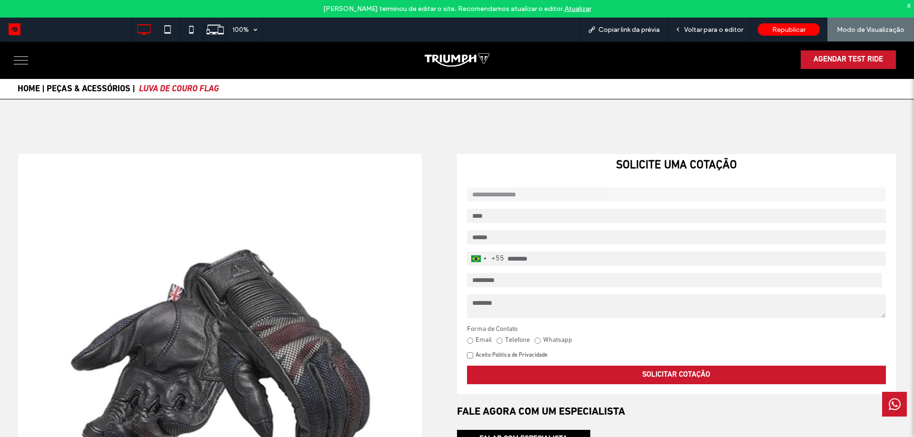
click at [517, 278] on select "**********" at bounding box center [674, 280] width 415 height 14
click at [516, 279] on select "**********" at bounding box center [674, 280] width 415 height 14
click at [634, 29] on span "Copiar link da prévia" at bounding box center [628, 30] width 61 height 8
click at [702, 31] on span "Voltar para o editor" at bounding box center [713, 30] width 59 height 8
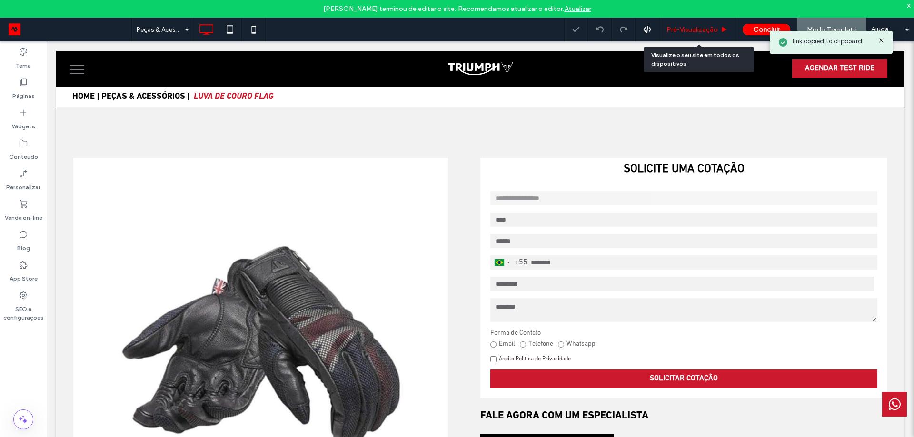
click at [705, 33] on span "Pré-Visualizaçāo" at bounding box center [691, 30] width 51 height 8
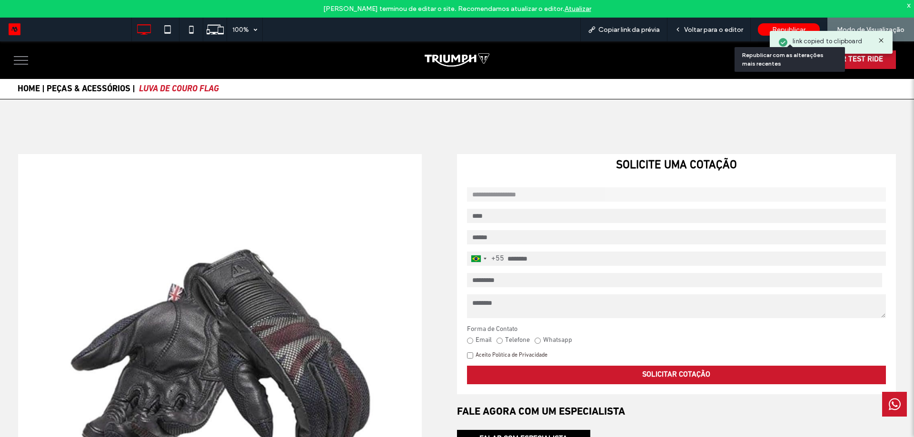
click at [791, 23] on div "Republicar" at bounding box center [789, 29] width 62 height 12
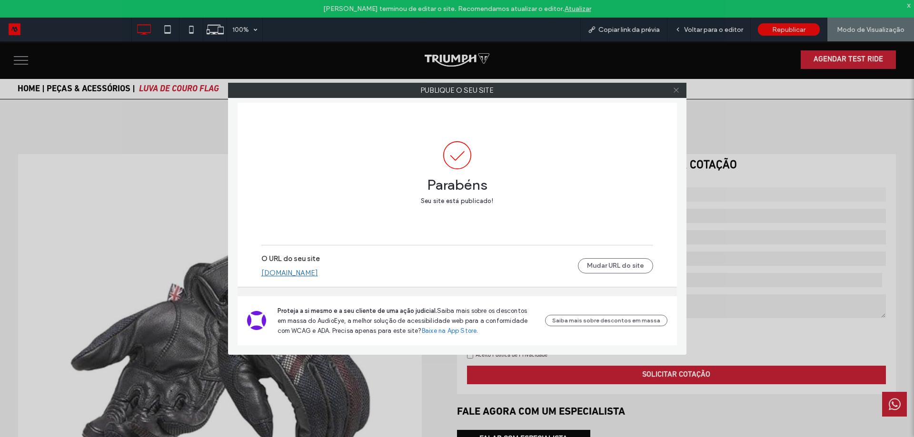
click at [672, 91] on icon at bounding box center [675, 90] width 7 height 7
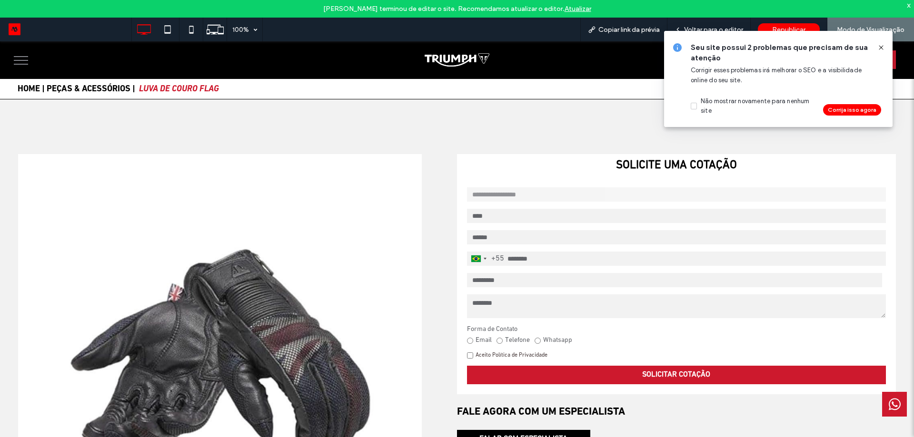
drag, startPoint x: 879, startPoint y: 46, endPoint x: 717, endPoint y: 19, distance: 165.1
click at [879, 46] on icon at bounding box center [881, 48] width 8 height 8
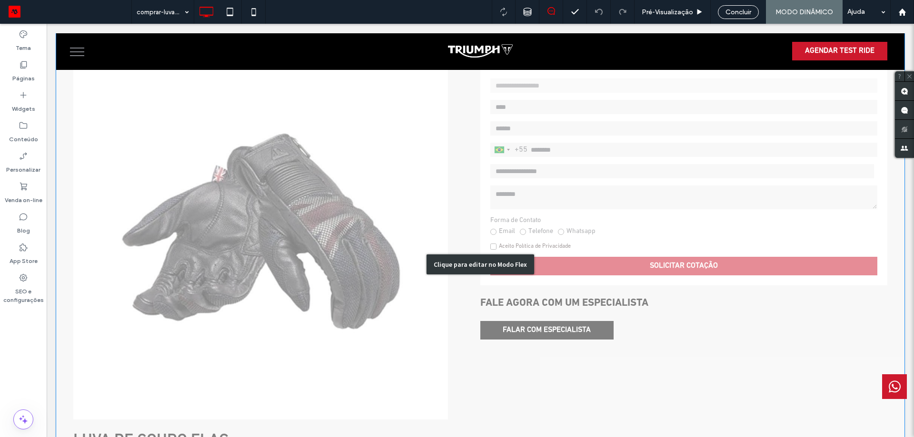
click at [595, 144] on div "Clique para editar no Modo Flex" at bounding box center [480, 264] width 848 height 540
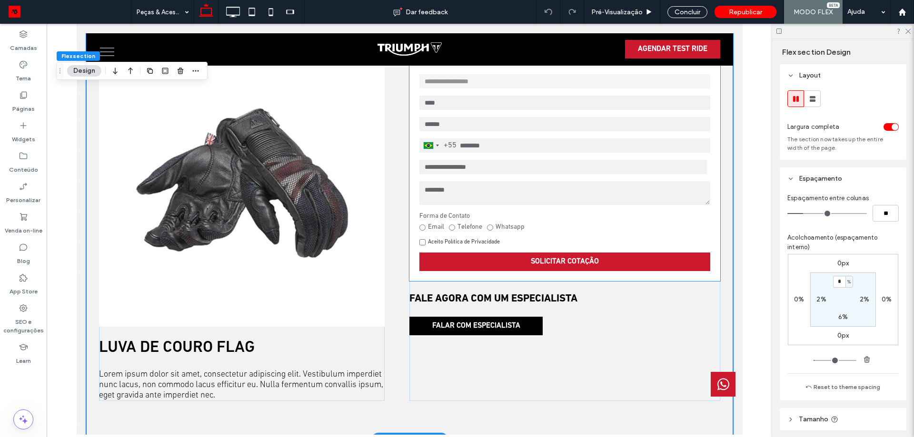
scroll to position [81, 0]
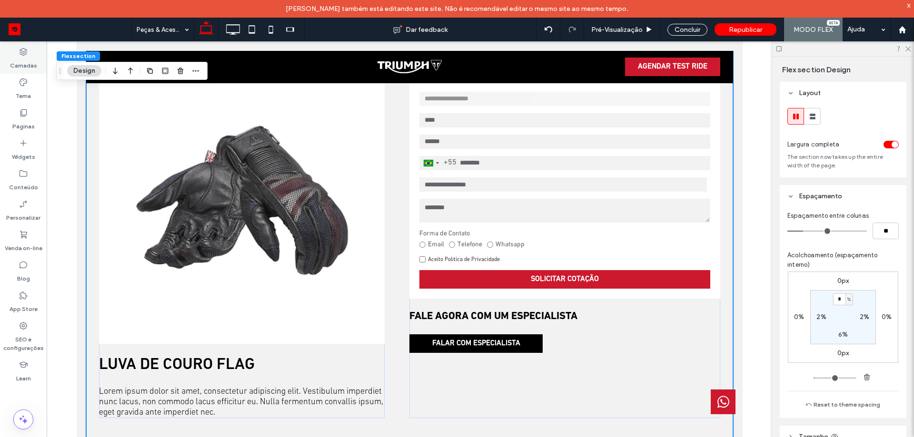
click at [20, 59] on label "Camadas" at bounding box center [23, 63] width 27 height 13
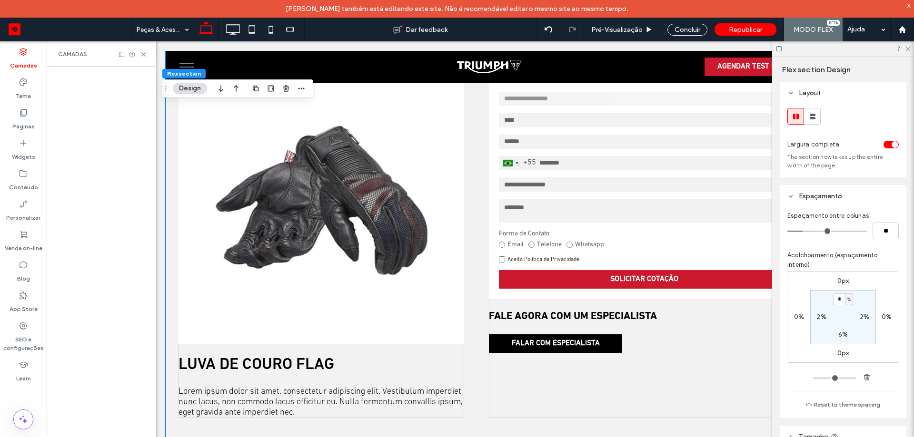
scroll to position [0, 50]
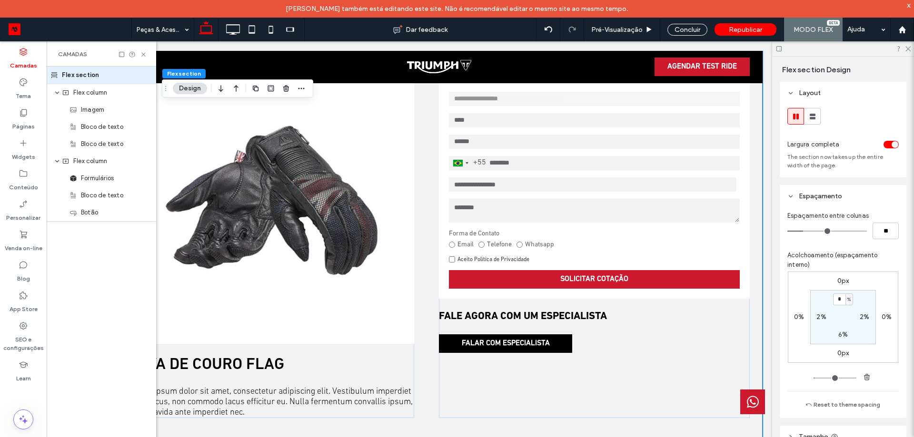
click at [20, 59] on label "Camadas" at bounding box center [23, 63] width 27 height 13
click at [21, 122] on label "Páginas" at bounding box center [23, 124] width 22 height 13
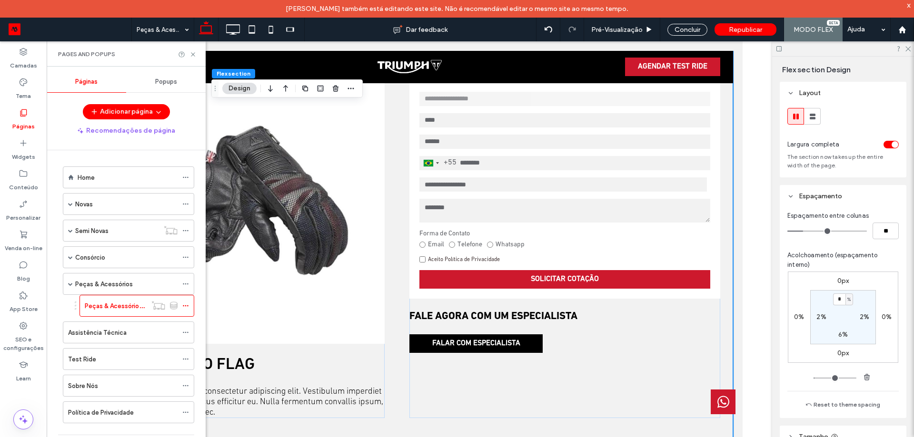
scroll to position [0, 0]
click at [129, 178] on div "Home" at bounding box center [128, 178] width 100 height 10
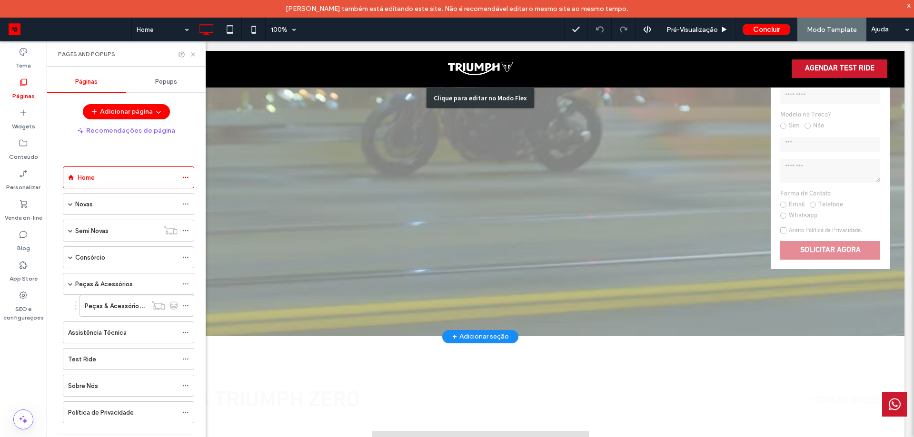
scroll to position [286, 0]
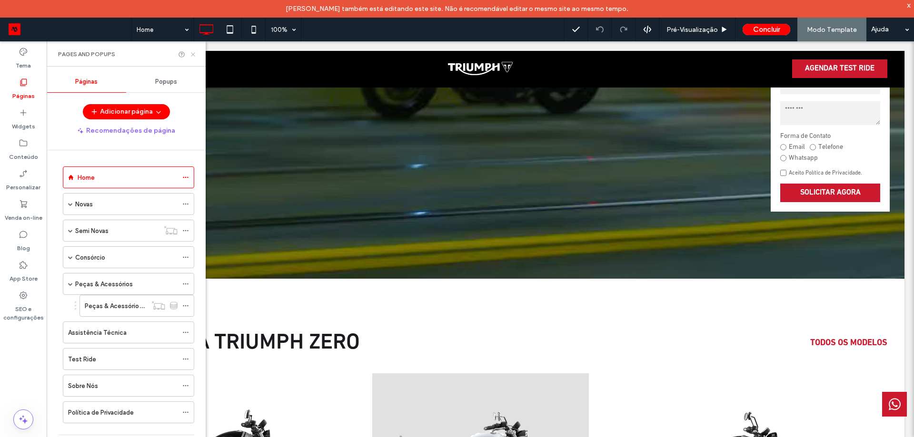
click at [192, 54] on icon at bounding box center [192, 54] width 7 height 7
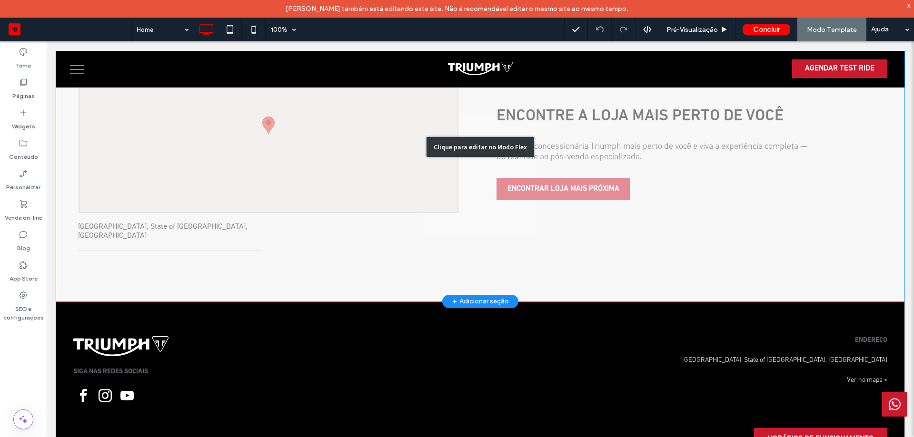
scroll to position [2469, 0]
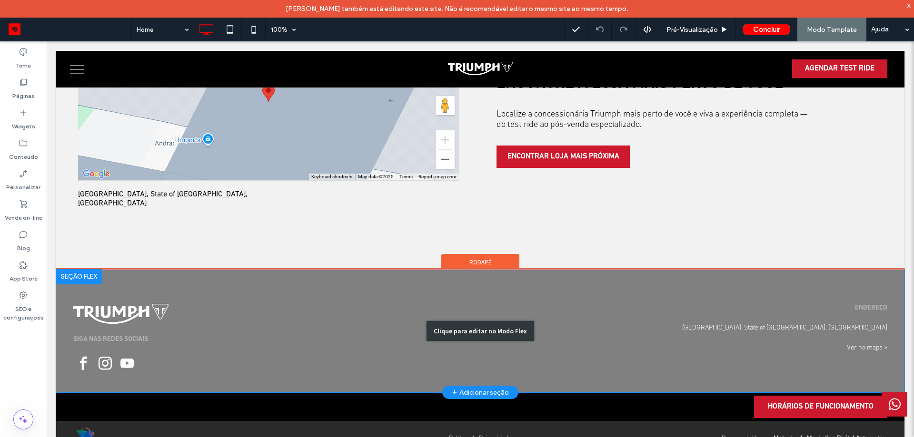
click at [638, 290] on div "Clique para editar no Modo Flex" at bounding box center [480, 330] width 848 height 123
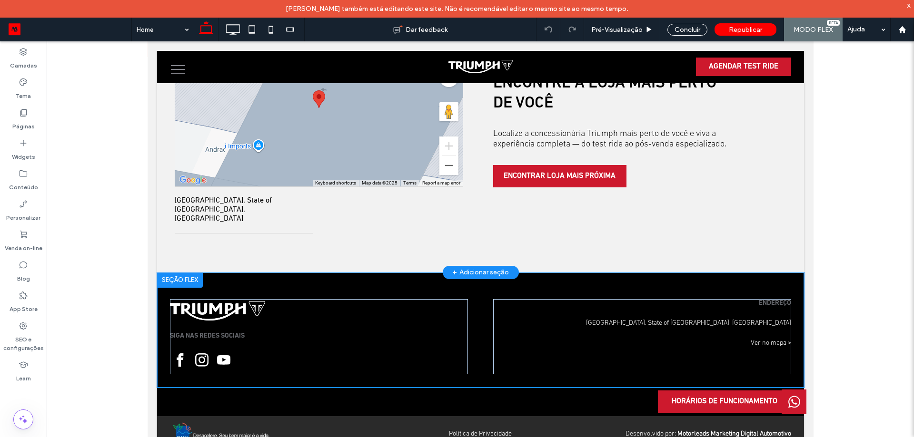
scroll to position [2063, 0]
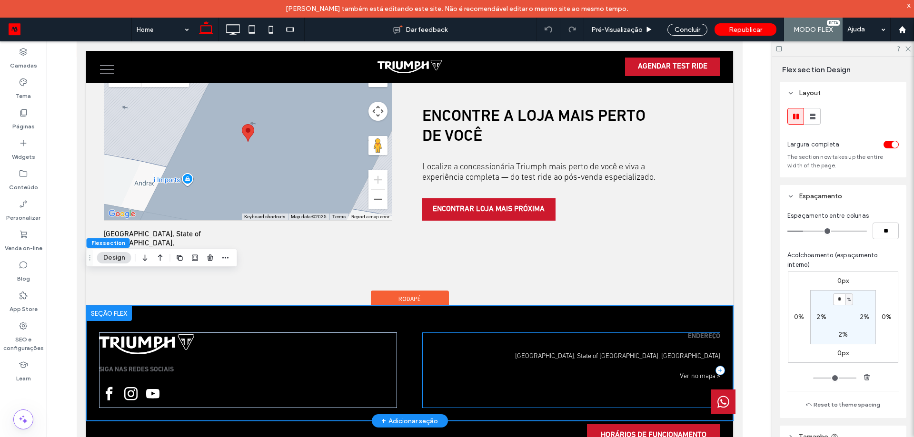
click at [633, 333] on p "ENDEREÇO" at bounding box center [571, 337] width 298 height 9
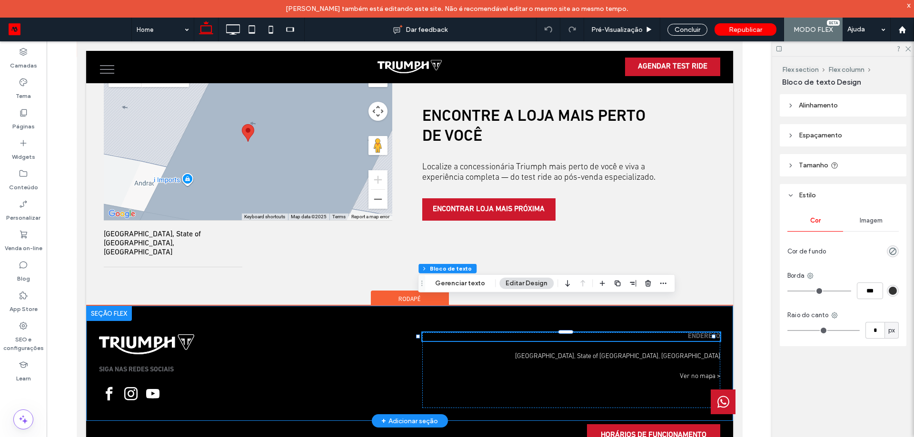
click at [720, 307] on div "SIGA NAS REDES SOCIAIS ENDEREÇO [GEOGRAPHIC_DATA], State of [GEOGRAPHIC_DATA], …" at bounding box center [409, 364] width 647 height 114
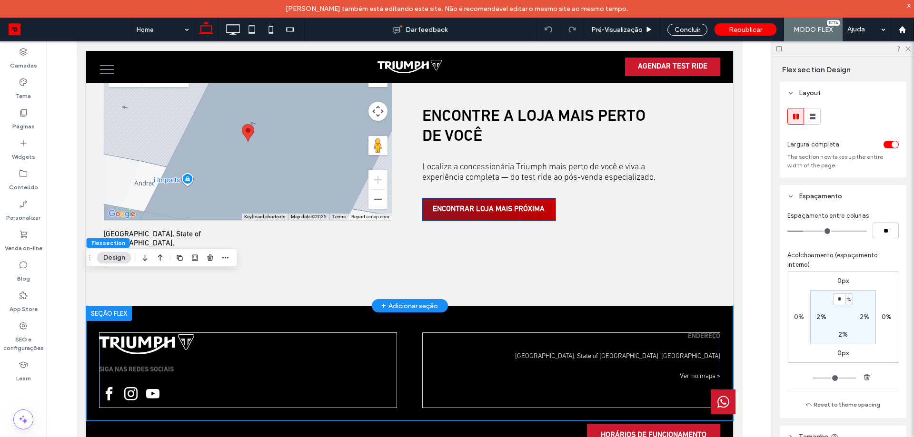
scroll to position [2064, 0]
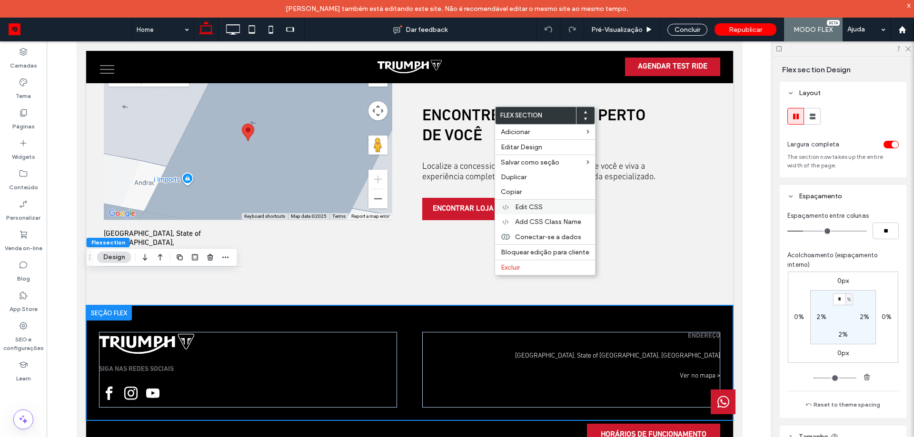
click at [537, 209] on span "Edit CSS" at bounding box center [529, 207] width 28 height 8
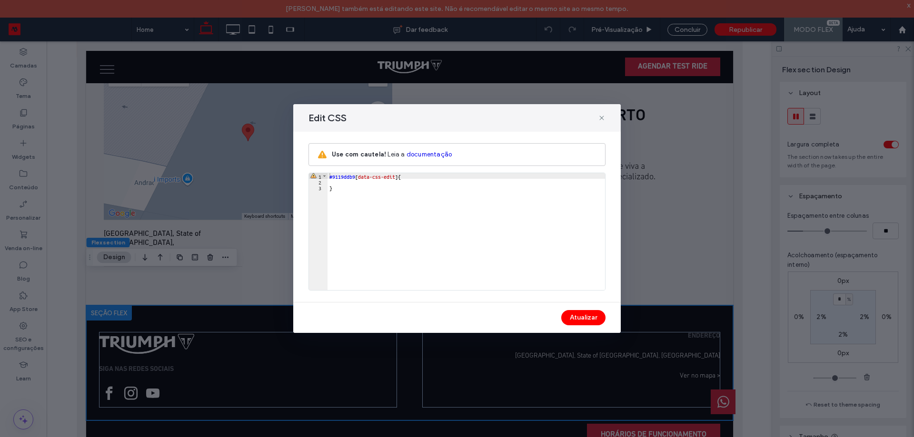
click at [593, 117] on div "Edit CSS" at bounding box center [456, 118] width 327 height 28
click at [597, 120] on div "Edit CSS" at bounding box center [456, 118] width 327 height 28
click at [602, 120] on icon at bounding box center [602, 118] width 8 height 8
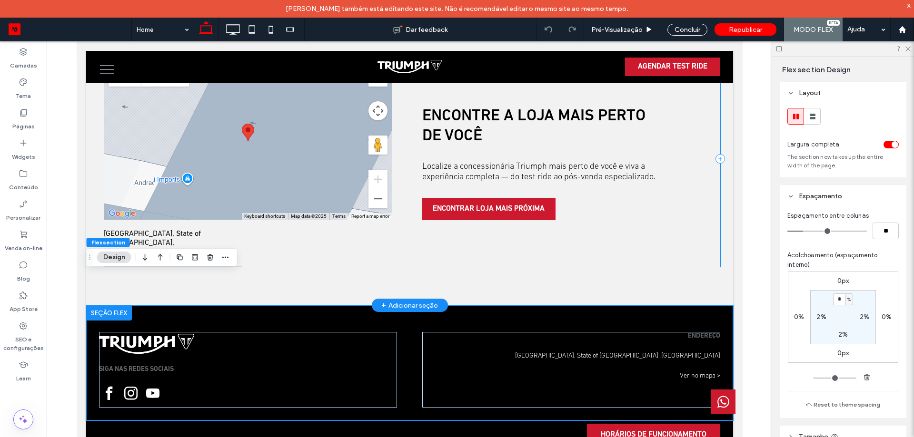
click at [502, 231] on div "ENCONTRE A LOJA MAIS PERTO DE VOCÊ Localize a concessionária Triumph mais perto…" at bounding box center [571, 159] width 298 height 216
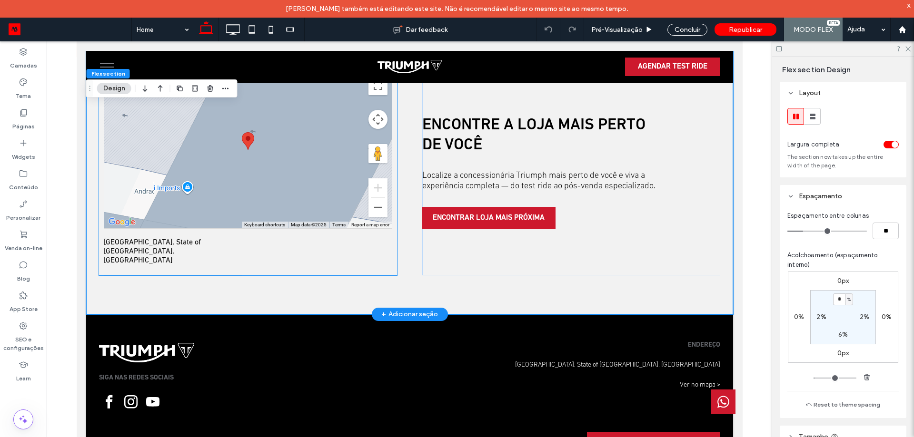
scroll to position [2059, 0]
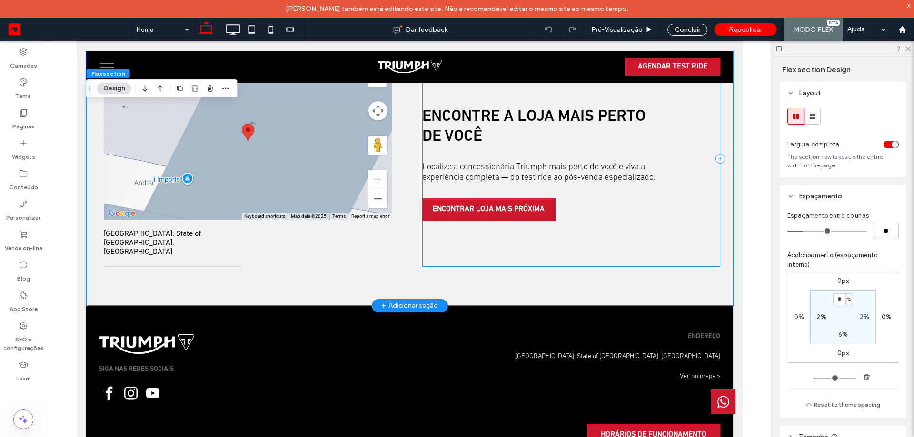
click at [709, 168] on div "ENCONTRE A LOJA MAIS PERTO DE VOCÊ Localize a concessionária Triumph mais perto…" at bounding box center [571, 159] width 298 height 216
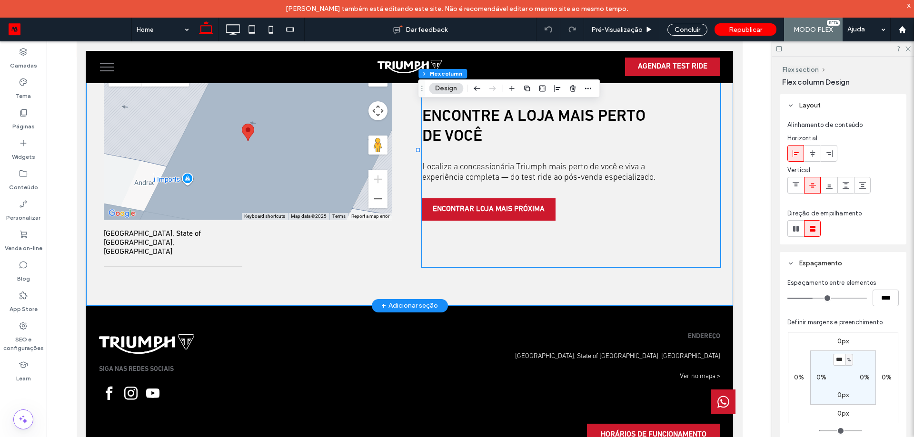
click at [403, 209] on div "All Locations LISTA MAPAS E DIREÇÕES ← Move left → Move right ↑ Move up ↓ Move …" at bounding box center [409, 159] width 647 height 294
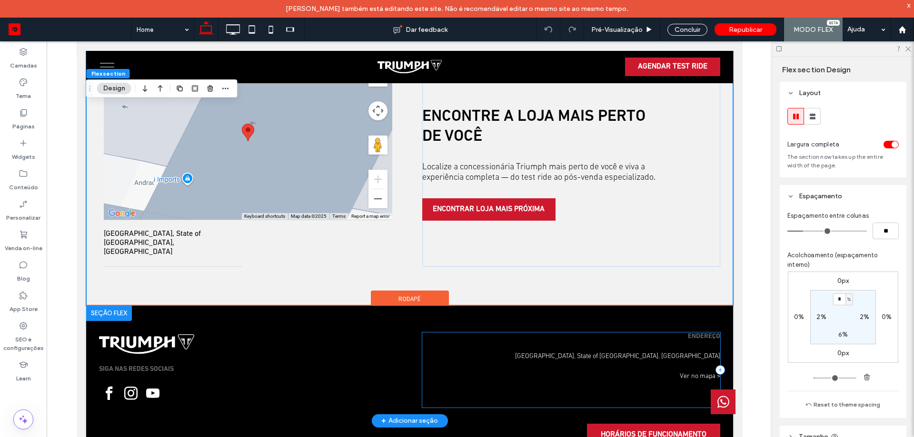
click at [504, 333] on div "ENDEREÇO [GEOGRAPHIC_DATA], State of [GEOGRAPHIC_DATA], [GEOGRAPHIC_DATA] [GEOG…" at bounding box center [571, 370] width 298 height 75
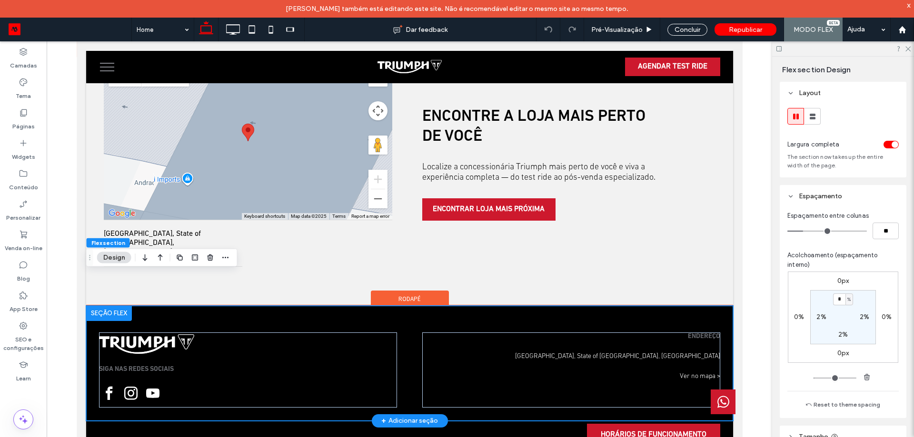
click at [492, 307] on div "SIGA NAS REDES SOCIAIS ENDEREÇO [GEOGRAPHIC_DATA], State of [GEOGRAPHIC_DATA], …" at bounding box center [409, 364] width 647 height 114
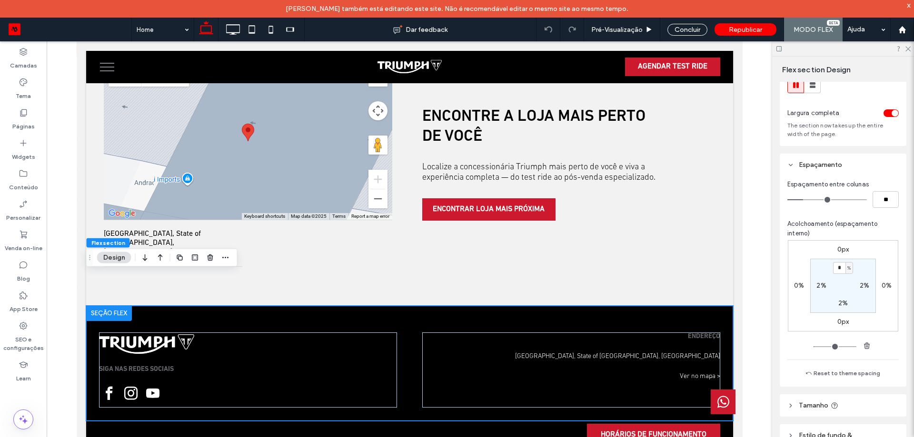
scroll to position [65, 0]
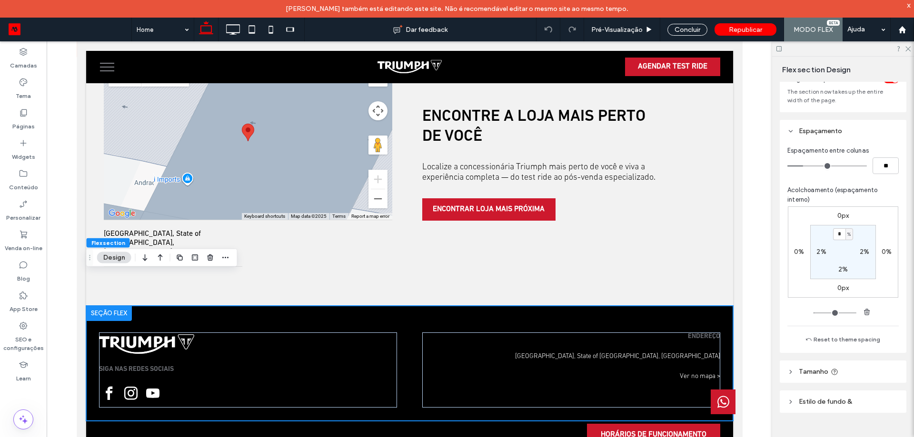
click at [851, 402] on header "Estilo de fundo &" at bounding box center [843, 402] width 127 height 22
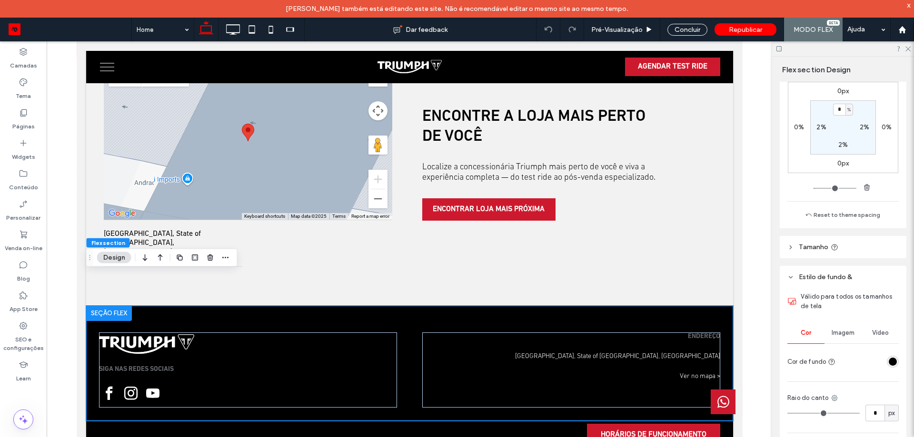
scroll to position [296, 0]
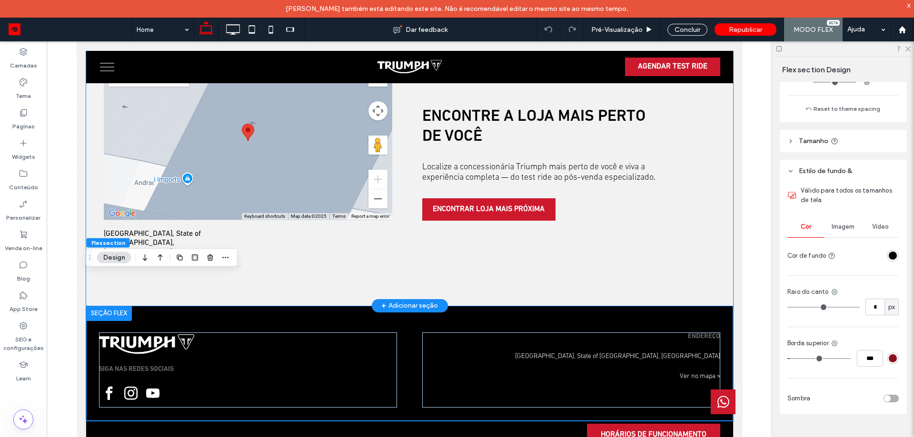
click at [538, 250] on div "All Locations LISTA MAPAS E DIREÇÕES ← Move left → Move right ↑ Move up ↓ Move …" at bounding box center [409, 159] width 647 height 294
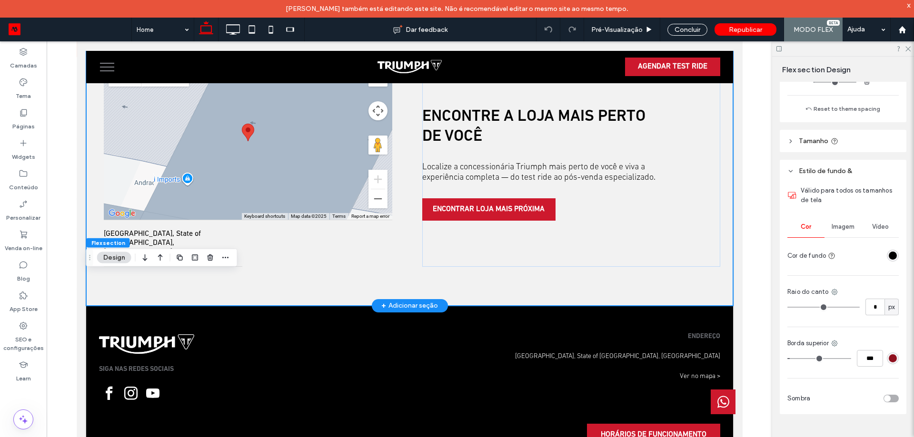
scroll to position [2015, 0]
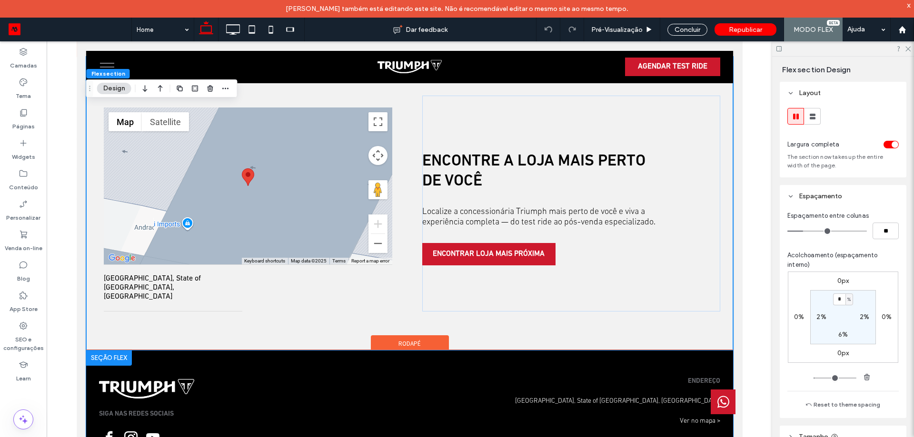
click at [571, 352] on div "SIGA NAS REDES SOCIAIS ENDEREÇO [GEOGRAPHIC_DATA], State of [GEOGRAPHIC_DATA], …" at bounding box center [409, 409] width 647 height 114
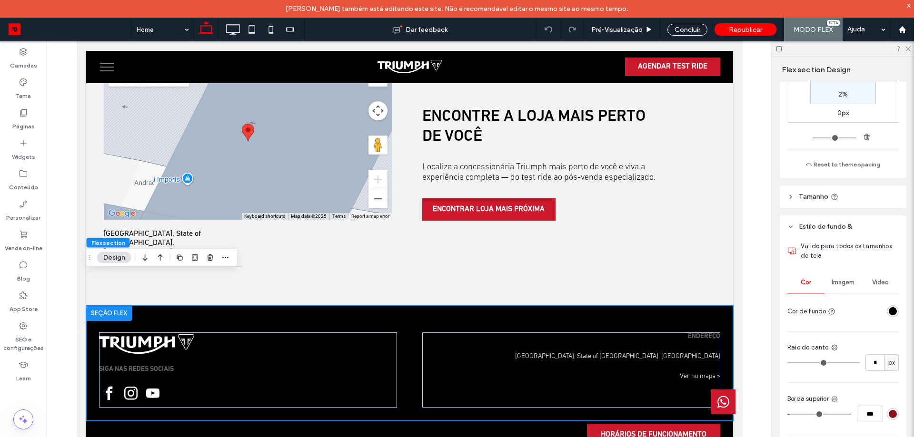
scroll to position [297, 0]
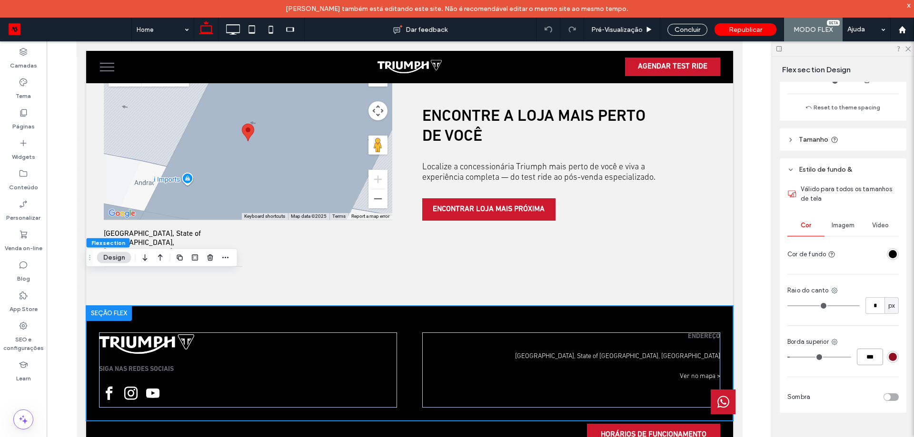
drag, startPoint x: 869, startPoint y: 357, endPoint x: 881, endPoint y: 351, distance: 13.8
click at [868, 357] on input "***" at bounding box center [870, 357] width 26 height 17
type input "*"
type input "***"
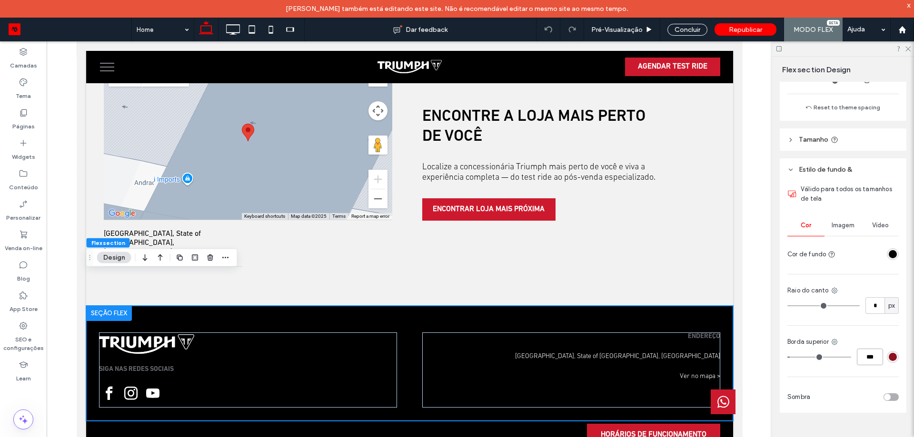
scroll to position [2058, 0]
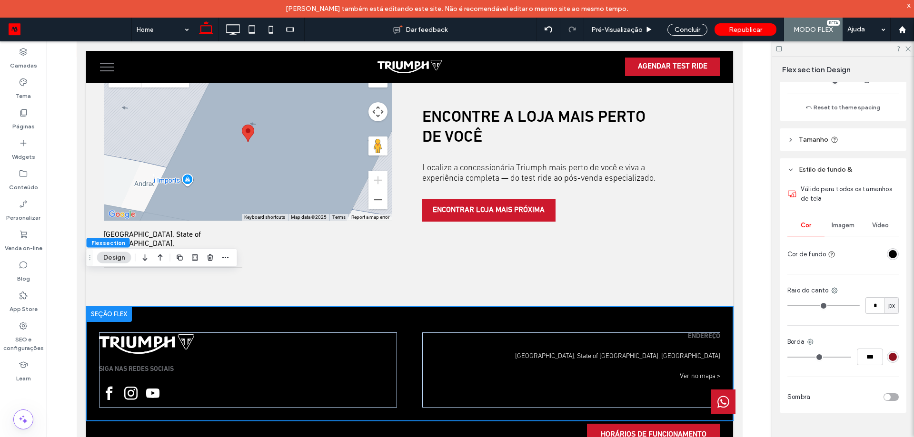
click at [887, 354] on div at bounding box center [893, 357] width 12 height 12
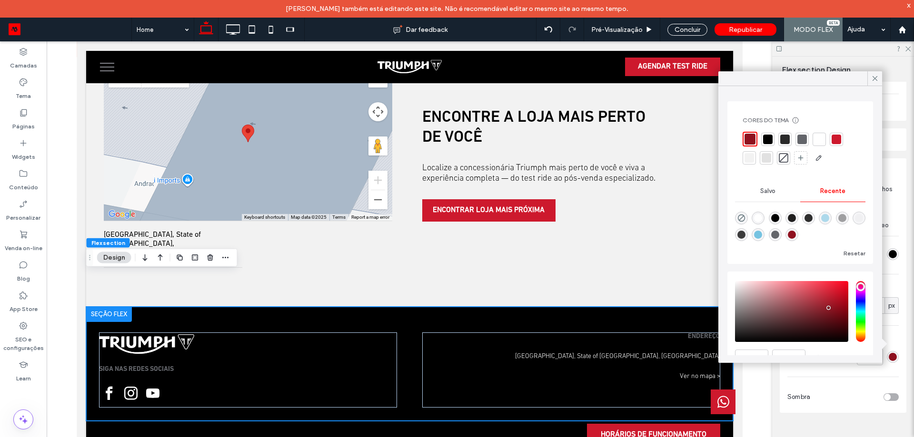
click at [887, 354] on div "rgba(143, 17, 31, 1)" at bounding box center [893, 357] width 12 height 12
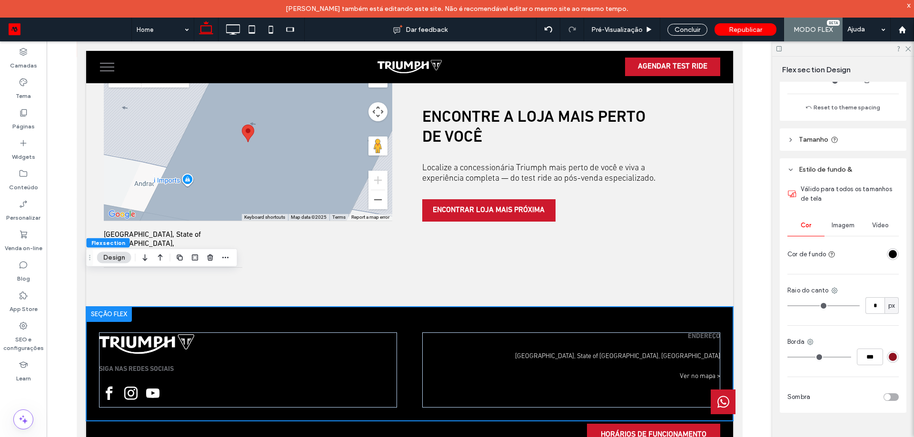
click at [893, 366] on div "Válido para todos os tamanhos de tela Cor Imagem Vídeo Cor de fundo Raio do can…" at bounding box center [843, 297] width 127 height 232
click at [889, 357] on div "rgba(143, 17, 31, 1)" at bounding box center [893, 357] width 8 height 8
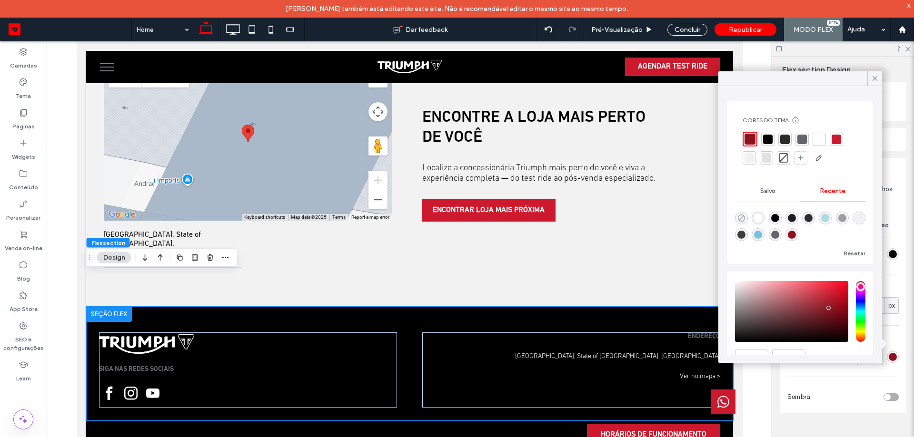
click at [742, 220] on icon "rgba(0, 0, 0, 0)" at bounding box center [741, 218] width 8 height 8
type input "*******"
type input "*"
type input "**"
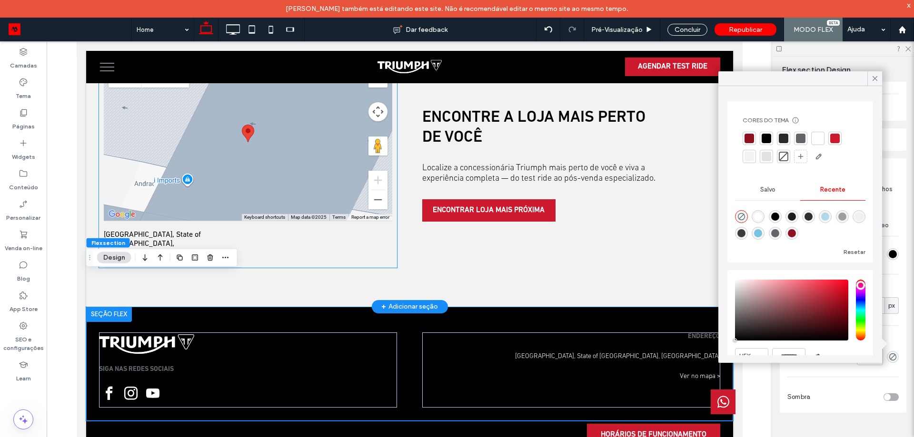
click at [396, 245] on div "All Locations LISTA MAPAS E DIREÇÕES ← Move left → Move right ↑ Move up ↓ Move …" at bounding box center [409, 160] width 647 height 294
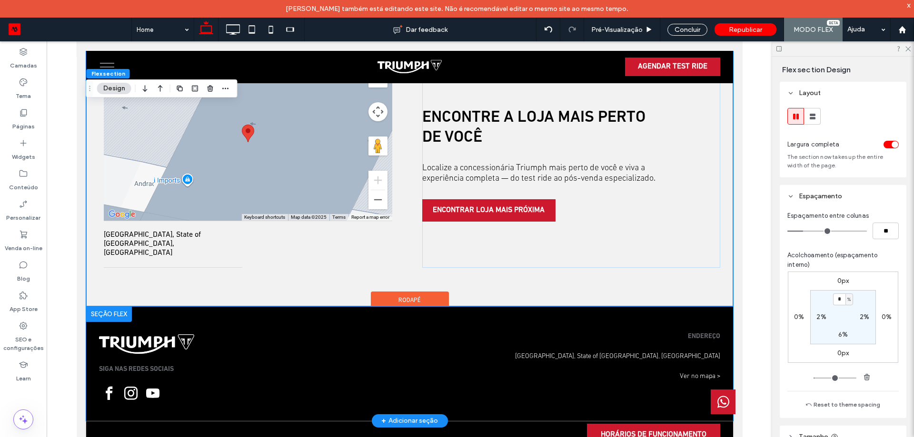
click at [445, 307] on div "SIGA NAS REDES SOCIAIS ENDEREÇO [GEOGRAPHIC_DATA], State of [GEOGRAPHIC_DATA], …" at bounding box center [409, 364] width 647 height 114
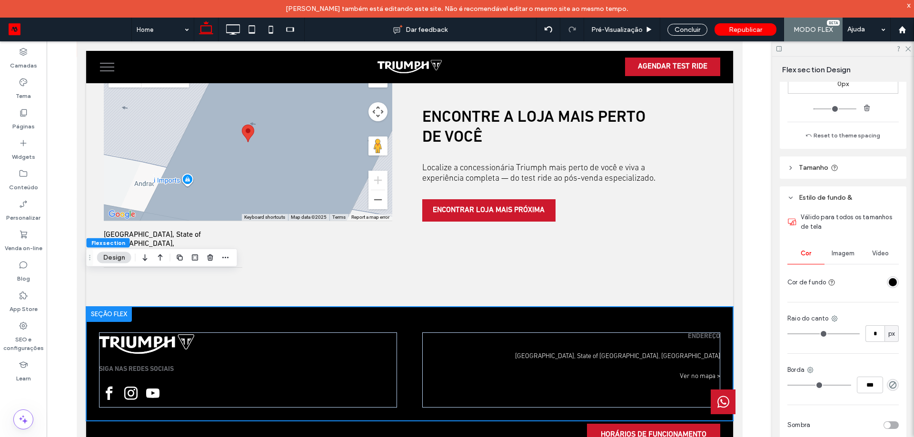
scroll to position [297, 0]
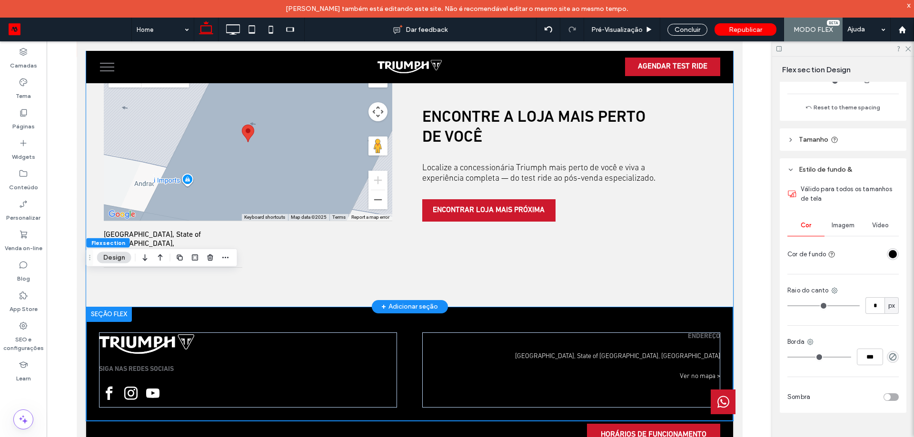
click at [494, 252] on div "All Locations LISTA MAPAS E DIREÇÕES ← Move left → Move right ↑ Move up ↓ Move …" at bounding box center [409, 160] width 647 height 294
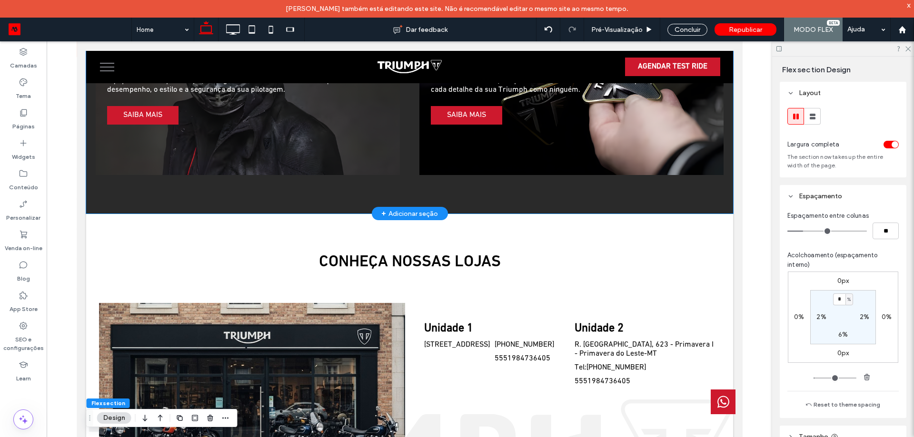
click at [418, 181] on div "PEÇAS & ACESSÓRIOS Equipe sua Triumph com peças originais e acessórios exclusiv…" at bounding box center [409, 95] width 647 height 238
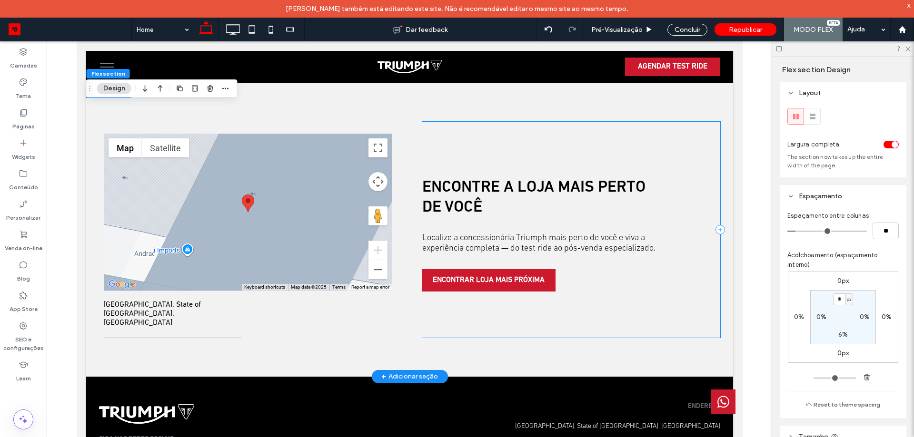
scroll to position [2058, 0]
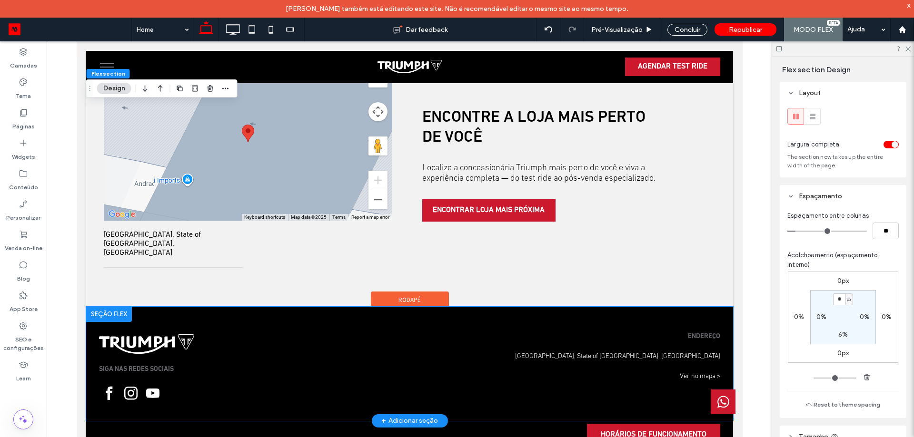
click at [470, 307] on div "SIGA NAS REDES SOCIAIS ENDEREÇO [GEOGRAPHIC_DATA], State of [GEOGRAPHIC_DATA], …" at bounding box center [409, 364] width 647 height 114
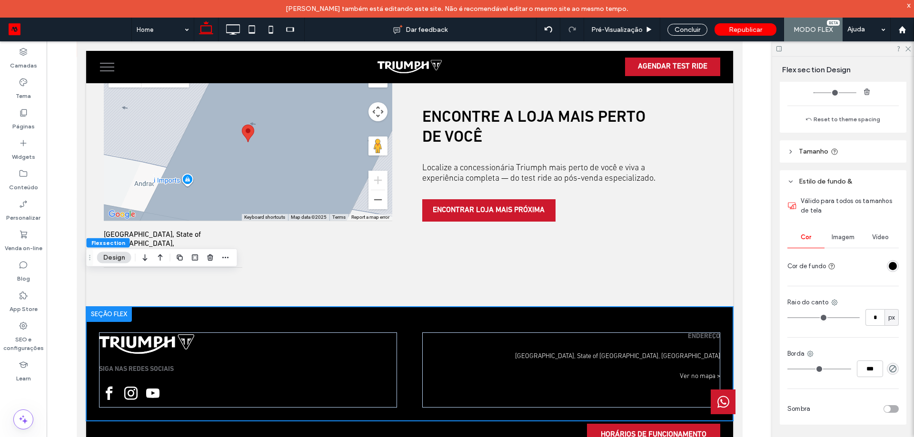
scroll to position [297, 0]
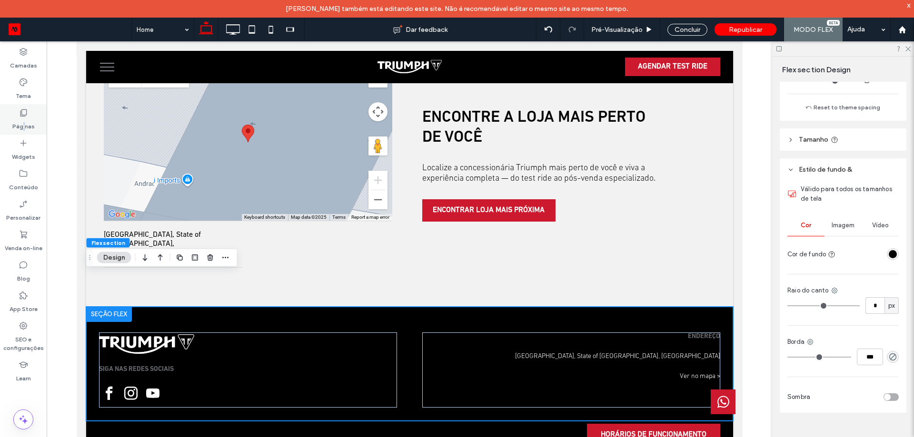
click at [24, 119] on label "Páginas" at bounding box center [23, 124] width 22 height 13
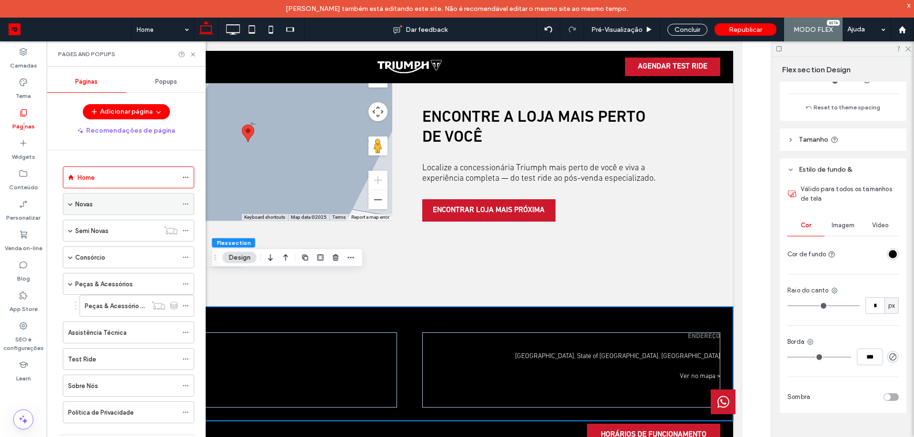
click at [115, 198] on div "Novas" at bounding box center [126, 204] width 102 height 21
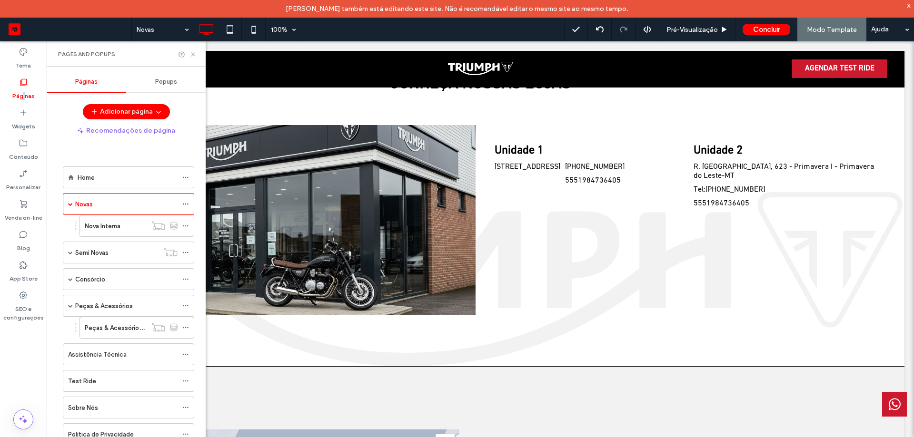
scroll to position [2099, 0]
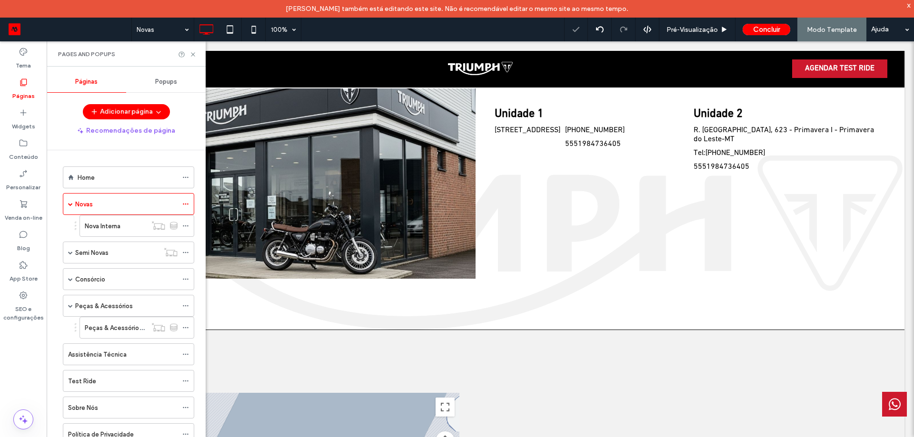
click at [117, 181] on div at bounding box center [457, 218] width 914 height 437
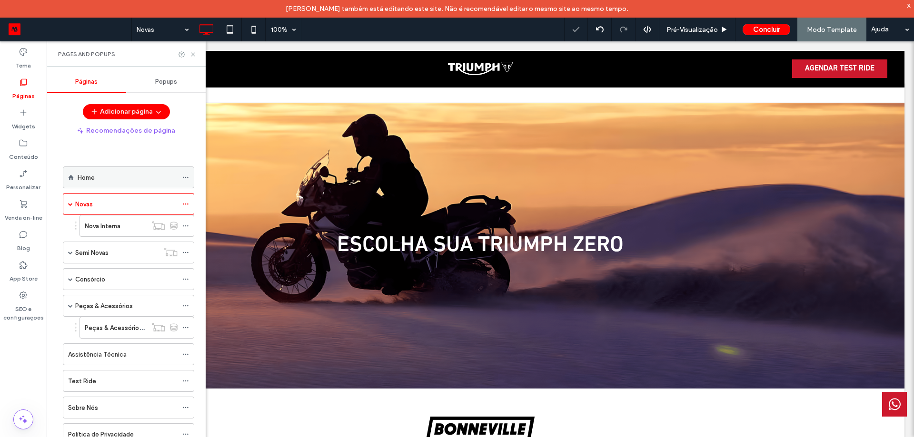
click at [113, 182] on div "Home" at bounding box center [128, 178] width 100 height 10
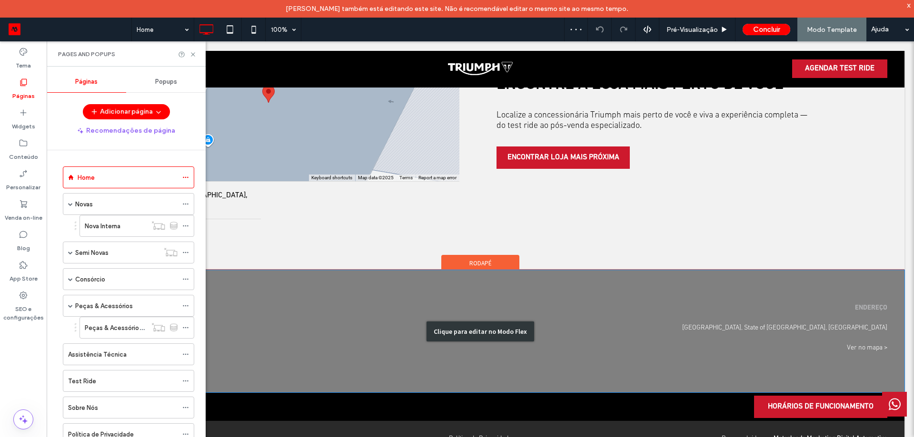
click at [456, 281] on div "Clique para editar no Modo Flex" at bounding box center [480, 331] width 848 height 122
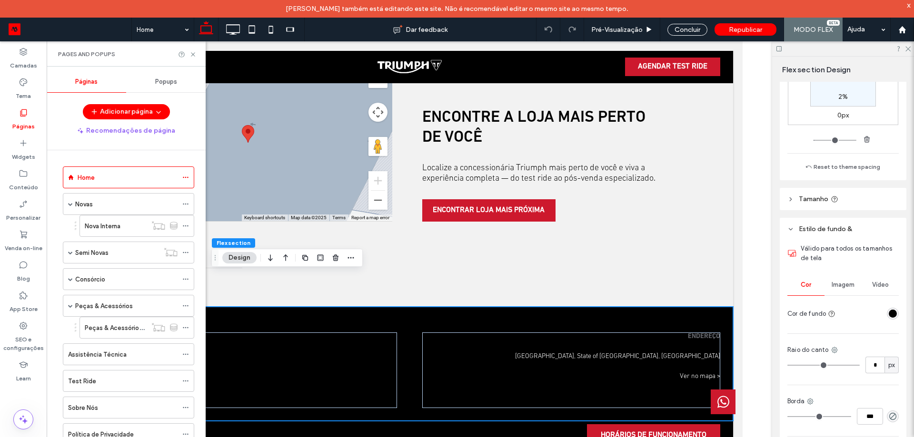
scroll to position [297, 0]
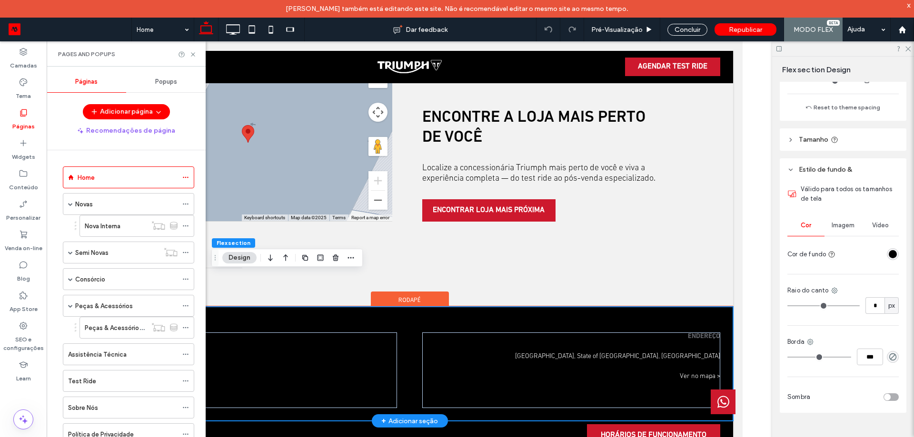
click at [419, 307] on div "SIGA NAS REDES SOCIAIS ENDEREÇO São Paulo, State of São Paulo, Brazil São Paulo…" at bounding box center [409, 364] width 647 height 114
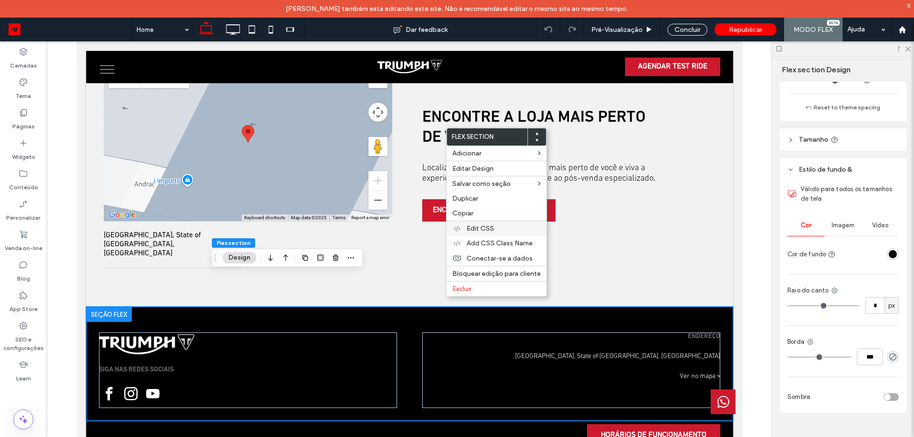
click at [491, 229] on span "Edit CSS" at bounding box center [480, 229] width 28 height 8
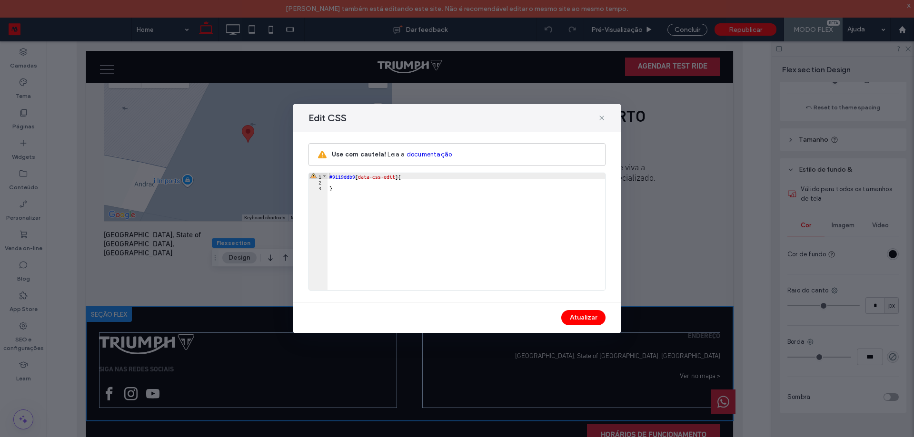
click at [605, 118] on div "Edit CSS" at bounding box center [456, 118] width 327 height 28
click at [604, 123] on span at bounding box center [602, 118] width 8 height 12
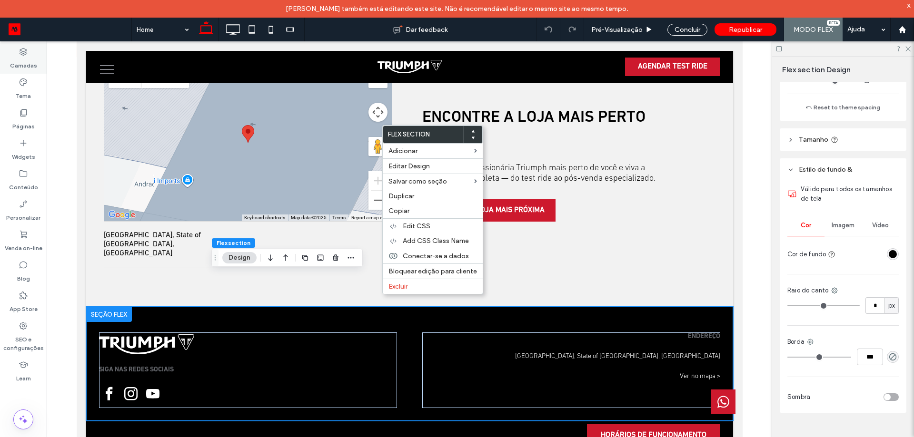
click at [27, 63] on label "Camadas" at bounding box center [23, 63] width 27 height 13
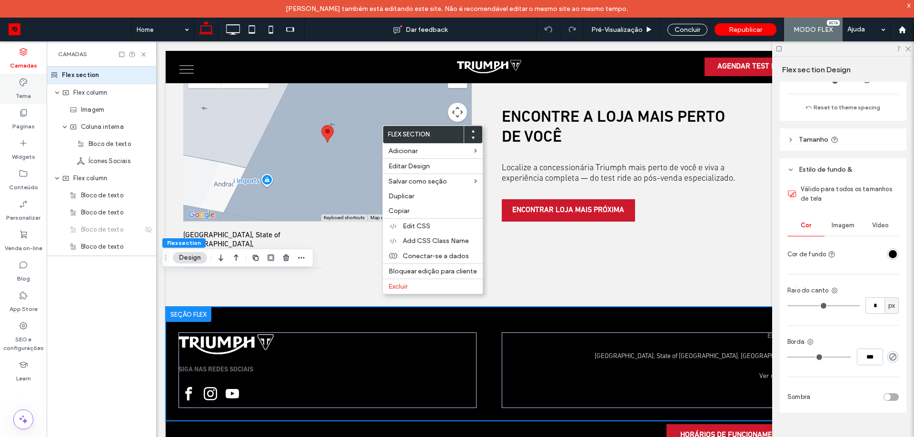
scroll to position [0, 50]
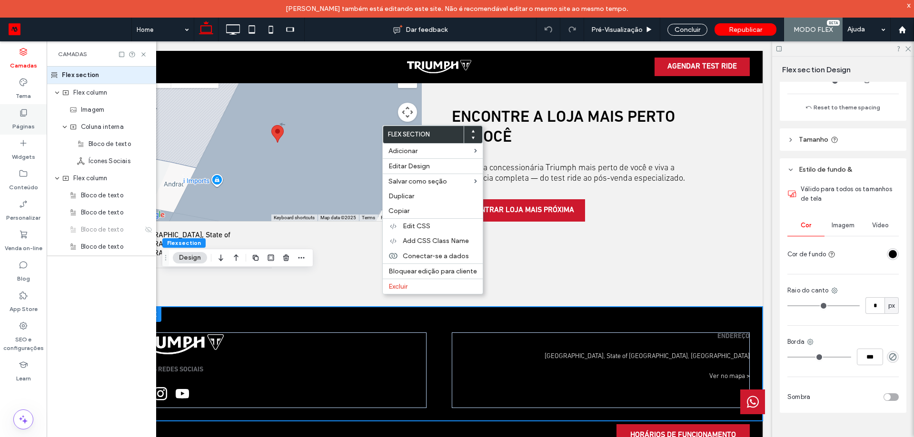
click at [26, 124] on label "Páginas" at bounding box center [23, 124] width 22 height 13
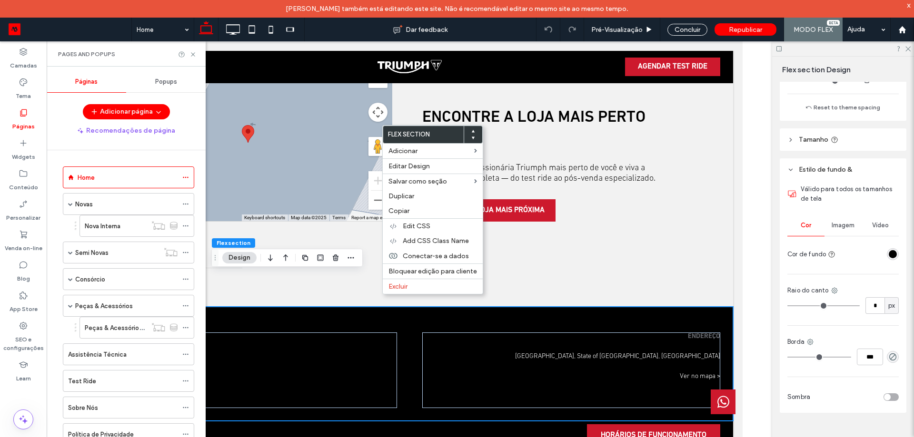
scroll to position [0, 0]
click at [104, 255] on label "Semi Novas" at bounding box center [91, 253] width 33 height 17
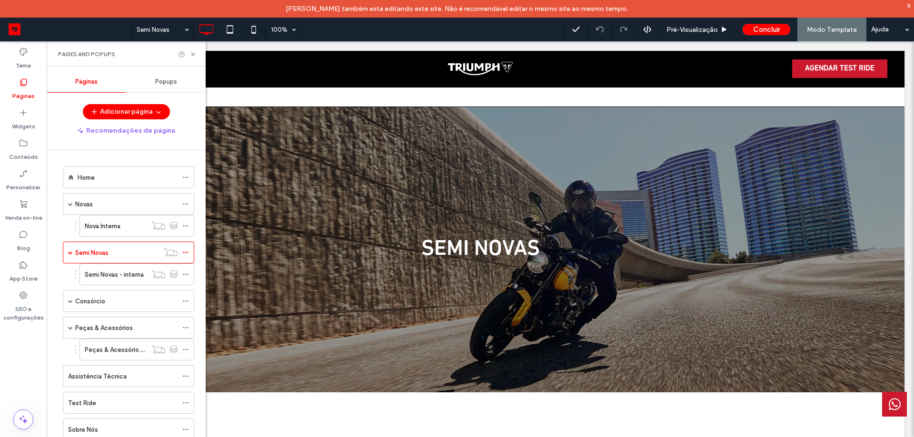
click at [113, 207] on div "Semi Novas 100% Pré-Visualizaçāo Concluir Modo Template Ajuda Comentários do si…" at bounding box center [457, 218] width 914 height 437
click at [97, 207] on div "Novas" at bounding box center [126, 204] width 102 height 10
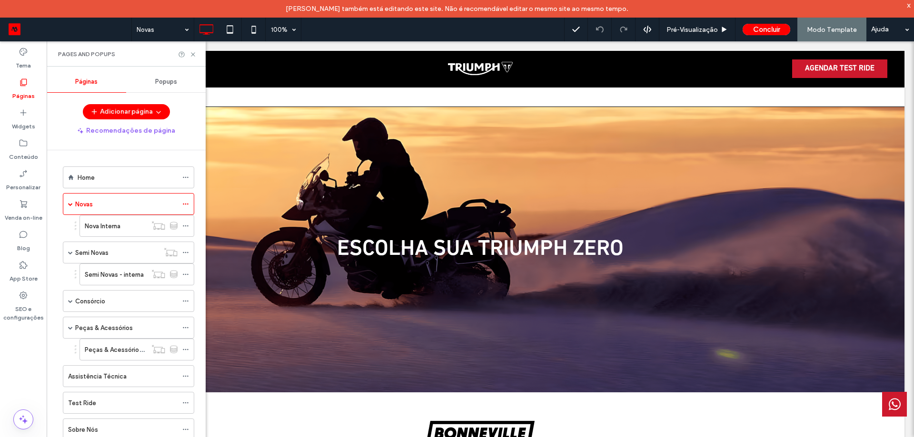
scroll to position [2432, 0]
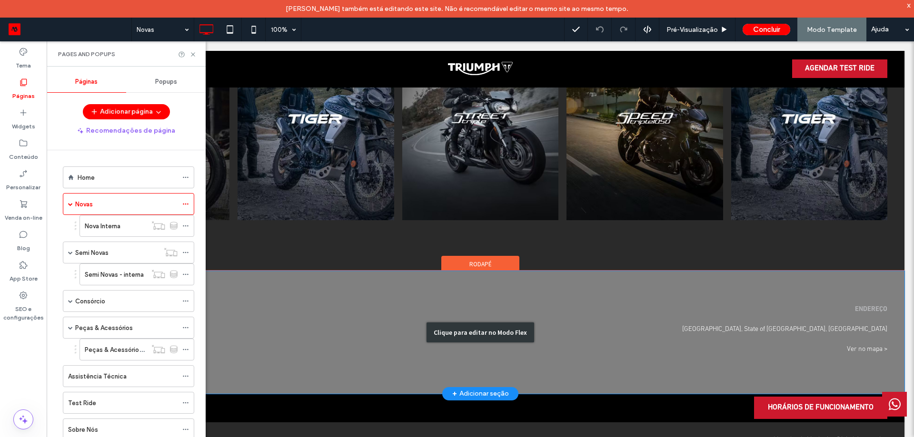
click at [604, 303] on div "Clique para editar no Modo Flex" at bounding box center [480, 332] width 848 height 122
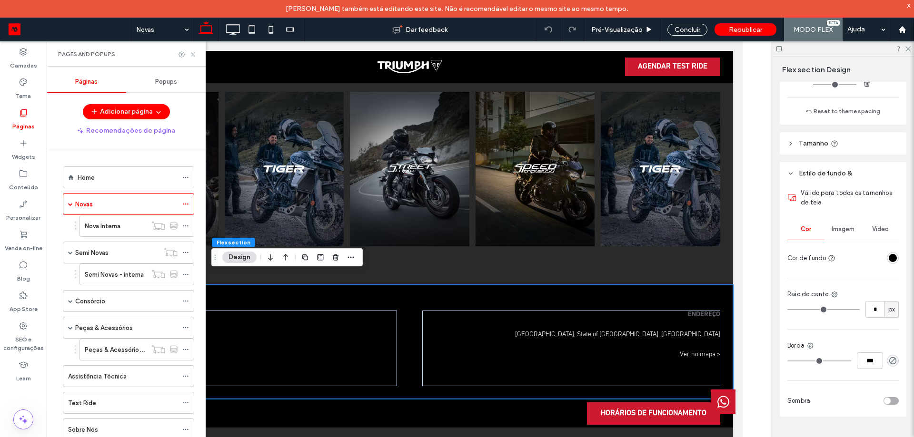
scroll to position [297, 0]
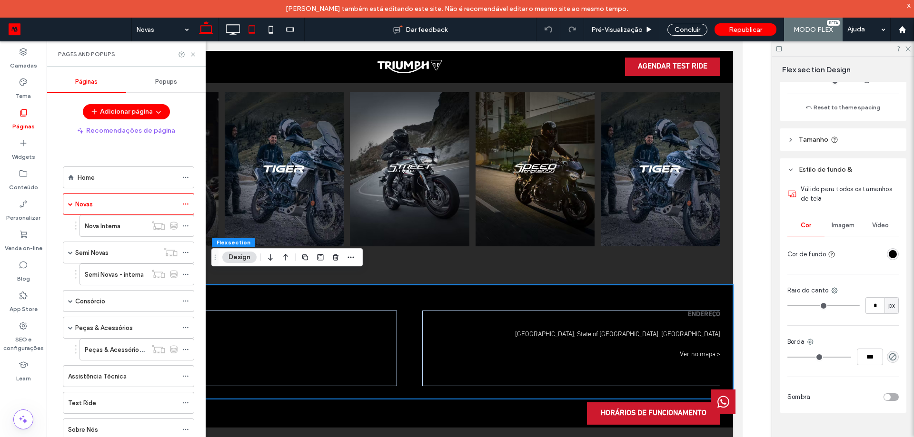
drag, startPoint x: 235, startPoint y: 26, endPoint x: 245, endPoint y: 35, distance: 13.2
click at [235, 26] on icon at bounding box center [232, 29] width 19 height 19
type input "***"
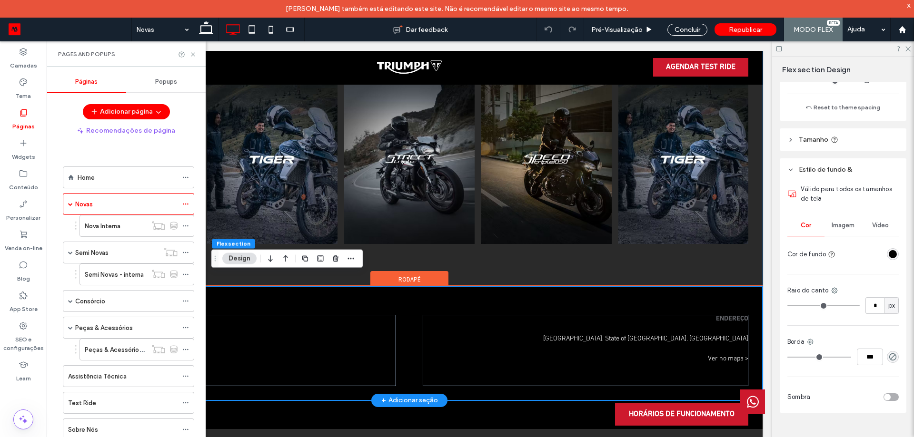
scroll to position [3267, 0]
click at [732, 286] on div "SIGA NAS REDES SOCIAIS ENDEREÇO São Paulo, State of São Paulo, Brazil São Paulo…" at bounding box center [409, 343] width 706 height 114
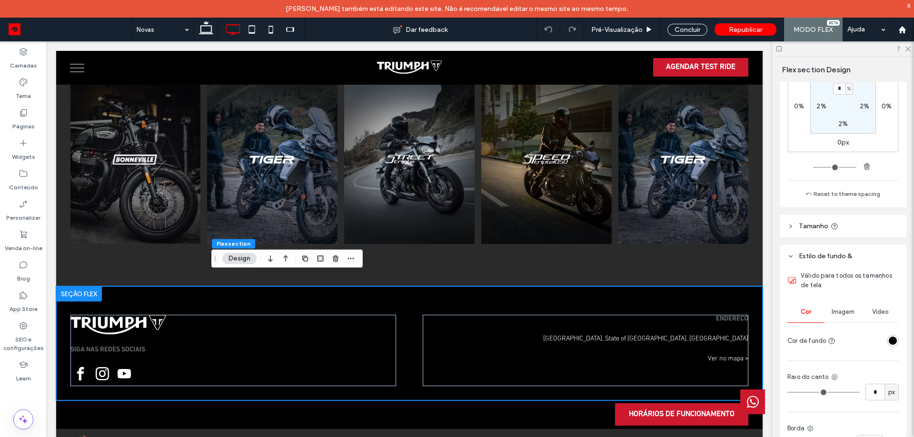
scroll to position [107, 0]
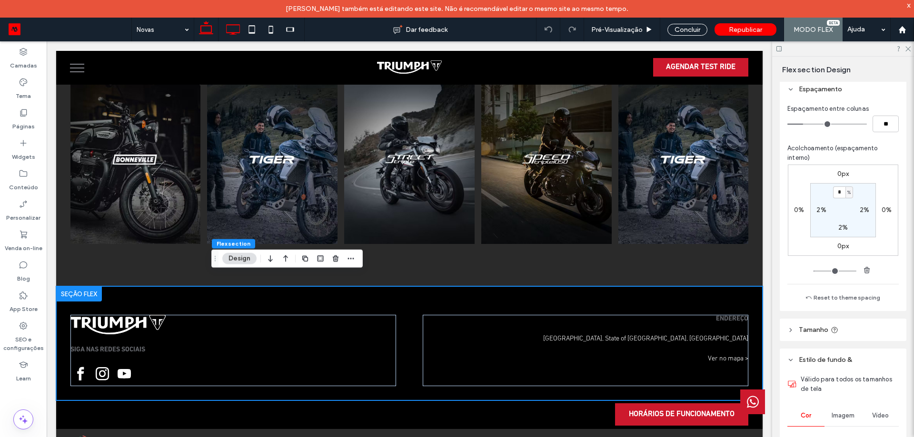
drag, startPoint x: 212, startPoint y: 39, endPoint x: 181, endPoint y: 52, distance: 33.9
click at [212, 39] on icon at bounding box center [206, 29] width 19 height 19
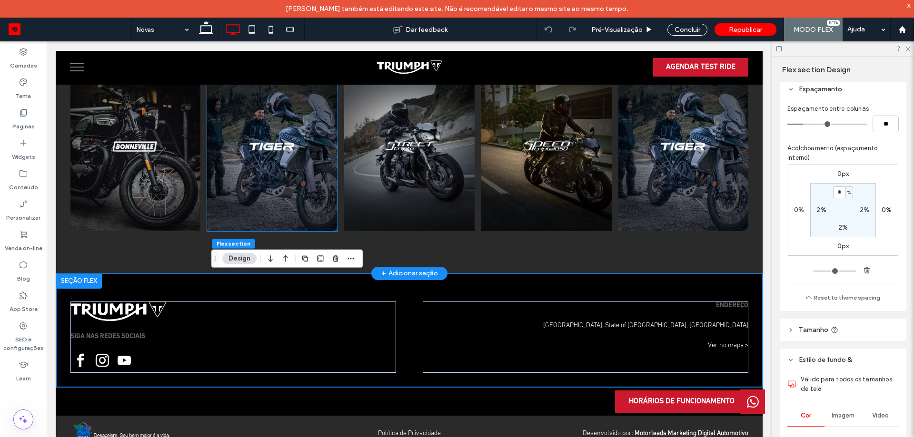
type input "***"
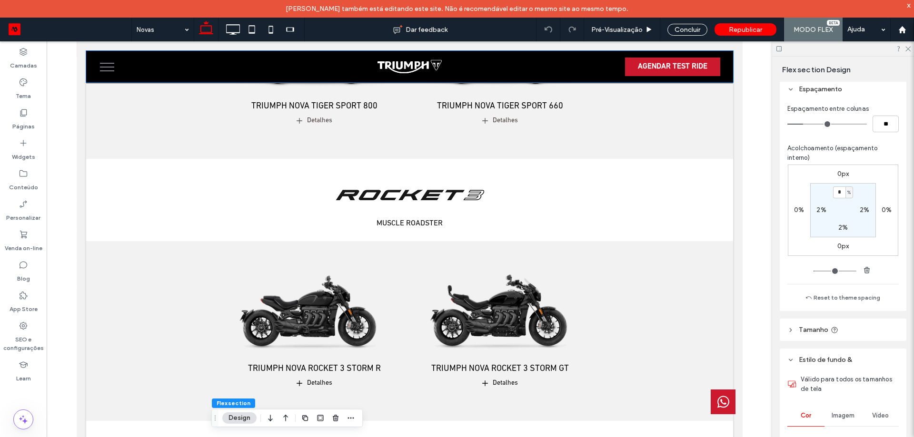
scroll to position [2105, 0]
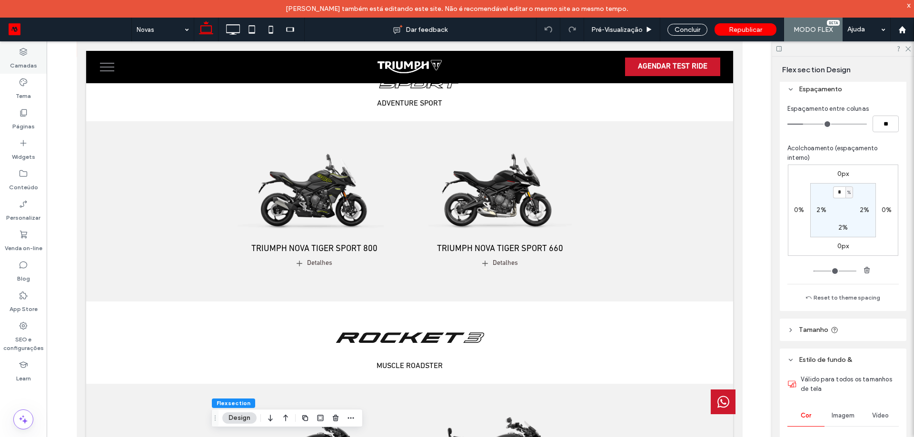
click at [37, 70] on div "Camadas" at bounding box center [23, 58] width 47 height 30
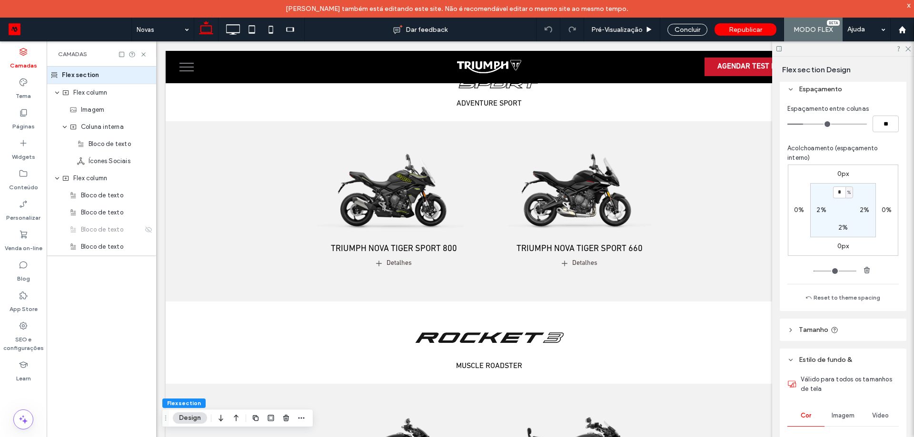
scroll to position [0, 50]
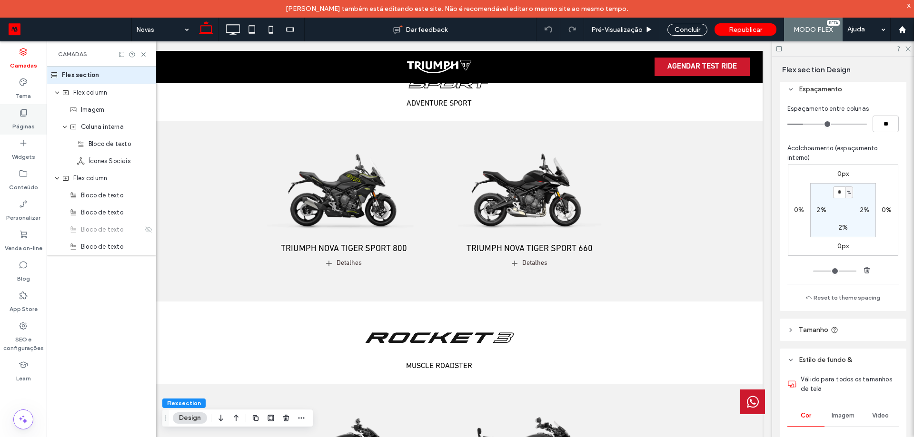
drag, startPoint x: 28, startPoint y: 96, endPoint x: 28, endPoint y: 114, distance: 17.6
click at [29, 96] on label "Tema" at bounding box center [23, 93] width 15 height 13
click at [28, 114] on div "Páginas" at bounding box center [23, 119] width 47 height 30
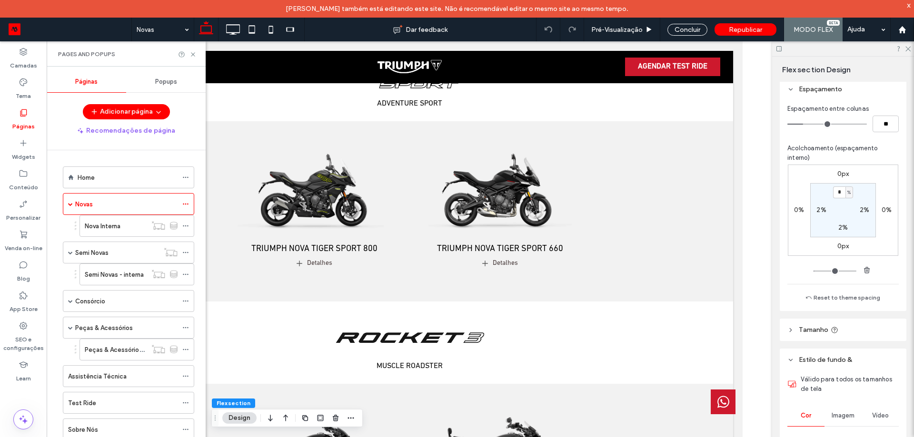
scroll to position [0, 0]
click at [97, 174] on div "Home" at bounding box center [128, 178] width 100 height 10
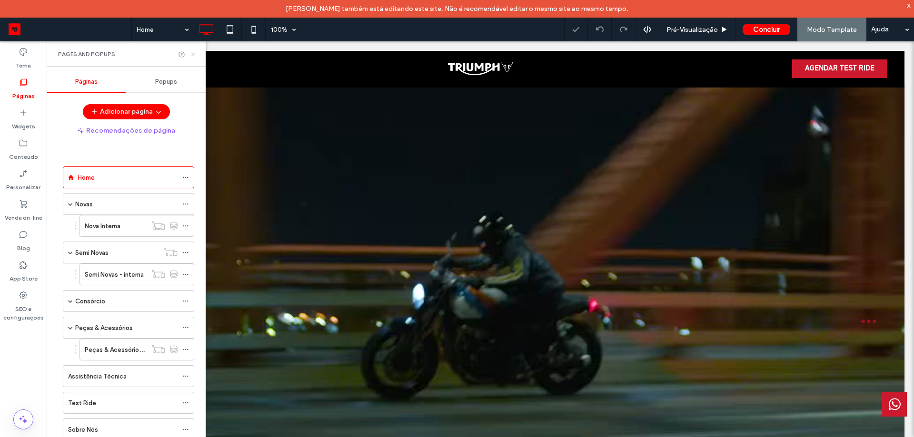
click at [192, 55] on use at bounding box center [193, 54] width 4 height 4
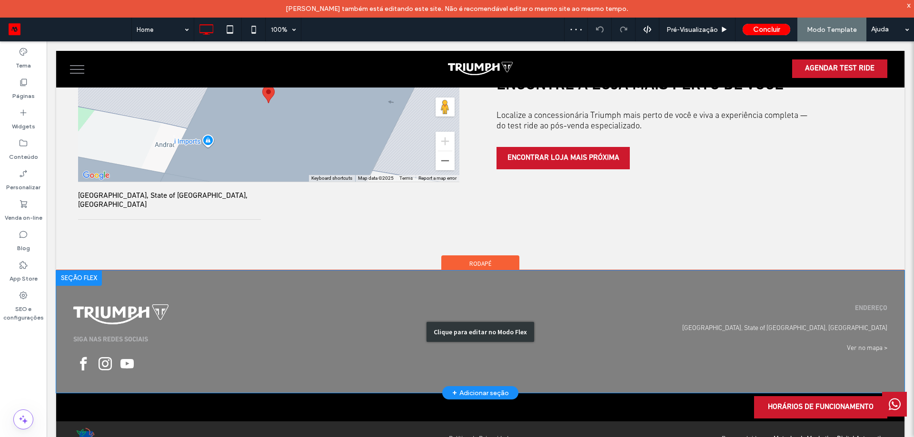
scroll to position [2468, 0]
click at [676, 270] on div "Clique para editar no Modo Flex" at bounding box center [480, 331] width 848 height 122
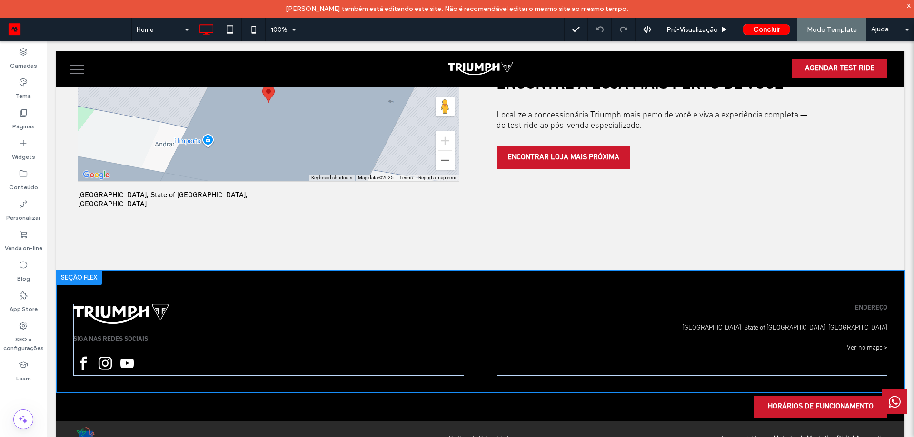
scroll to position [2062, 0]
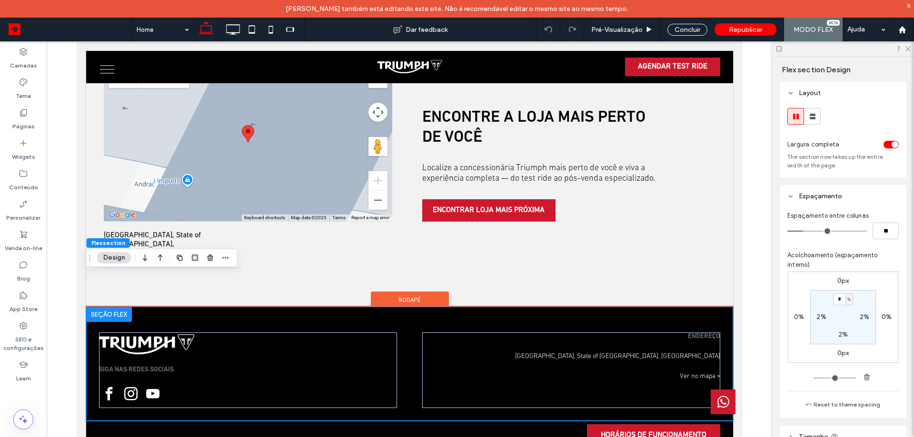
click at [415, 296] on span "Rodapé" at bounding box center [409, 300] width 22 height 8
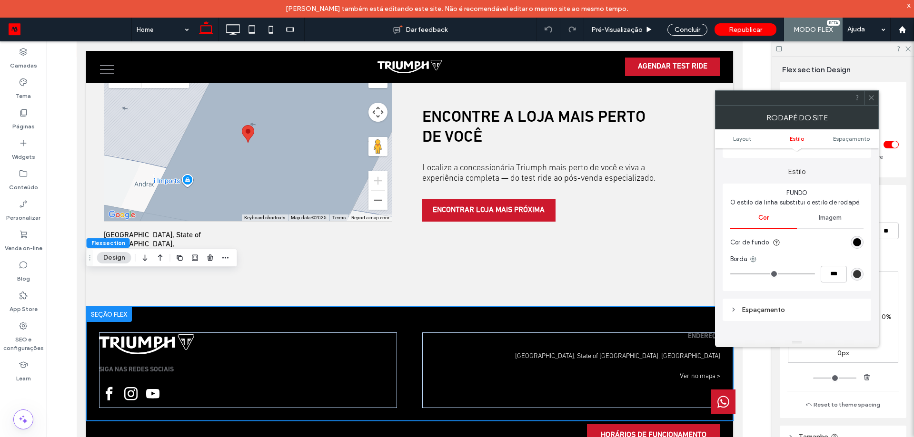
scroll to position [95, 0]
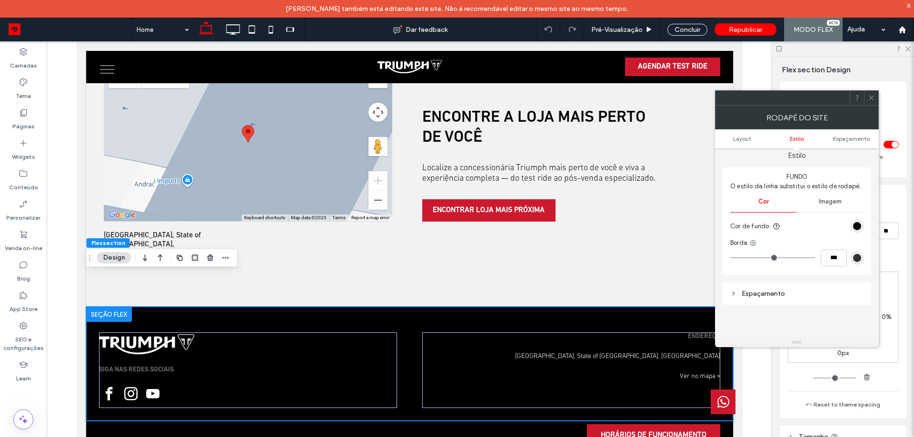
click at [857, 257] on div "rgb(51, 51, 51)" at bounding box center [856, 258] width 13 height 13
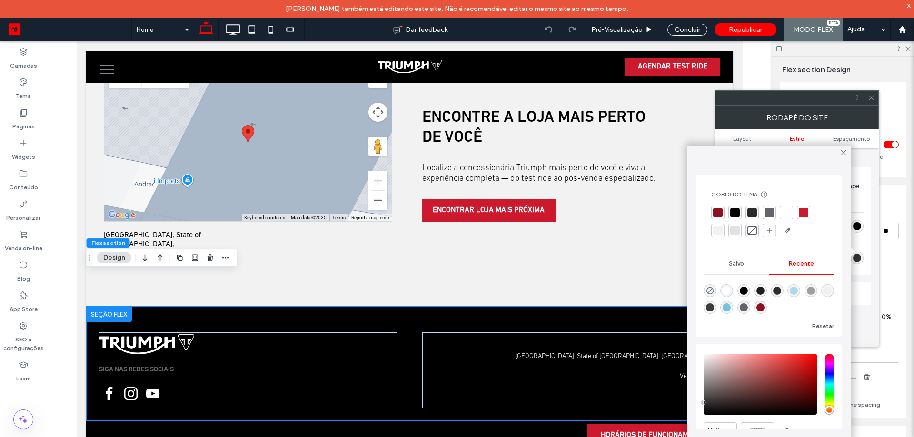
click at [712, 293] on use "rgba(0, 0, 0, 0)" at bounding box center [709, 290] width 7 height 7
type input "*"
type input "***"
type input "*******"
type input "*"
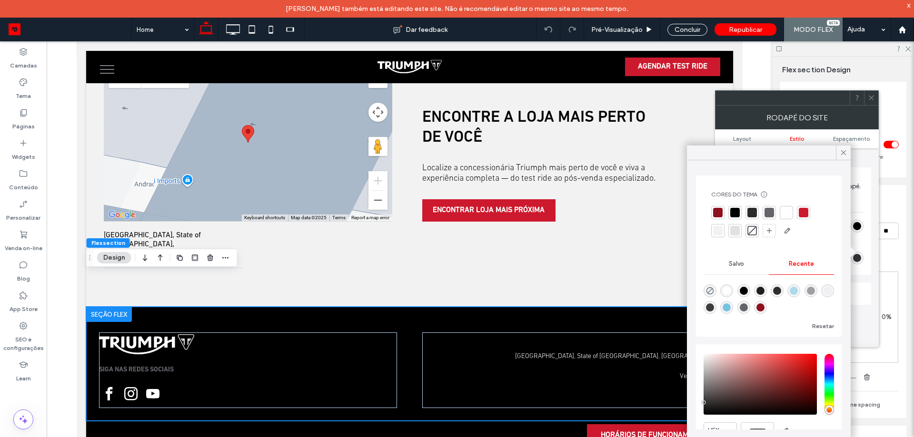
type input "**"
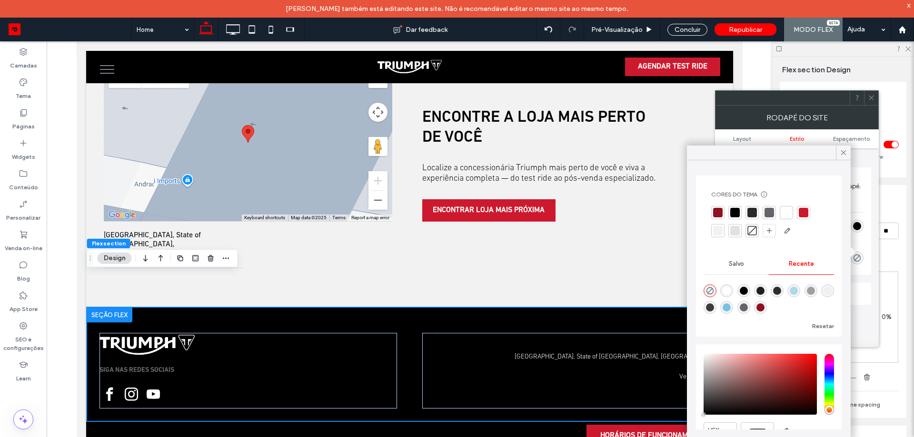
click at [844, 153] on icon at bounding box center [843, 152] width 9 height 9
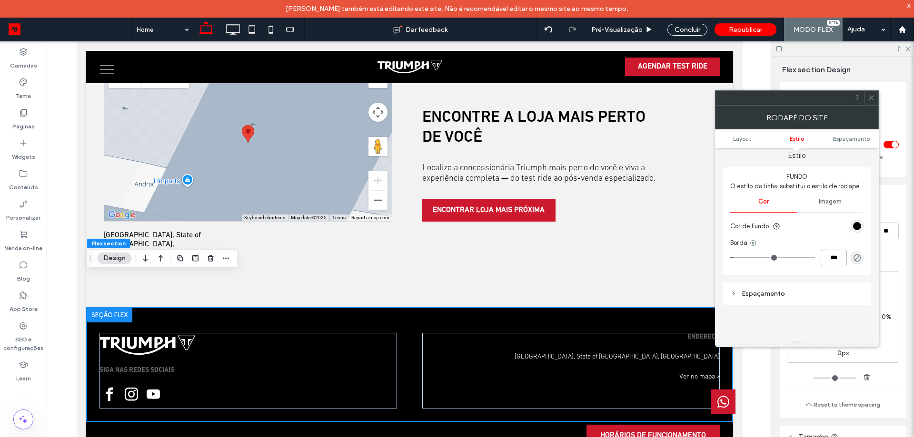
click at [835, 257] on input "***" at bounding box center [833, 258] width 26 height 17
type input "*"
type input "***"
click at [837, 222] on section "Cor de fundo" at bounding box center [796, 227] width 133 height 24
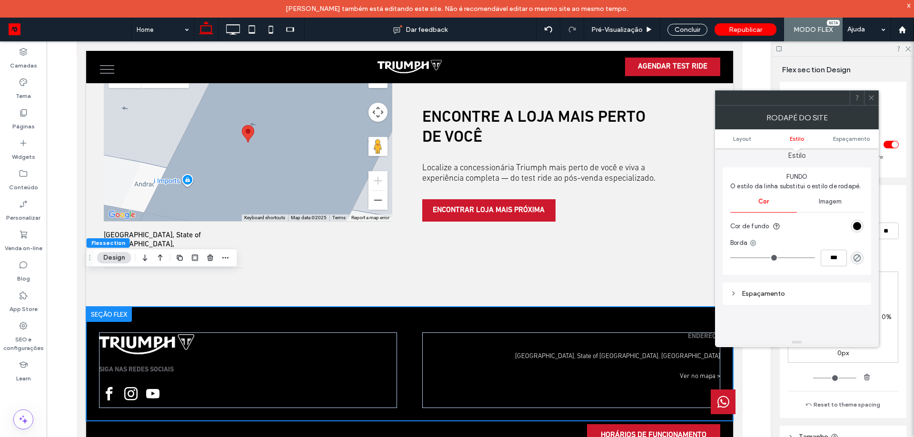
drag, startPoint x: 813, startPoint y: 105, endPoint x: 748, endPoint y: 78, distance: 70.2
click at [749, 91] on div at bounding box center [782, 98] width 134 height 14
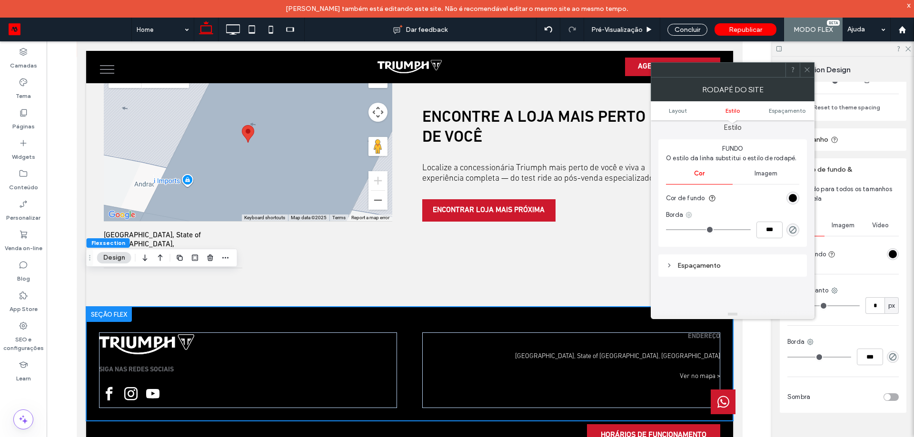
click at [691, 211] on icon at bounding box center [689, 215] width 8 height 8
click at [723, 249] on span "Borda superior" at bounding box center [724, 249] width 41 height 10
click at [717, 211] on icon at bounding box center [713, 215] width 8 height 8
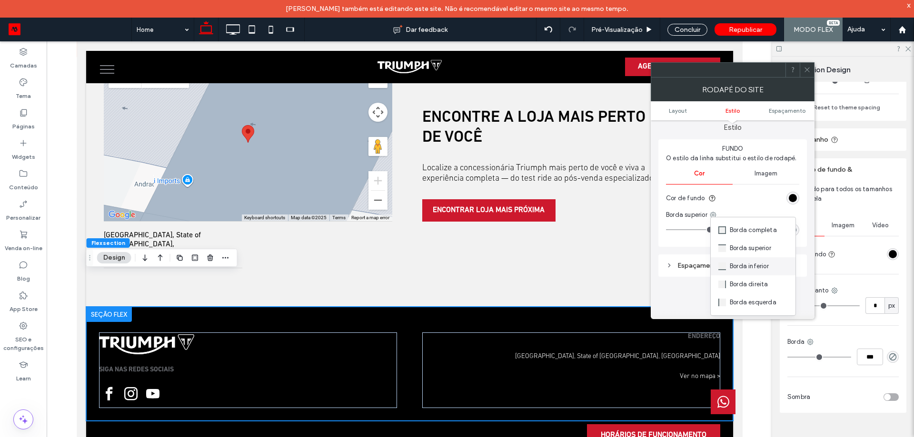
click at [753, 268] on span "Borda inferior" at bounding box center [749, 267] width 39 height 10
click at [711, 211] on icon at bounding box center [711, 215] width 8 height 8
click at [758, 287] on span "Borda direita" at bounding box center [745, 285] width 39 height 10
click at [712, 195] on icon at bounding box center [712, 199] width 8 height 8
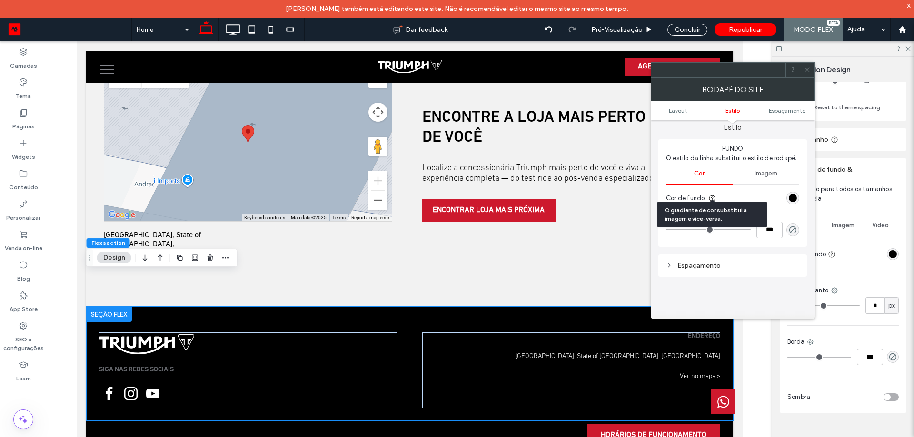
click at [709, 210] on div "O gradiente de cor substitui a imagem e vice-versa." at bounding box center [712, 214] width 110 height 25
click at [737, 195] on section "Cor de fundo" at bounding box center [732, 199] width 133 height 24
click at [711, 211] on icon at bounding box center [710, 215] width 8 height 8
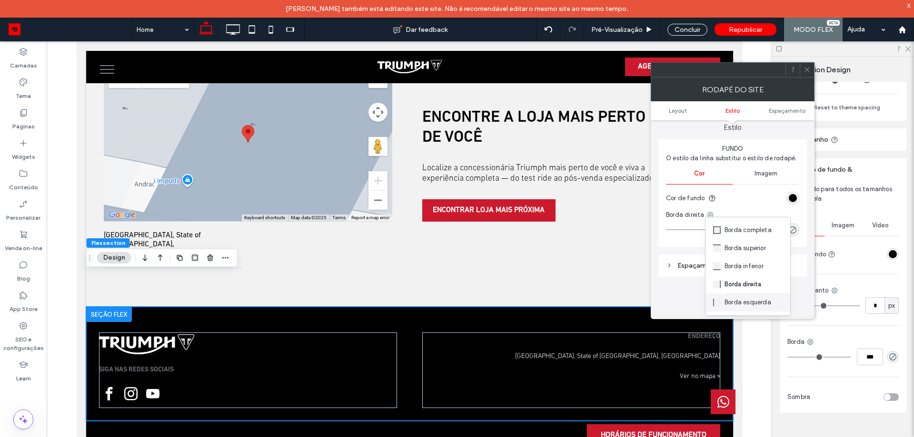
drag, startPoint x: 739, startPoint y: 300, endPoint x: 735, endPoint y: 288, distance: 12.6
click at [739, 300] on span "Borda esquerda" at bounding box center [747, 303] width 47 height 10
drag, startPoint x: 713, startPoint y: 194, endPoint x: 709, endPoint y: 198, distance: 5.8
click at [714, 195] on icon at bounding box center [712, 199] width 8 height 8
click at [720, 212] on icon at bounding box center [718, 215] width 8 height 8
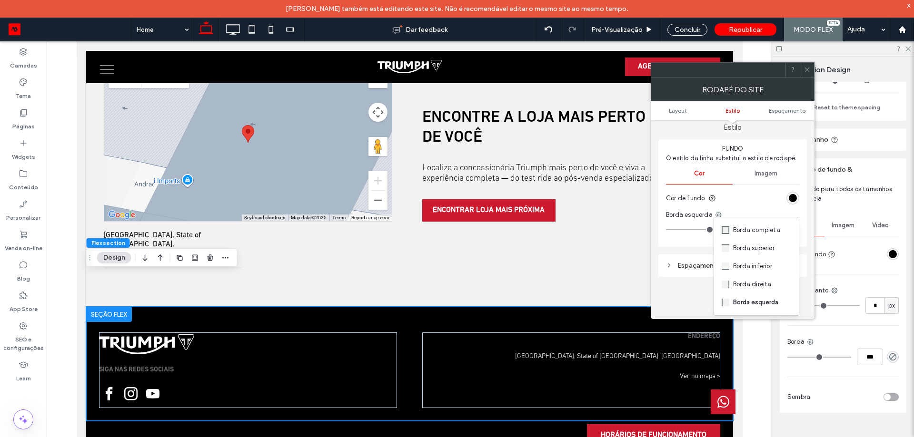
click at [775, 232] on span "Borda completa" at bounding box center [756, 231] width 47 height 10
drag, startPoint x: 805, startPoint y: 73, endPoint x: 766, endPoint y: 63, distance: 40.3
click at [805, 72] on icon at bounding box center [806, 69] width 7 height 7
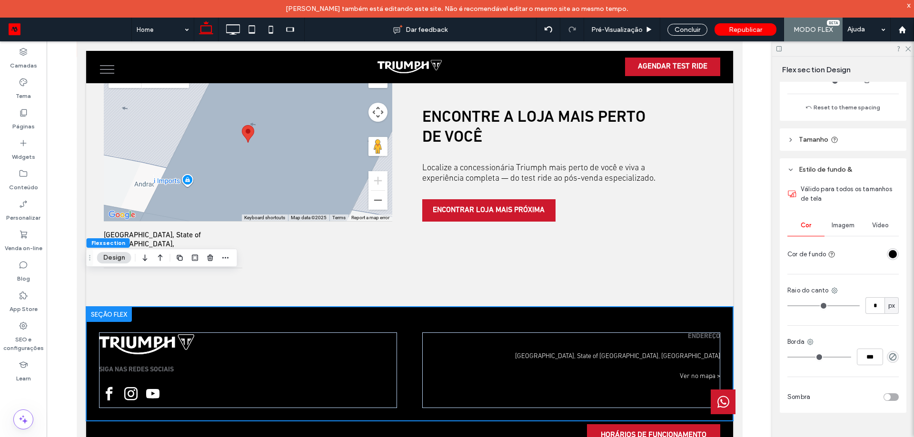
scroll to position [2058, 0]
click at [889, 357] on icon "rgba(0, 0, 0, 0)" at bounding box center [893, 357] width 8 height 8
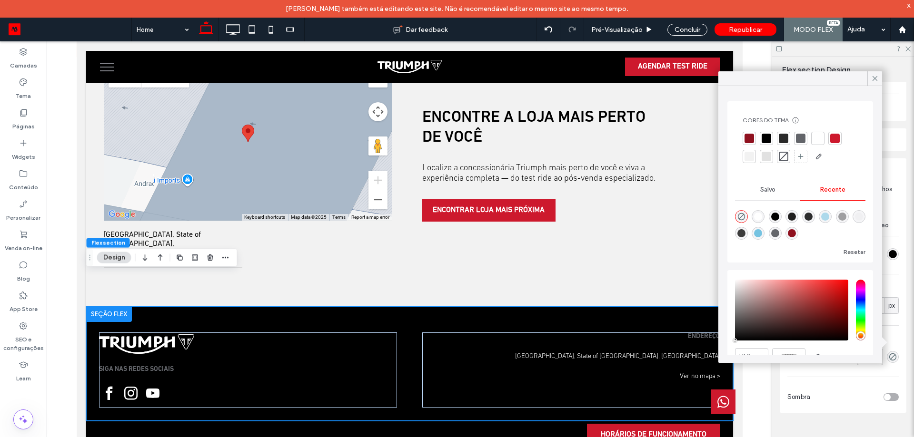
click at [892, 363] on div "***" at bounding box center [842, 357] width 111 height 17
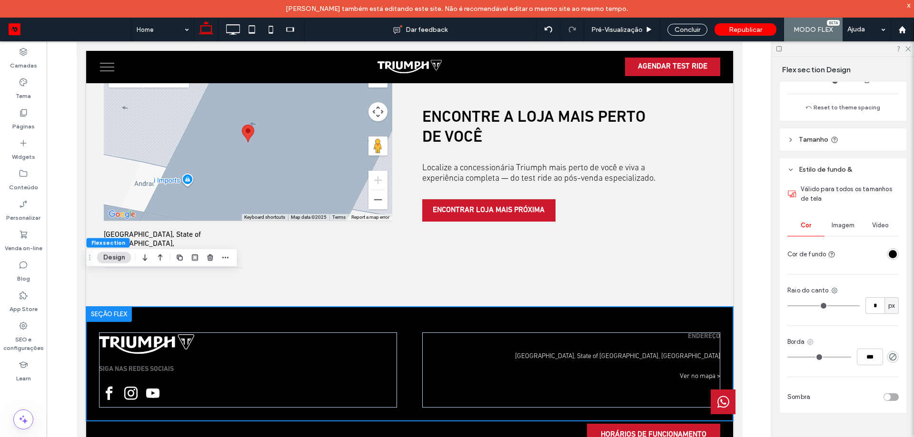
click at [810, 338] on icon at bounding box center [810, 342] width 8 height 8
click at [860, 272] on div "Borda superior" at bounding box center [849, 267] width 85 height 18
drag, startPoint x: 835, startPoint y: 341, endPoint x: 837, endPoint y: 336, distance: 5.0
click at [838, 341] on icon at bounding box center [834, 342] width 8 height 8
click at [813, 285] on div "Borda inferior" at bounding box center [796, 285] width 85 height 18
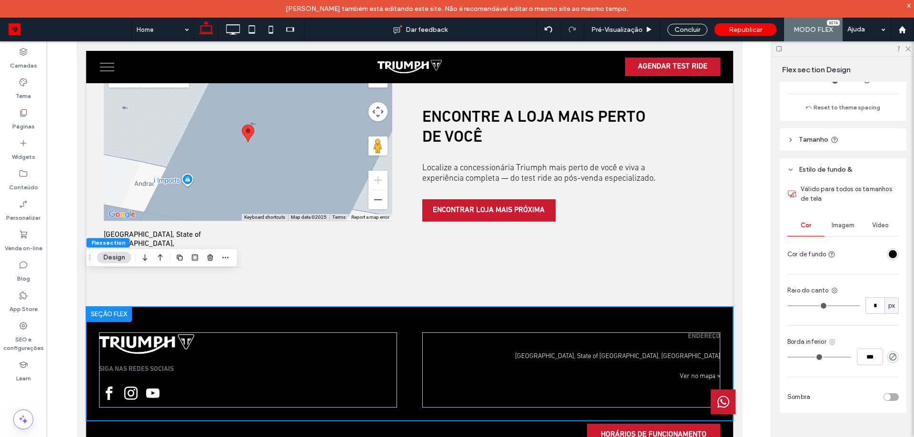
click at [834, 344] on icon at bounding box center [832, 342] width 8 height 8
drag, startPoint x: 873, startPoint y: 304, endPoint x: 869, endPoint y: 306, distance: 4.9
click at [873, 305] on span "Borda direita" at bounding box center [867, 303] width 39 height 10
drag, startPoint x: 829, startPoint y: 342, endPoint x: 830, endPoint y: 336, distance: 6.2
click at [828, 342] on icon at bounding box center [832, 342] width 8 height 8
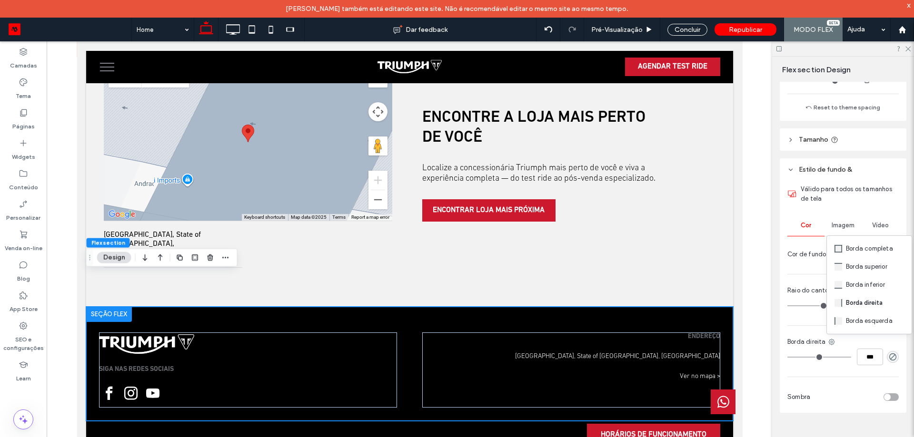
click at [875, 321] on span "Borda esquerda" at bounding box center [869, 321] width 47 height 10
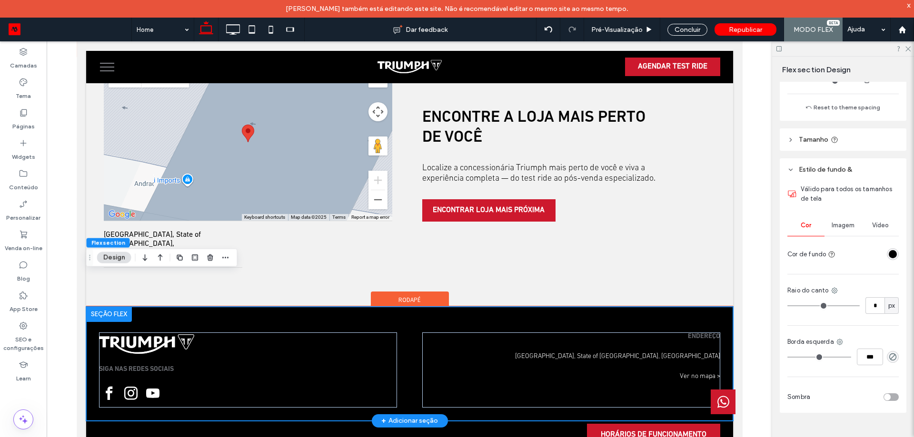
click at [701, 307] on div "SIGA NAS REDES SOCIAIS ENDEREÇO [GEOGRAPHIC_DATA], State of [GEOGRAPHIC_DATA], …" at bounding box center [409, 364] width 647 height 114
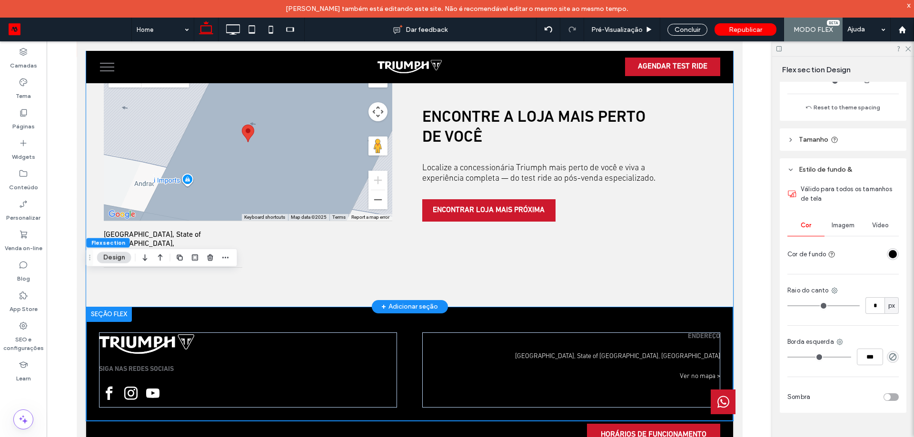
click at [712, 231] on div "All Locations LISTA MAPAS E DIREÇÕES ← Move left → Move right ↑ Move up ↓ Move …" at bounding box center [409, 160] width 647 height 294
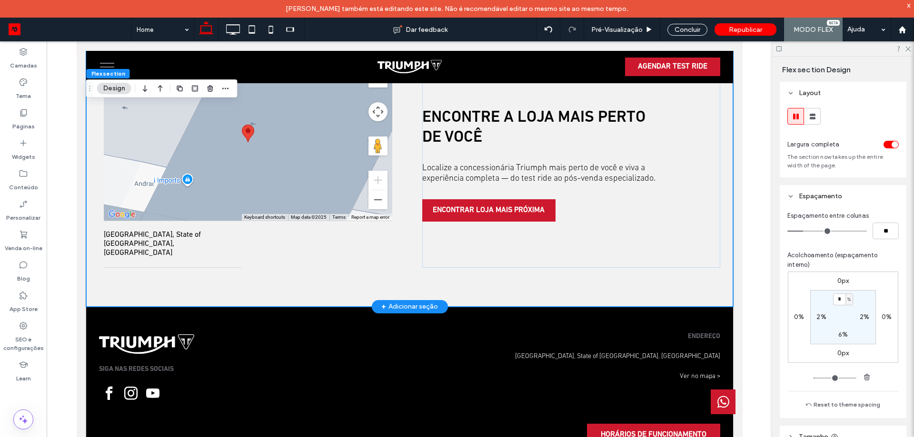
scroll to position [2015, 0]
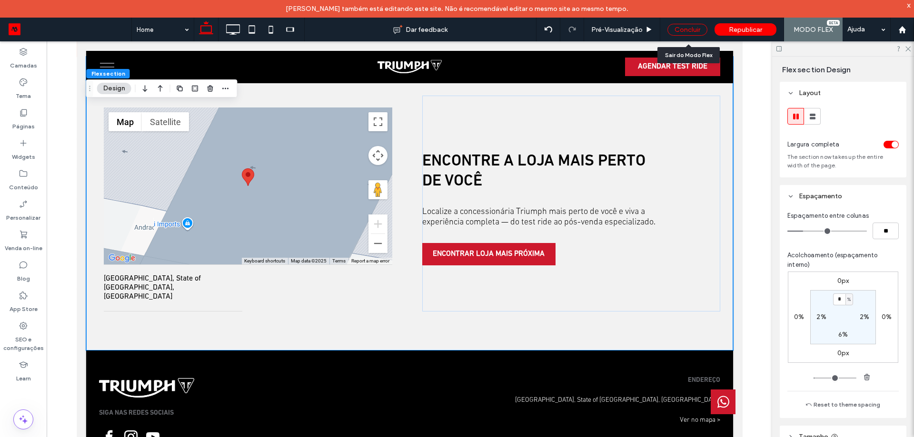
click at [685, 30] on div "Concluir" at bounding box center [687, 30] width 40 height 12
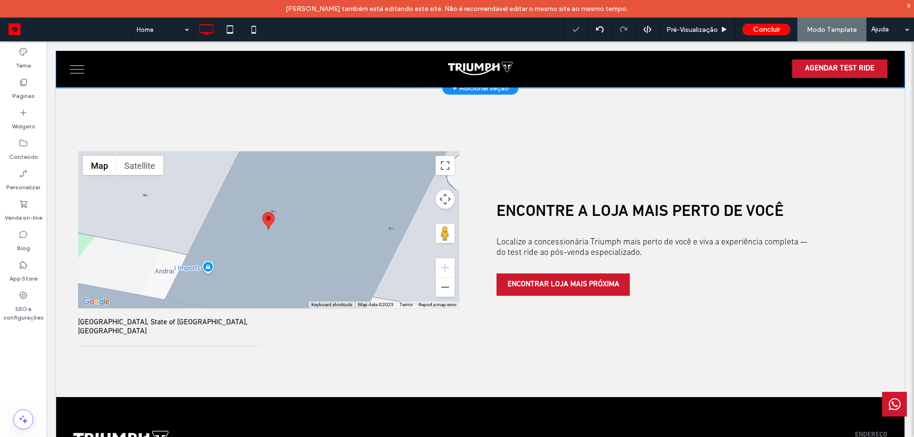
scroll to position [2468, 0]
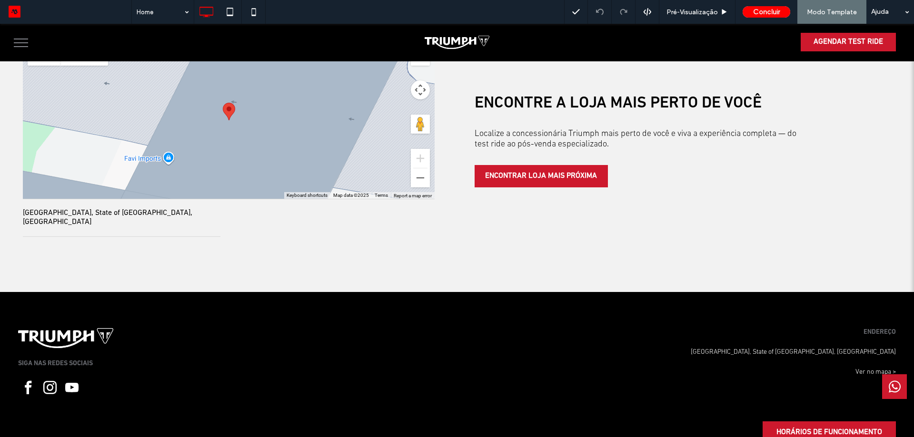
scroll to position [2546, 0]
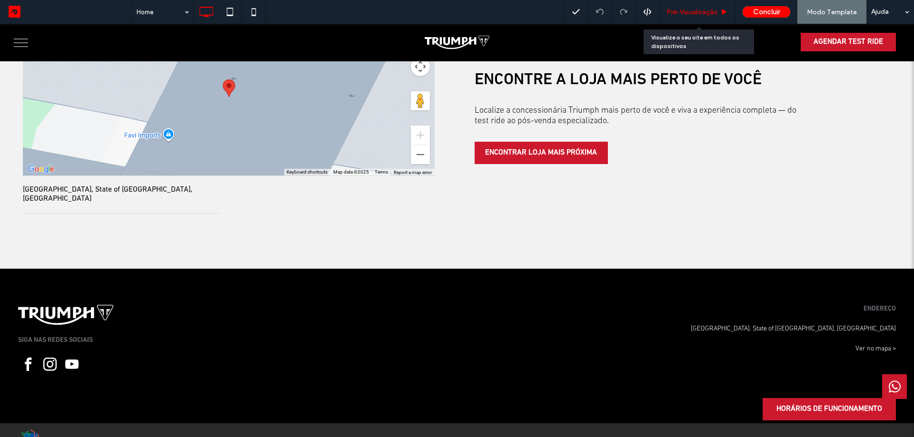
click at [712, 13] on span "Pré-Visualizaçāo" at bounding box center [691, 12] width 51 height 8
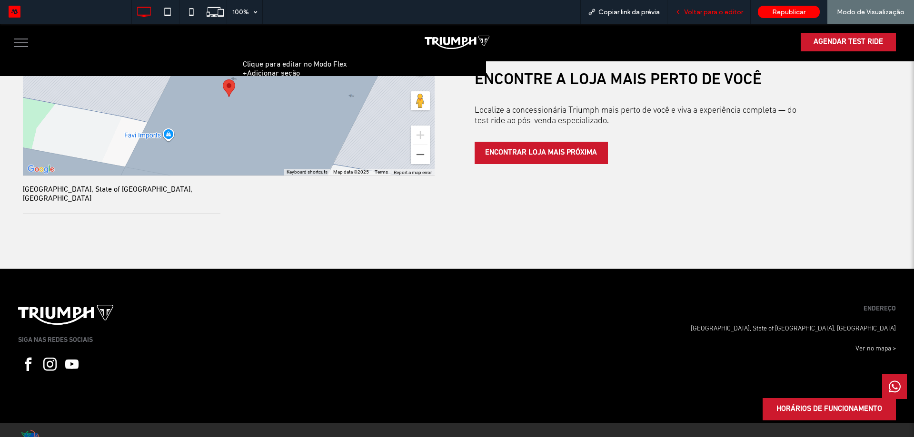
click at [718, 13] on span "Voltar para o editor" at bounding box center [713, 12] width 59 height 8
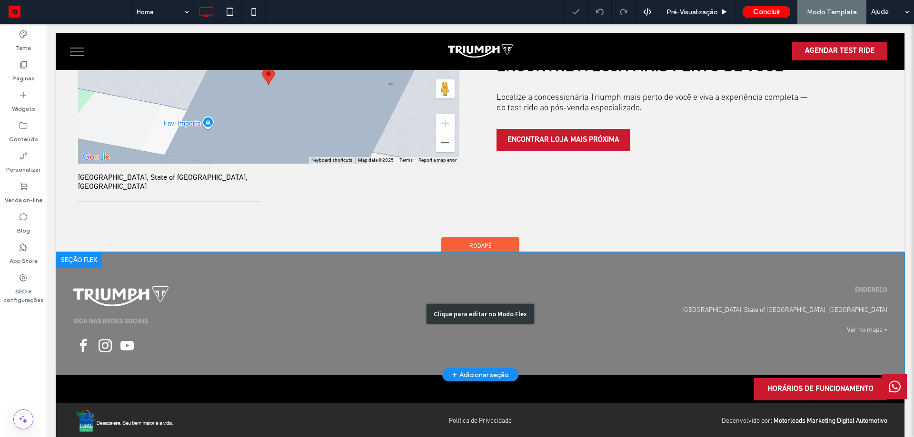
click at [696, 269] on div "Clique para editar no Modo Flex" at bounding box center [480, 314] width 848 height 122
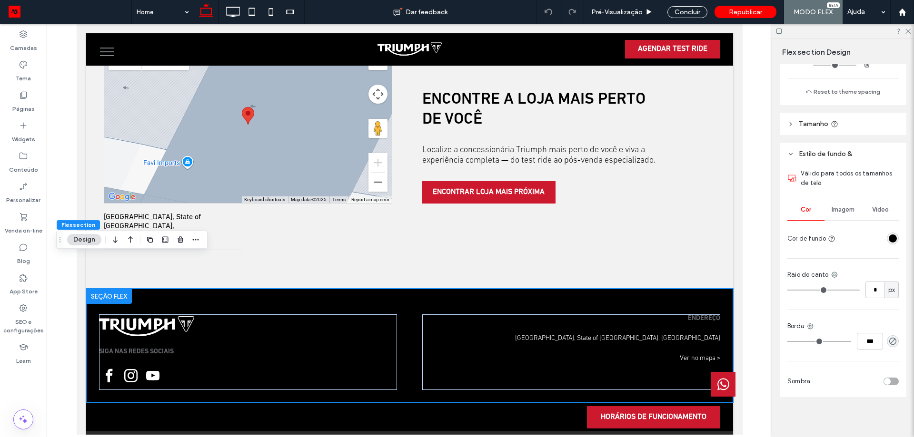
scroll to position [297, 0]
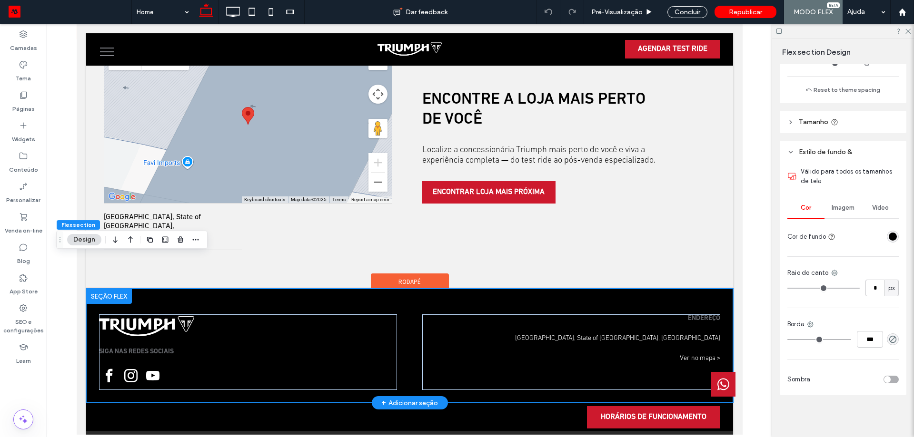
click at [693, 289] on div "SIGA NAS REDES SOCIAIS ENDEREÇO [GEOGRAPHIC_DATA], State of [GEOGRAPHIC_DATA], …" at bounding box center [409, 346] width 647 height 114
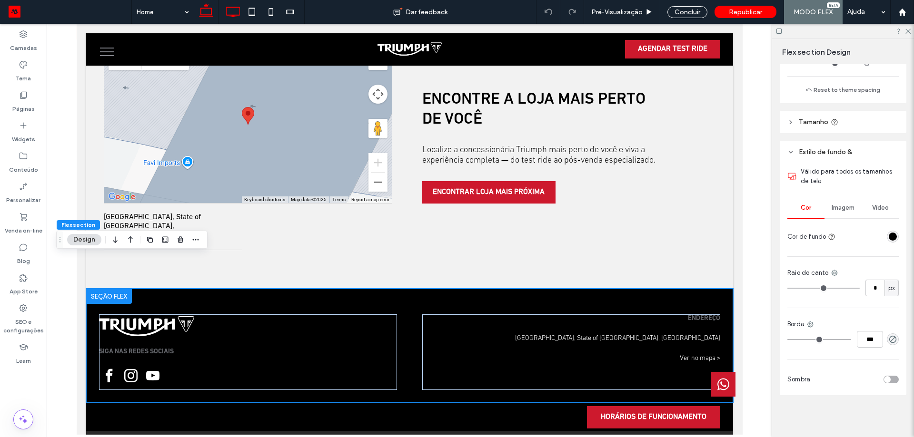
click at [230, 14] on icon at bounding box center [232, 11] width 19 height 19
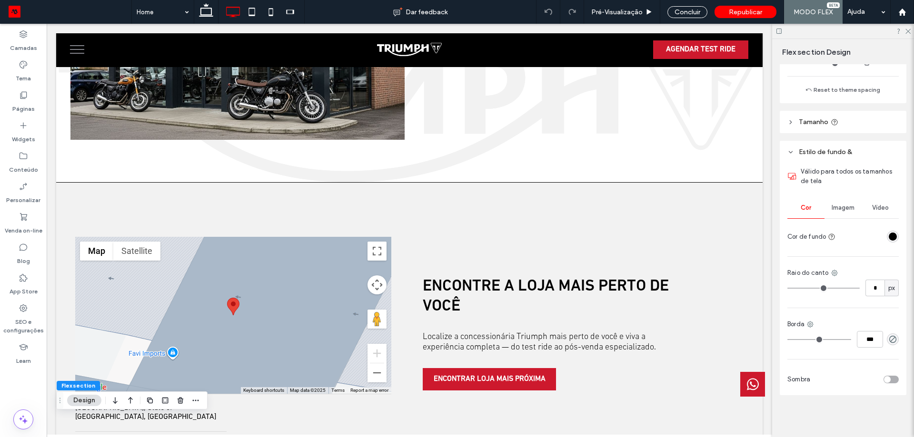
type input "***"
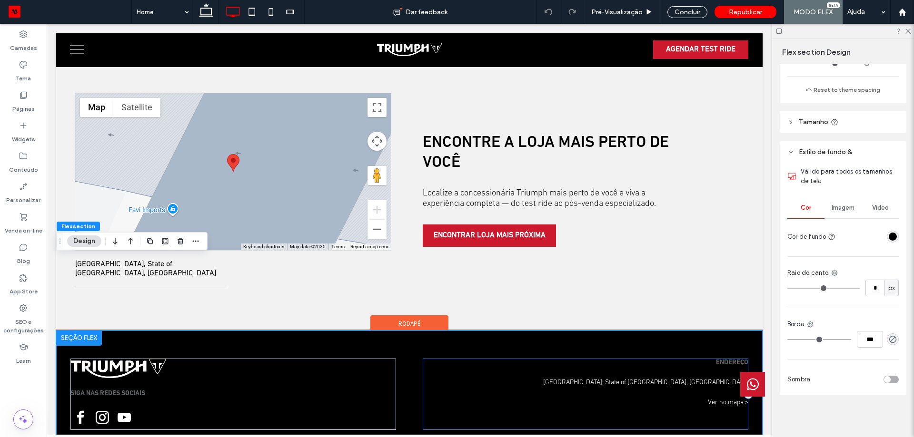
scroll to position [2265, 0]
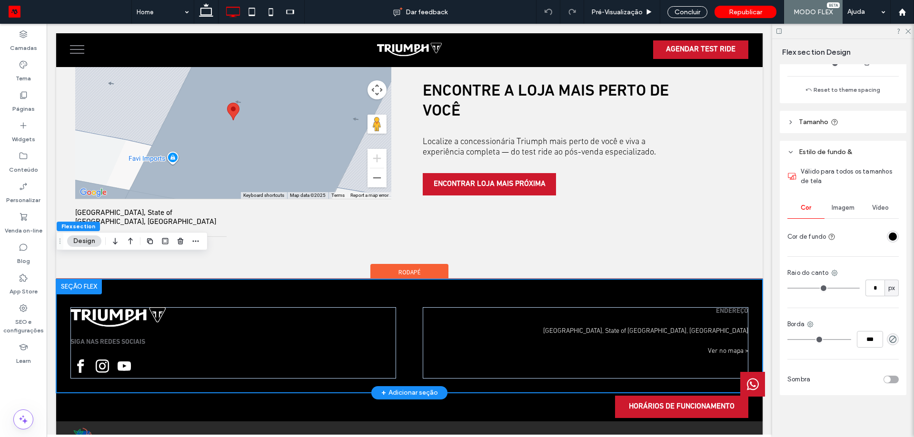
click at [720, 279] on div "SIGA NAS REDES SOCIAIS ENDEREÇO [GEOGRAPHIC_DATA], State of [GEOGRAPHIC_DATA], …" at bounding box center [409, 336] width 706 height 114
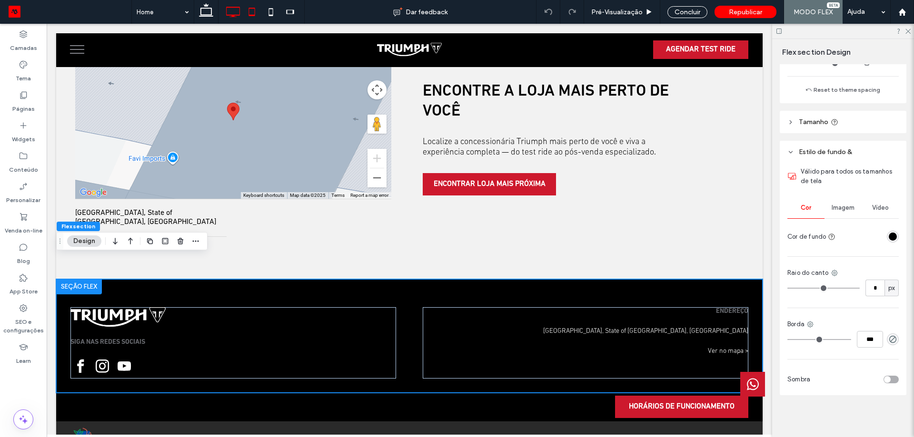
click at [254, 12] on icon at bounding box center [251, 11] width 19 height 19
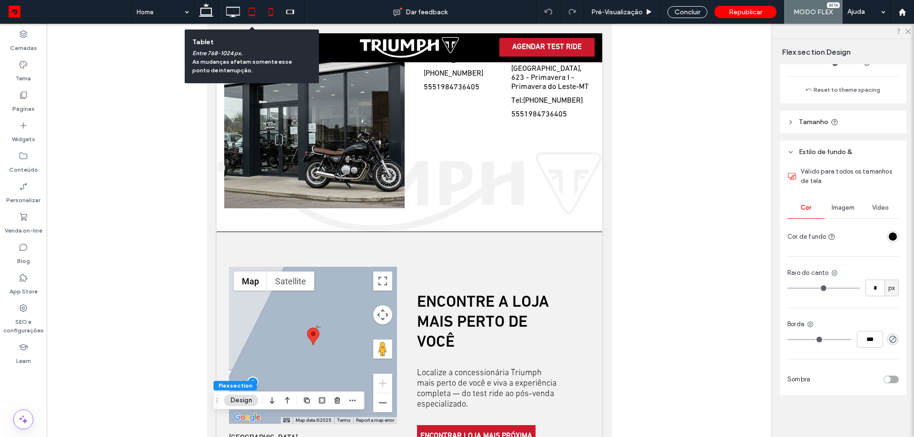
scroll to position [131, 0]
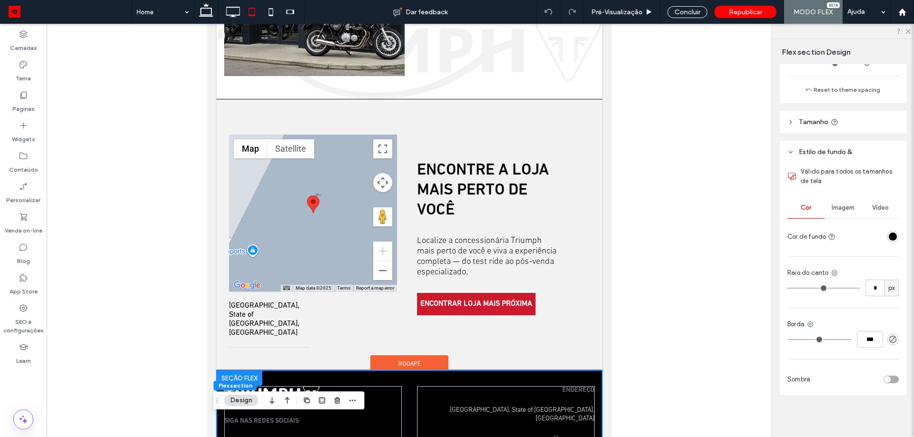
click at [413, 371] on div "SIGA NAS REDES SOCIAIS ENDEREÇO [GEOGRAPHIC_DATA], State of [GEOGRAPHIC_DATA], …" at bounding box center [409, 418] width 385 height 95
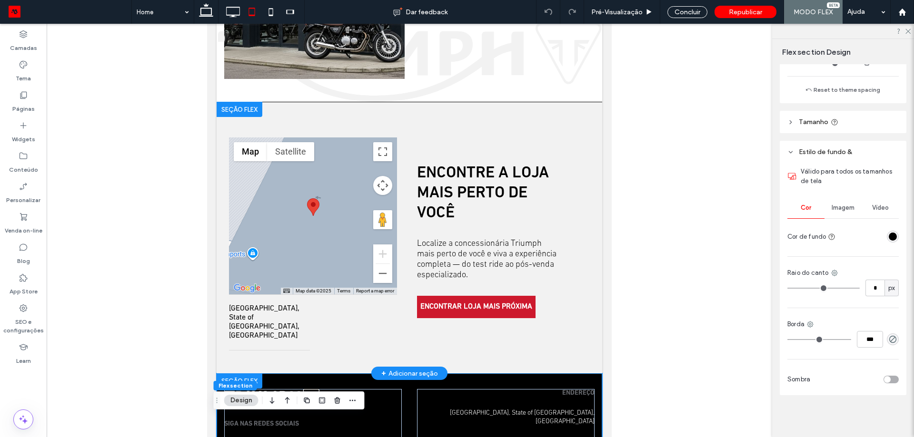
scroll to position [1761, 0]
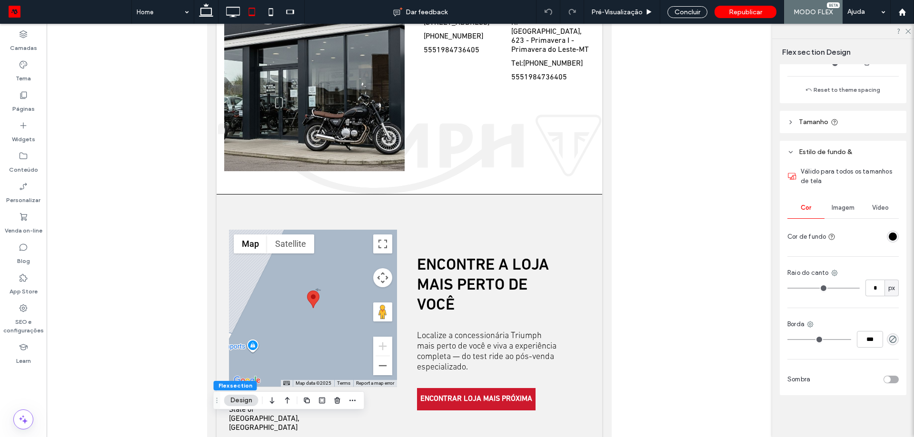
click at [217, 12] on div at bounding box center [206, 12] width 24 height 24
click at [212, 12] on icon at bounding box center [206, 11] width 19 height 19
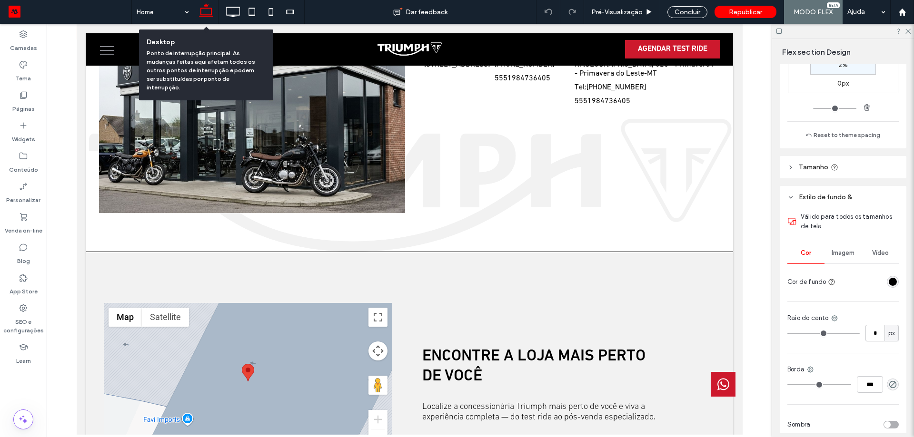
scroll to position [297, 0]
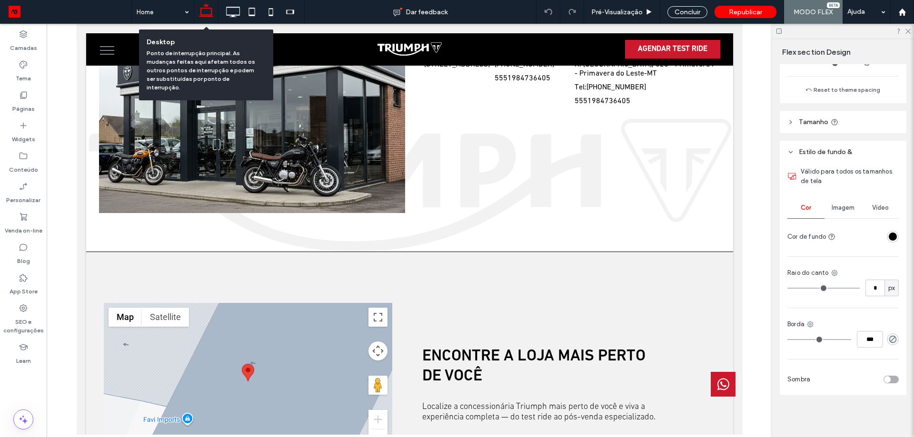
type input "***"
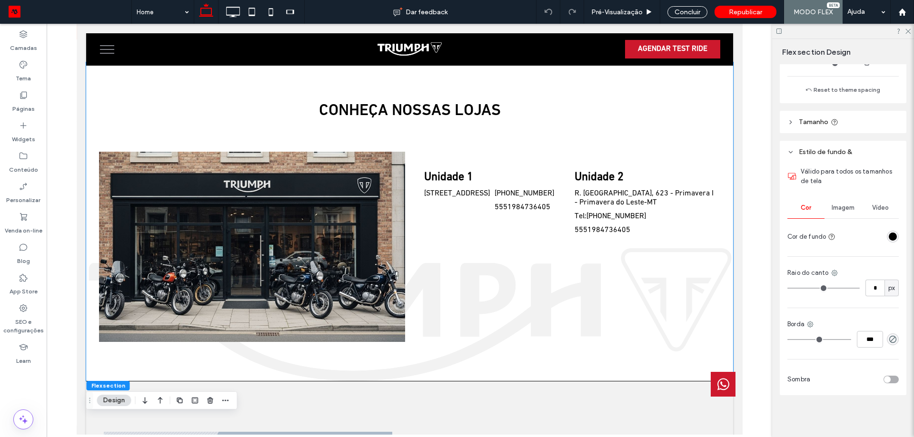
scroll to position [1678, 0]
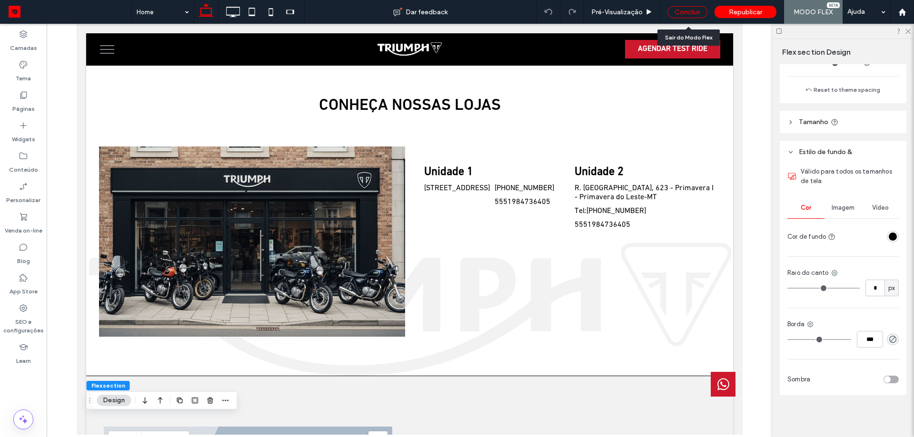
click at [686, 9] on div "Concluir" at bounding box center [687, 12] width 40 height 12
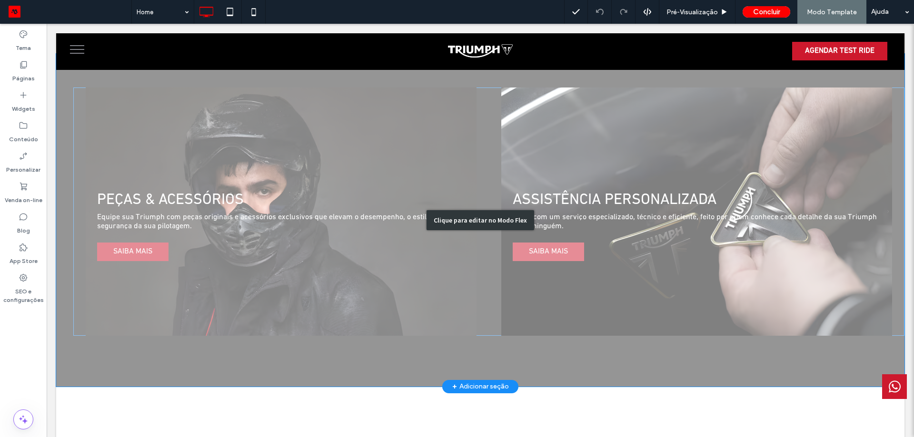
scroll to position [1718, 0]
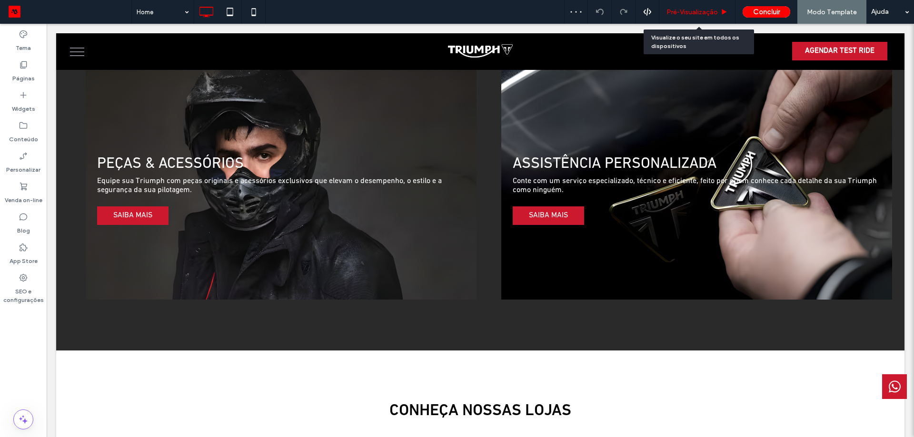
click at [683, 14] on span "Pré-Visualizaçāo" at bounding box center [691, 12] width 51 height 8
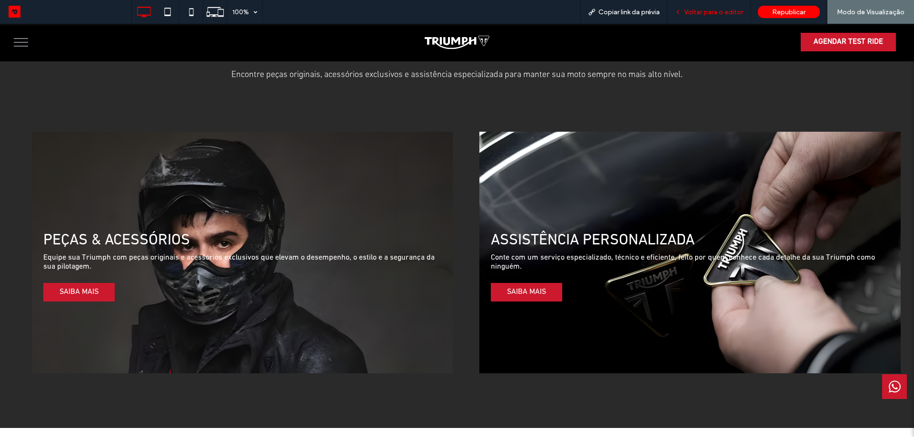
scroll to position [1783, 0]
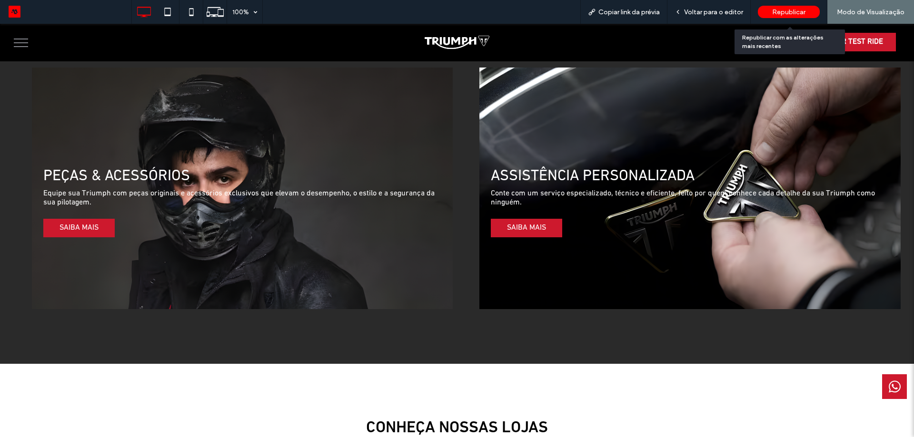
click at [774, 16] on span "Republicar" at bounding box center [788, 12] width 33 height 8
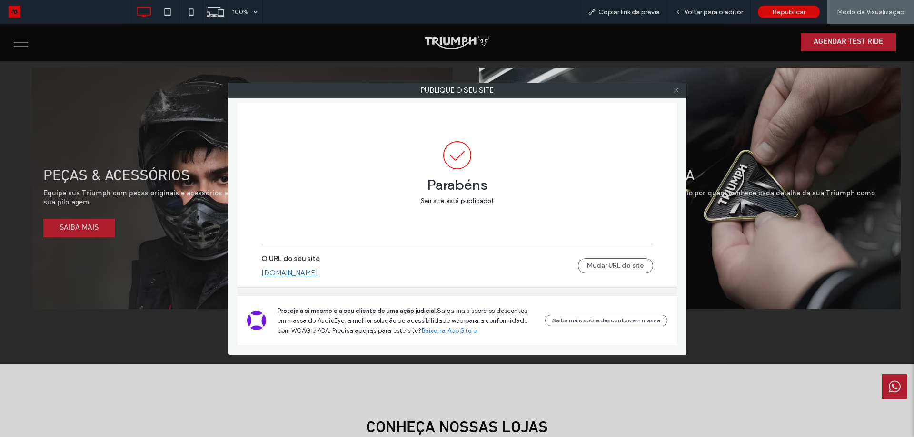
click at [675, 89] on icon at bounding box center [675, 90] width 7 height 7
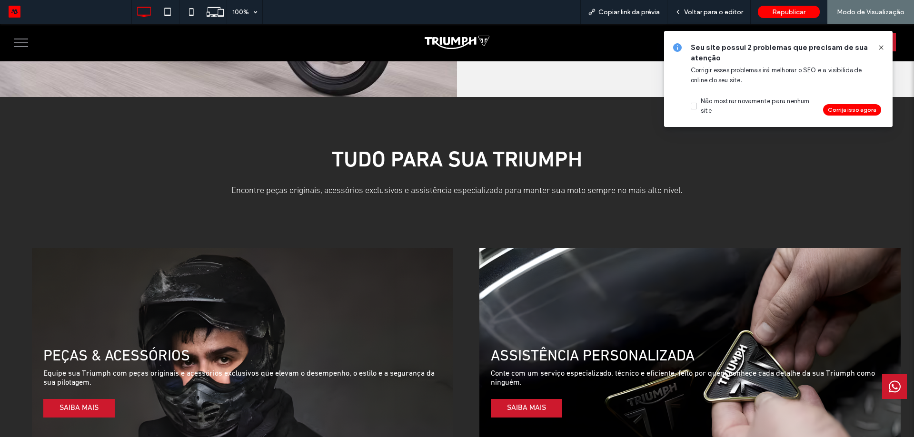
scroll to position [1498, 0]
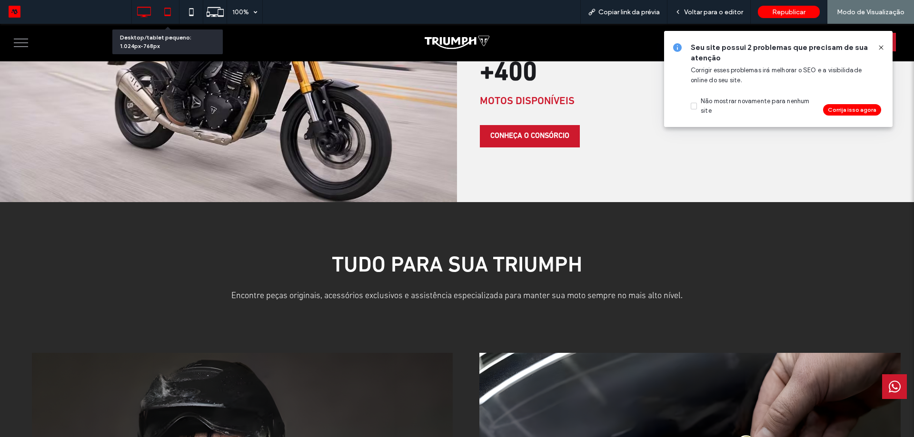
click at [170, 18] on icon at bounding box center [167, 11] width 19 height 19
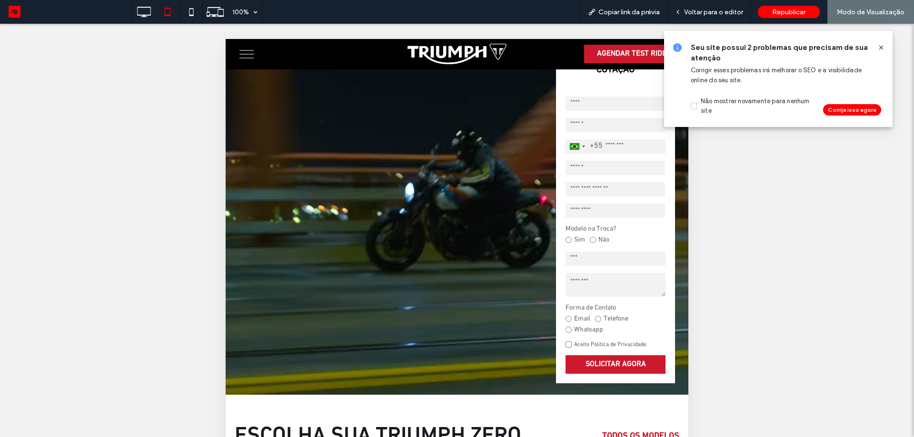
scroll to position [38, 0]
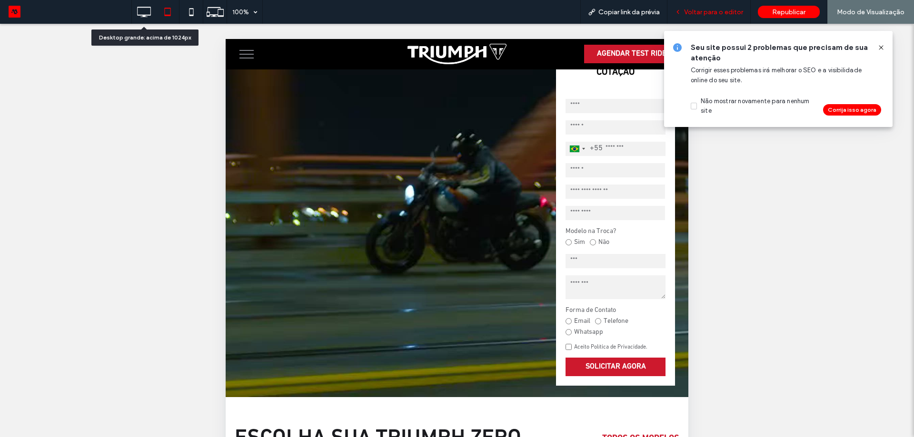
drag, startPoint x: 148, startPoint y: 5, endPoint x: 680, endPoint y: 11, distance: 532.6
click at [148, 5] on icon at bounding box center [143, 11] width 19 height 19
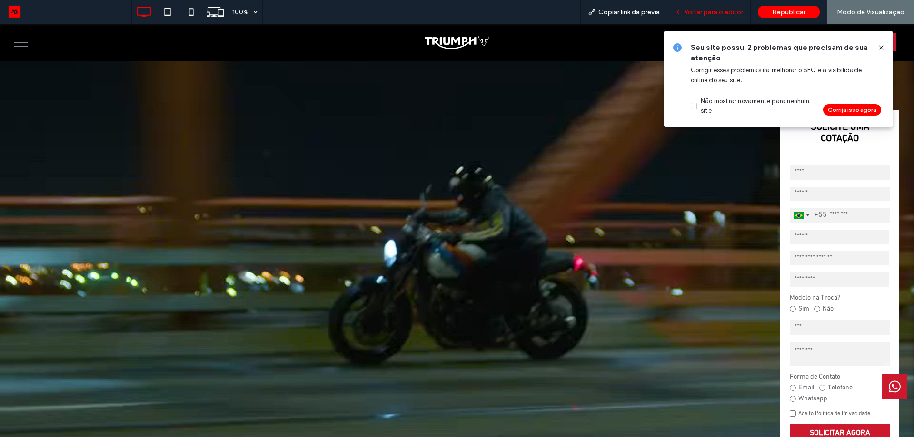
click at [708, 10] on span "Voltar para o editor" at bounding box center [713, 12] width 59 height 8
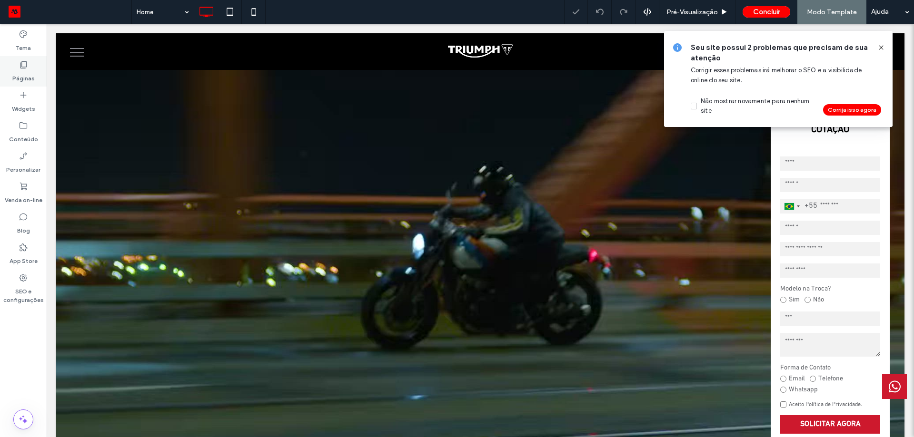
click at [17, 37] on div "Tema" at bounding box center [23, 41] width 47 height 30
click at [26, 72] on label "Páginas" at bounding box center [23, 75] width 22 height 13
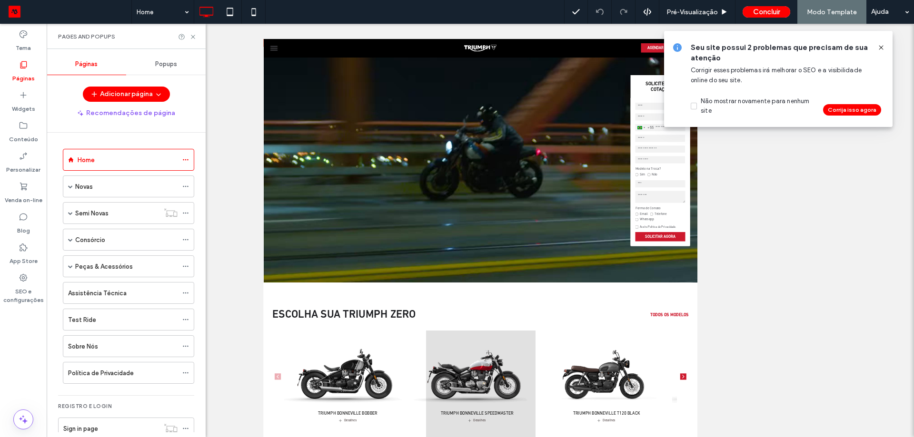
click at [879, 46] on icon at bounding box center [881, 48] width 8 height 8
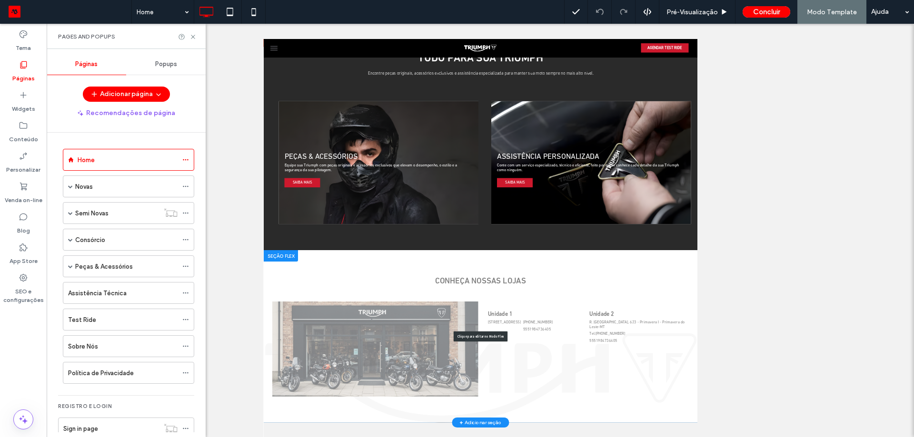
scroll to position [235, 0]
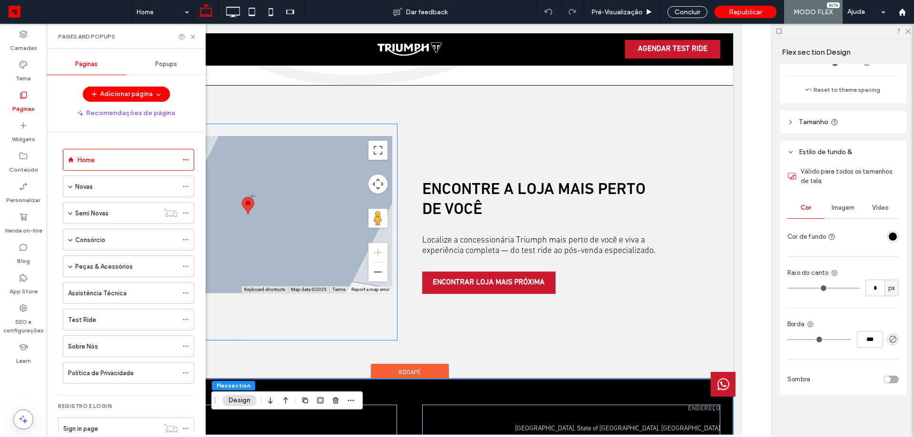
scroll to position [2058, 0]
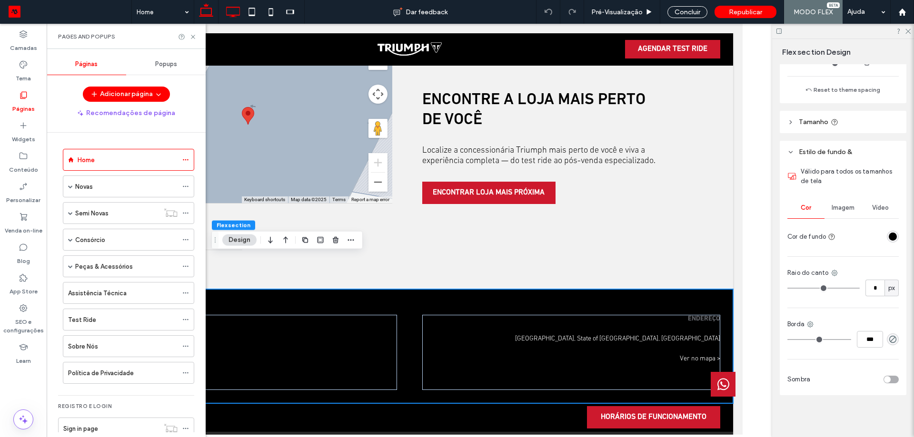
click at [228, 15] on use at bounding box center [234, 12] width 14 height 10
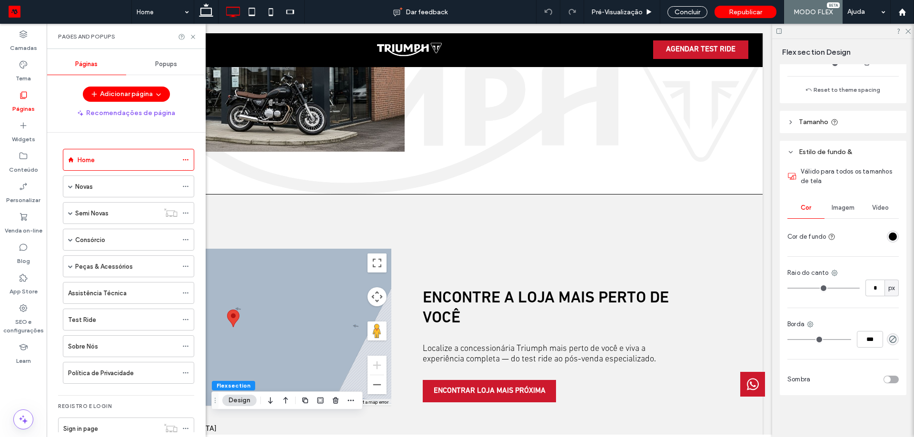
type input "***"
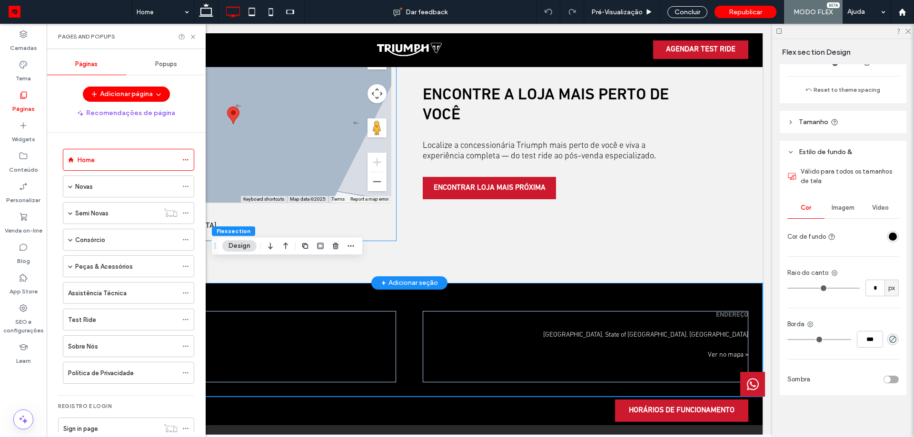
scroll to position [2265, 0]
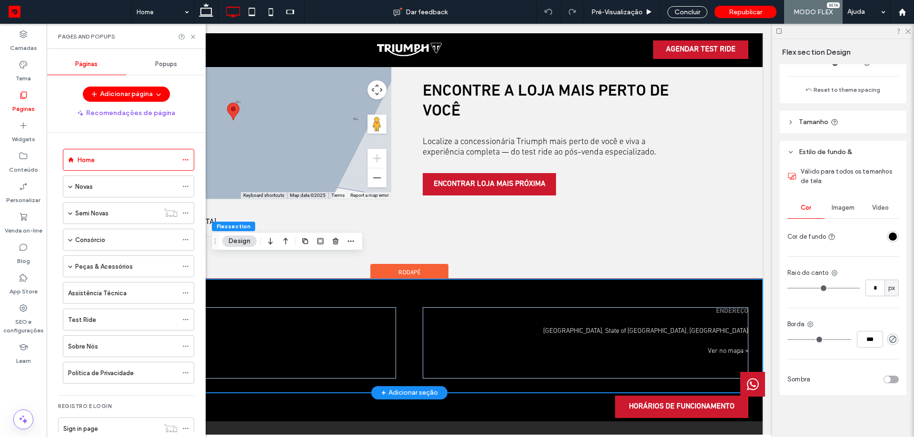
click at [513, 279] on div "SIGA NAS REDES SOCIAIS ENDEREÇO [GEOGRAPHIC_DATA], State of [GEOGRAPHIC_DATA], …" at bounding box center [409, 336] width 706 height 114
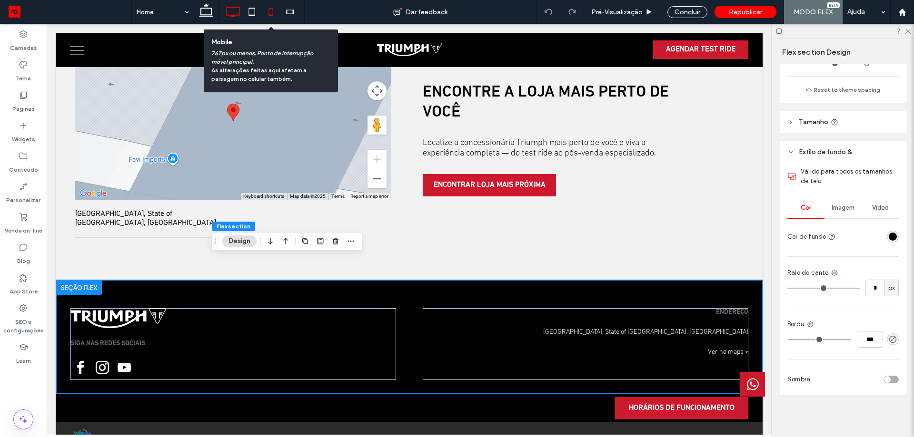
click at [272, 14] on icon at bounding box center [270, 11] width 19 height 19
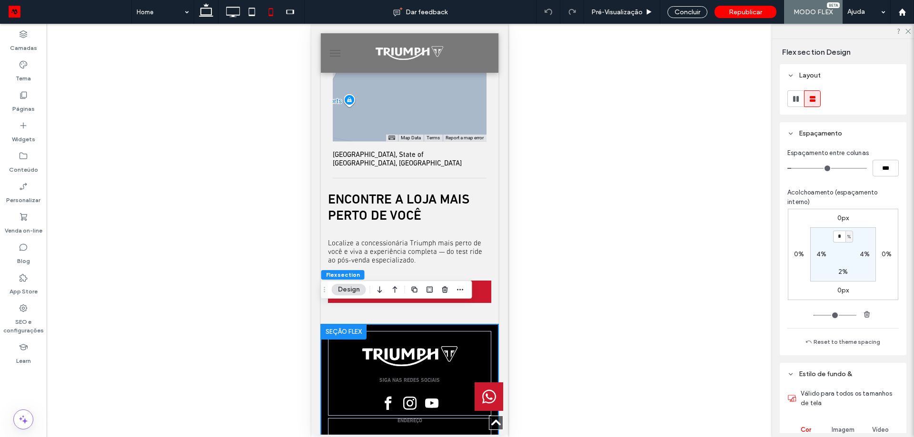
scroll to position [2475, 0]
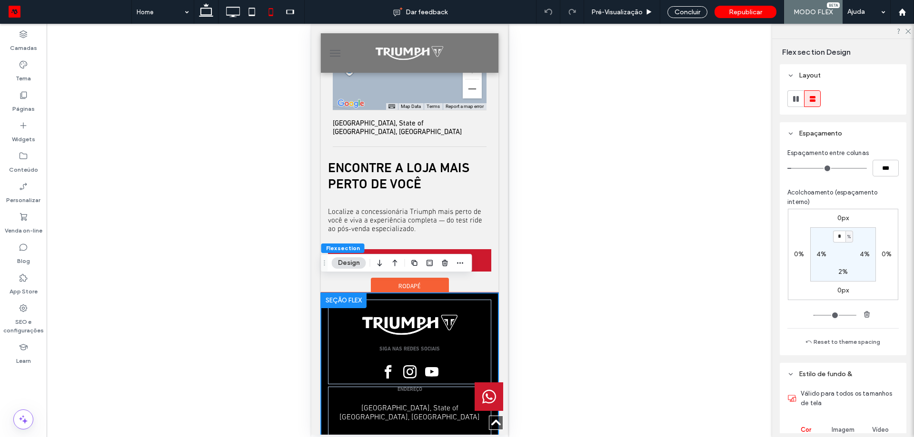
click at [487, 293] on div "SIGA NAS REDES SOCIAIS ENDEREÇO [GEOGRAPHIC_DATA], State of [GEOGRAPHIC_DATA], …" at bounding box center [409, 370] width 178 height 154
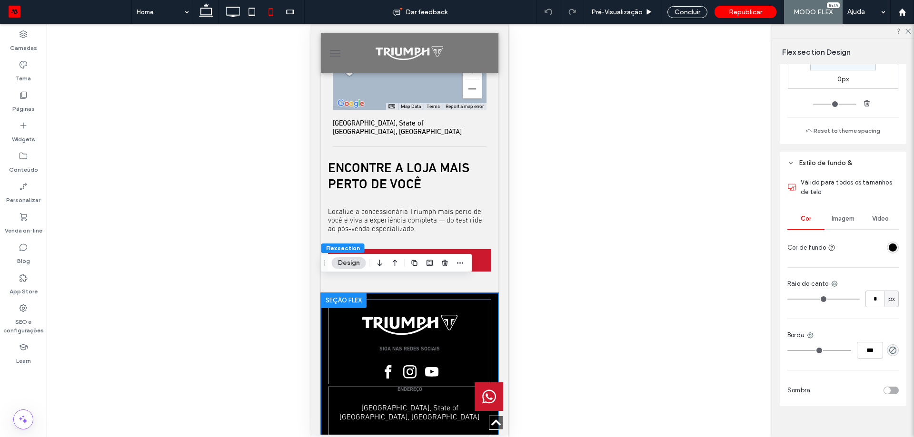
scroll to position [222, 0]
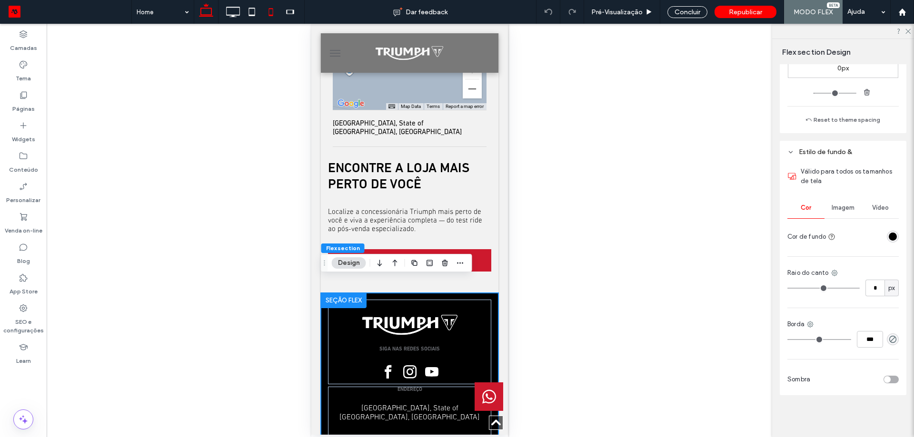
click at [210, 7] on icon at bounding box center [206, 11] width 19 height 19
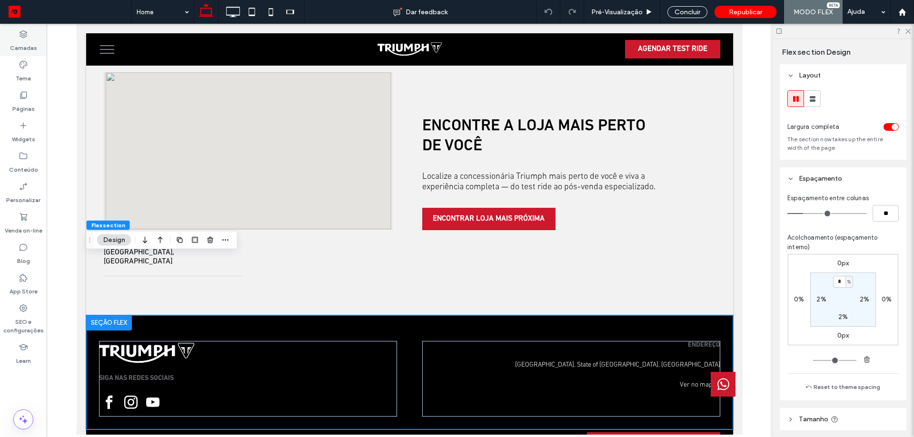
scroll to position [2058, 0]
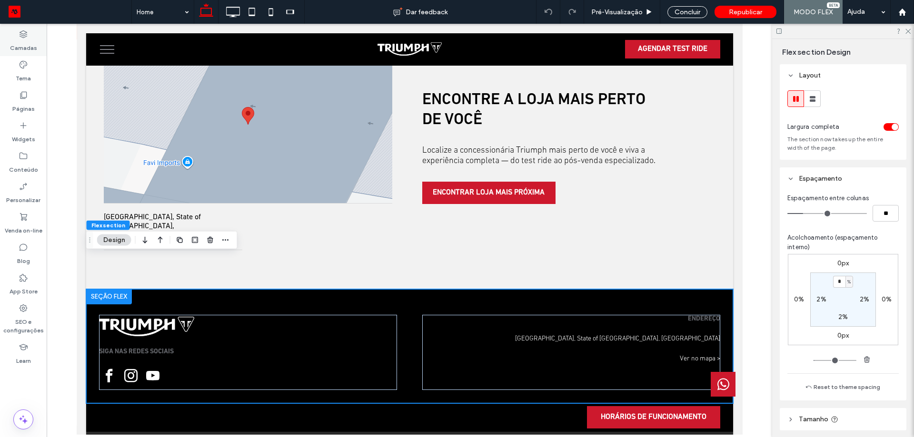
click at [25, 51] on label "Camadas" at bounding box center [23, 45] width 27 height 13
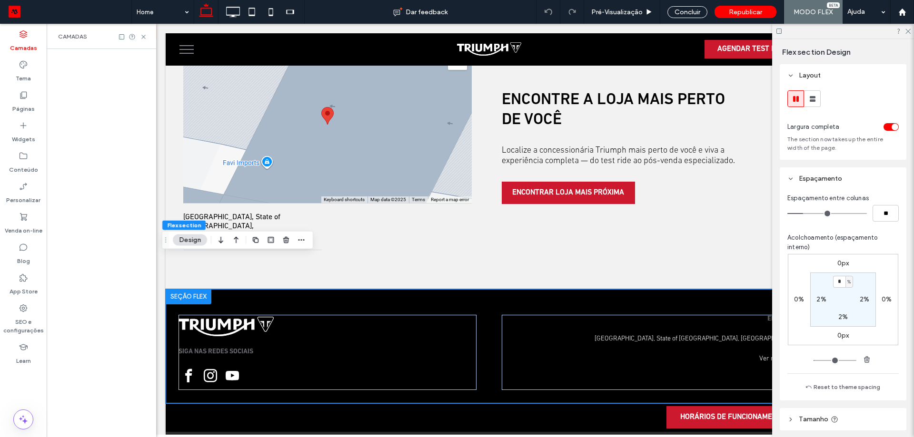
scroll to position [0, 50]
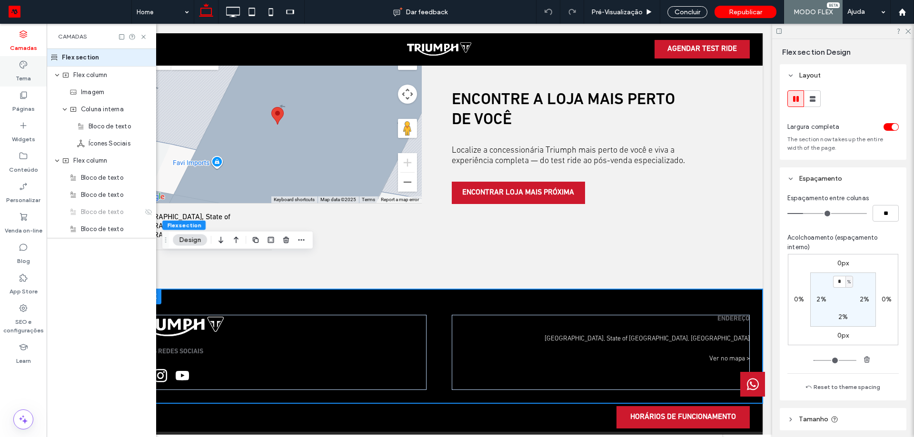
click at [20, 69] on label "Tema" at bounding box center [23, 75] width 15 height 13
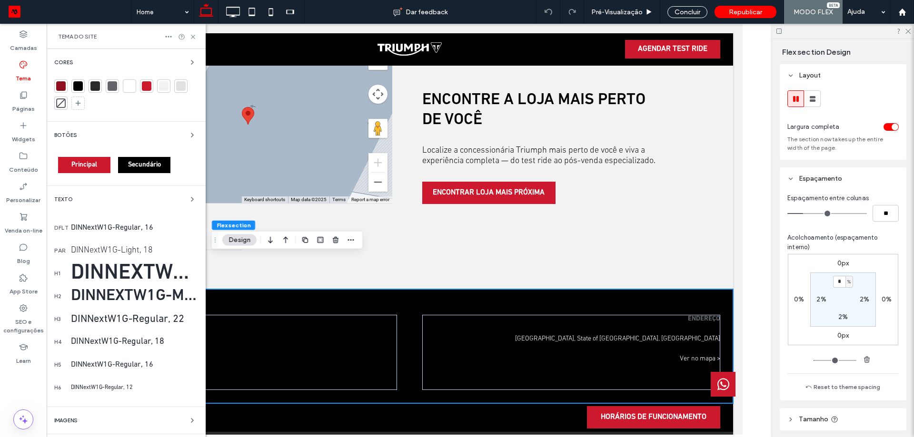
scroll to position [0, 0]
click at [22, 89] on div "Páginas" at bounding box center [23, 102] width 47 height 30
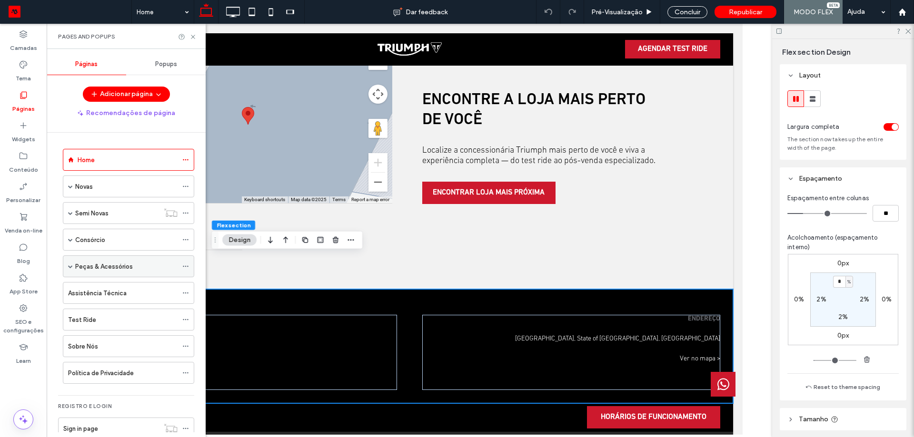
scroll to position [20, 0]
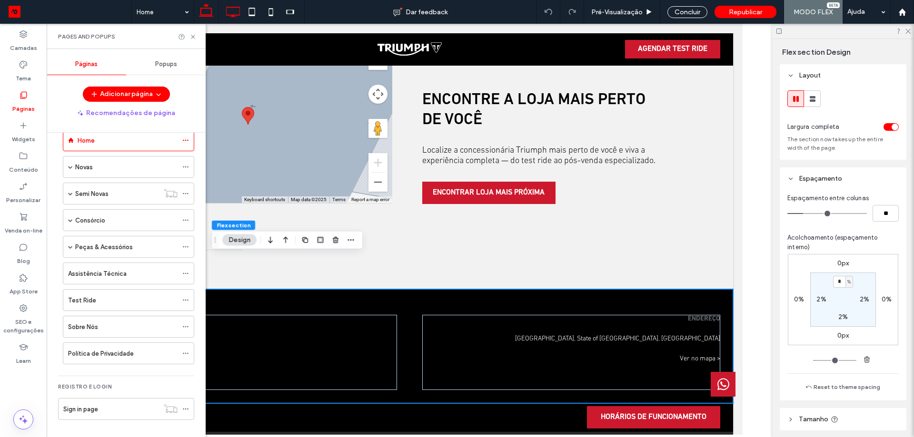
click at [235, 14] on icon at bounding box center [232, 11] width 19 height 19
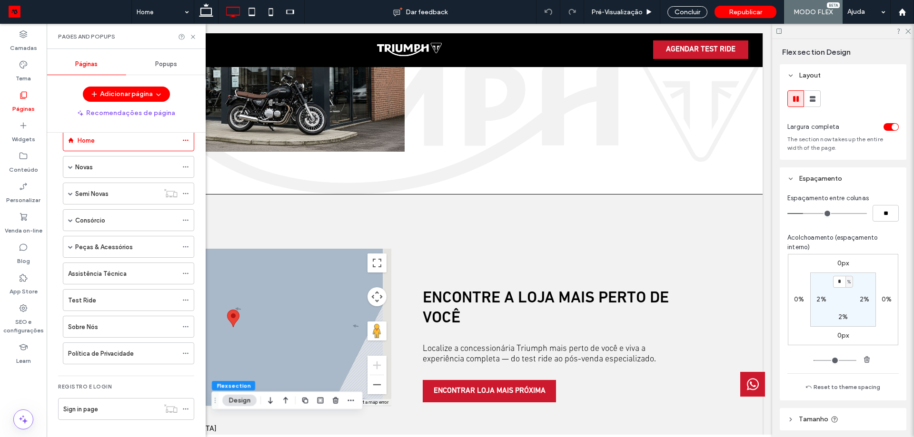
type input "***"
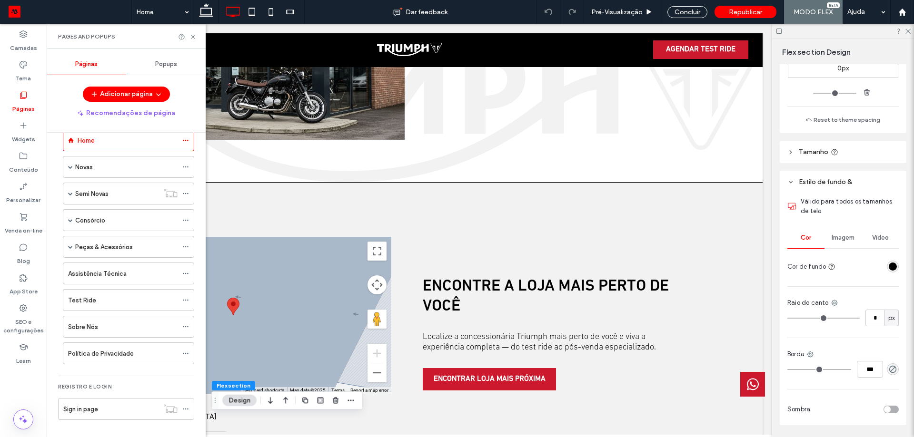
scroll to position [297, 0]
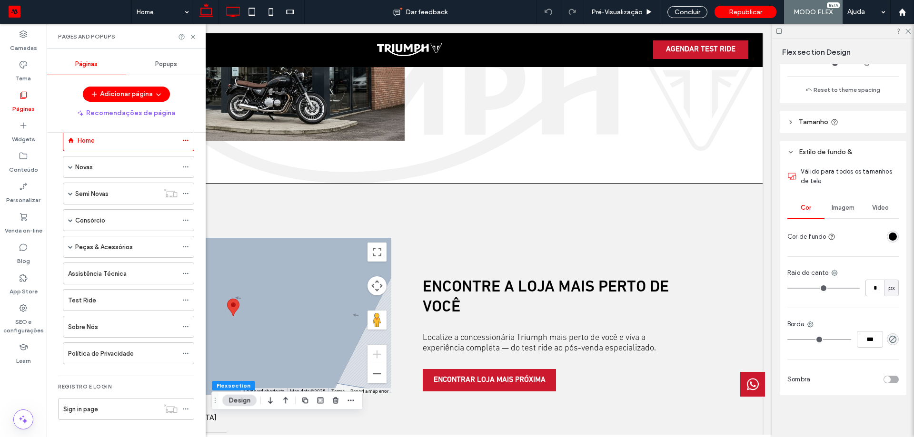
click at [207, 13] on icon at bounding box center [206, 11] width 19 height 19
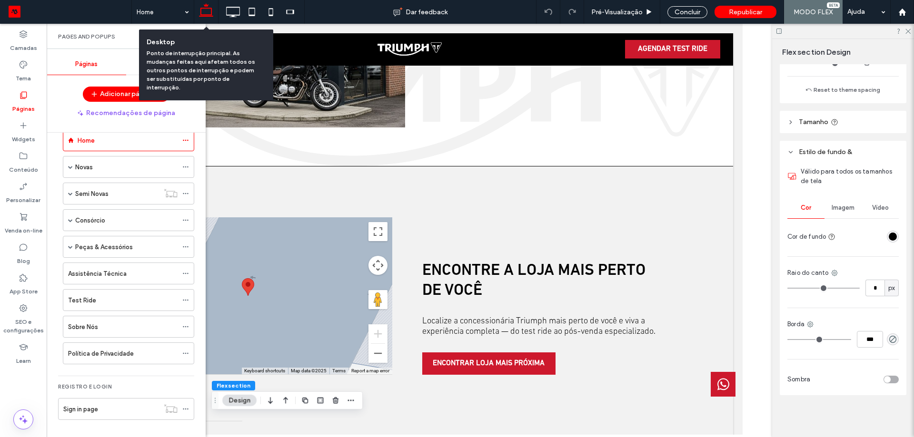
type input "***"
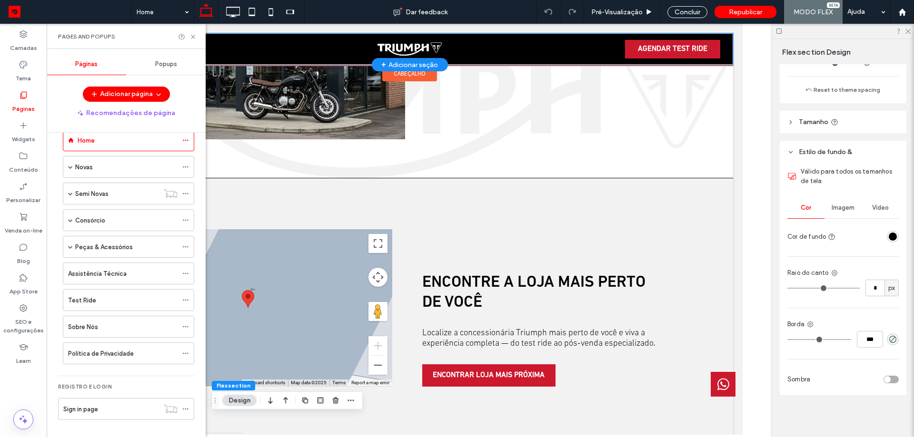
click at [501, 62] on div "AGENDAR TEST RIDE" at bounding box center [409, 48] width 647 height 31
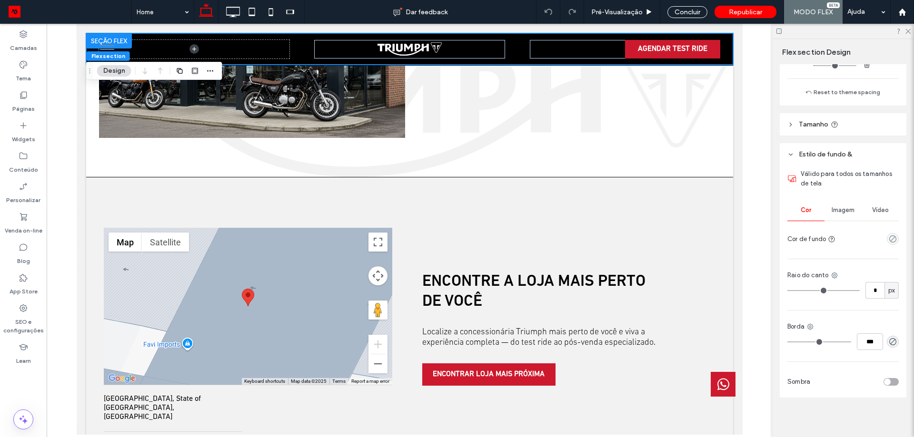
scroll to position [297, 0]
click at [29, 109] on label "Páginas" at bounding box center [23, 106] width 22 height 13
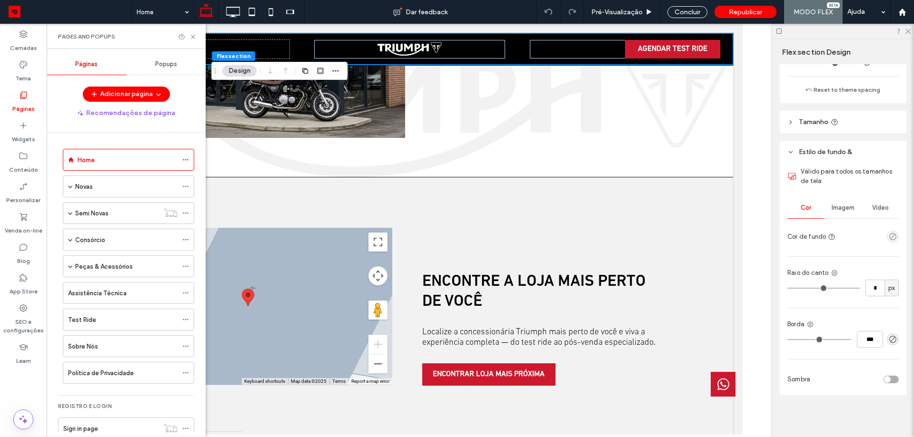
drag, startPoint x: 103, startPoint y: 327, endPoint x: 181, endPoint y: 33, distance: 304.3
click at [103, 326] on div "Test Ride" at bounding box center [122, 319] width 109 height 21
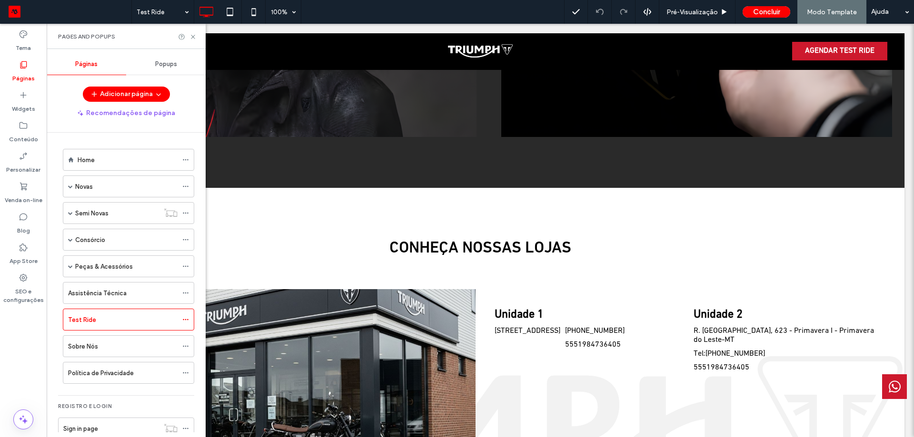
scroll to position [0, 0]
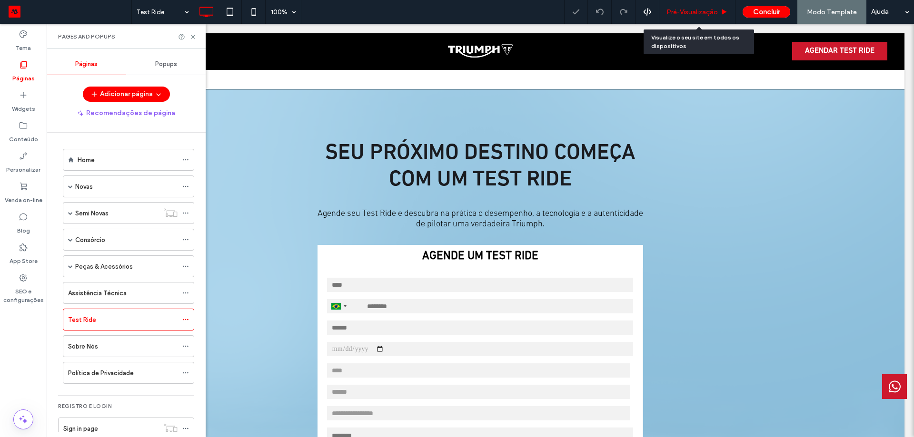
click at [682, 12] on span "Pré-Visualizaçāo" at bounding box center [691, 12] width 51 height 8
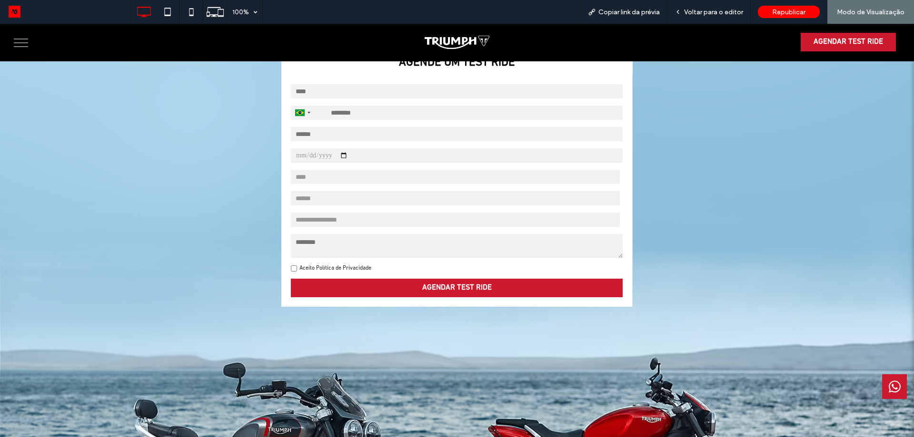
scroll to position [190, 0]
click at [301, 218] on select "**********" at bounding box center [455, 219] width 329 height 14
click at [301, 199] on select "**********" at bounding box center [455, 198] width 329 height 14
click at [267, 166] on div "AGENDE UM TEST RIDE [GEOGRAPHIC_DATA] +55 +55 244 results found [GEOGRAPHIC_DAT…" at bounding box center [456, 222] width 877 height 343
click at [317, 154] on input "date" at bounding box center [456, 155] width 331 height 14
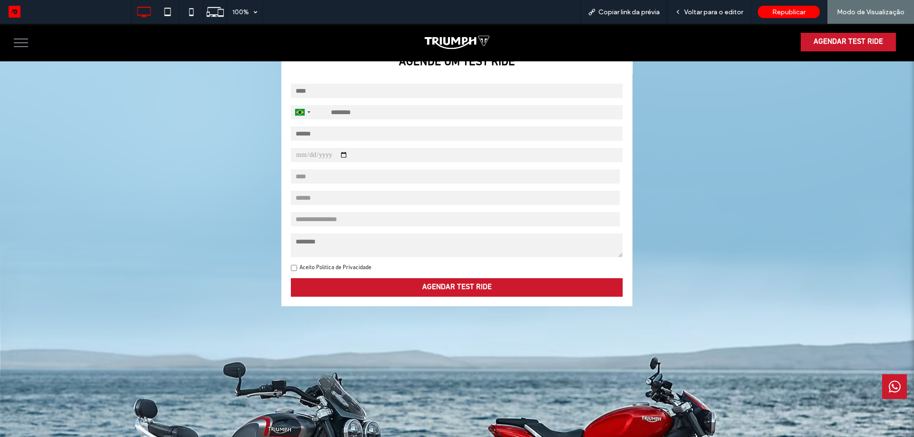
click at [351, 155] on input "date" at bounding box center [456, 155] width 331 height 14
click at [345, 153] on input "date" at bounding box center [456, 155] width 331 height 14
type input "**********"
click at [328, 180] on select "**** ** *** *** *** *** *** *** *** *** ***" at bounding box center [455, 176] width 329 height 14
select select "***"
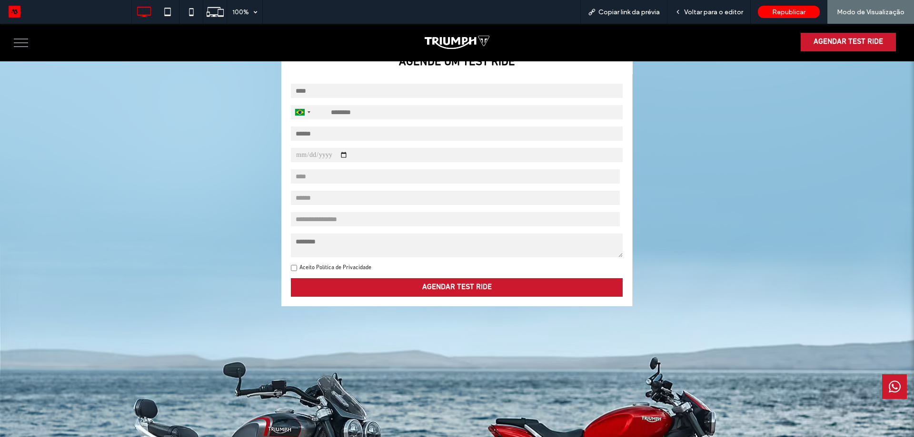
click at [291, 169] on select "**** ** *** *** *** *** *** *** *** *** ***" at bounding box center [455, 176] width 329 height 14
click at [185, 201] on div "AGENDE UM TEST RIDE [GEOGRAPHIC_DATA] +55 +55 244 results found [GEOGRAPHIC_DAT…" at bounding box center [456, 222] width 877 height 343
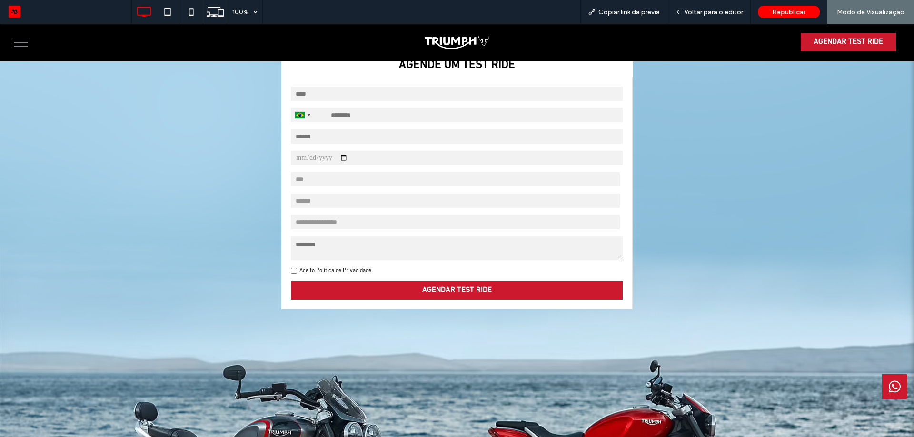
scroll to position [143, 0]
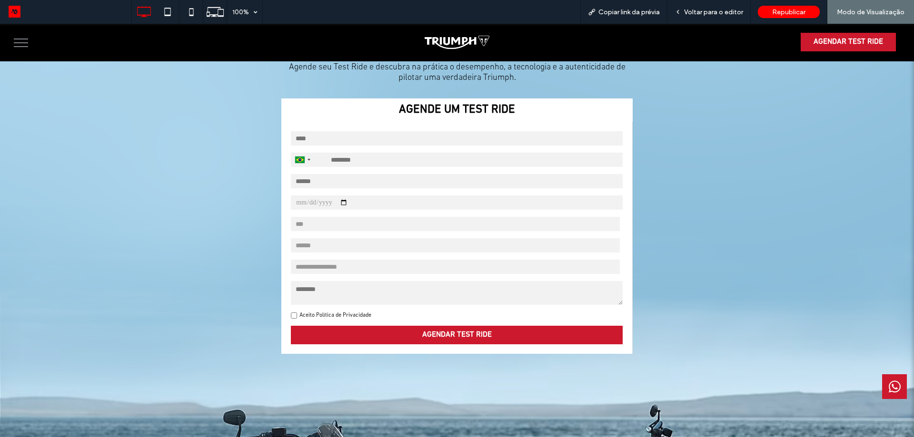
click at [326, 267] on select "**********" at bounding box center [455, 267] width 329 height 14
select select "*****"
click at [291, 260] on select "**********" at bounding box center [455, 267] width 329 height 14
click at [324, 299] on textarea at bounding box center [456, 293] width 331 height 24
click at [307, 312] on label "Aceito Política de Privacidade" at bounding box center [335, 315] width 72 height 7
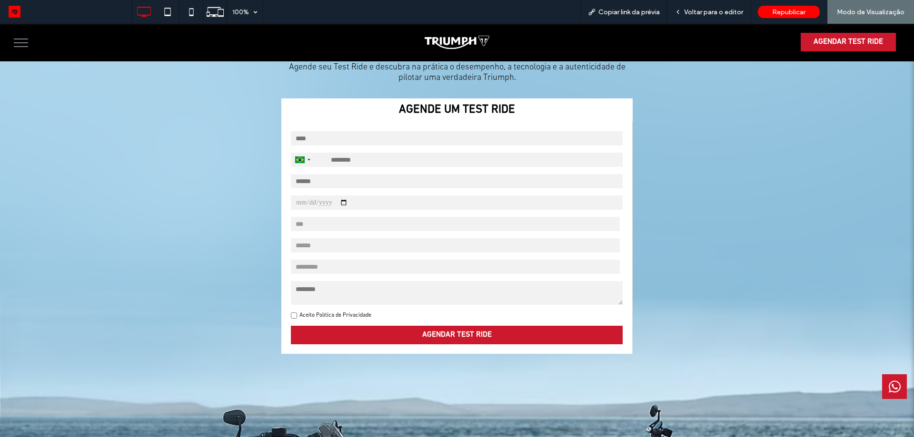
click at [326, 312] on label "Aceito Política de Privacidade" at bounding box center [335, 315] width 72 height 7
drag, startPoint x: 343, startPoint y: 312, endPoint x: 324, endPoint y: 310, distance: 19.2
click at [343, 313] on label "Aceito Política de Privacidade" at bounding box center [335, 315] width 72 height 7
click at [296, 312] on div "Aceito Política de Privacidade" at bounding box center [456, 315] width 331 height 7
click at [286, 312] on div "[GEOGRAPHIC_DATA] +55 +55 244 results found [GEOGRAPHIC_DATA] +93 [GEOGRAPHIC_D…" at bounding box center [456, 238] width 350 height 232
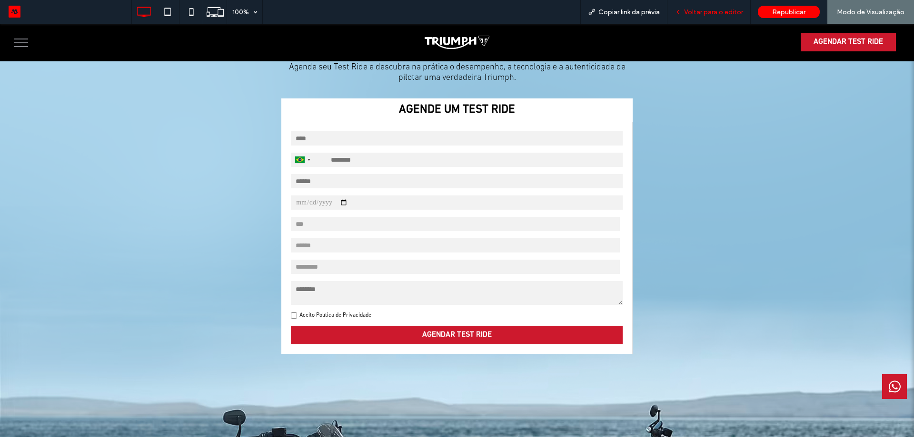
click at [714, 16] on div "Voltar para o editor" at bounding box center [708, 12] width 83 height 24
click at [709, 11] on span "Voltar para o editor" at bounding box center [713, 12] width 59 height 8
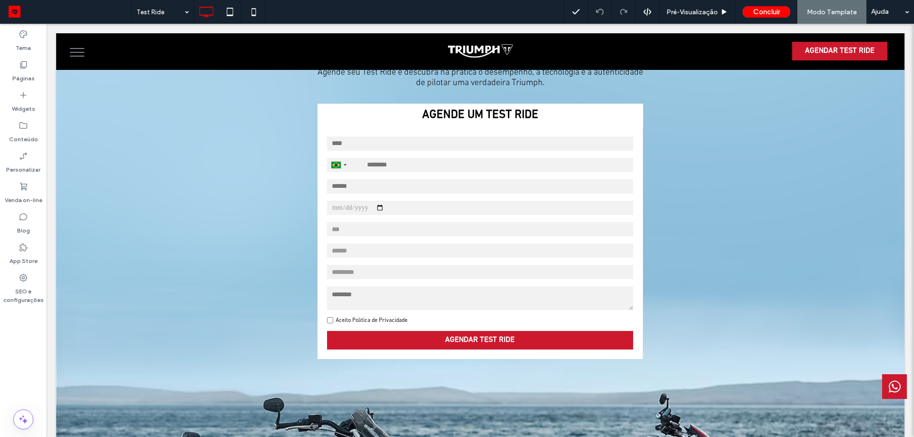
scroll to position [139, 0]
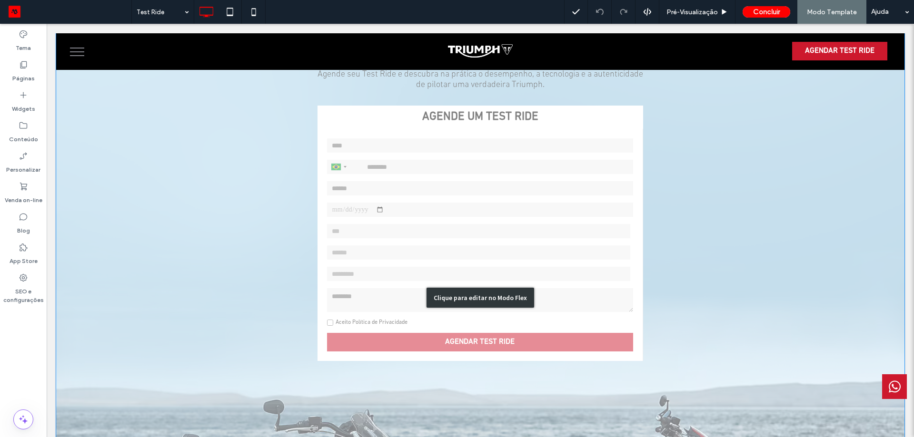
click at [497, 229] on div "Clique para editar no Modo Flex" at bounding box center [480, 298] width 848 height 696
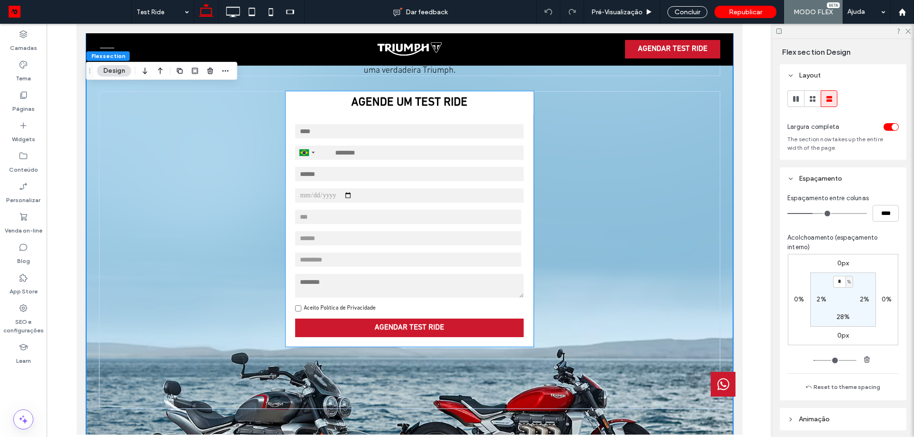
click at [407, 158] on div "[GEOGRAPHIC_DATA] +55 +55 244 results found [GEOGRAPHIC_DATA] +93 [GEOGRAPHIC_D…" at bounding box center [409, 231] width 248 height 232
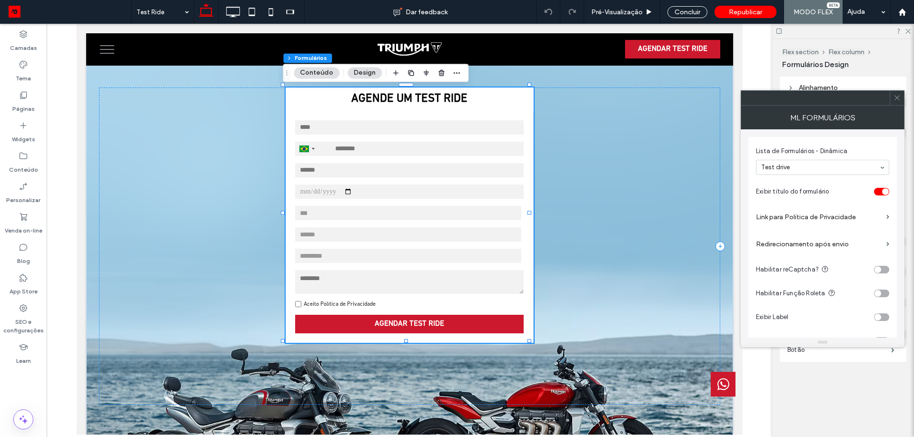
drag, startPoint x: 836, startPoint y: 216, endPoint x: 830, endPoint y: 217, distance: 6.3
click at [836, 217] on label "Link para Política de Privacidade" at bounding box center [819, 217] width 127 height 18
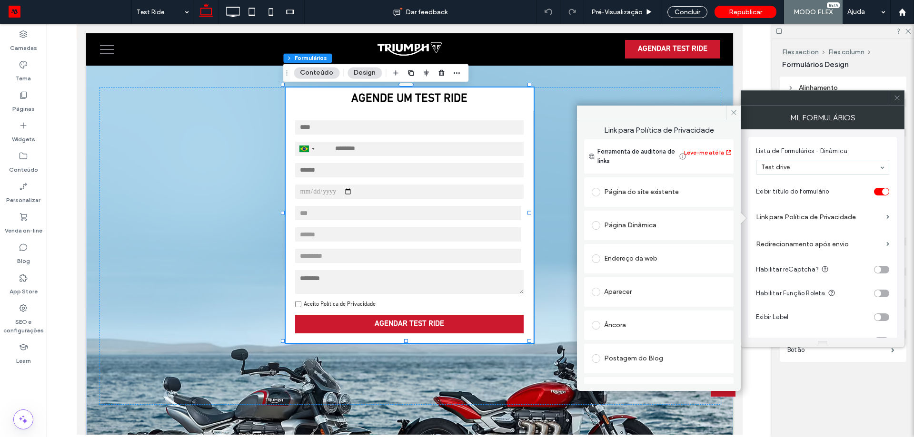
click at [657, 200] on div "Página do site existente" at bounding box center [659, 192] width 134 height 20
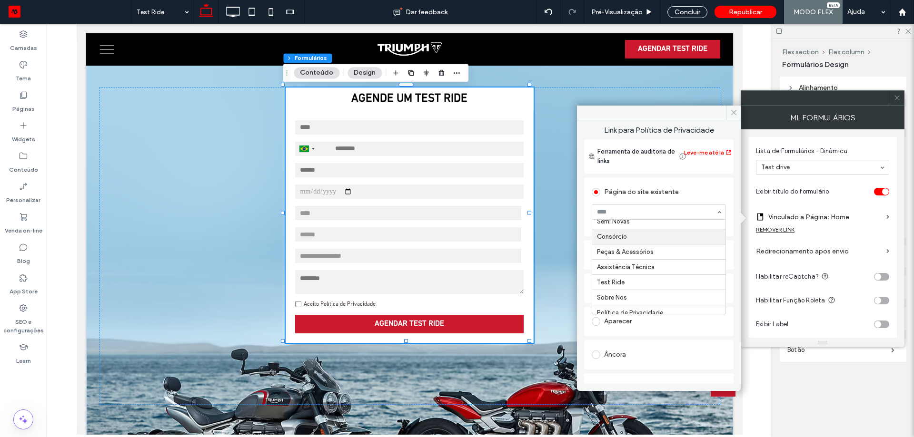
scroll to position [73, 0]
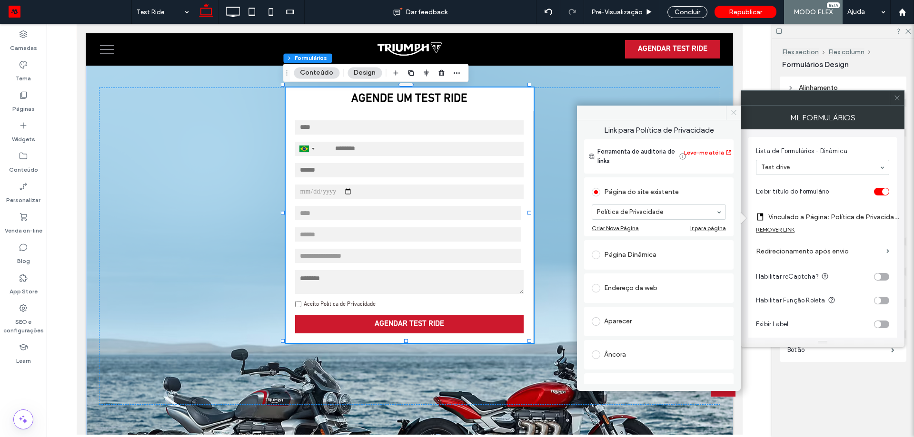
drag, startPoint x: 652, startPoint y: 89, endPoint x: 729, endPoint y: 113, distance: 80.8
click at [729, 113] on span at bounding box center [733, 113] width 15 height 14
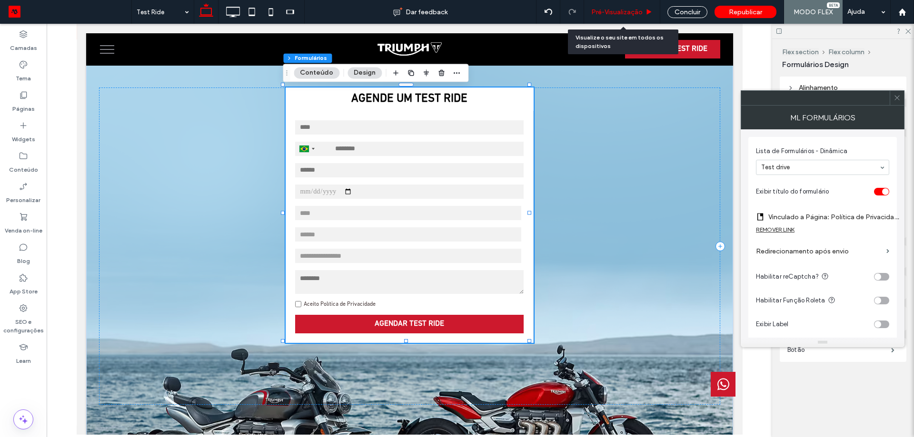
click at [627, 12] on span "Pré-Visualizaçāo" at bounding box center [616, 12] width 51 height 8
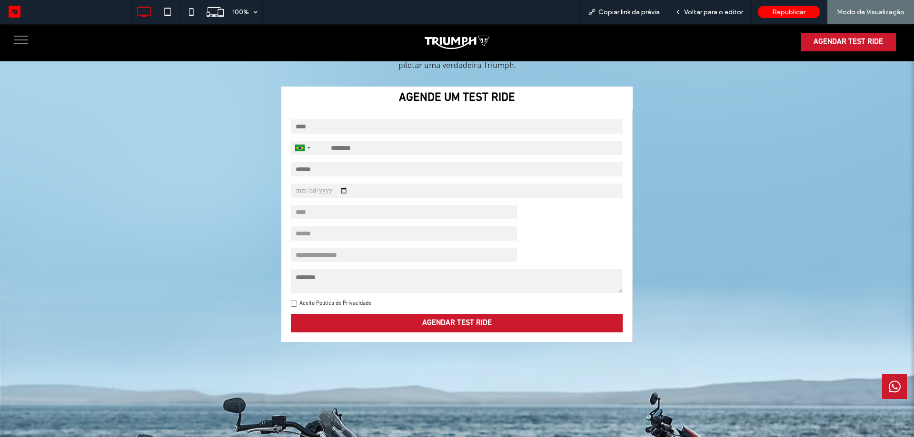
scroll to position [153, 0]
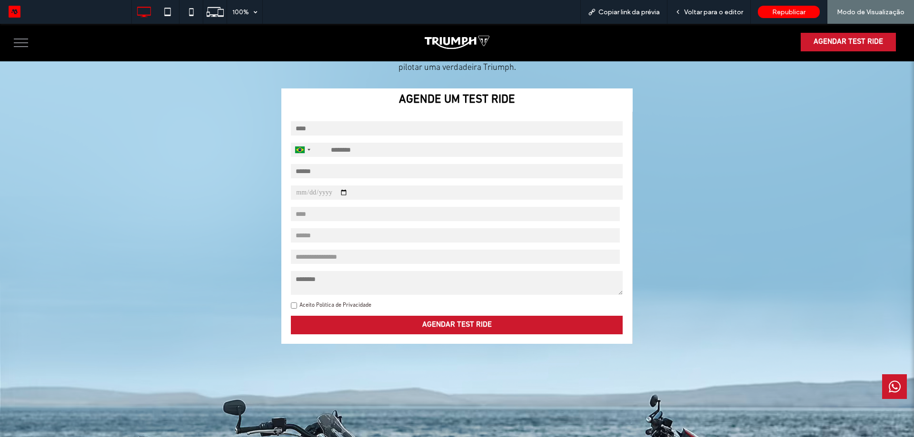
click at [358, 305] on link "Aceito Política de Privacidade" at bounding box center [335, 306] width 72 height 6
click at [358, 304] on div at bounding box center [457, 218] width 914 height 437
click at [359, 300] on div at bounding box center [457, 218] width 914 height 437
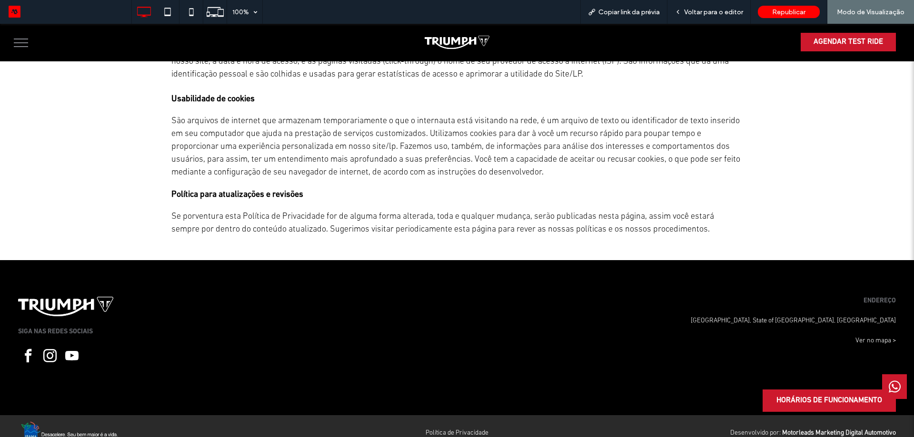
scroll to position [1098, 0]
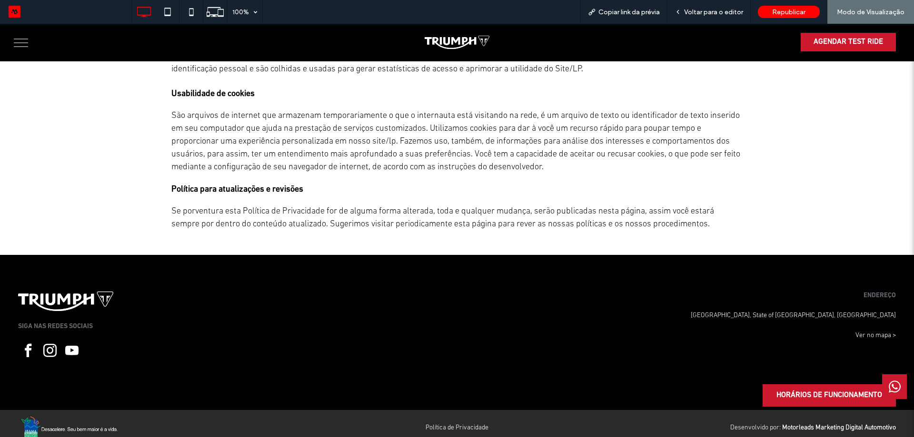
click at [25, 345] on span "facebook" at bounding box center [28, 351] width 20 height 20
click at [473, 425] on link "Política de Privacidade" at bounding box center [456, 428] width 63 height 7
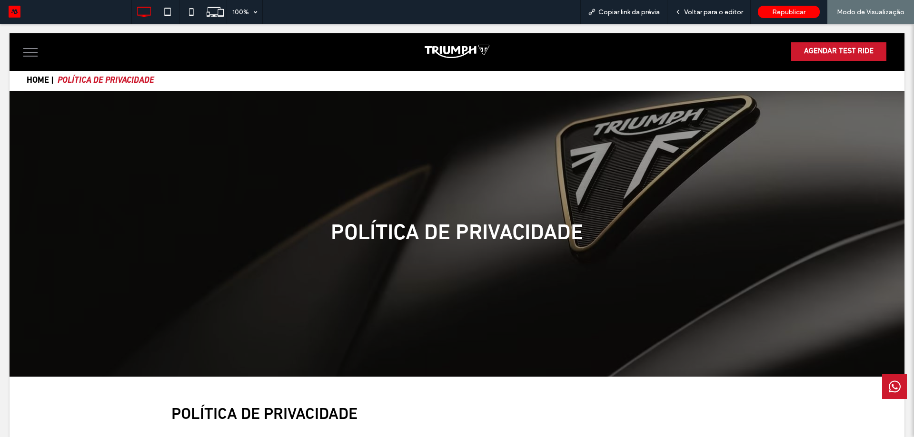
scroll to position [0, 0]
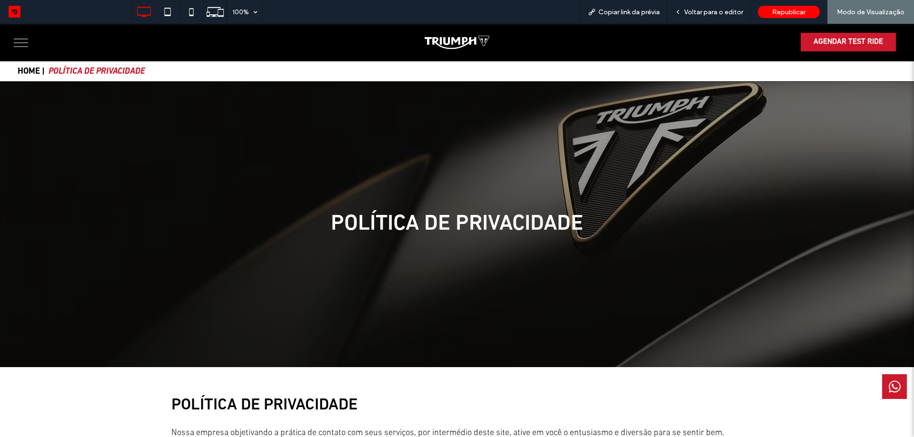
click at [437, 39] on img at bounding box center [457, 42] width 64 height 13
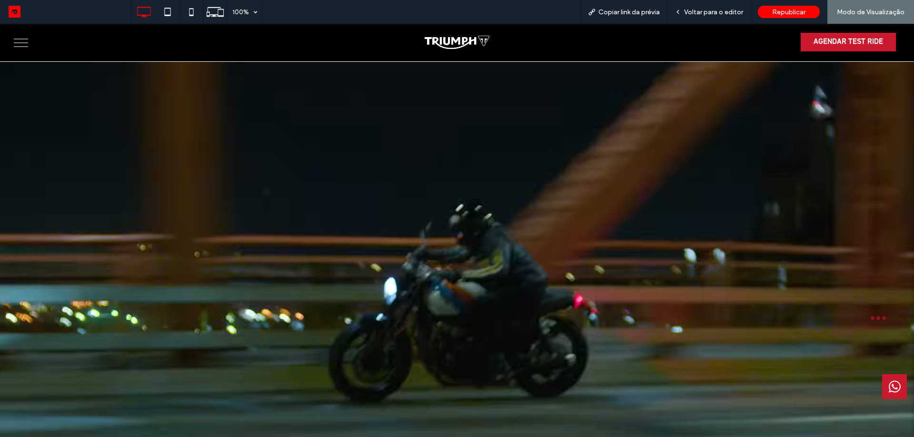
click at [29, 44] on button "menu" at bounding box center [21, 42] width 25 height 25
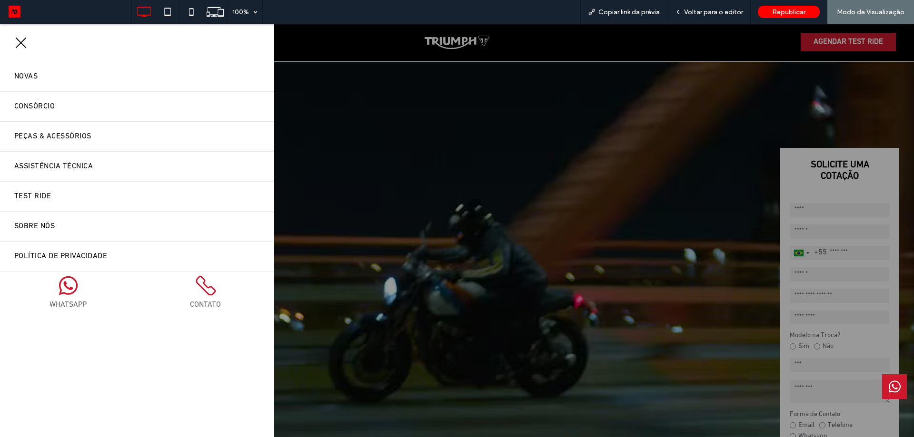
click at [62, 283] on icon at bounding box center [68, 285] width 21 height 21
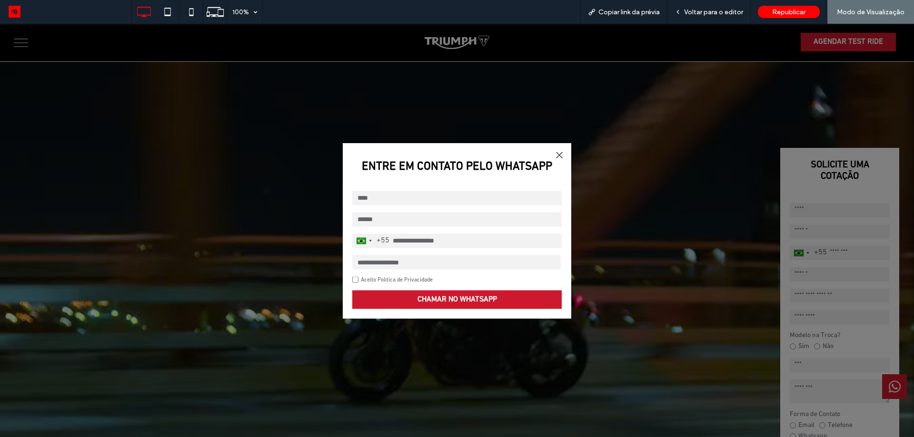
click at [555, 153] on div at bounding box center [559, 154] width 13 height 13
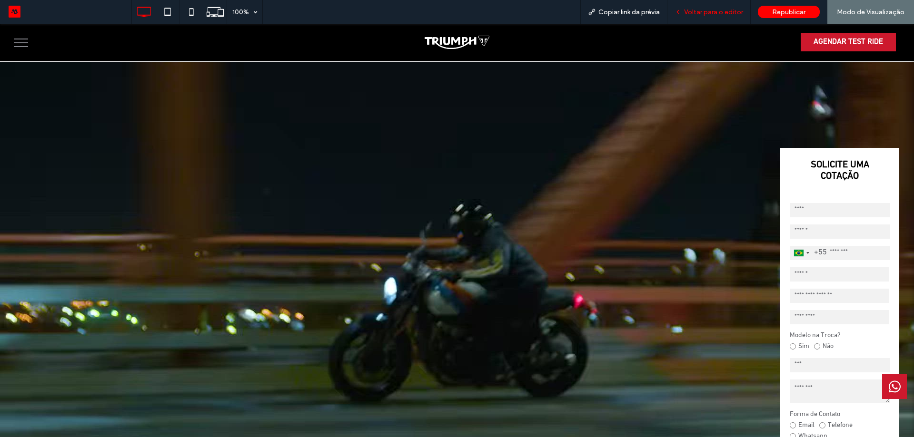
drag, startPoint x: 277, startPoint y: 64, endPoint x: 720, endPoint y: 11, distance: 446.6
click at [720, 11] on span "Voltar para o editor" at bounding box center [713, 12] width 59 height 8
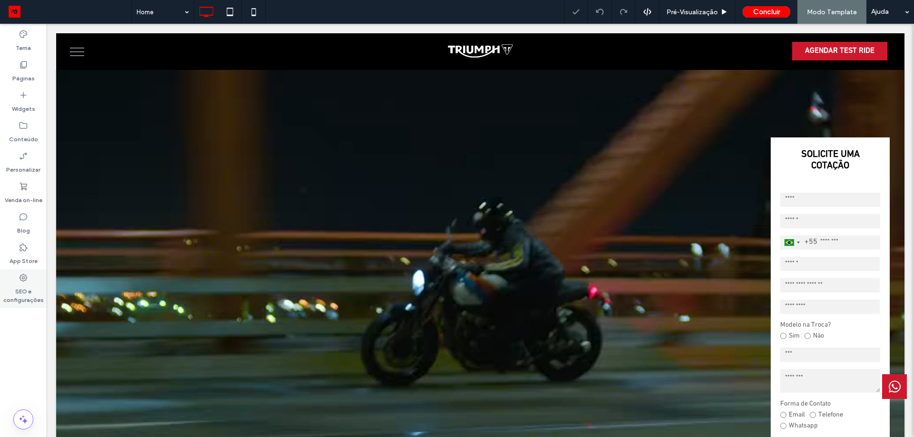
click at [27, 292] on label "SEO e configurações" at bounding box center [23, 294] width 47 height 22
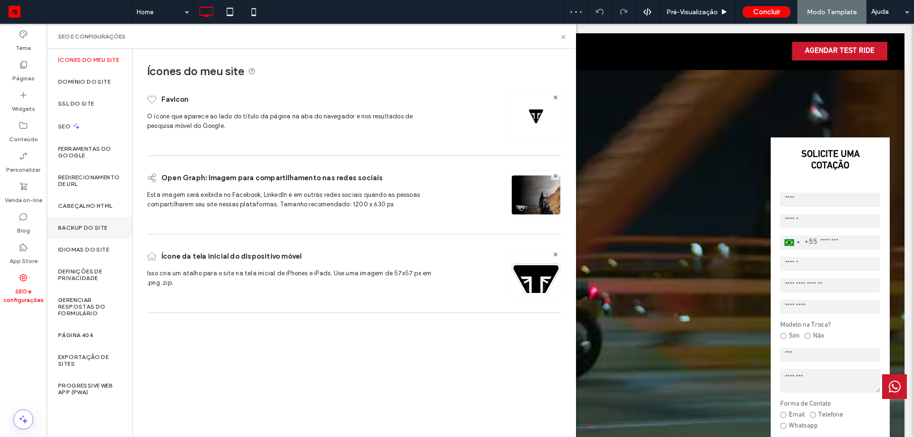
click at [88, 230] on label "Backup do Site" at bounding box center [82, 228] width 49 height 7
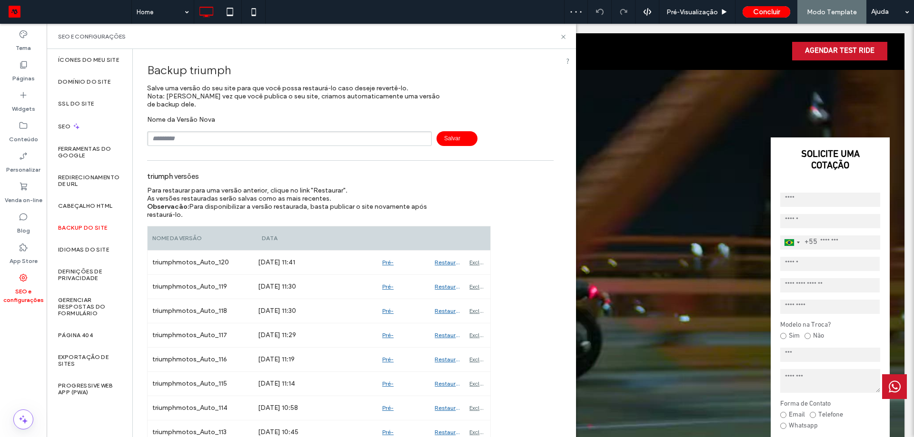
click at [200, 138] on input "text" at bounding box center [289, 138] width 285 height 15
click at [441, 129] on div "Nome da Versāo Nova ********* Salvar" at bounding box center [350, 131] width 406 height 30
click at [450, 146] on span "Salvar" at bounding box center [456, 138] width 41 height 15
click at [263, 140] on input "*********" at bounding box center [289, 138] width 285 height 15
type input "*********"
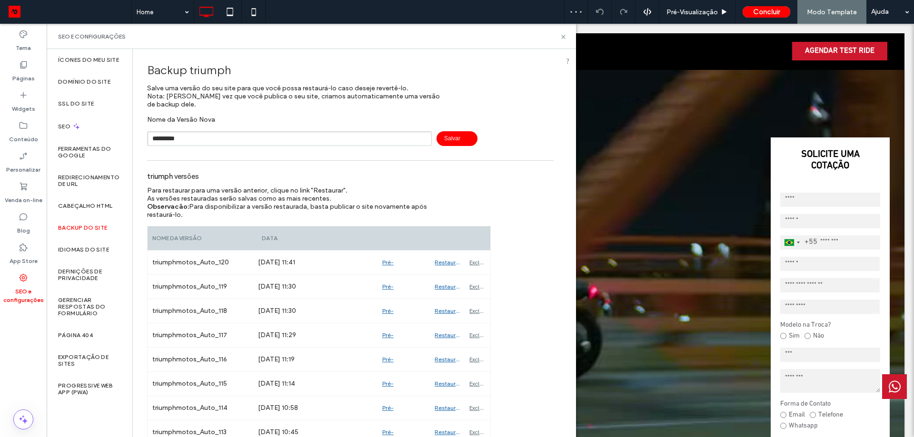
drag, startPoint x: 506, startPoint y: 134, endPoint x: 499, endPoint y: 133, distance: 7.2
click at [504, 134] on div "********* Salvar" at bounding box center [350, 138] width 406 height 15
click at [467, 134] on span "Salvar" at bounding box center [456, 138] width 41 height 15
